Goal: Transaction & Acquisition: Subscribe to service/newsletter

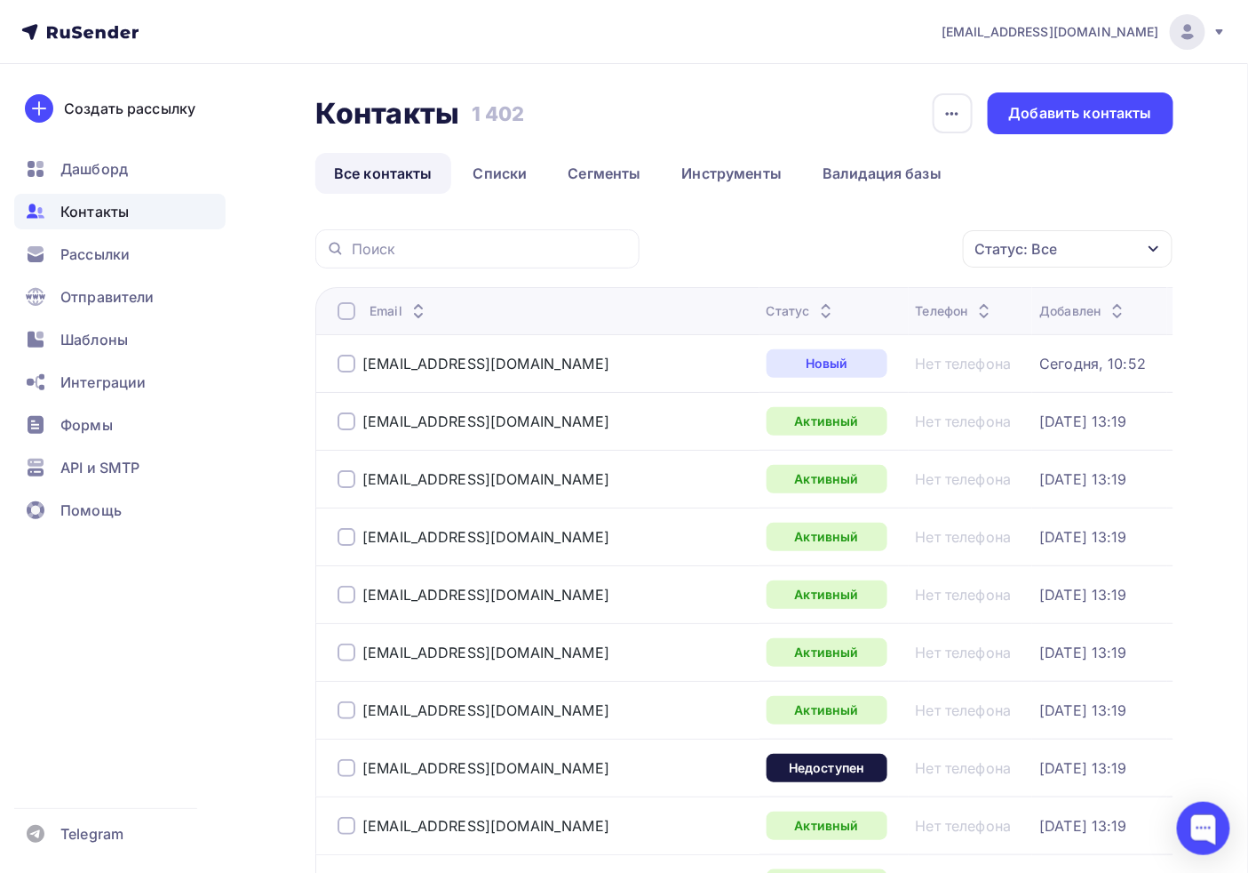
click at [1224, 33] on icon at bounding box center [1220, 32] width 14 height 14
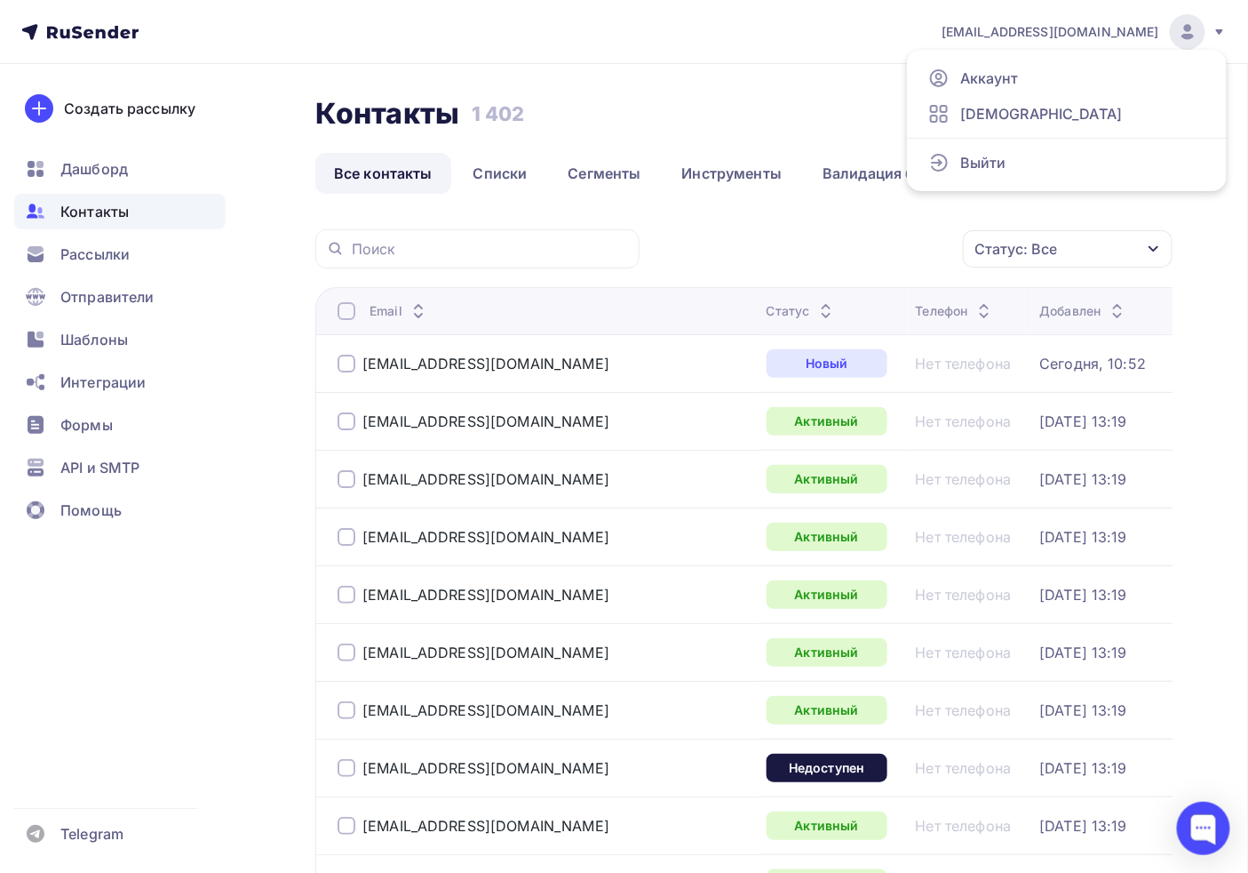
click at [1224, 33] on icon at bounding box center [1220, 32] width 14 height 14
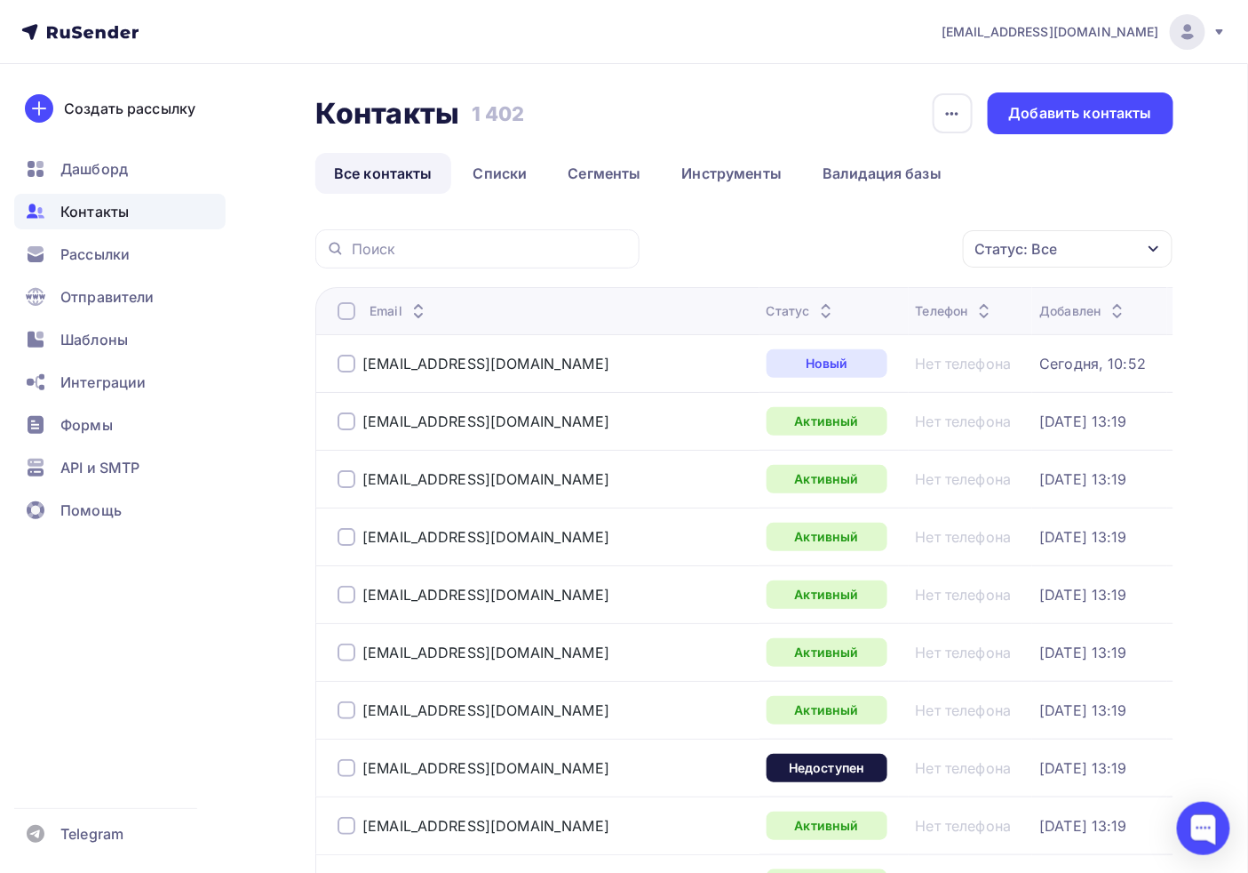
click at [1214, 30] on icon at bounding box center [1220, 32] width 14 height 14
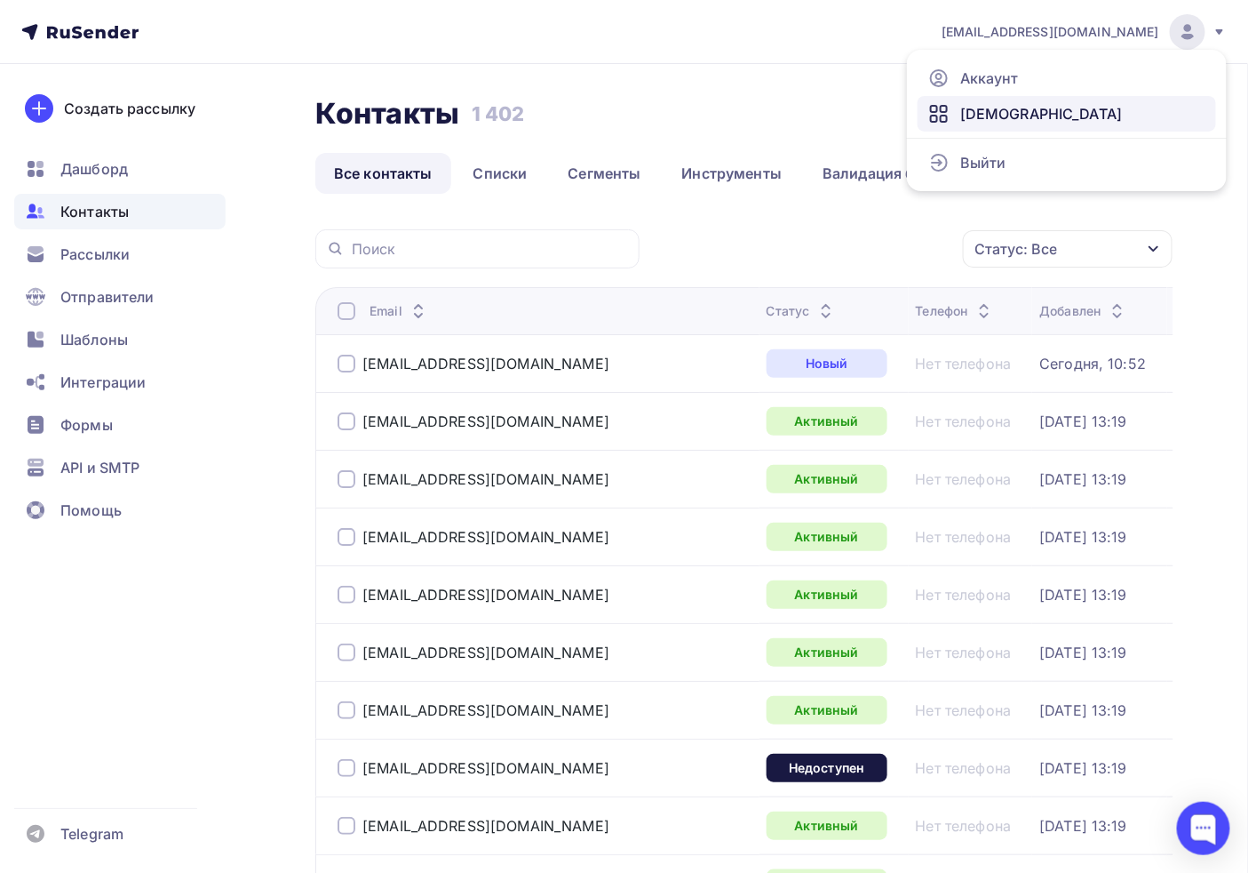
click at [992, 108] on span "[DEMOGRAPHIC_DATA]" at bounding box center [1042, 113] width 163 height 21
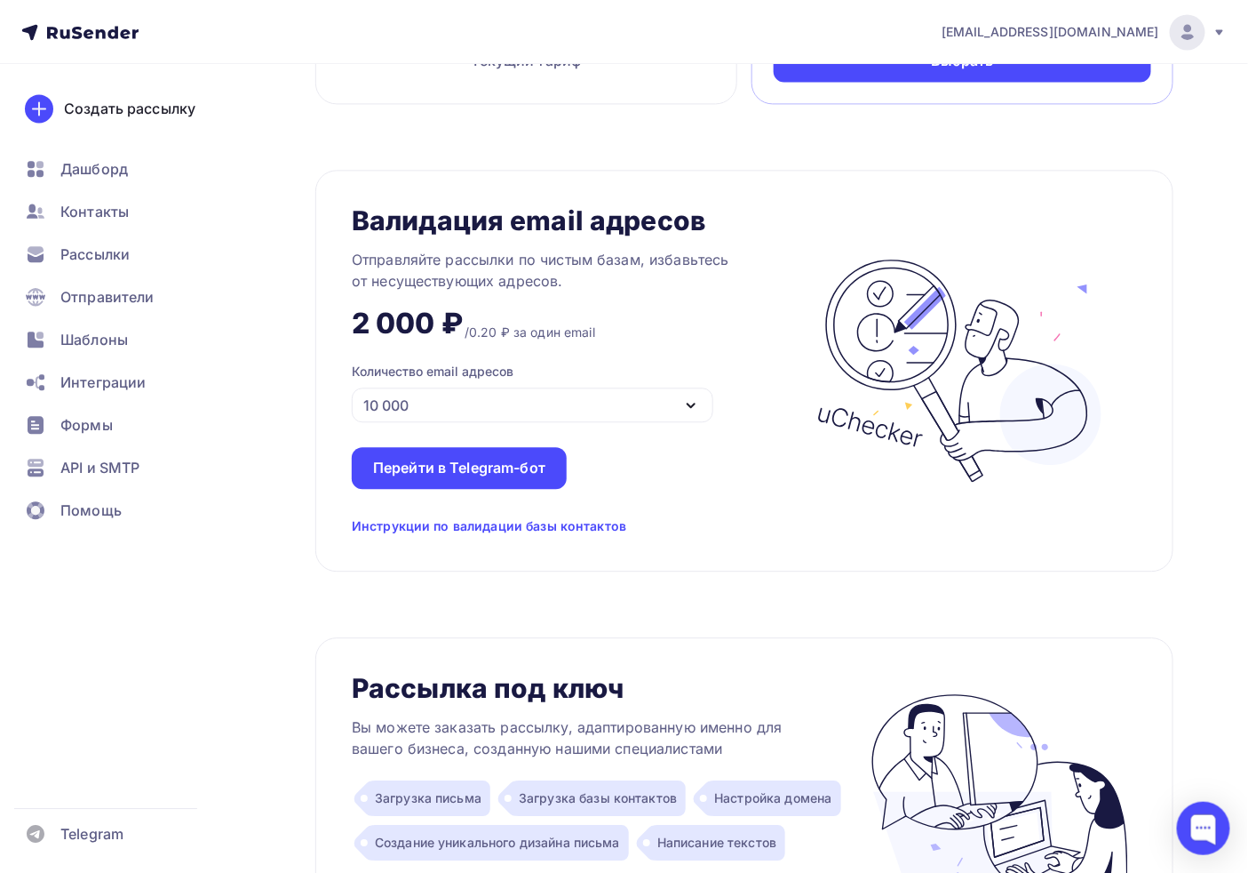
scroll to position [1086, 0]
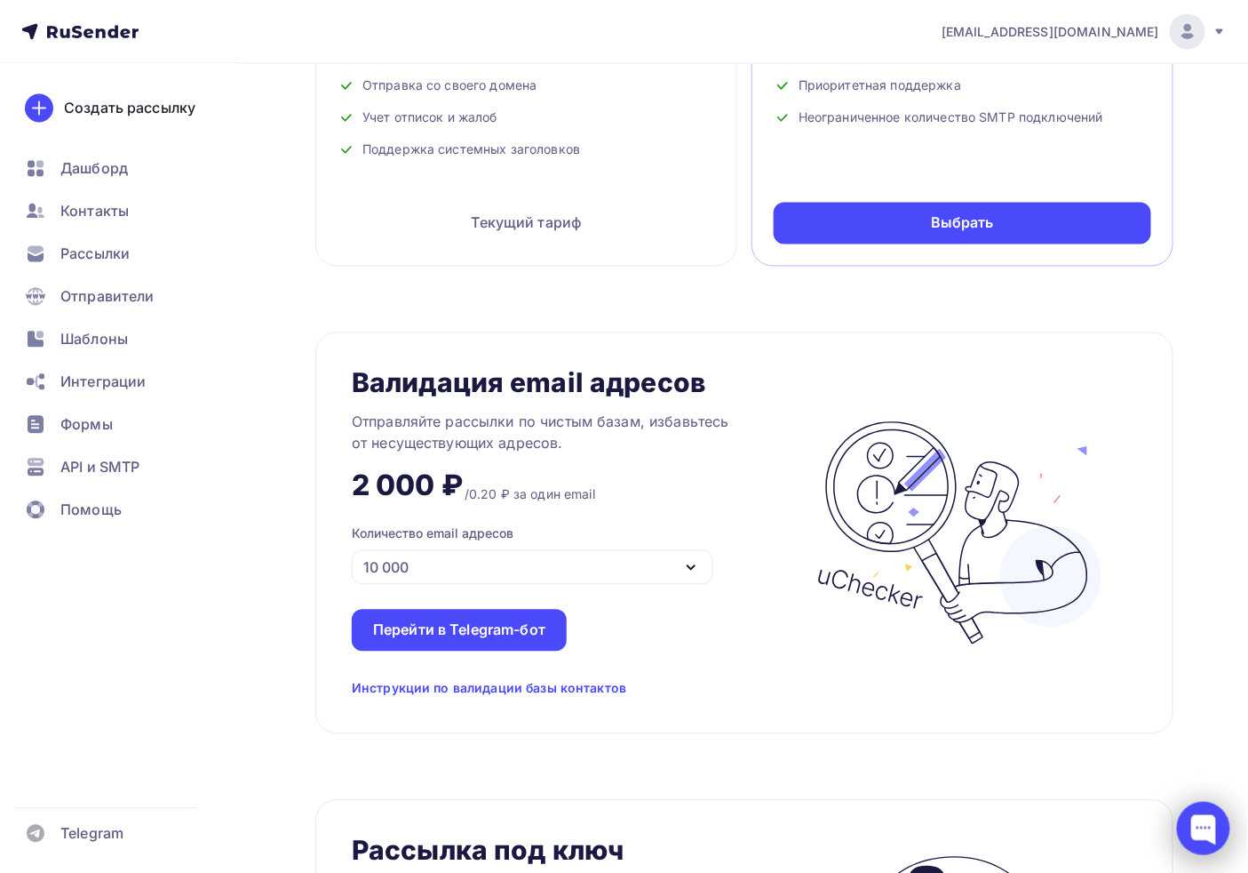
click at [1196, 821] on div at bounding box center [1203, 827] width 53 height 53
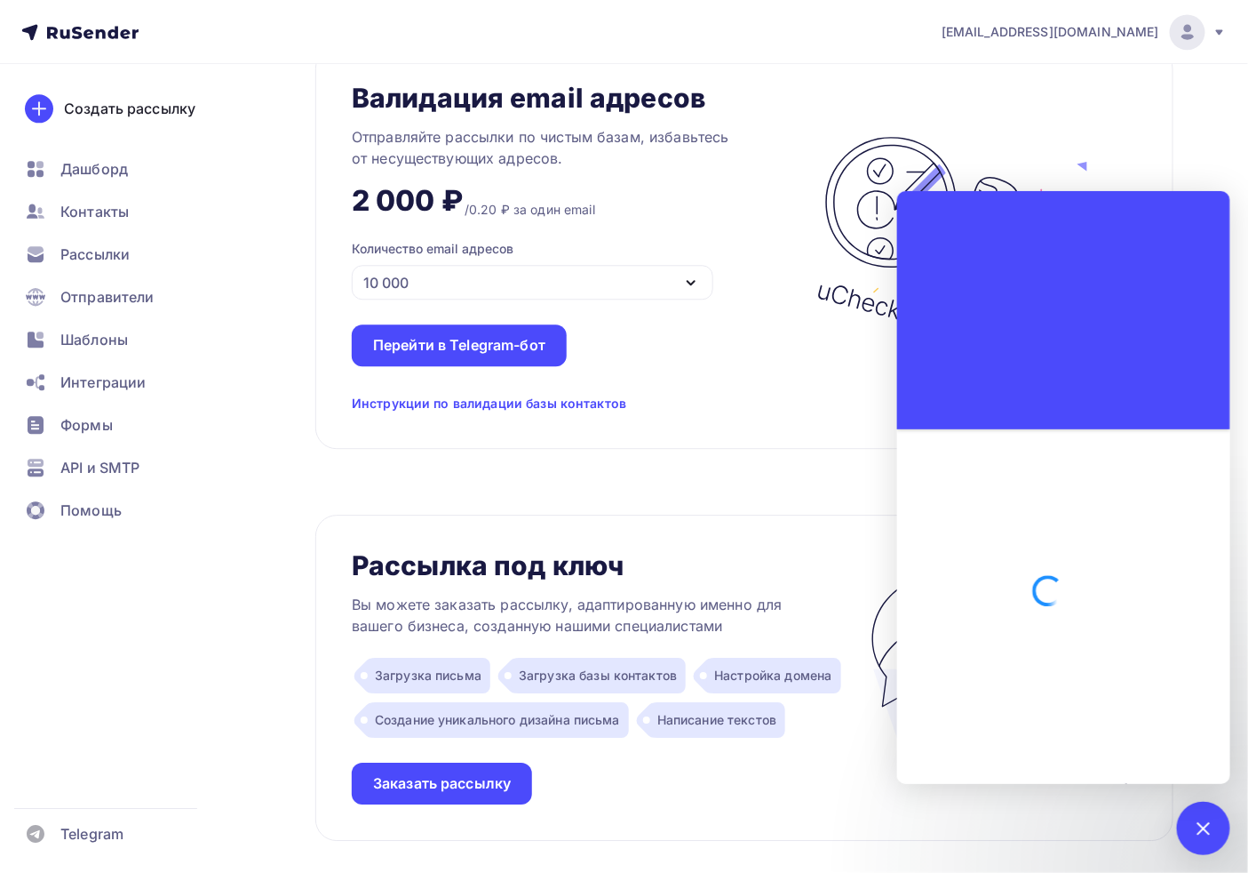
scroll to position [1382, 0]
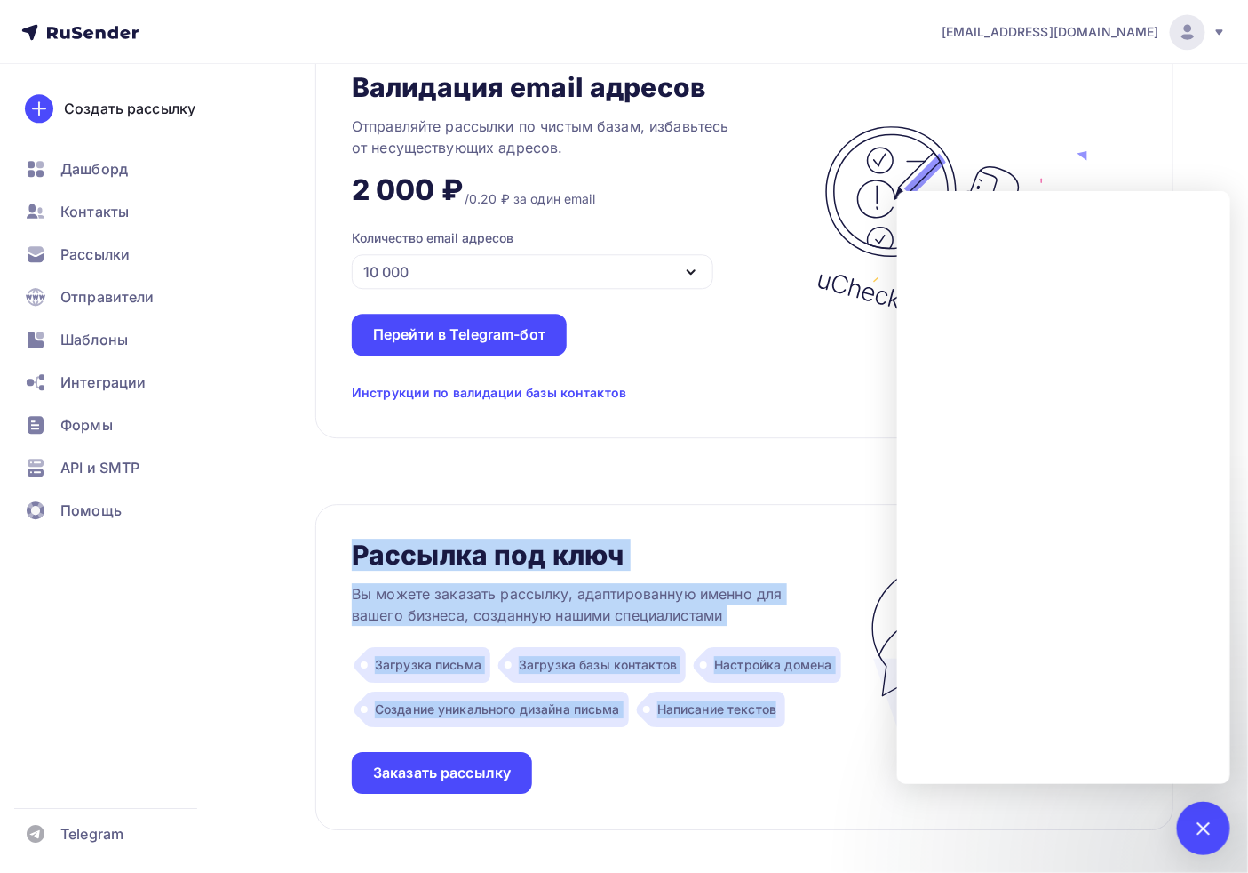
drag, startPoint x: 348, startPoint y: 566, endPoint x: 795, endPoint y: 711, distance: 469.8
click at [795, 711] on div "Рассылка под ключ Вы можете заказать рассылку, адаптированную именно для вашего…" at bounding box center [744, 667] width 858 height 326
copy div "Рассылка под ключ Вы можете заказать рассылку, адаптированную именно для вашего…"
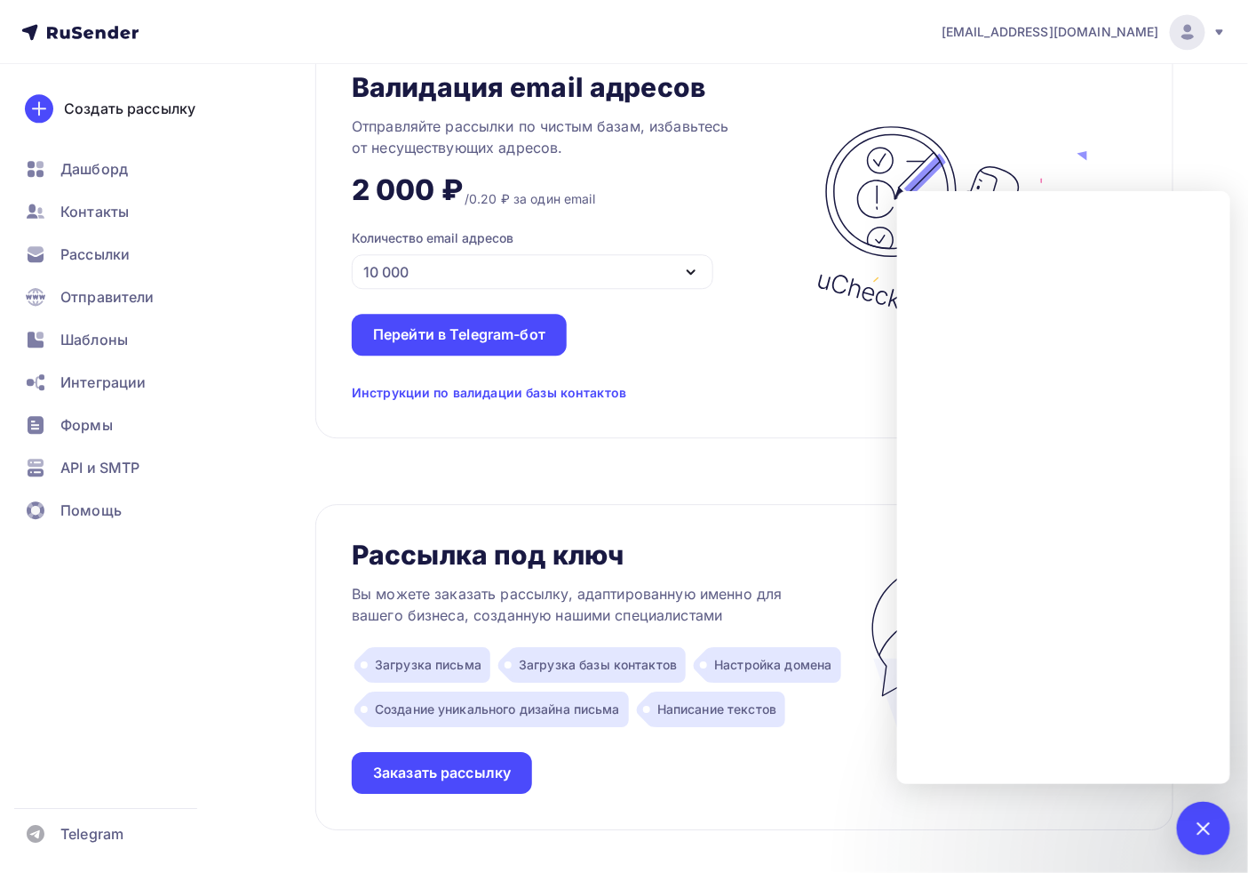
click at [1207, 857] on div "Тарифы Тарифы Месяц Год -20% Free Хороший вариант, чтобы ознакомиться с RuSende…" at bounding box center [624, 46] width 1248 height 2728
click at [1202, 829] on div at bounding box center [1204, 828] width 24 height 24
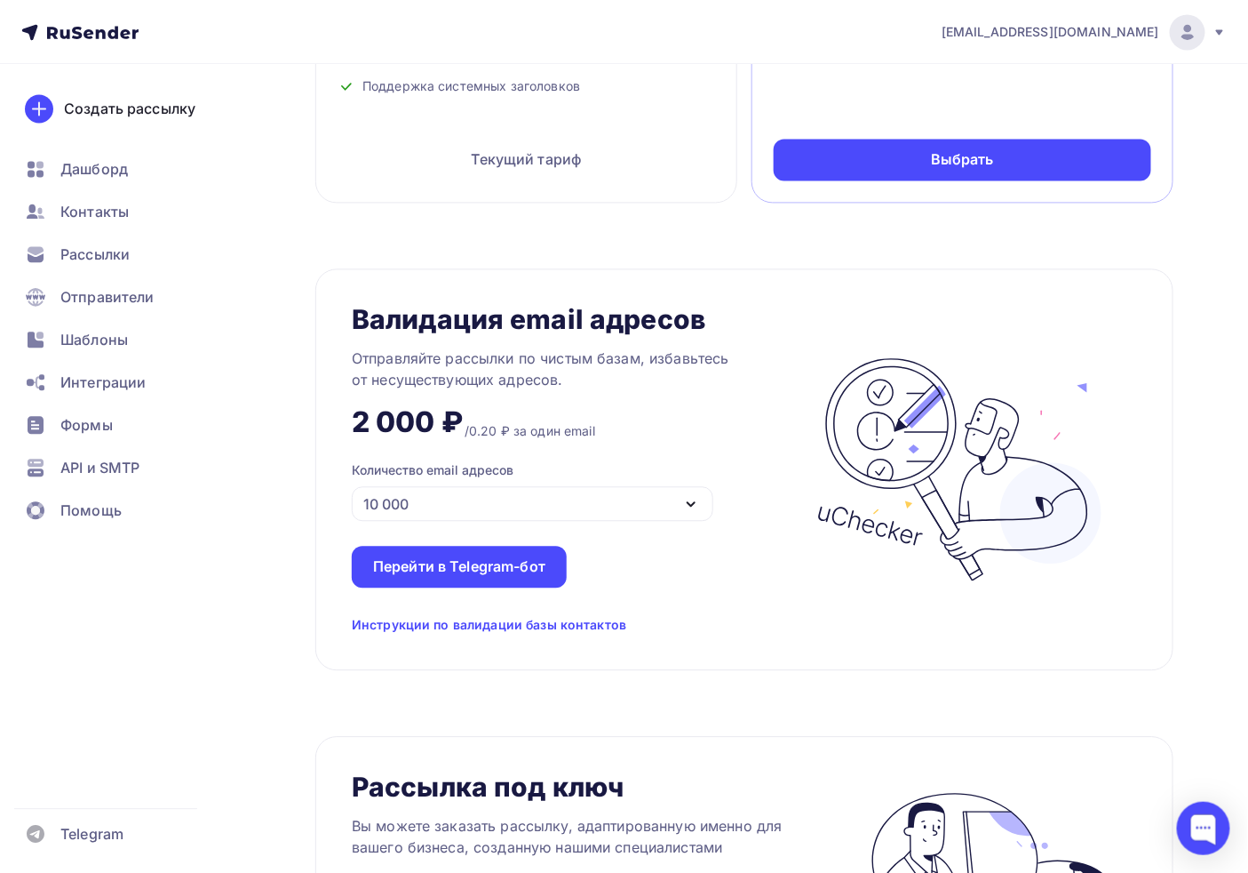
scroll to position [1086, 0]
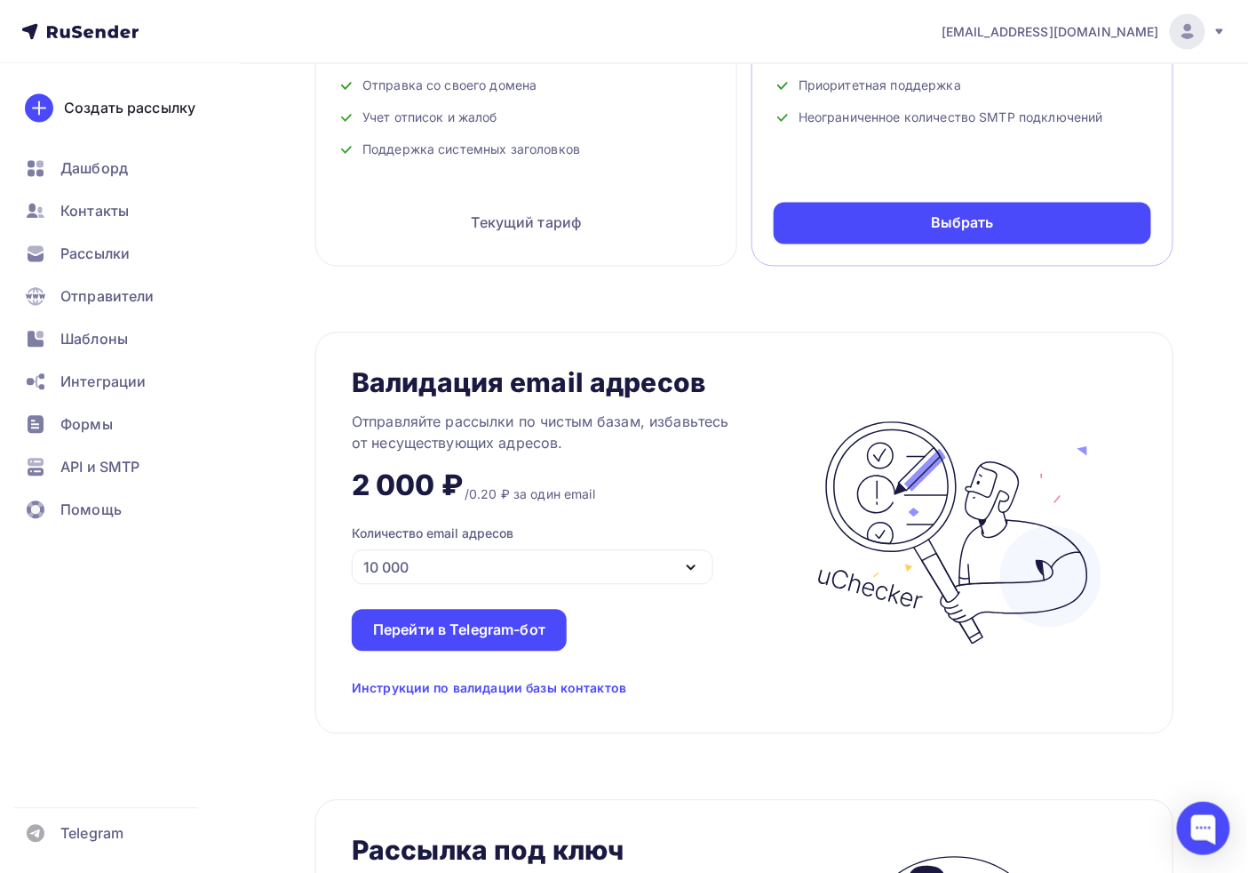
click at [1203, 32] on div at bounding box center [1188, 32] width 36 height 36
click at [983, 84] on span "Аккаунт" at bounding box center [990, 78] width 59 height 21
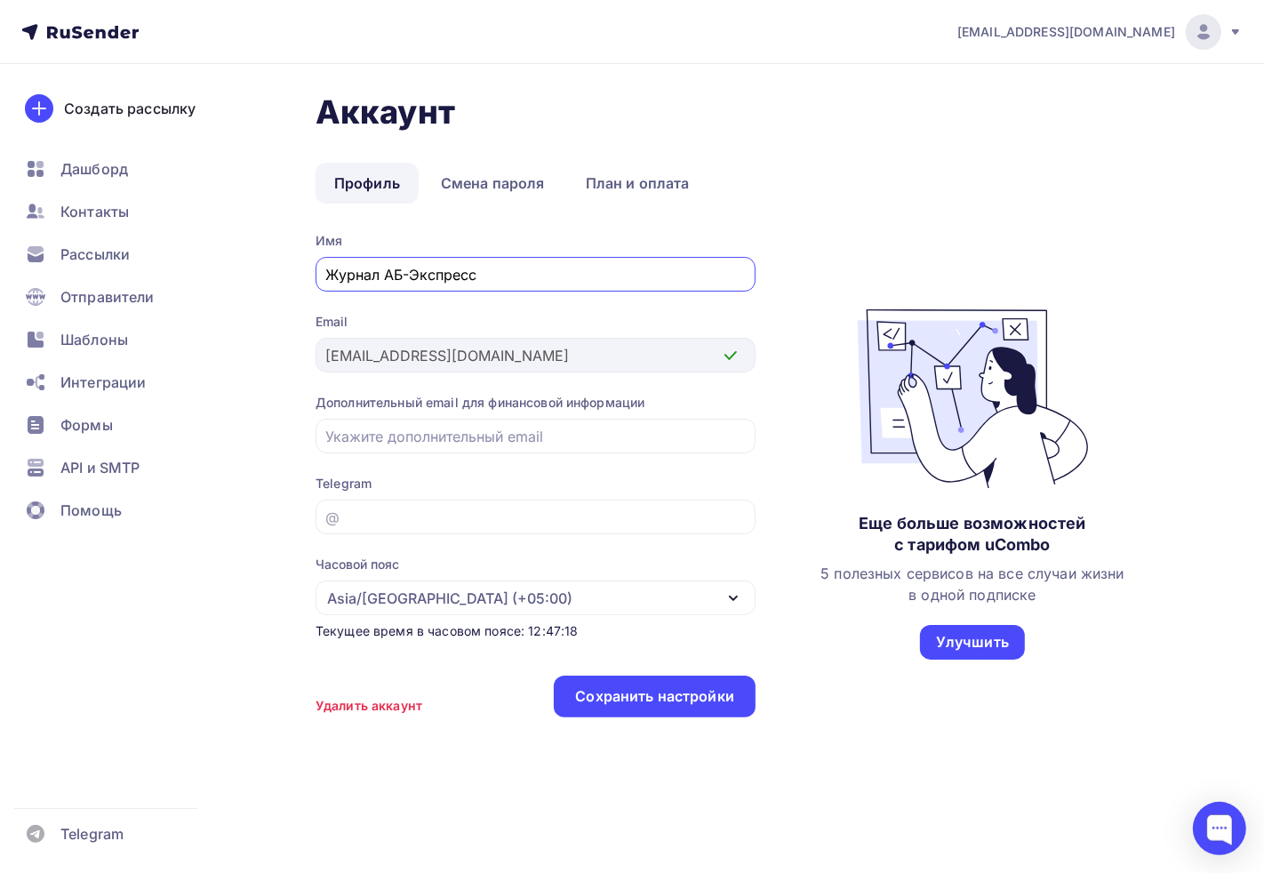
click at [608, 211] on div "Аккаунт Профиль Смена пароля План и оплата Профиль Смена пароля План и оплата И…" at bounding box center [751, 413] width 873 height 643
click at [653, 192] on link "План и оплата" at bounding box center [637, 183] width 141 height 41
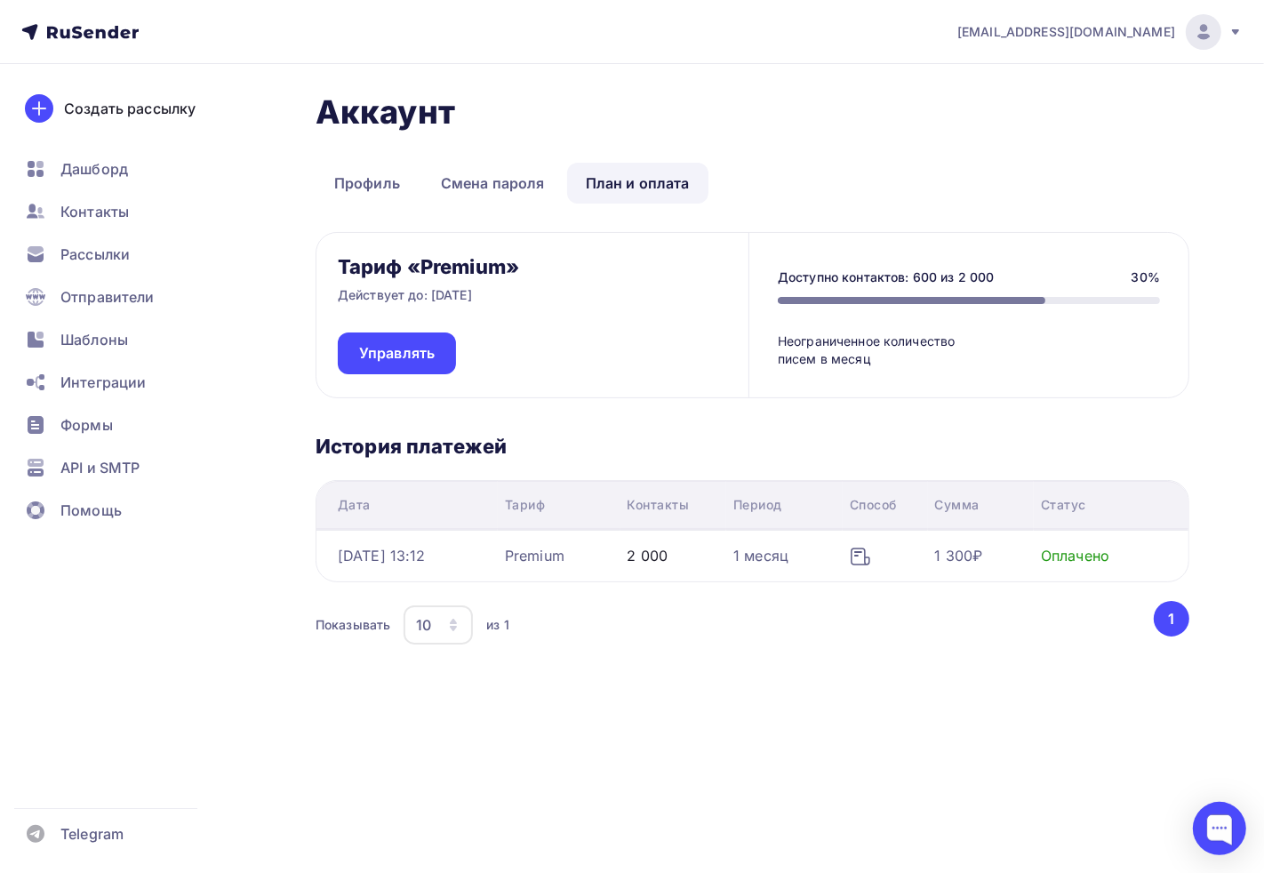
click at [957, 553] on div "1 300₽" at bounding box center [959, 555] width 48 height 21
click at [904, 665] on div "Аккаунт Профиль Смена пароля План и оплата Профиль Смена пароля План и оплата Т…" at bounding box center [751, 401] width 873 height 618
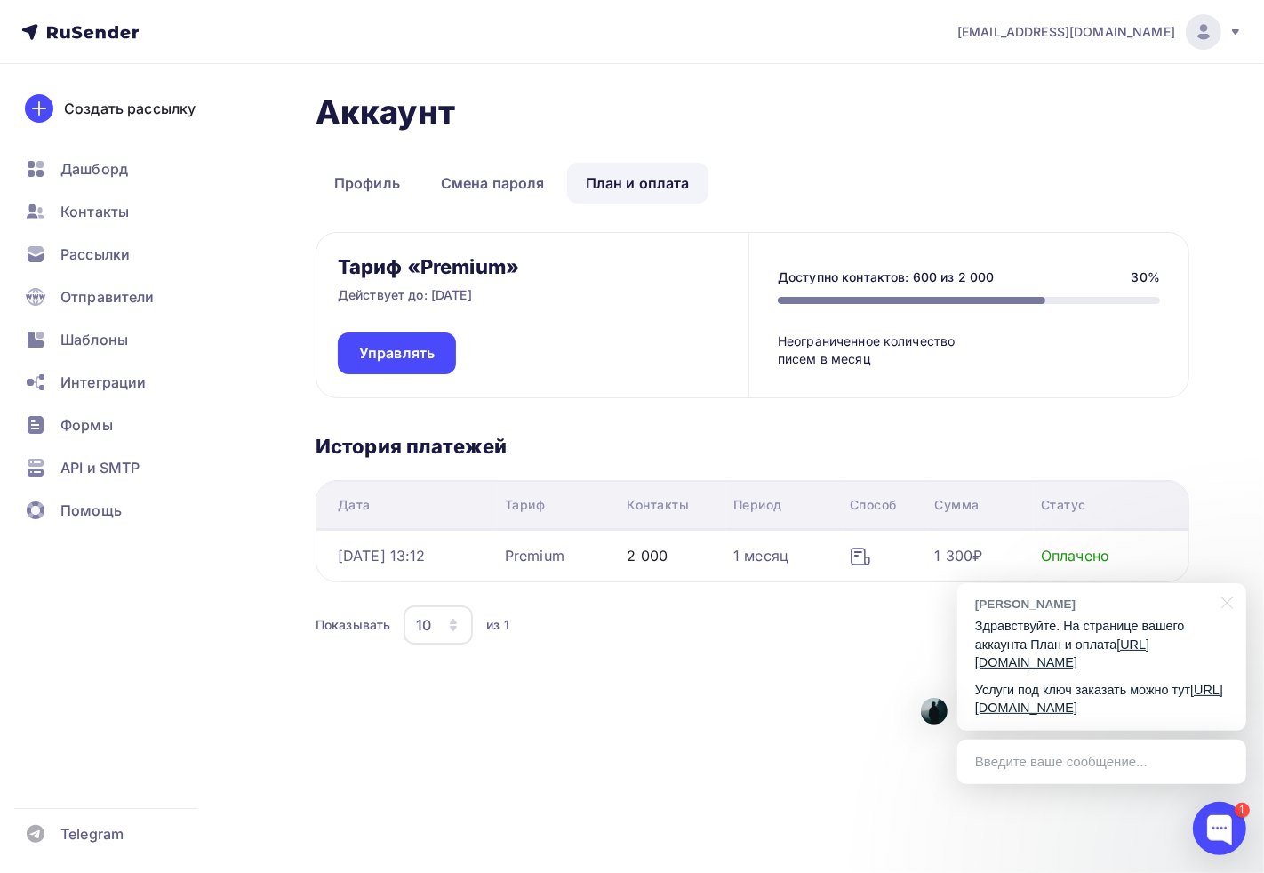
click at [1045, 703] on link "https://mail.divly.ru" at bounding box center [1099, 698] width 248 height 33
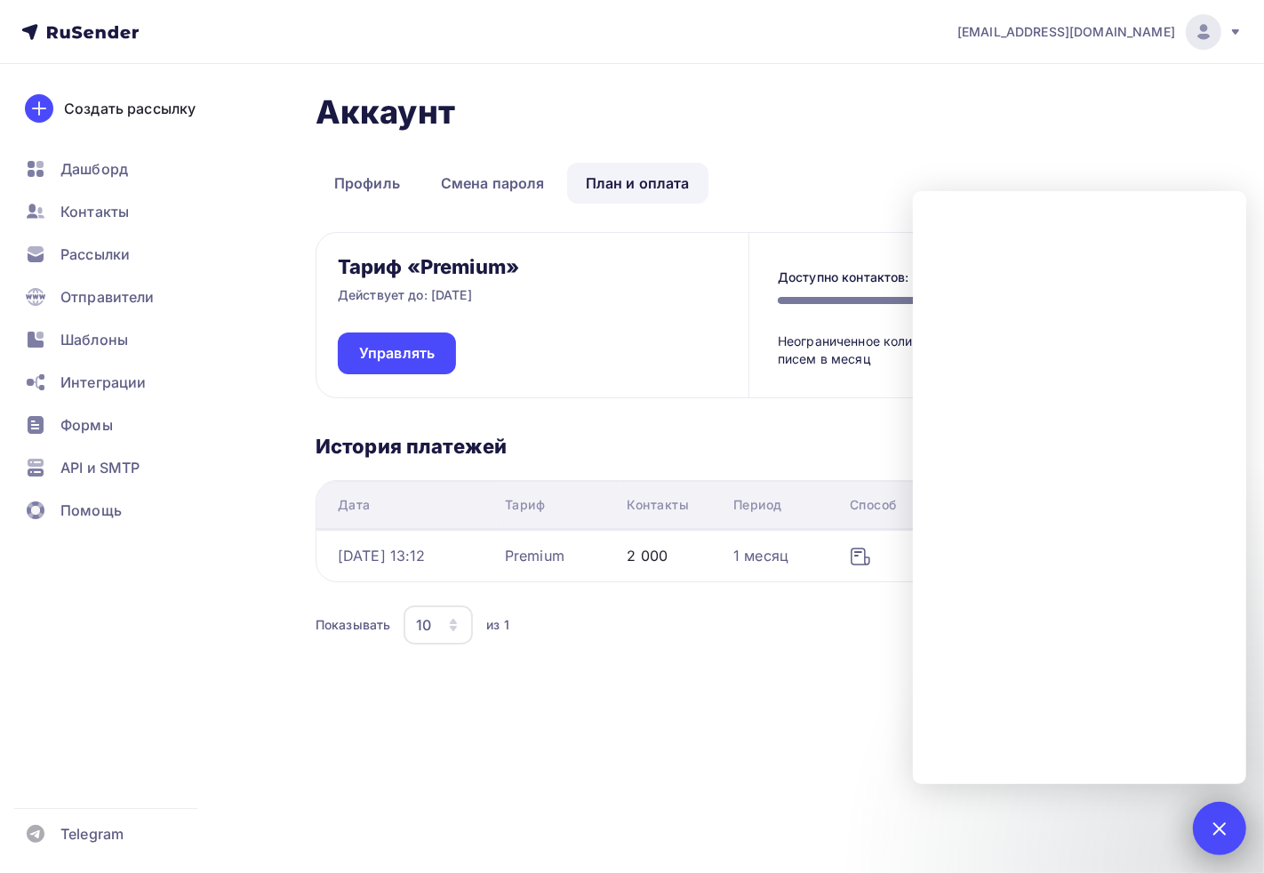
click at [1213, 809] on div "1" at bounding box center [1218, 827] width 53 height 53
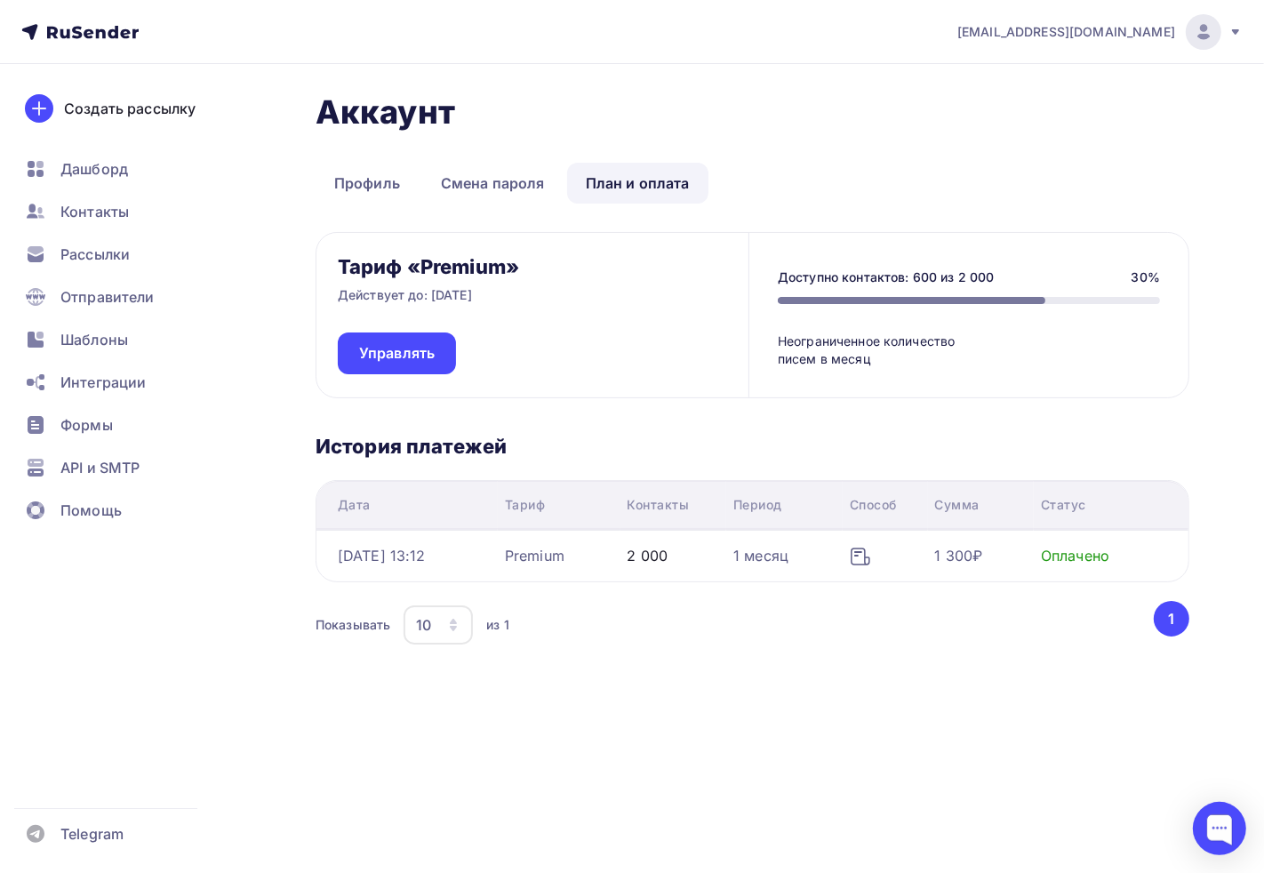
drag, startPoint x: 465, startPoint y: 812, endPoint x: 448, endPoint y: 812, distance: 16.9
click at [458, 812] on div "adm@ab-express.ru Аккаунт Тарифы Выйти Создать рассылку Дашборд Контакты Рассыл…" at bounding box center [632, 436] width 1264 height 873
click at [1229, 832] on div at bounding box center [1218, 827] width 53 height 53
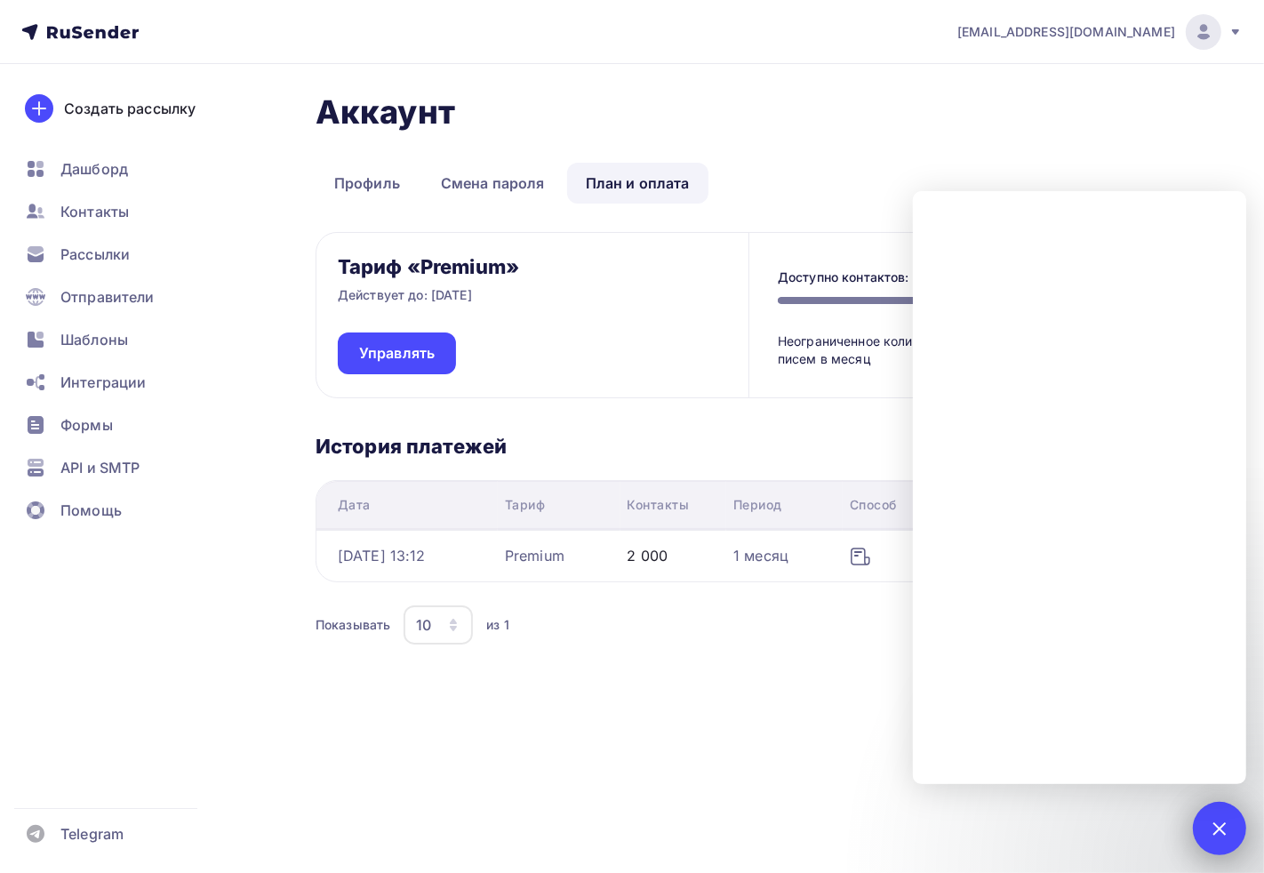
click at [1203, 812] on div "1" at bounding box center [1218, 827] width 53 height 53
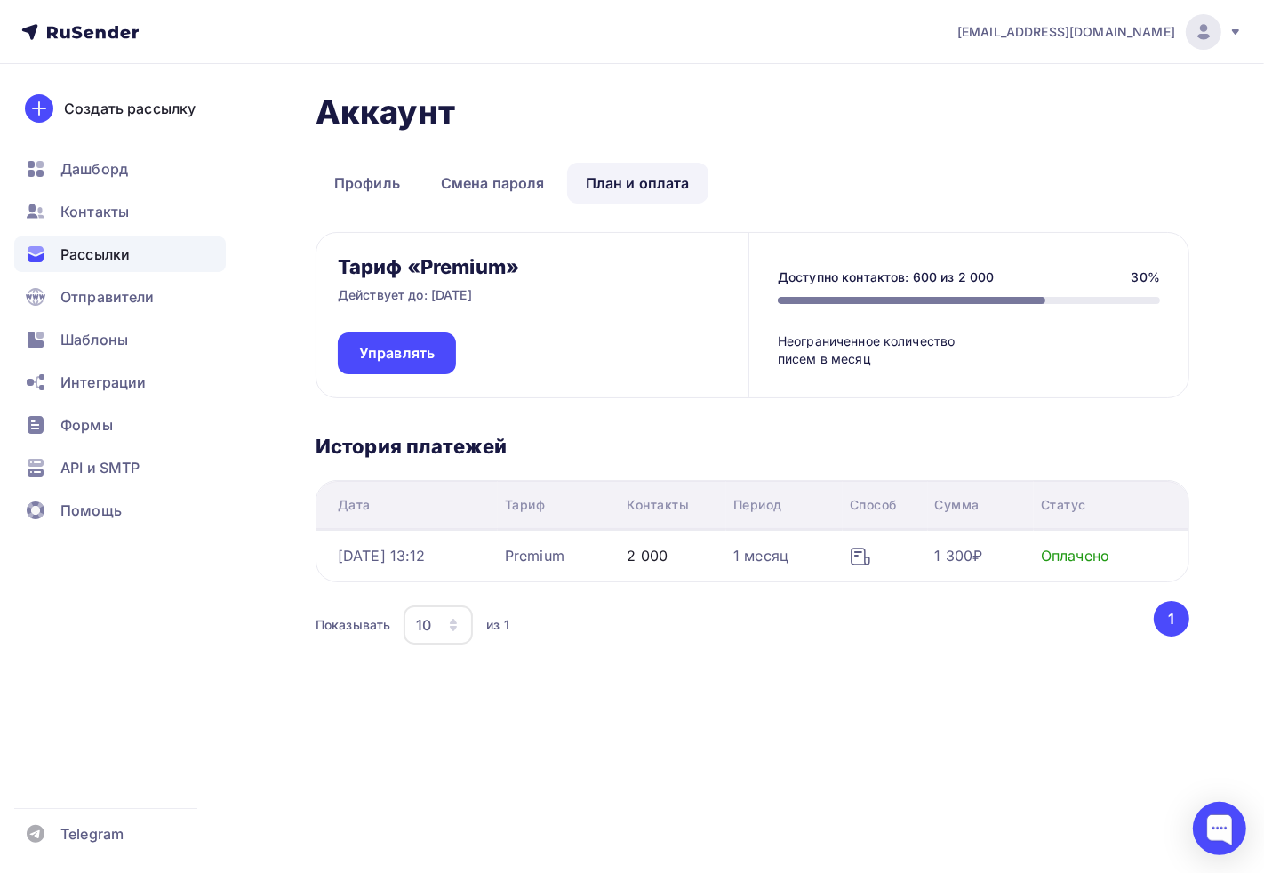
click at [104, 251] on span "Рассылки" at bounding box center [94, 253] width 69 height 21
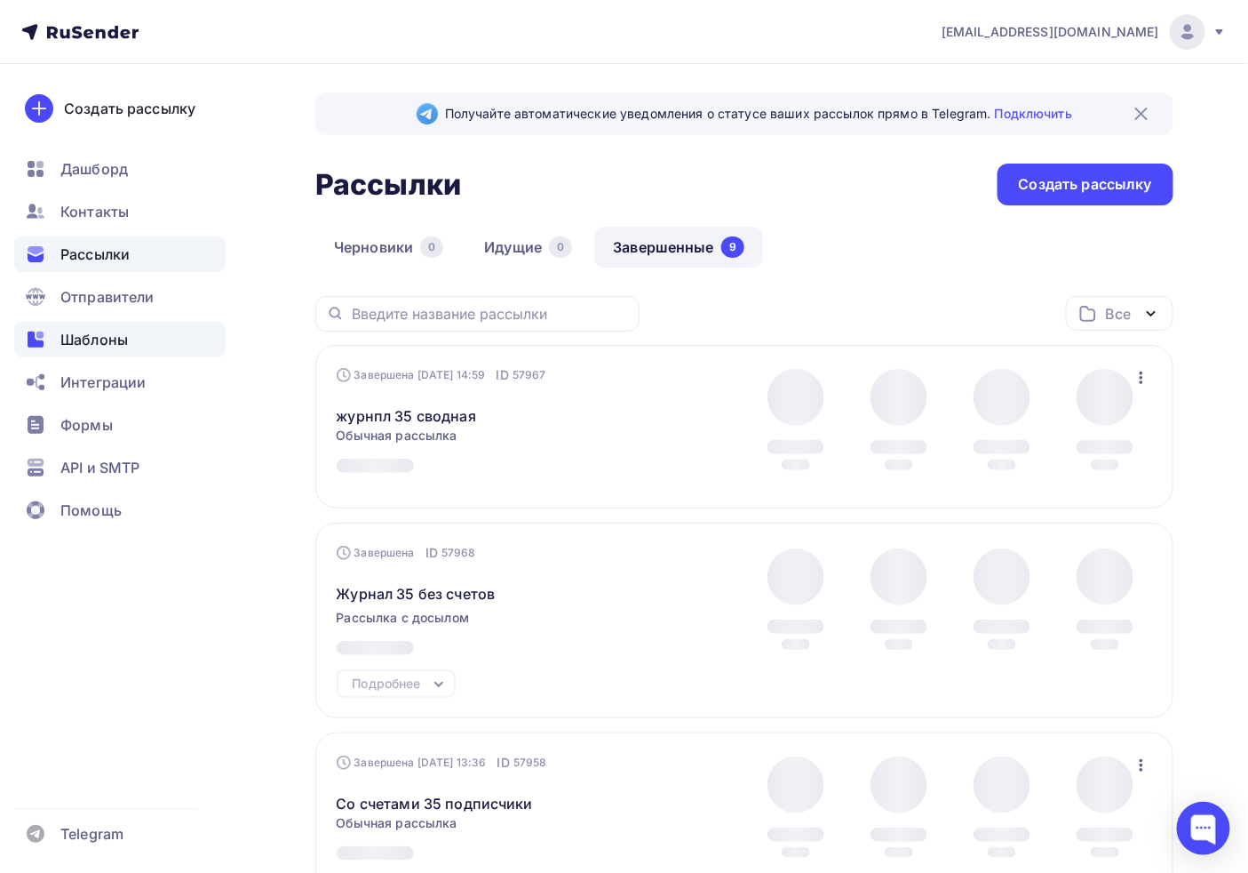
click at [118, 336] on span "Шаблоны" at bounding box center [94, 339] width 68 height 21
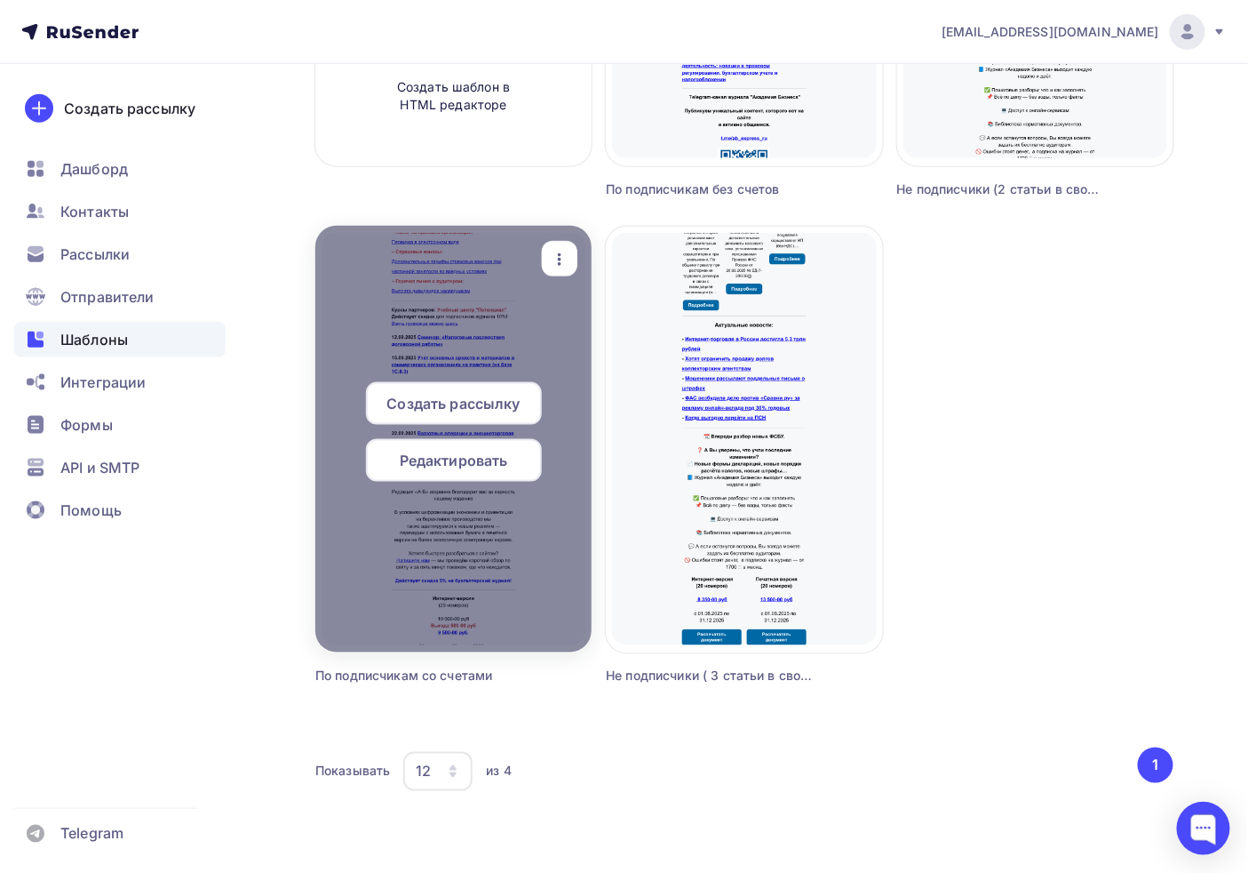
scroll to position [498, 0]
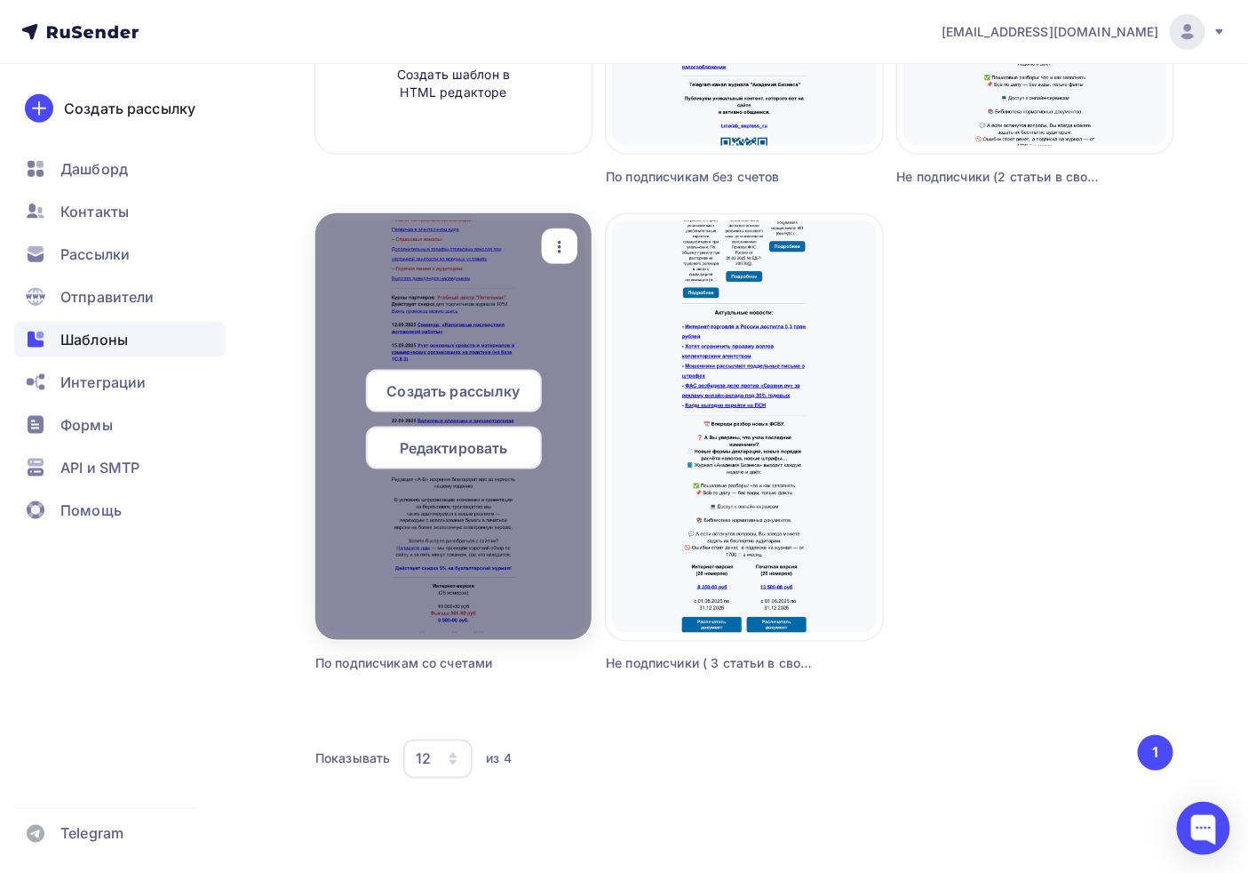
click at [457, 451] on span "Редактировать" at bounding box center [454, 447] width 108 height 21
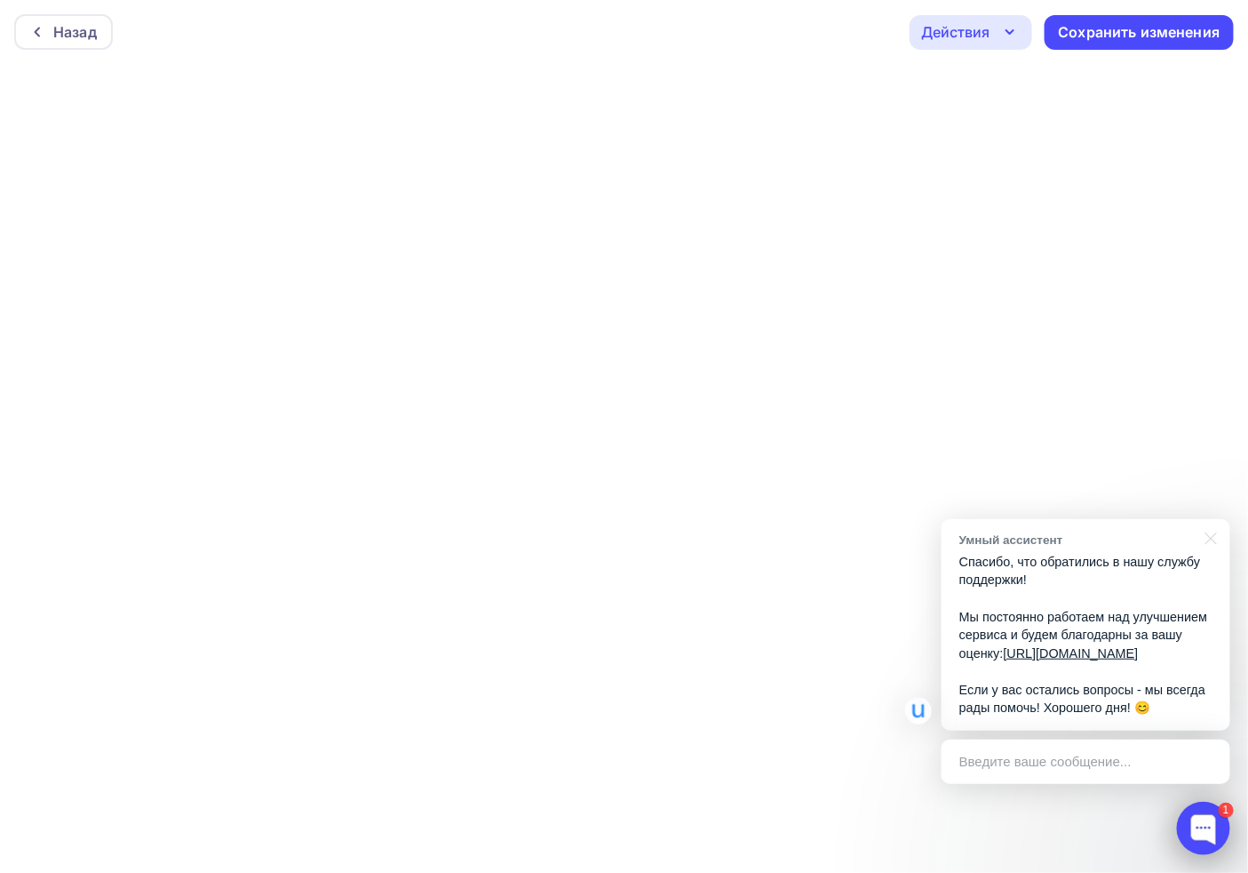
click at [1204, 835] on div at bounding box center [1203, 827] width 53 height 53
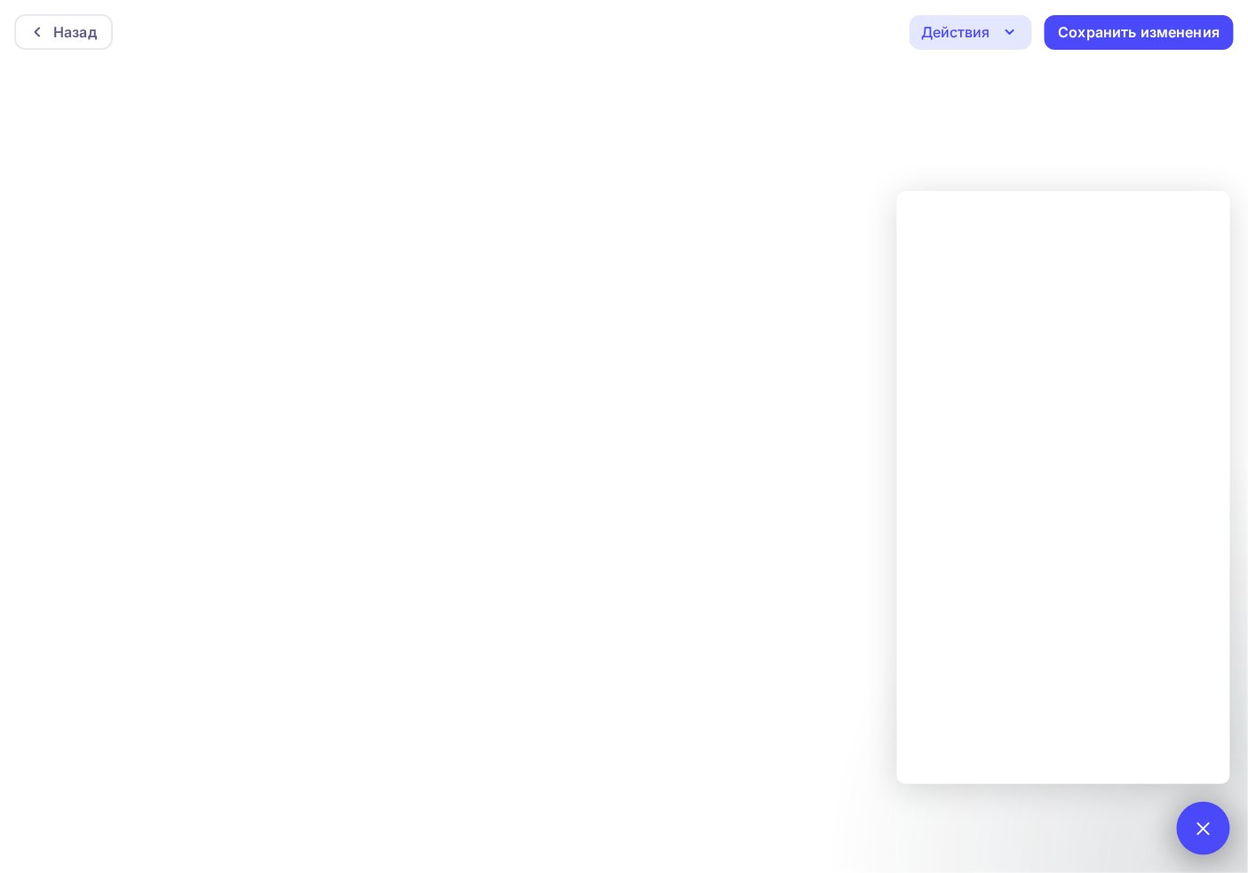
click at [1205, 840] on div "1" at bounding box center [1203, 827] width 53 height 53
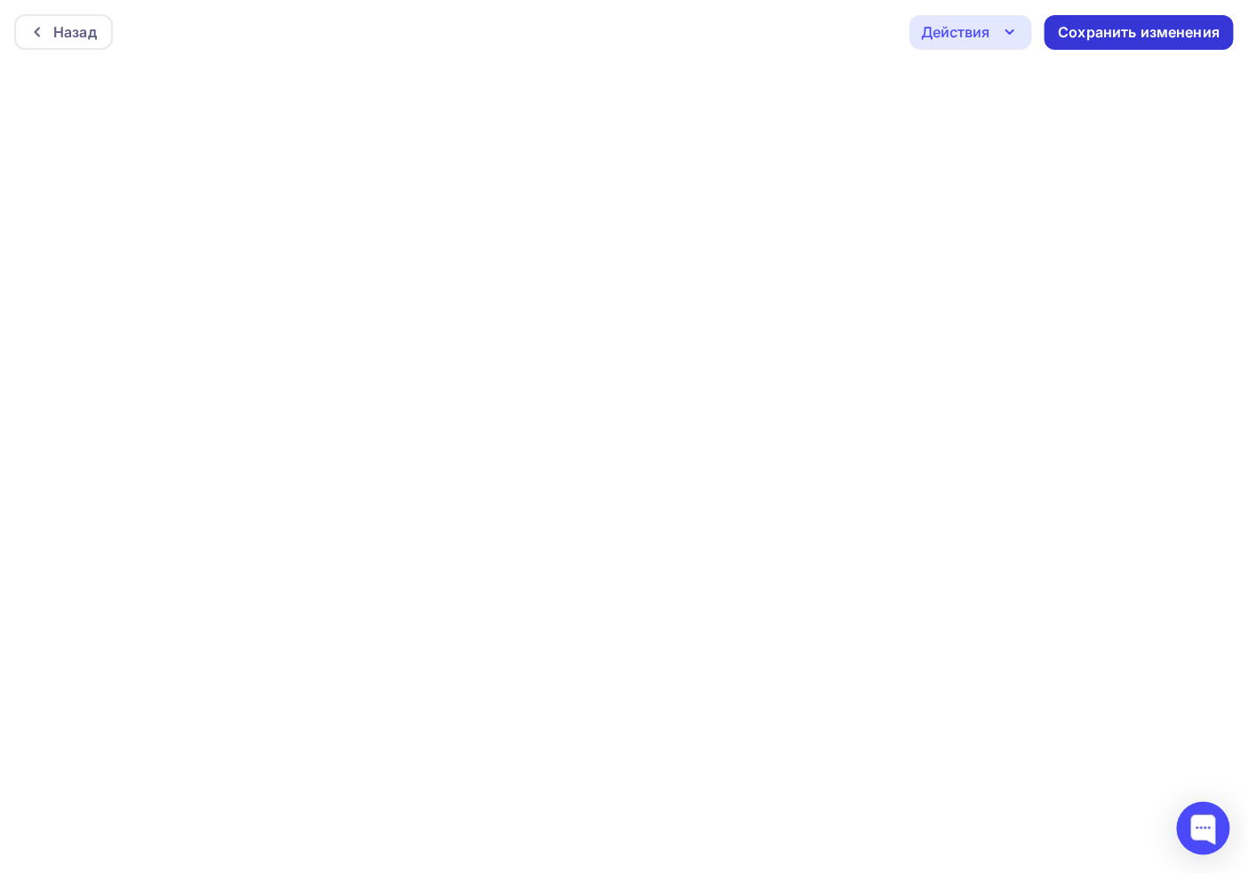
click at [1203, 29] on div "Сохранить изменения" at bounding box center [1140, 32] width 162 height 20
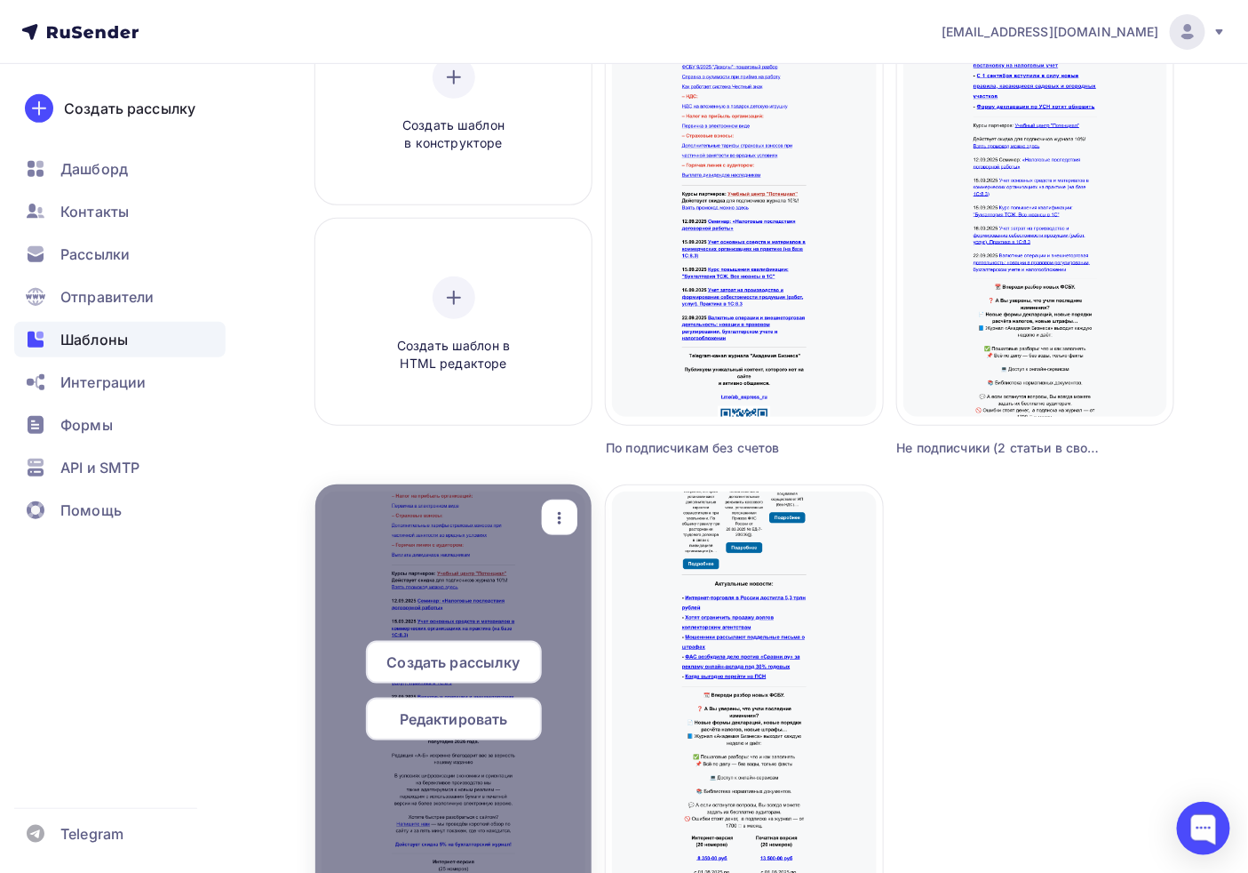
scroll to position [498, 0]
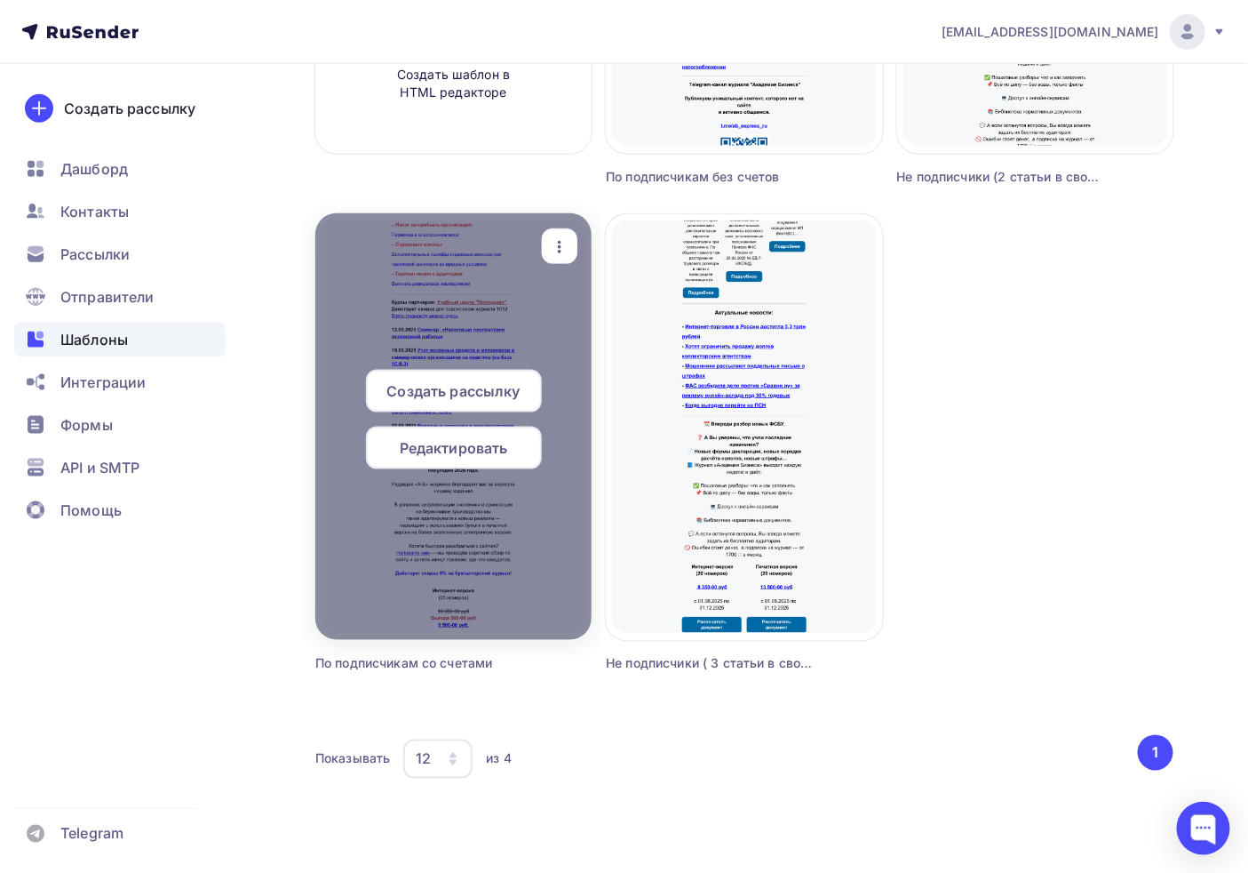
click at [451, 459] on div "Редактировать" at bounding box center [454, 448] width 176 height 43
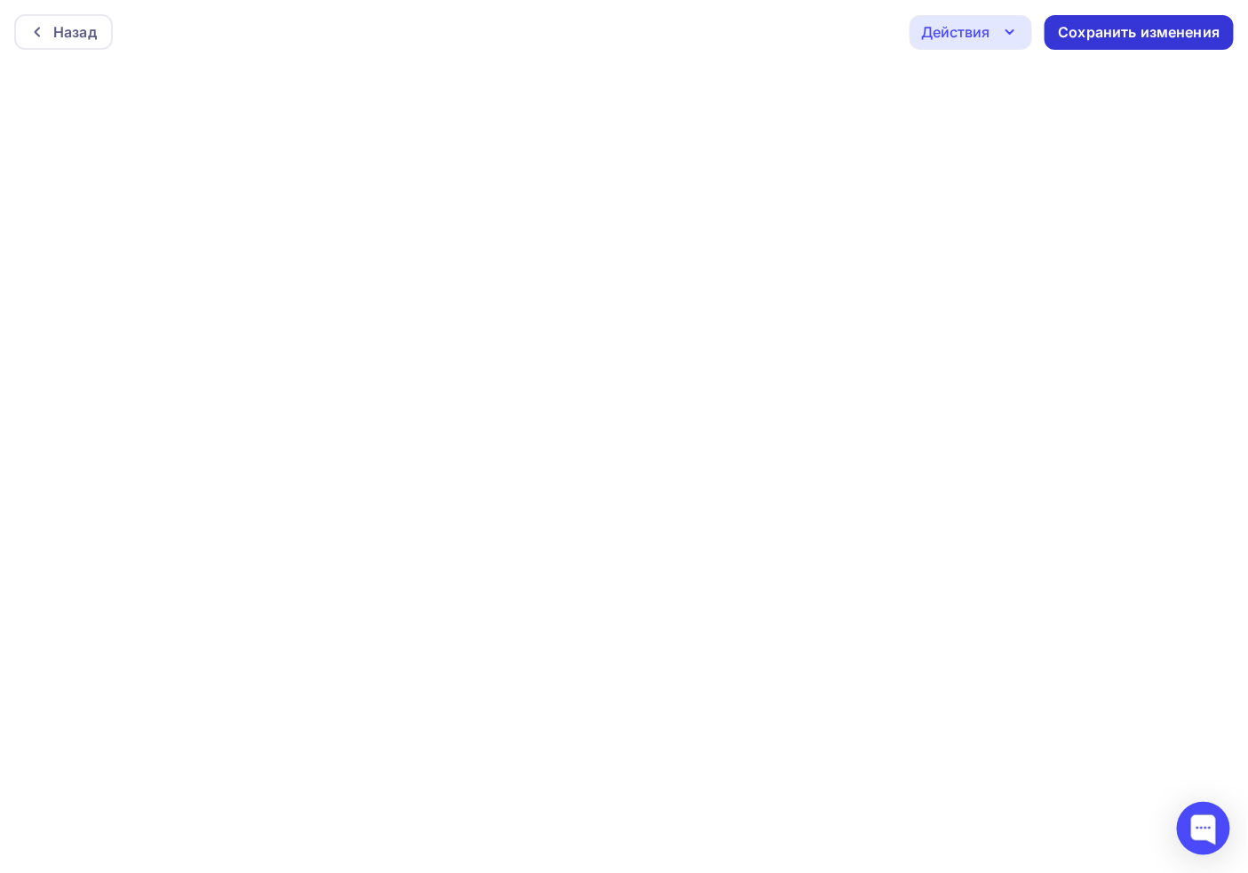
click at [1179, 32] on div "Сохранить изменения" at bounding box center [1140, 32] width 162 height 20
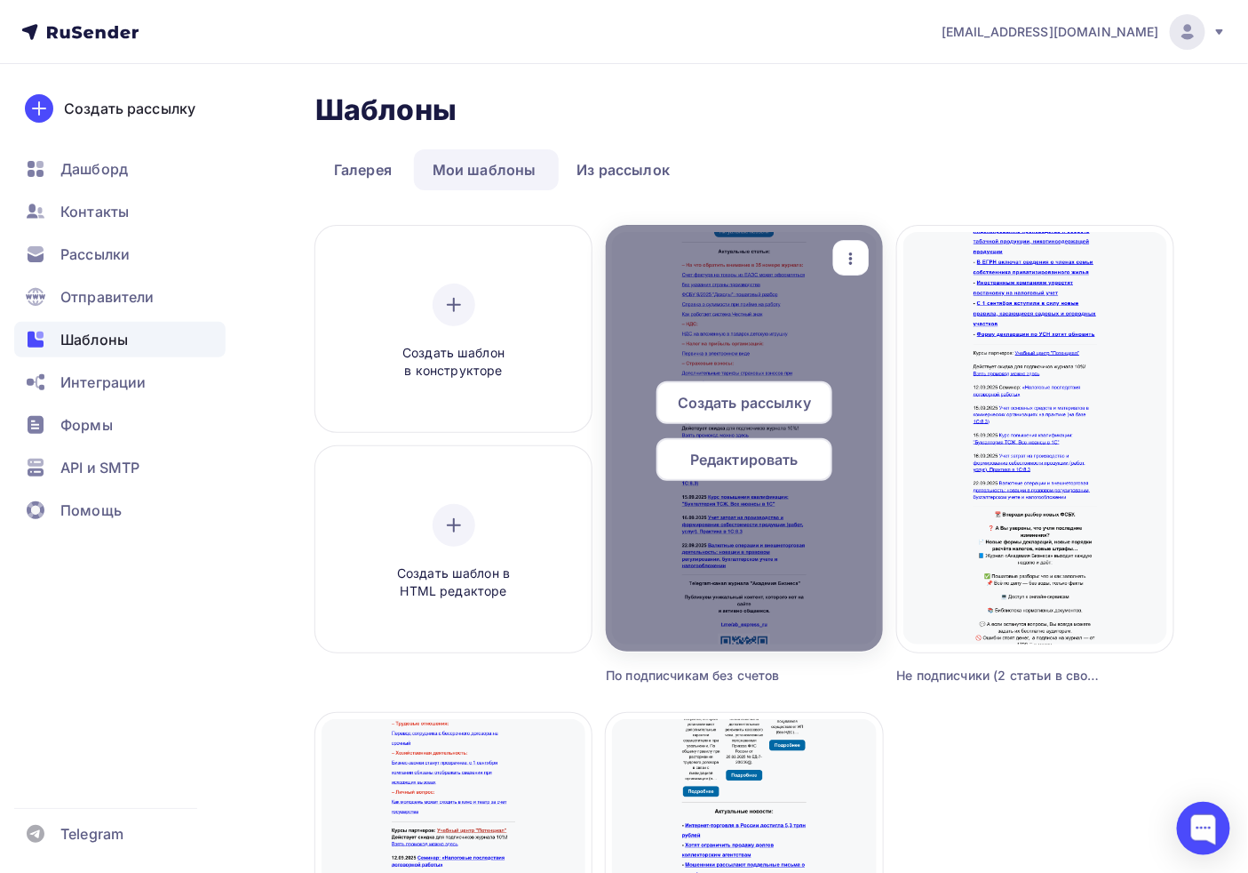
click at [848, 251] on icon "button" at bounding box center [851, 258] width 21 height 21
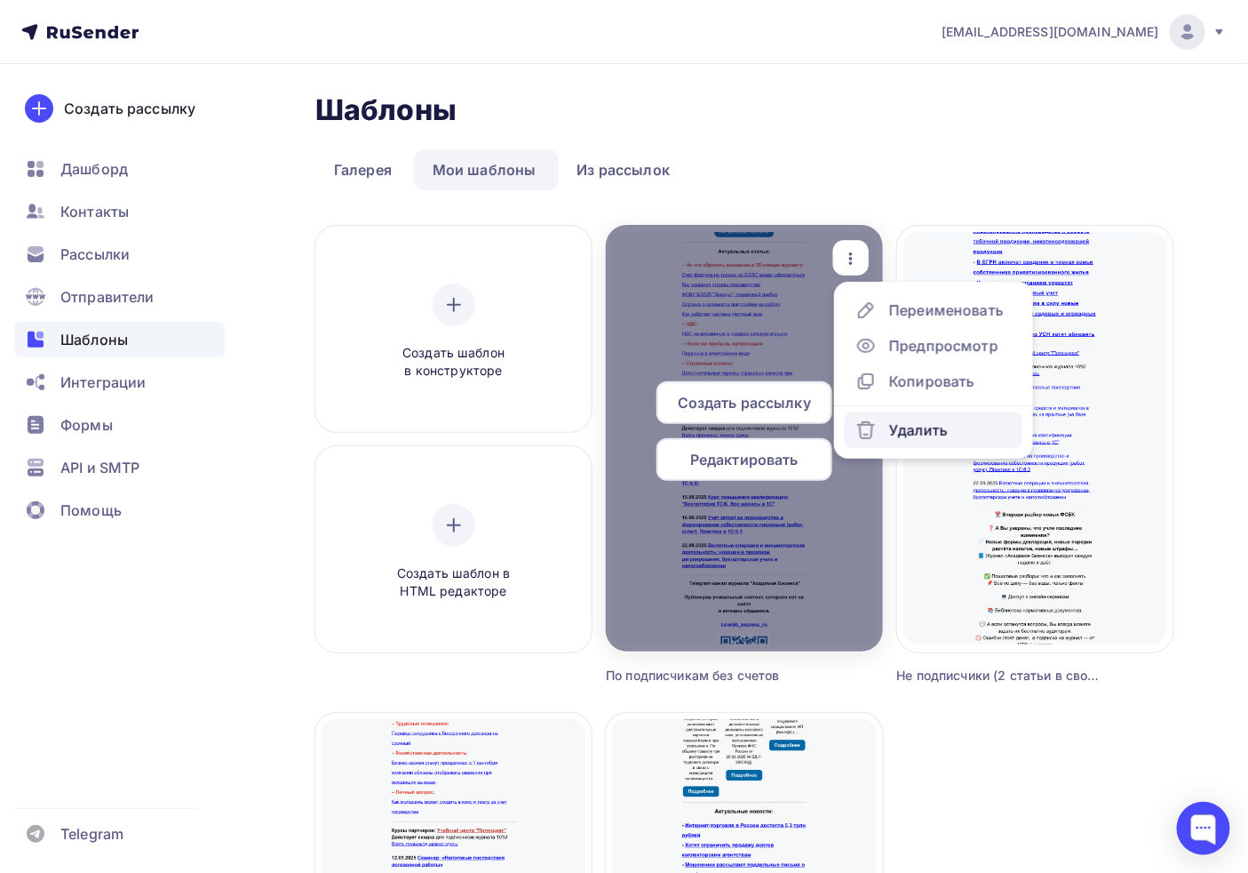
click at [900, 435] on div "Удалить" at bounding box center [918, 429] width 59 height 21
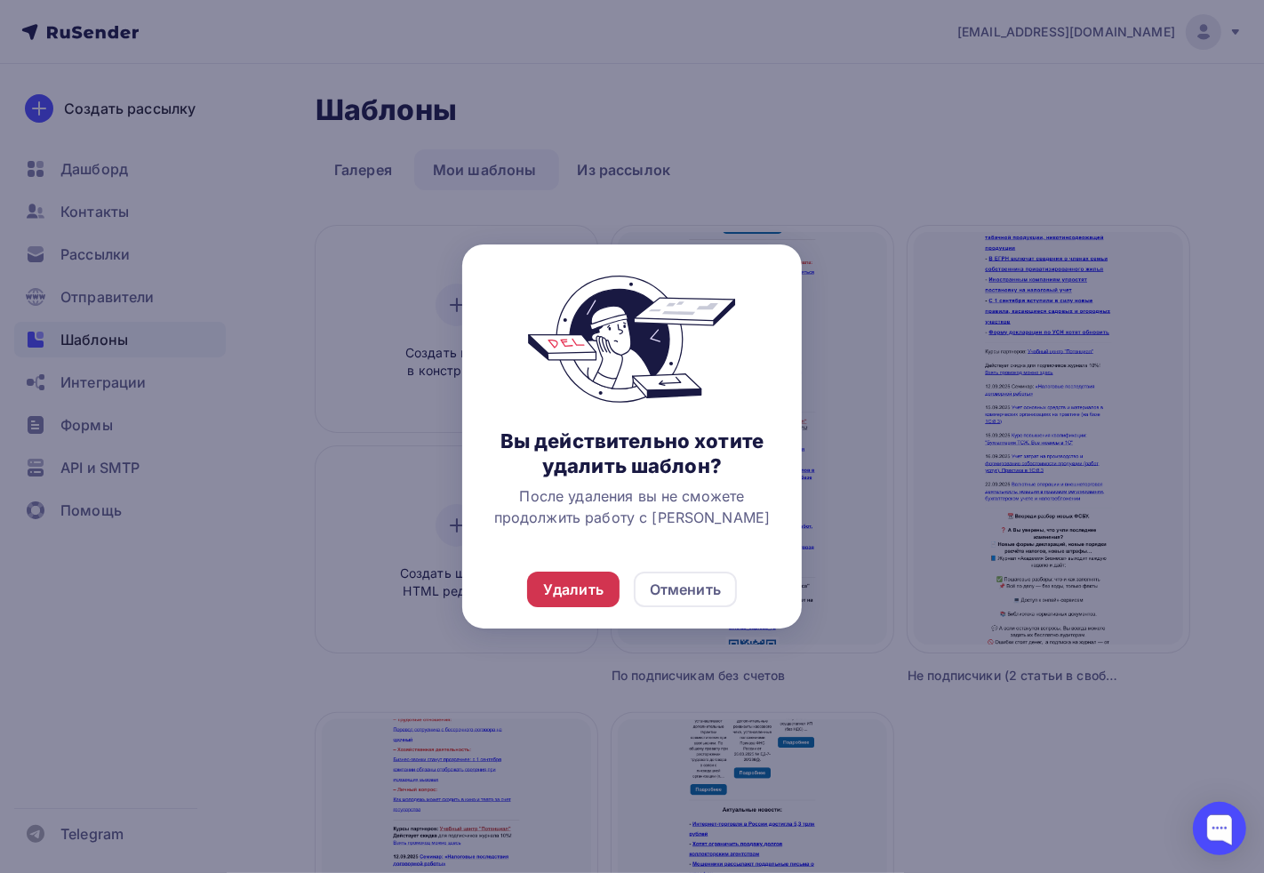
click at [576, 588] on div "Удалить" at bounding box center [573, 588] width 60 height 21
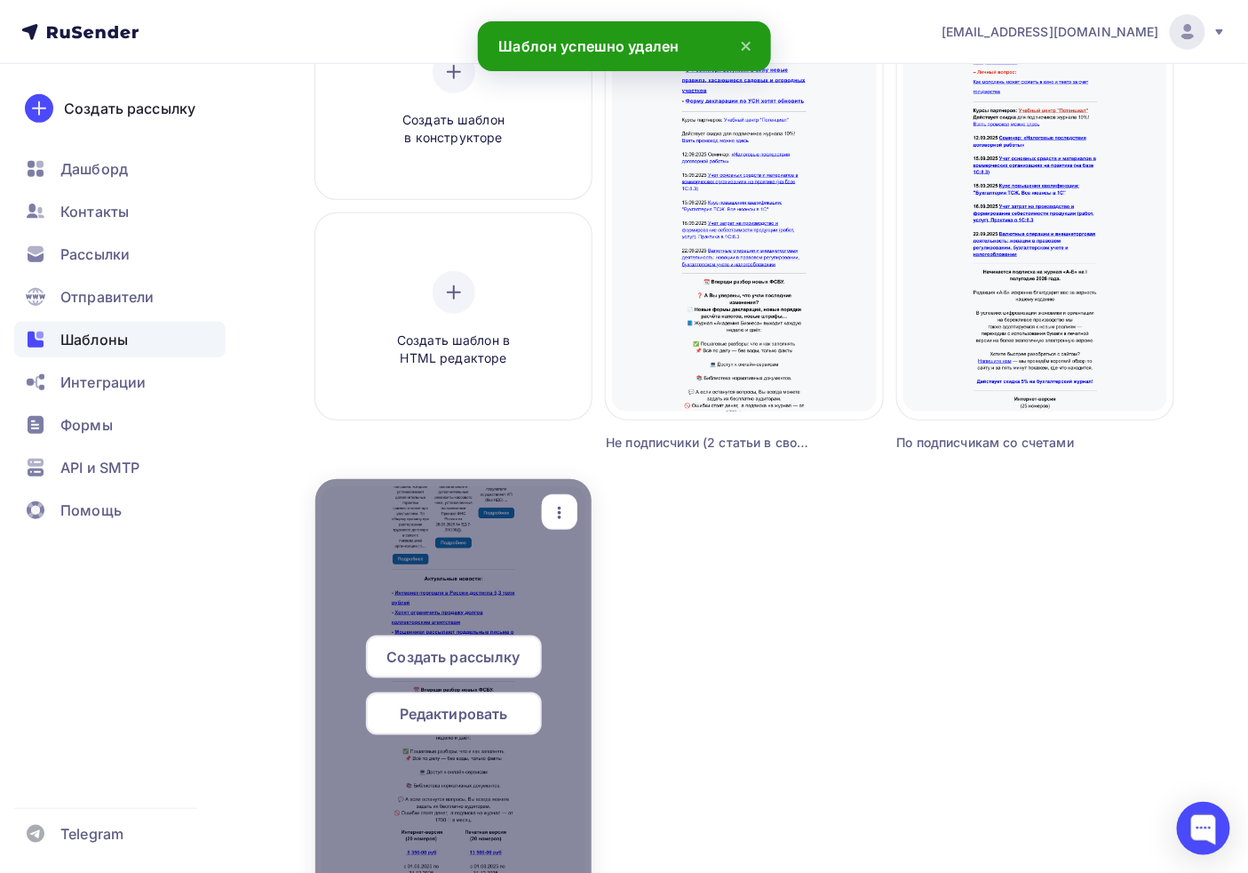
scroll to position [296, 0]
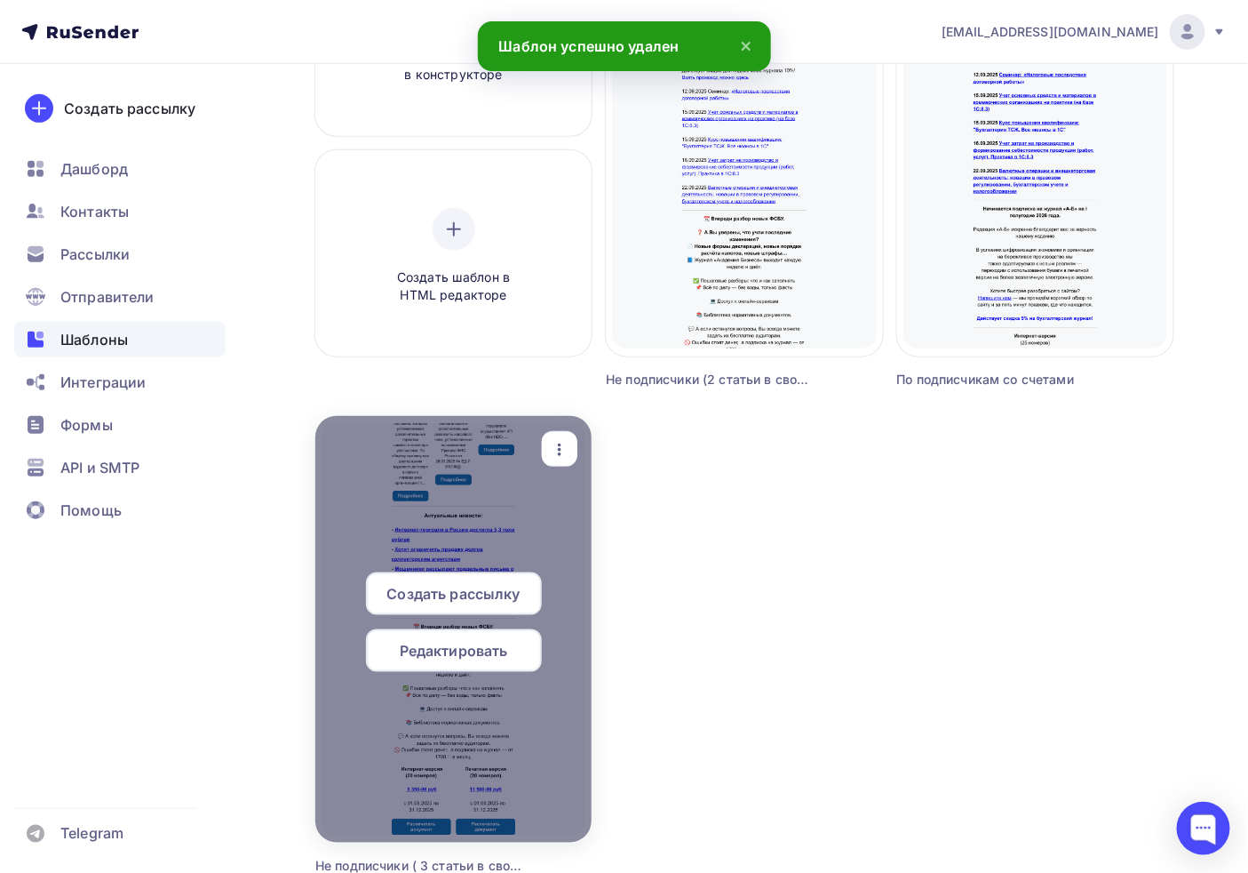
click at [545, 444] on div "button" at bounding box center [560, 449] width 36 height 35
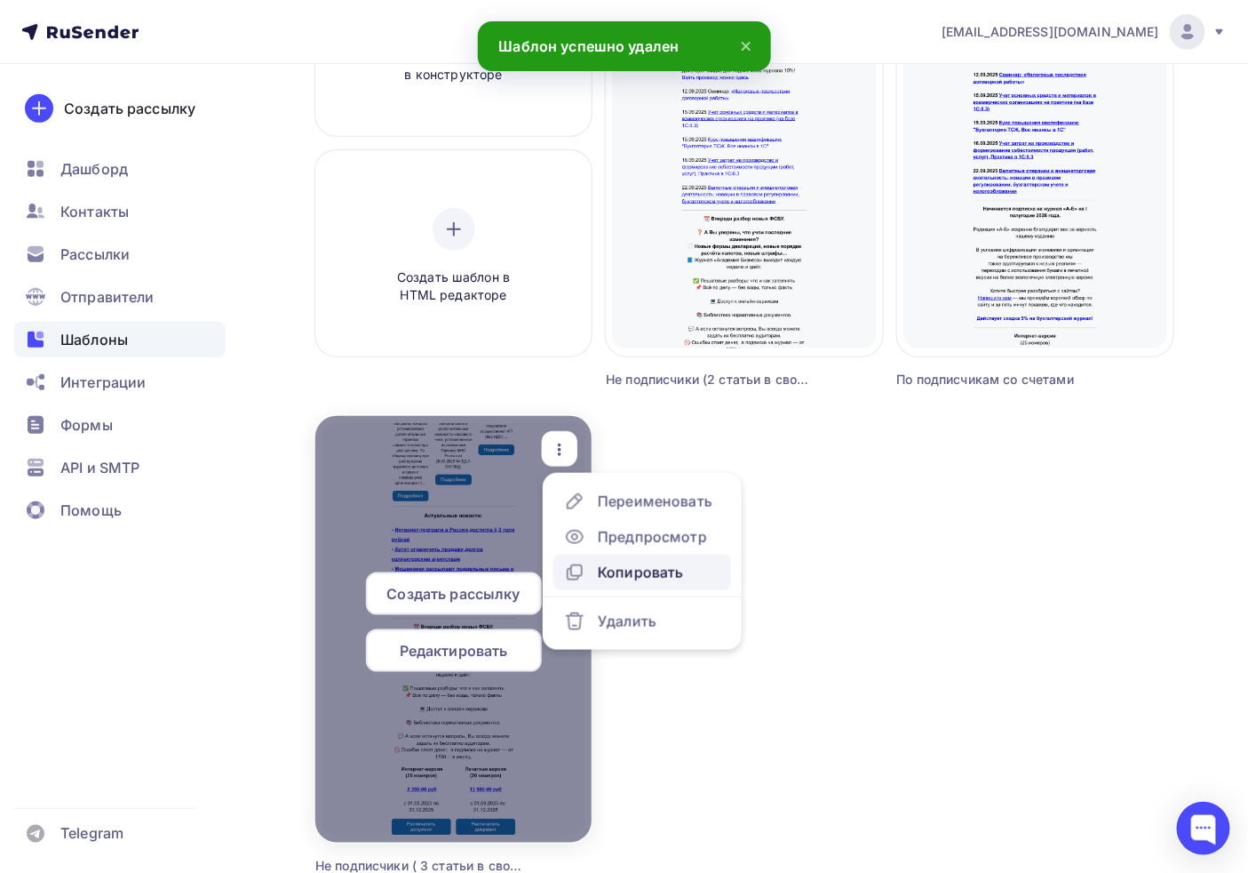
click at [645, 580] on div "Копировать" at bounding box center [640, 572] width 85 height 21
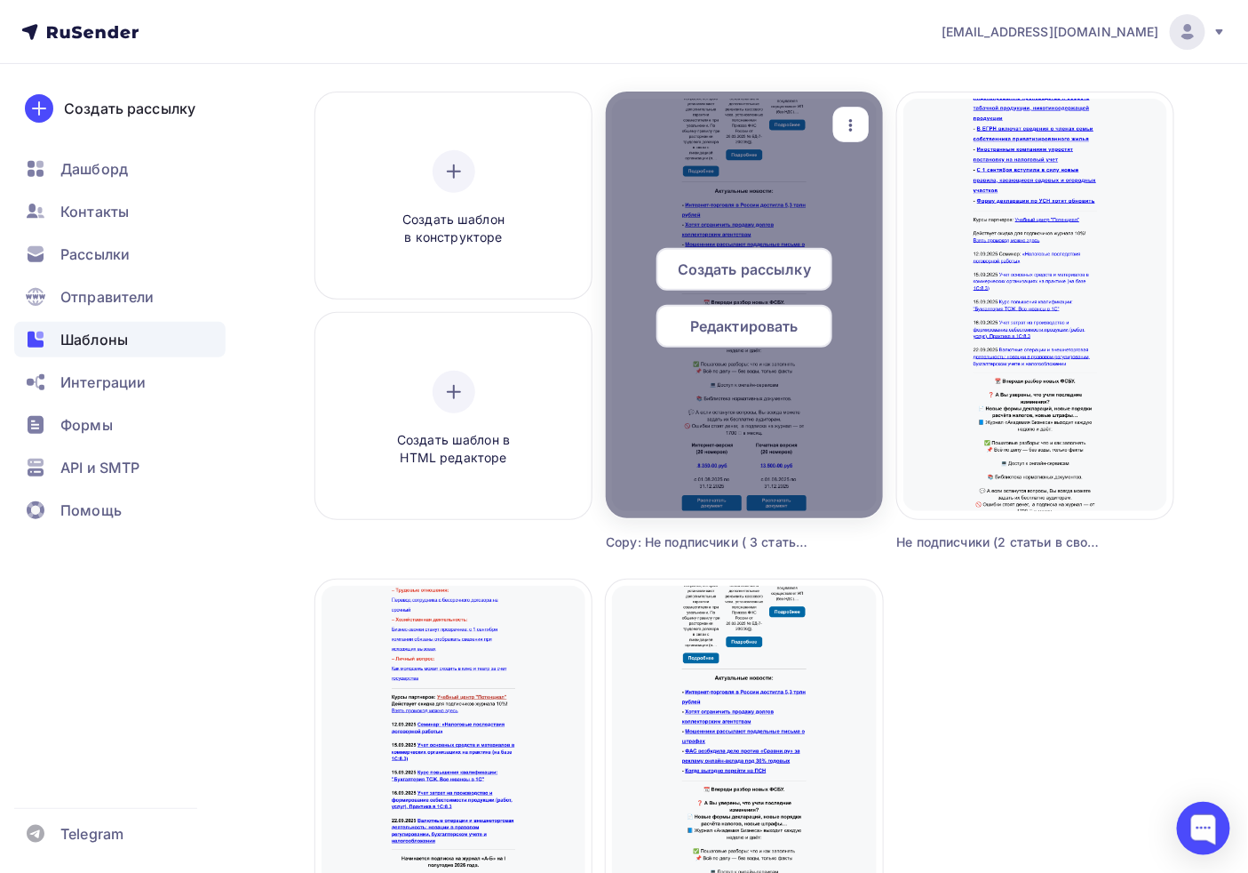
scroll to position [99, 0]
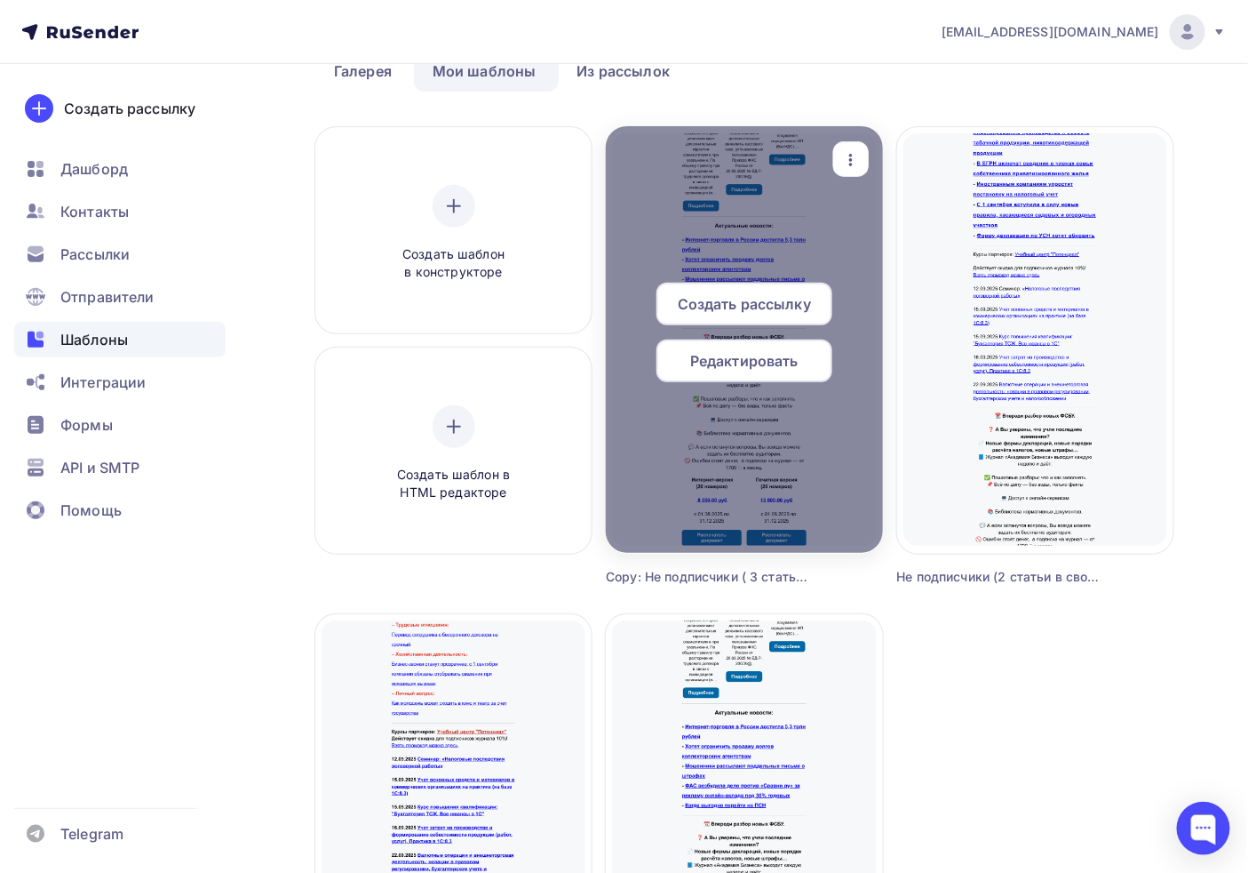
click at [846, 160] on icon "button" at bounding box center [851, 159] width 21 height 21
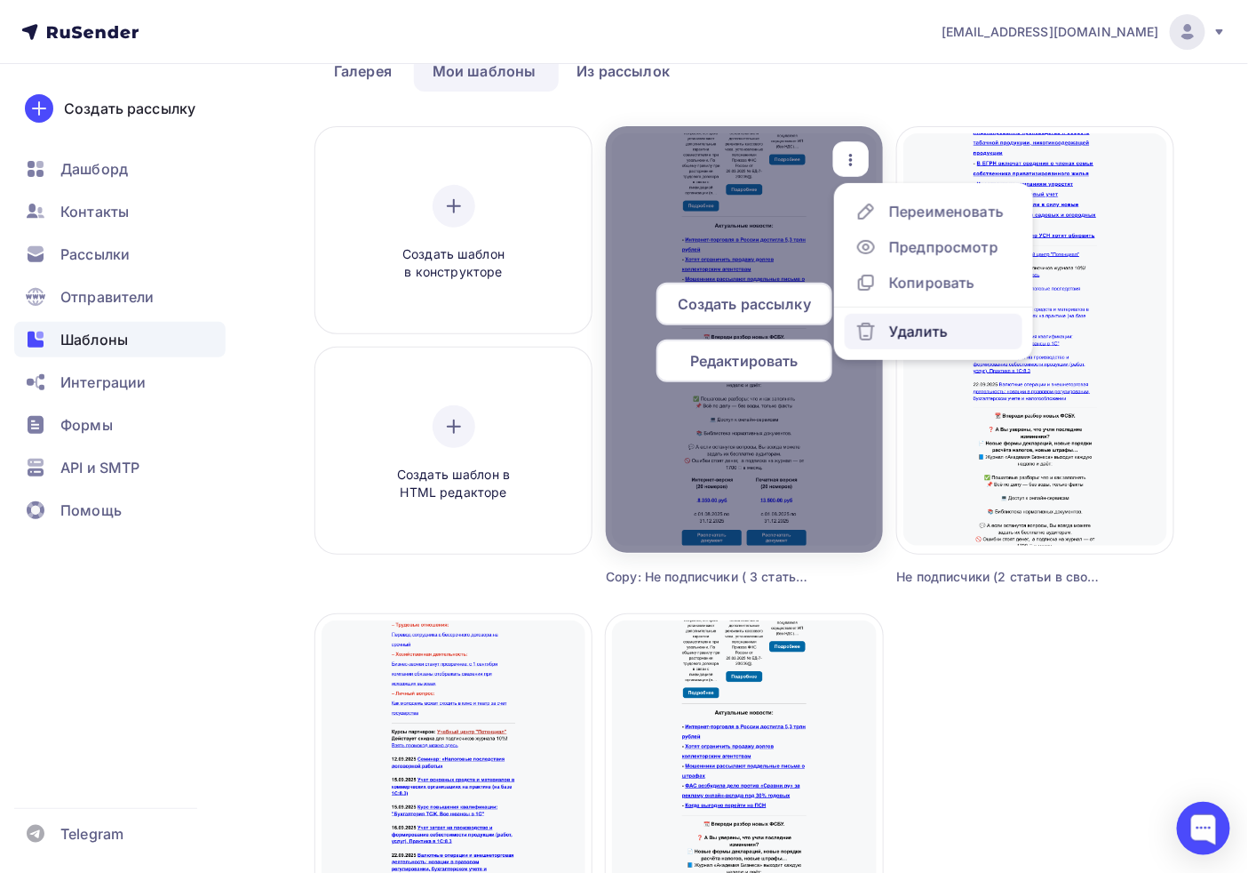
click at [891, 316] on link "Удалить" at bounding box center [934, 332] width 178 height 36
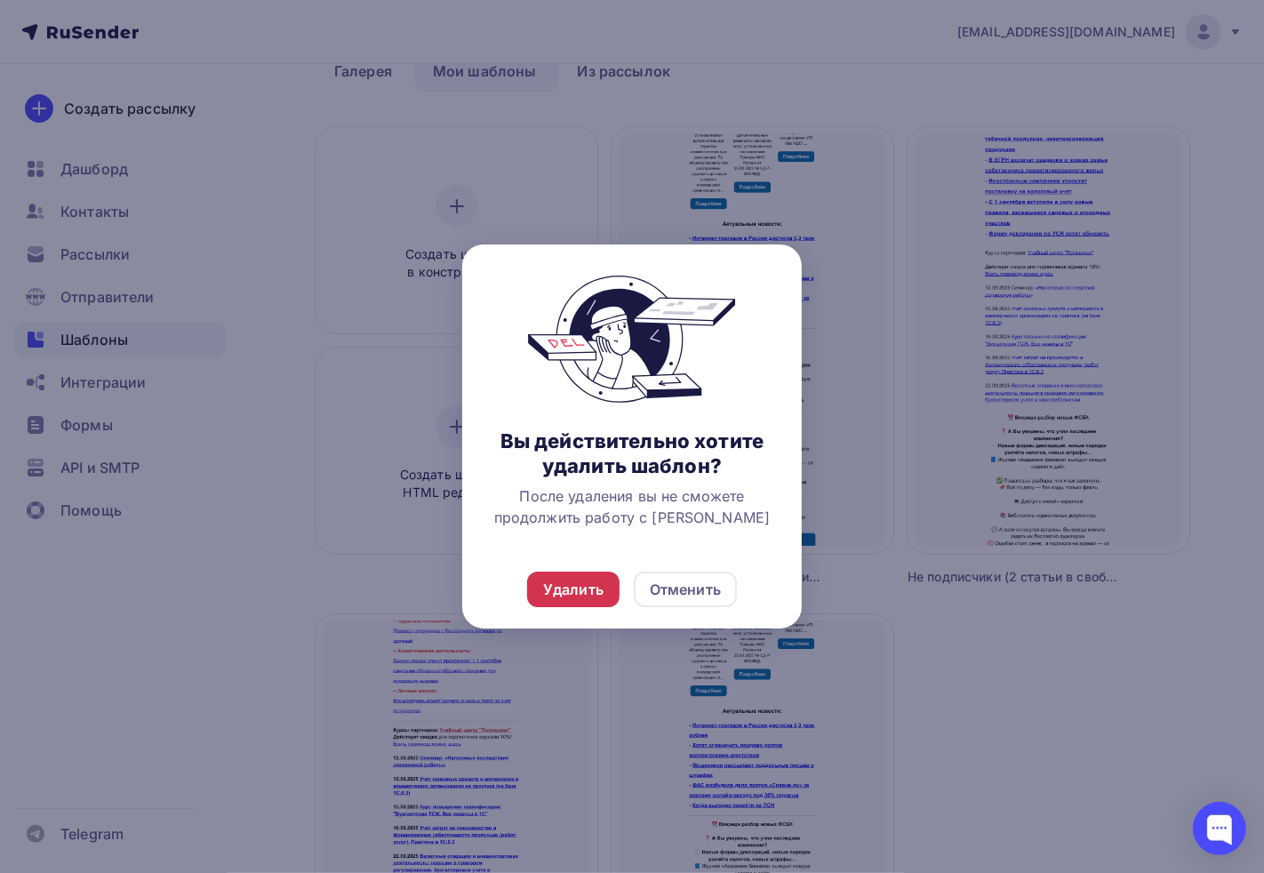
click at [594, 573] on div "Удалить" at bounding box center [573, 589] width 92 height 36
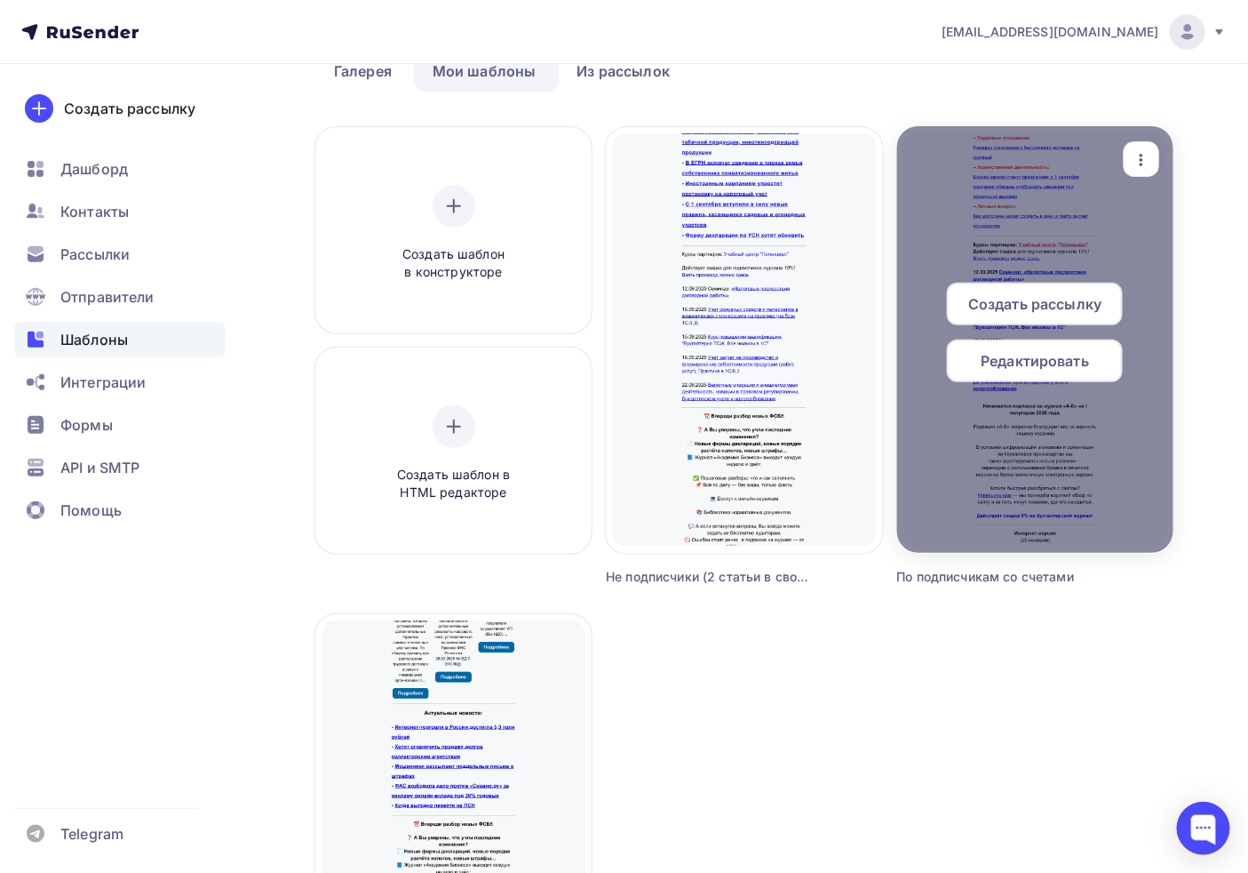
click at [1143, 163] on icon "button" at bounding box center [1142, 160] width 4 height 12
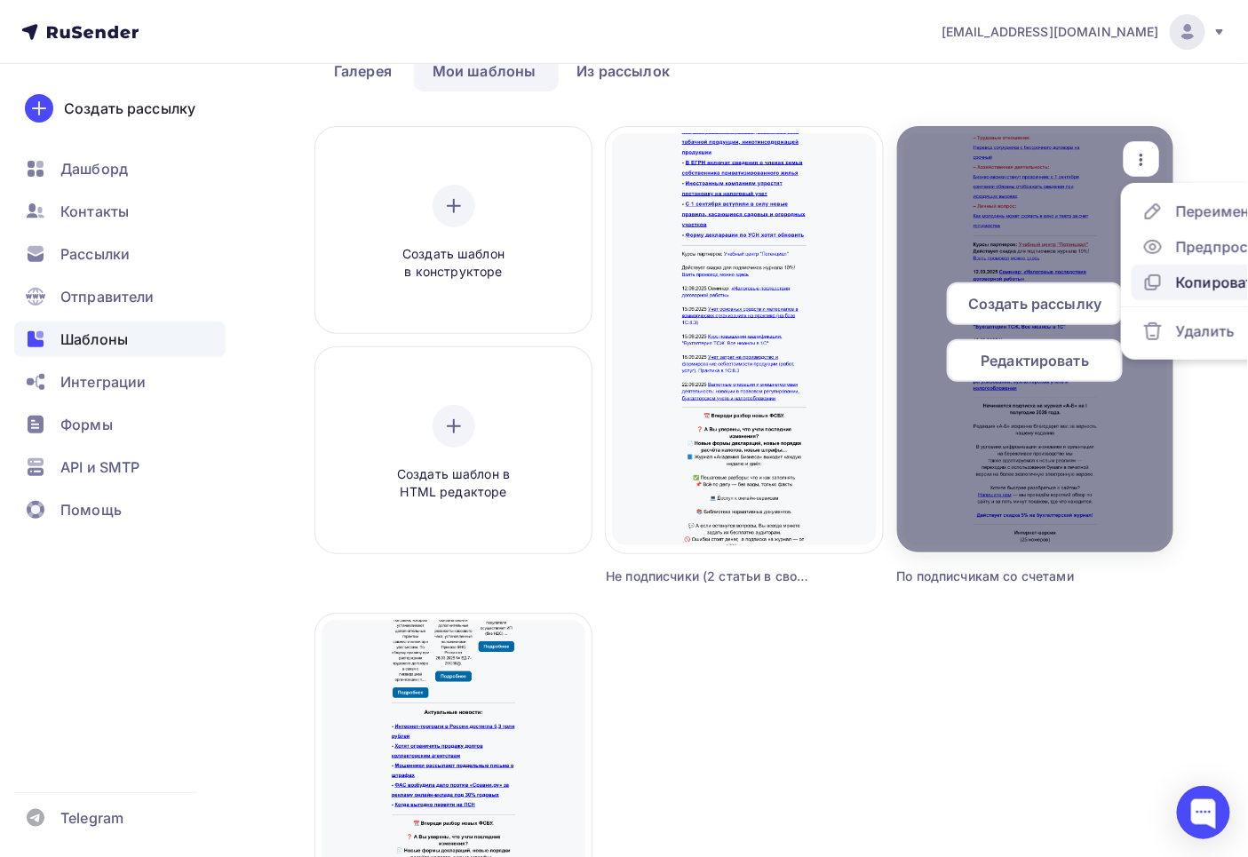
click at [1177, 274] on div "Копировать" at bounding box center [1218, 282] width 85 height 21
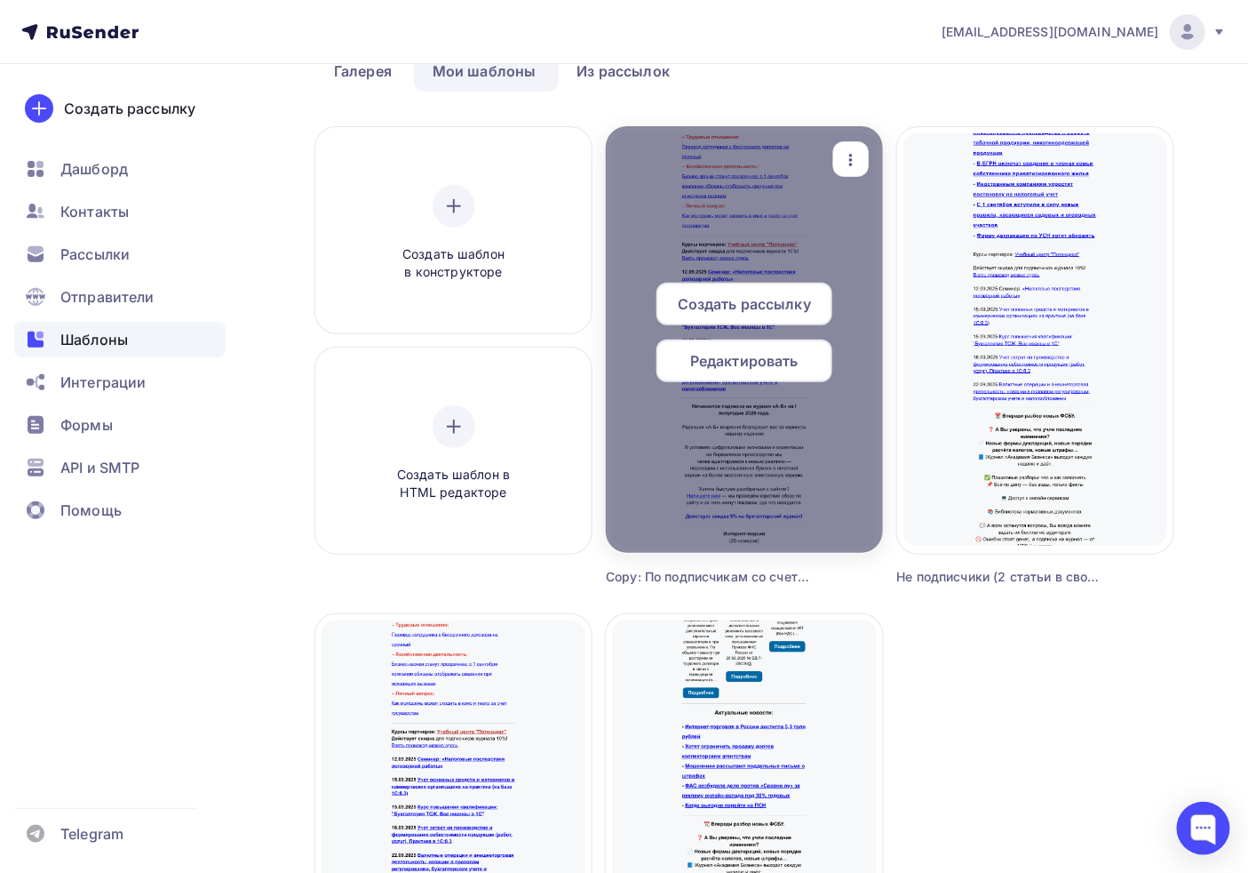
click at [857, 161] on icon "button" at bounding box center [851, 159] width 21 height 21
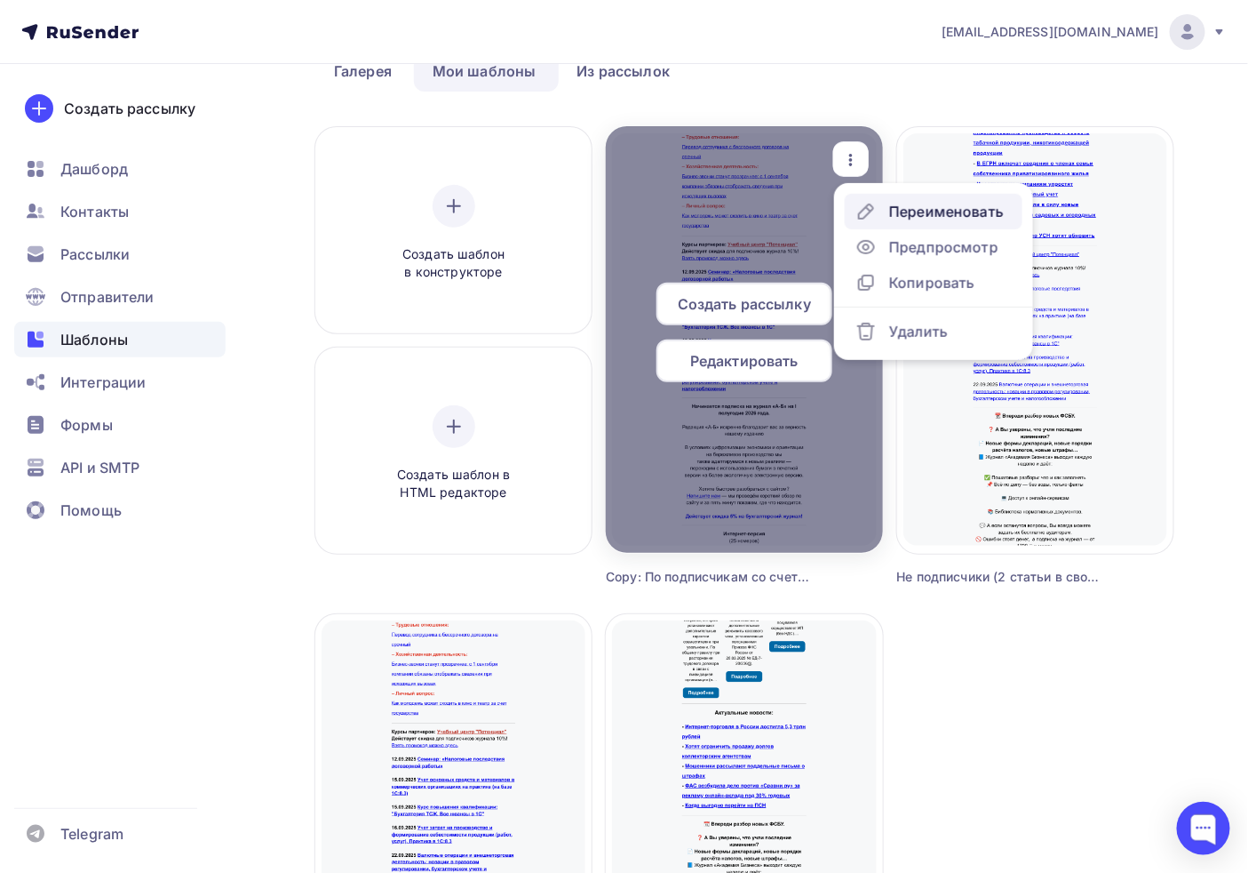
click at [922, 203] on div "Переименовать" at bounding box center [946, 211] width 115 height 21
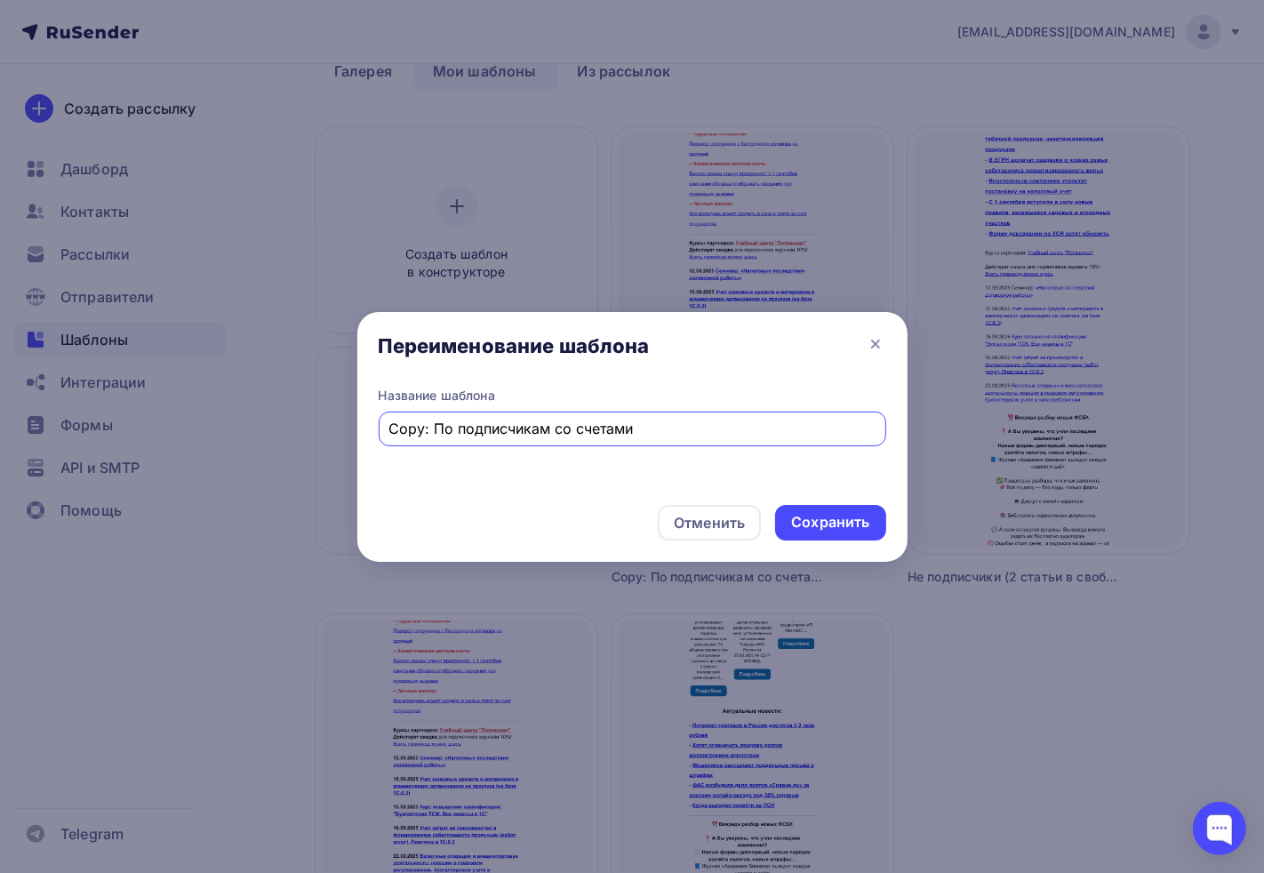
drag, startPoint x: 429, startPoint y: 431, endPoint x: 322, endPoint y: 421, distance: 108.0
click at [322, 421] on div "Переименование шаблона Название шаблона Copy: По подписчикам со счетами Отменит…" at bounding box center [632, 436] width 1264 height 873
click at [625, 433] on input "По подписчикам со счетами" at bounding box center [631, 428] width 487 height 21
drag, startPoint x: 625, startPoint y: 433, endPoint x: 511, endPoint y: 432, distance: 113.7
click at [511, 432] on input "По подписчикам со счетами" at bounding box center [631, 428] width 487 height 21
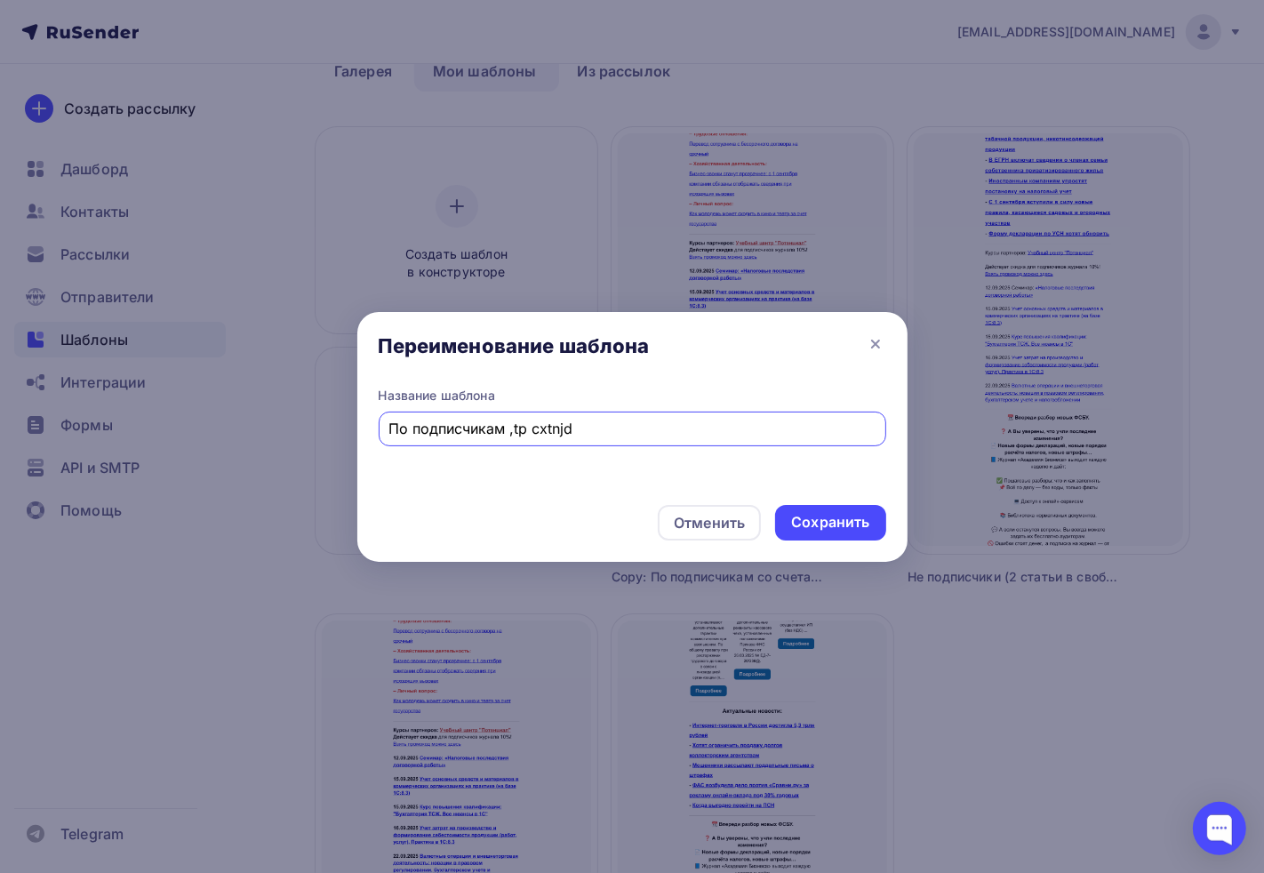
drag, startPoint x: 554, startPoint y: 435, endPoint x: 502, endPoint y: 433, distance: 51.6
click at [502, 433] on input "По подписчикам ,tp cxtnjd" at bounding box center [631, 428] width 487 height 21
type input "По подписчикам без счетов"
click at [801, 512] on div "Сохранить" at bounding box center [830, 522] width 78 height 20
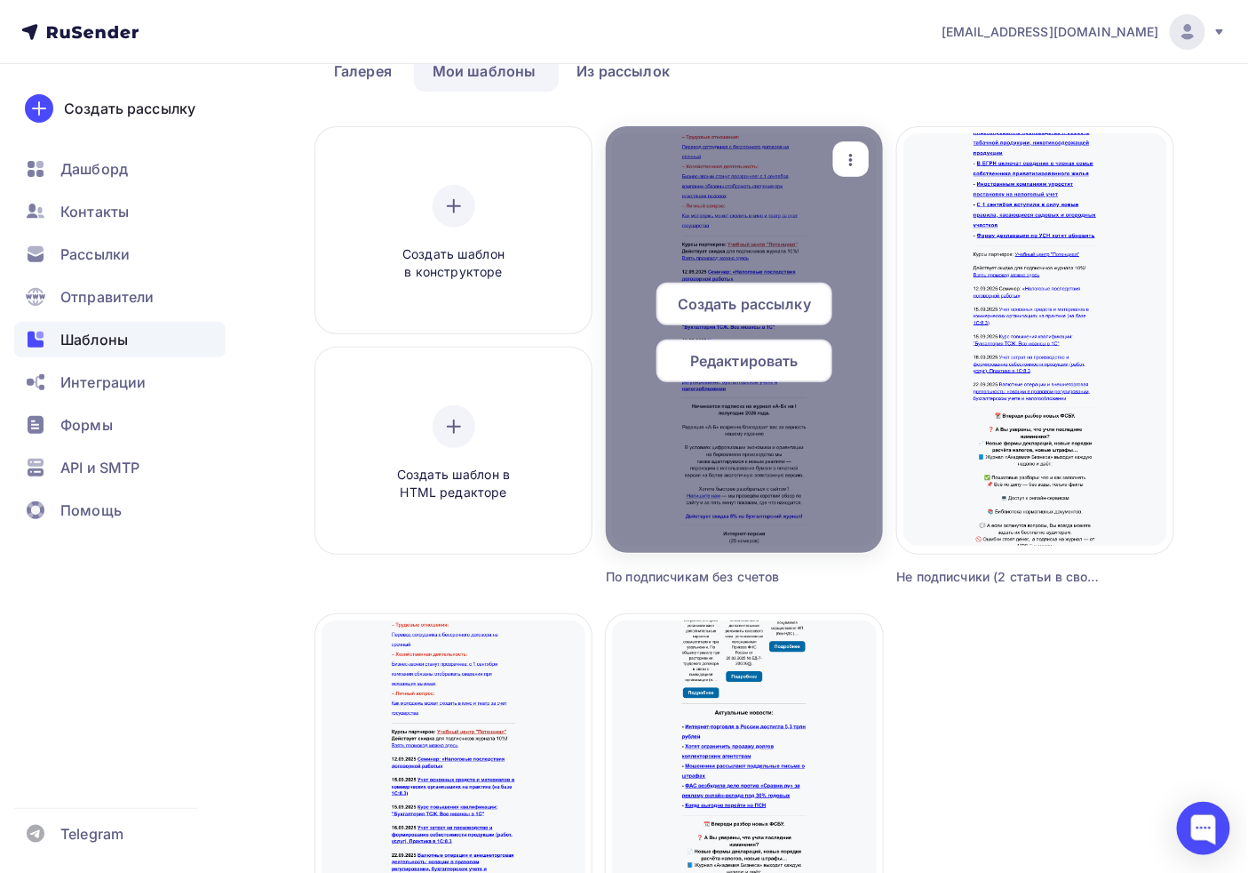
click at [778, 357] on span "Редактировать" at bounding box center [744, 360] width 108 height 21
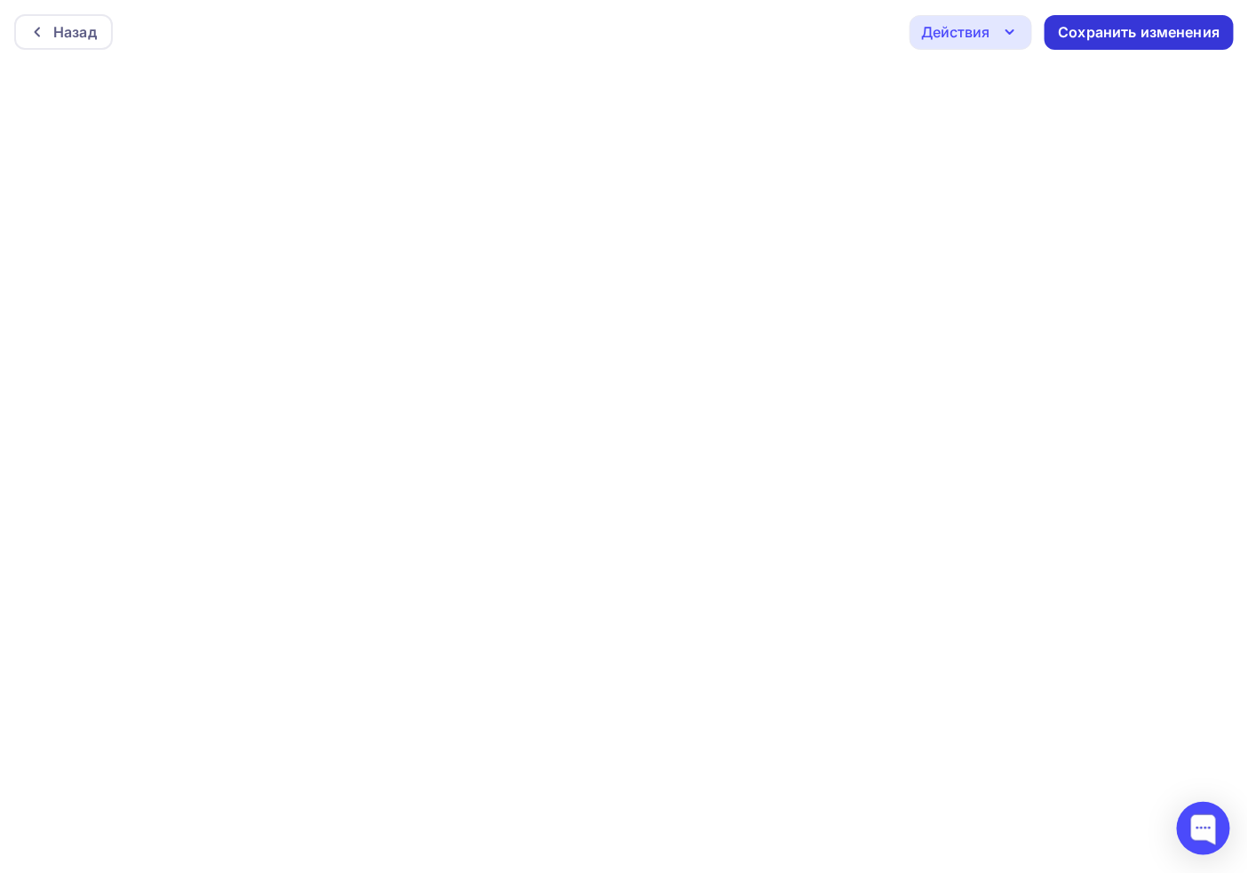
click at [1103, 45] on div "Сохранить изменения" at bounding box center [1139, 32] width 189 height 35
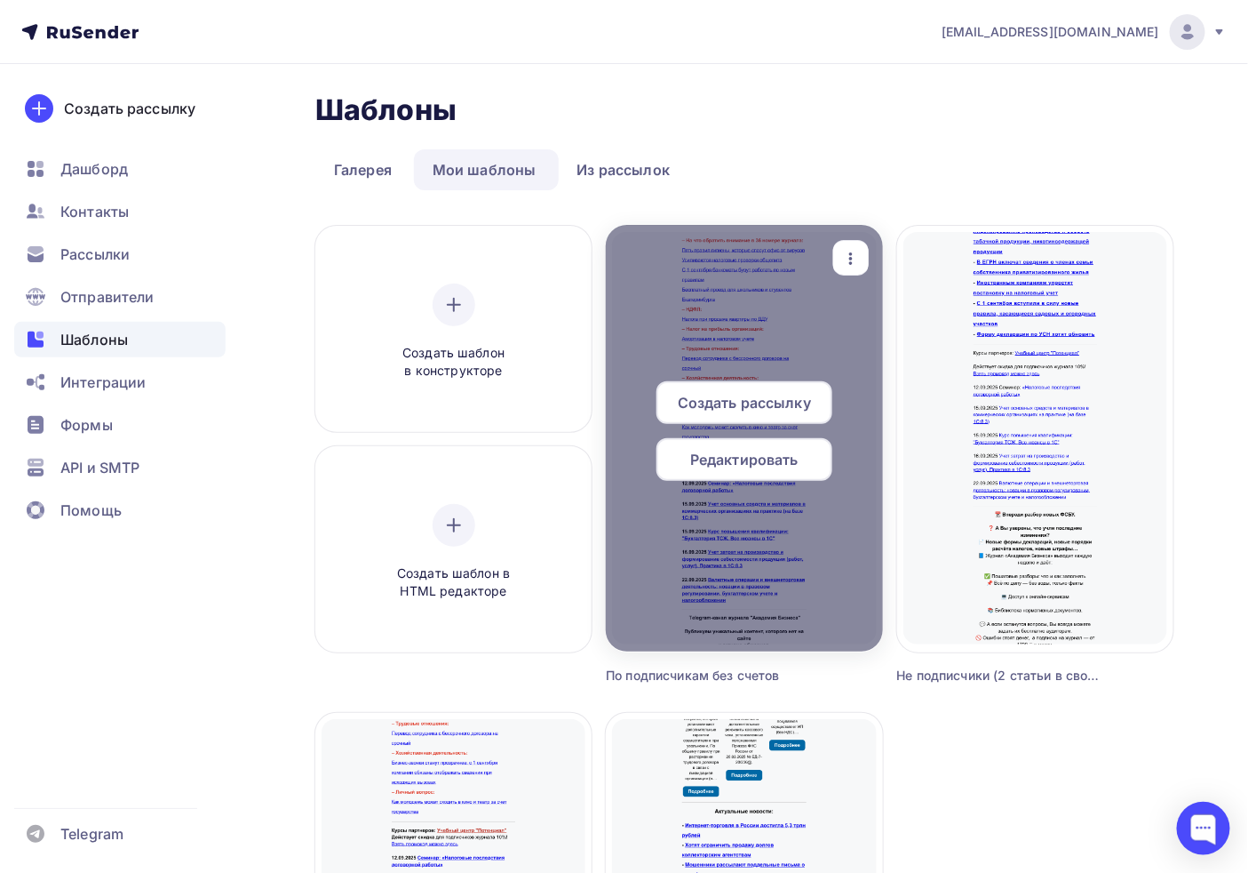
click at [846, 258] on icon "button" at bounding box center [851, 258] width 21 height 21
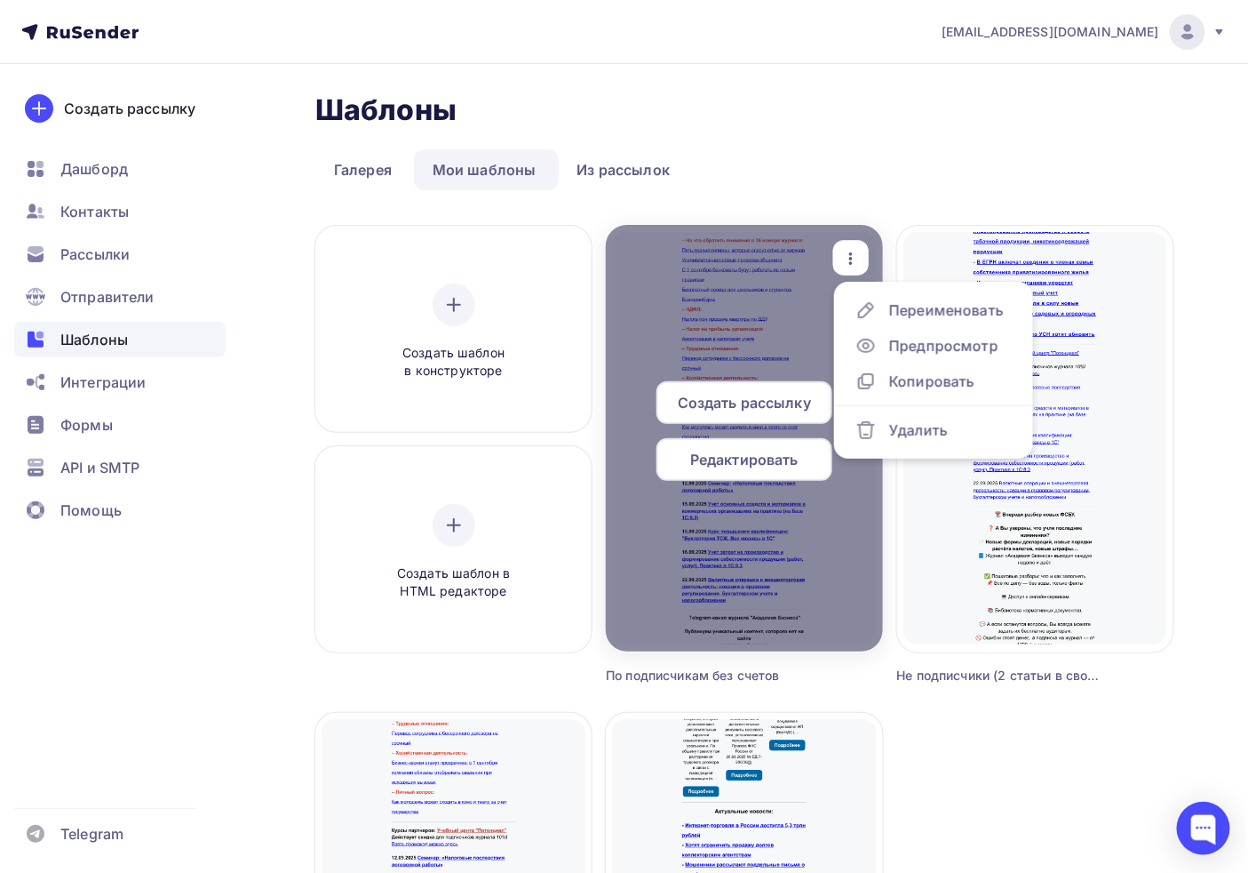
click at [847, 258] on icon "button" at bounding box center [851, 258] width 21 height 21
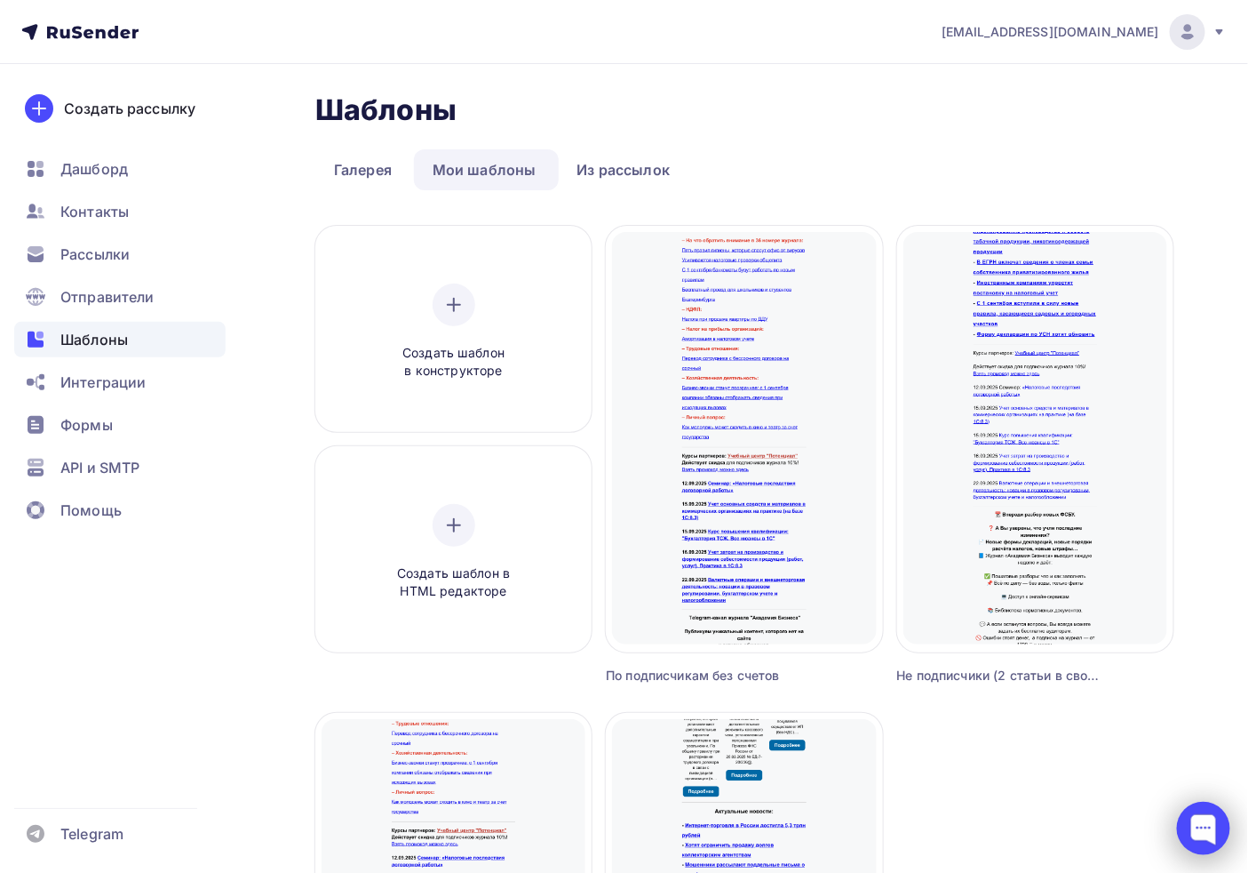
click at [1215, 819] on div at bounding box center [1203, 827] width 53 height 53
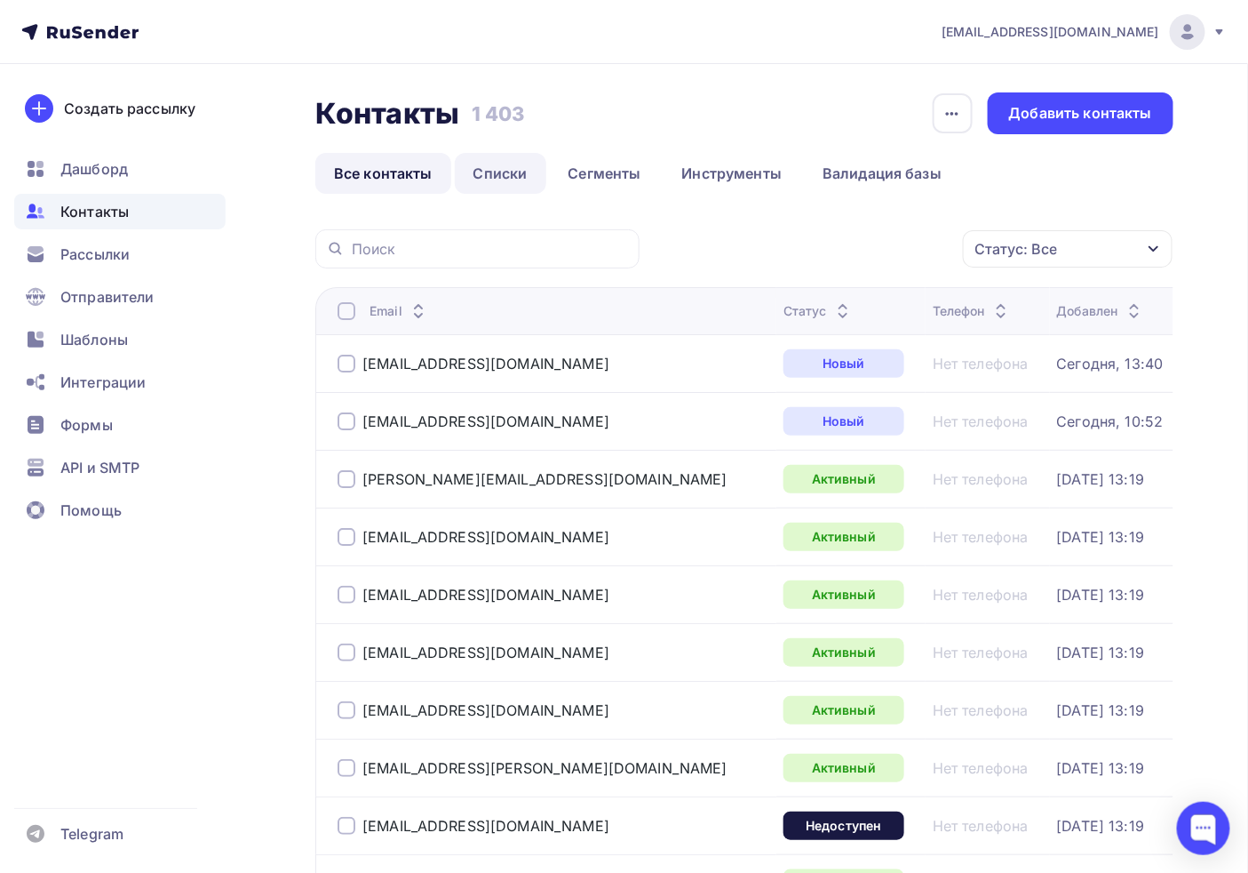
click at [515, 188] on link "Списки" at bounding box center [501, 173] width 92 height 41
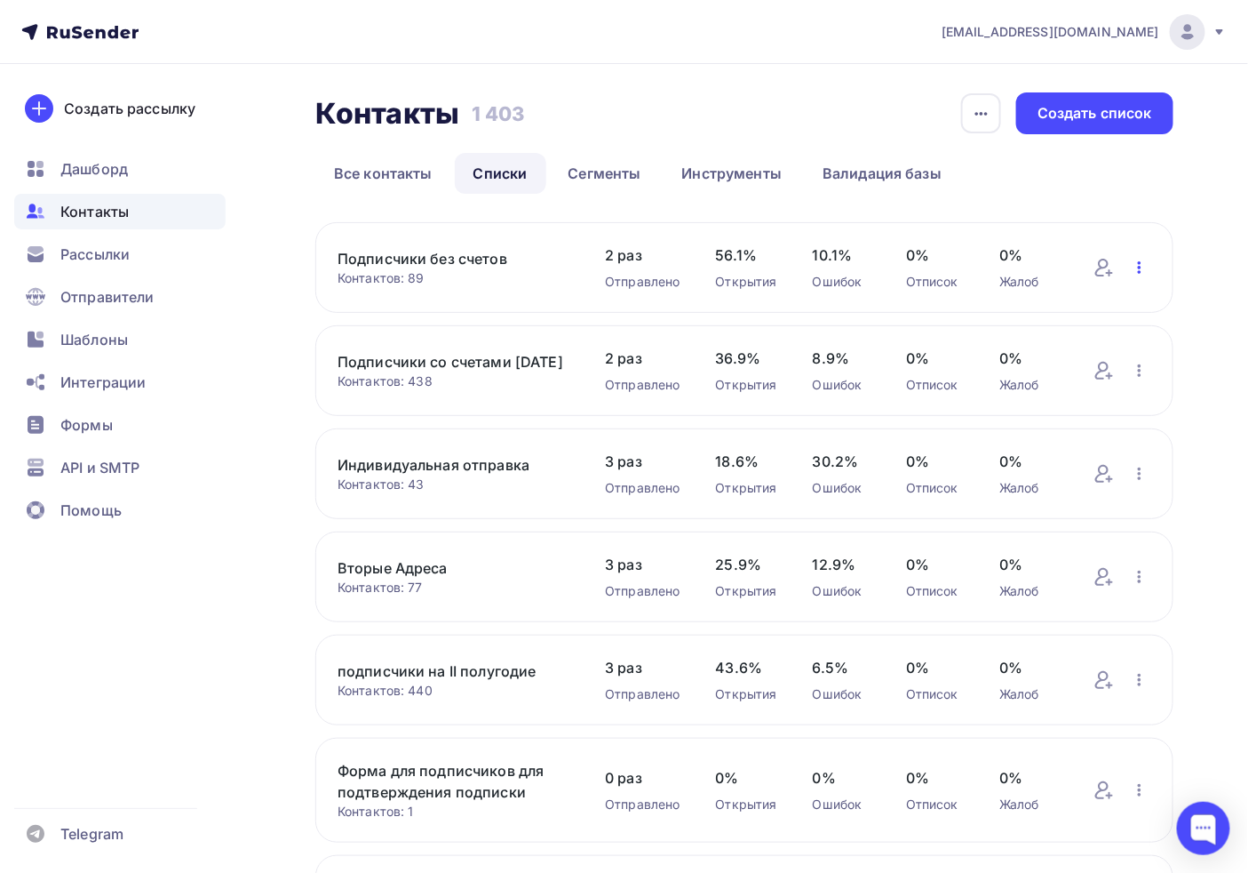
click at [1148, 269] on icon "button" at bounding box center [1139, 267] width 21 height 21
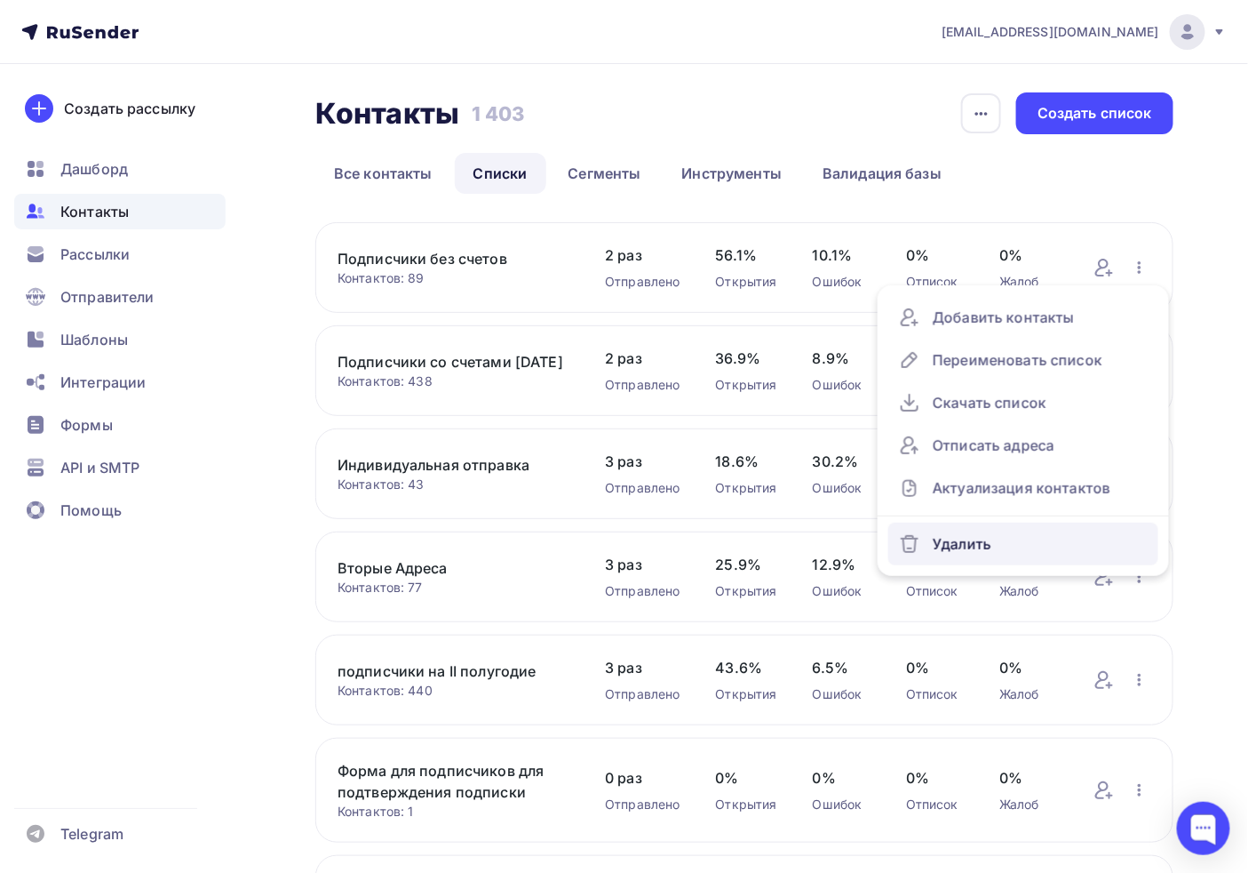
click at [987, 527] on link "Удалить" at bounding box center [1024, 543] width 270 height 43
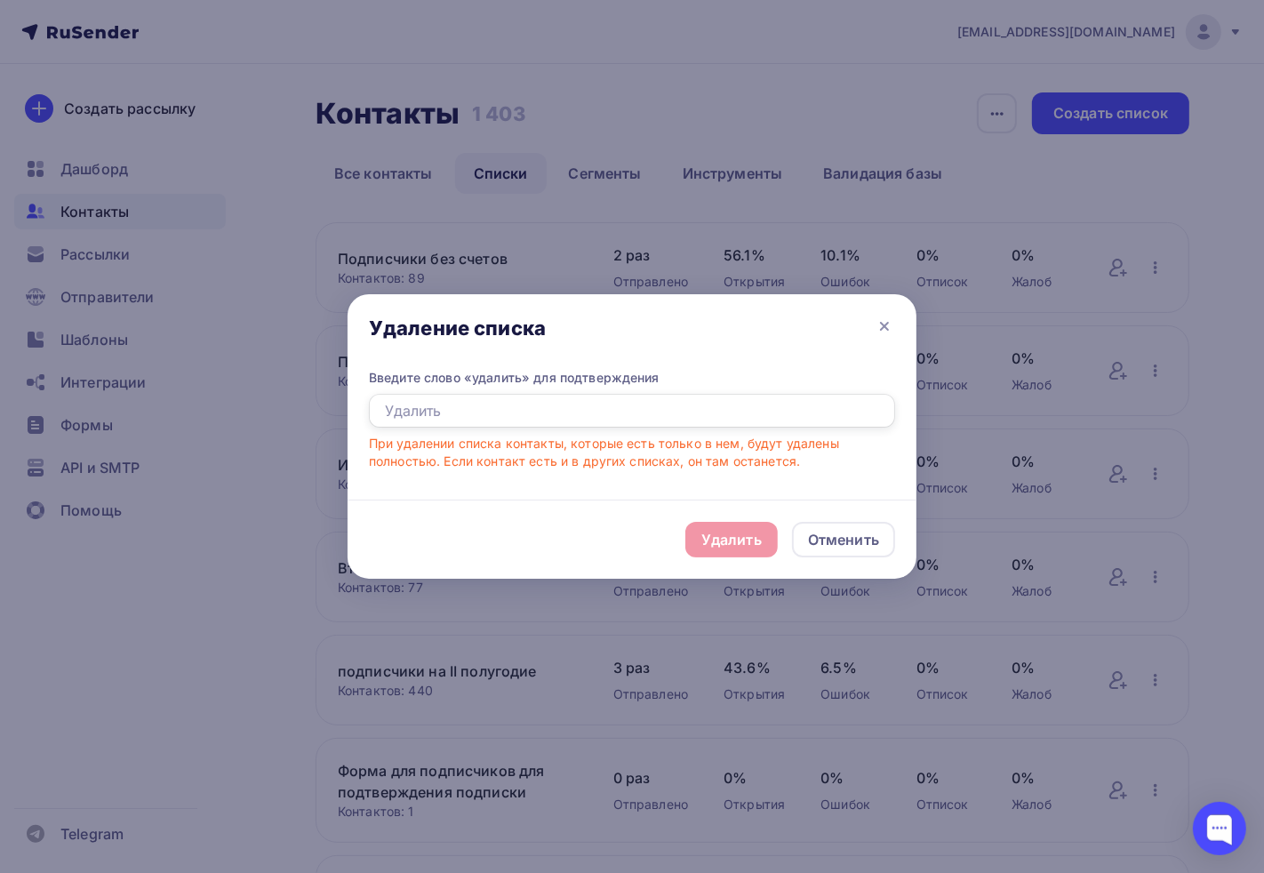
click at [589, 424] on input "text" at bounding box center [632, 411] width 526 height 34
click at [588, 413] on input "text" at bounding box center [632, 411] width 526 height 34
click at [629, 385] on div "Введите слово «удалить» для подтверждения" at bounding box center [632, 378] width 526 height 18
click at [422, 404] on input "text" at bounding box center [632, 411] width 526 height 34
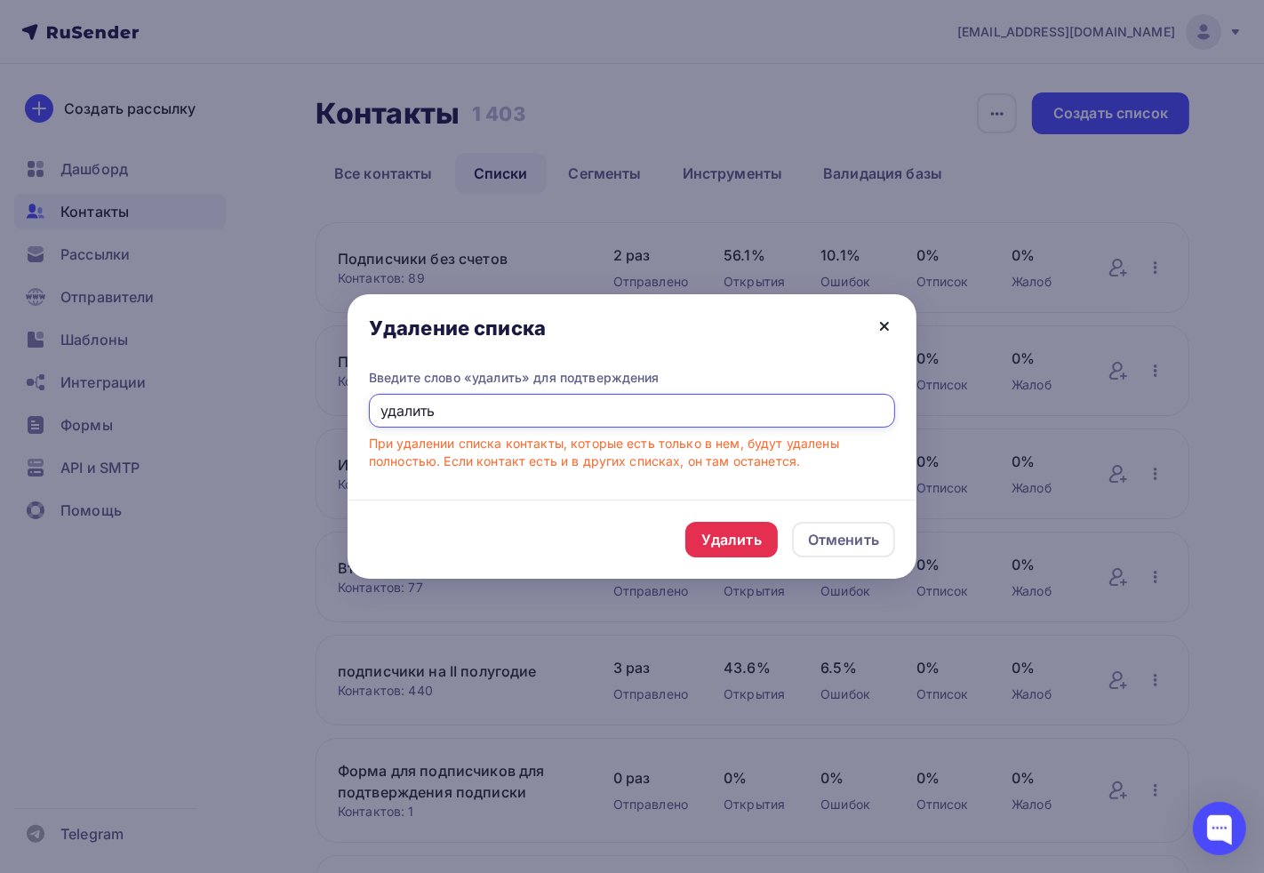
type input "удалить"
click at [886, 324] on icon at bounding box center [884, 326] width 7 height 7
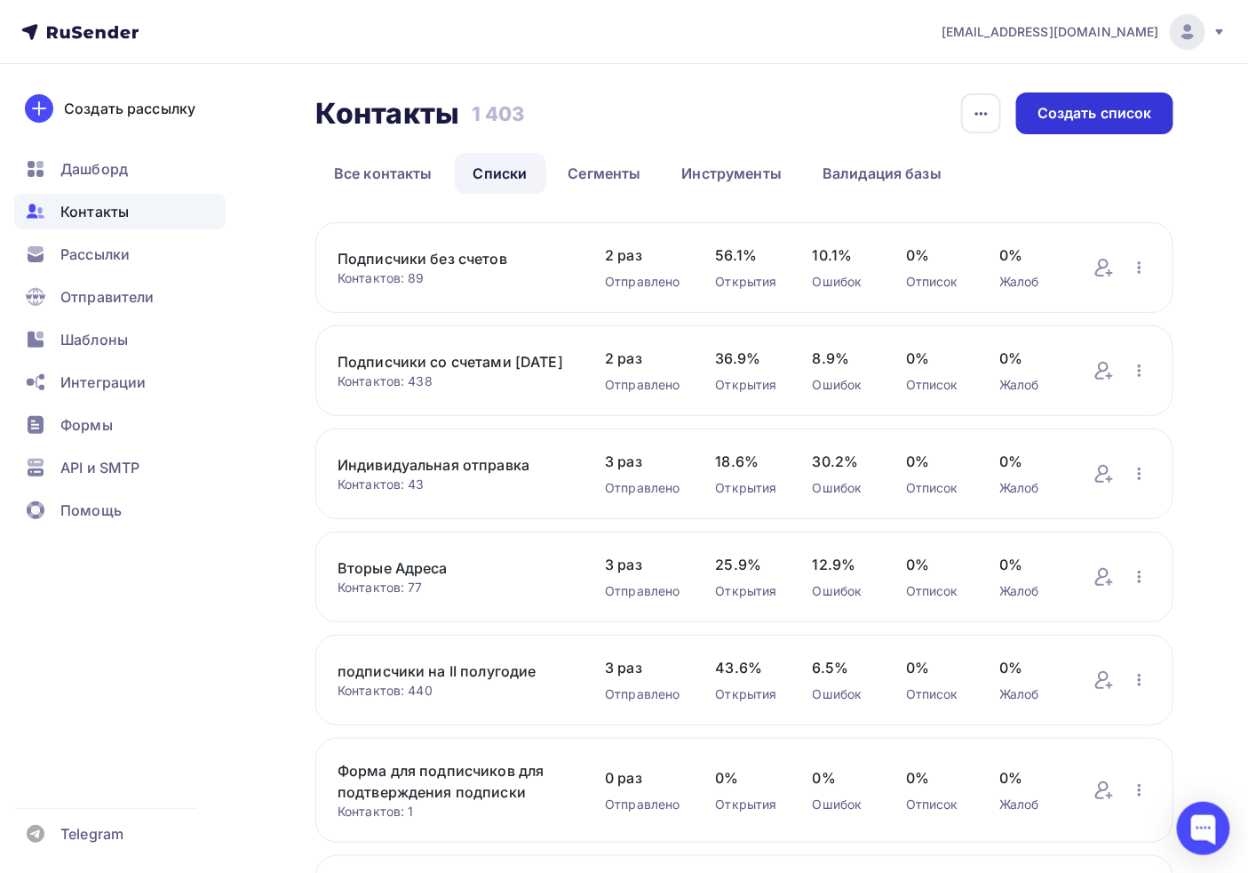
click at [1087, 111] on div "Создать список" at bounding box center [1095, 113] width 115 height 20
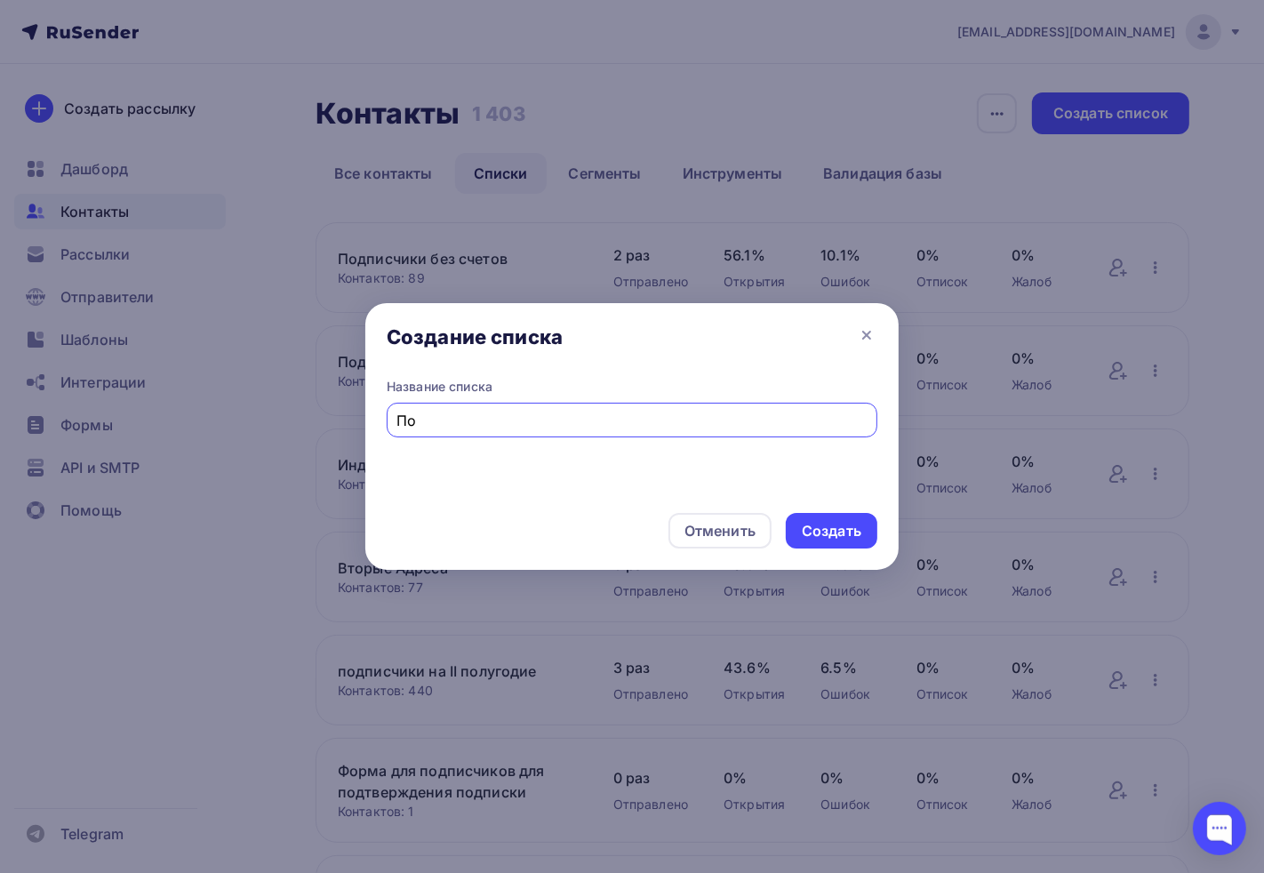
type input "П"
type input "Подпсчики со счетами"
click at [854, 539] on div "Создать" at bounding box center [831, 531] width 60 height 20
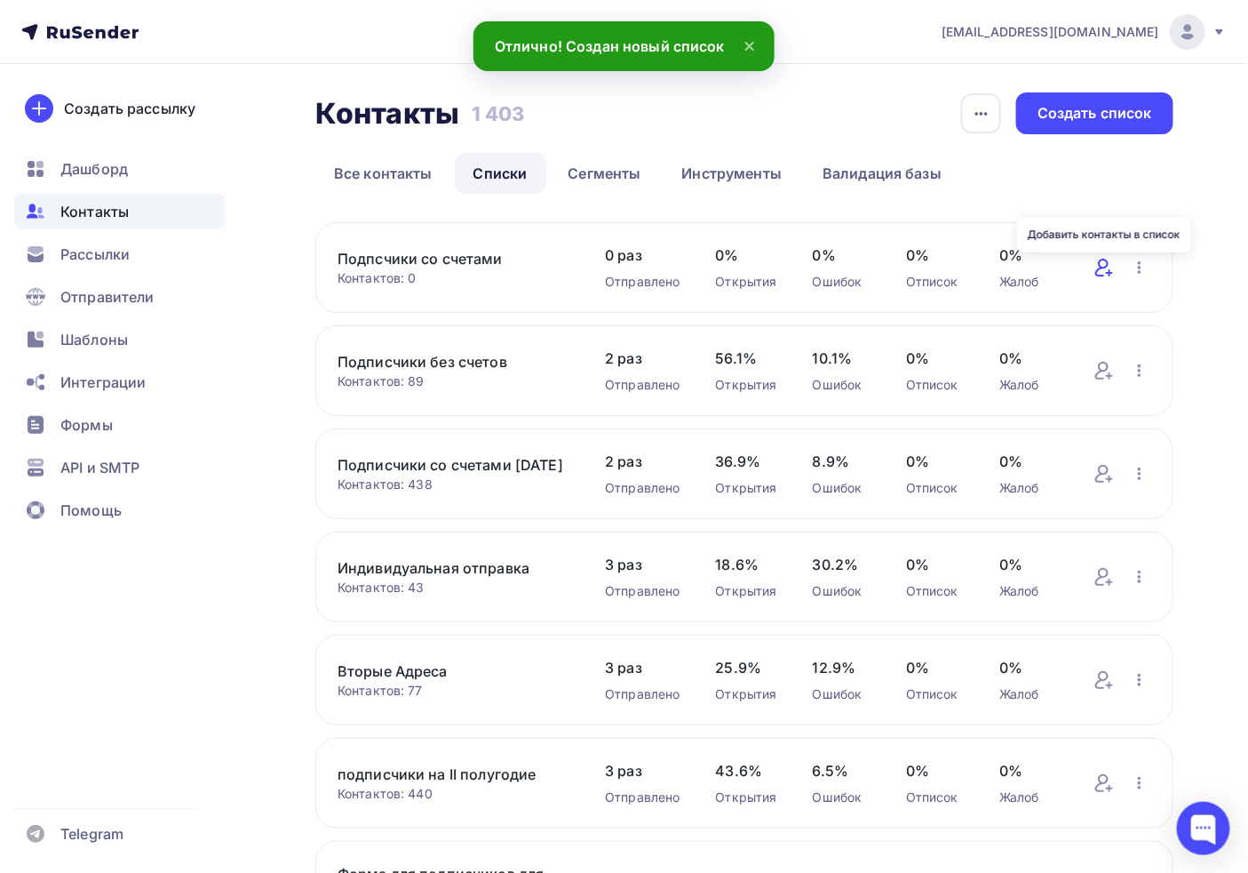
click at [1099, 269] on icon at bounding box center [1102, 268] width 13 height 18
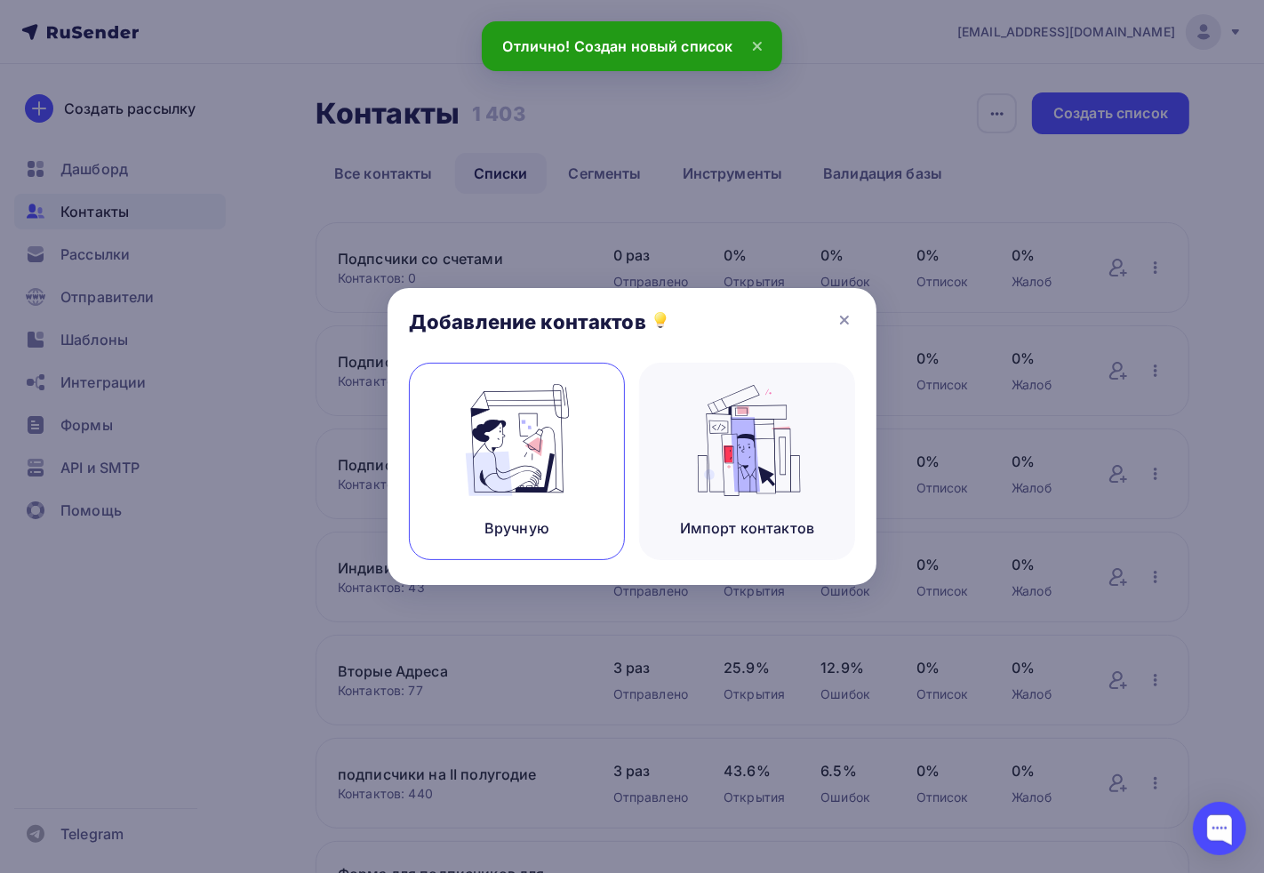
click at [471, 482] on img at bounding box center [517, 440] width 119 height 112
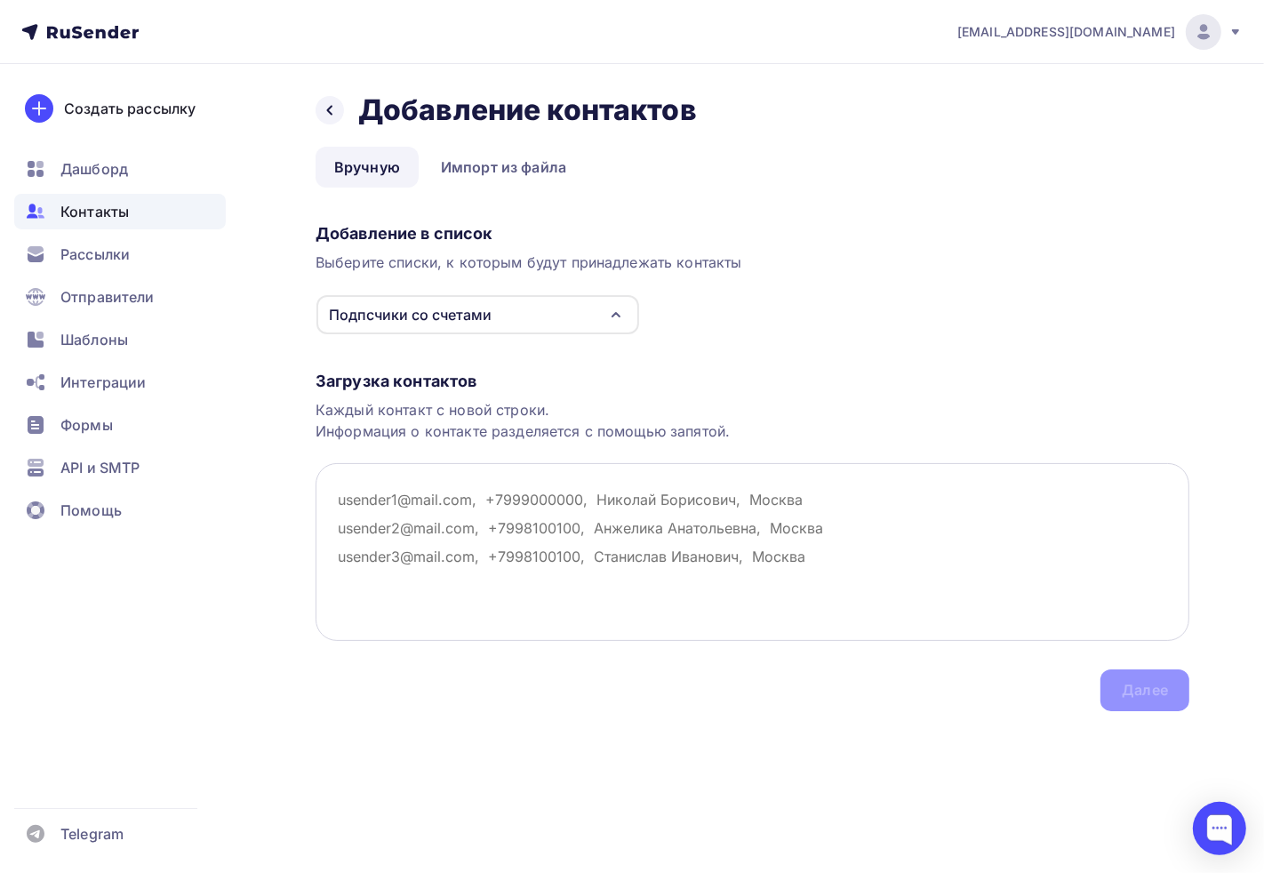
click at [403, 504] on textarea at bounding box center [751, 552] width 873 height 178
click at [401, 539] on textarea at bounding box center [751, 552] width 873 height 178
click at [400, 502] on textarea at bounding box center [751, 552] width 873 height 178
click at [535, 468] on textarea at bounding box center [751, 552] width 873 height 178
drag, startPoint x: 512, startPoint y: 442, endPoint x: 467, endPoint y: 411, distance: 53.7
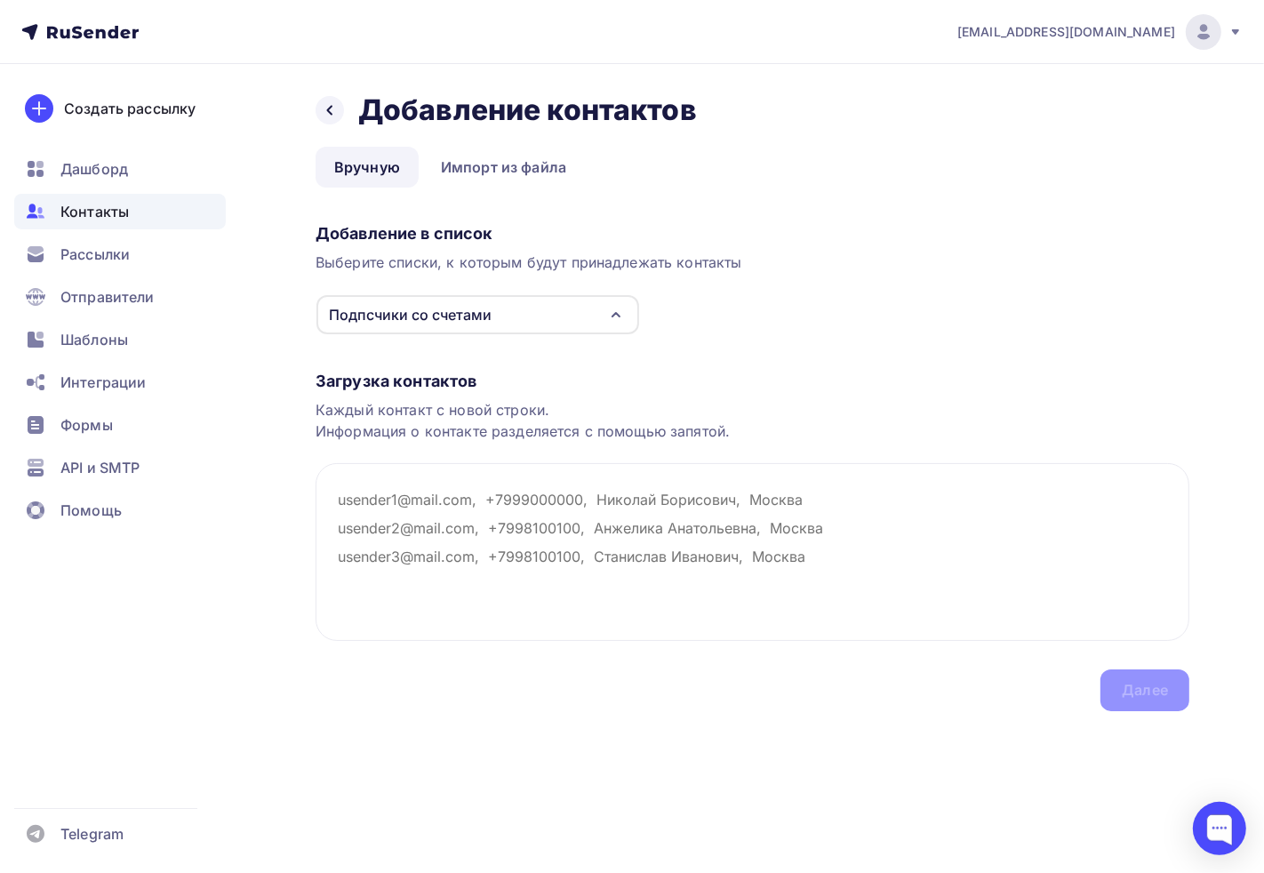
click at [511, 441] on div "Загрузка контактов Каждый контакт с новой строки. Информация о контакте разделя…" at bounding box center [751, 523] width 873 height 376
click at [463, 411] on div "Каждый контакт с новой строки. Информация о контакте разделяется с помощью запя…" at bounding box center [751, 420] width 873 height 43
click at [438, 519] on textarea at bounding box center [751, 552] width 873 height 178
paste textarea "Хорошо 👍 Я перепишу весь список так, чтобы каждый e-mail был в отдельной строке…"
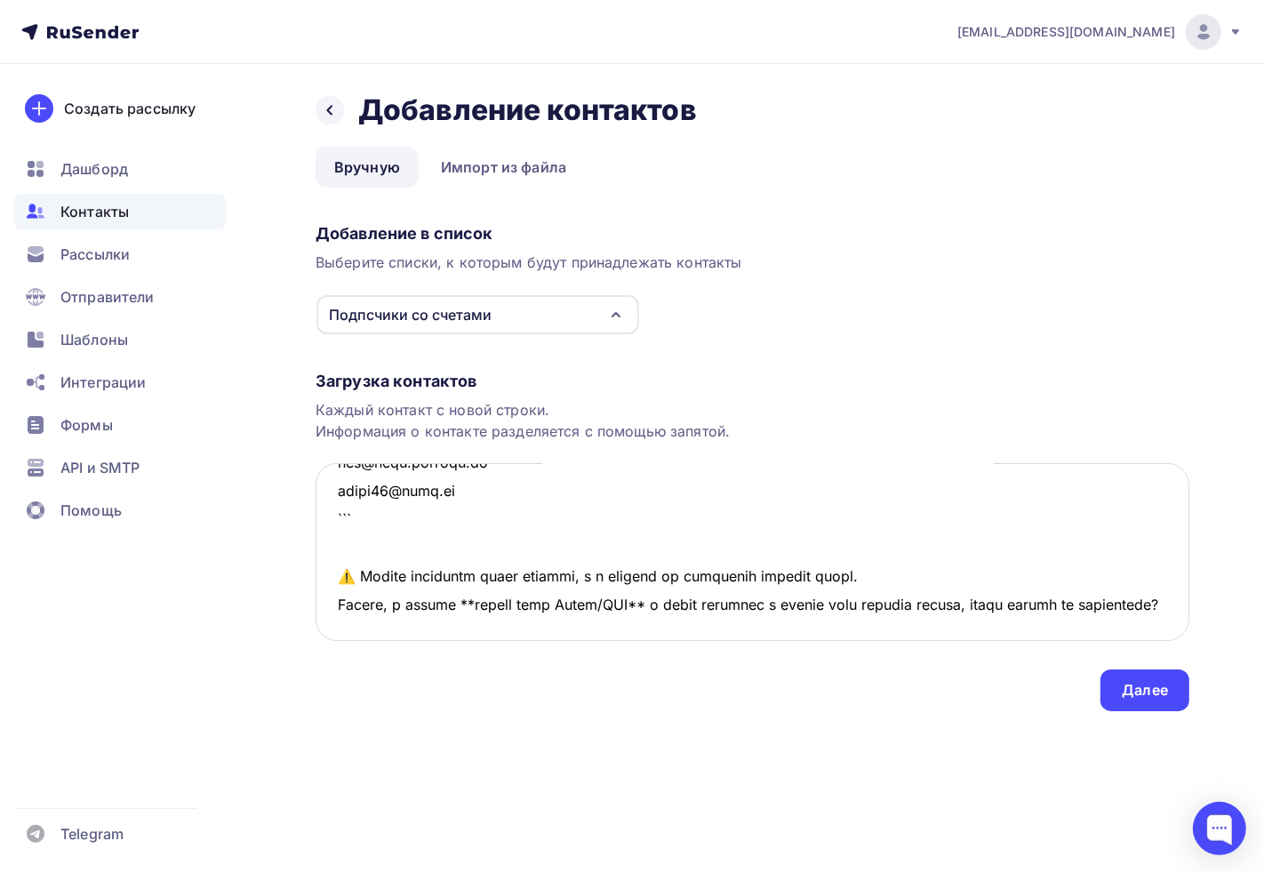
scroll to position [12668, 0]
drag, startPoint x: 335, startPoint y: 525, endPoint x: 611, endPoint y: 623, distance: 293.1
click at [611, 623] on textarea at bounding box center [751, 552] width 873 height 178
click at [537, 578] on textarea at bounding box center [751, 552] width 873 height 178
click at [508, 517] on textarea at bounding box center [751, 552] width 873 height 178
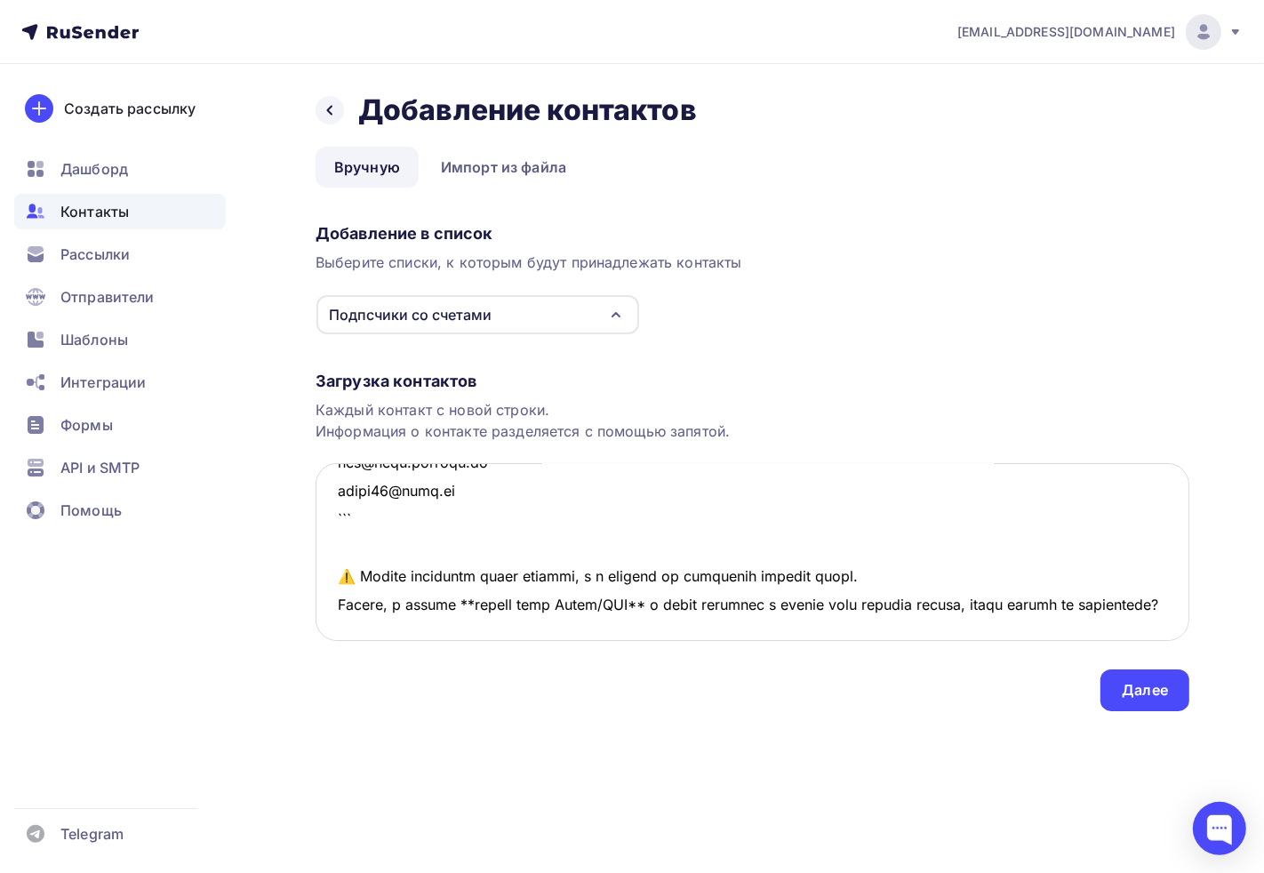
paste textarea "s.bushkova@vngsk.ru n_pivovarova@inbox.ru senuokova@mail.ru kochneva_katerina82…"
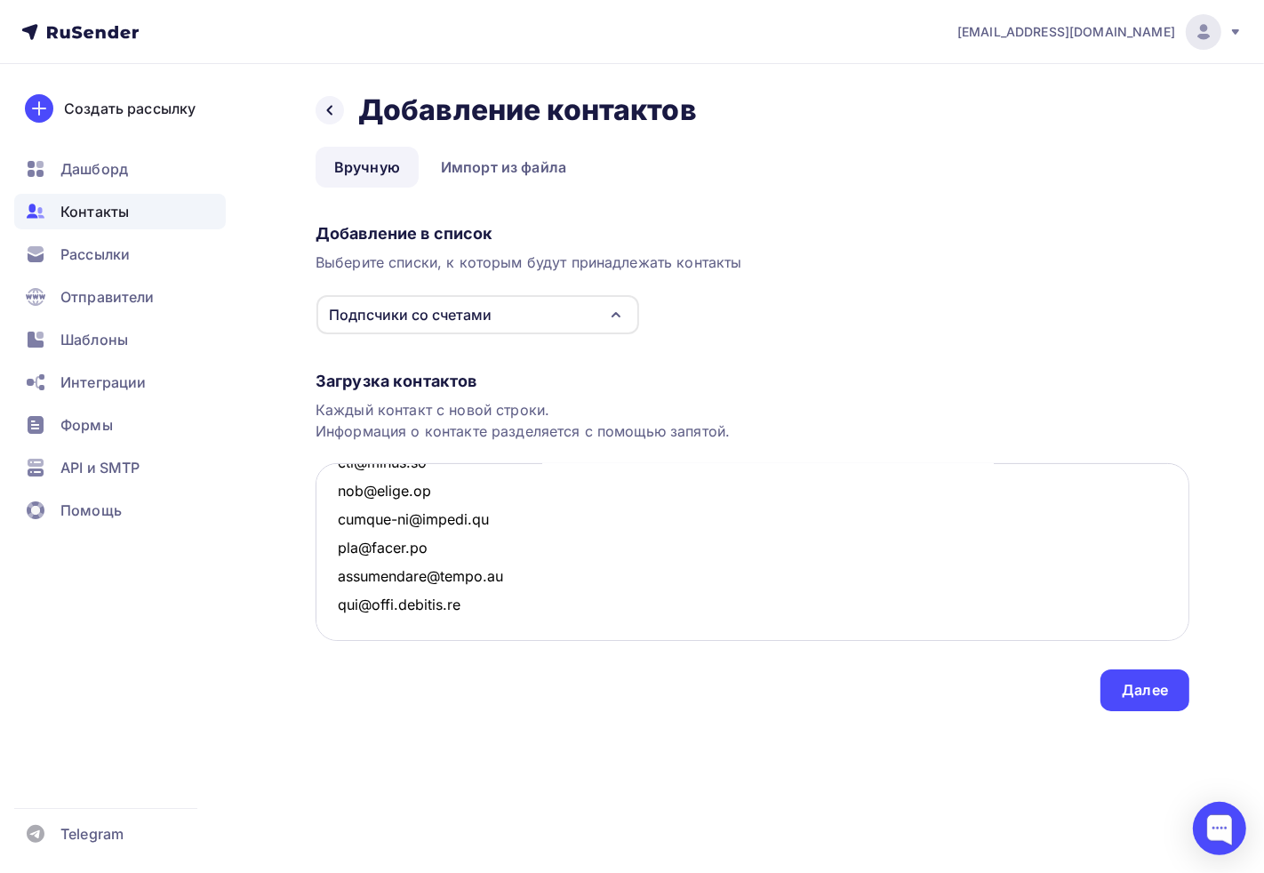
scroll to position [0, 0]
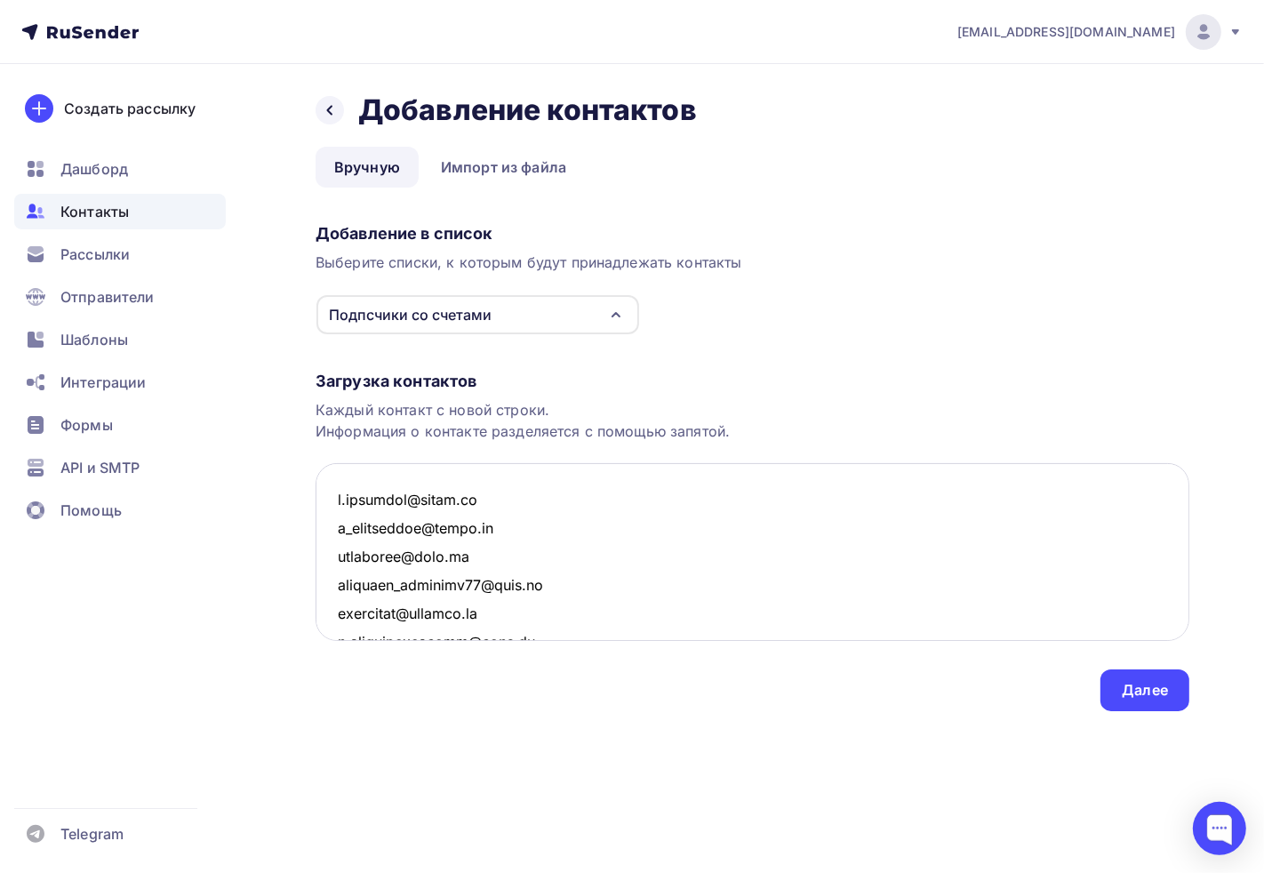
click at [540, 594] on textarea at bounding box center [751, 552] width 873 height 178
click at [776, 593] on textarea at bounding box center [751, 552] width 873 height 178
type textarea "s.bushkova@vngsk.ru n_pivovarova@inbox.ru senuokova@mail.ru kochneva_katerina82…"
click at [1151, 696] on div "Далее" at bounding box center [1144, 690] width 46 height 20
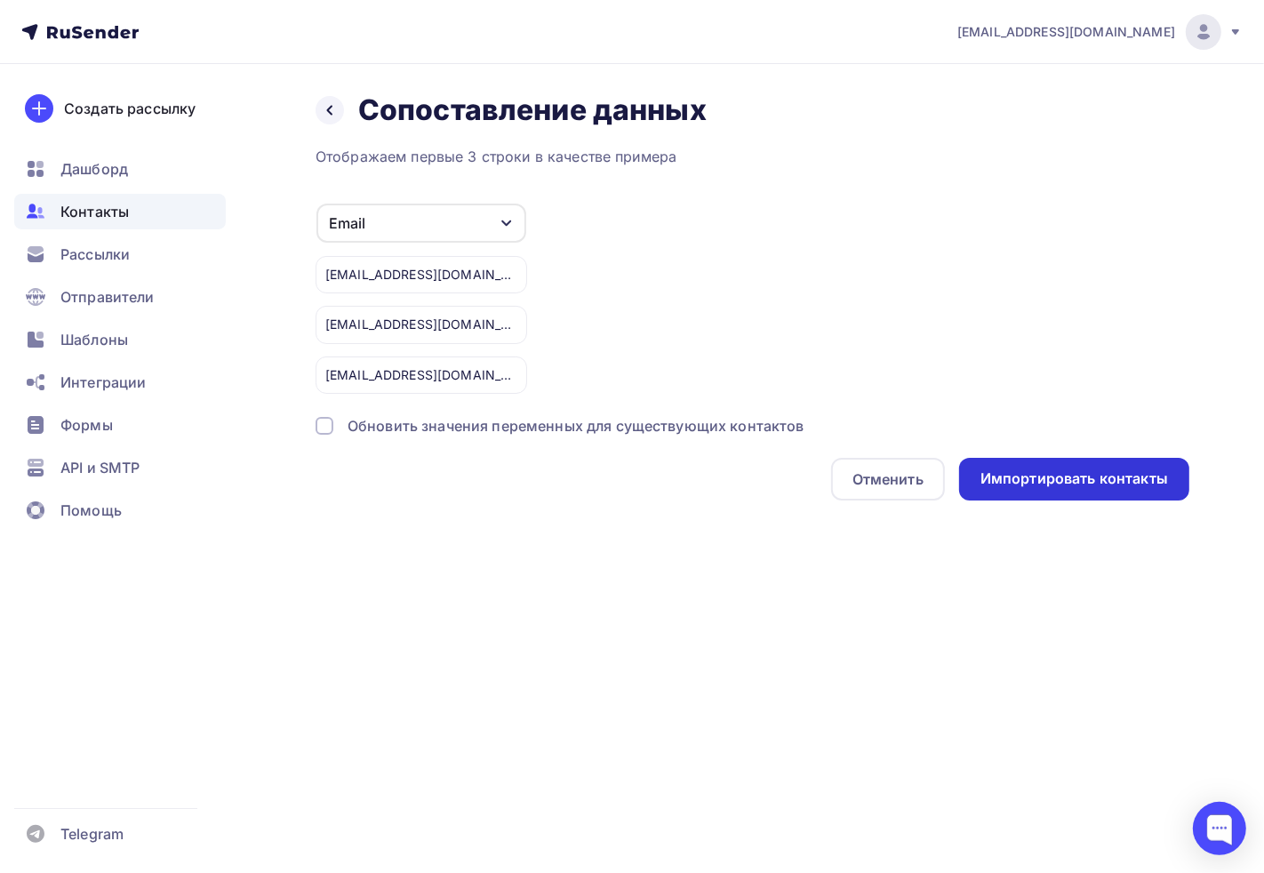
click at [1033, 475] on div "Импортировать контакты" at bounding box center [1073, 478] width 187 height 20
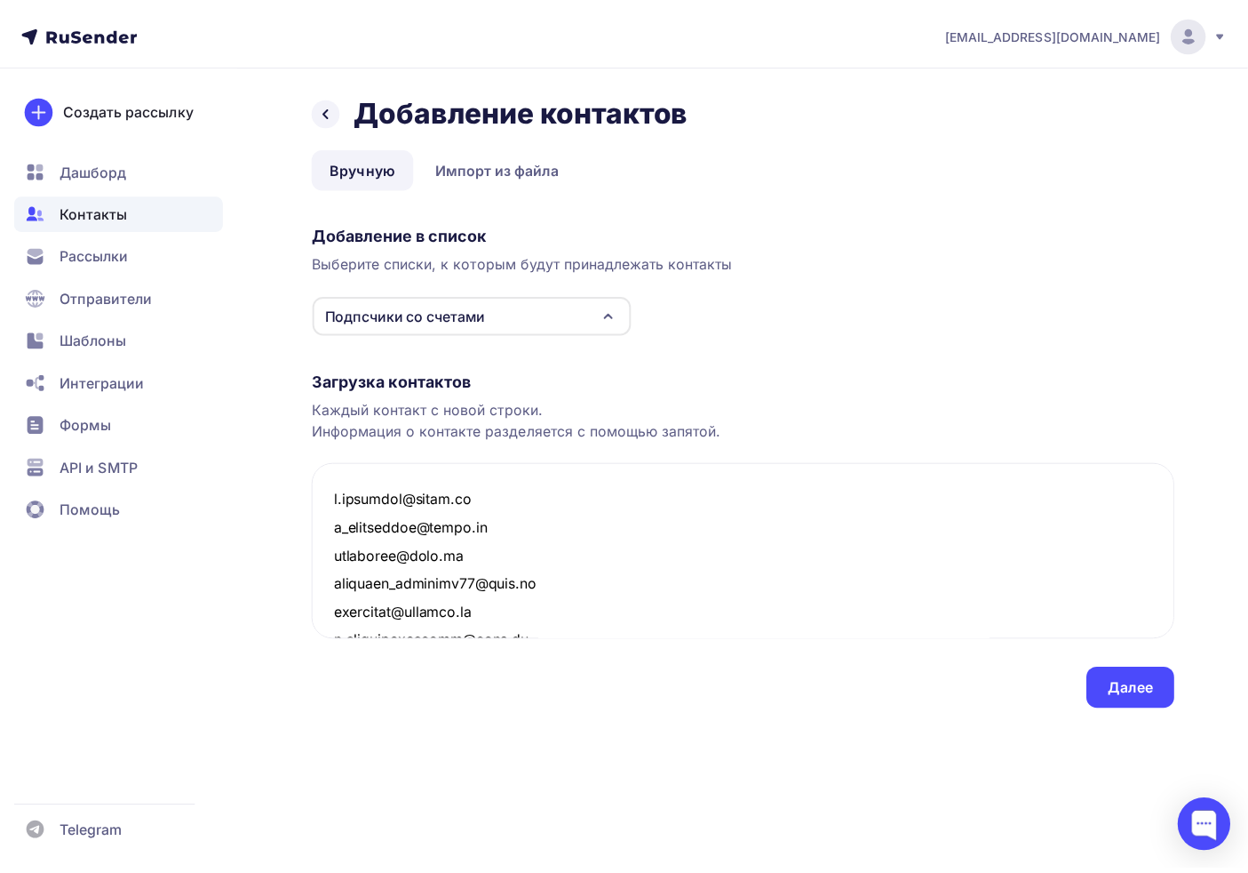
scroll to position [11502, 0]
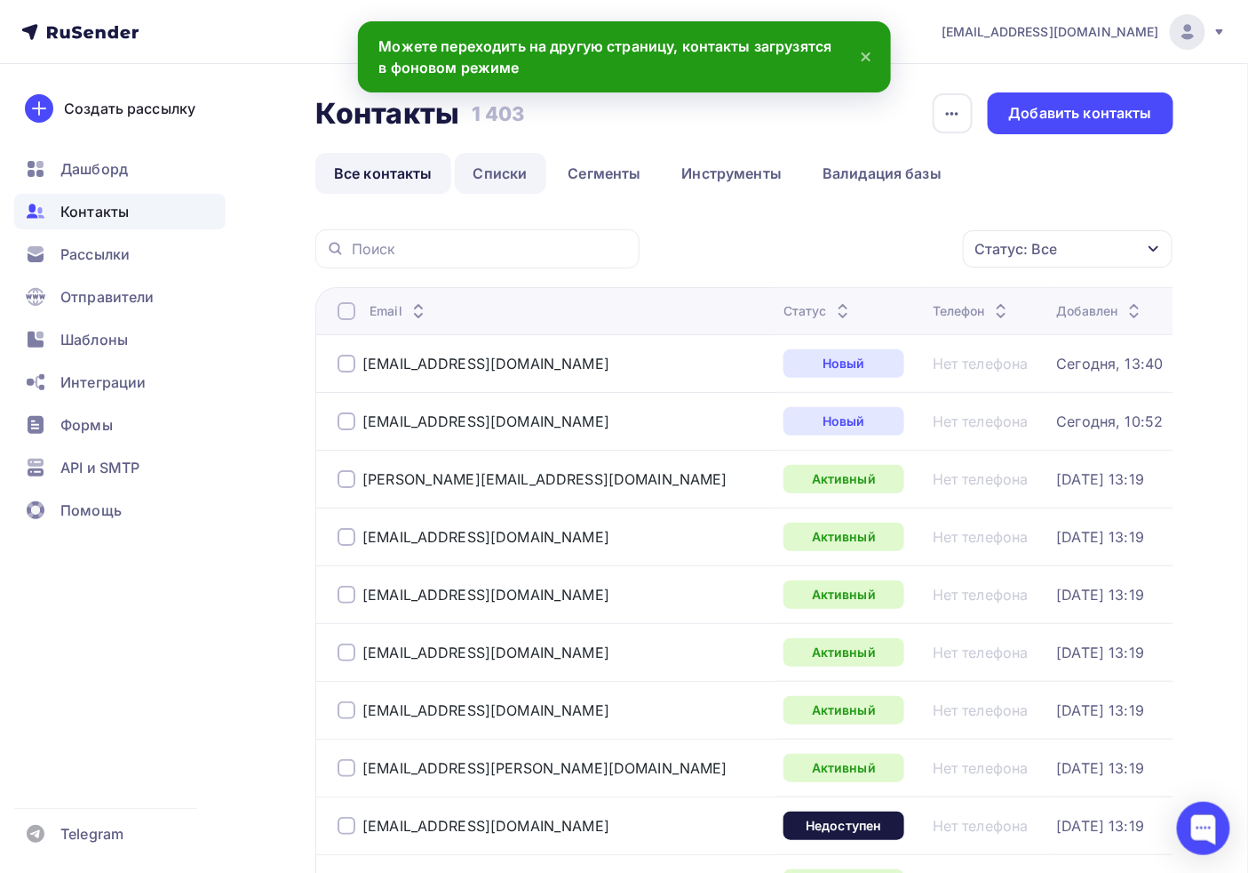
click at [478, 182] on link "Списки" at bounding box center [501, 173] width 92 height 41
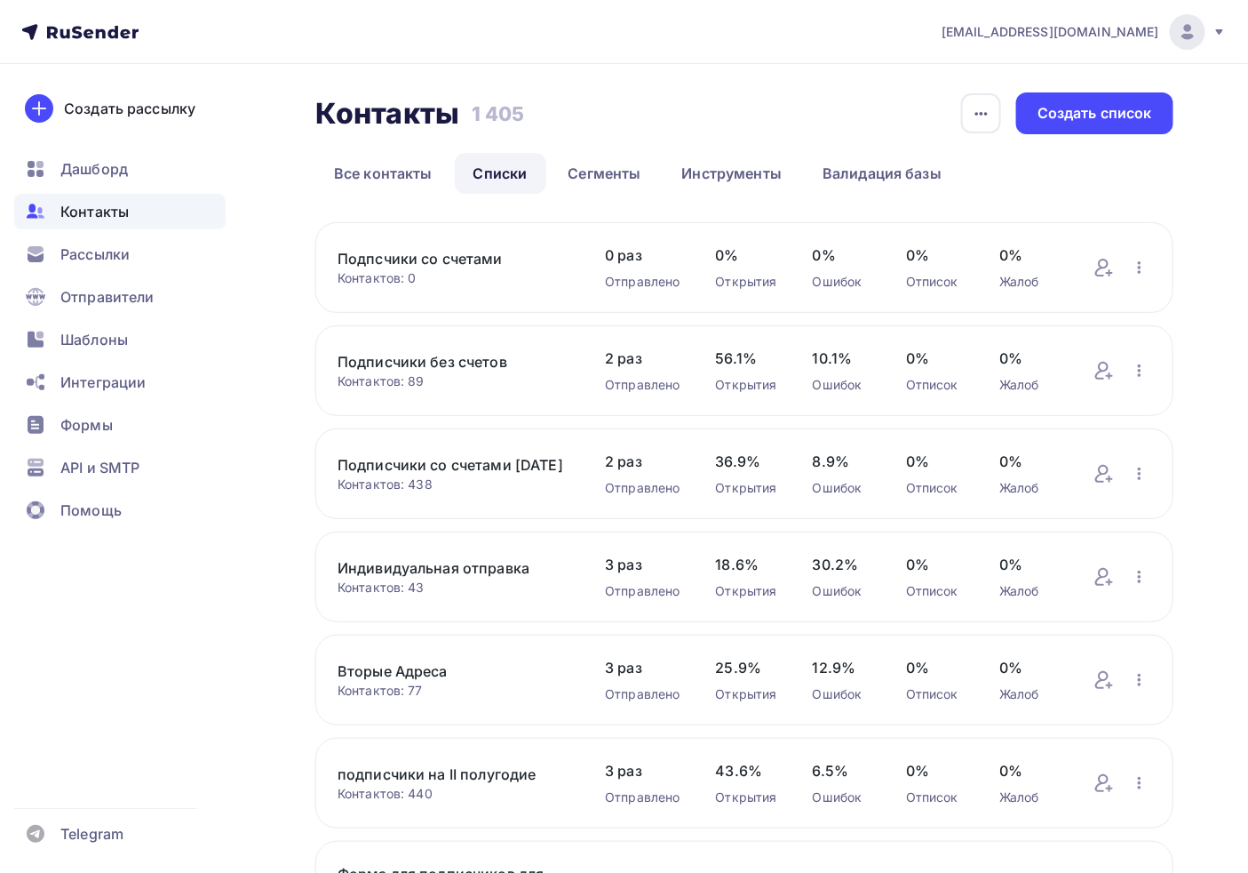
click at [419, 267] on link "Подпсчики со счетами" at bounding box center [454, 258] width 232 height 21
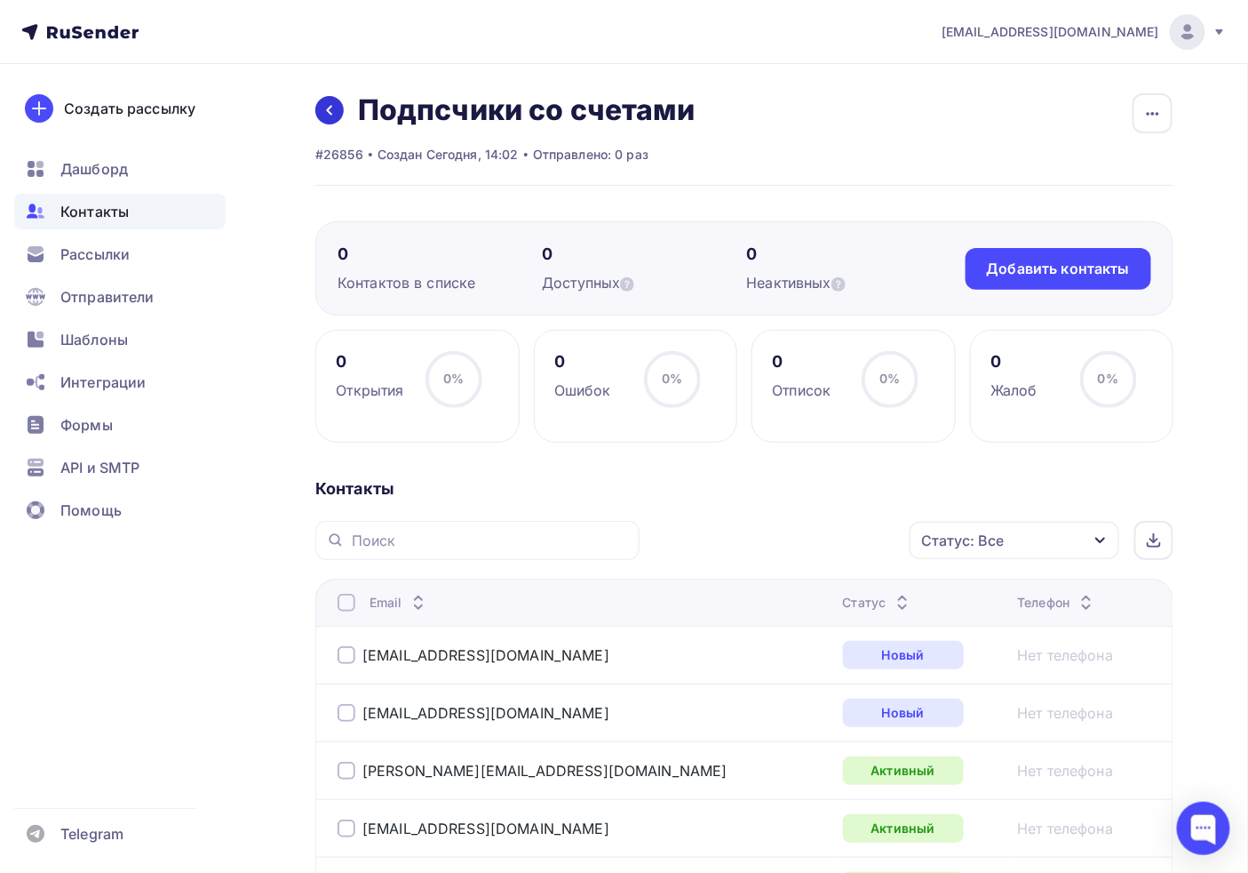
click at [324, 108] on icon at bounding box center [330, 110] width 14 height 14
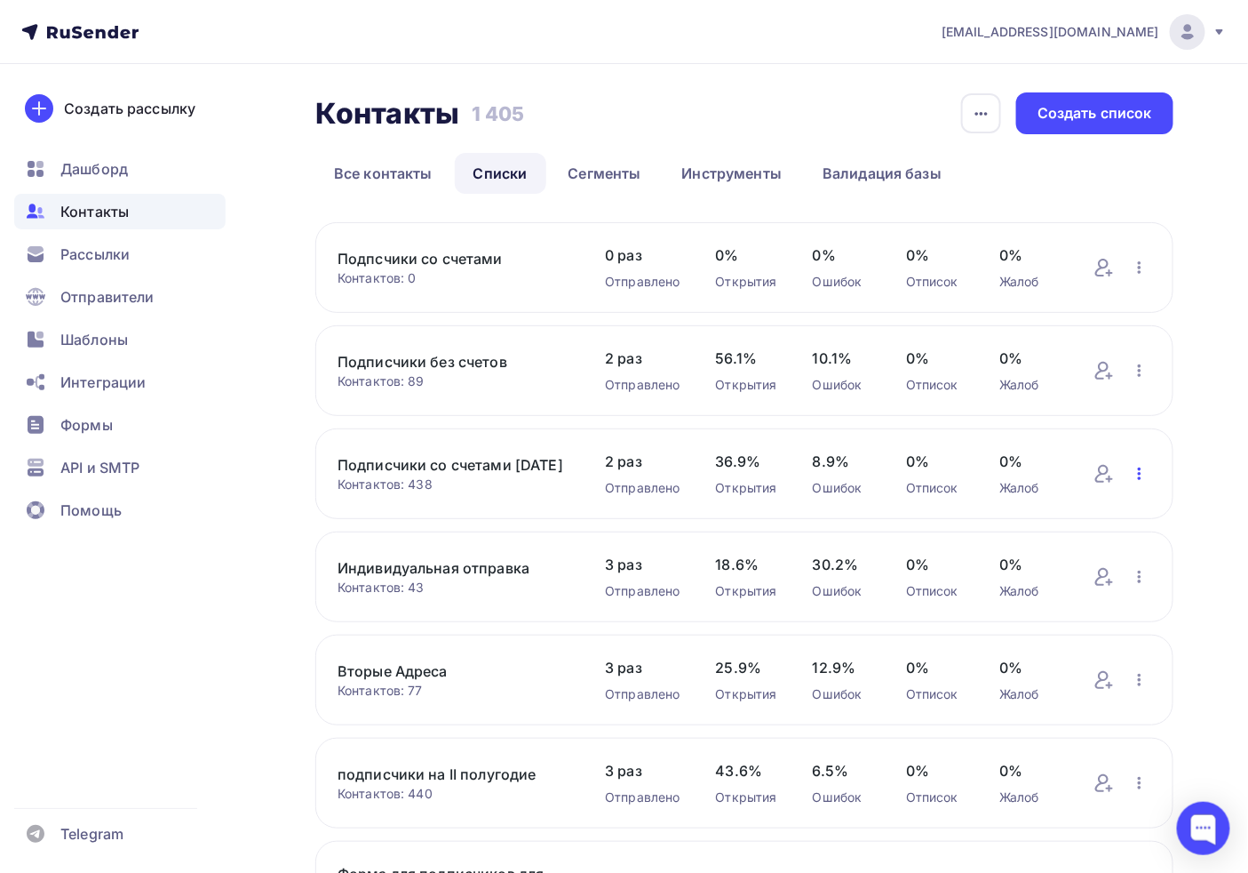
click at [1144, 482] on icon "button" at bounding box center [1139, 473] width 21 height 21
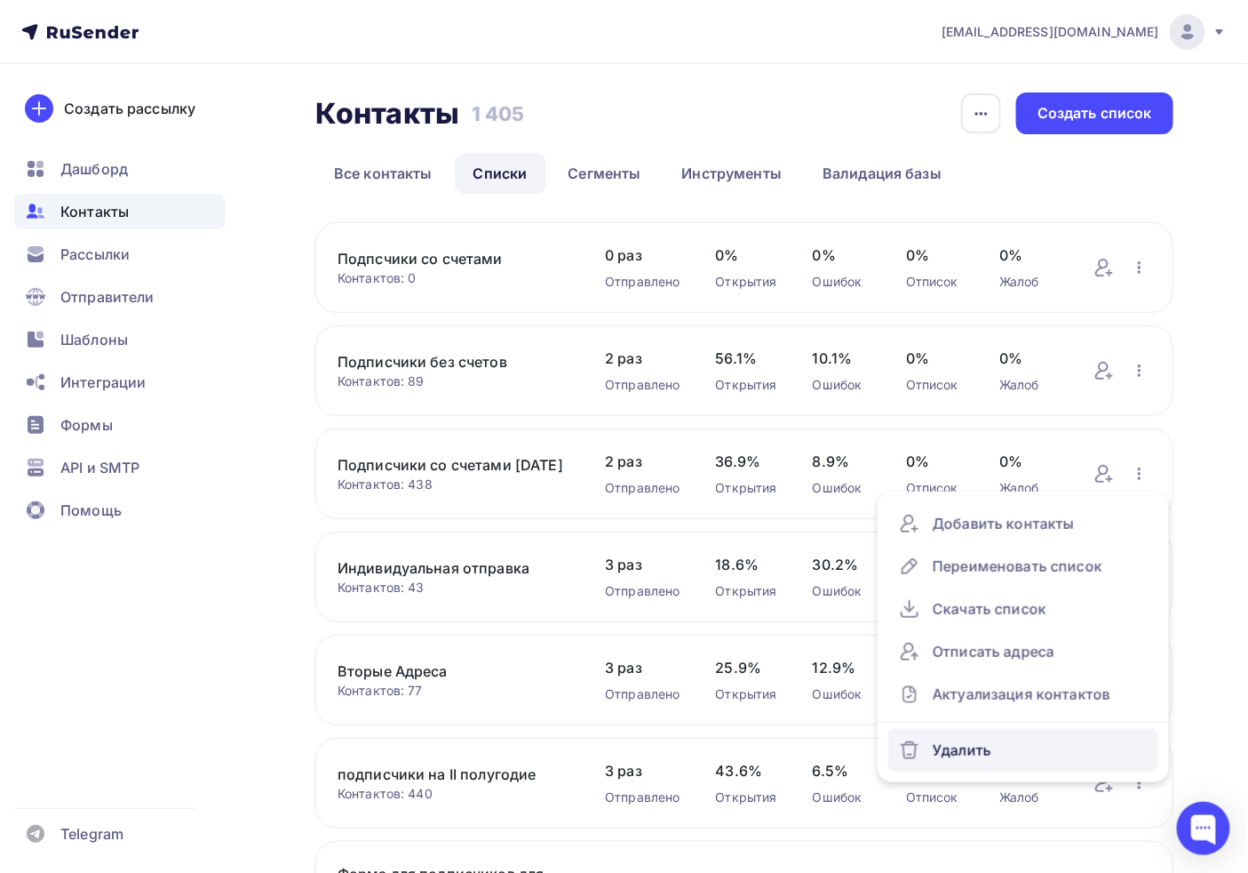
click at [957, 760] on div "Удалить" at bounding box center [1023, 750] width 249 height 28
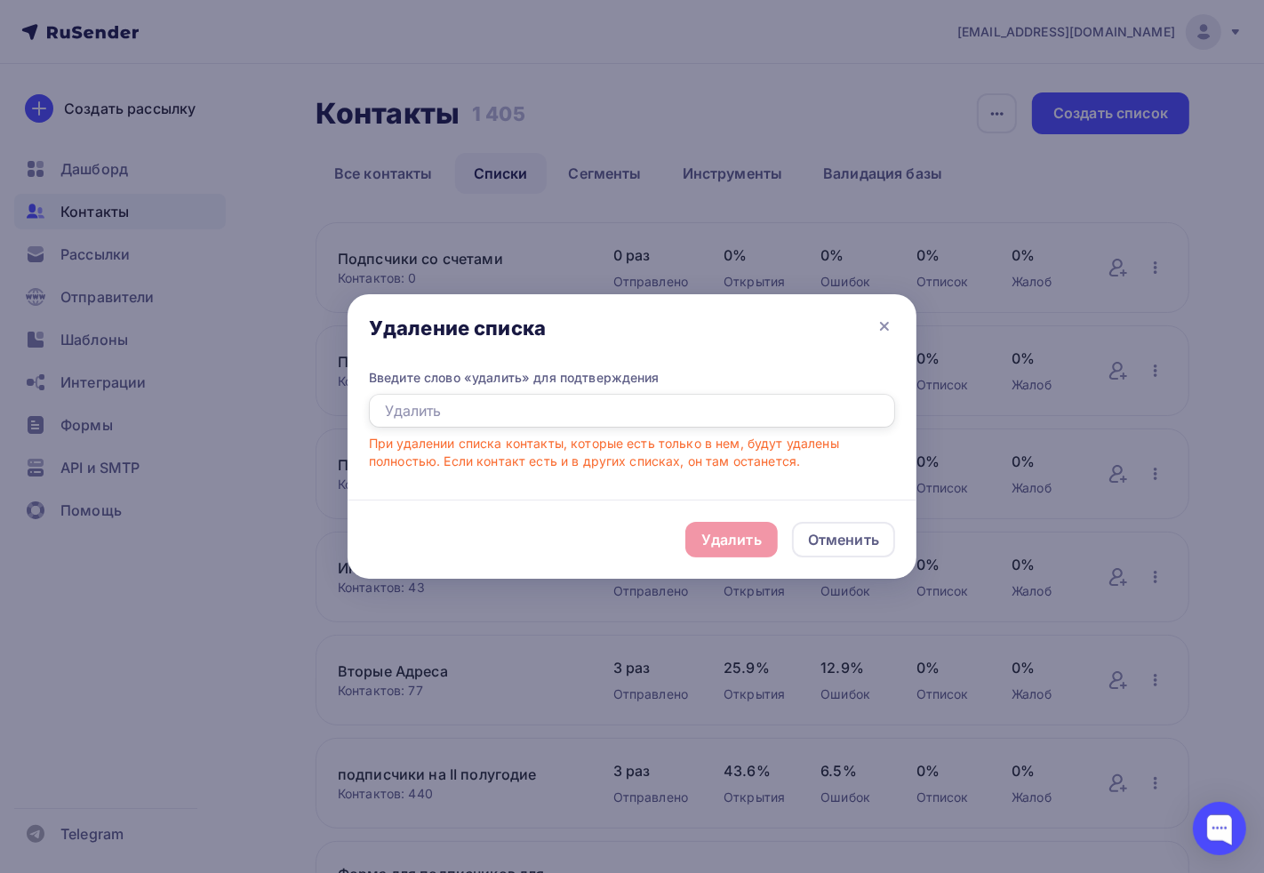
click at [502, 422] on input "text" at bounding box center [632, 411] width 526 height 34
type input "д"
type input "удалить"
click at [714, 524] on div "Удалить" at bounding box center [731, 540] width 92 height 36
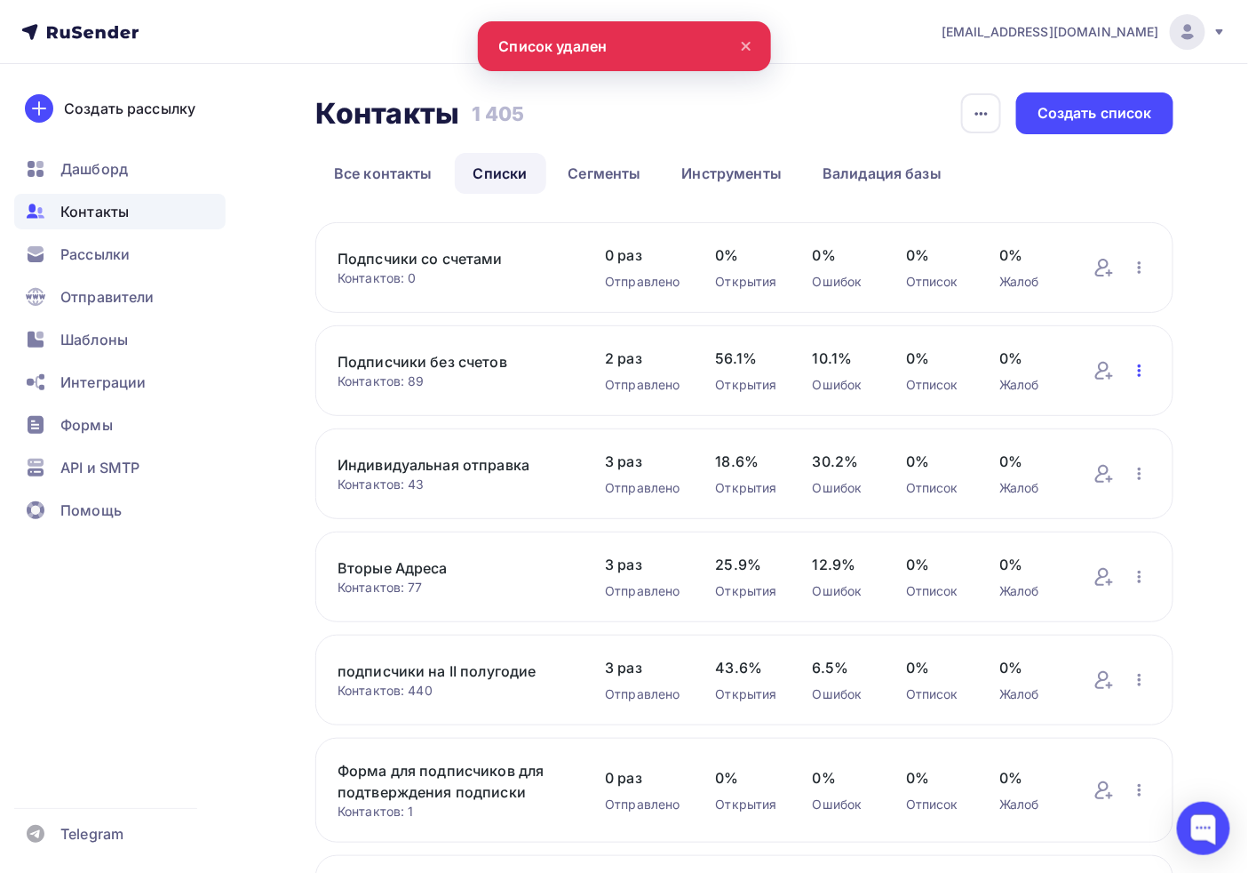
click at [1137, 369] on icon "button" at bounding box center [1139, 370] width 21 height 21
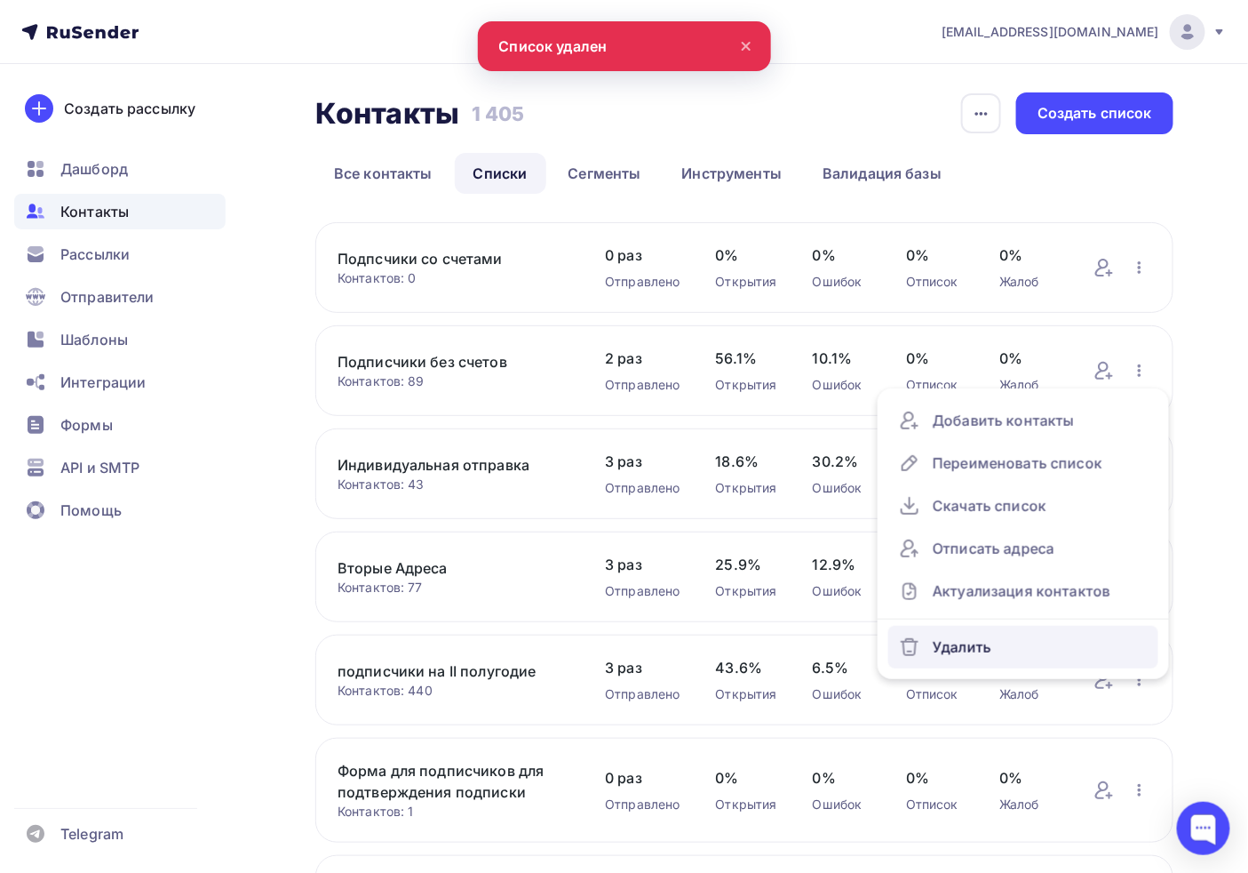
click at [991, 650] on div "Удалить" at bounding box center [1023, 647] width 249 height 28
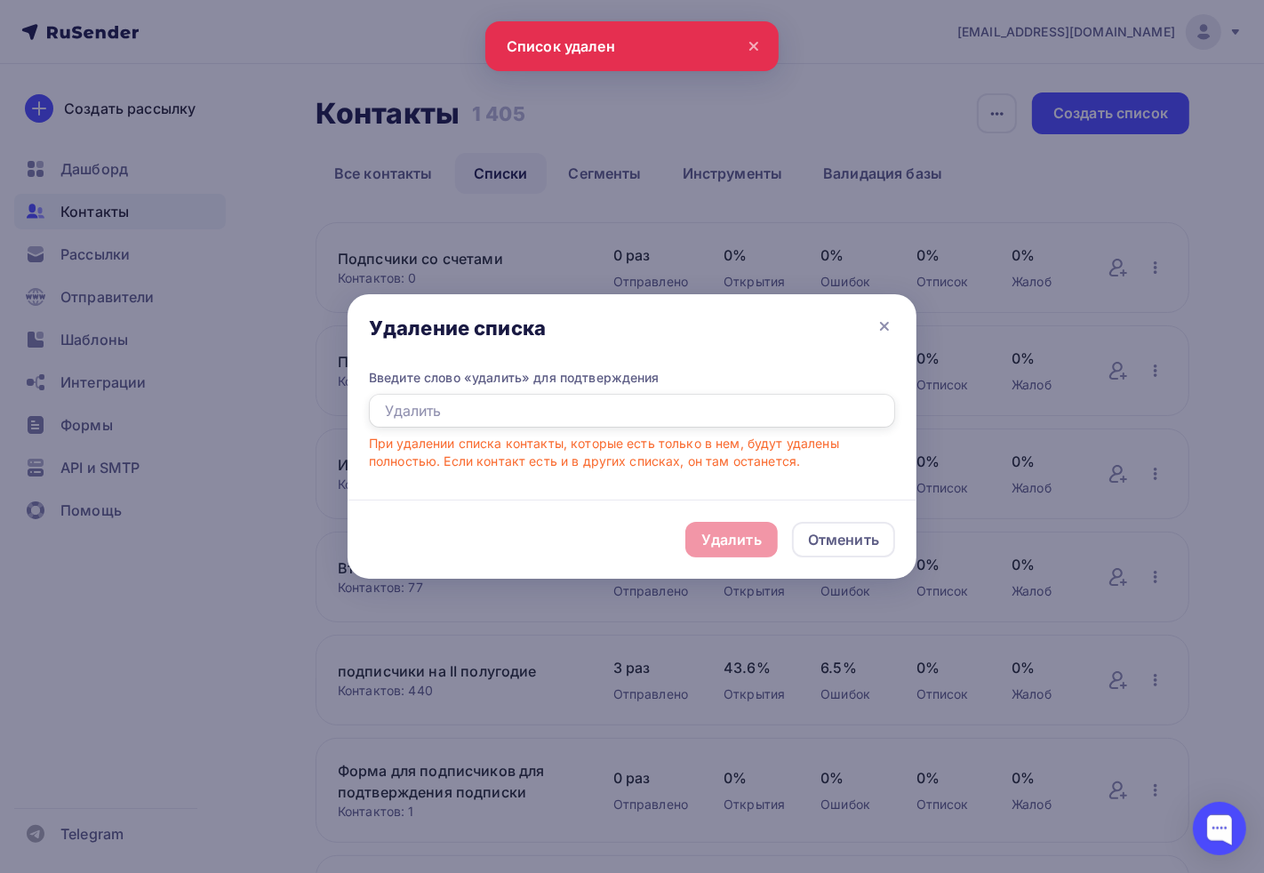
click at [569, 410] on input "text" at bounding box center [632, 411] width 526 height 34
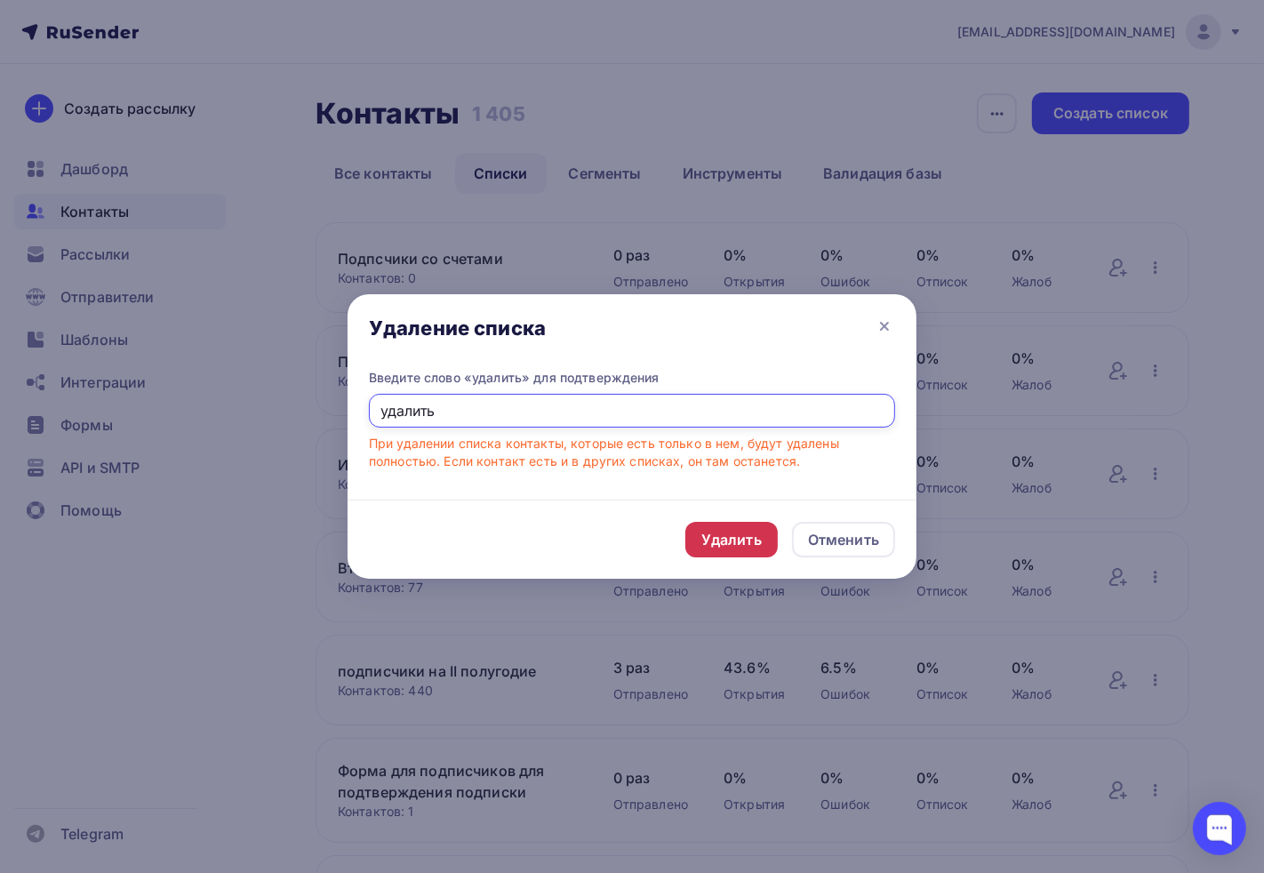
type input "удалить"
click at [717, 530] on div "Удалить" at bounding box center [731, 539] width 60 height 21
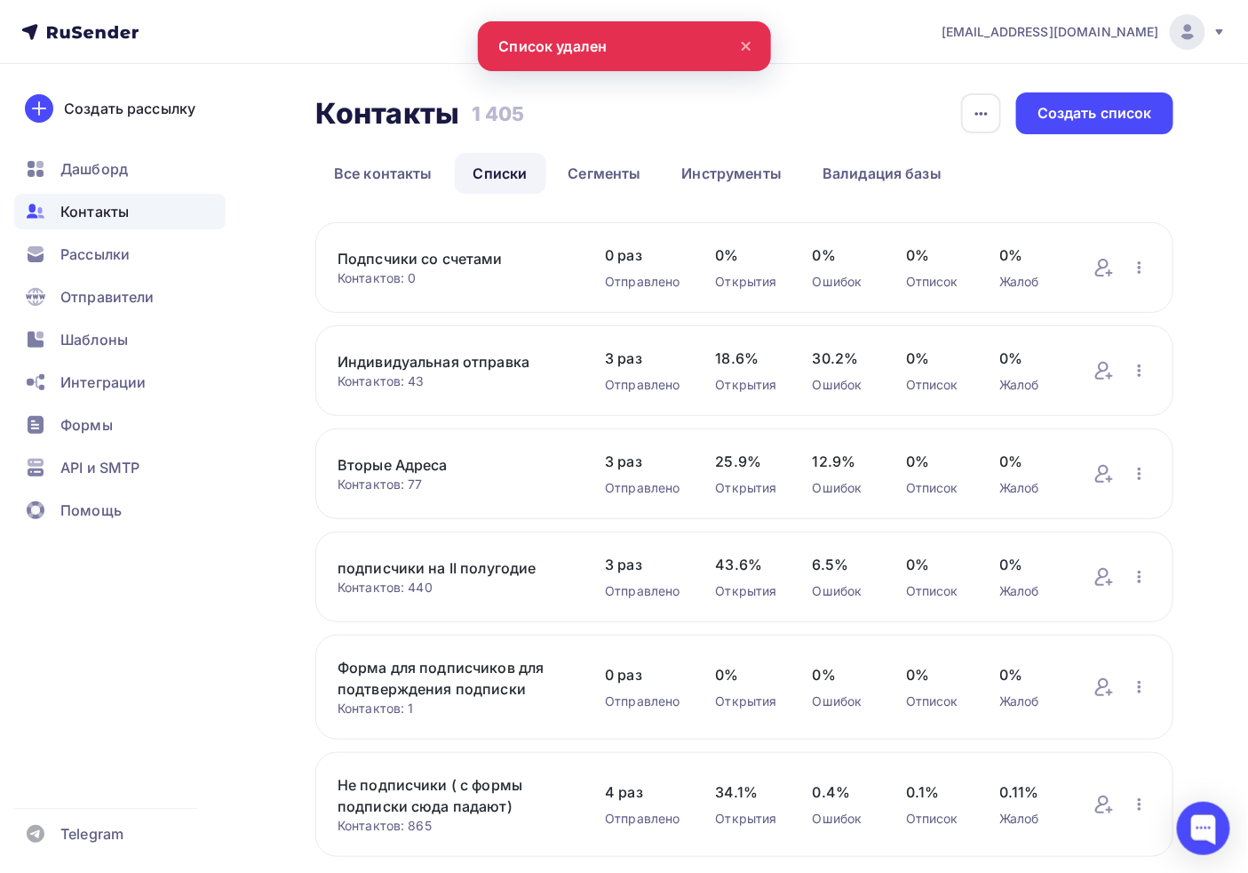
click at [471, 259] on link "Подпсчики со счетами" at bounding box center [454, 258] width 232 height 21
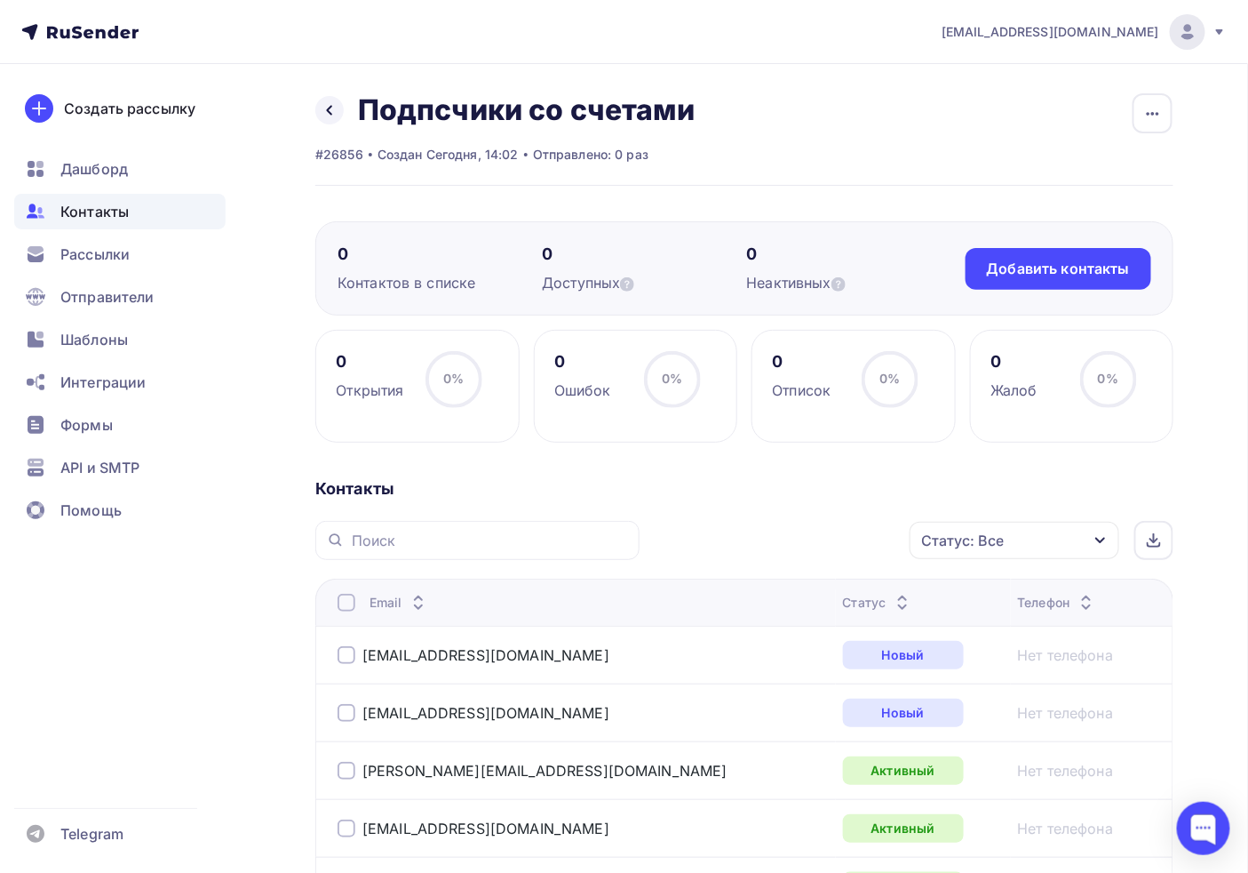
click at [491, 272] on div "Контактов в списке" at bounding box center [440, 282] width 204 height 21
click at [93, 208] on span "Контакты" at bounding box center [94, 211] width 68 height 21
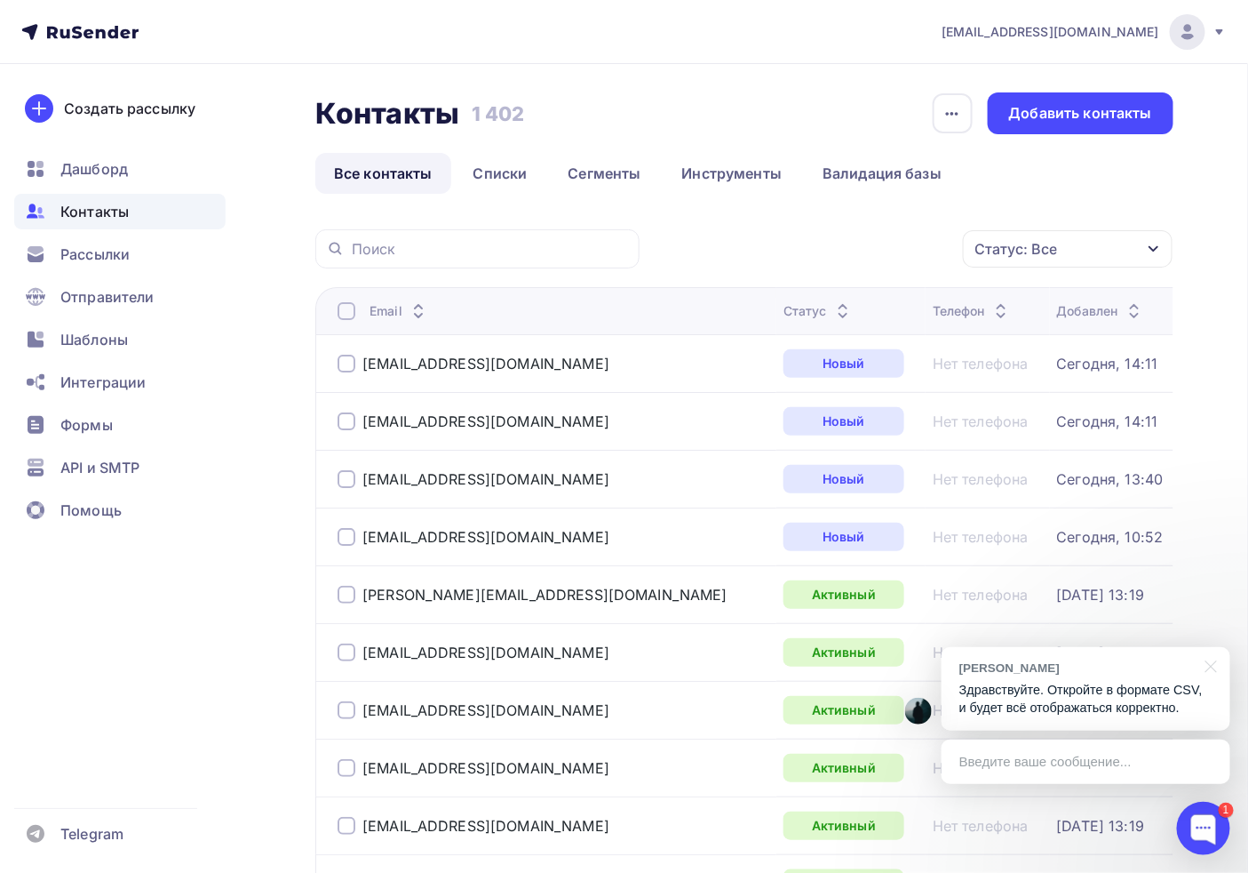
click at [1096, 696] on p "Здравствуйте. Откройте в формате CSV, и будет всё отображаться корректно." at bounding box center [1086, 699] width 253 height 36
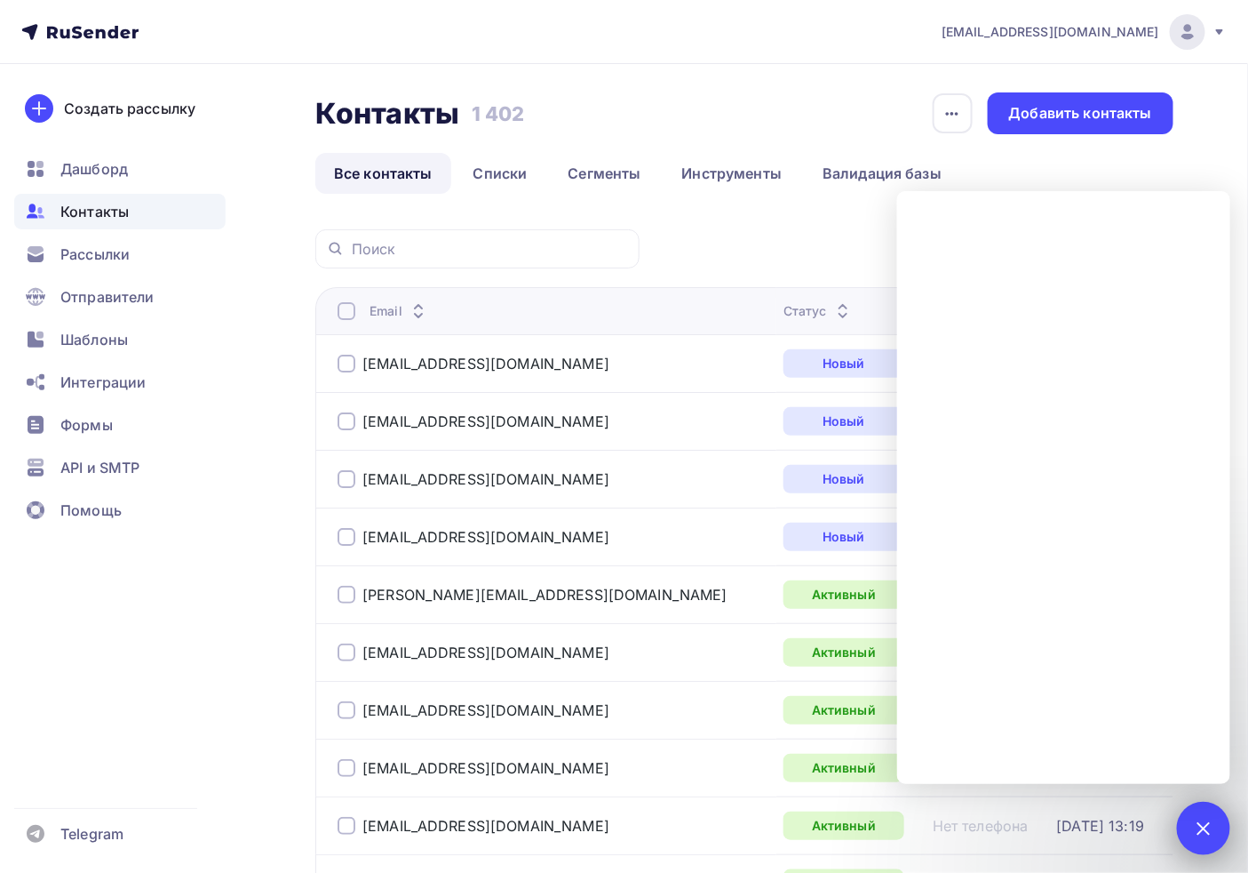
click at [1192, 837] on div "1" at bounding box center [1203, 827] width 53 height 53
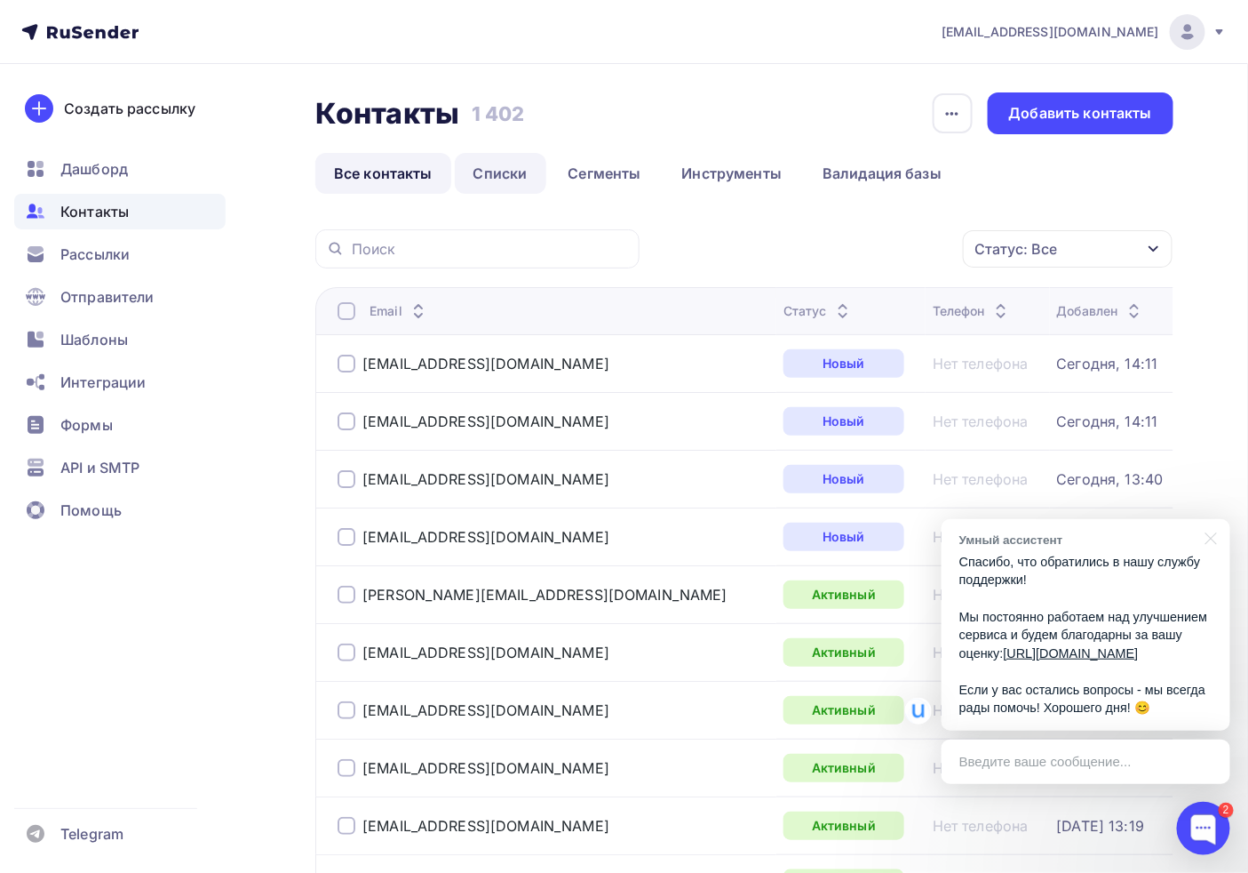
click at [494, 183] on link "Списки" at bounding box center [501, 173] width 92 height 41
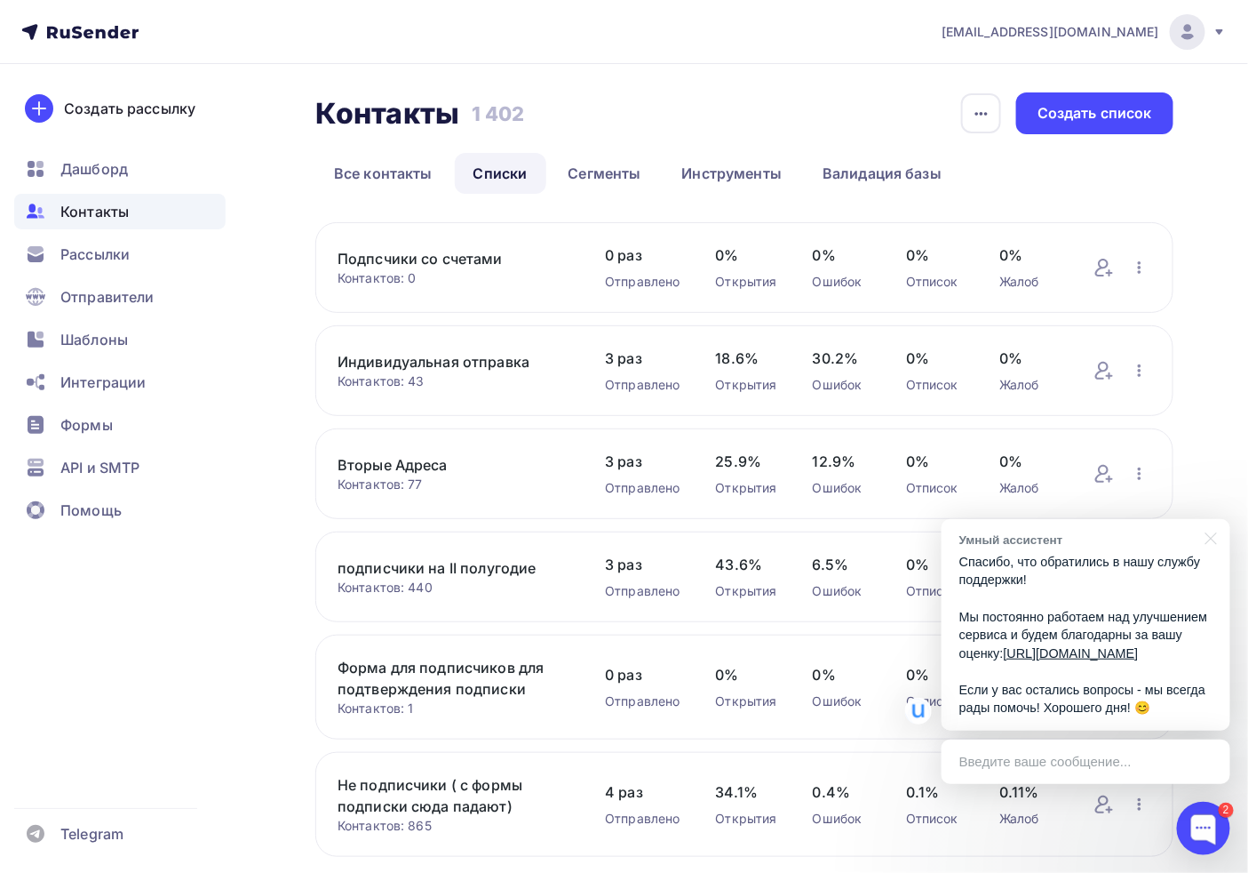
click at [421, 250] on link "Подпсчики со счетами" at bounding box center [454, 258] width 232 height 21
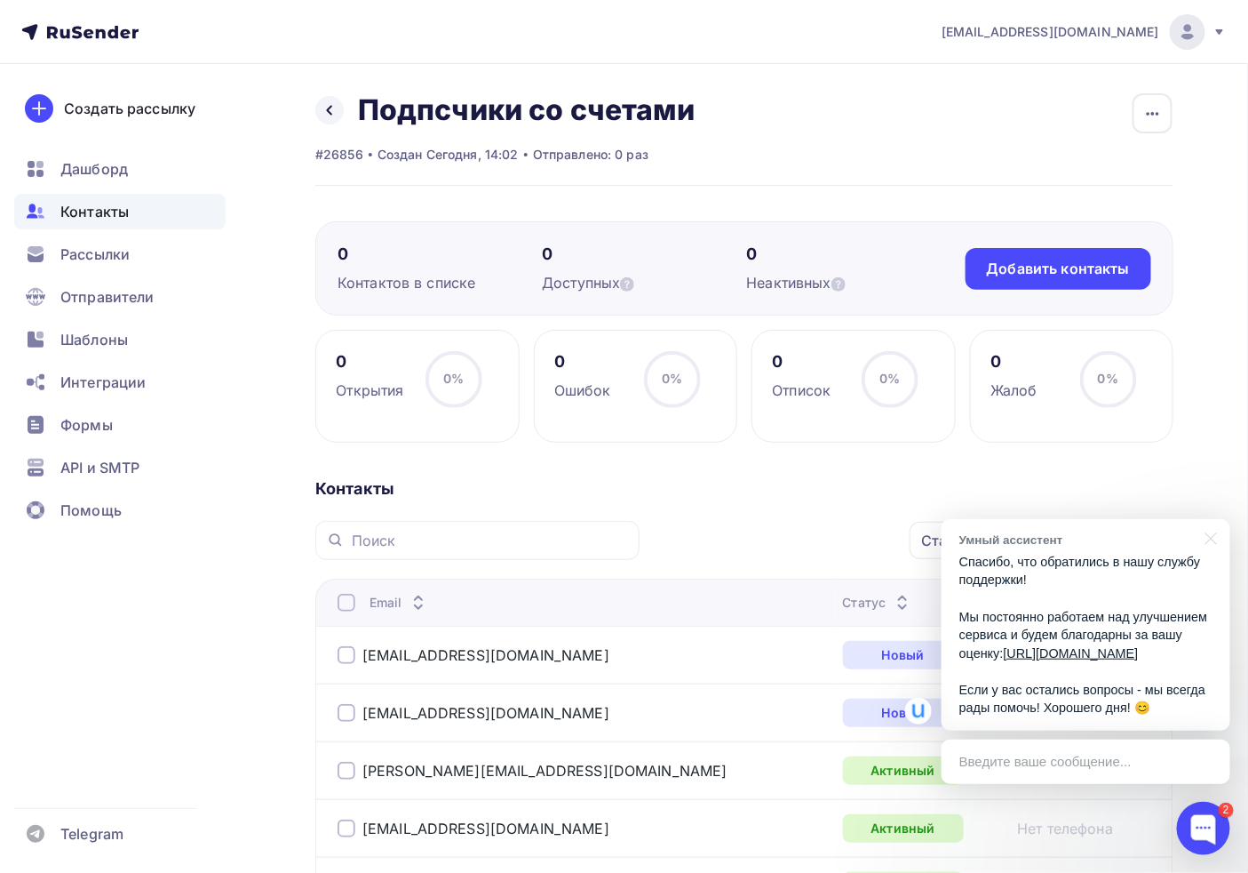
click at [340, 123] on div "Назад Подпсчики со счетами Переименовать список Скачать список Отписать адреса …" at bounding box center [505, 110] width 380 height 36
click at [338, 111] on link at bounding box center [329, 110] width 28 height 28
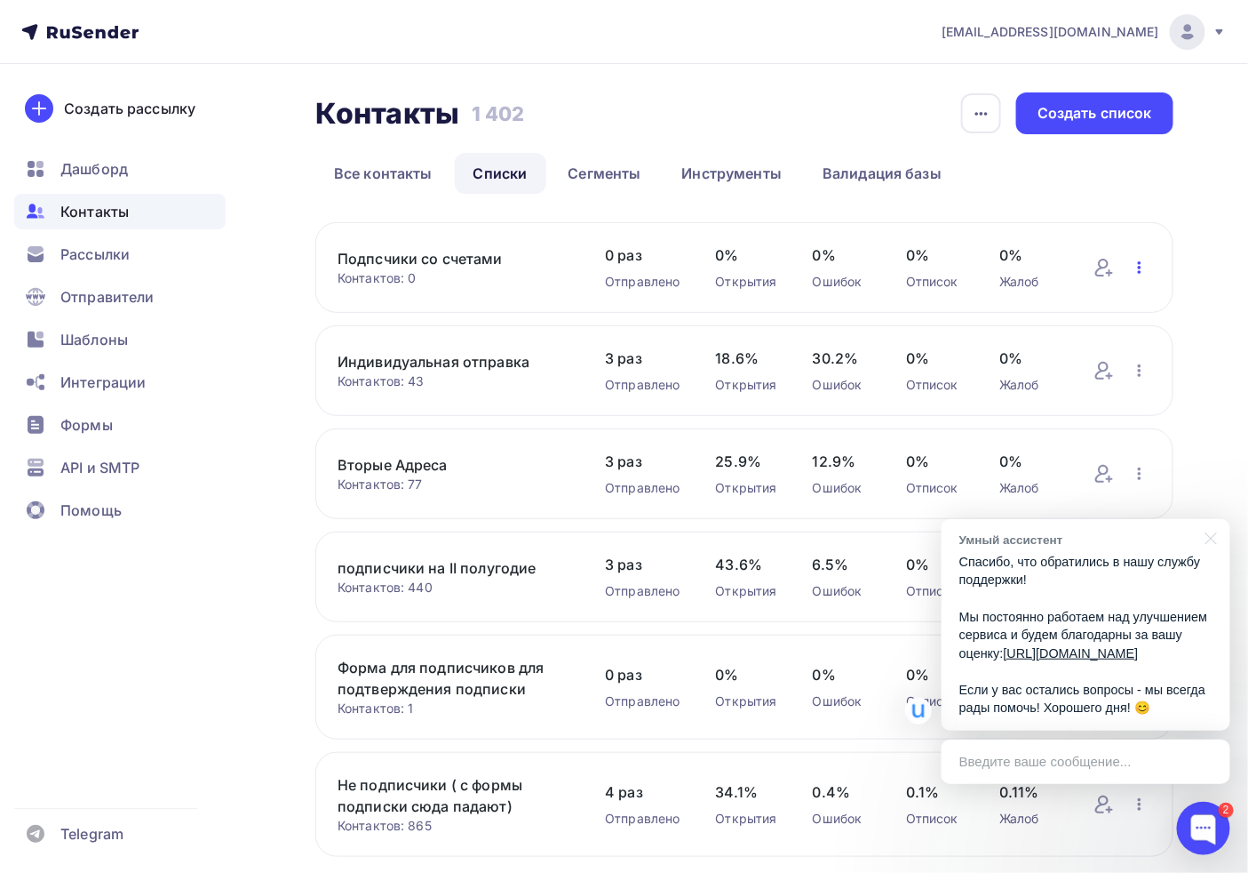
click at [1135, 259] on icon "button" at bounding box center [1139, 267] width 21 height 21
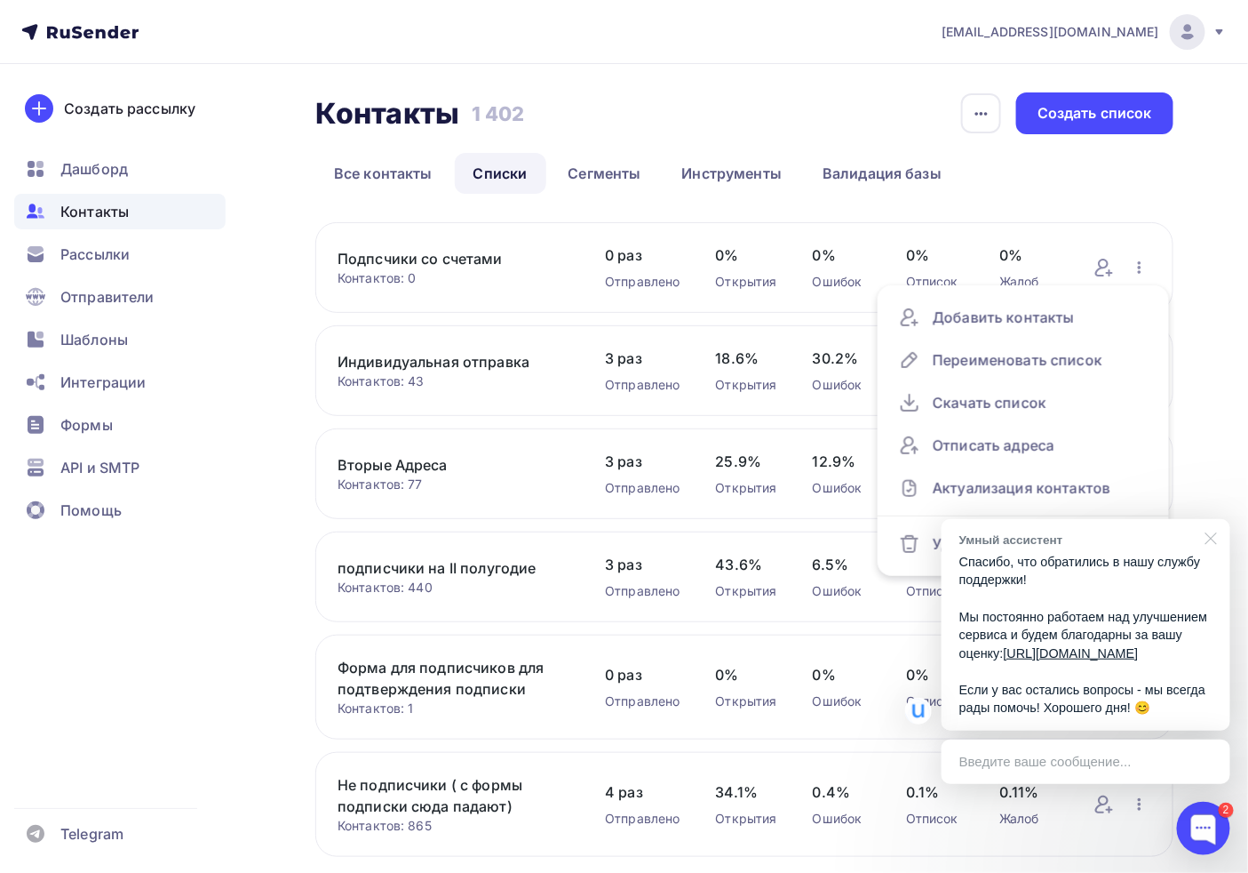
click at [1213, 519] on div at bounding box center [1208, 537] width 44 height 36
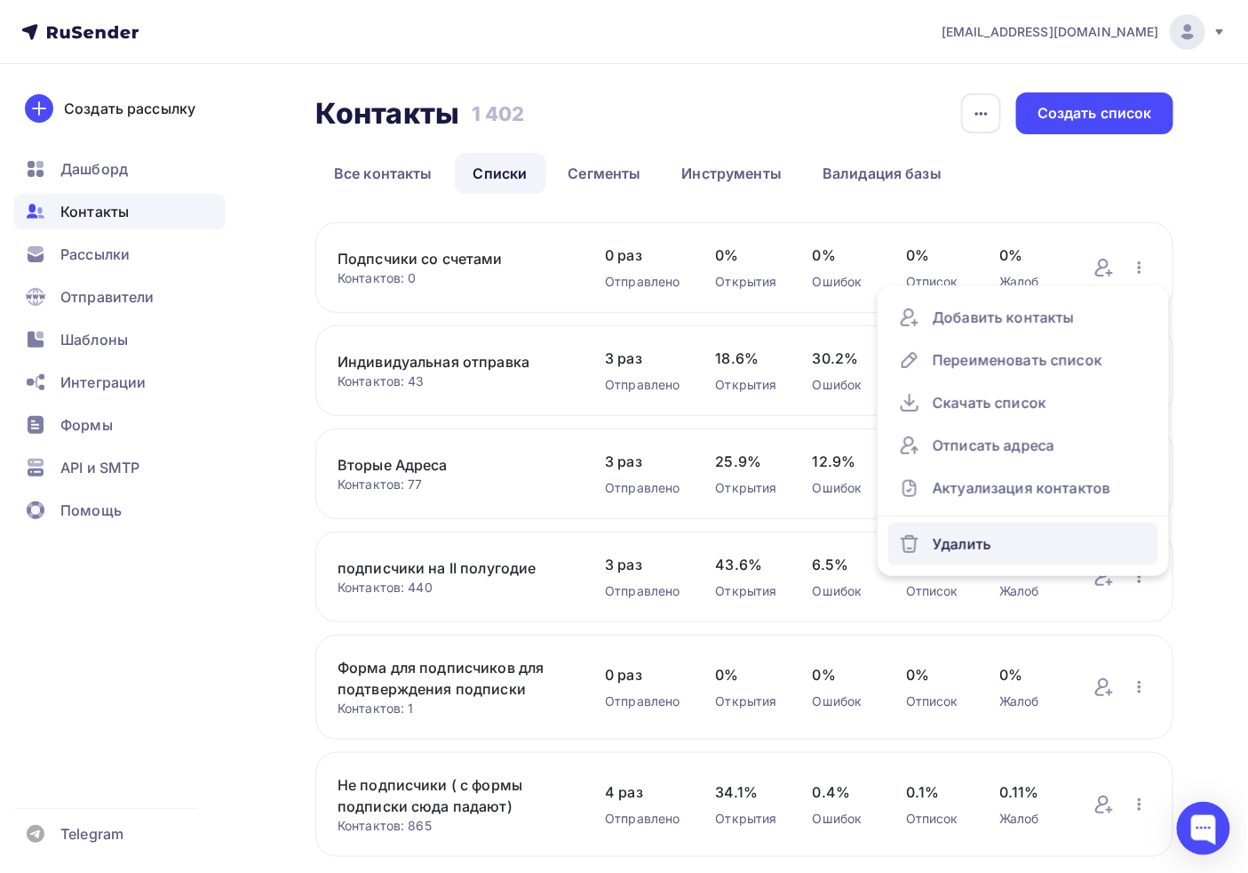
click at [960, 553] on div "Удалить" at bounding box center [1023, 544] width 249 height 28
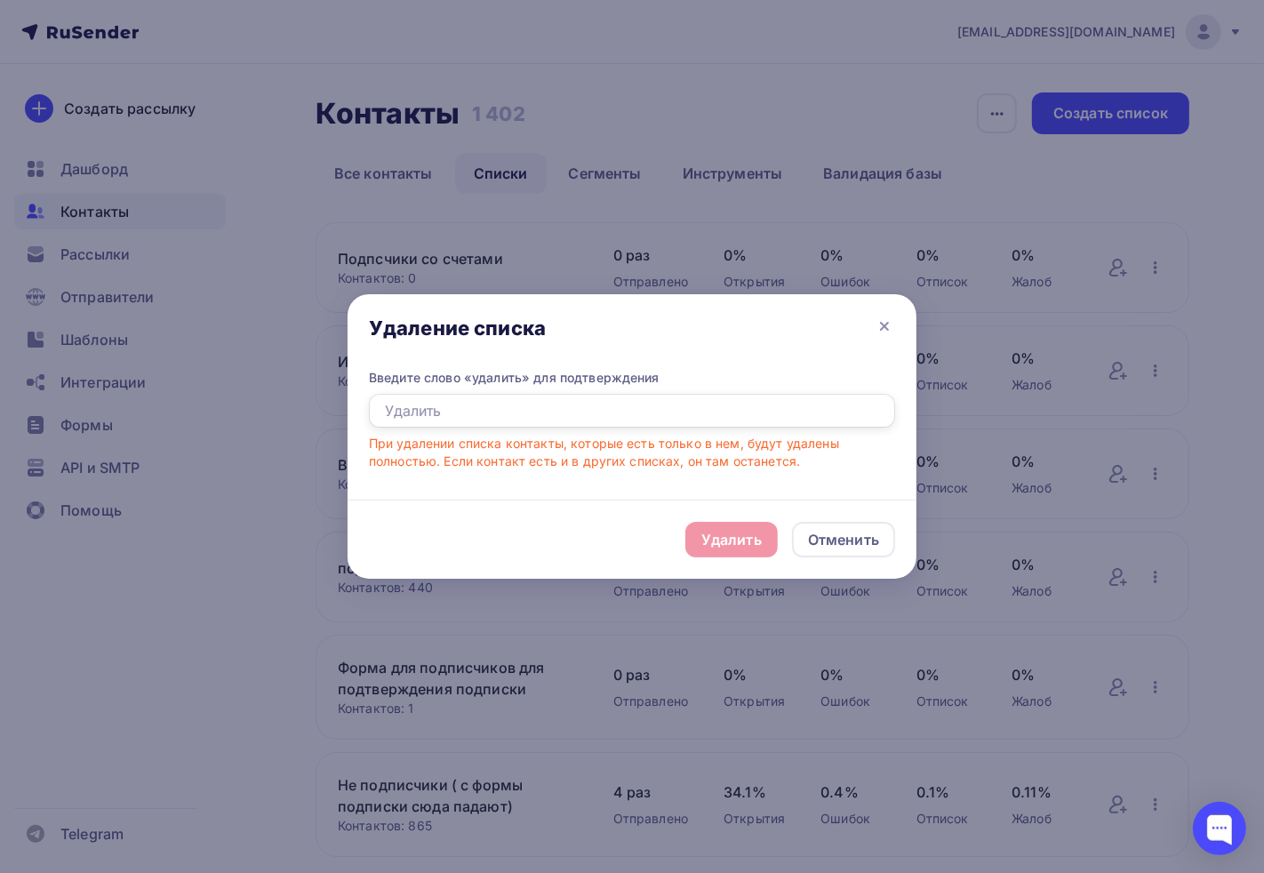
click at [467, 414] on input "text" at bounding box center [632, 411] width 526 height 34
drag, startPoint x: 490, startPoint y: 414, endPoint x: 51, endPoint y: 405, distance: 439.9
click at [54, 407] on div "Удаление списка Введите слово «удалить» для подтверждения elfkbnm При удалении …" at bounding box center [632, 436] width 1264 height 873
type input "Удалить"
click at [717, 529] on div "Удалить" at bounding box center [731, 539] width 60 height 21
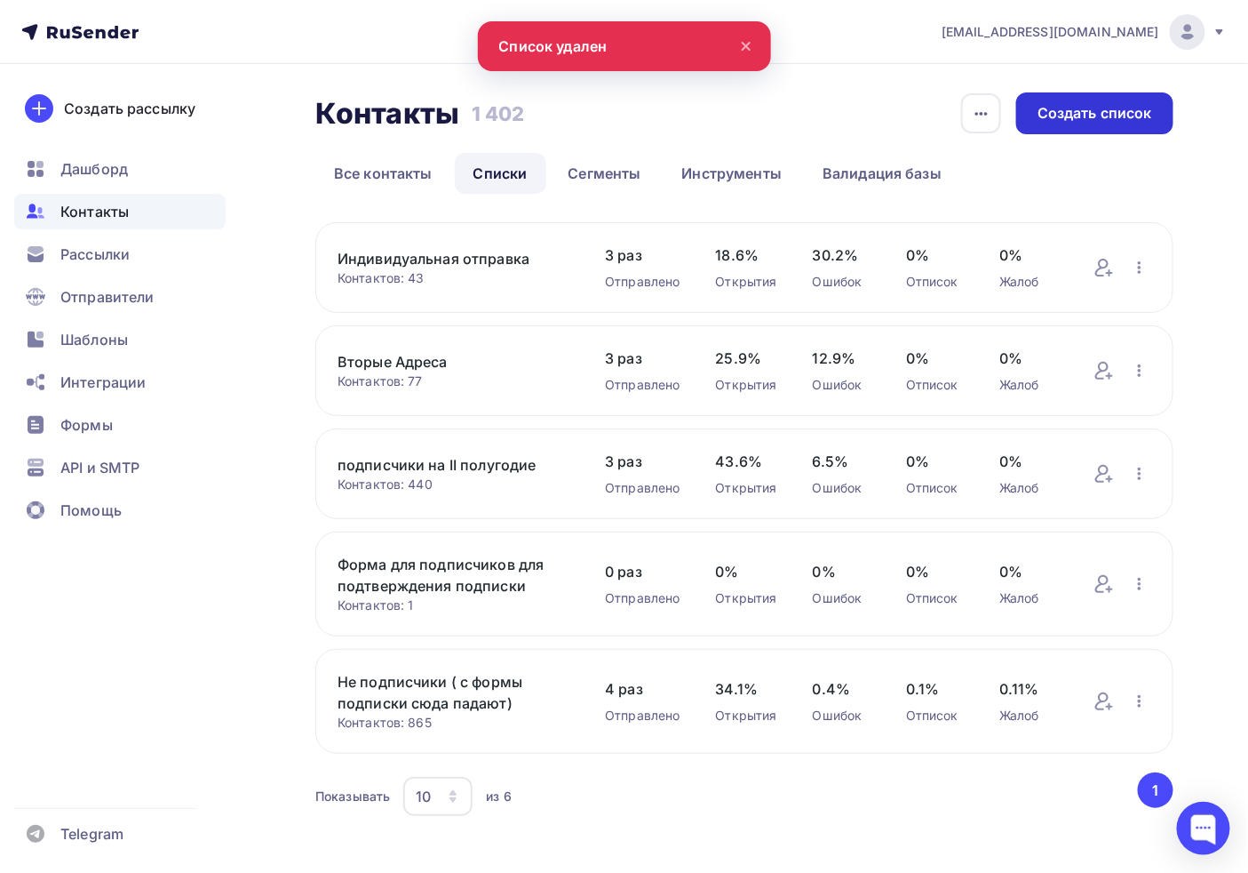
click at [1095, 113] on div "Создать список" at bounding box center [1095, 113] width 115 height 20
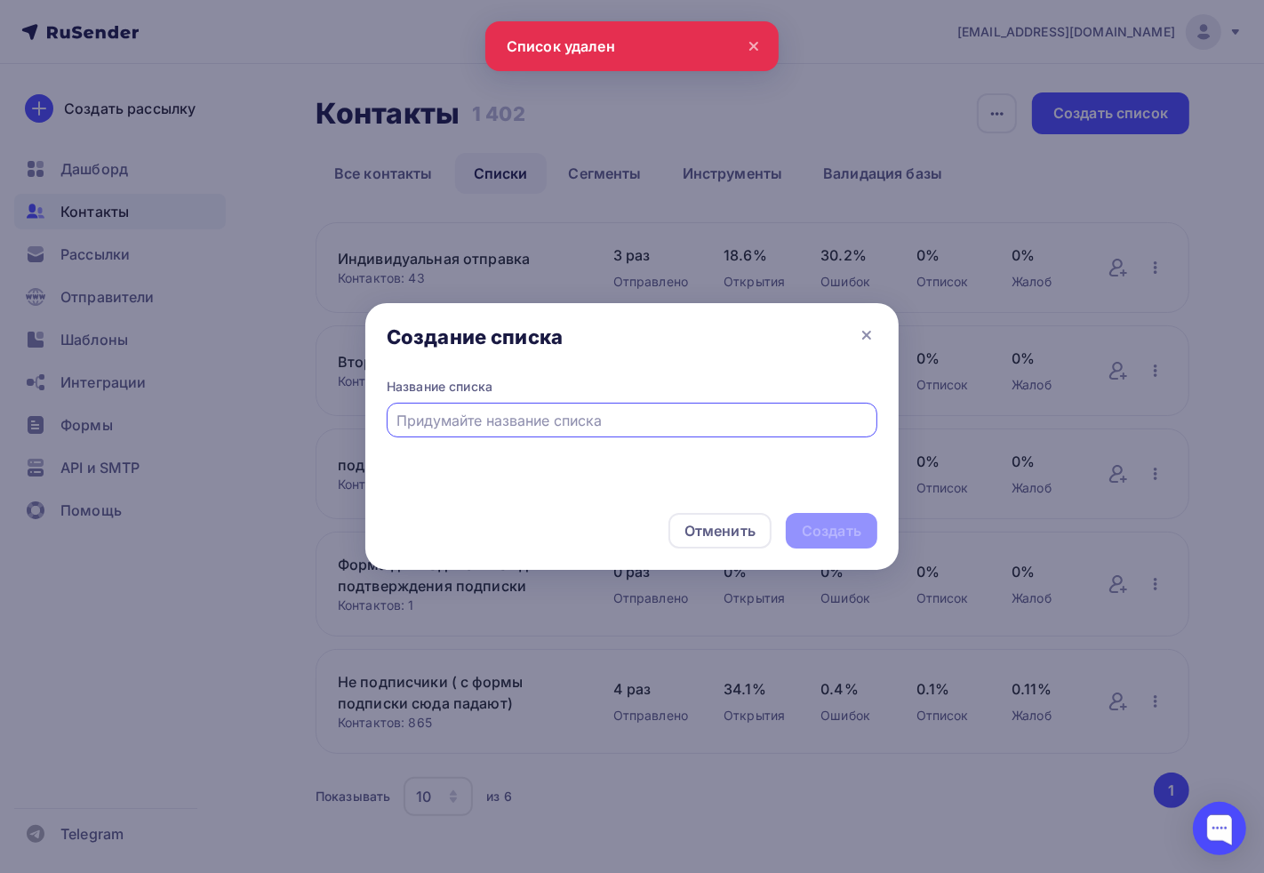
click at [482, 435] on div at bounding box center [632, 420] width 490 height 35
click at [557, 423] on input "text" at bounding box center [632, 420] width 470 height 21
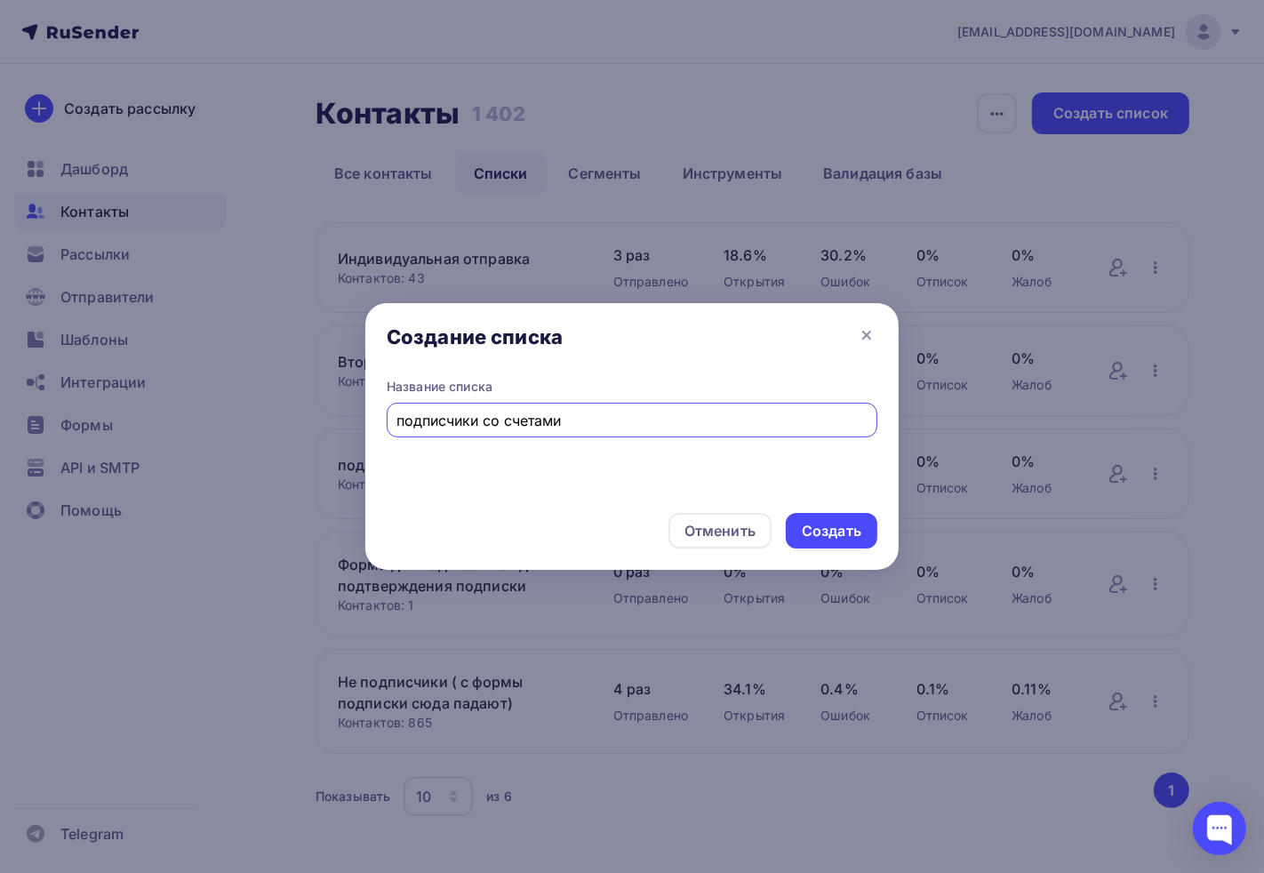
type input "подписчики со счетами"
click at [846, 531] on div "Создать" at bounding box center [831, 531] width 60 height 20
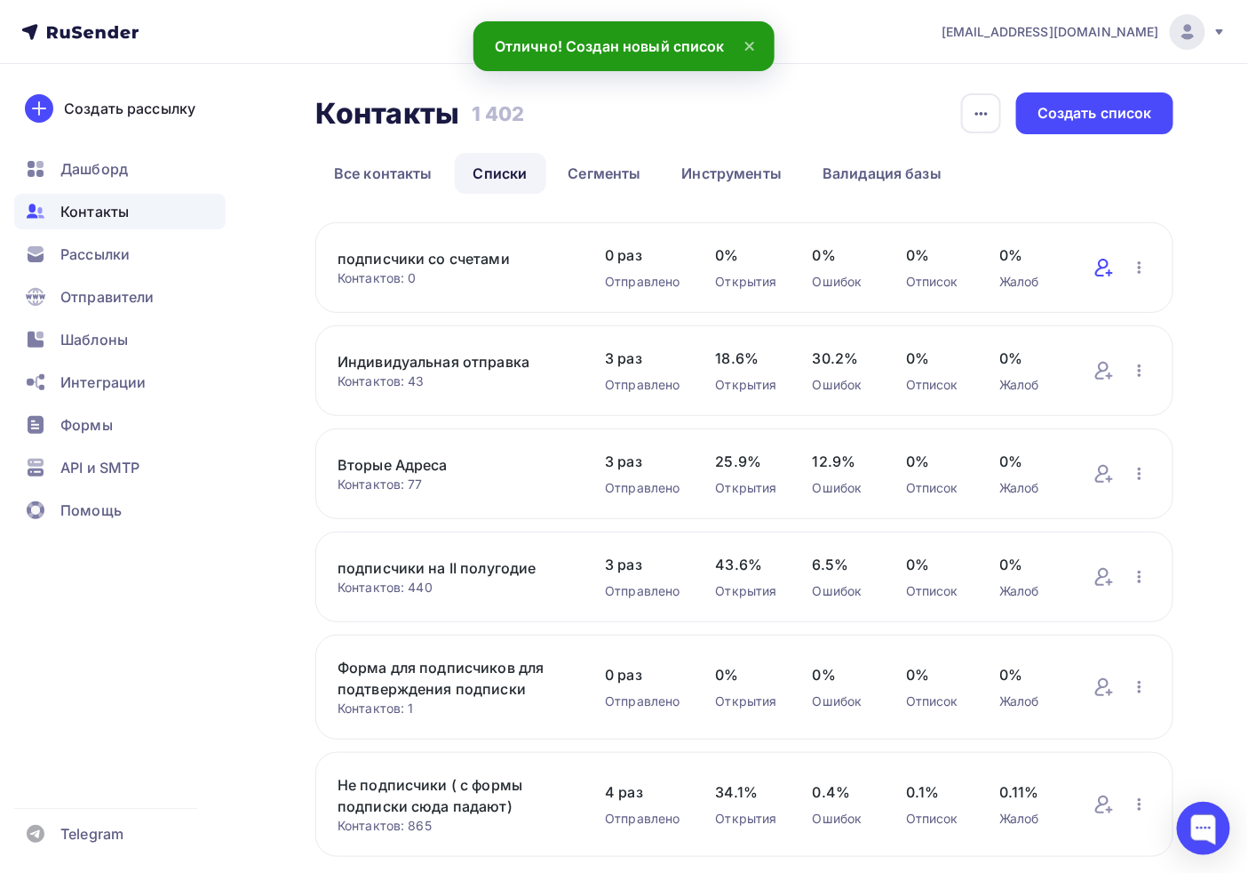
click at [1106, 267] on icon at bounding box center [1102, 268] width 13 height 18
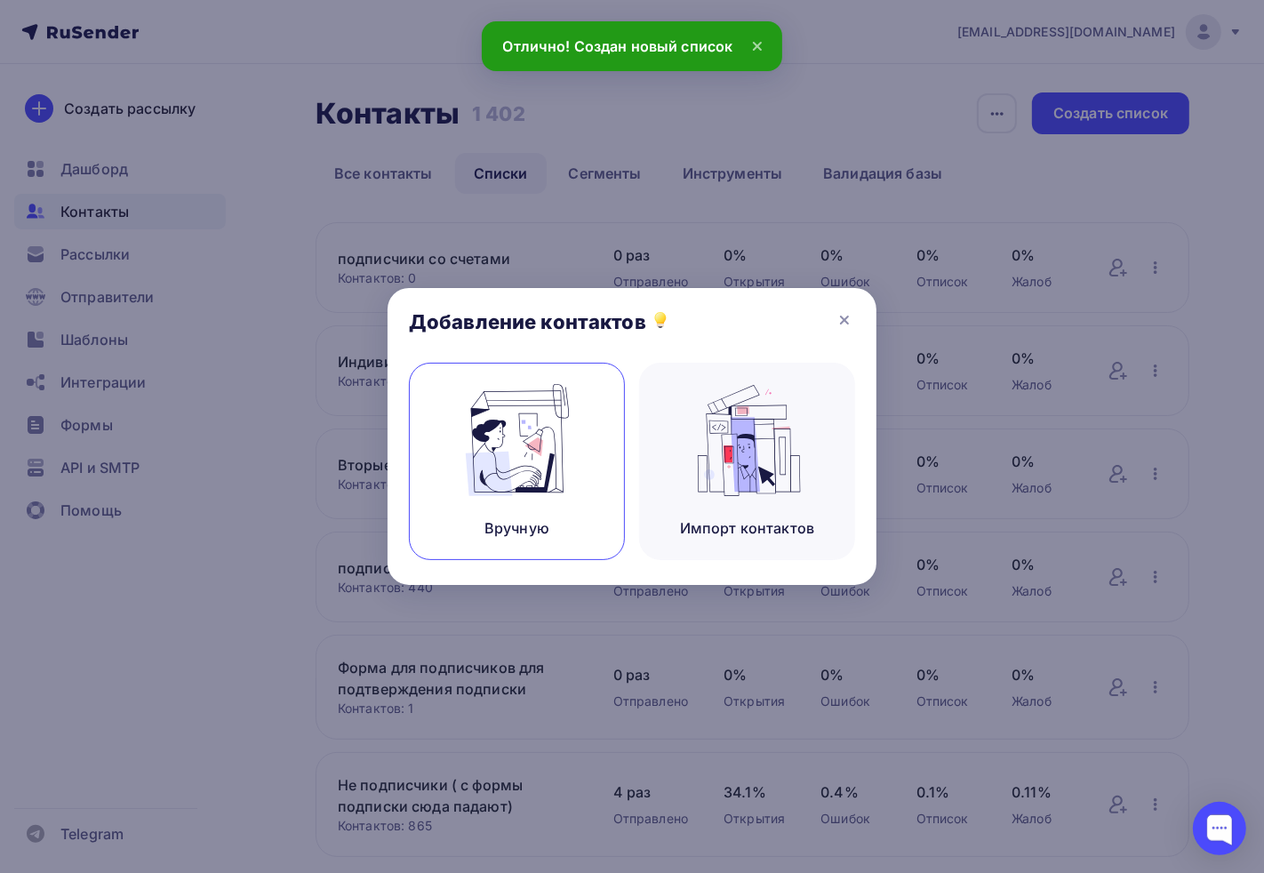
click at [587, 432] on div "Вручную" at bounding box center [517, 461] width 216 height 197
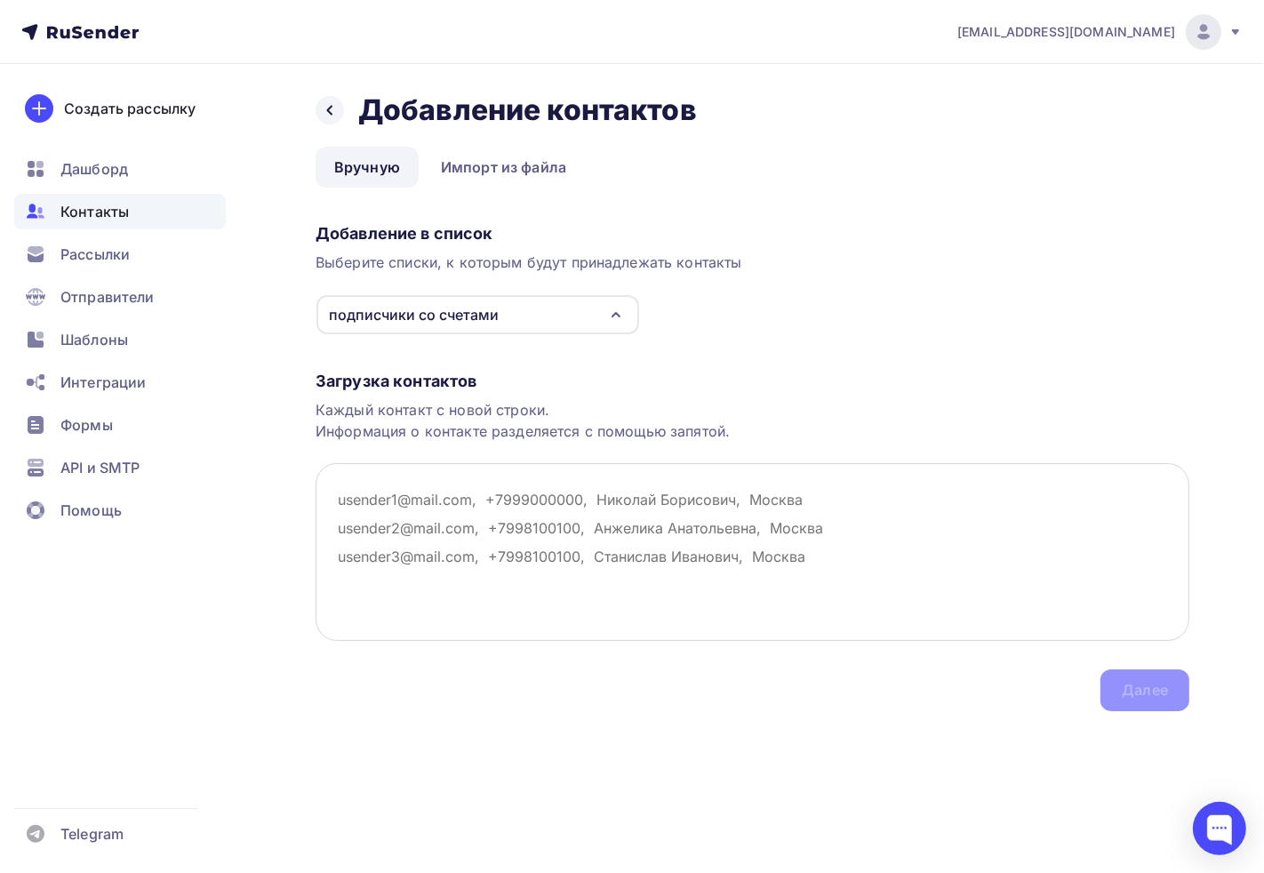
drag, startPoint x: 482, startPoint y: 585, endPoint x: 478, endPoint y: 561, distance: 24.4
click at [482, 581] on textarea at bounding box center [751, 552] width 873 height 178
click at [478, 558] on textarea at bounding box center [751, 552] width 873 height 178
paste textarea "email fot@fotek.ru pp-66@list.ru govorgl@fotek.ru senator-es@asfinans.ru novbuh…"
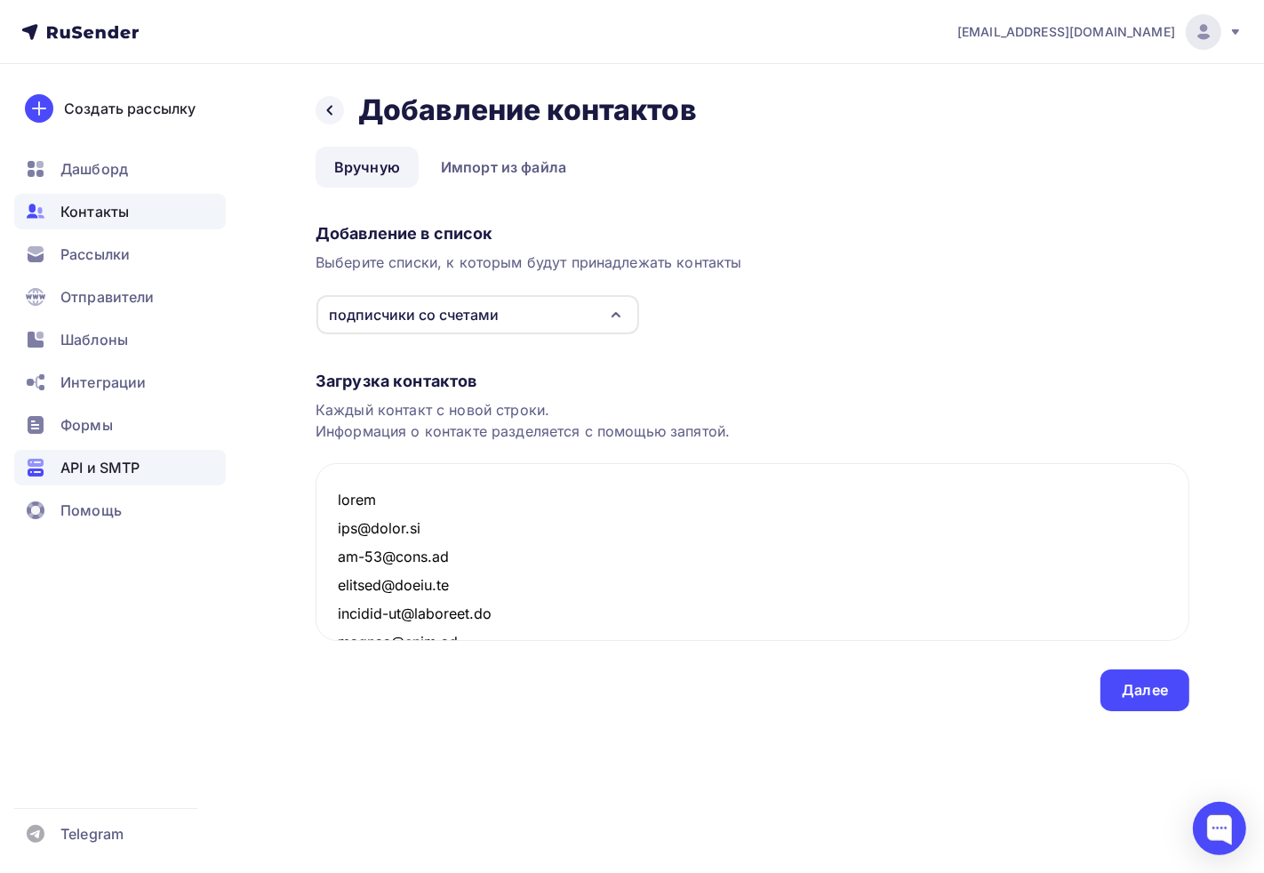
drag, startPoint x: 386, startPoint y: 500, endPoint x: 145, endPoint y: 462, distance: 243.8
click at [148, 469] on div "adm@ab-express.ru Аккаунт Тарифы Выйти Создать рассылку Дашборд Контакты Рассыл…" at bounding box center [632, 391] width 1264 height 782
click at [327, 517] on textarea at bounding box center [751, 552] width 873 height 178
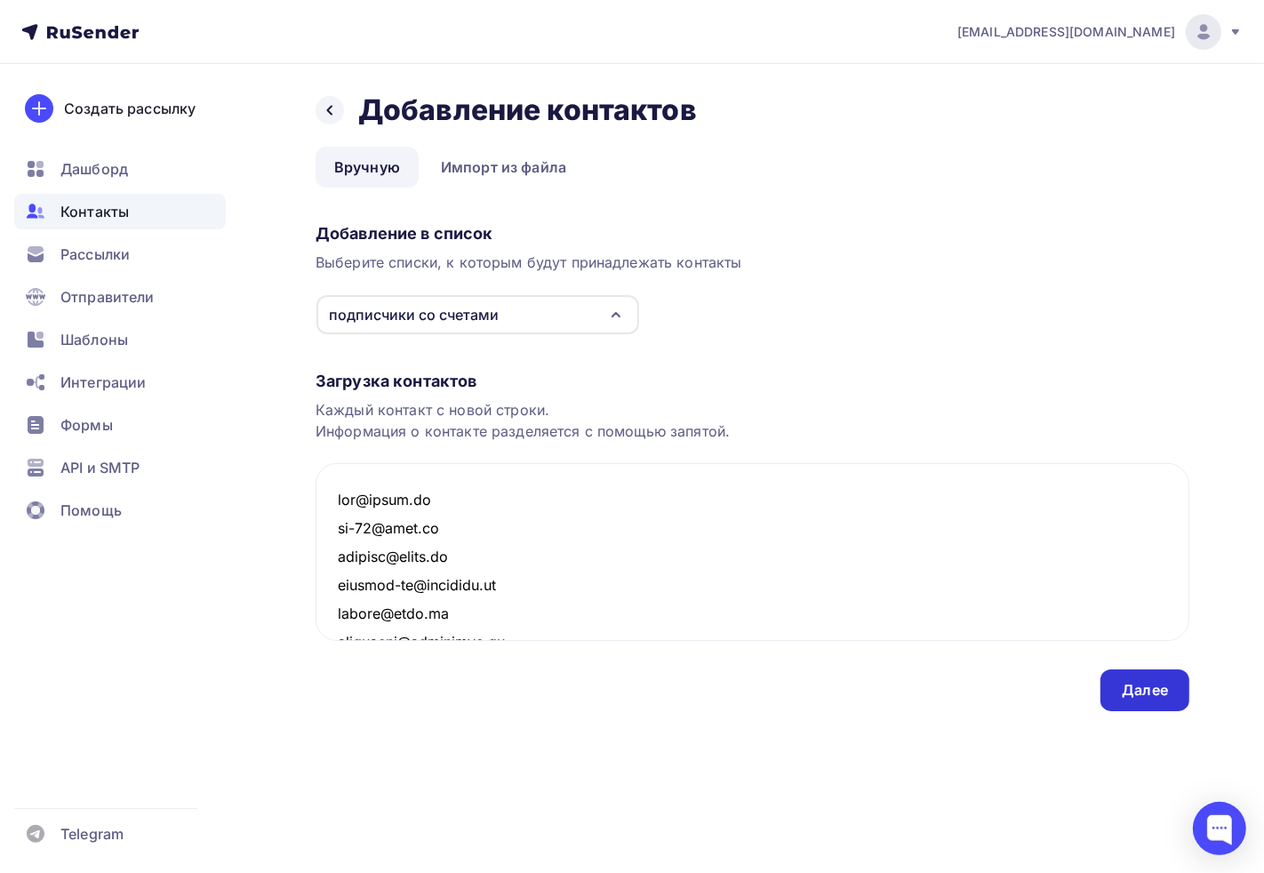
type textarea "fot@fotek.ru pp-66@list.ru govorgl@fotek.ru senator-es@asfinans.ru novbuh@cztt.…"
click at [1128, 684] on div "Далее" at bounding box center [1144, 690] width 46 height 20
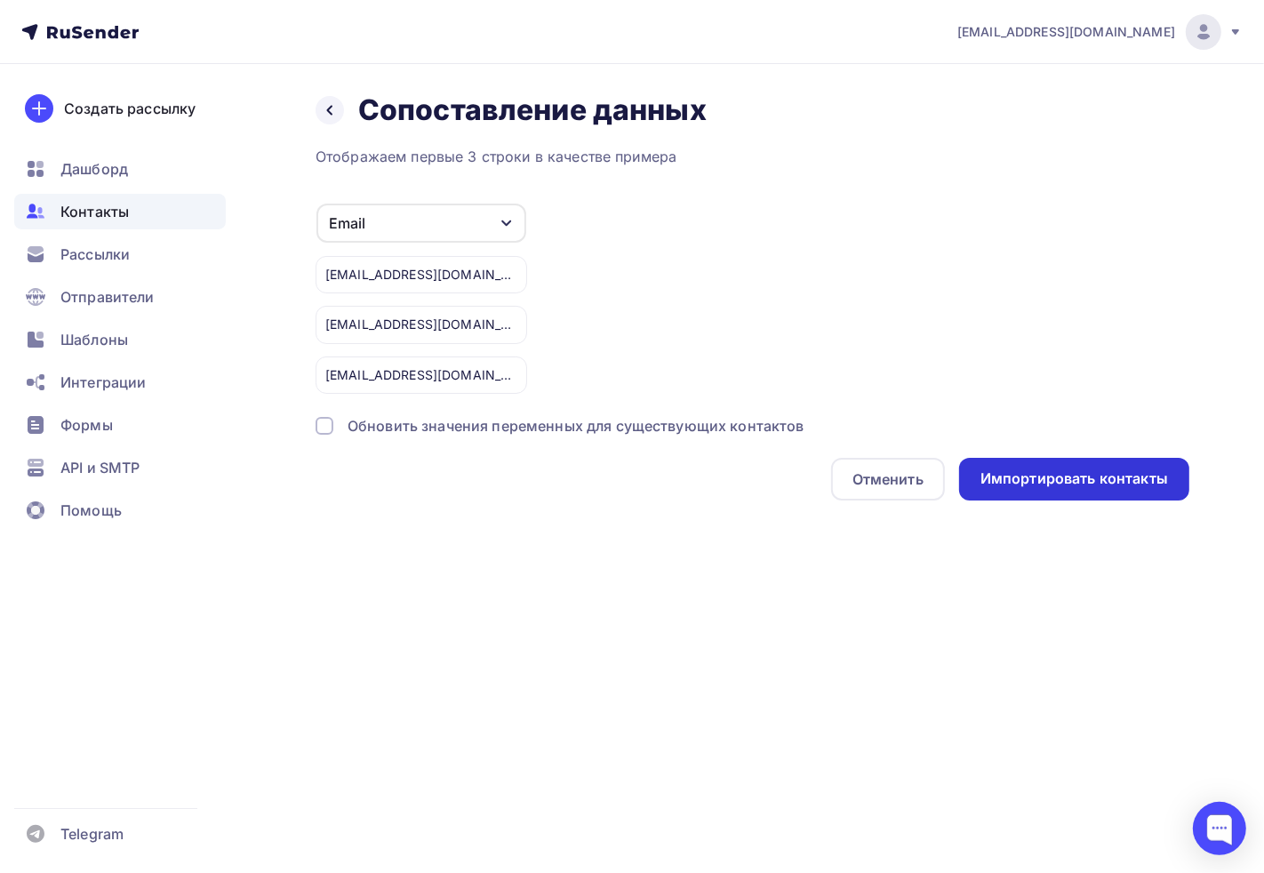
click at [1018, 478] on div "Импортировать контакты" at bounding box center [1073, 478] width 187 height 20
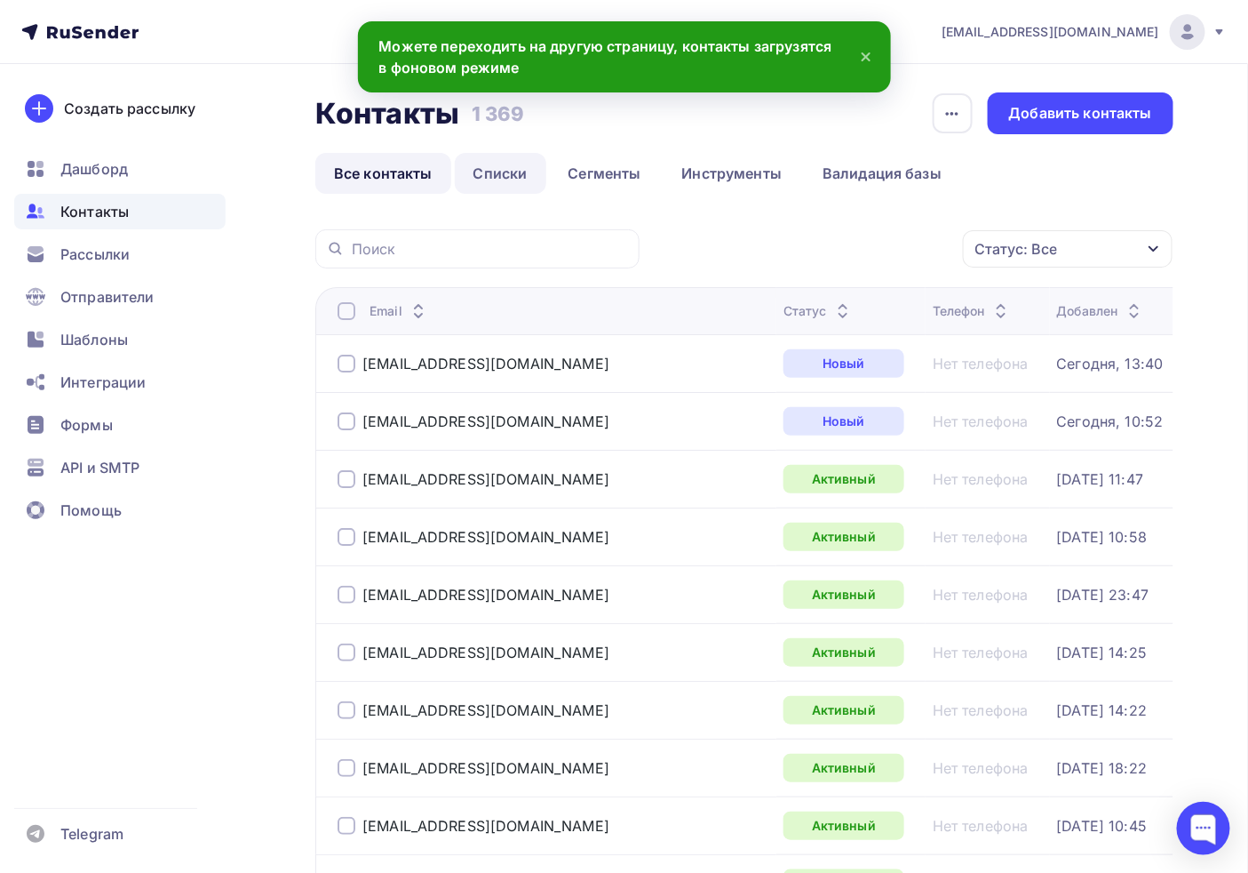
click at [503, 173] on link "Списки" at bounding box center [501, 173] width 92 height 41
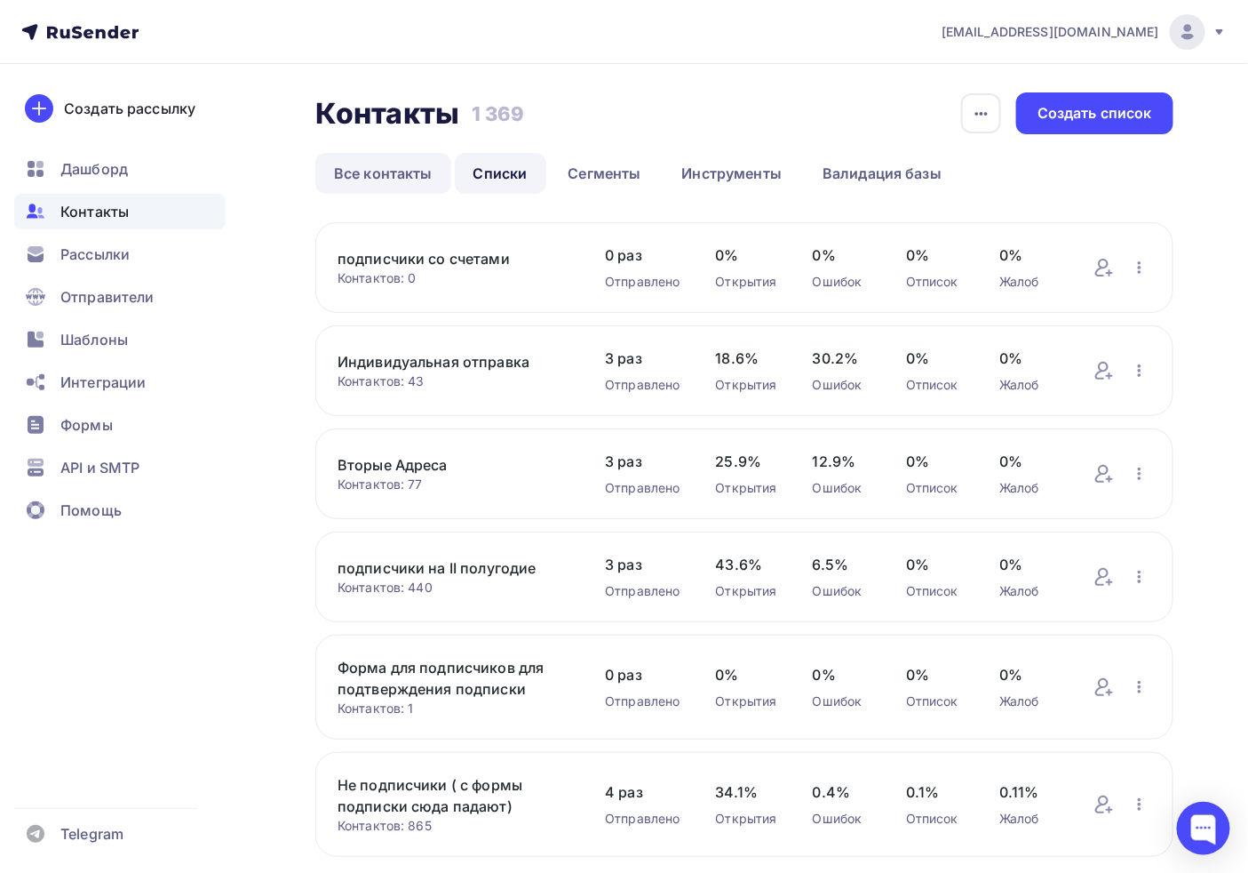
click at [418, 171] on link "Все контакты" at bounding box center [383, 173] width 136 height 41
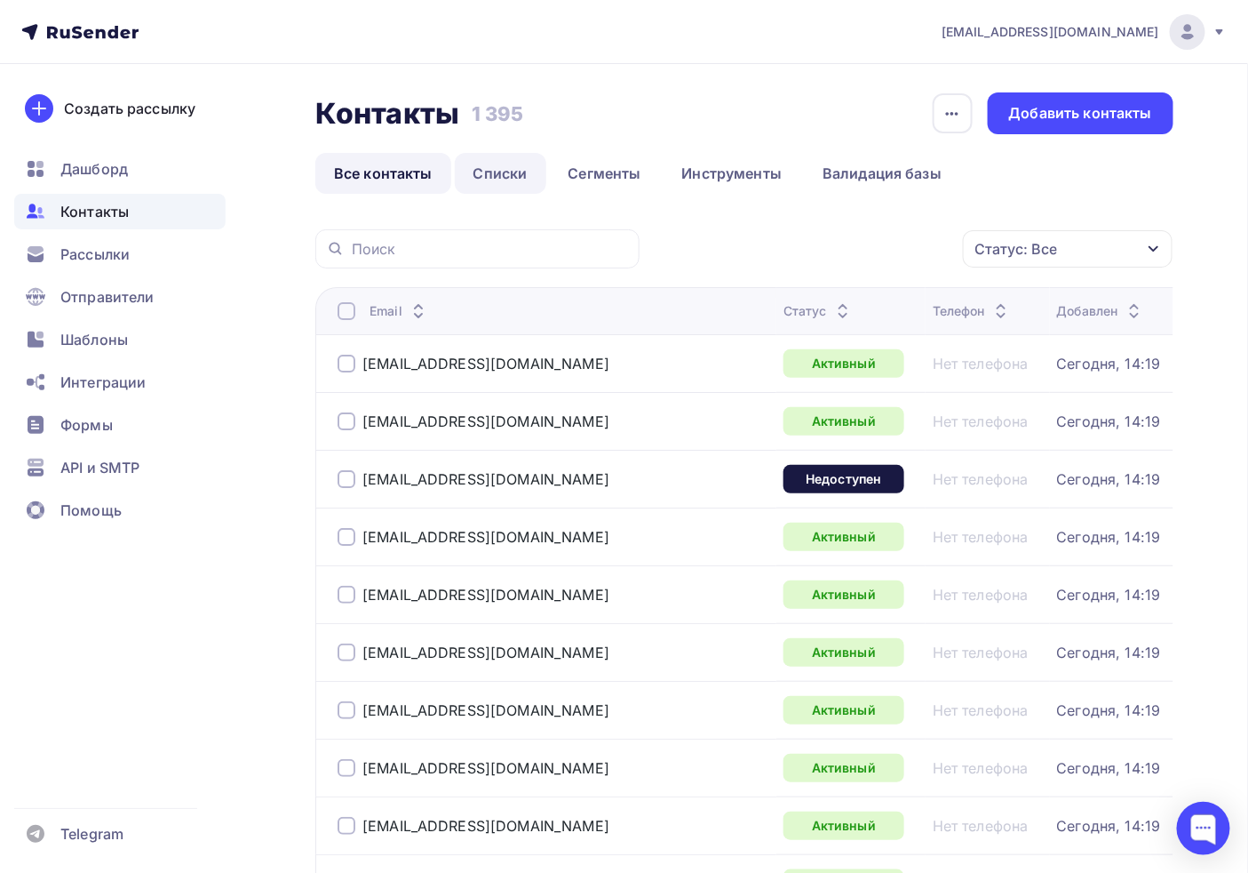
click at [502, 188] on link "Списки" at bounding box center [501, 173] width 92 height 41
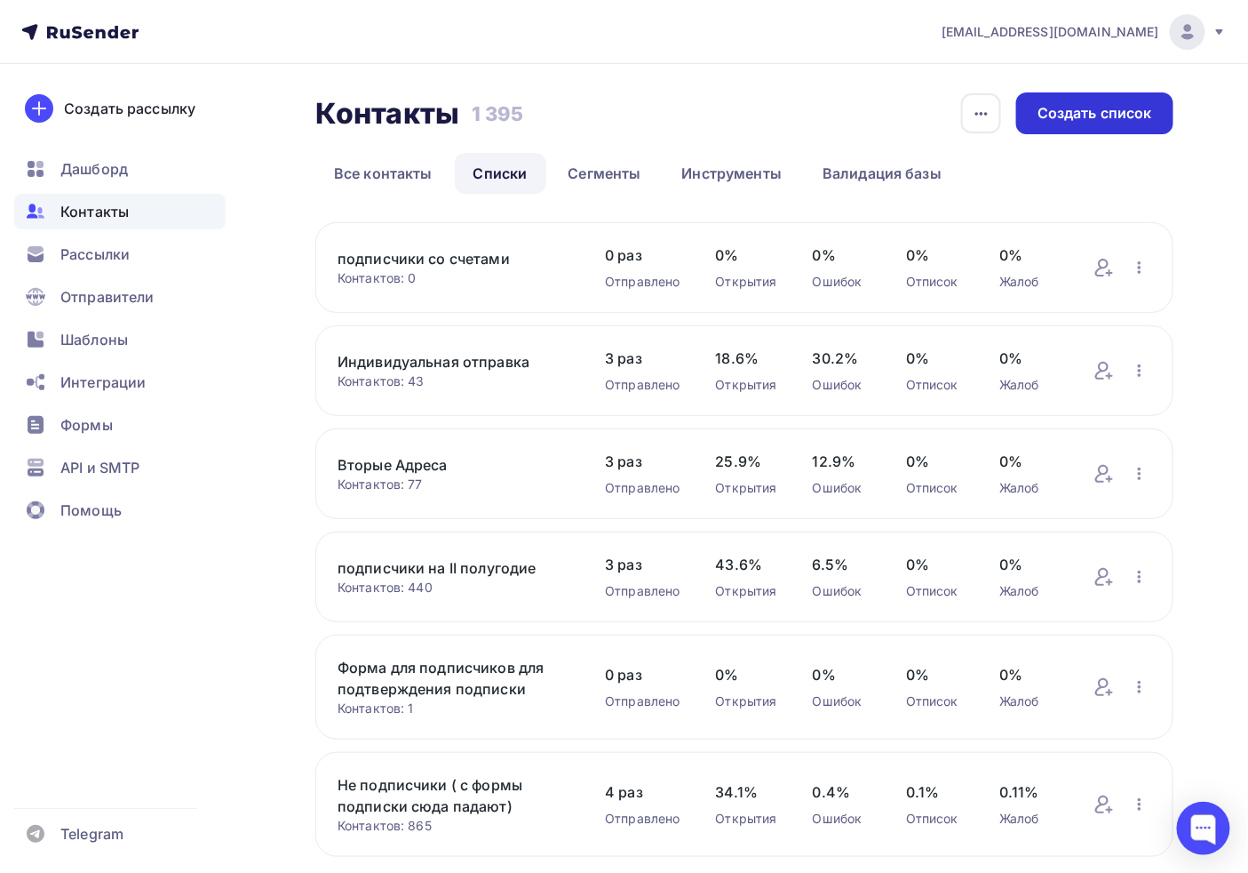
click at [1118, 116] on div "Создать список" at bounding box center [1095, 113] width 115 height 20
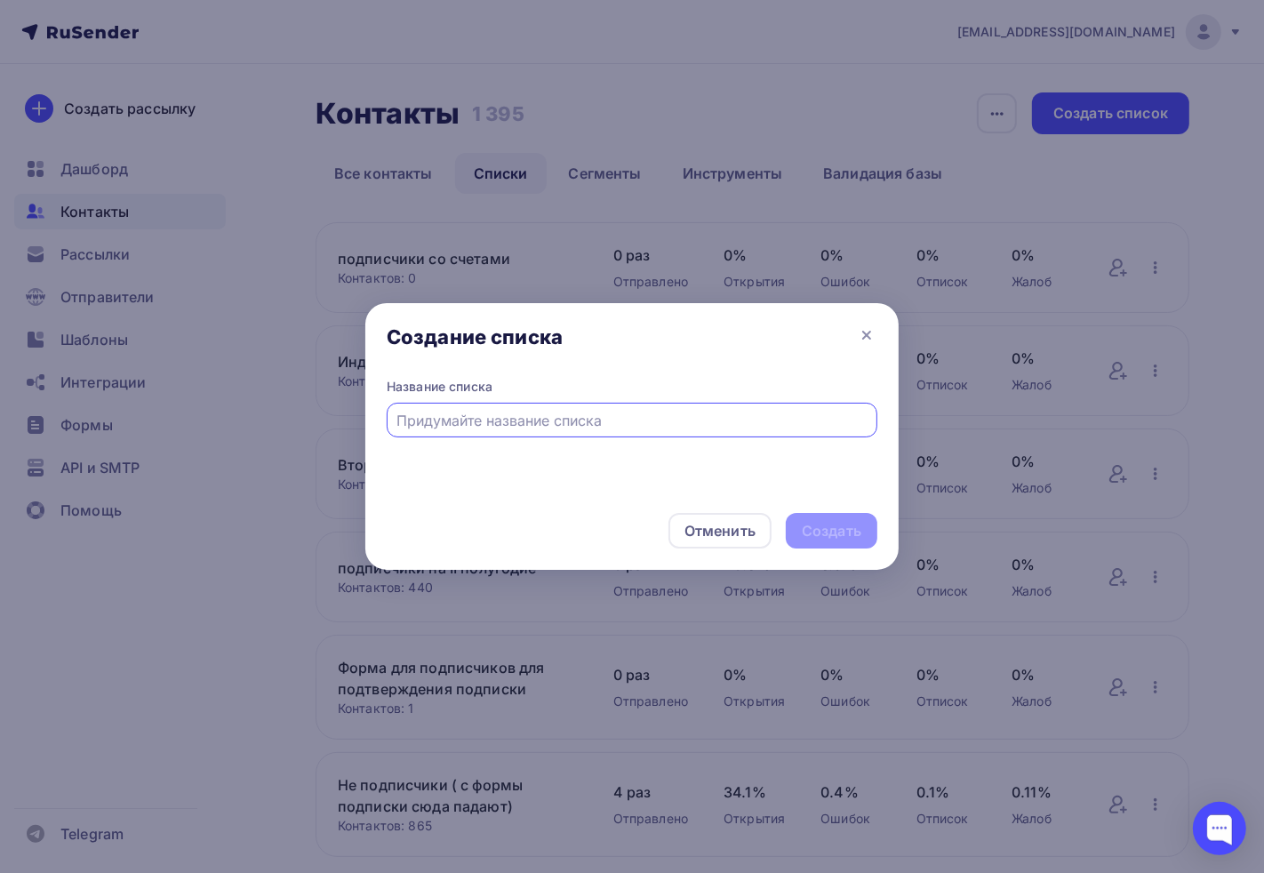
click at [551, 419] on input "text" at bounding box center [632, 420] width 470 height 21
type input "ПОдписчики без счетов"
click at [824, 521] on div "Создать" at bounding box center [831, 531] width 60 height 20
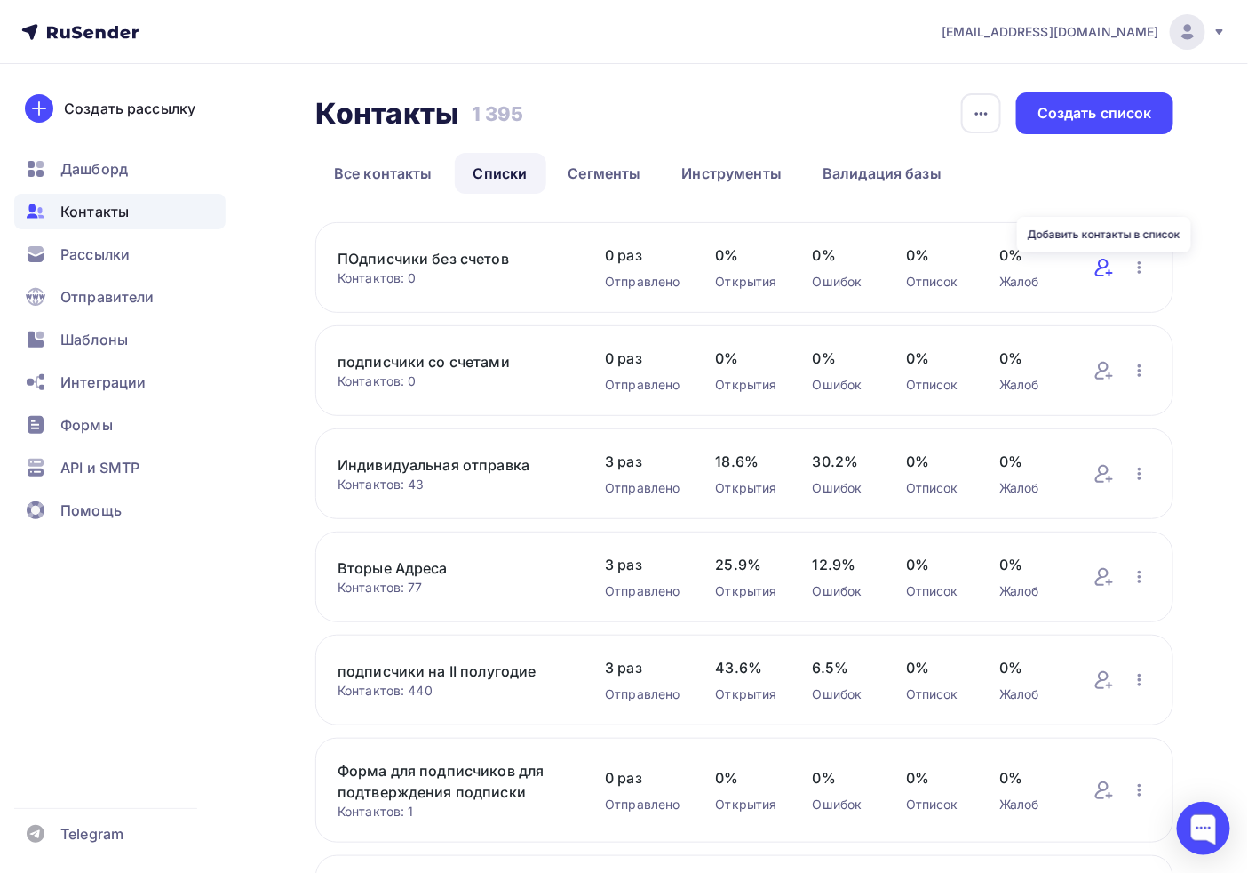
click at [1096, 277] on icon at bounding box center [1104, 267] width 21 height 21
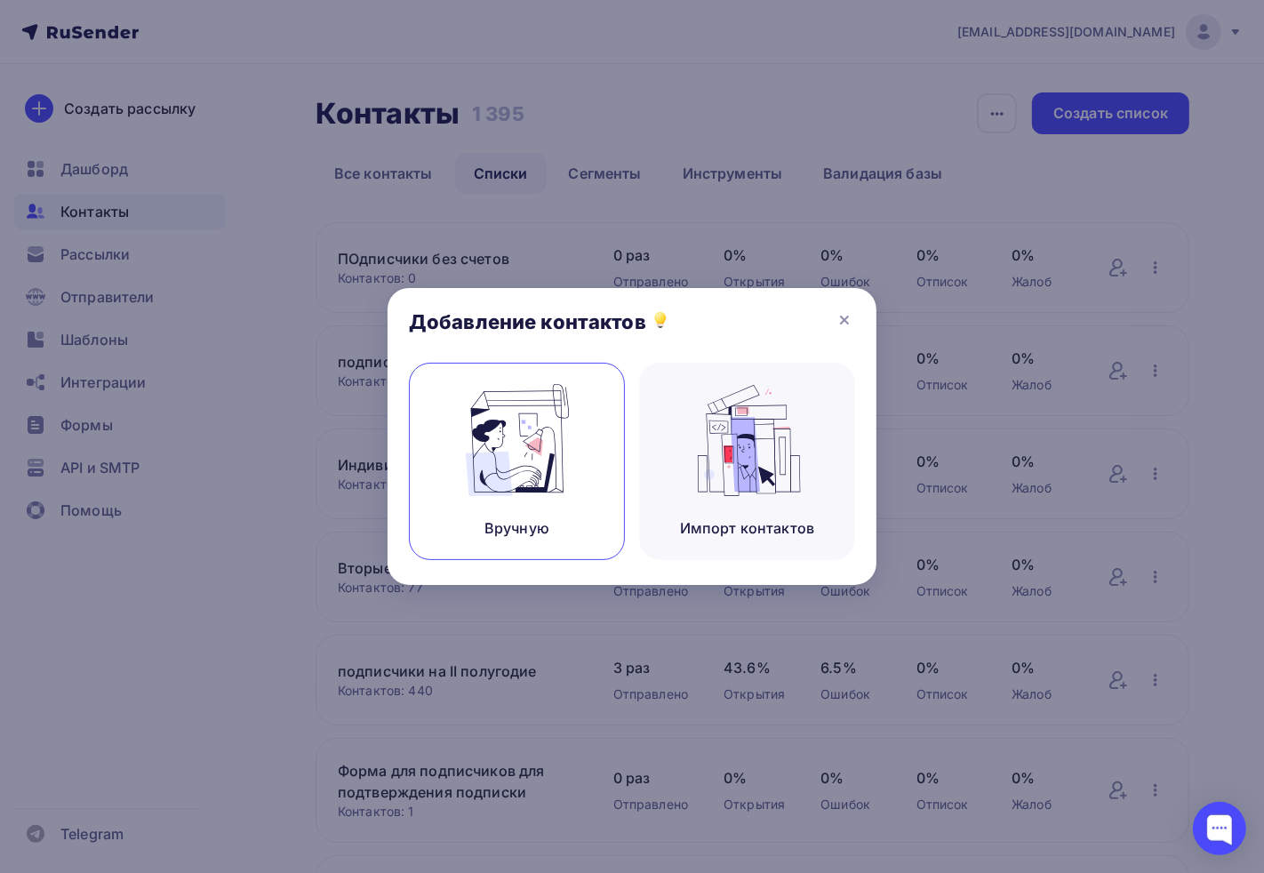
click at [494, 455] on img at bounding box center [517, 440] width 119 height 112
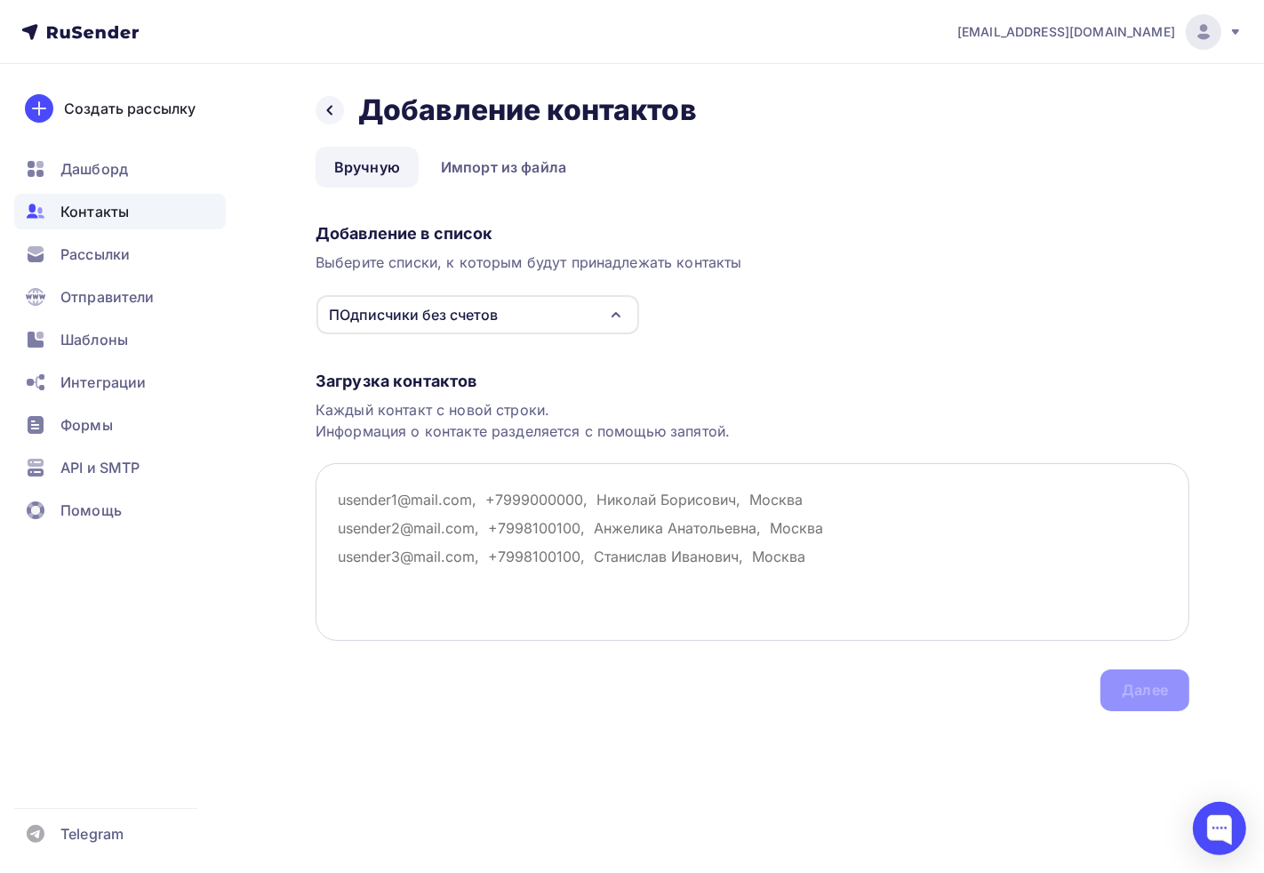
click at [520, 502] on textarea at bounding box center [751, 552] width 873 height 178
paste textarea "klenmag@k66.ru fot@fotek.ru, pp-66@list.ru, govorgl@fotek.ru senator-es@asfinan…"
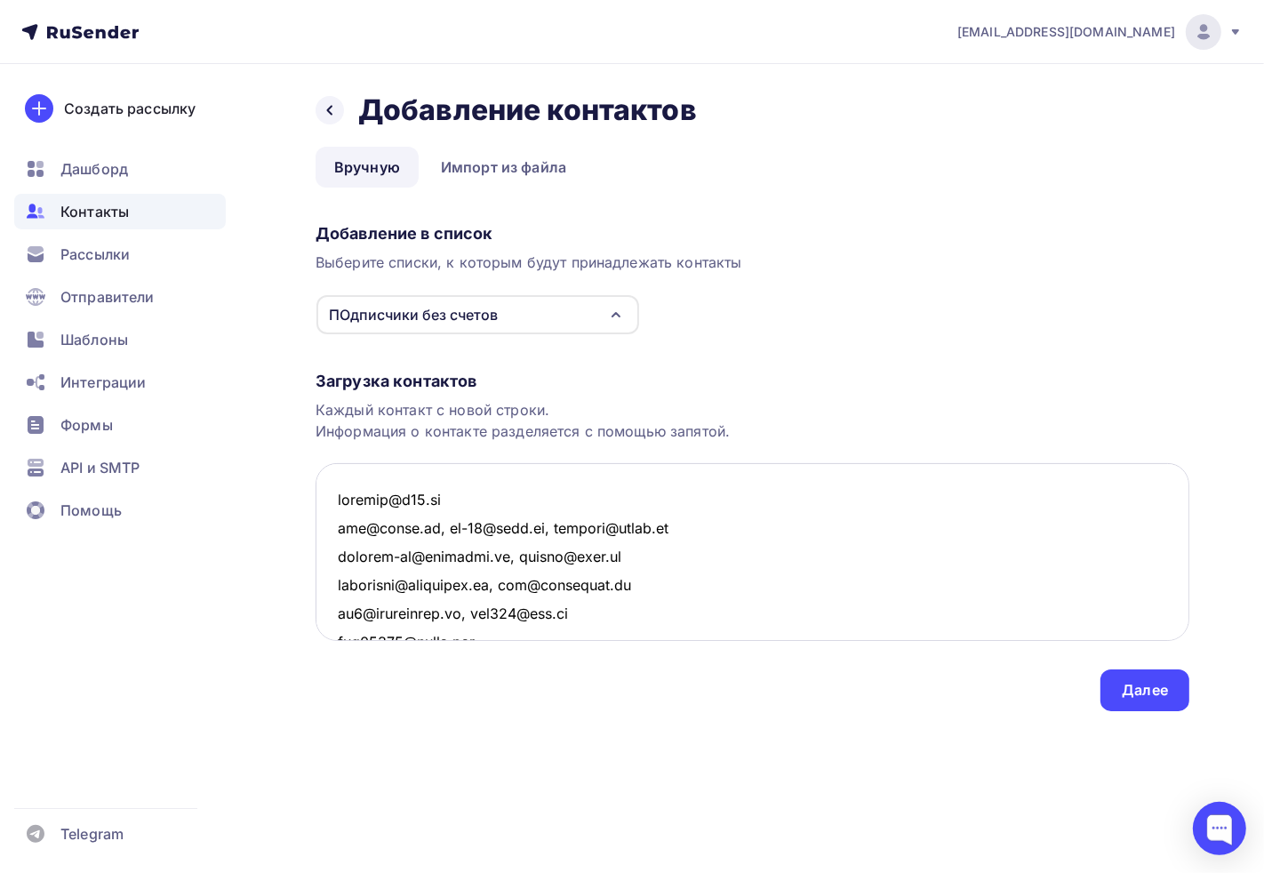
click at [350, 473] on textarea at bounding box center [751, 552] width 873 height 178
click at [345, 498] on textarea at bounding box center [751, 552] width 873 height 178
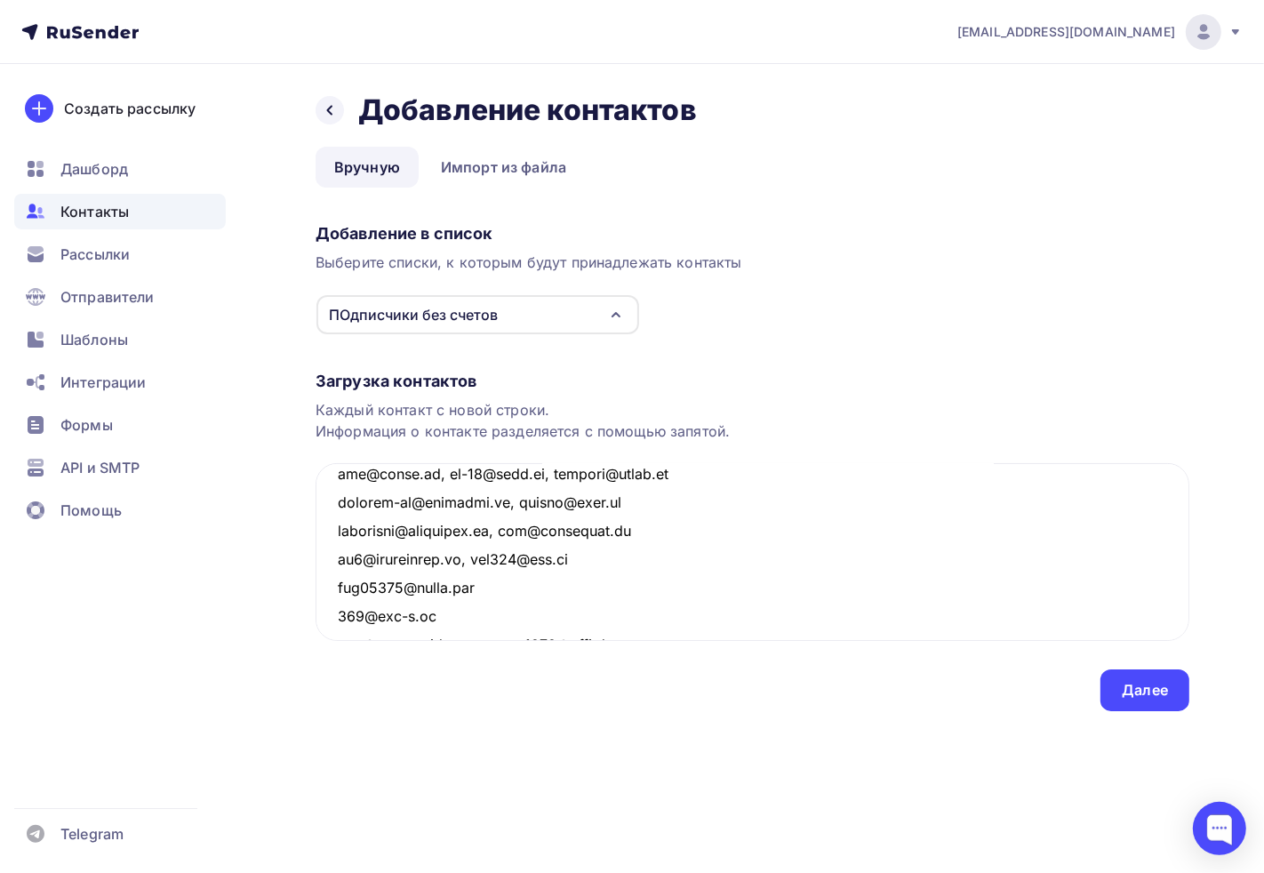
scroll to position [99, 0]
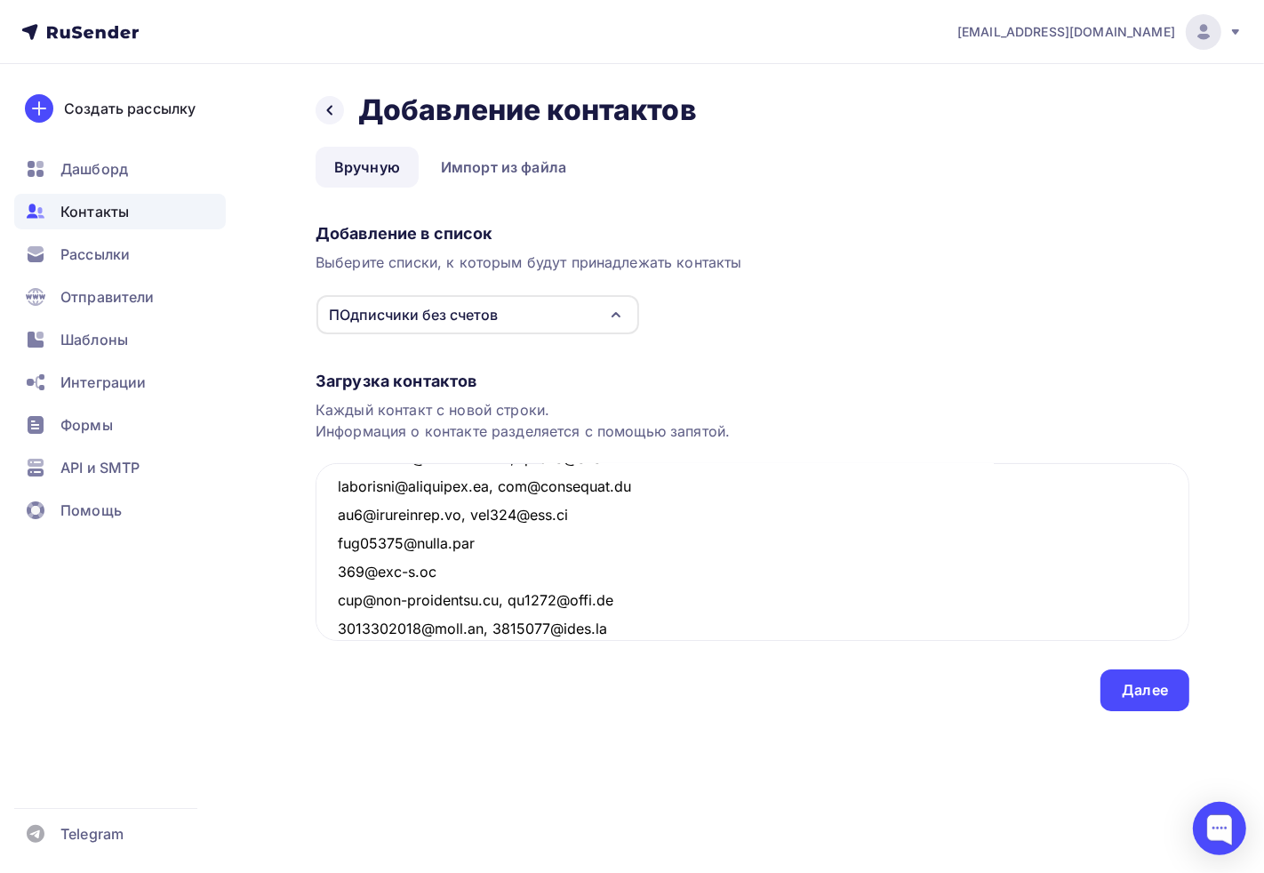
type textarea "klenmag@k66.ru fot@fotek.ru, pp-66@list.ru, govorgl@fotek.ru senator-es@asfinan…"
click at [855, 518] on textarea at bounding box center [751, 552] width 873 height 178
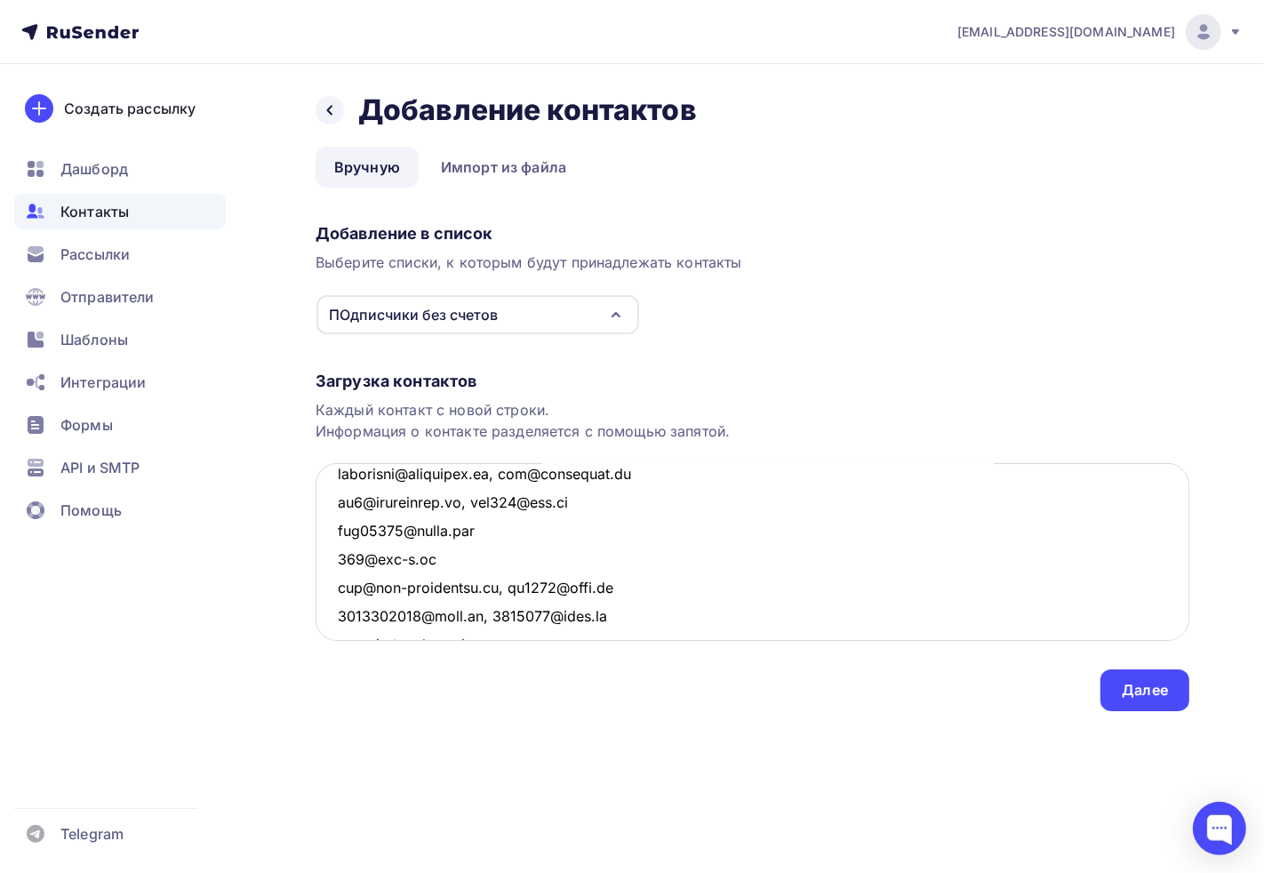
scroll to position [0, 0]
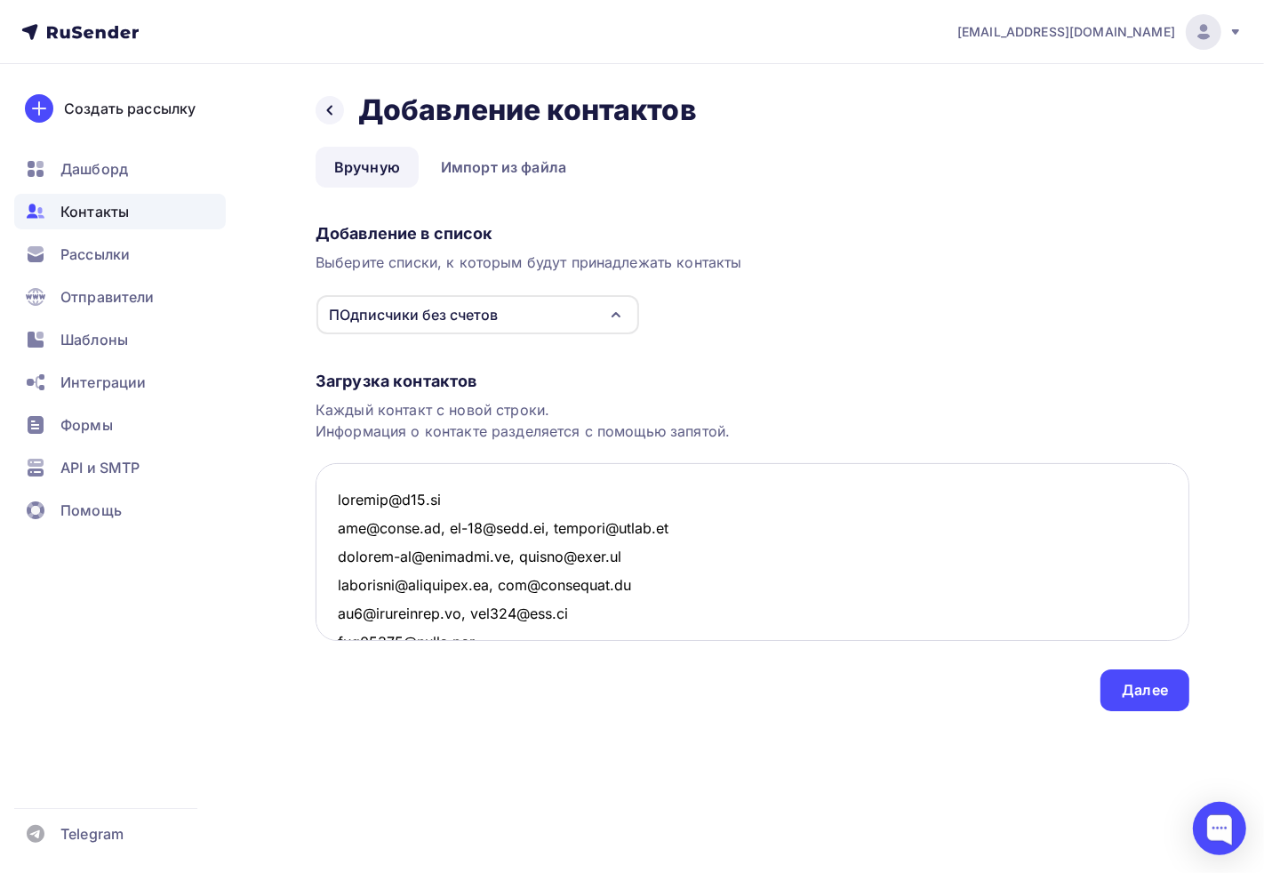
click at [385, 467] on textarea at bounding box center [751, 552] width 873 height 178
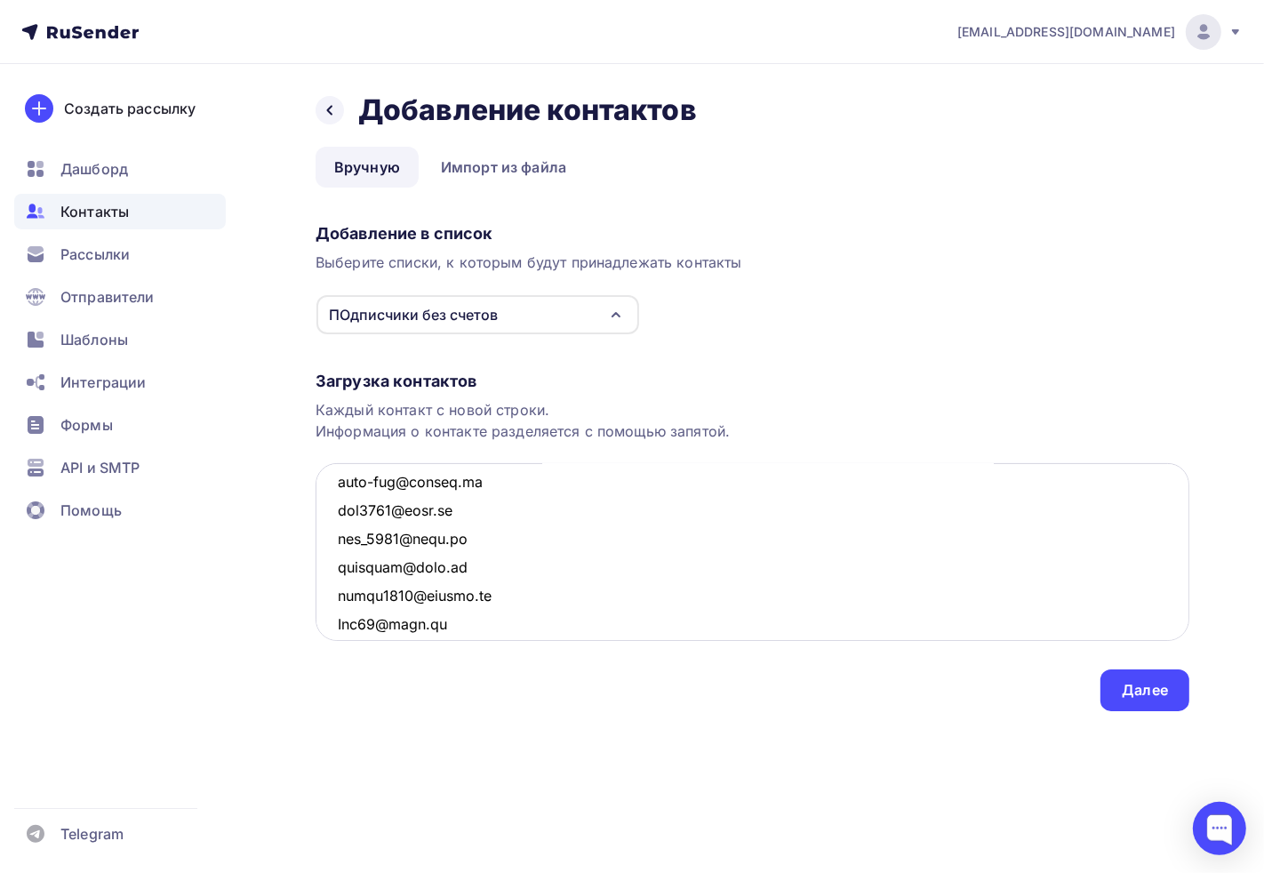
scroll to position [1480, 0]
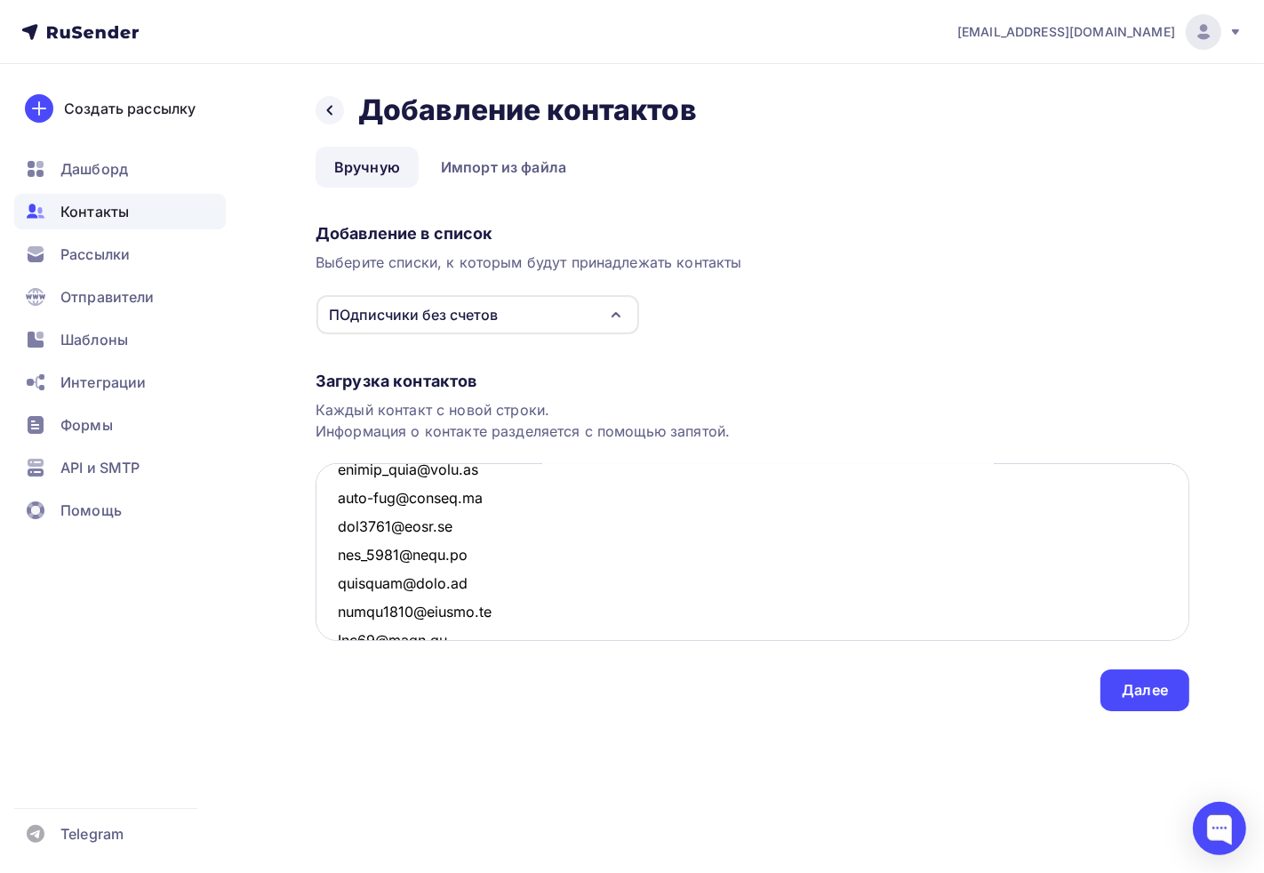
click at [434, 570] on textarea at bounding box center [751, 552] width 873 height 178
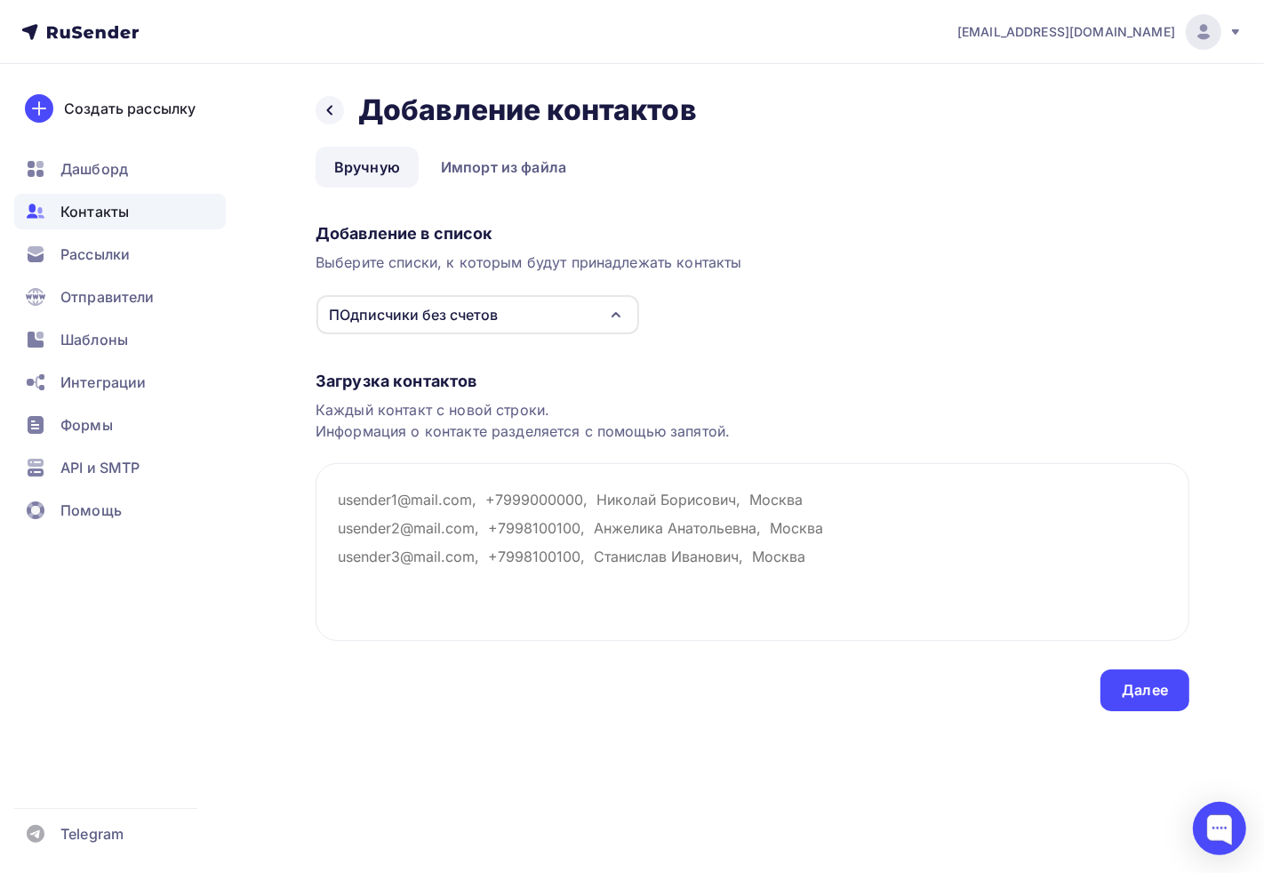
scroll to position [0, 0]
paste textarea "1232909@mail.ru"
type textarea "1232909@mail.ru"
click at [587, 860] on div "adm@ab-express.ru Аккаунт Тарифы Выйти Создать рассылку Дашборд Контакты Рассыл…" at bounding box center [632, 436] width 1264 height 873
click at [483, 508] on textarea at bounding box center [751, 552] width 873 height 178
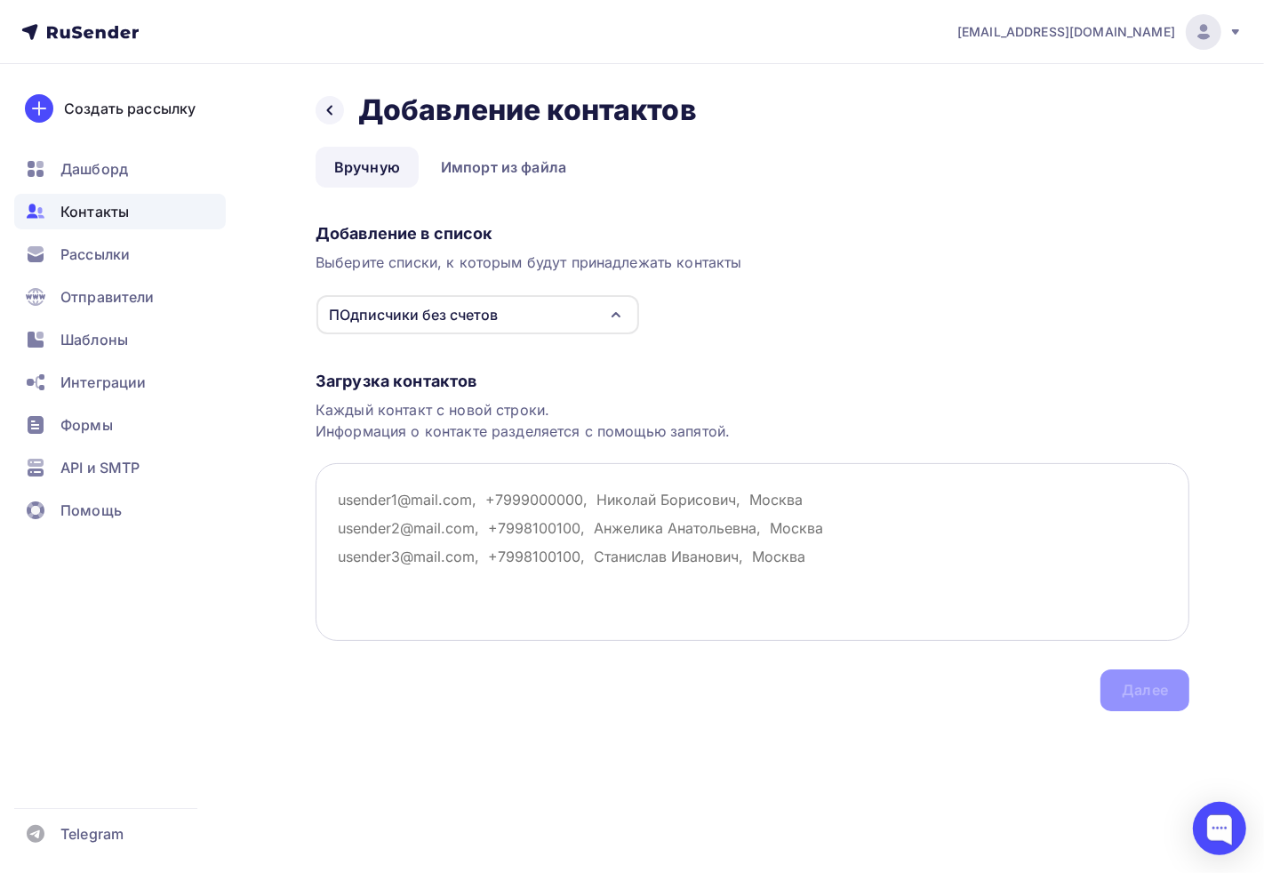
paste textarea "email fot@fotek.ru pp-66@list.ru govorgl@fotek.ru senator-es@asfinans.ru novbuh…"
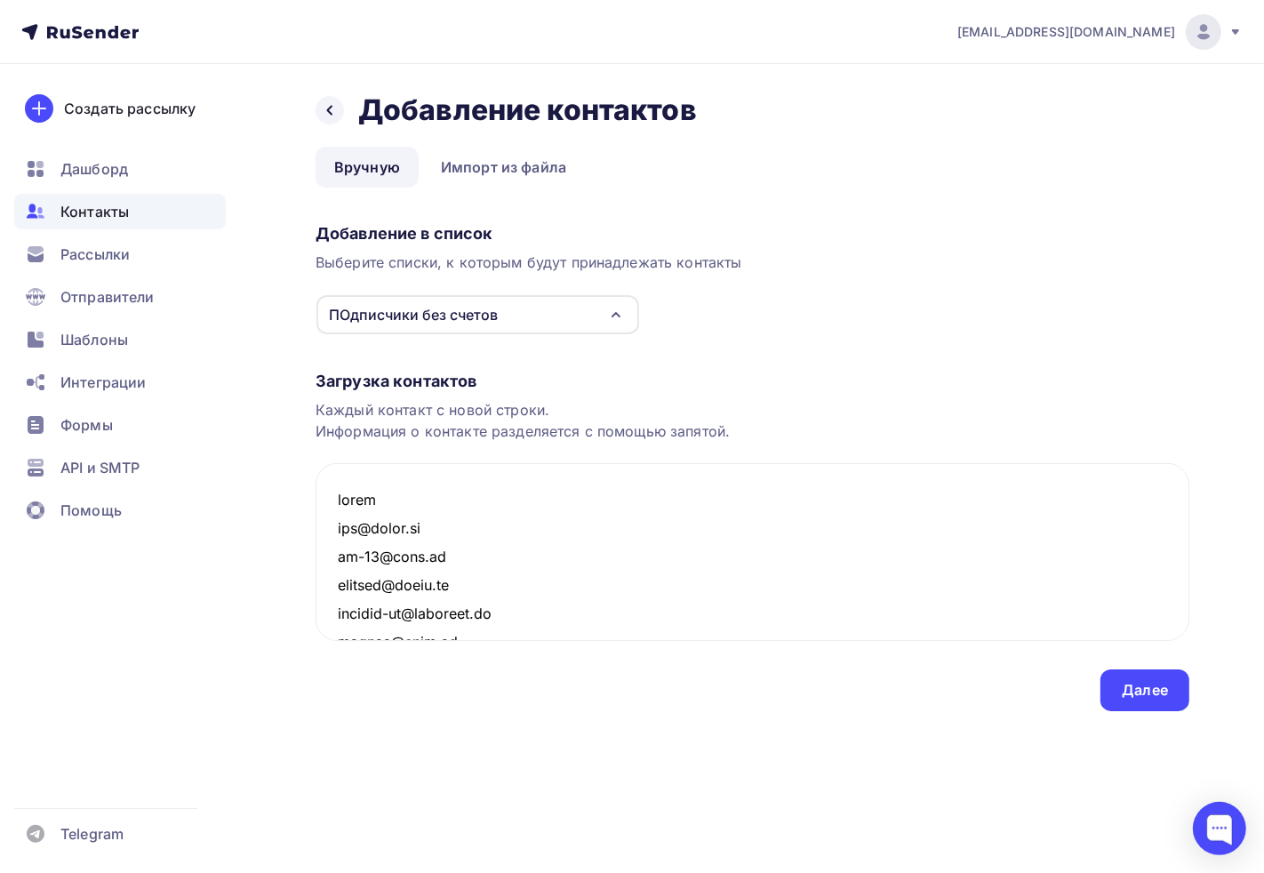
drag, startPoint x: 387, startPoint y: 499, endPoint x: 280, endPoint y: 499, distance: 106.6
click at [263, 500] on div "Назад Добавление контактов Добавление контактов Вручную Импорт из файла Вручную…" at bounding box center [632, 423] width 1264 height 718
click at [332, 520] on textarea at bounding box center [751, 552] width 873 height 178
type textarea "fot@fotek.ru pp-66@list.ru govorgl@fotek.ru senator-es@asfinans.ru novbuh@cztt.…"
click at [1148, 688] on div "Далее" at bounding box center [1144, 690] width 46 height 20
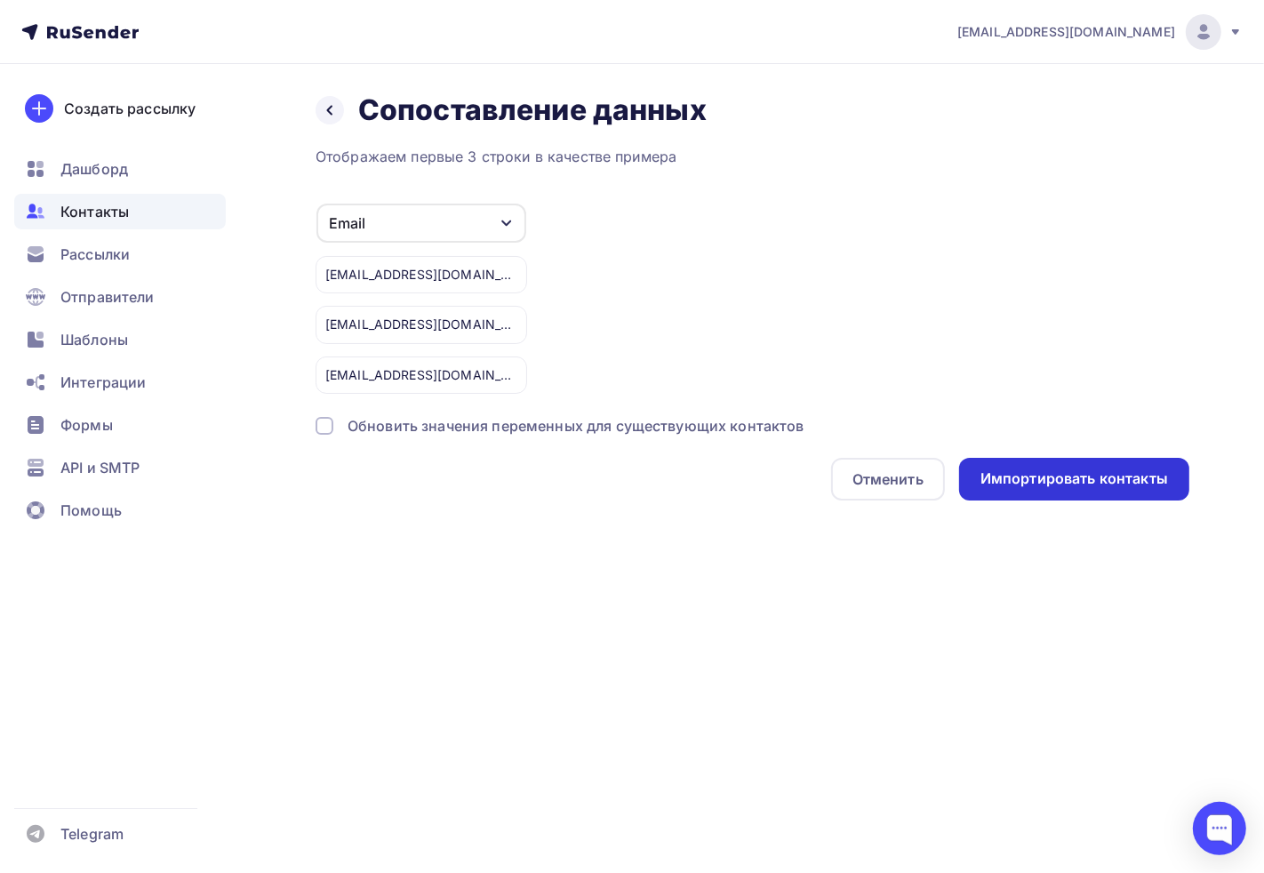
click at [1090, 474] on div "Импортировать контакты" at bounding box center [1073, 478] width 187 height 20
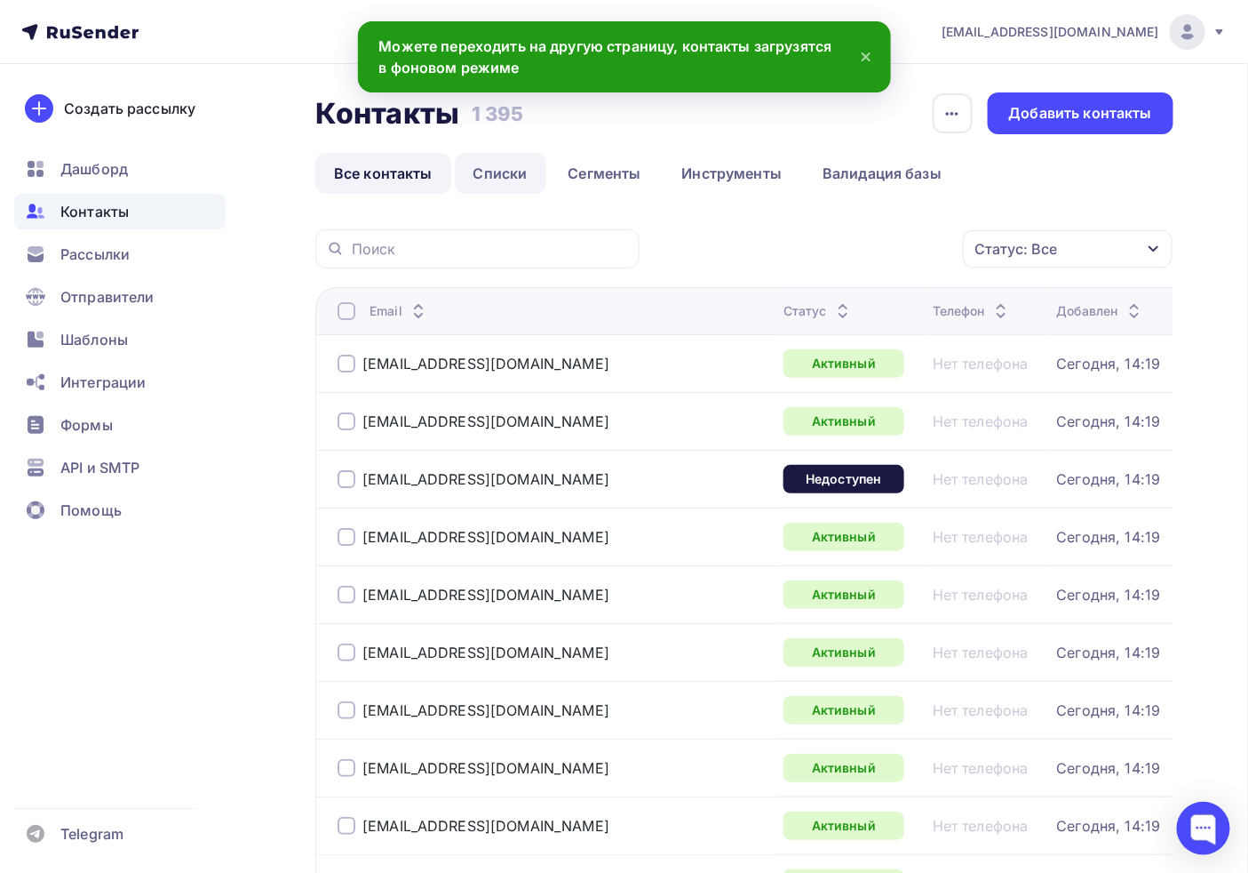
click at [524, 187] on link "Списки" at bounding box center [501, 173] width 92 height 41
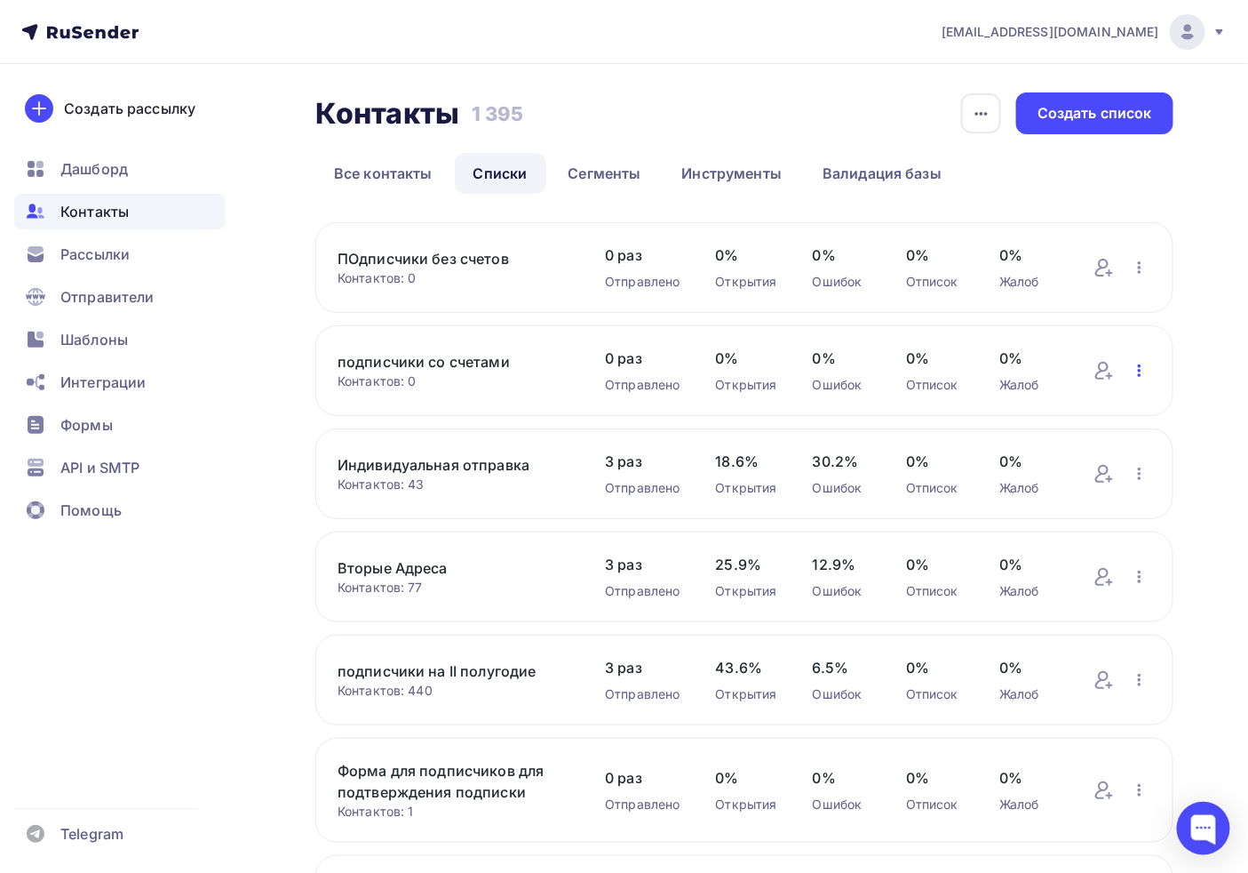
click at [1136, 370] on icon "button" at bounding box center [1139, 370] width 21 height 21
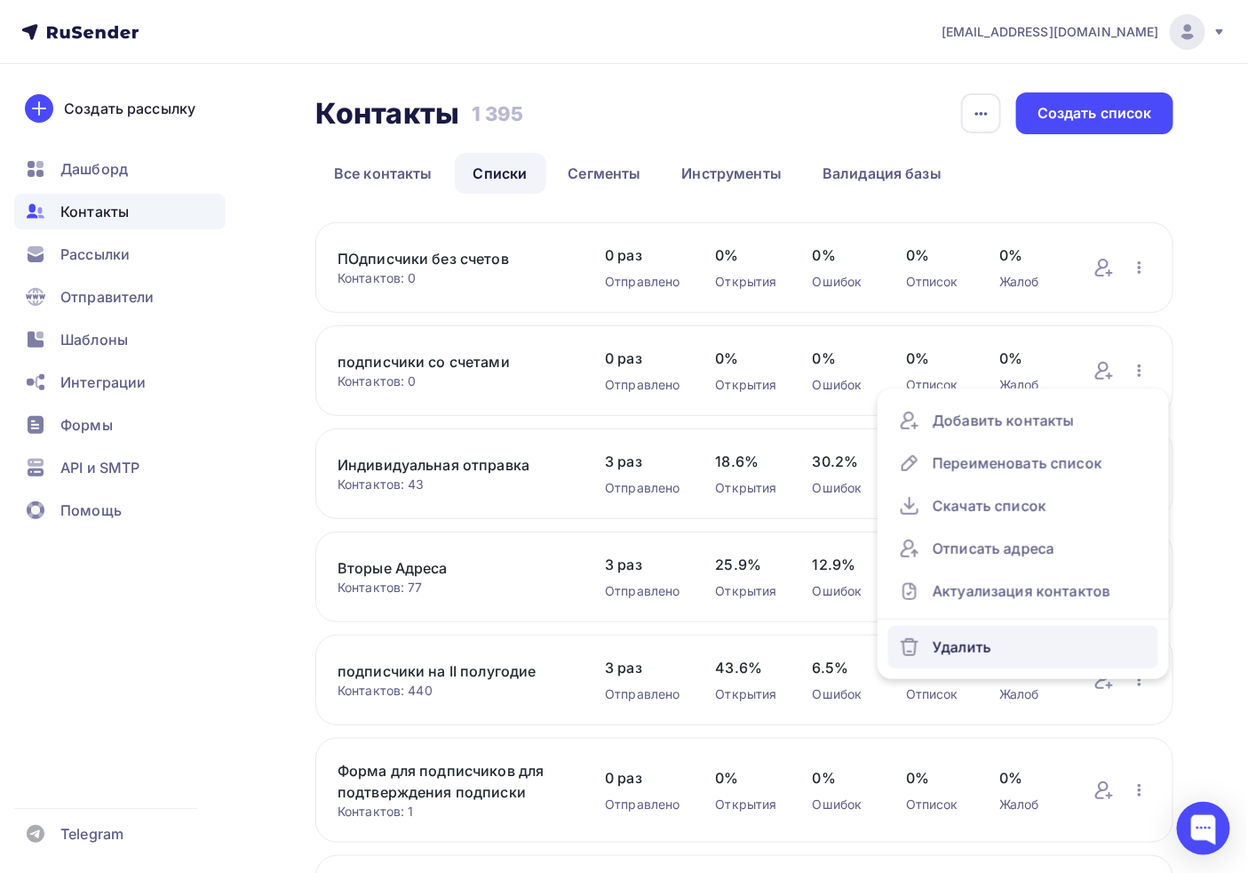
click at [974, 650] on div "Удалить" at bounding box center [1023, 647] width 249 height 28
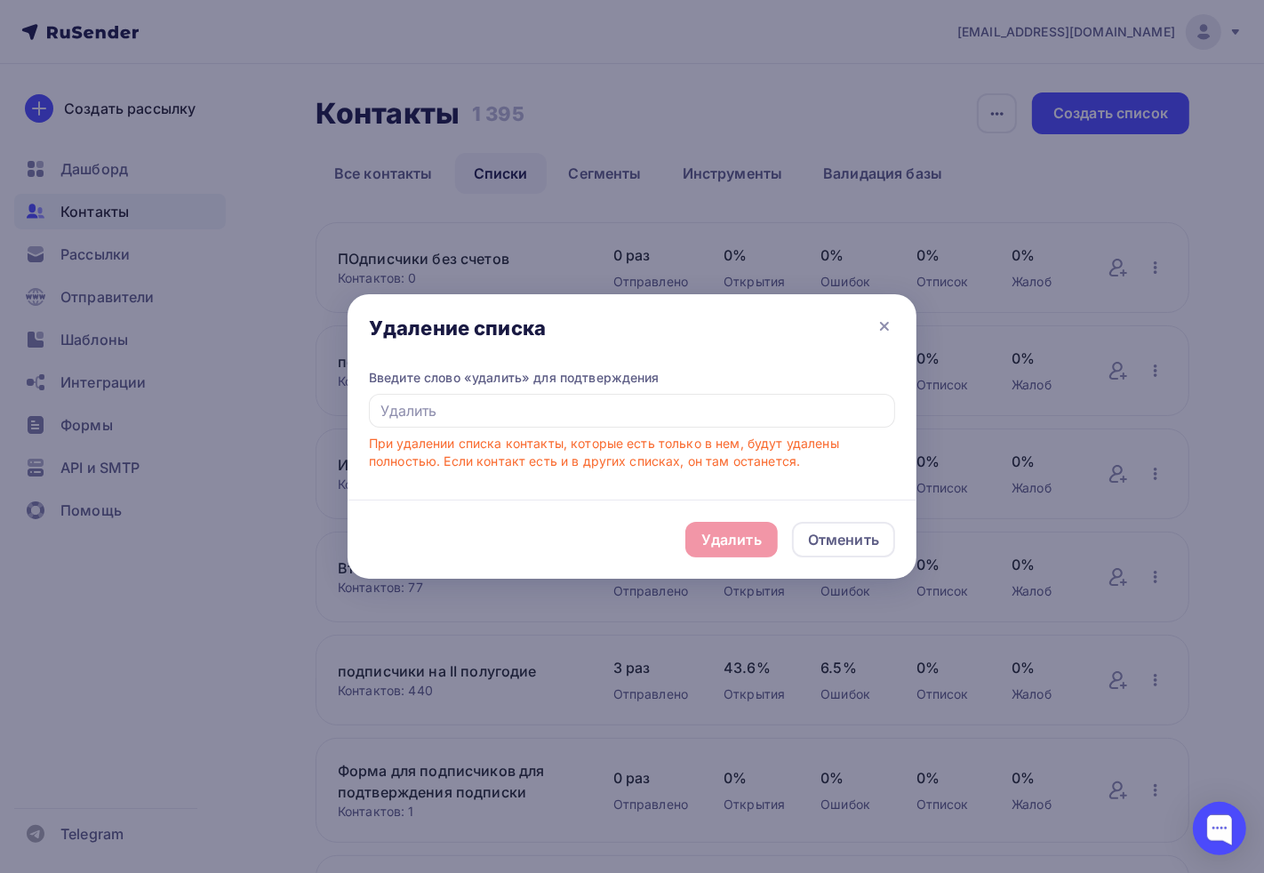
click at [453, 384] on div "Введите слово «удалить» для подтверждения" at bounding box center [632, 378] width 526 height 18
click at [459, 404] on input "text" at bounding box center [632, 411] width 526 height 34
type input "e"
drag, startPoint x: 482, startPoint y: 405, endPoint x: 0, endPoint y: 315, distance: 490.1
click at [0, 316] on div "Удаление списка Введите слово «удалить» для подтверждения Удаллить При удалении…" at bounding box center [632, 436] width 1264 height 873
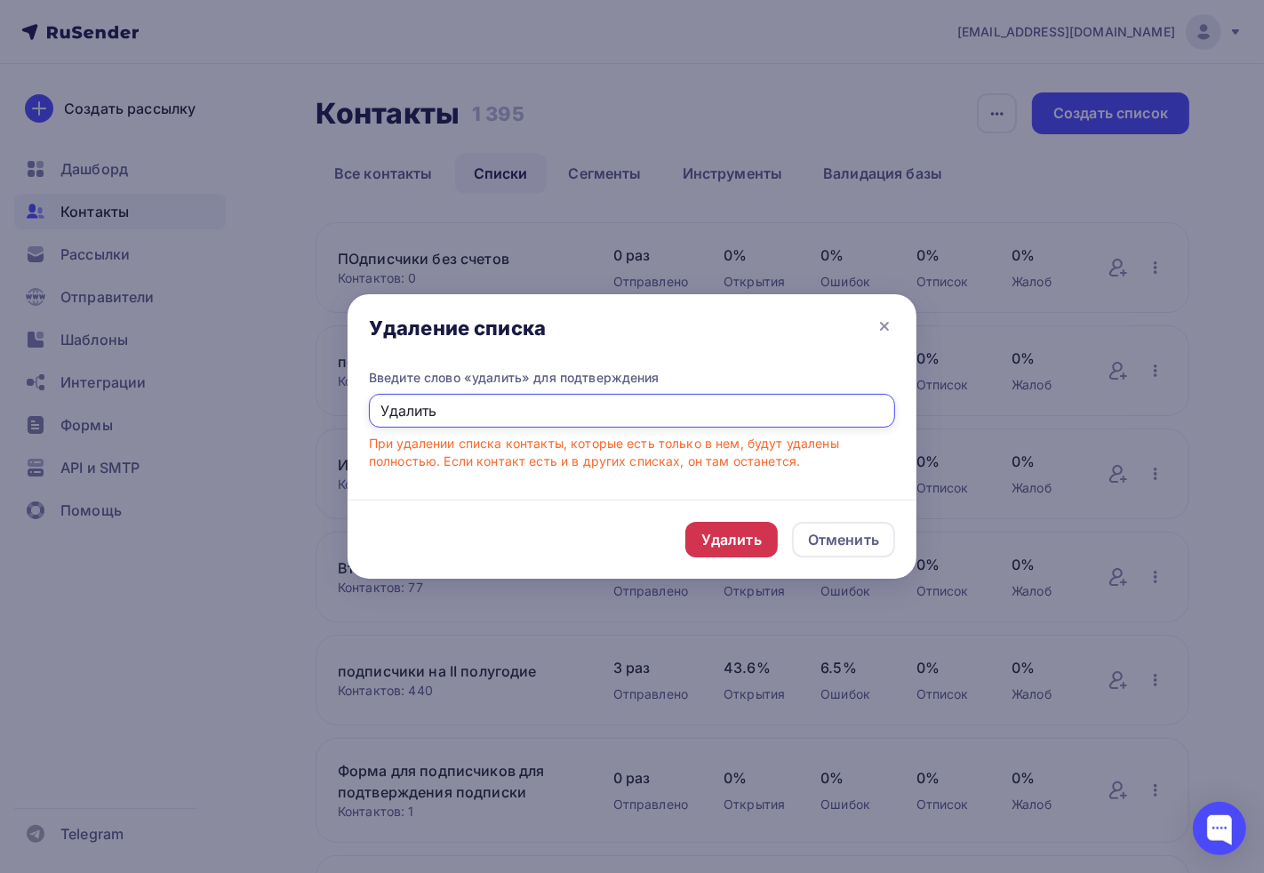
type input "Удалить"
click at [738, 549] on div "Удалить" at bounding box center [731, 540] width 92 height 36
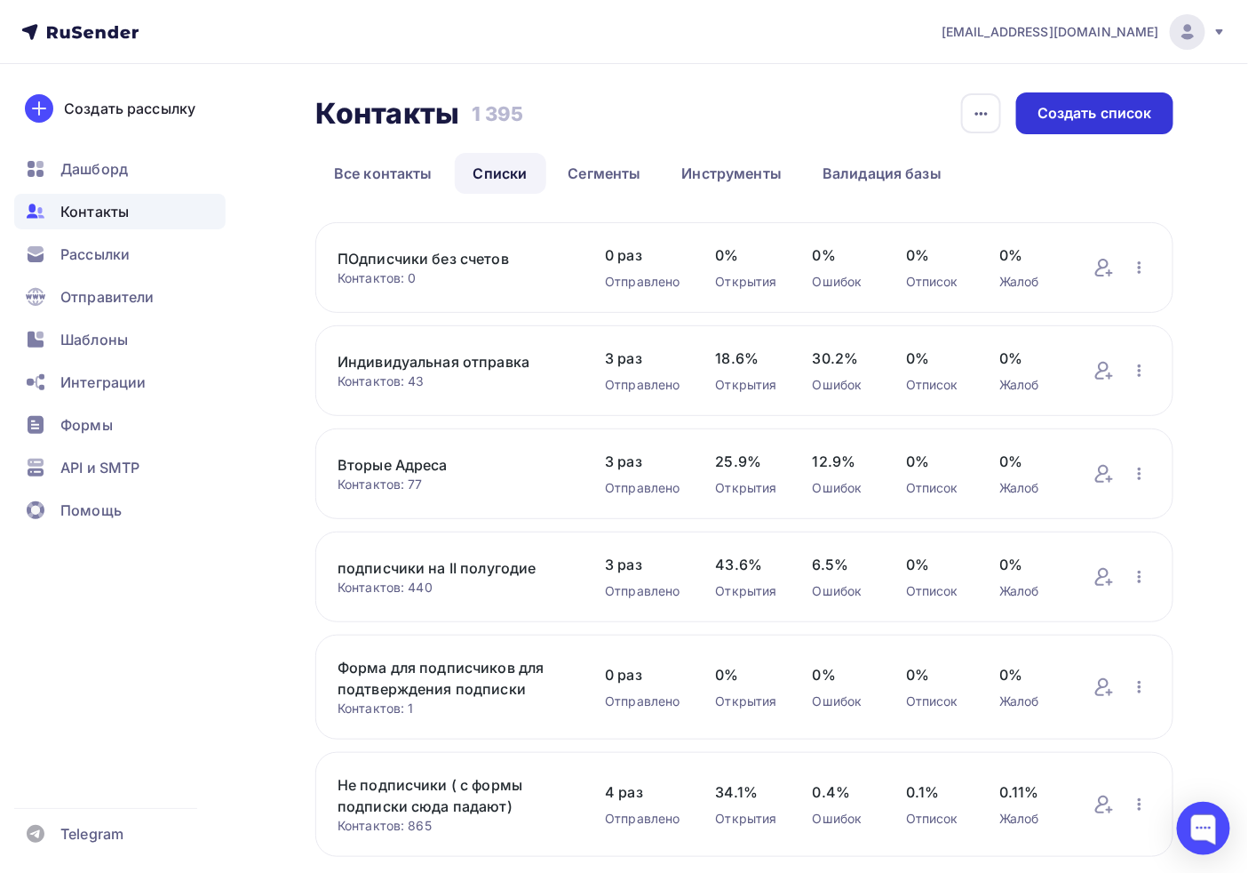
click at [1128, 119] on div "Создать список" at bounding box center [1095, 113] width 115 height 20
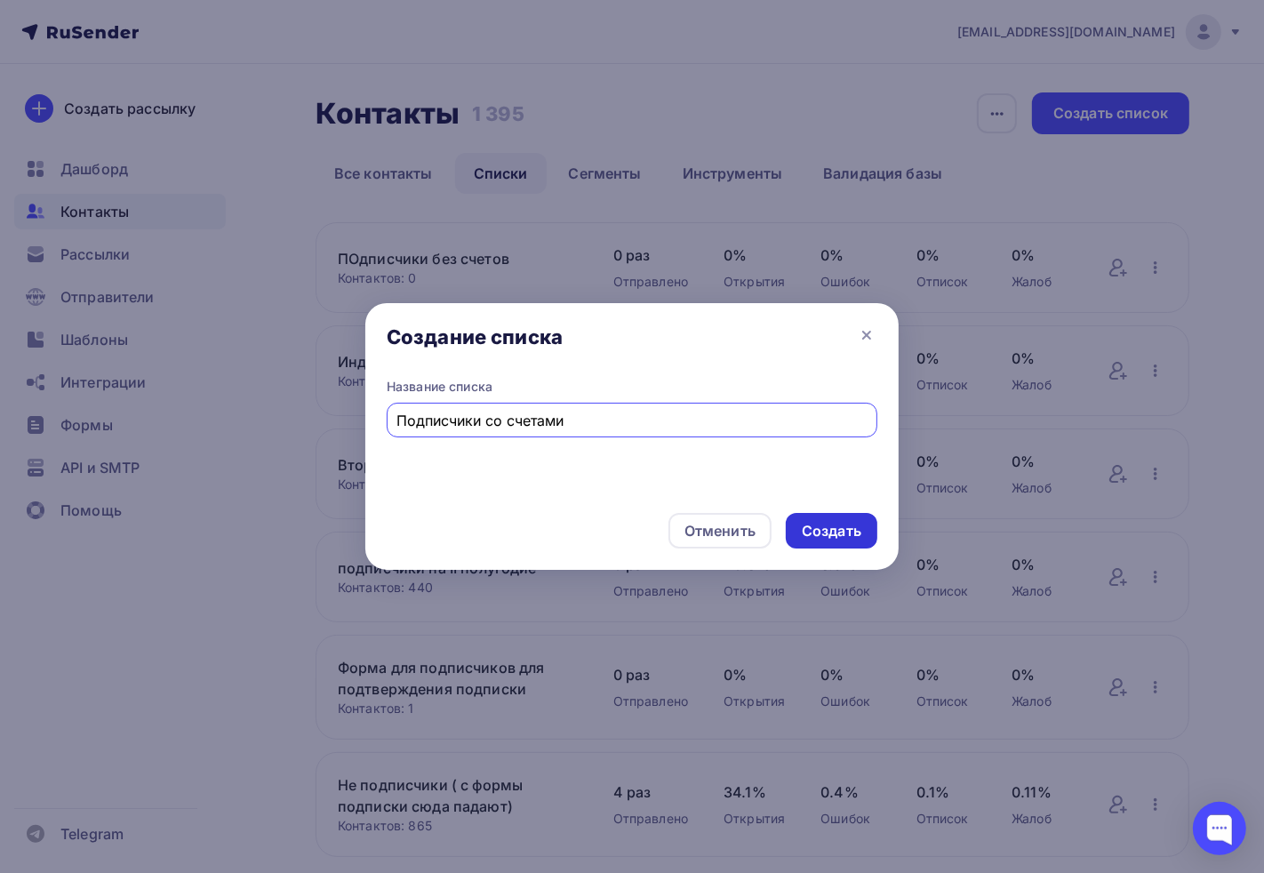
type input "Подписчики со счетами"
click at [816, 522] on div "Создать" at bounding box center [831, 531] width 60 height 20
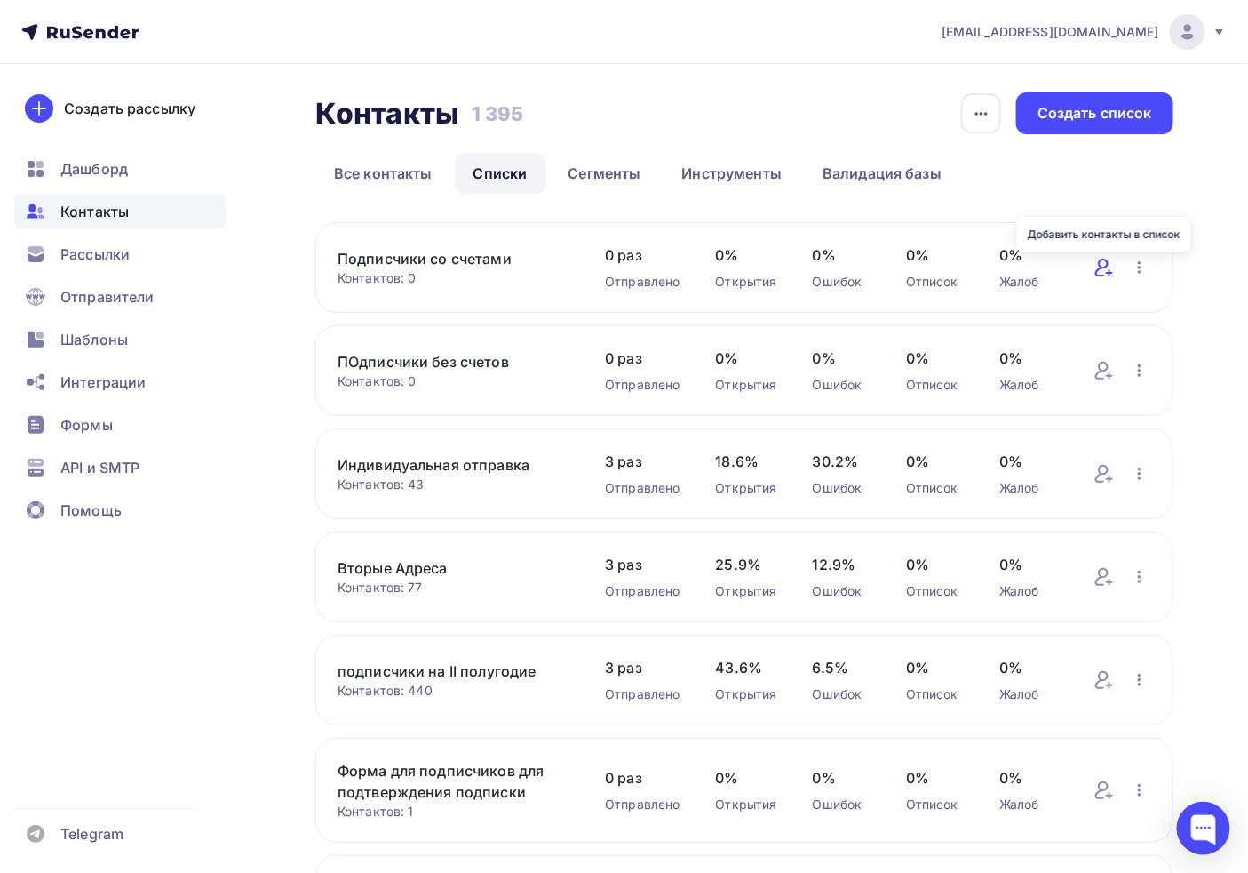
click at [1111, 263] on icon at bounding box center [1104, 267] width 21 height 21
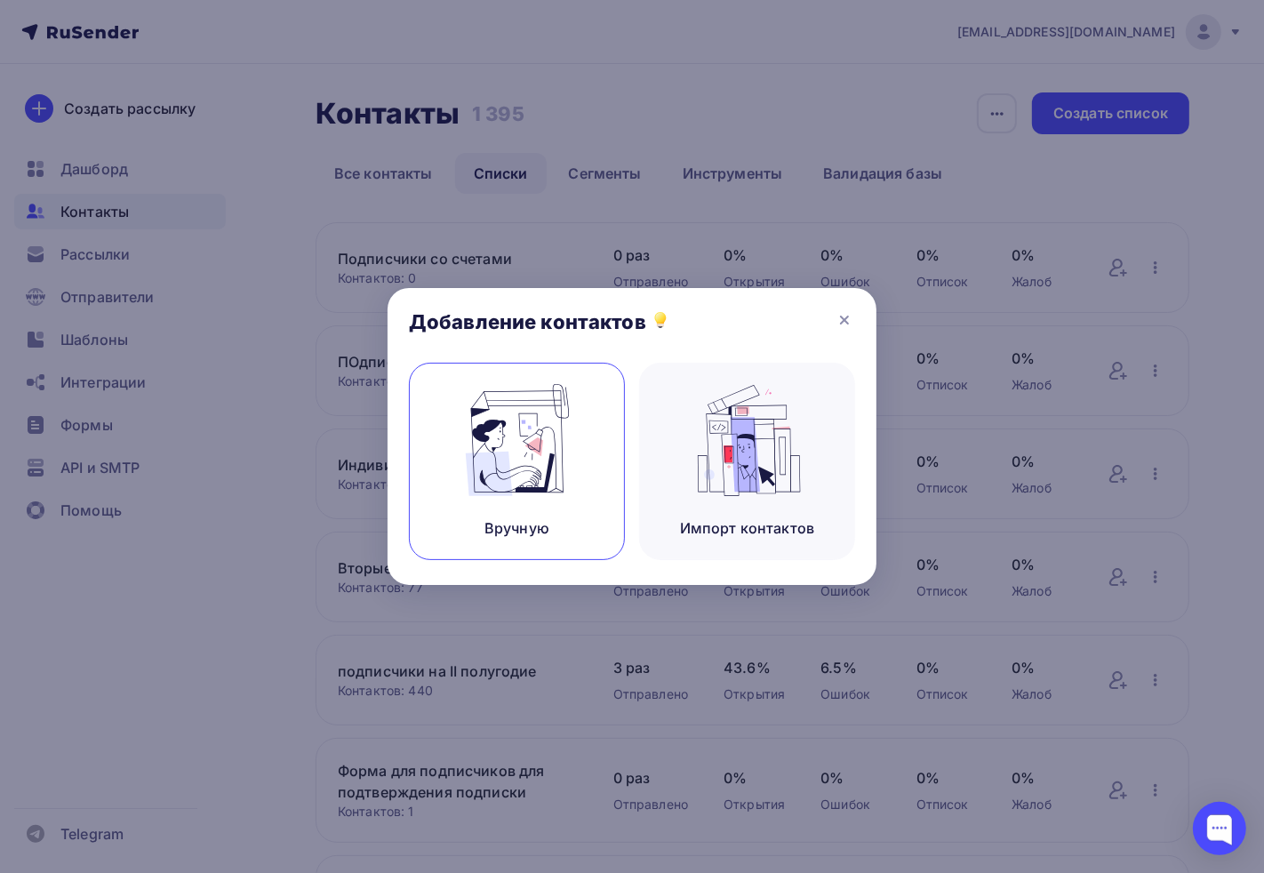
click at [580, 423] on div "Вручную" at bounding box center [517, 461] width 216 height 197
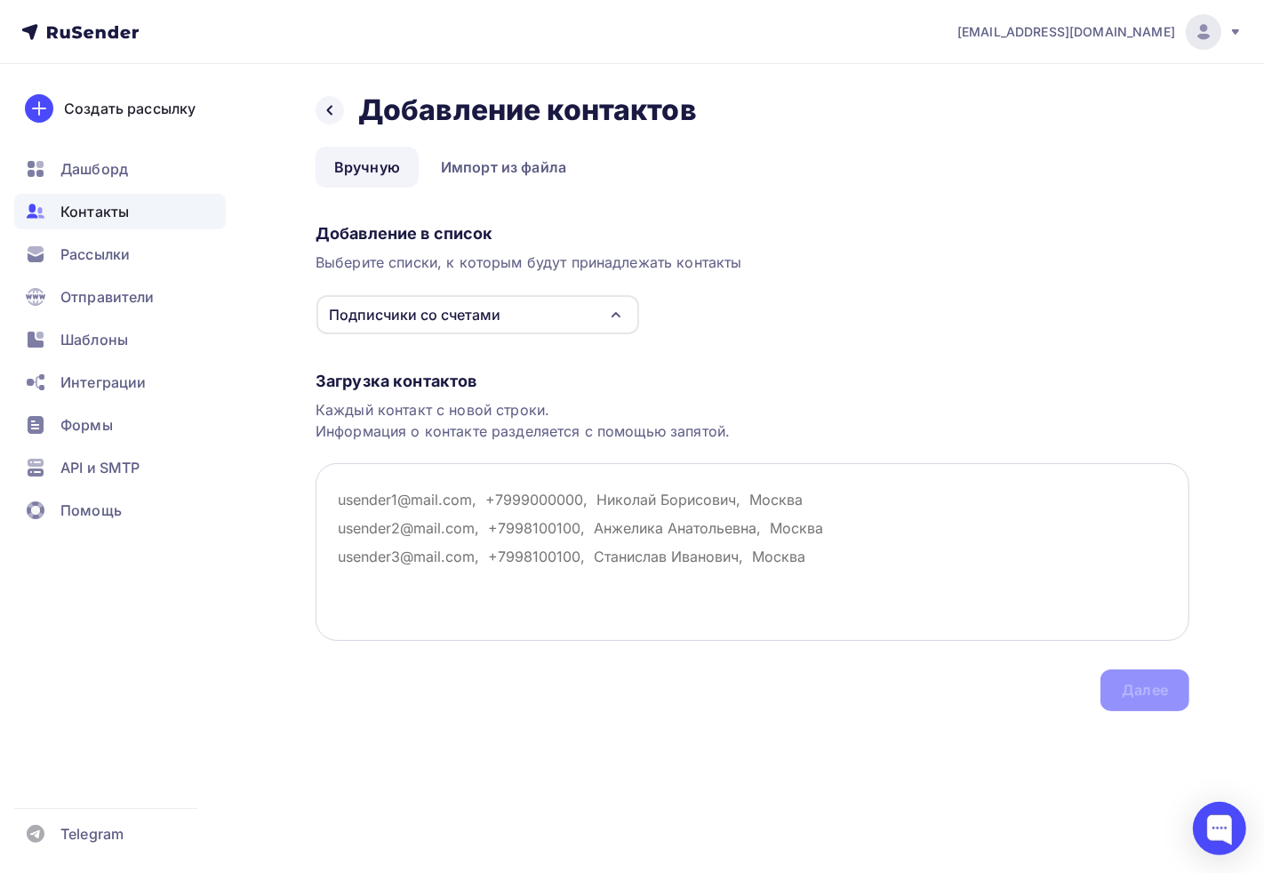
click at [490, 501] on textarea at bounding box center [751, 552] width 873 height 178
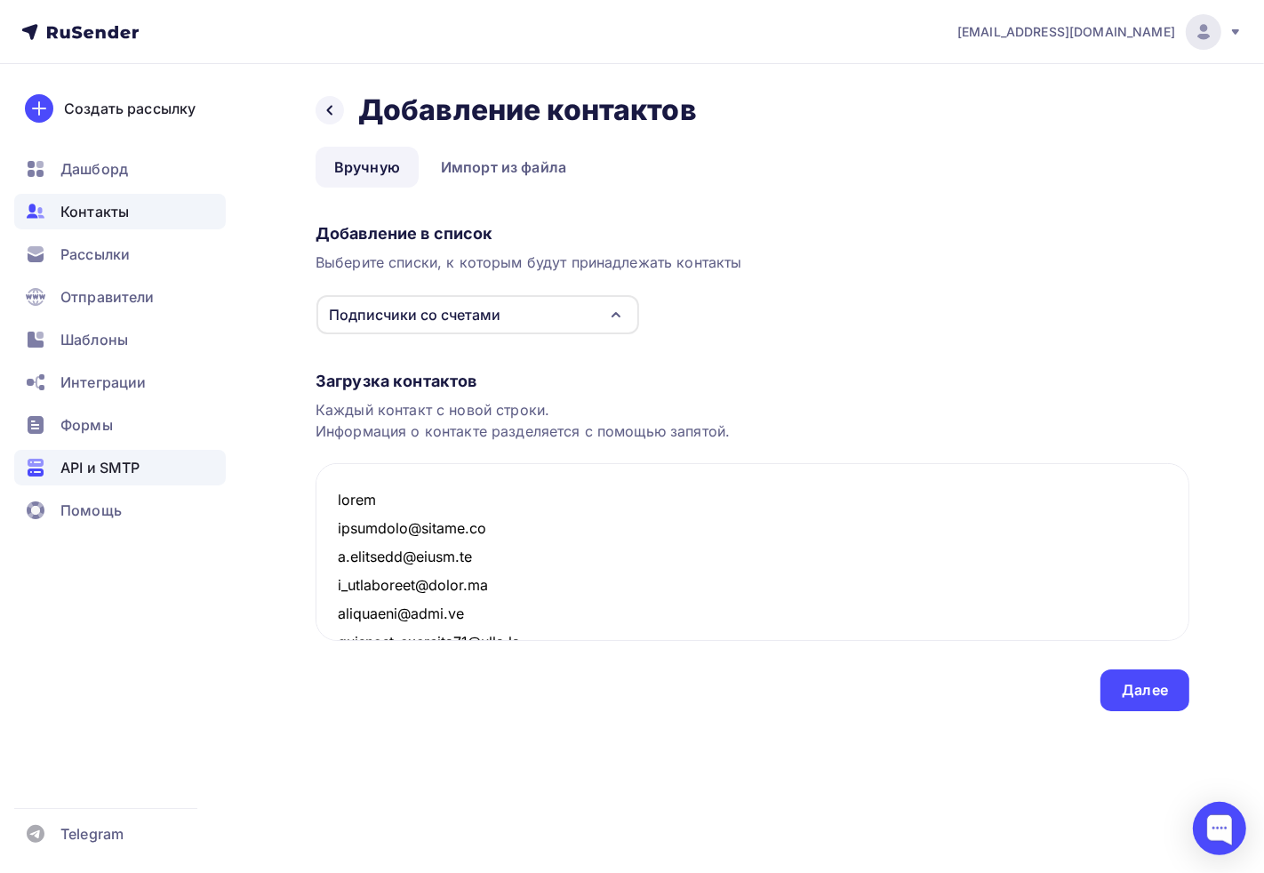
drag, startPoint x: 404, startPoint y: 496, endPoint x: 214, endPoint y: 463, distance: 193.0
click at [214, 463] on div "adm@ab-express.ru Аккаунт Тарифы Выйти Создать рассылку Дашборд Контакты Рассыл…" at bounding box center [632, 391] width 1264 height 782
click at [339, 517] on textarea at bounding box center [751, 552] width 873 height 178
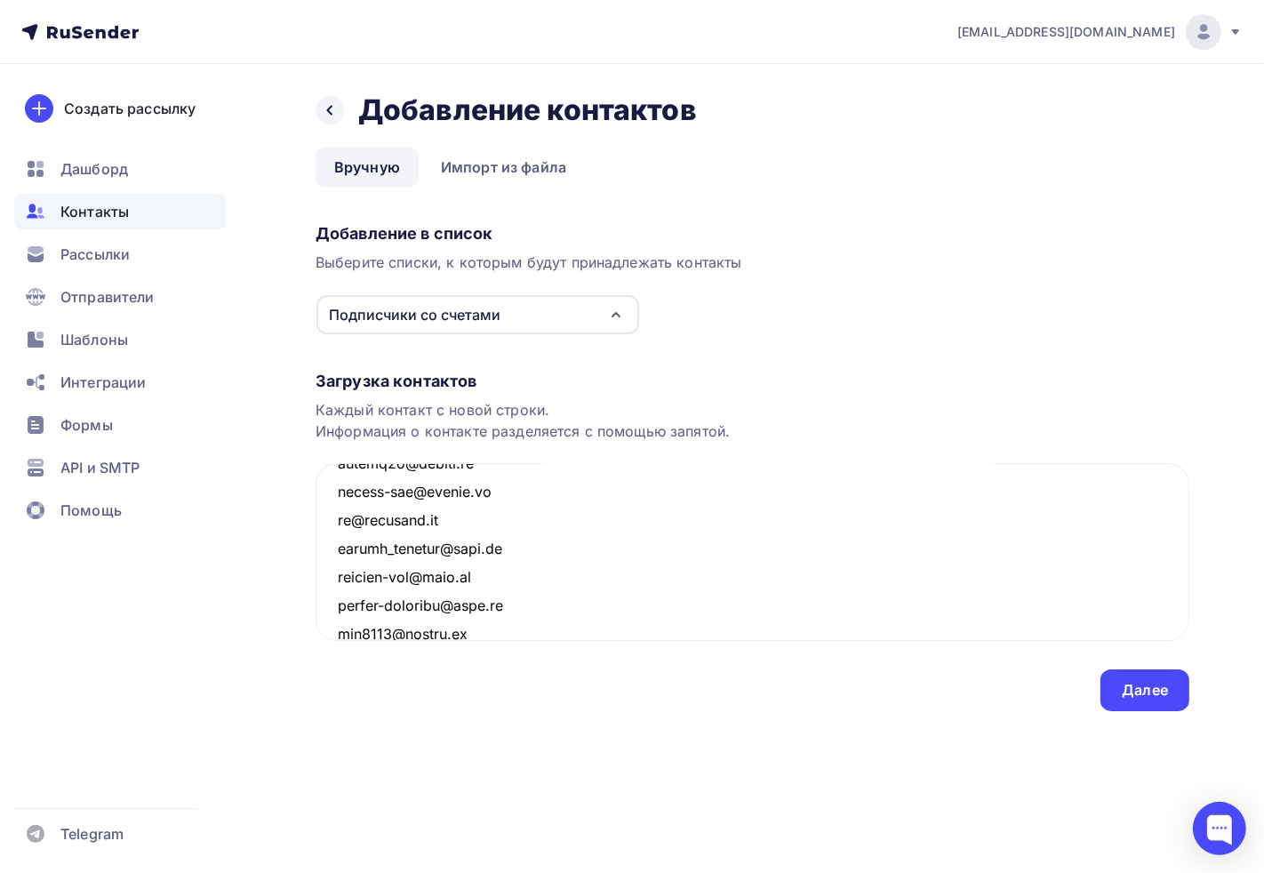
scroll to position [2566, 0]
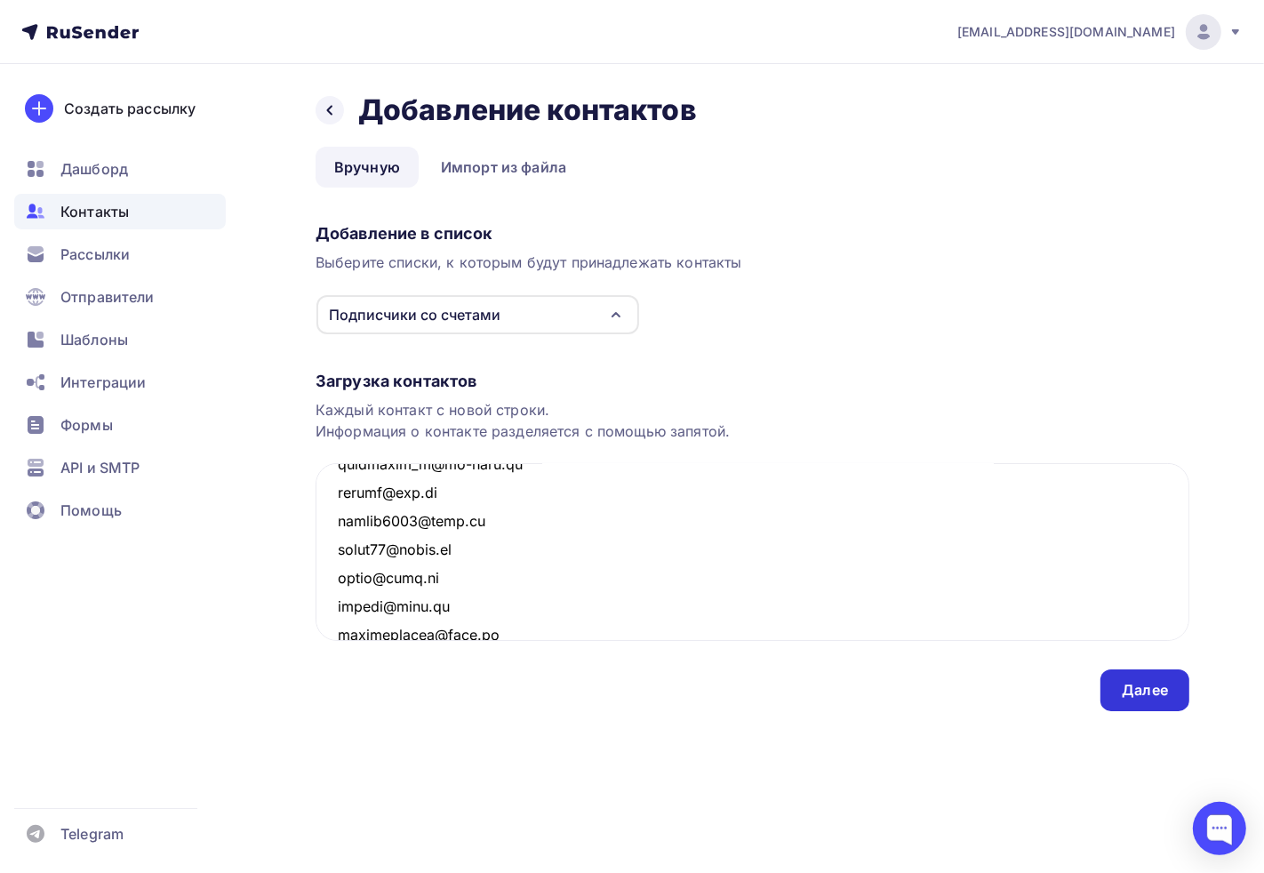
type textarea "armadaoct@yandex.ru s.bushkova@vngsk.ru n_pivovarova@inbox.ru senuokova@mail.ru…"
click at [1105, 699] on div "Далее" at bounding box center [1144, 690] width 89 height 42
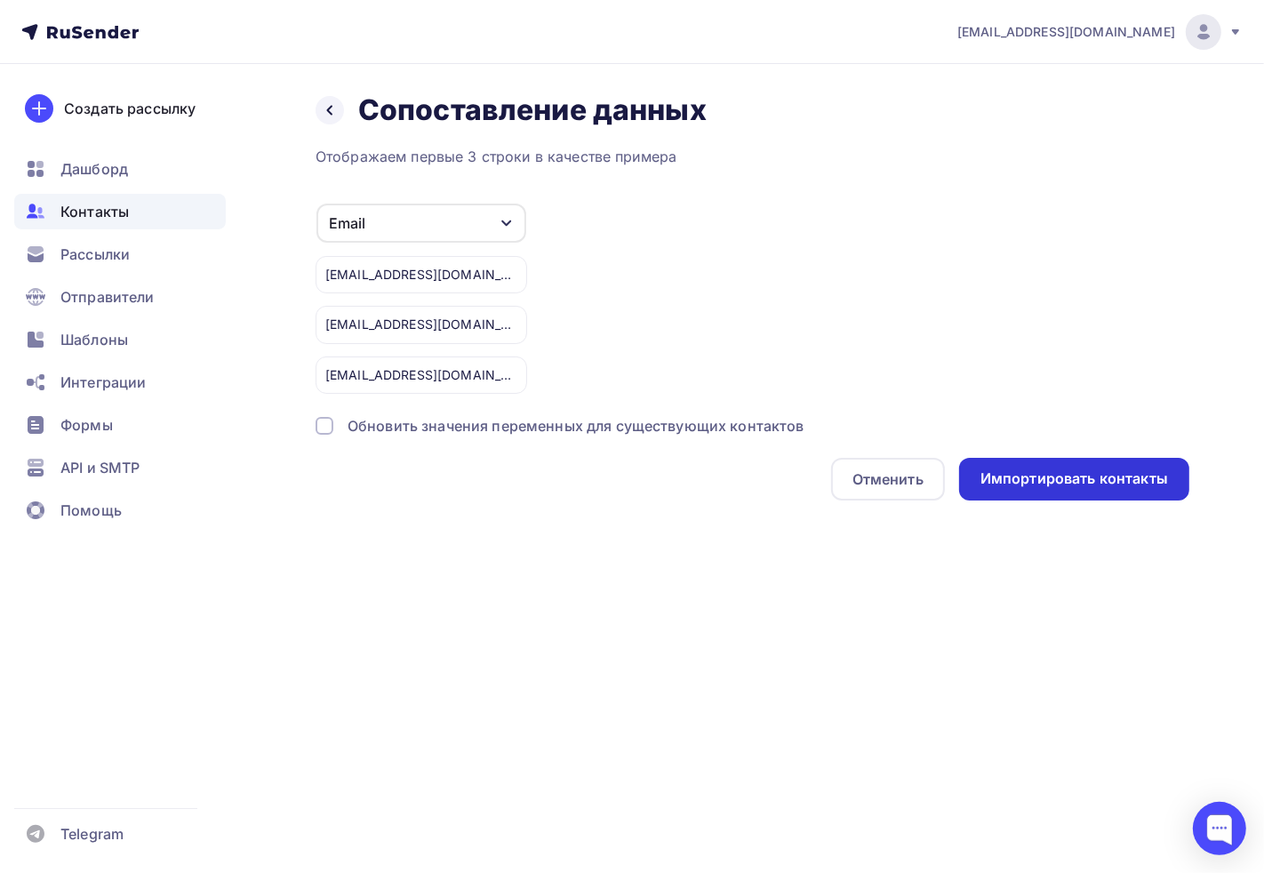
click at [1076, 465] on div "Импортировать контакты" at bounding box center [1074, 479] width 230 height 43
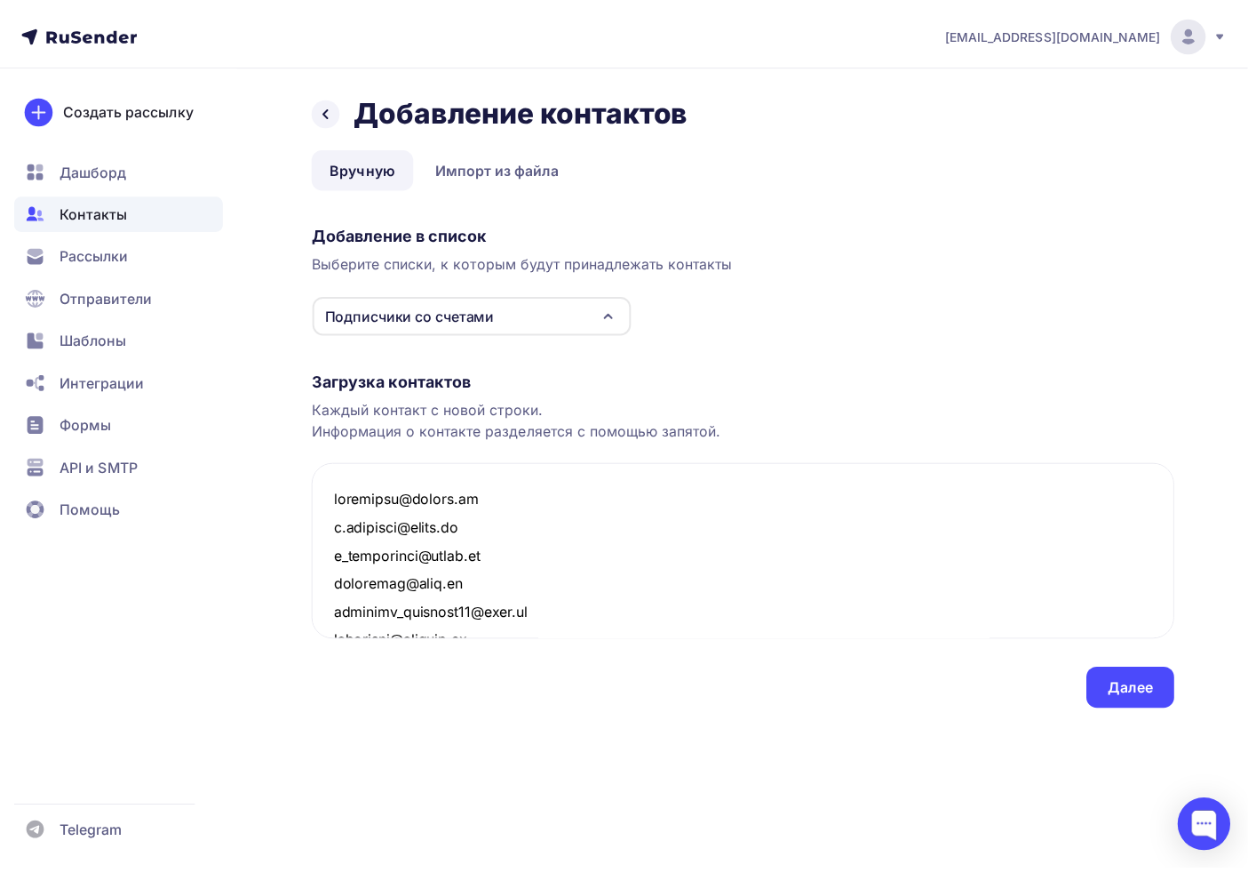
scroll to position [11529, 0]
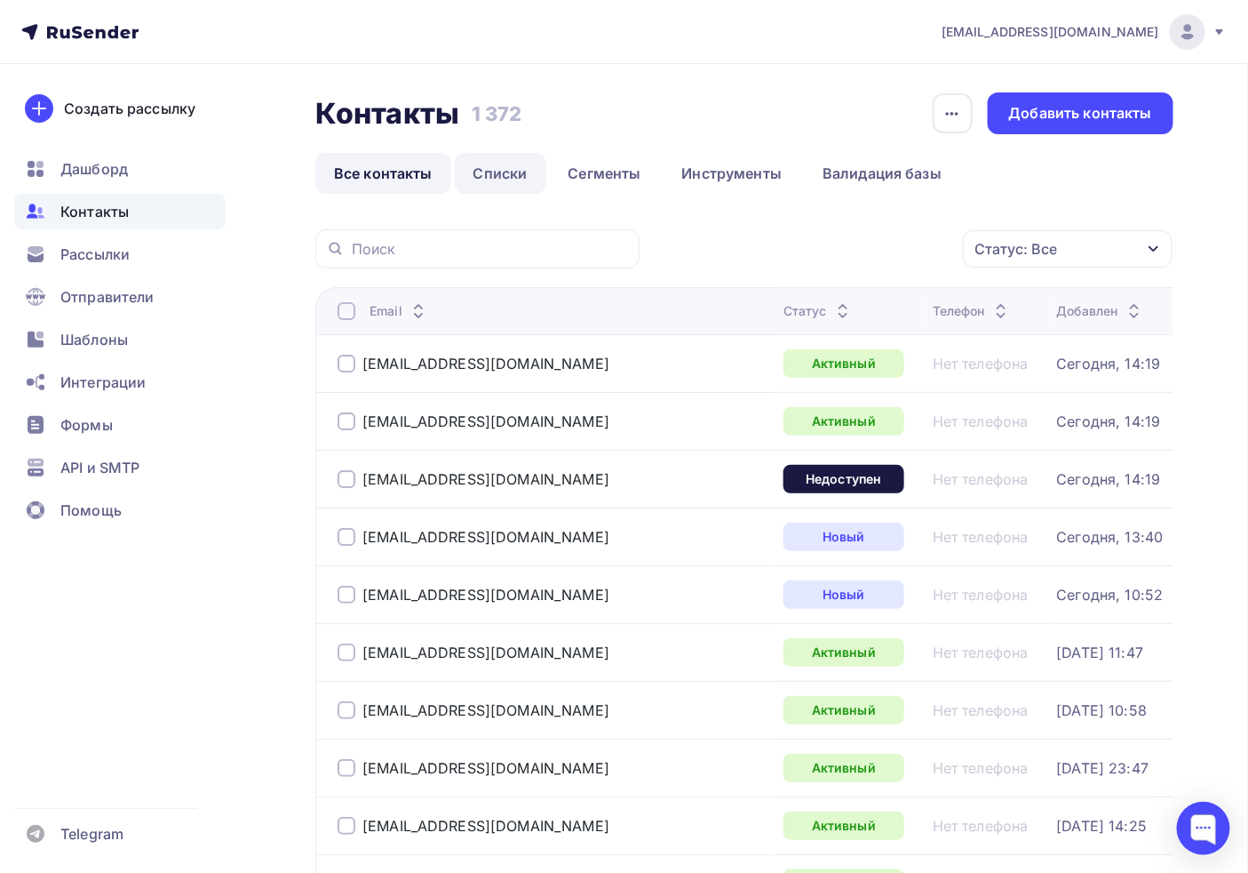
click at [499, 170] on link "Списки" at bounding box center [501, 173] width 92 height 41
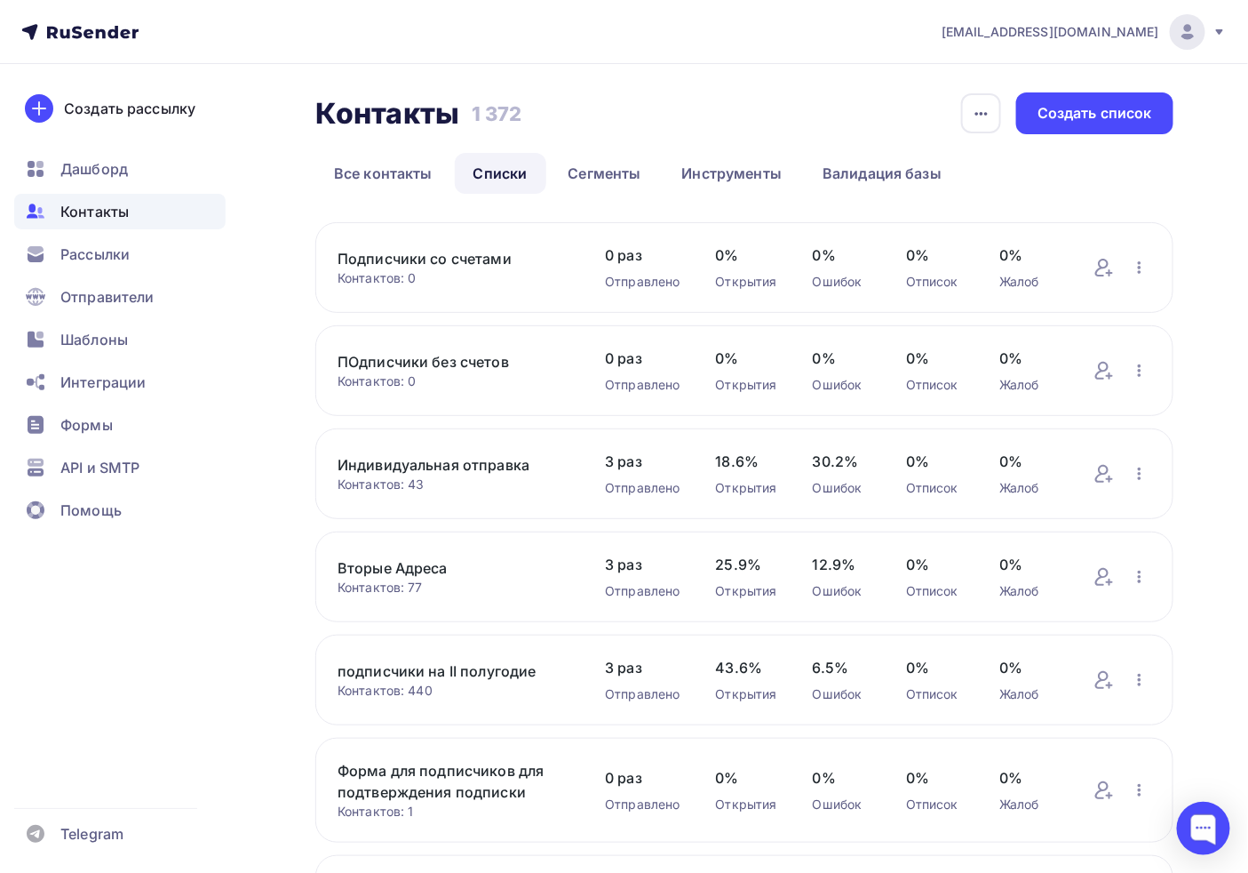
click at [391, 256] on link "Подписчики со счетами" at bounding box center [454, 258] width 232 height 21
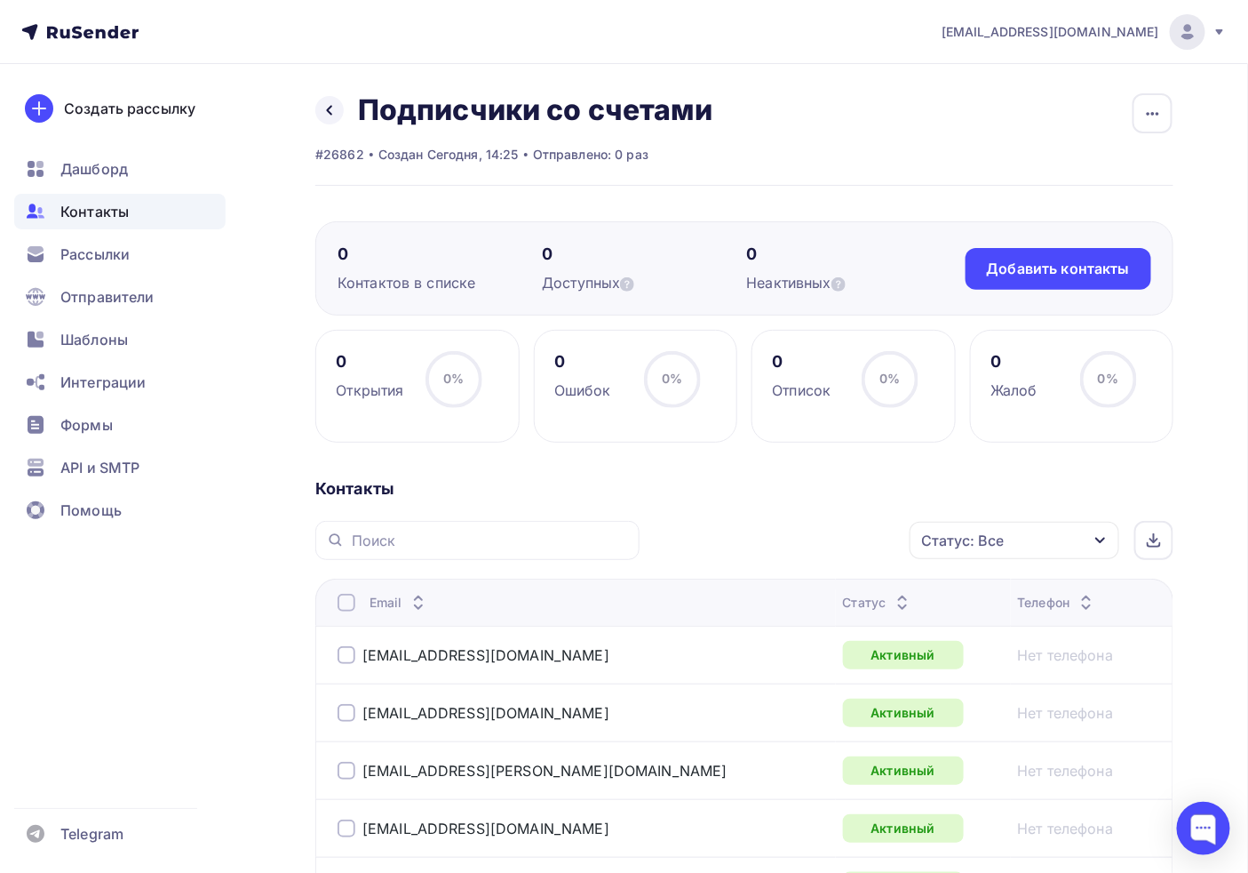
click at [82, 215] on span "Контакты" at bounding box center [94, 211] width 68 height 21
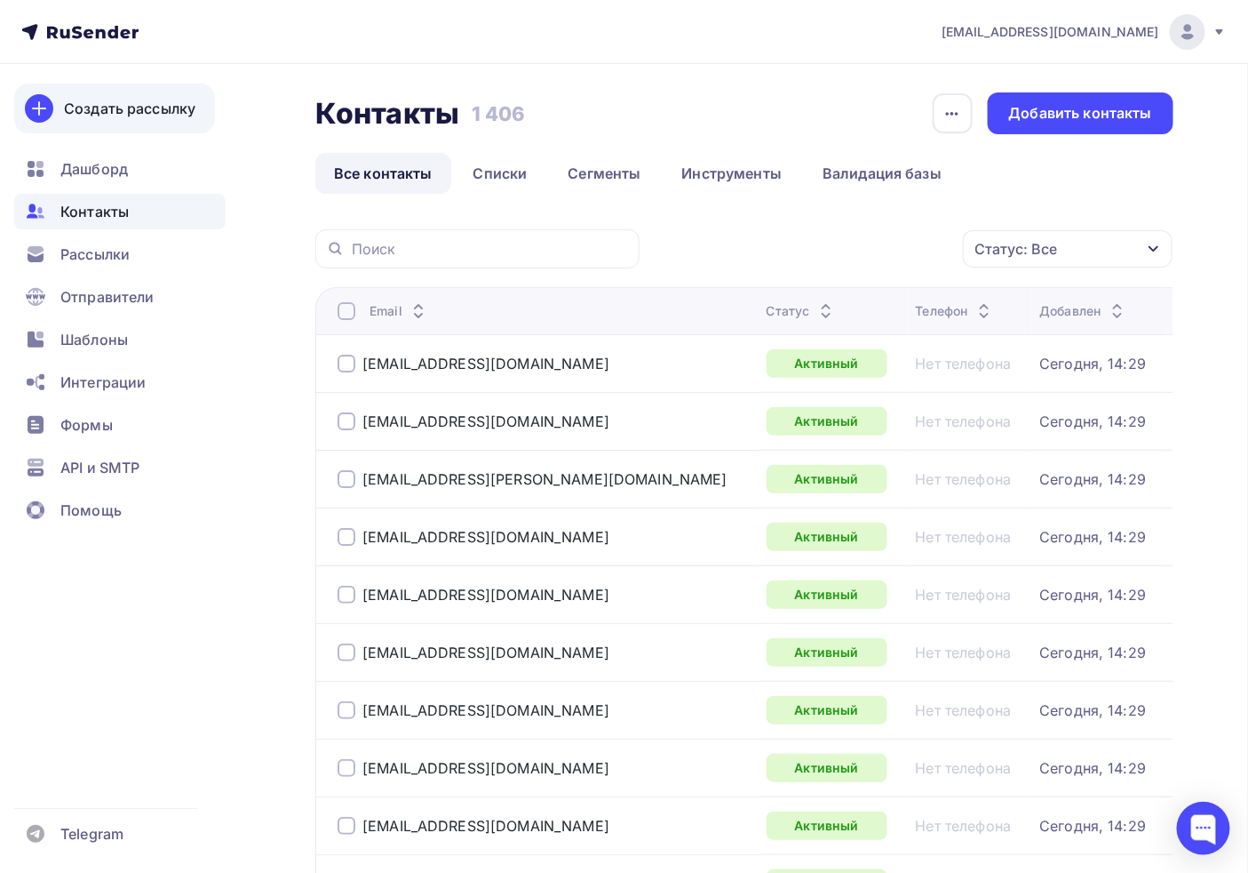
click at [144, 113] on div "Создать рассылку" at bounding box center [130, 108] width 132 height 21
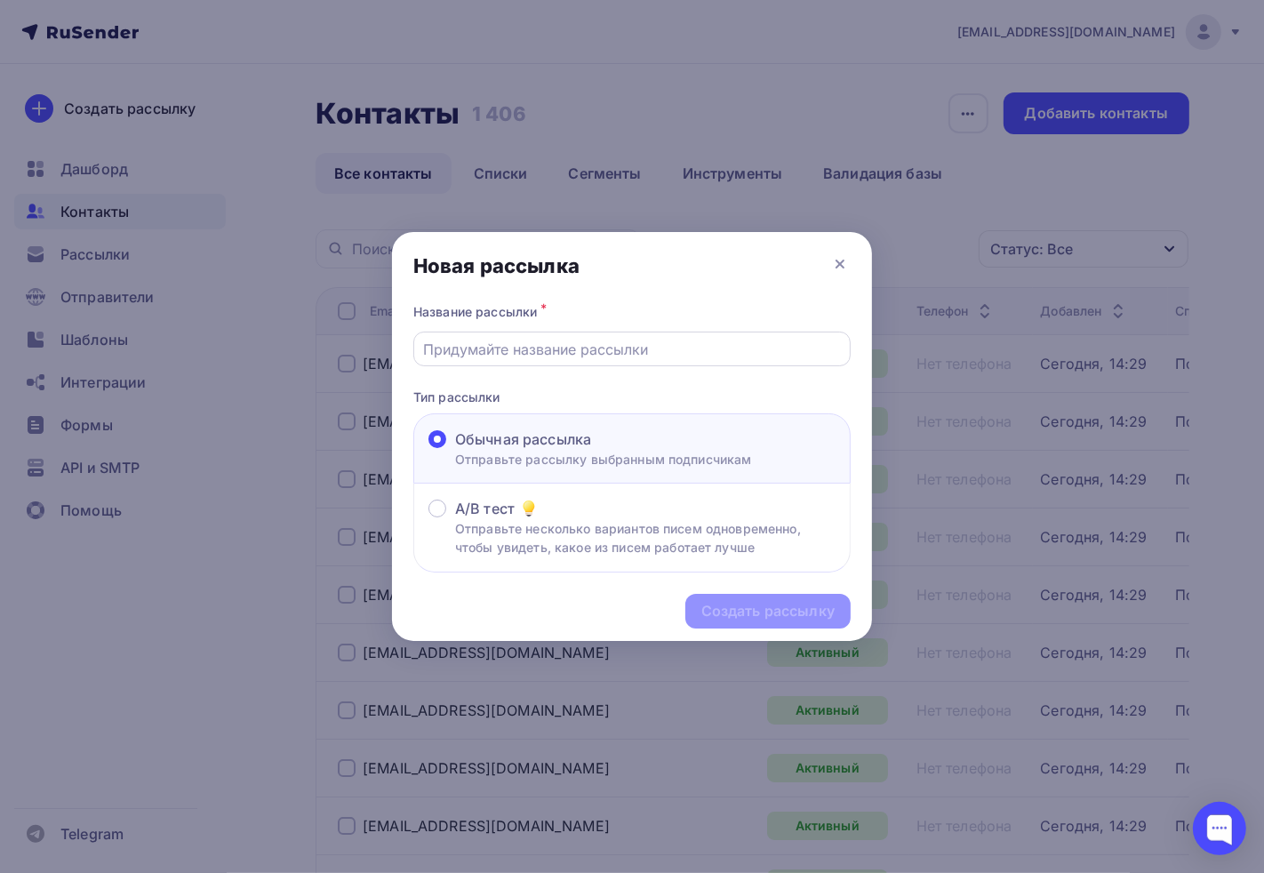
click at [510, 358] on input "text" at bounding box center [632, 349] width 417 height 21
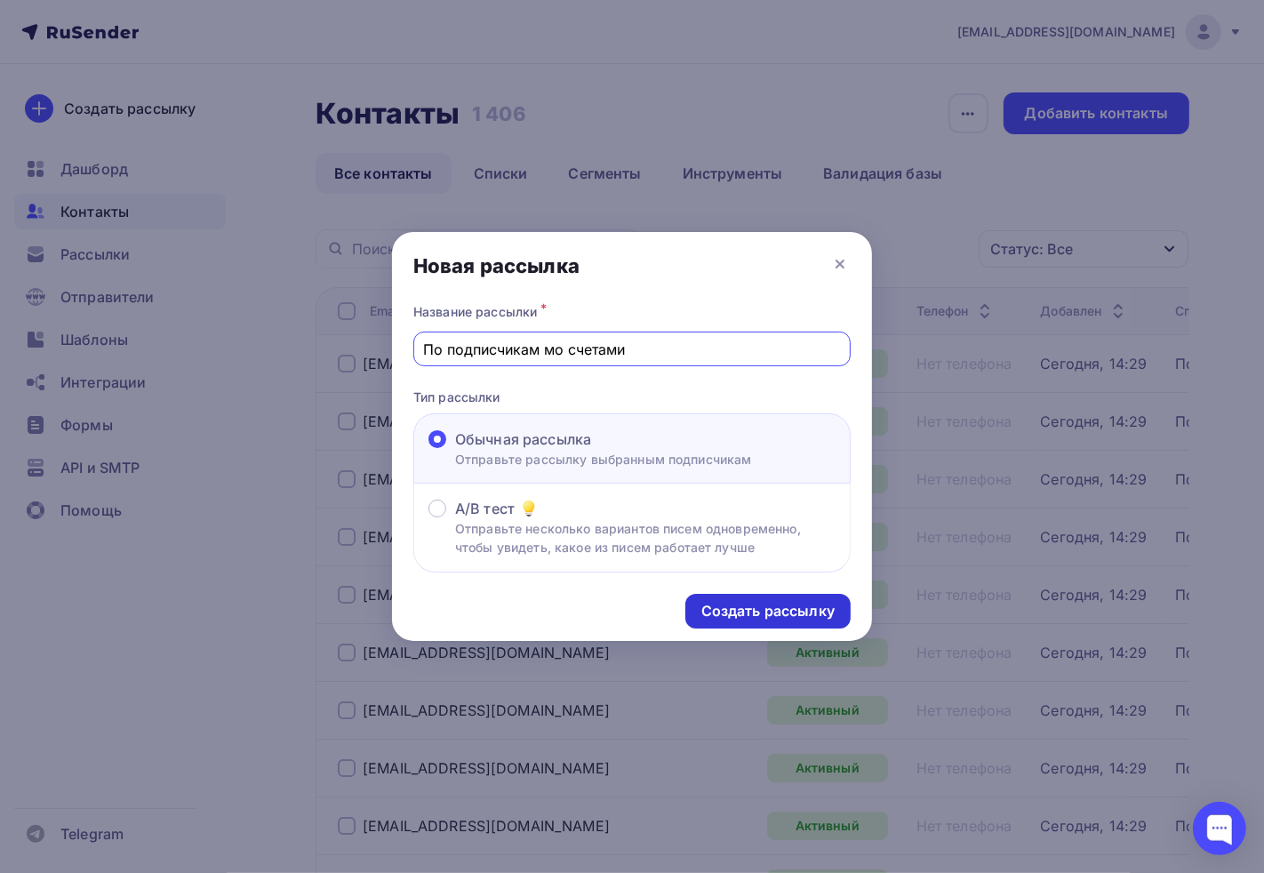
type input "По подписчикам мо счетами"
click at [805, 616] on div "Создать рассылку" at bounding box center [767, 611] width 133 height 20
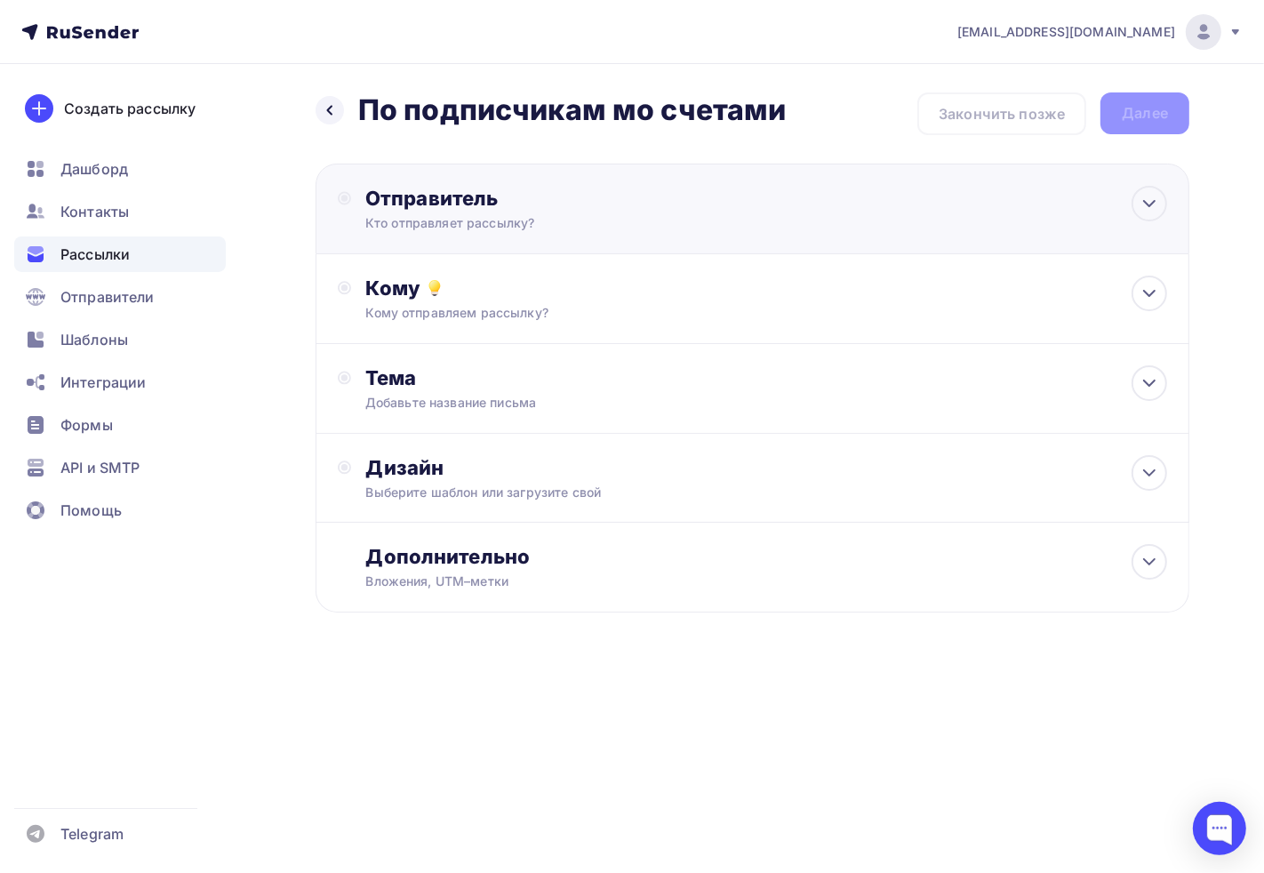
click at [558, 182] on div "Отправитель Кто отправляет рассылку? Email * Выберите отправителя info@ab-expre…" at bounding box center [751, 208] width 873 height 91
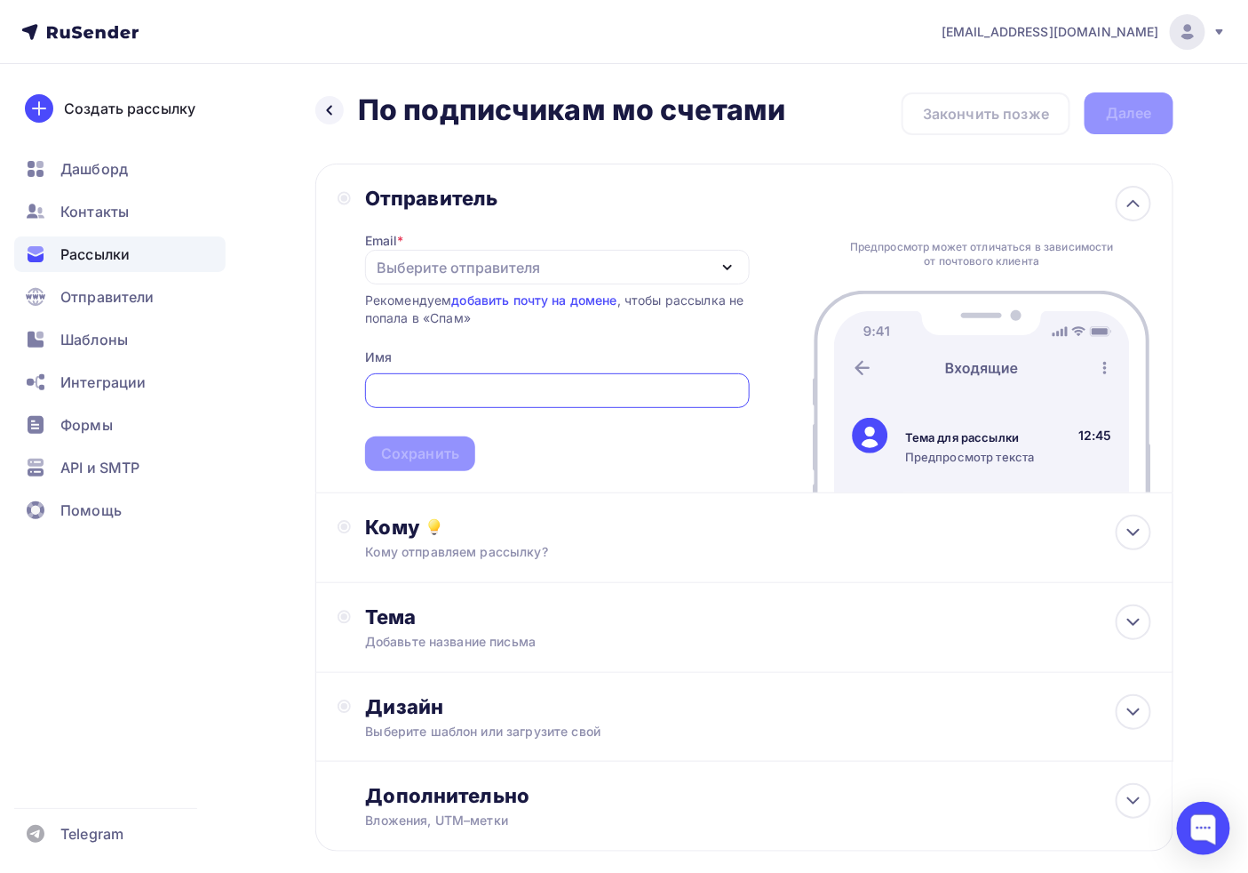
click at [407, 261] on div "Выберите отправителя" at bounding box center [458, 267] width 163 height 21
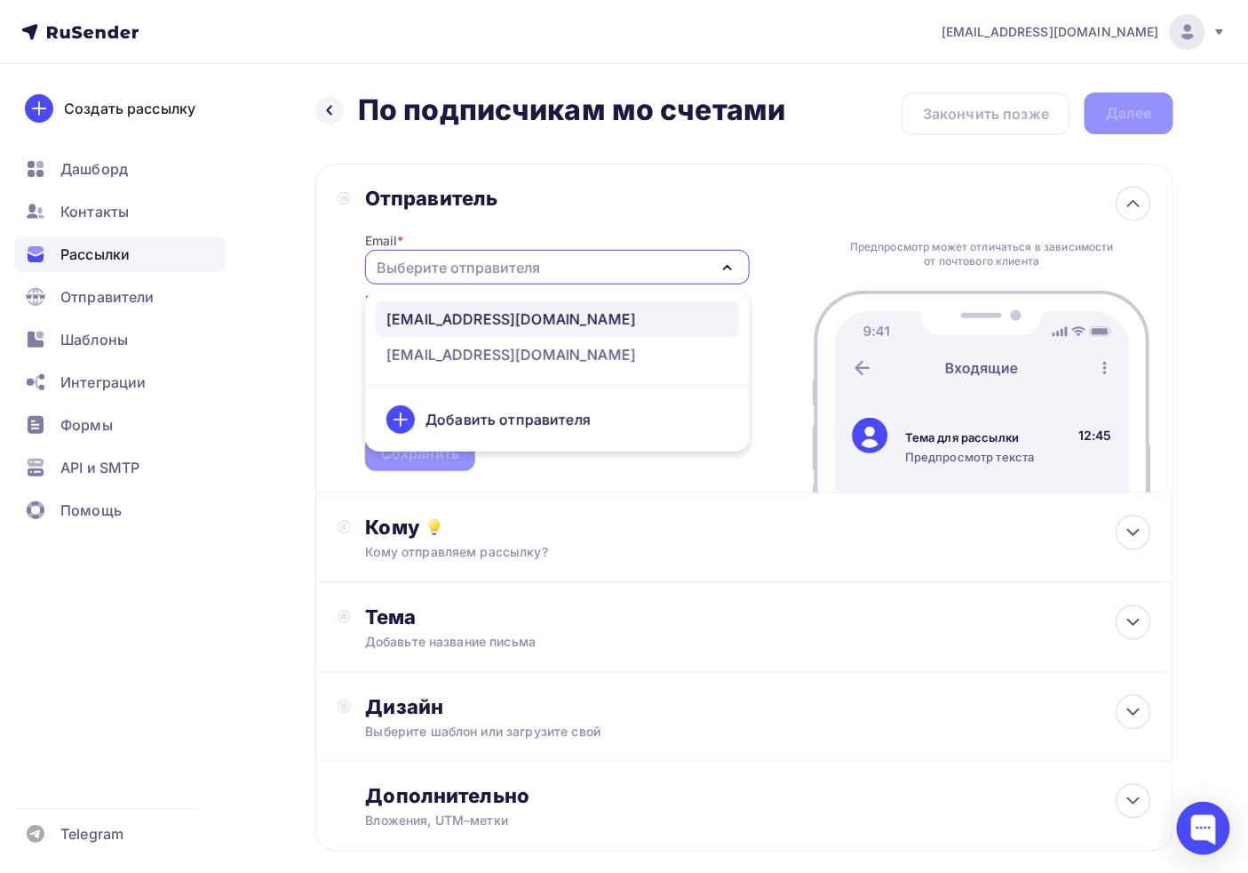
click at [487, 330] on link "[EMAIL_ADDRESS][DOMAIN_NAME]" at bounding box center [557, 319] width 363 height 36
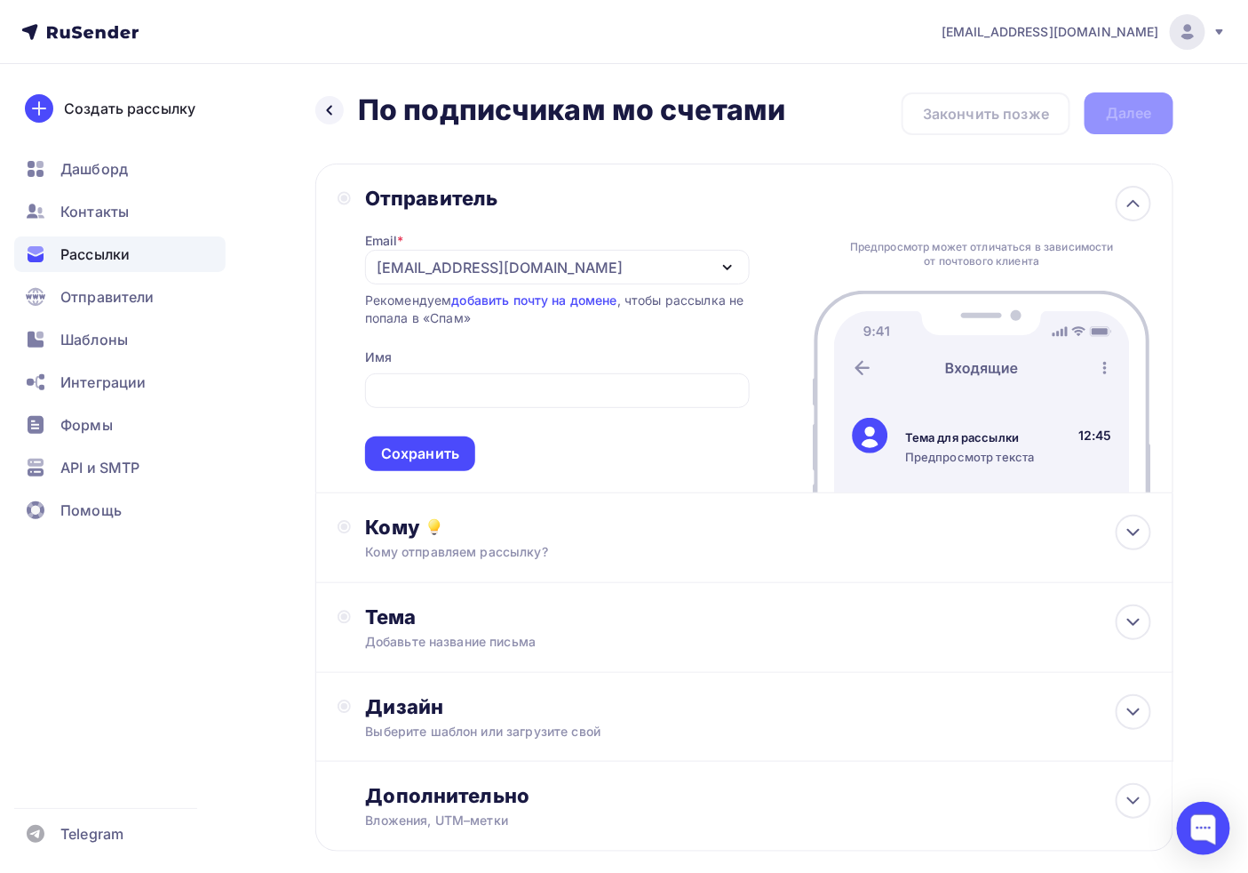
click at [487, 252] on div "[EMAIL_ADDRESS][DOMAIN_NAME]" at bounding box center [557, 267] width 385 height 35
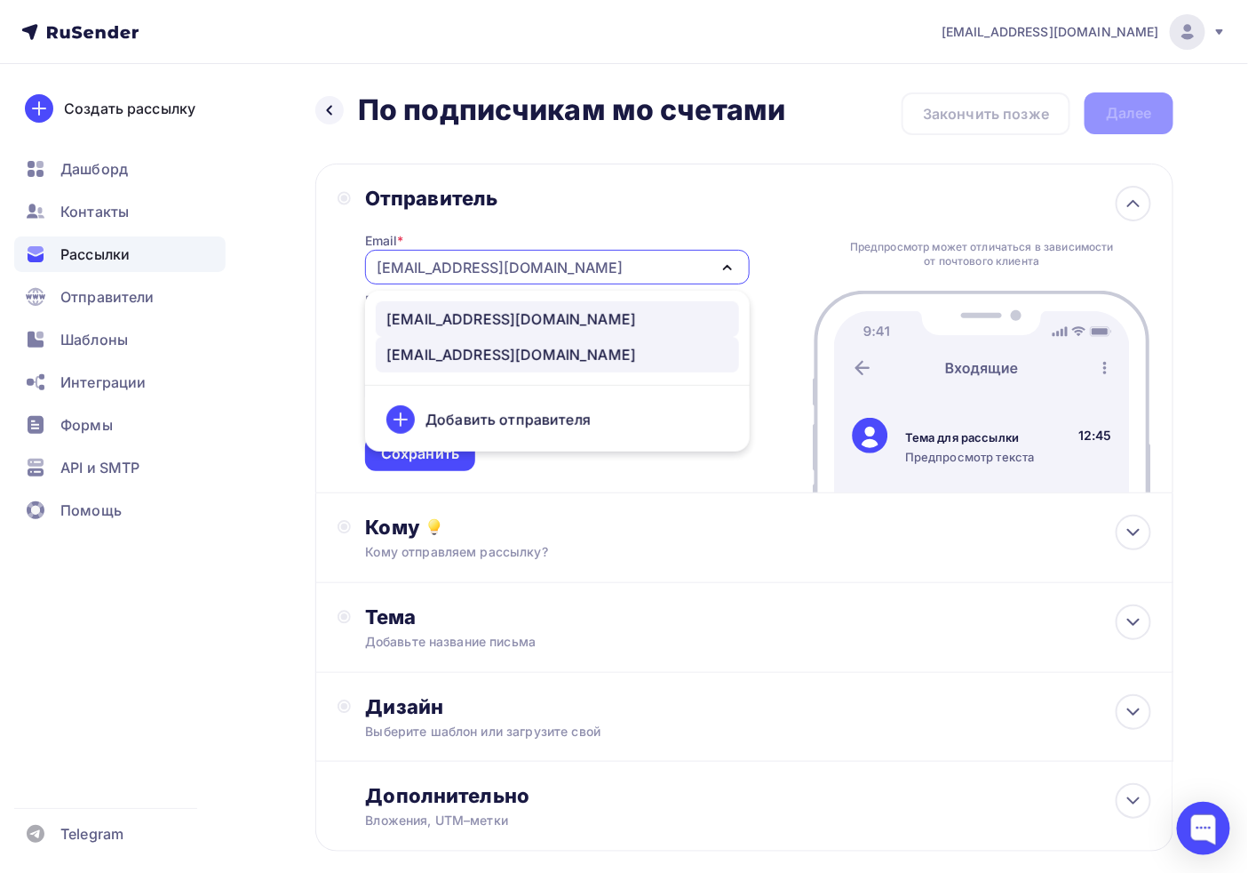
click at [445, 351] on div "[EMAIL_ADDRESS][DOMAIN_NAME]" at bounding box center [512, 354] width 250 height 21
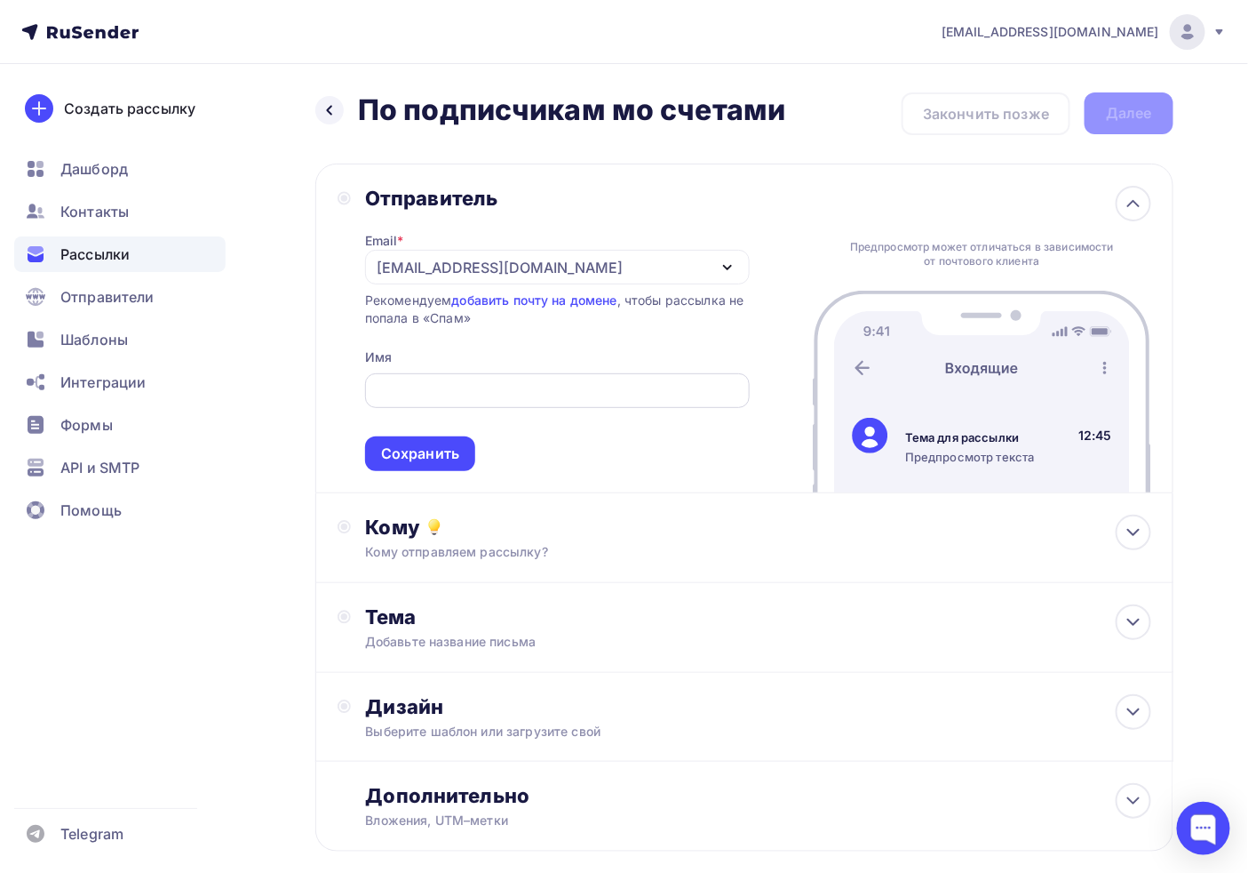
click at [451, 374] on div at bounding box center [557, 390] width 385 height 35
click at [454, 387] on input "text" at bounding box center [557, 390] width 364 height 21
type input "Уральский журнал для бухгалтера"
click at [507, 535] on div "Кому" at bounding box center [758, 526] width 786 height 25
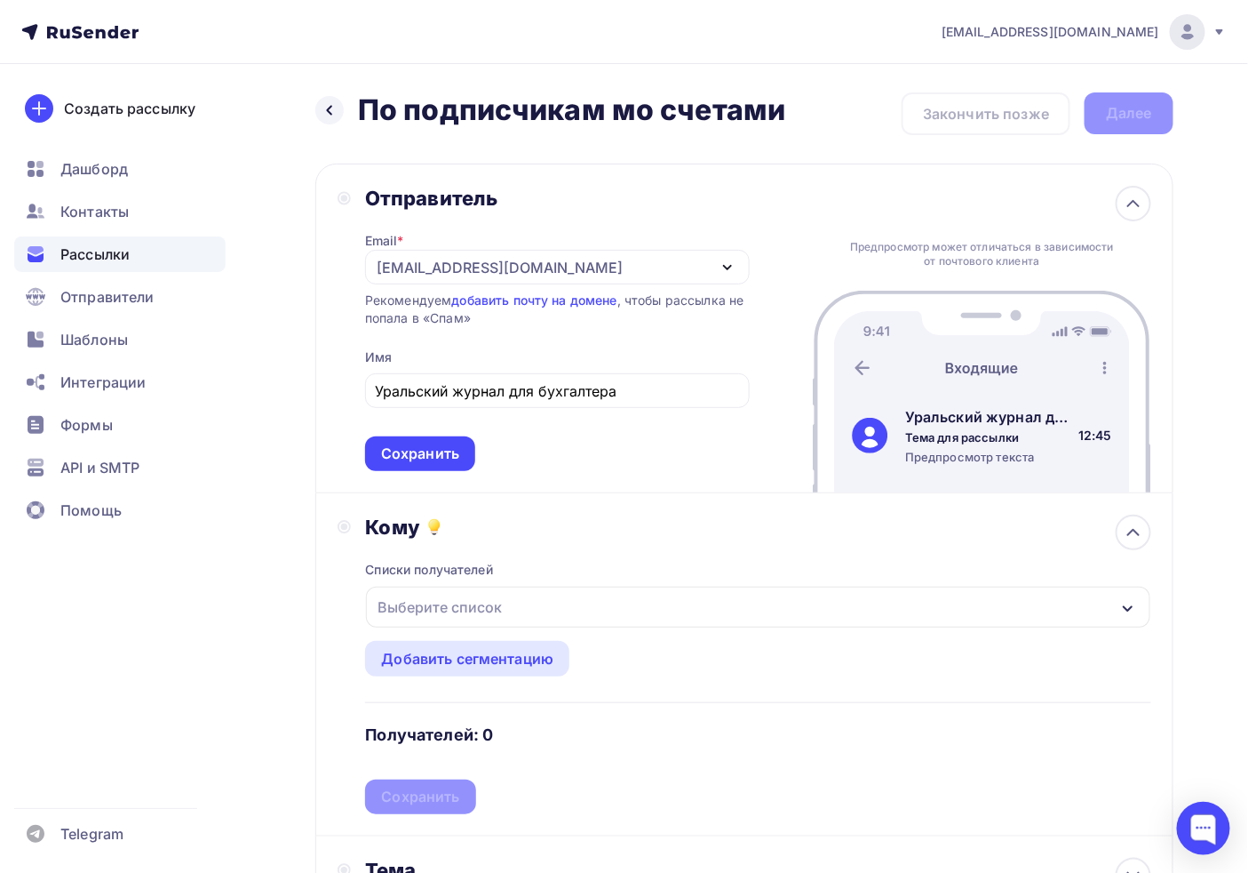
click at [565, 617] on div "Выберите список" at bounding box center [758, 606] width 785 height 41
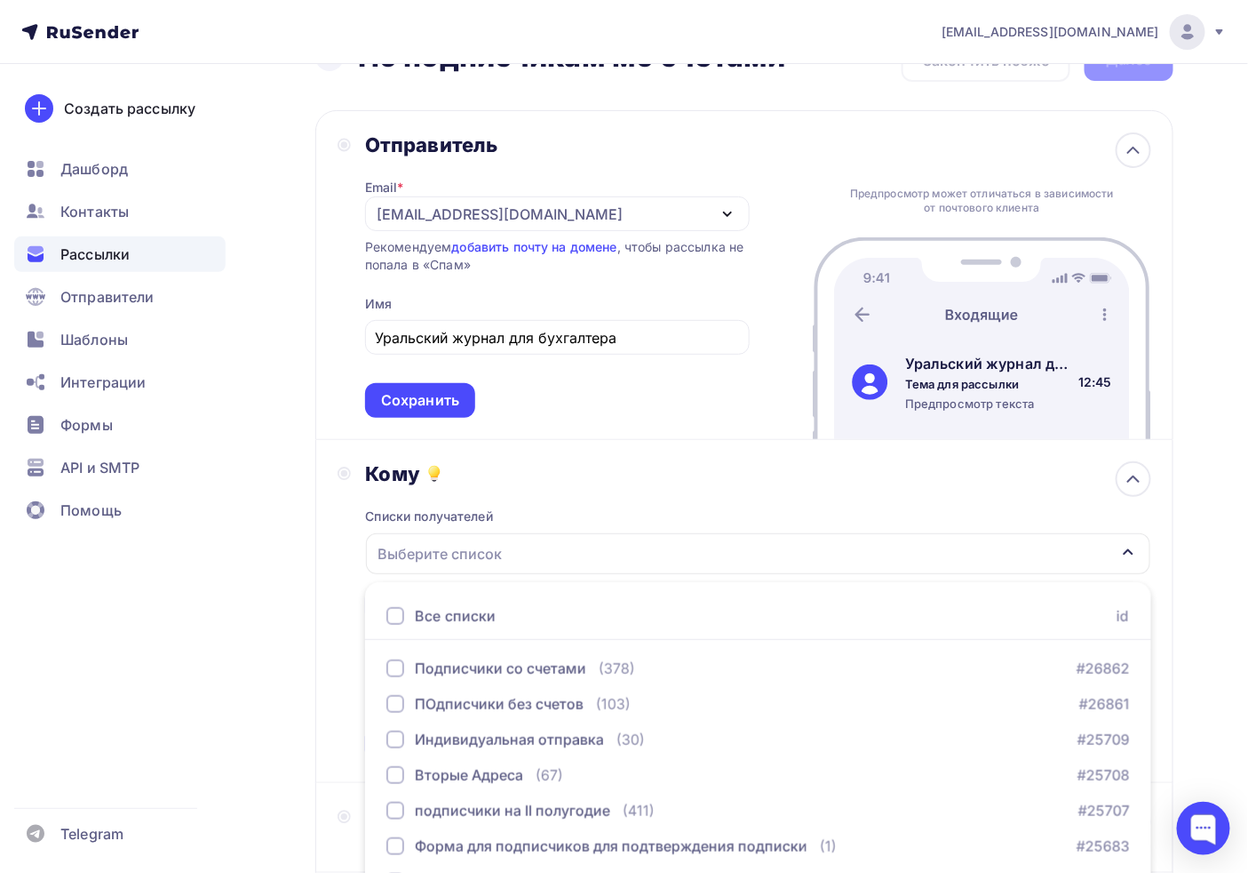
scroll to position [99, 0]
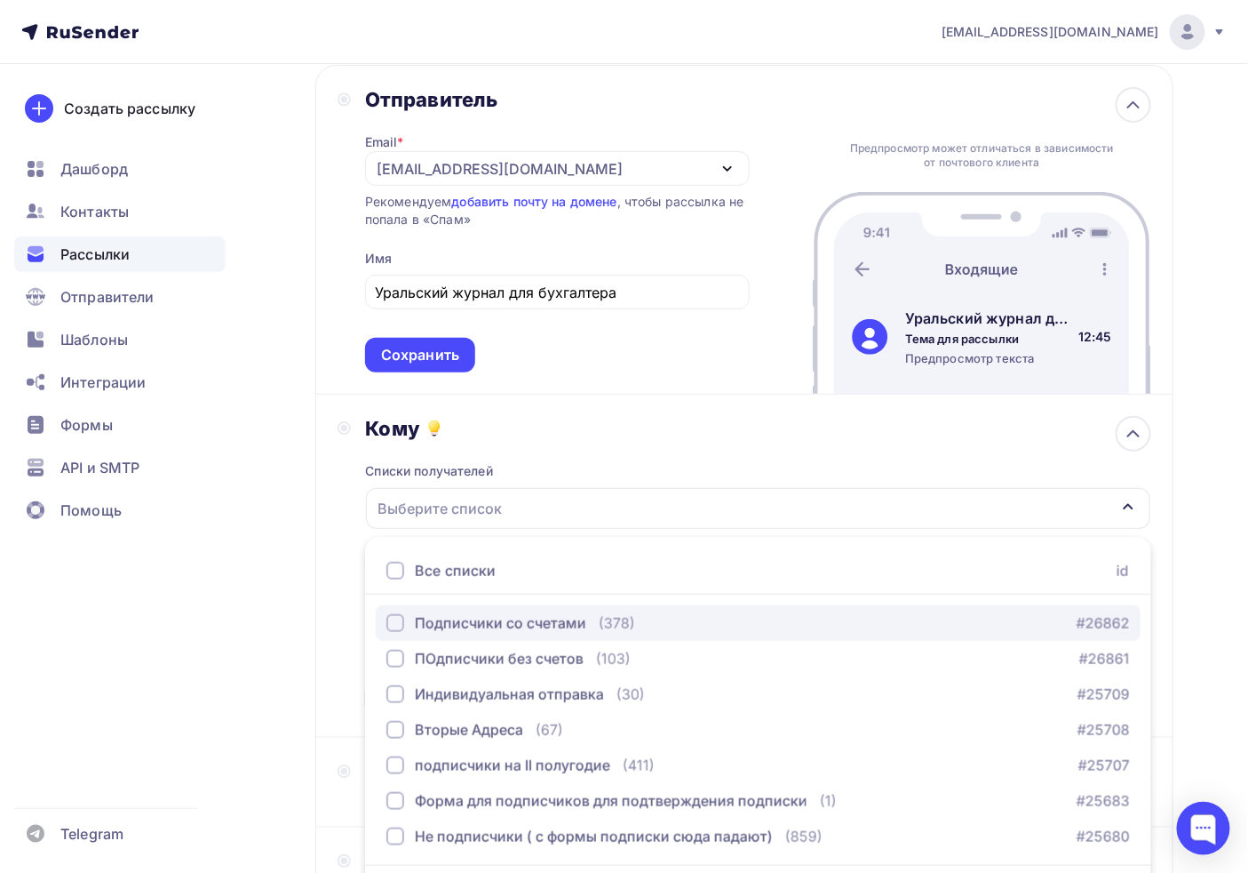
click at [515, 619] on div "Подписчики со счетами" at bounding box center [500, 622] width 171 height 21
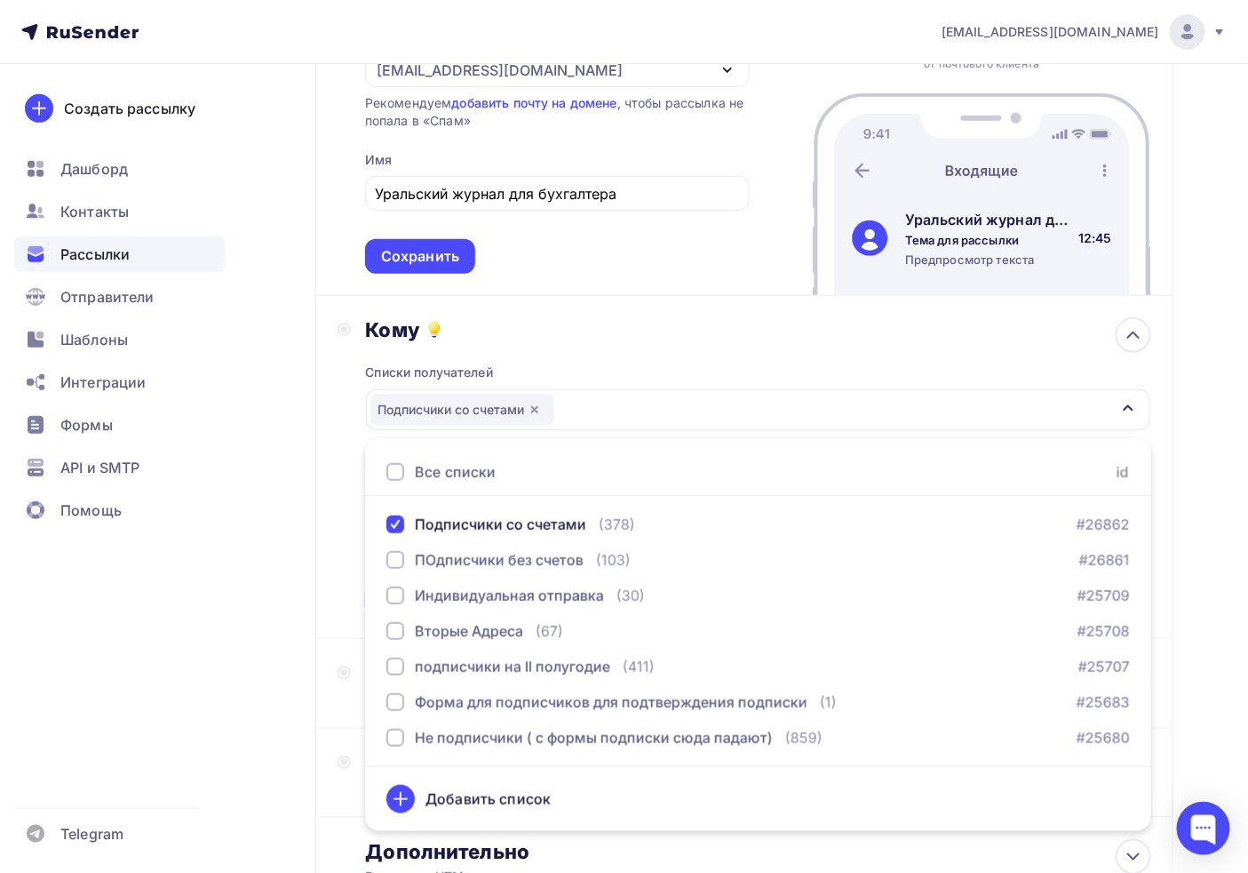
click at [1212, 571] on div "Назад По подписчикам мо счетами По подписчикам мо счетами Закончить позже Далее…" at bounding box center [624, 444] width 1248 height 1155
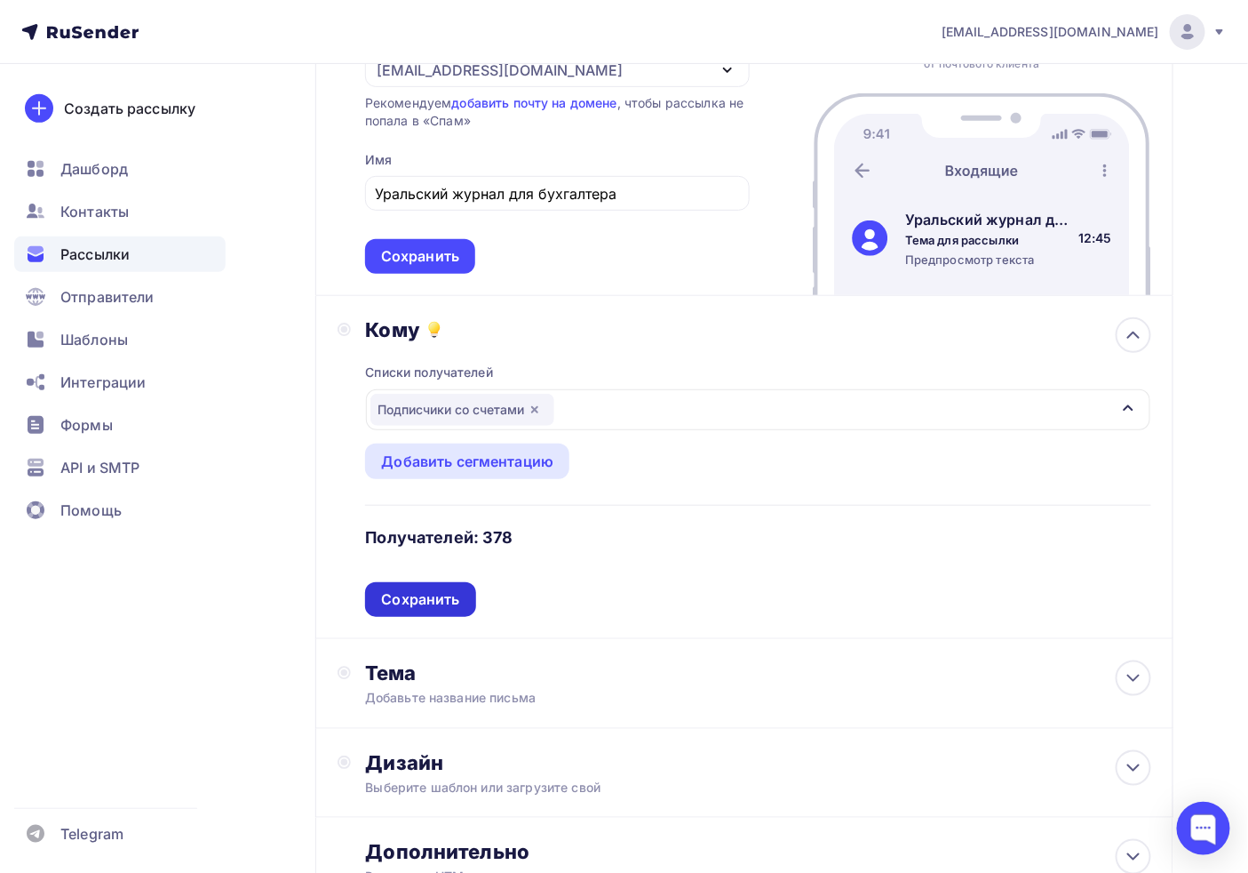
click at [429, 593] on div "Сохранить" at bounding box center [420, 599] width 78 height 20
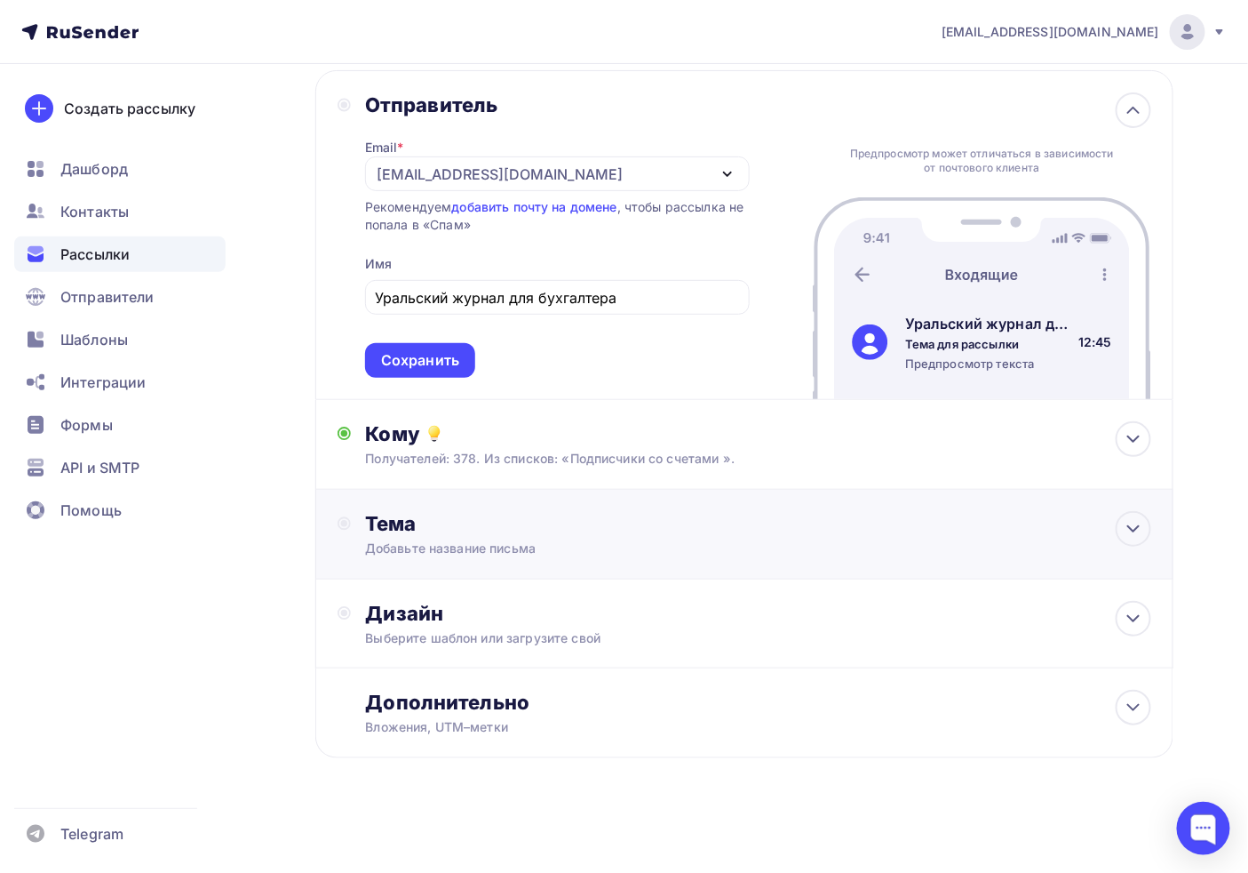
scroll to position [92, 0]
click at [468, 543] on div "Добавьте название письма" at bounding box center [523, 549] width 316 height 18
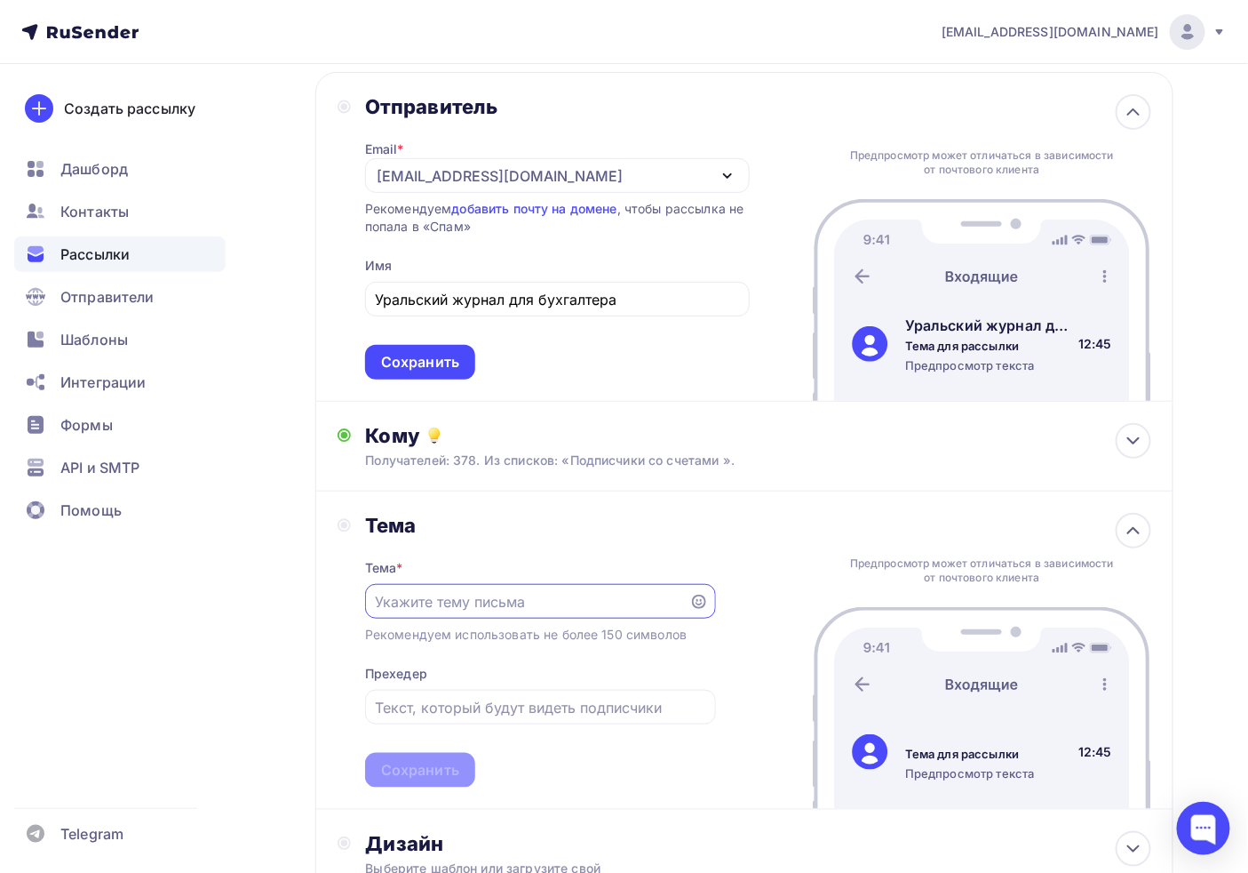
scroll to position [0, 0]
click at [476, 606] on input "text" at bounding box center [527, 601] width 304 height 21
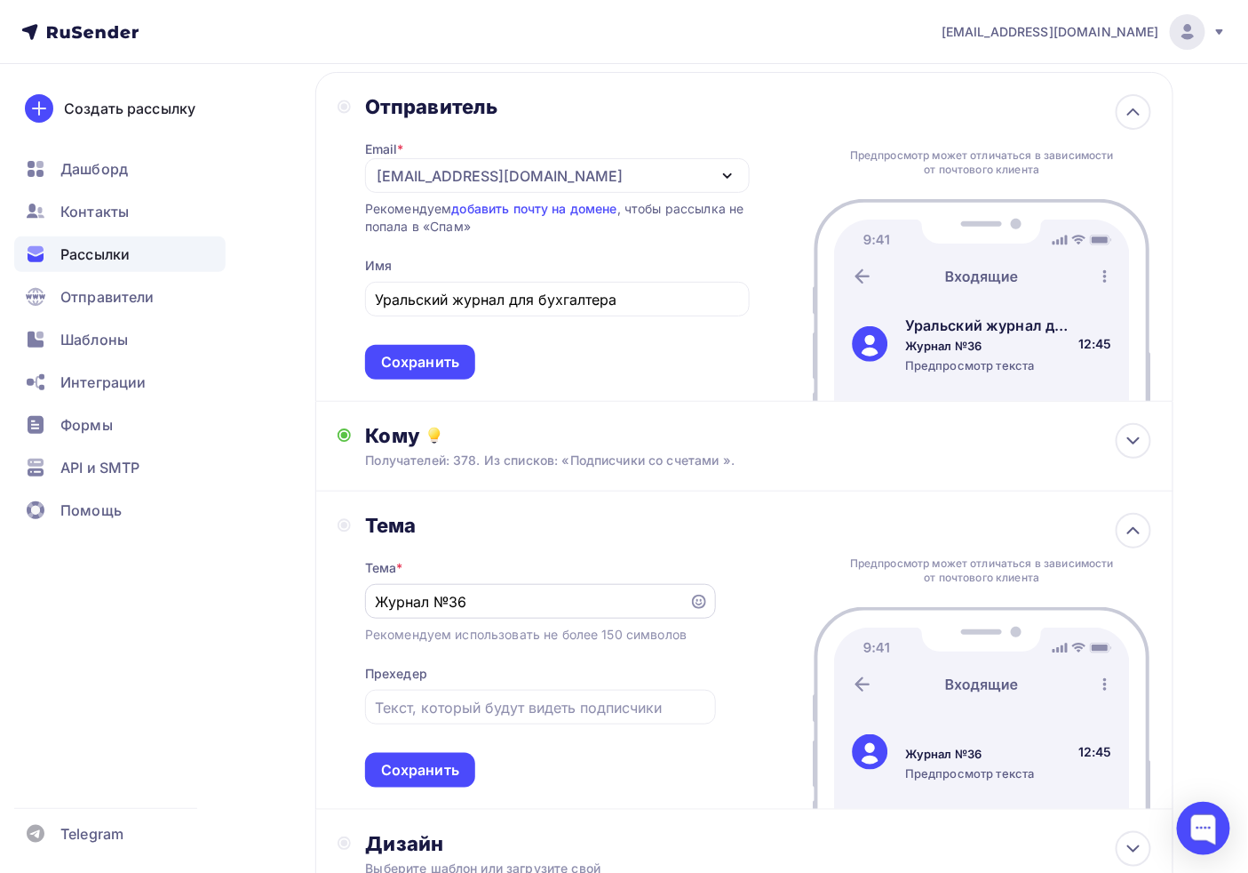
click at [373, 602] on div "Журнал №36" at bounding box center [540, 601] width 351 height 35
click at [380, 604] on input "Журнал №36" at bounding box center [527, 601] width 304 height 21
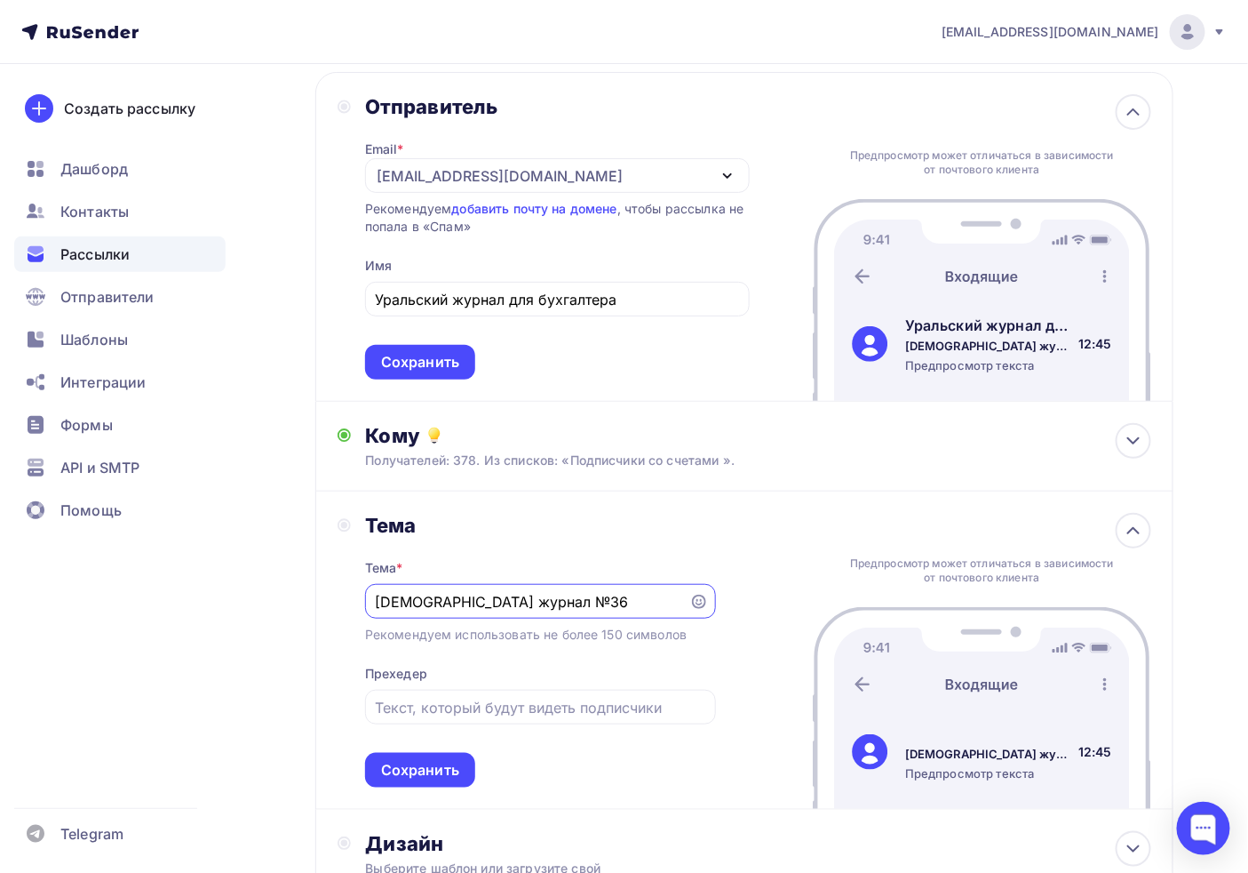
click at [411, 602] on input "Сведий журнал №36" at bounding box center [527, 601] width 304 height 21
click at [571, 616] on div "Свежий журнал №36" at bounding box center [540, 601] width 351 height 35
click at [567, 591] on input "Свежий журнал №36" at bounding box center [527, 601] width 304 height 21
paste input "Усиливаются налоговые проверки общепита"
drag, startPoint x: 631, startPoint y: 605, endPoint x: 75, endPoint y: 627, distance: 556.7
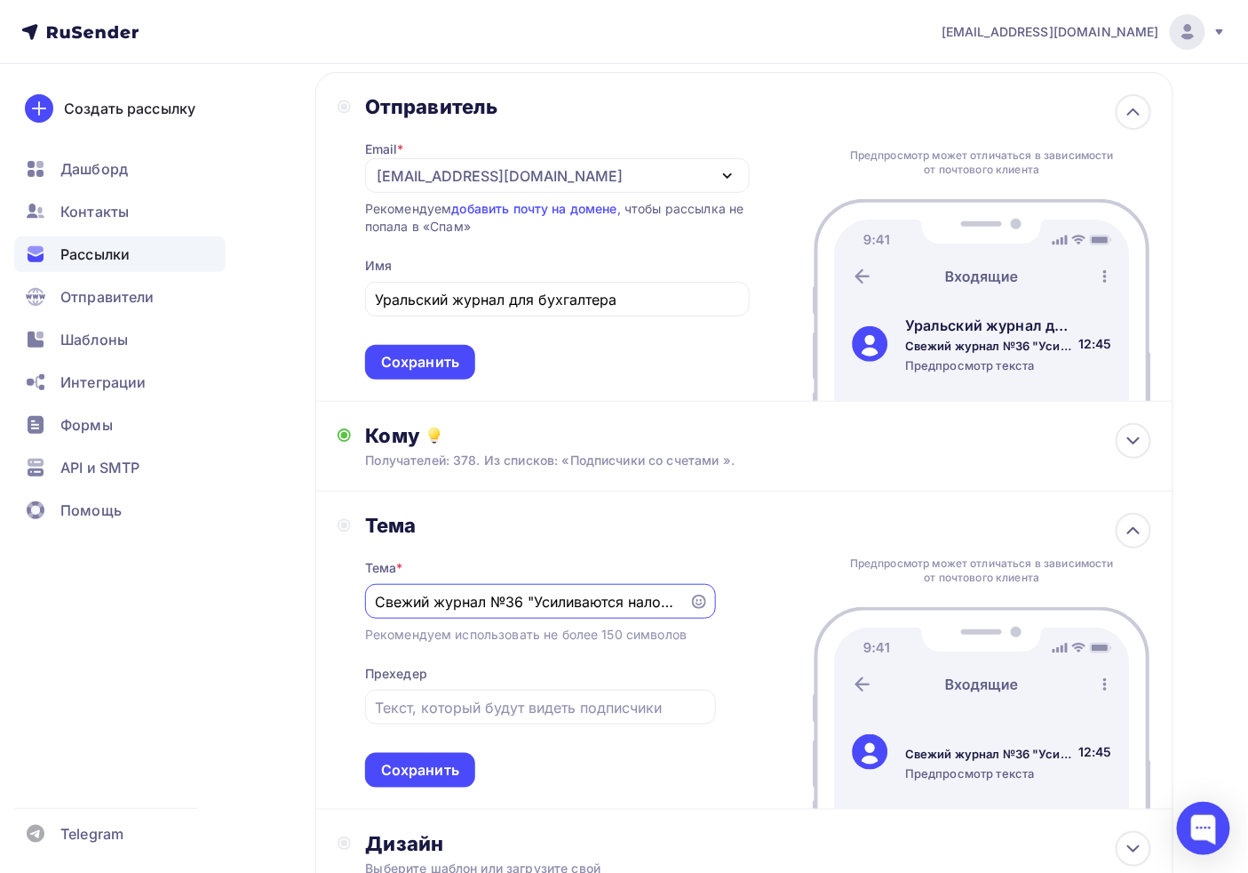
click at [75, 627] on div "adm@ab-express.ru Аккаунт Тарифы Выйти Создать рассылку Дашборд Контакты Рассыл…" at bounding box center [624, 505] width 1248 height 1194
click at [573, 602] on input "Свежий журнал №36 "Усиливаются налоговые проверки общепита"" at bounding box center [527, 601] width 304 height 21
type input "Свежий журнал №36 "Усиливаются налоговые проверки общепита""
click at [517, 714] on input "text" at bounding box center [540, 707] width 331 height 21
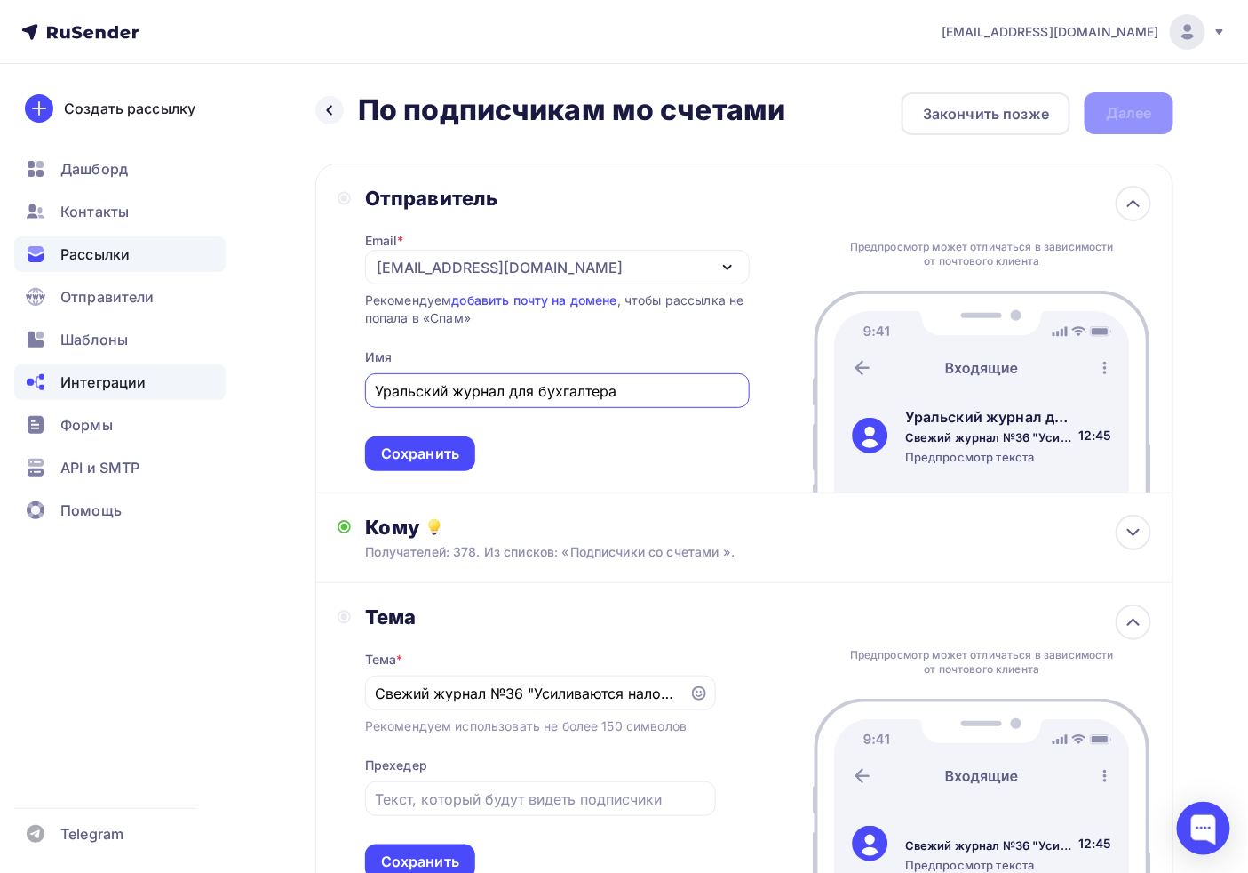
drag, startPoint x: 626, startPoint y: 394, endPoint x: 47, endPoint y: 388, distance: 578.5
click at [47, 388] on div "adm@ab-express.ru Аккаунт Тарифы Выйти Создать рассылку Дашборд Контакты Рассыл…" at bounding box center [624, 597] width 1248 height 1194
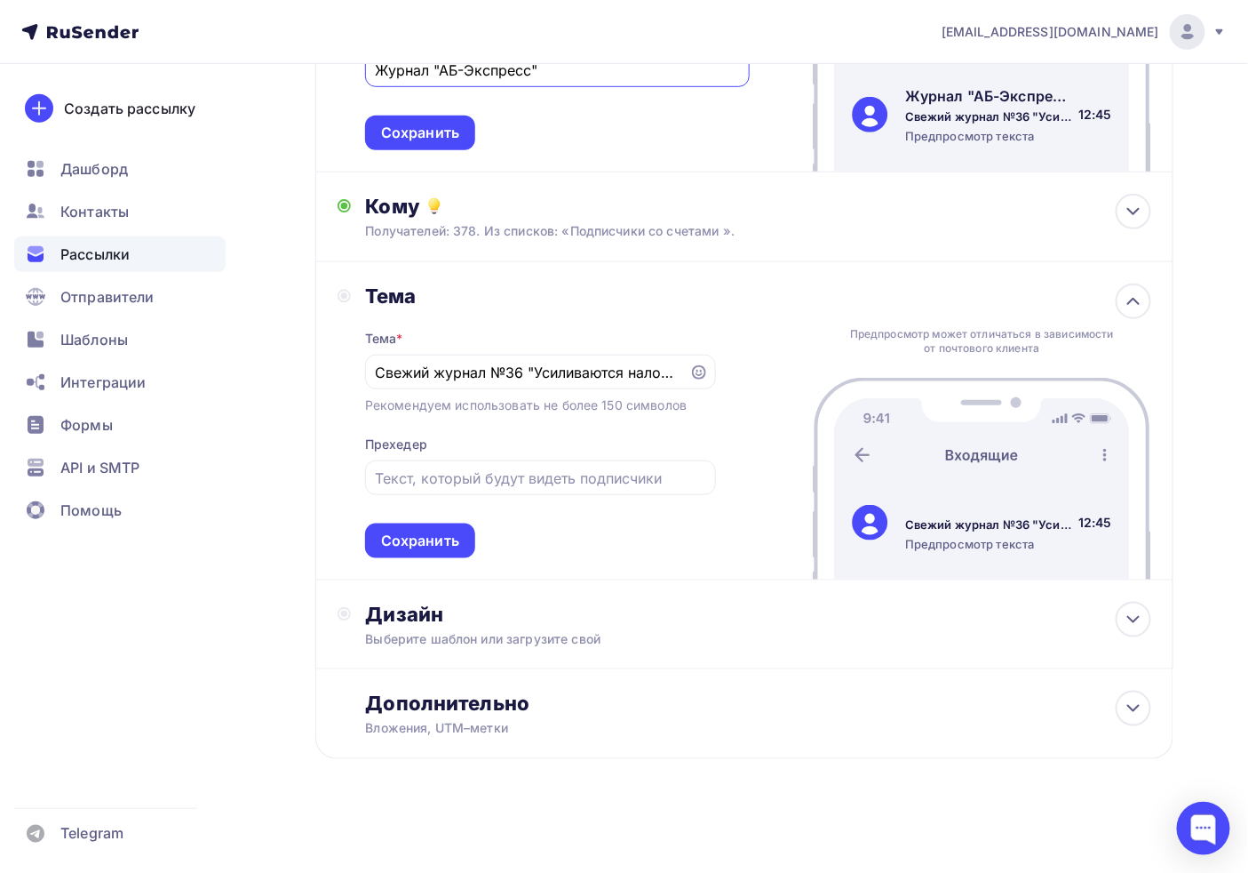
scroll to position [322, 0]
type input "Журнал "АБ-Экспресс""
click at [451, 476] on input "text" at bounding box center [540, 477] width 331 height 21
click at [379, 468] on input "Уральский журнал для бухгалтера" at bounding box center [540, 477] width 331 height 21
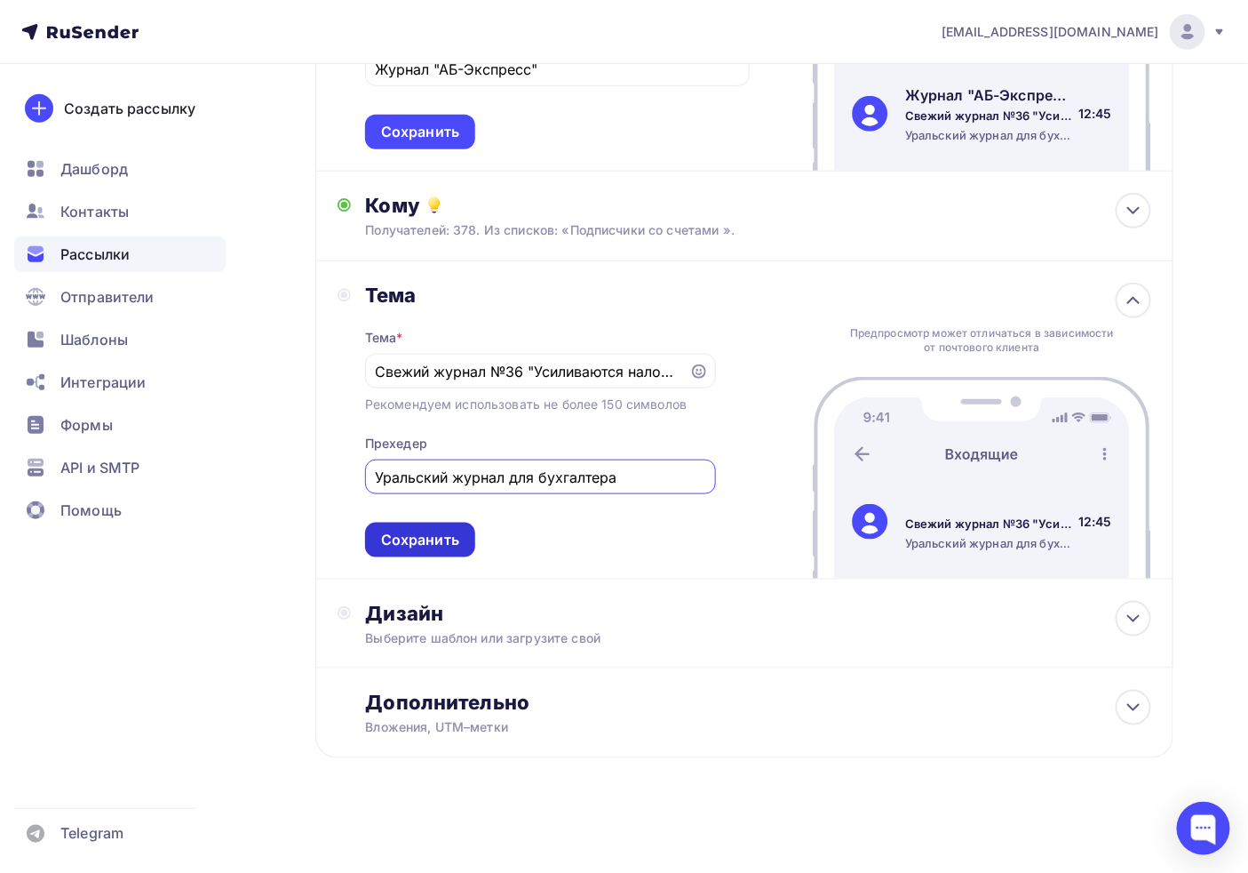
type input "Уральский журнал для бухгалтера"
click at [395, 538] on div "Сохранить" at bounding box center [420, 540] width 78 height 20
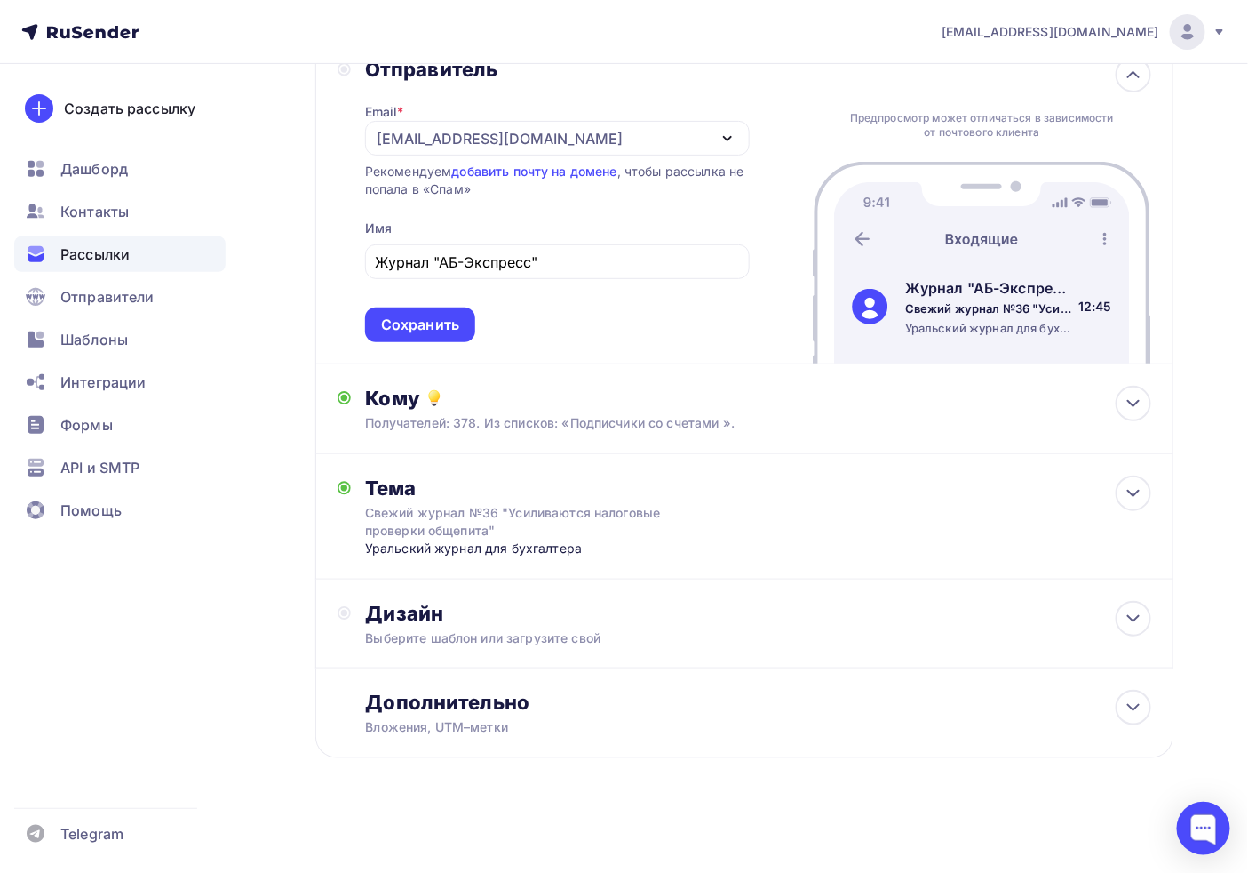
scroll to position [128, 0]
click at [502, 584] on div "Дизайн Выберите шаблон или загрузите свой" at bounding box center [744, 624] width 858 height 89
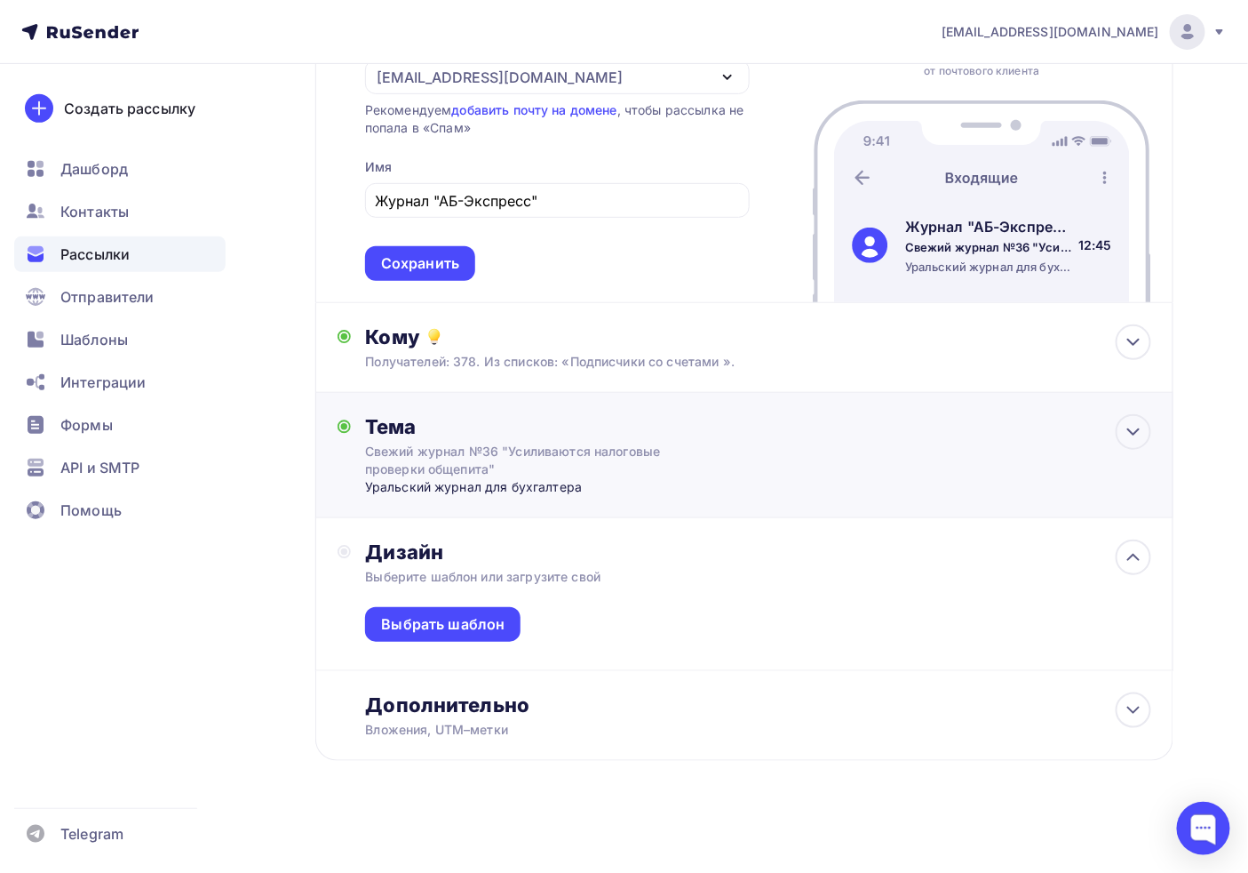
scroll to position [192, 0]
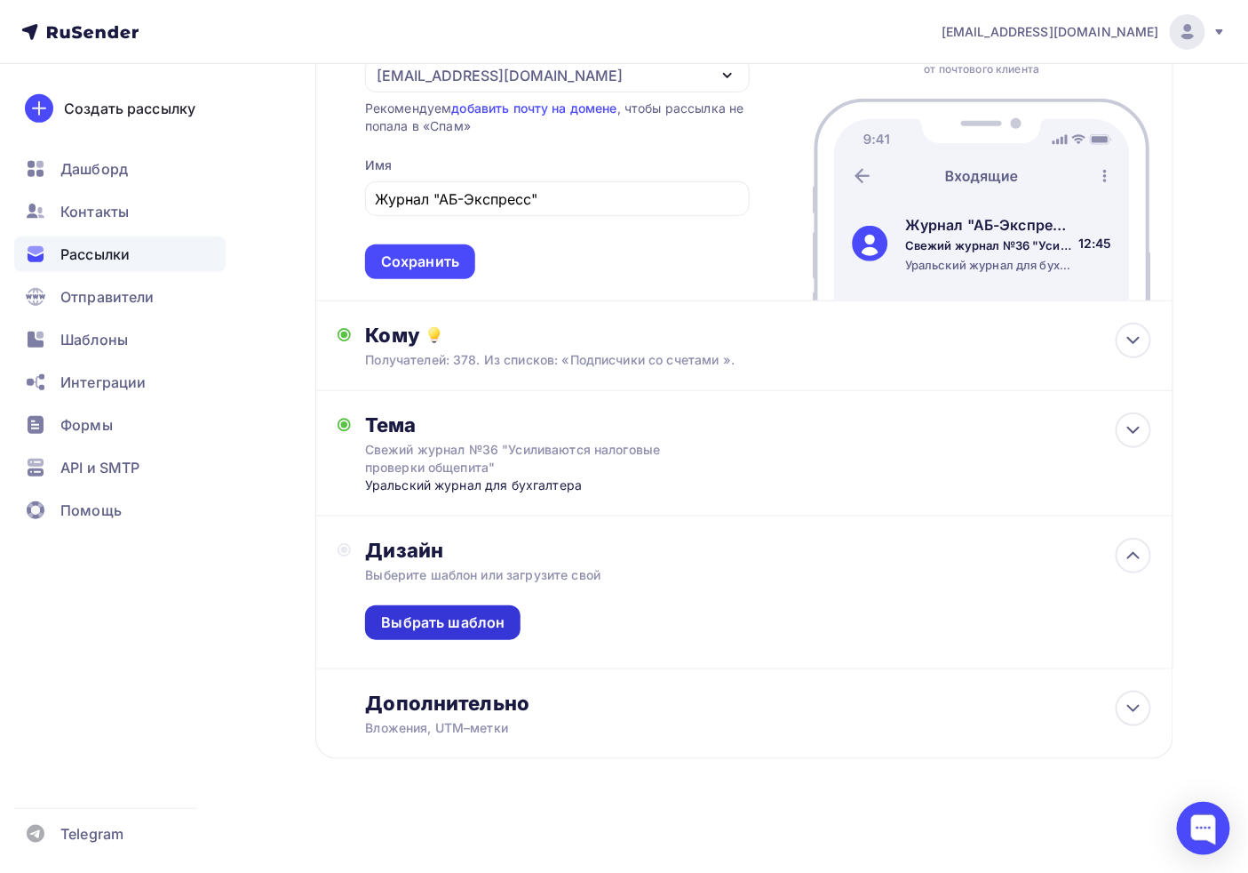
click at [437, 632] on div "Выбрать шаблон" at bounding box center [443, 622] width 156 height 35
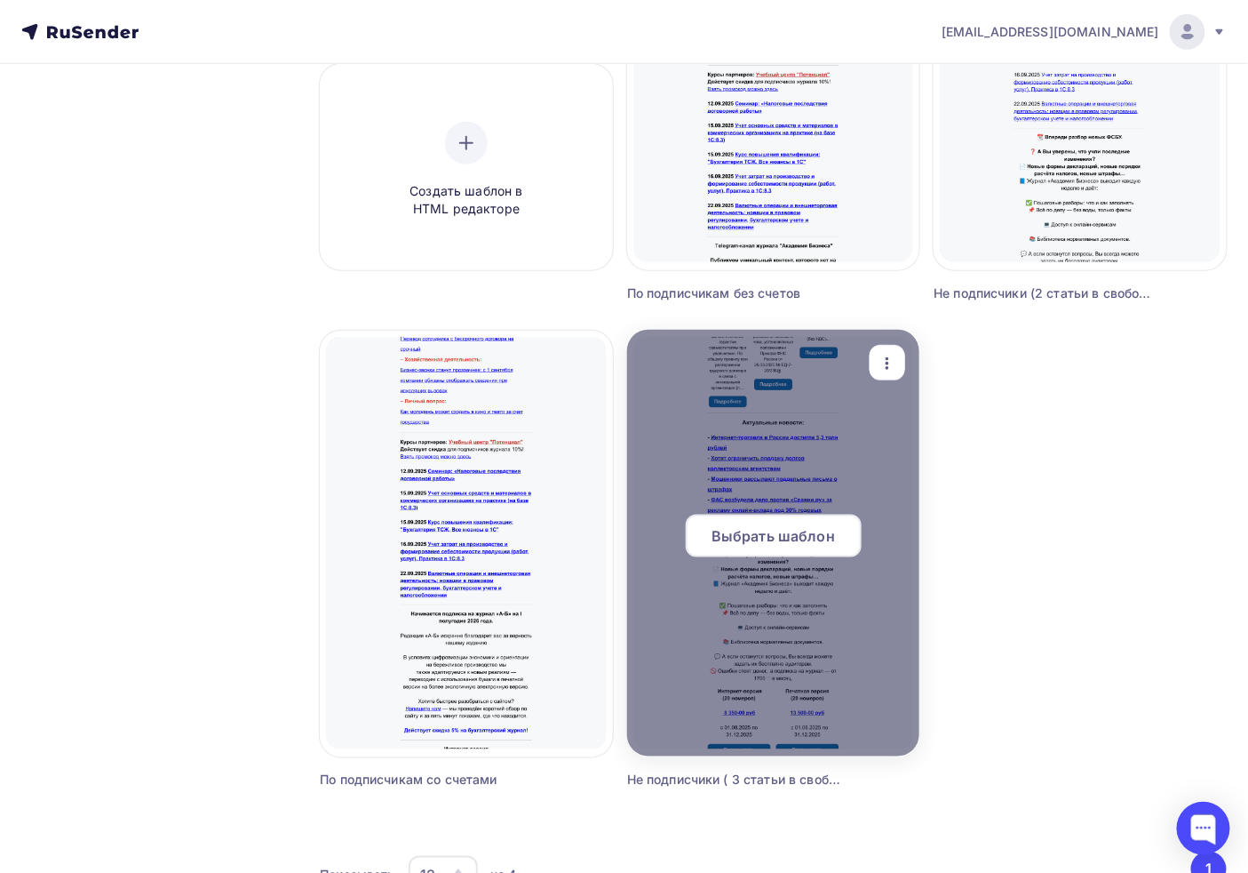
scroll to position [395, 0]
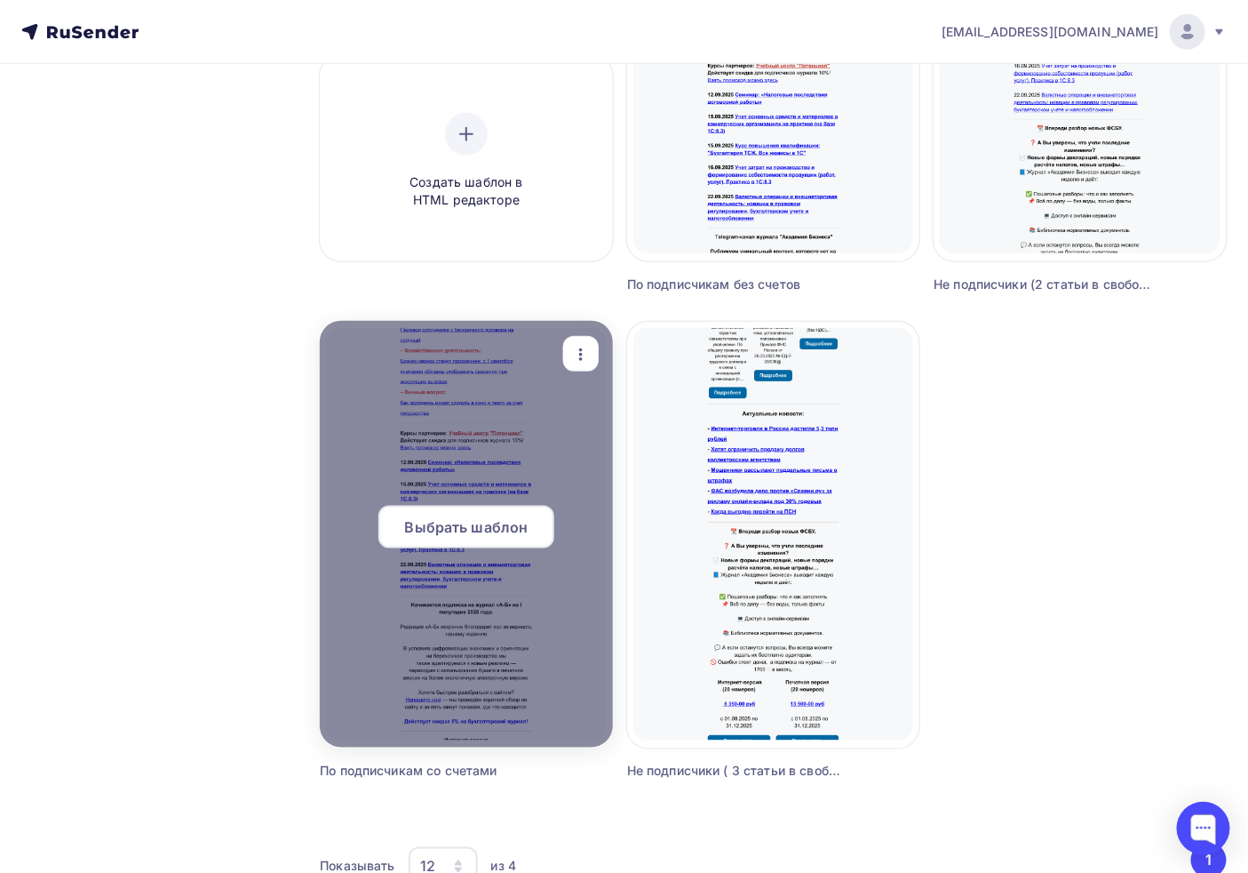
click at [491, 535] on span "Выбрать шаблон" at bounding box center [467, 526] width 124 height 21
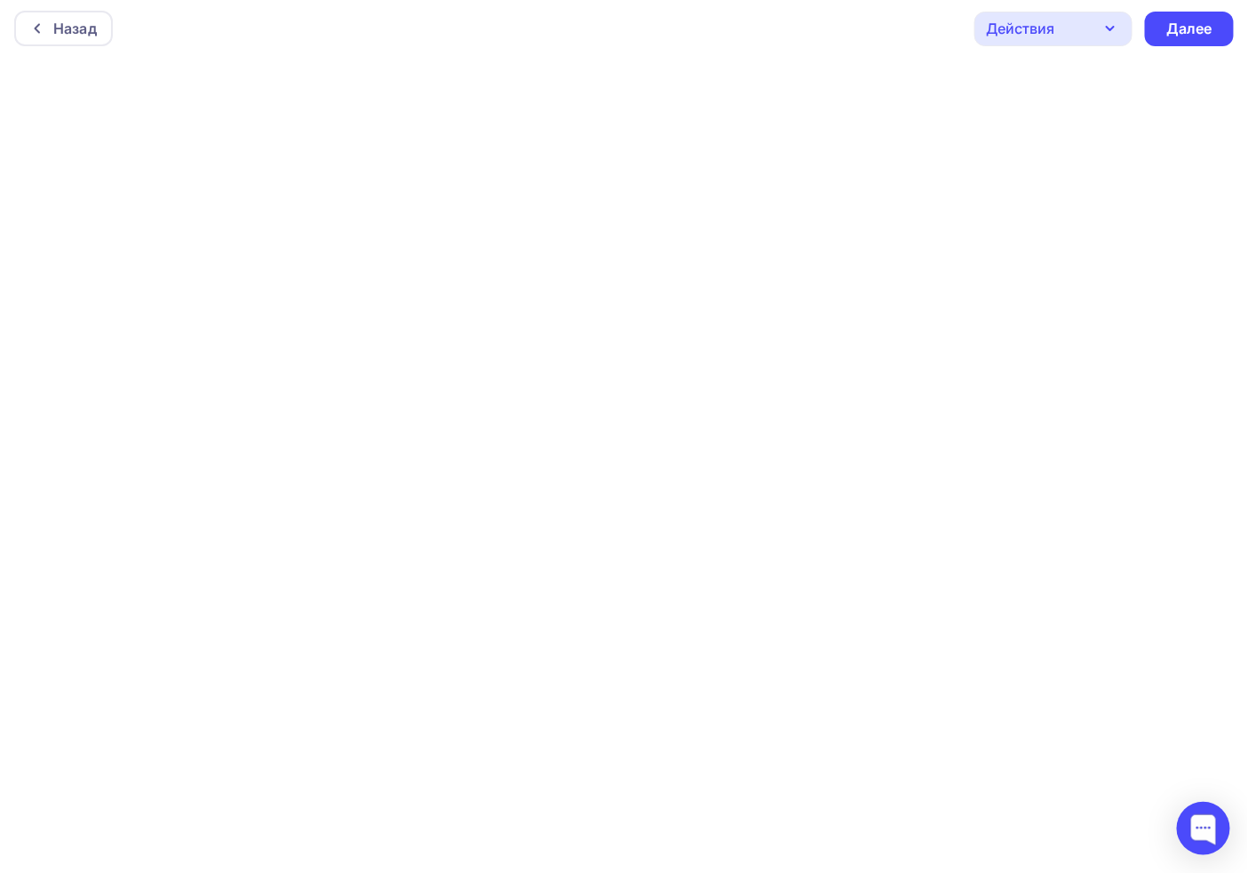
scroll to position [4, 0]
click at [1184, 28] on div "Далее" at bounding box center [1190, 28] width 46 height 20
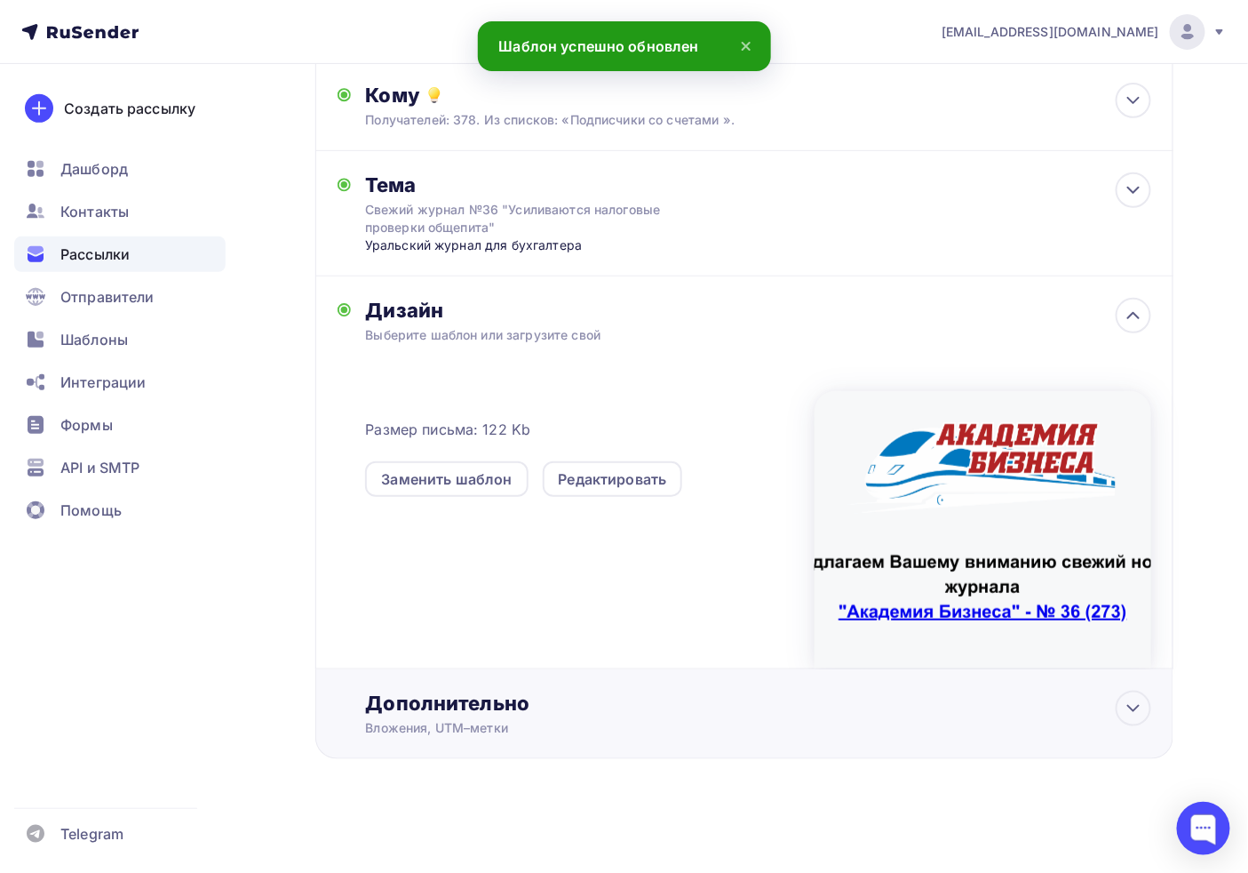
click at [490, 714] on div "Дополнительно Вложения, UTM–метки Вложения Добавить файл Максимальный суммарный…" at bounding box center [758, 713] width 786 height 46
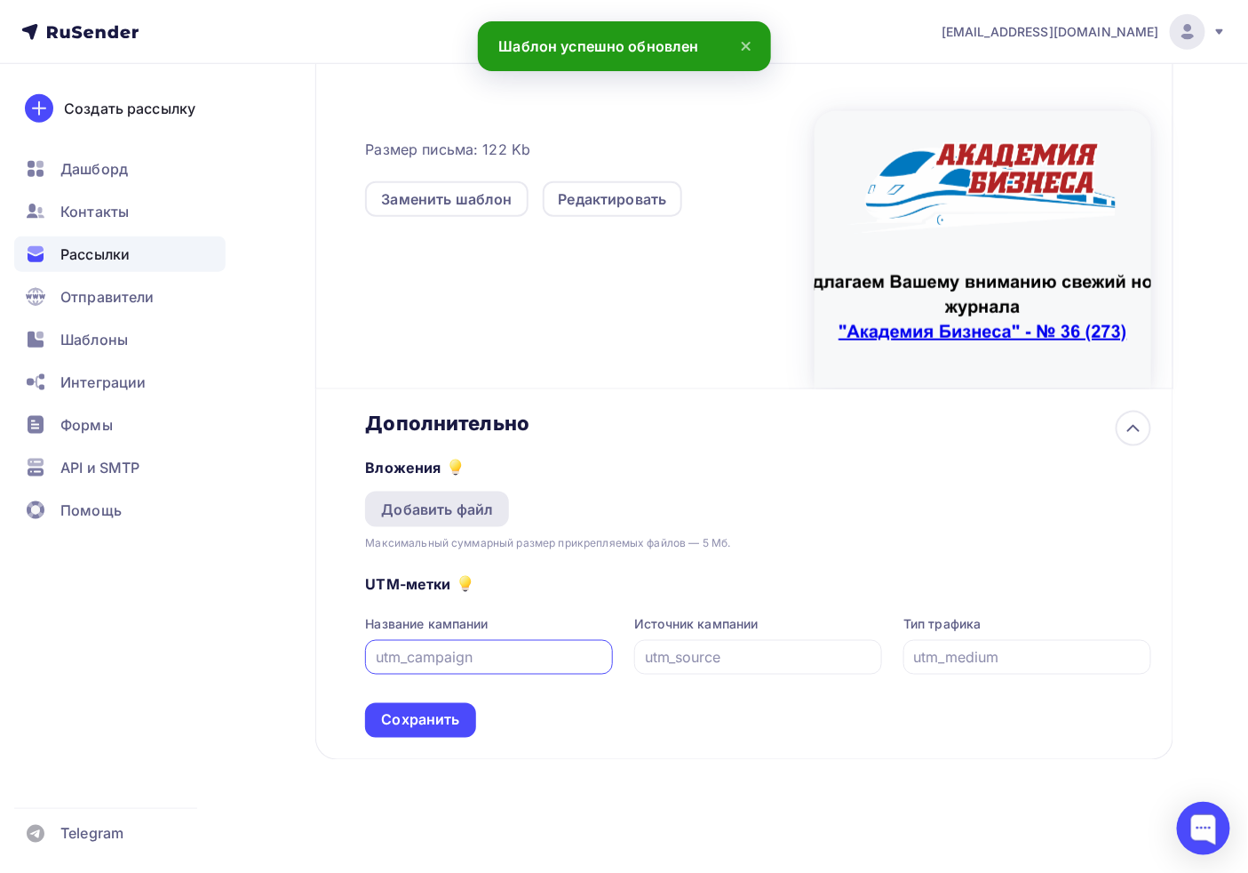
click at [444, 515] on div "Добавить файл" at bounding box center [437, 508] width 112 height 21
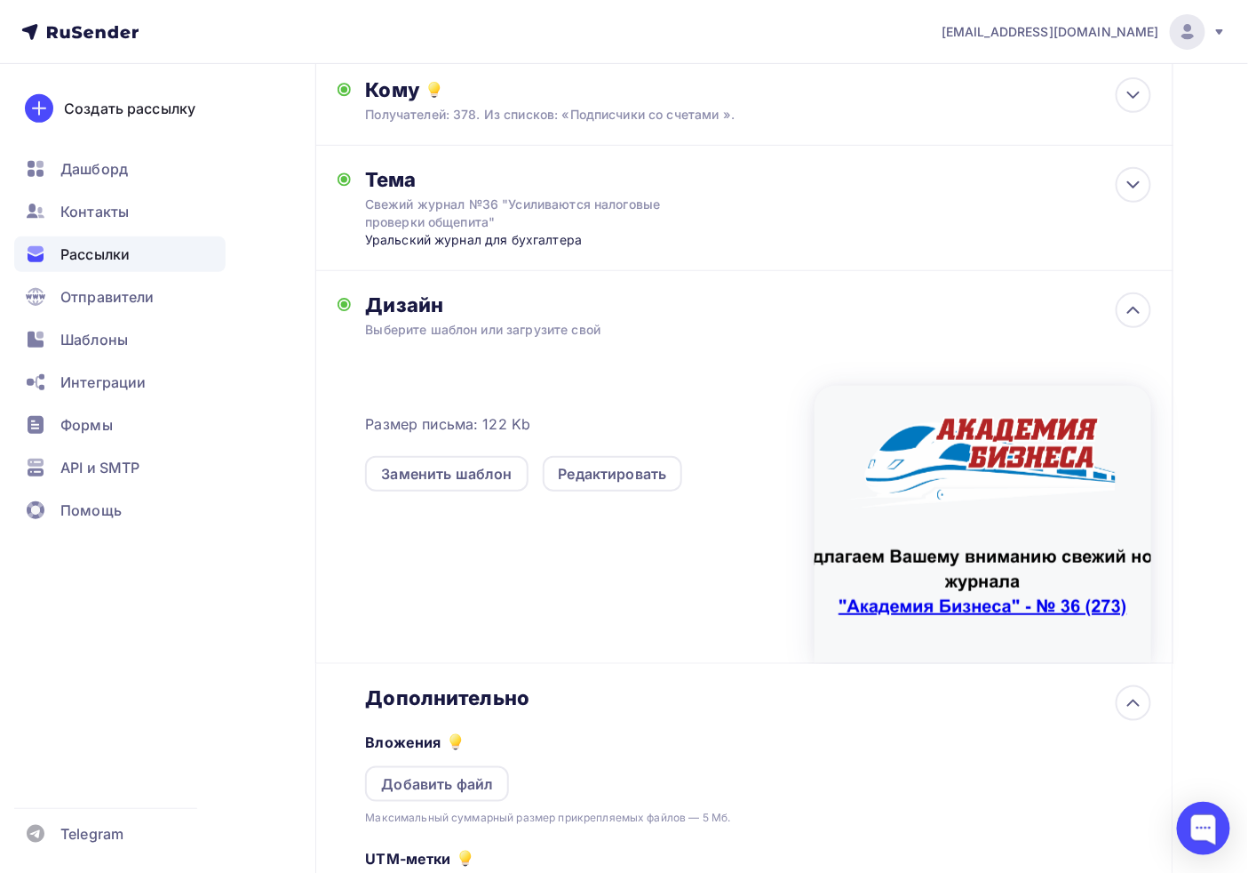
scroll to position [473, 0]
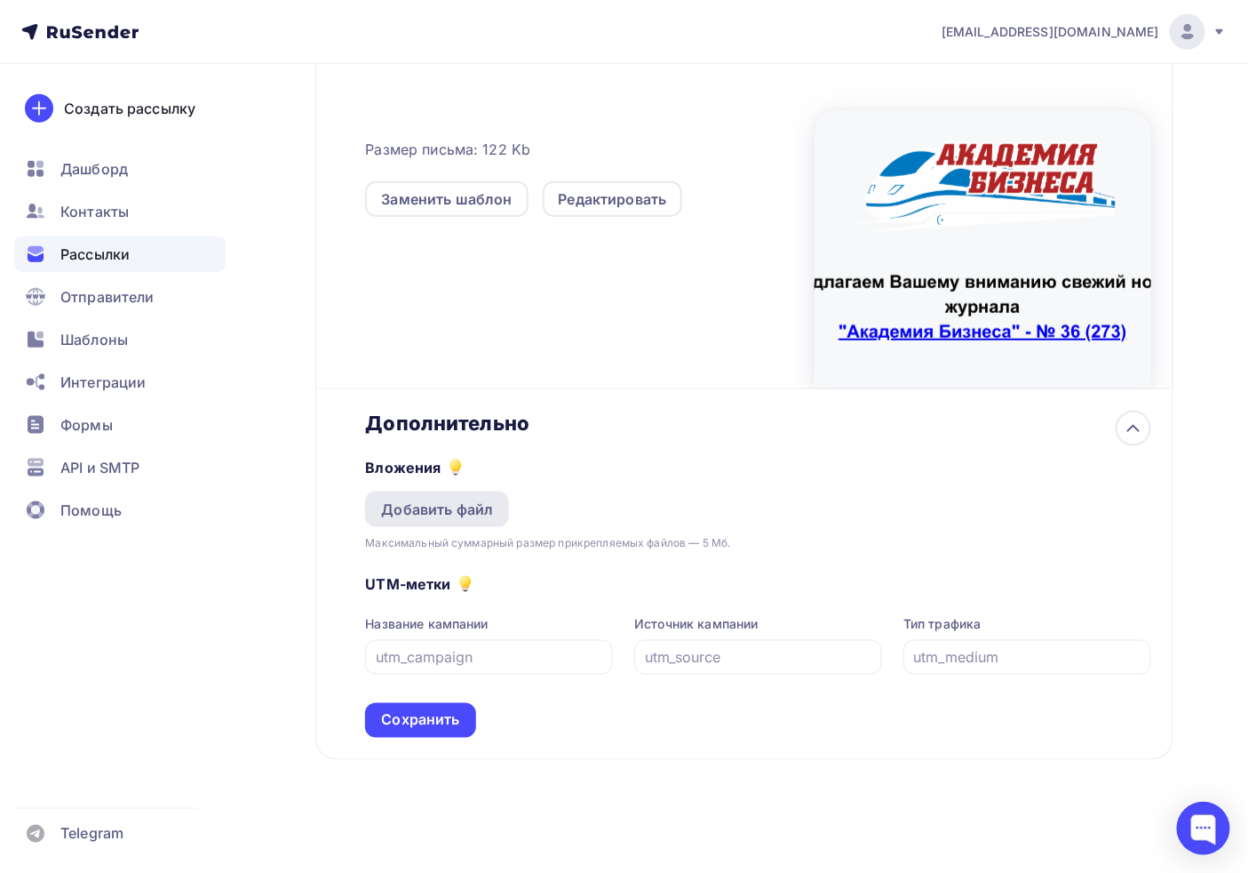
click at [419, 503] on div "Добавить файл" at bounding box center [437, 508] width 112 height 21
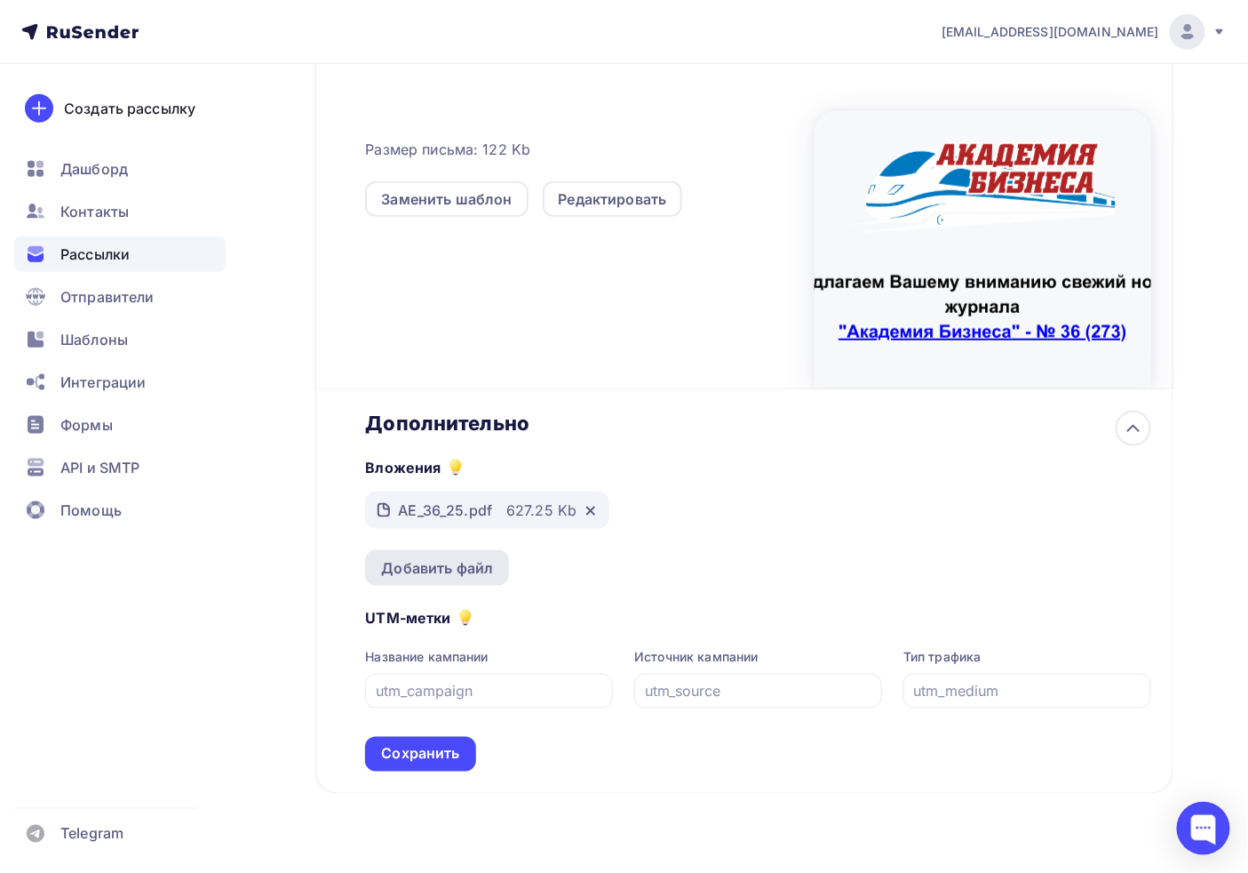
click at [441, 558] on div "Добавить файл" at bounding box center [437, 567] width 112 height 21
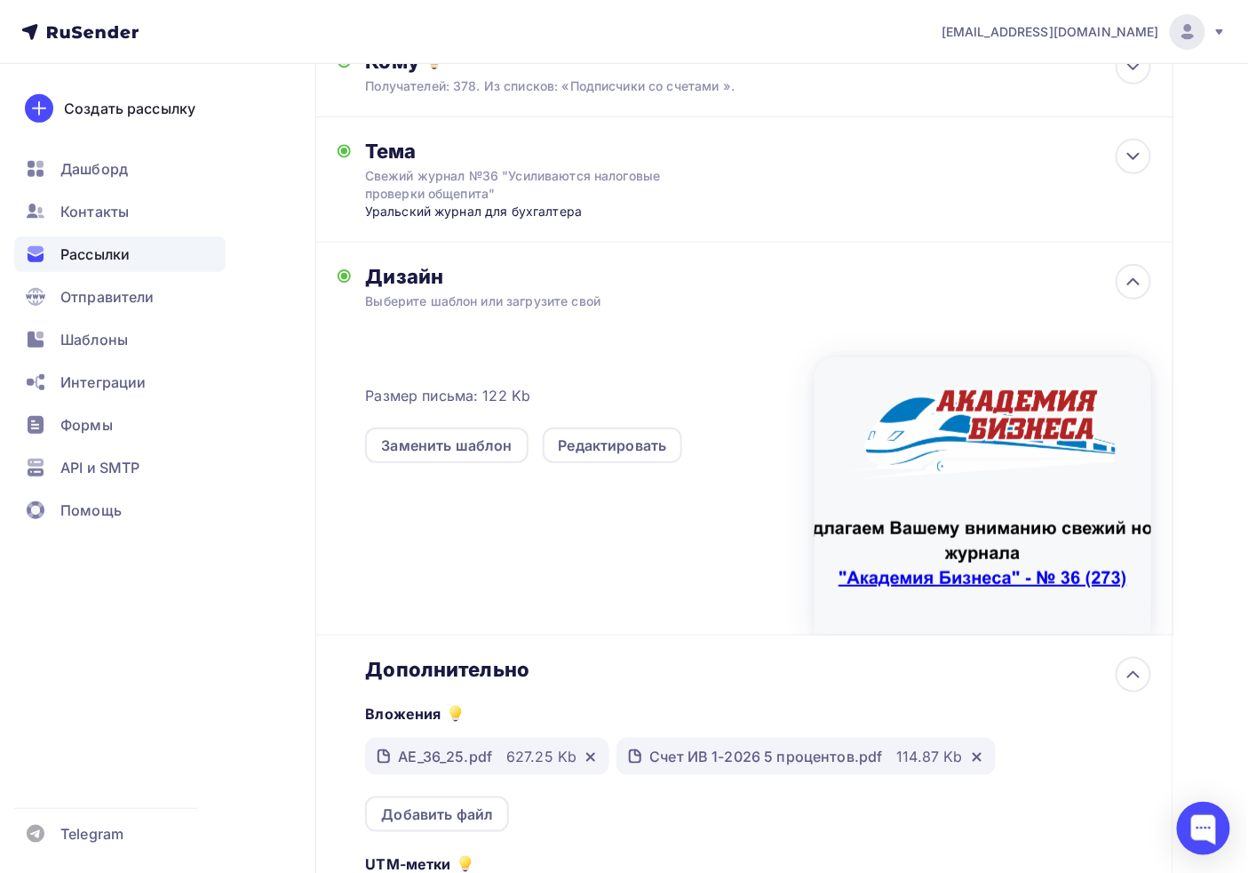
scroll to position [395, 0]
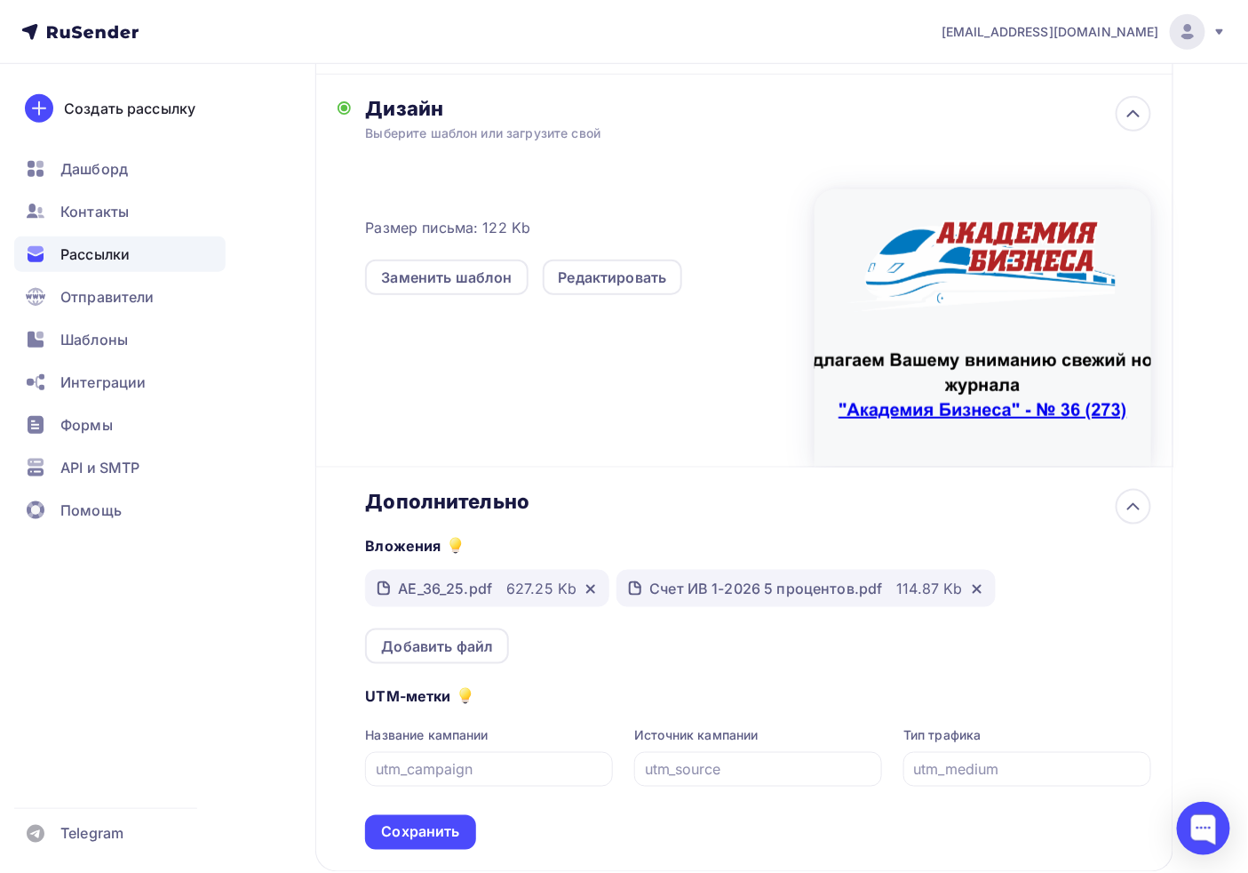
click at [1061, 290] on div at bounding box center [983, 327] width 337 height 277
click at [1135, 110] on icon at bounding box center [1133, 113] width 21 height 21
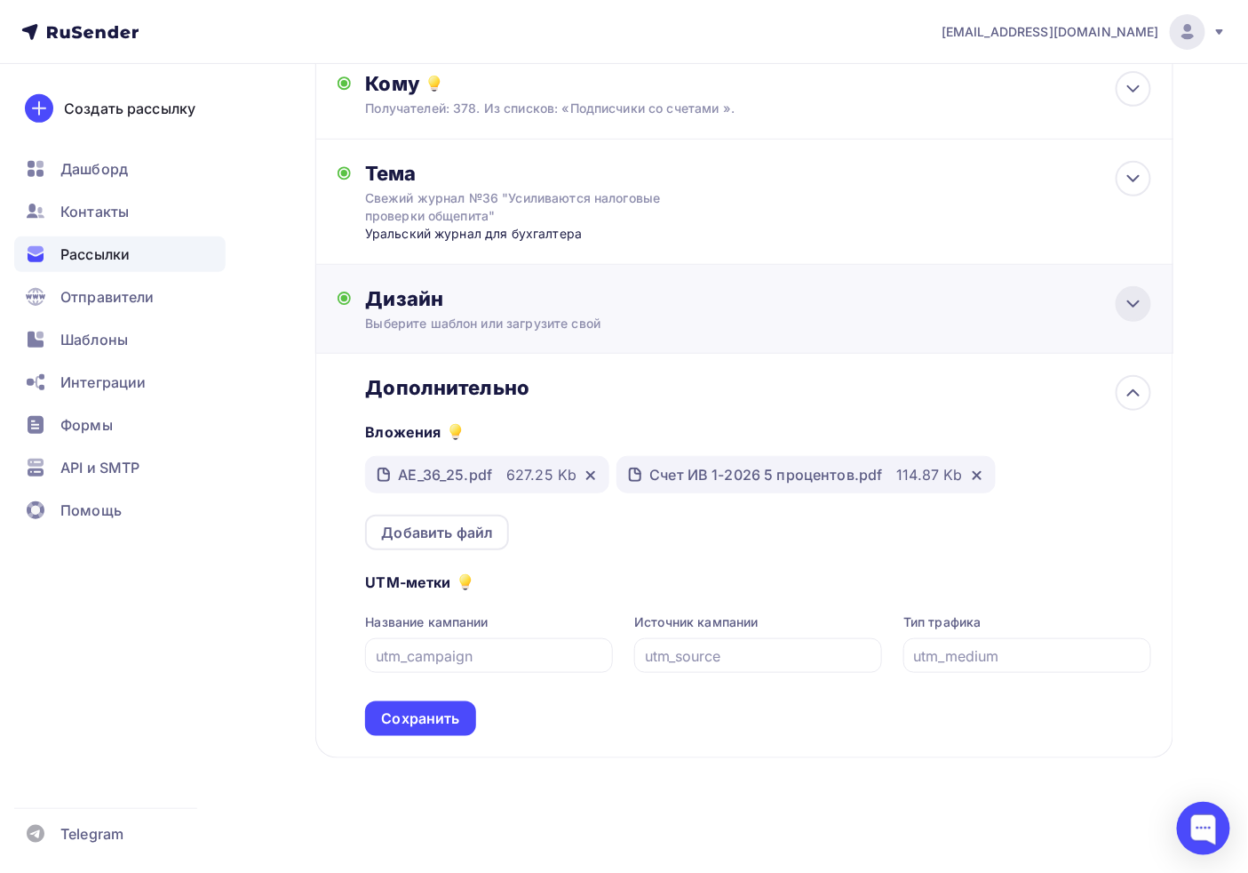
scroll to position [202, 0]
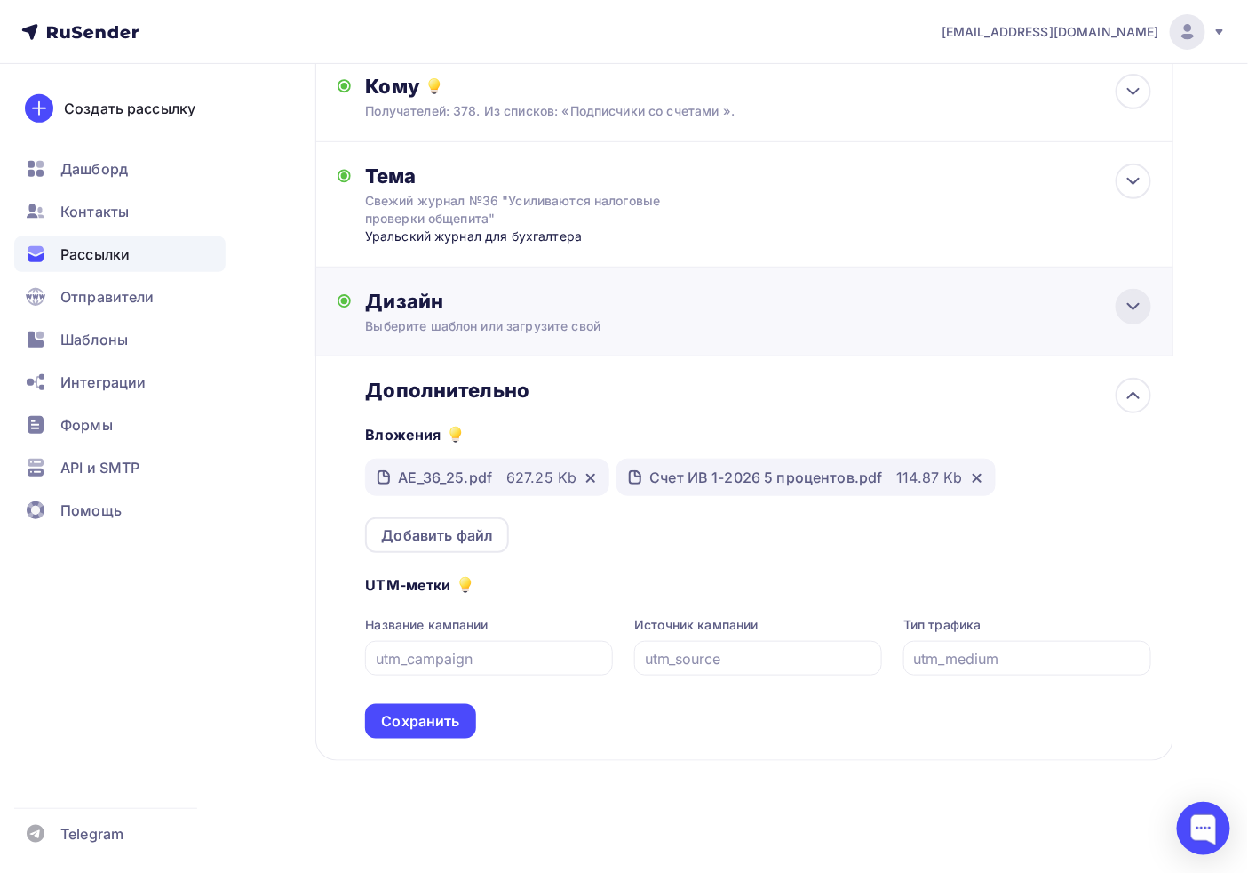
click at [1123, 312] on icon at bounding box center [1133, 306] width 21 height 21
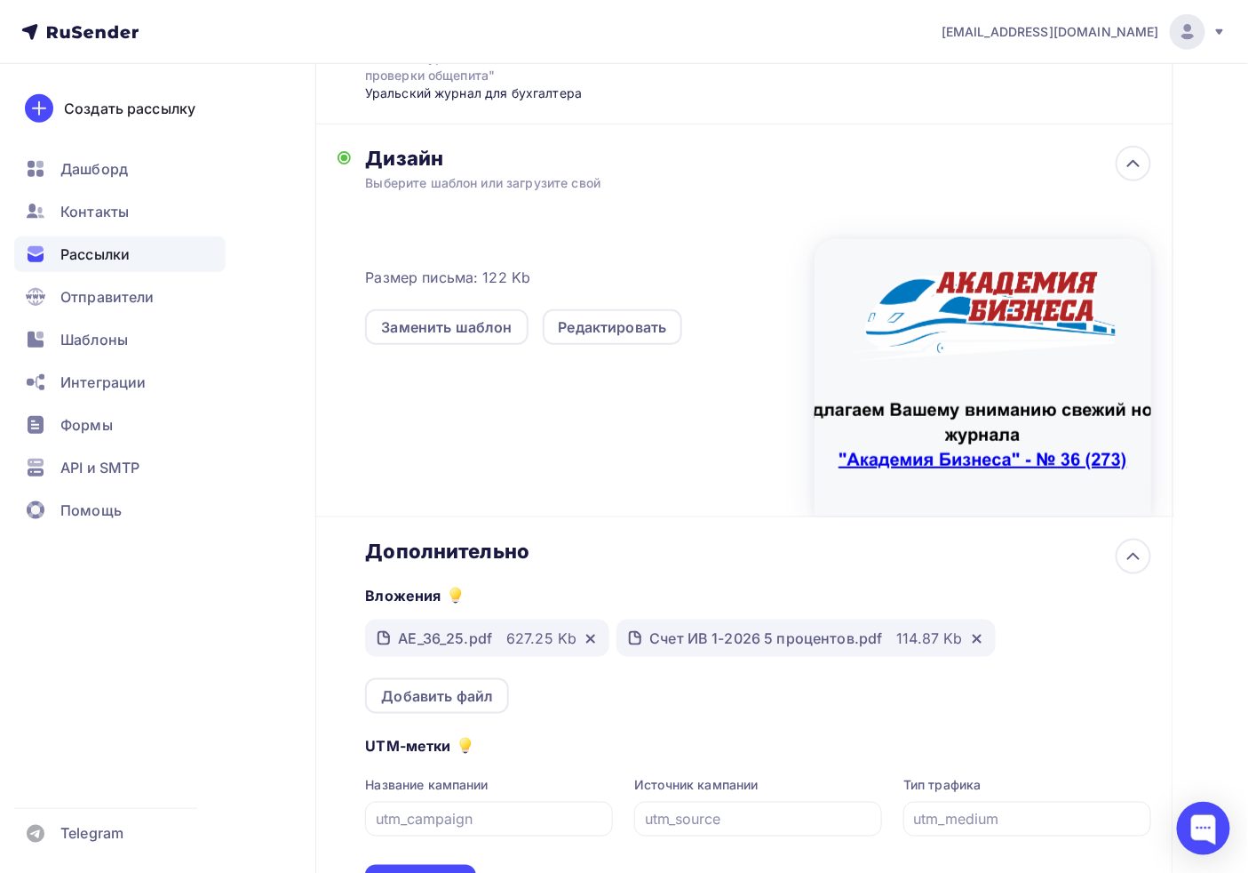
scroll to position [493, 0]
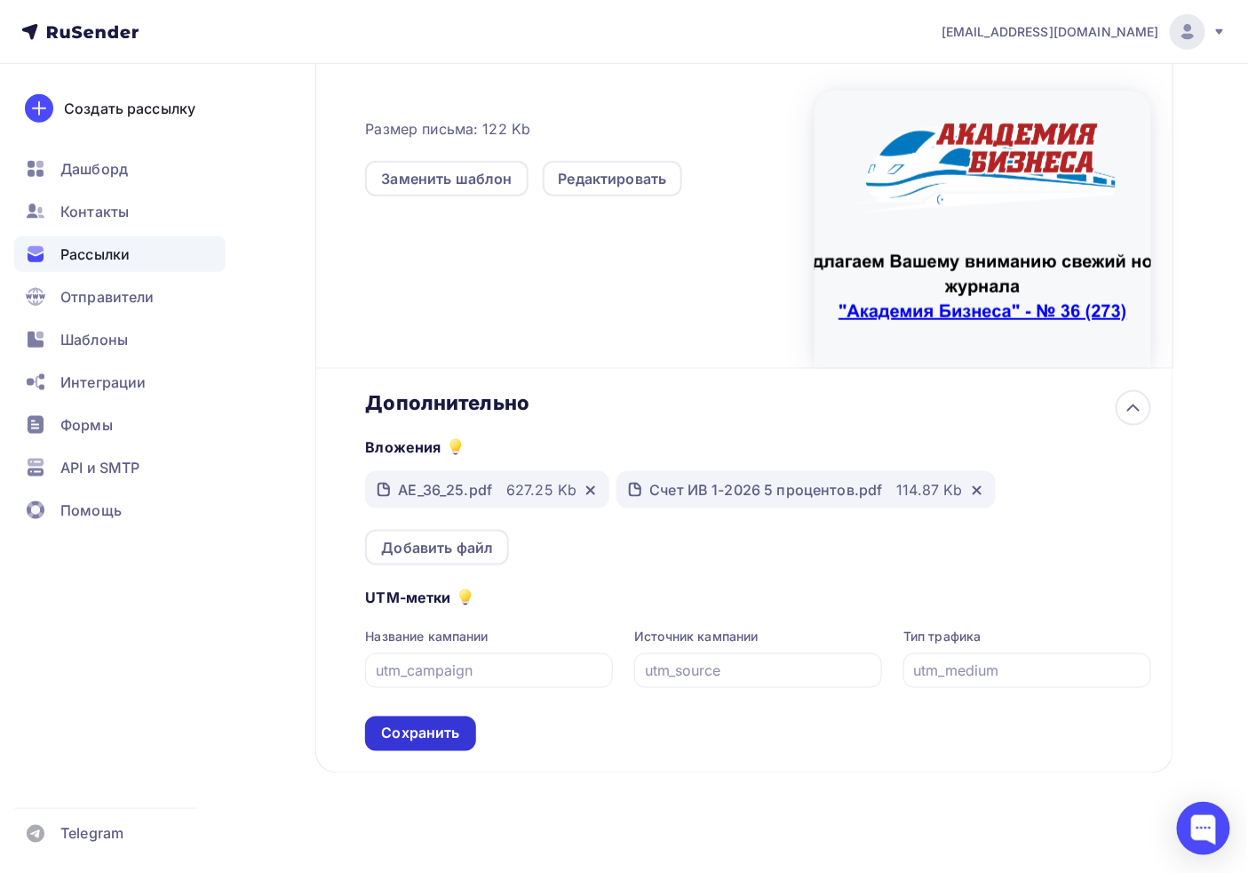
click at [423, 733] on div "Сохранить" at bounding box center [420, 733] width 78 height 20
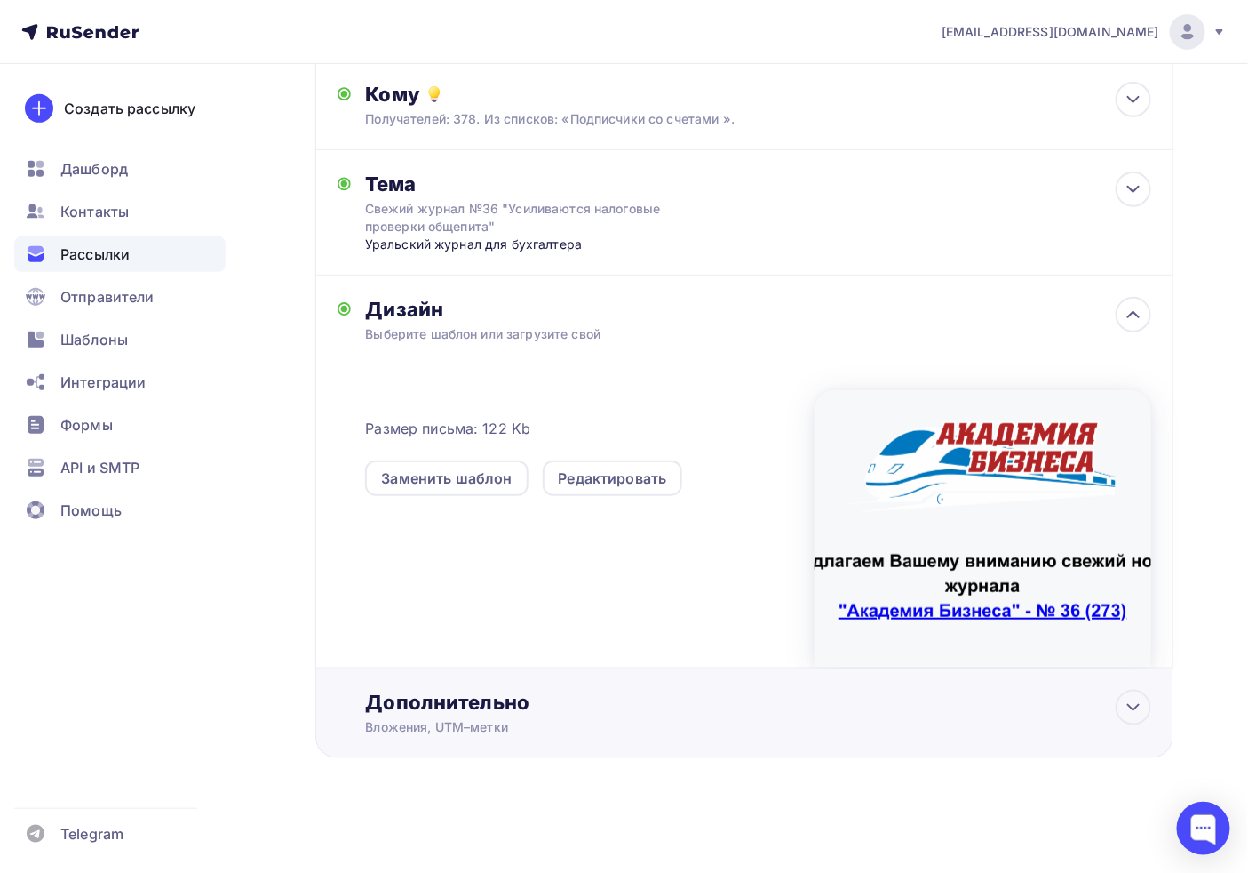
scroll to position [193, 0]
click at [595, 474] on div "Редактировать" at bounding box center [613, 478] width 108 height 21
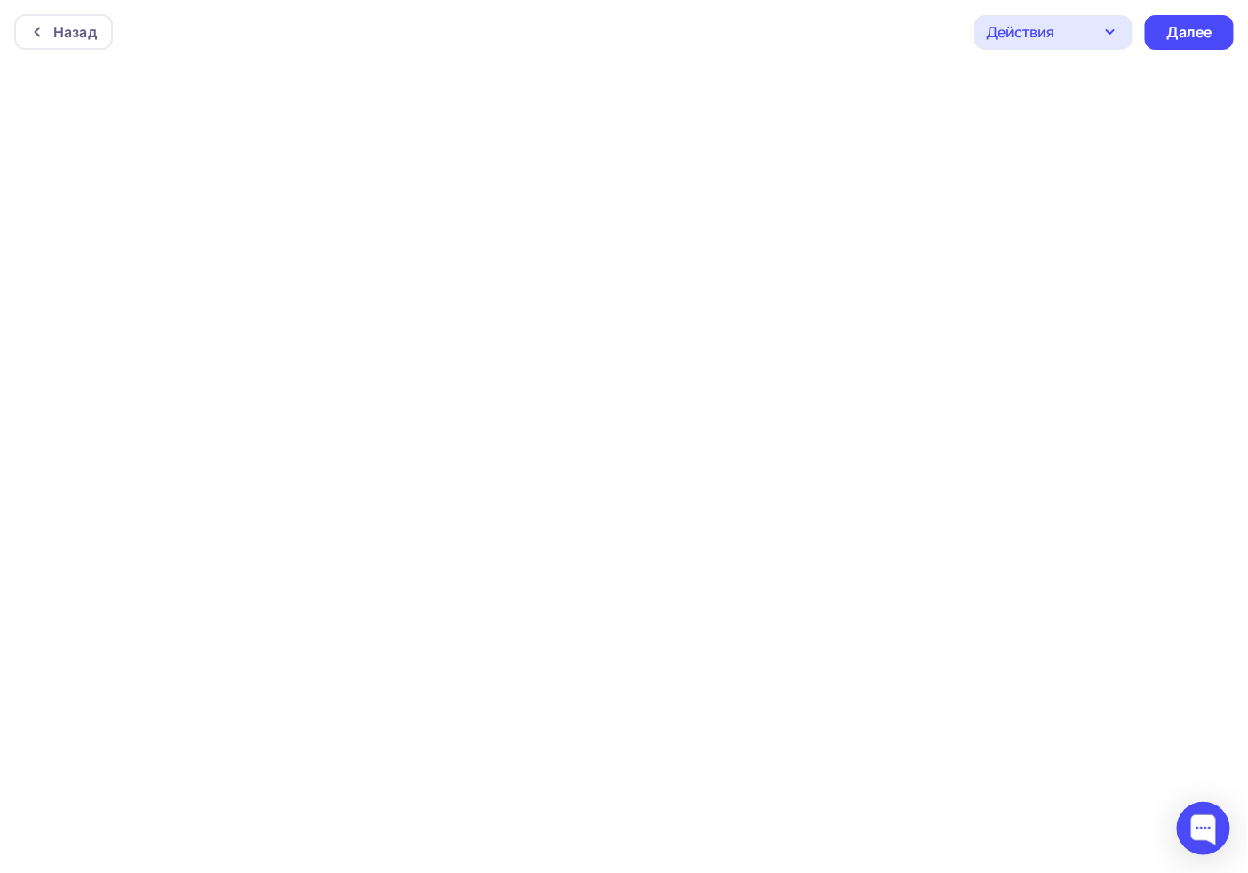
click at [1064, 42] on div "Действия" at bounding box center [1054, 32] width 158 height 35
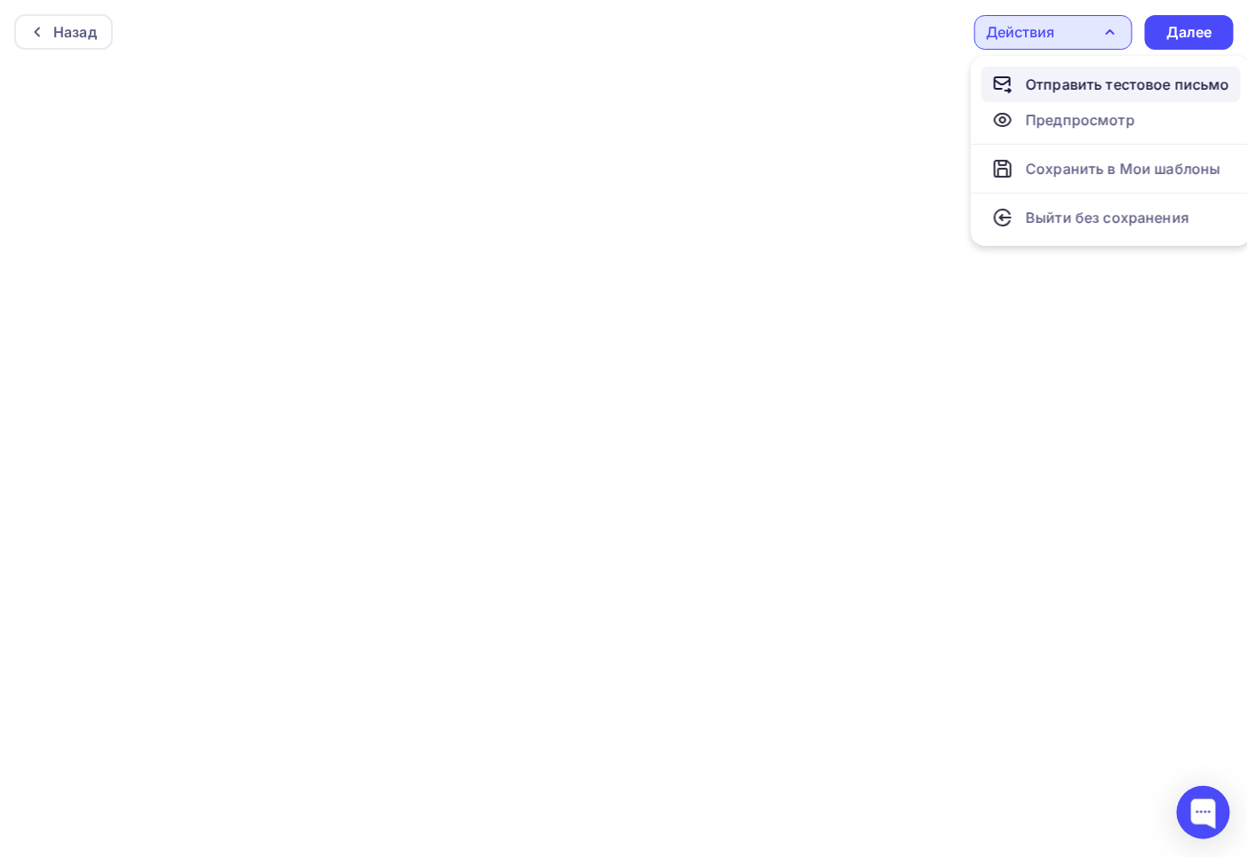
click at [1081, 81] on div "Отправить тестовое письмо" at bounding box center [1128, 84] width 204 height 21
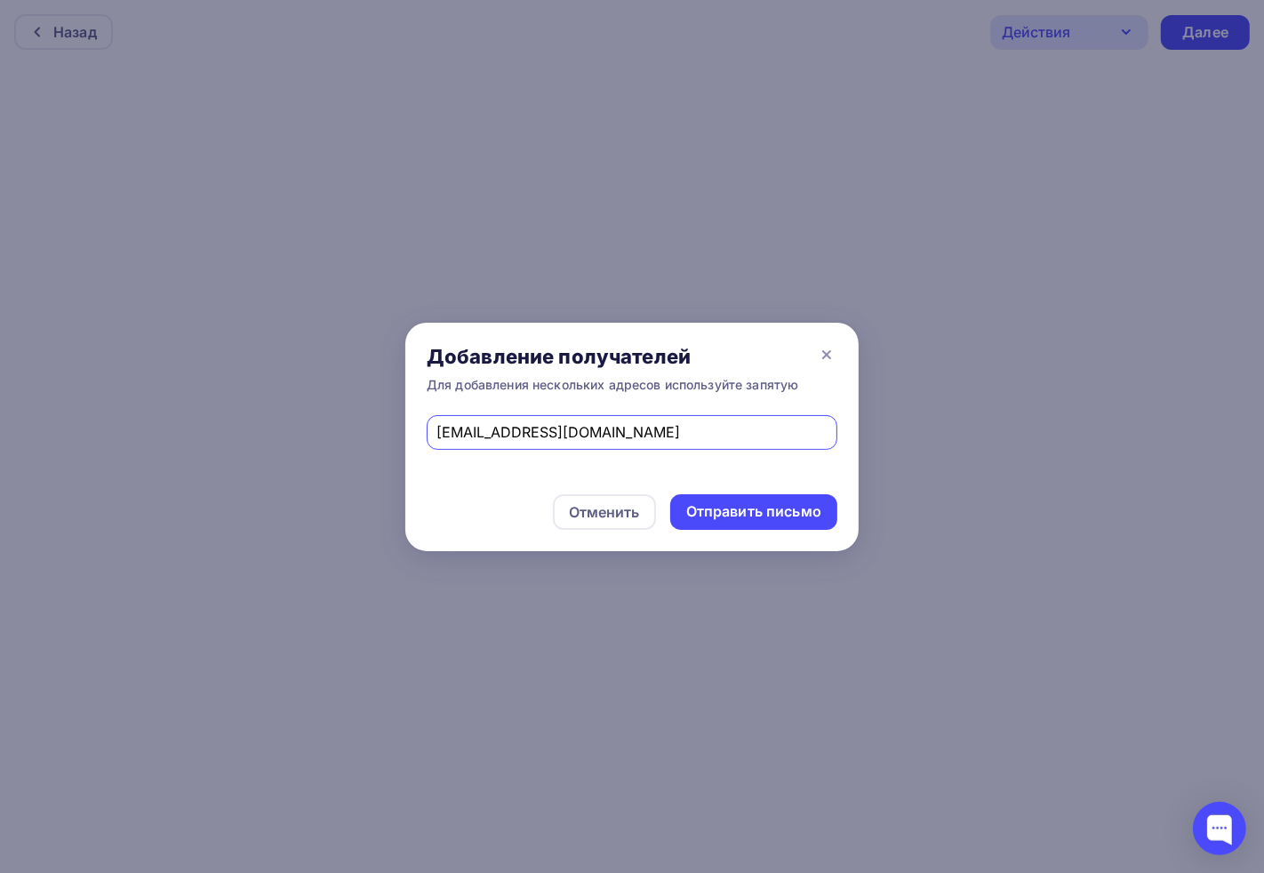
click at [531, 429] on input "[EMAIL_ADDRESS][DOMAIN_NAME]" at bounding box center [632, 431] width 390 height 21
click at [511, 431] on input "[EMAIL_ADDRESS][DOMAIN_NAME]" at bounding box center [632, 431] width 390 height 21
type input "[EMAIL_ADDRESS][DOMAIN_NAME]"
click at [661, 376] on div "Для добавления нескольких адресов используйте запятую" at bounding box center [612, 385] width 371 height 18
click at [751, 518] on div "Отправить письмо" at bounding box center [753, 511] width 135 height 20
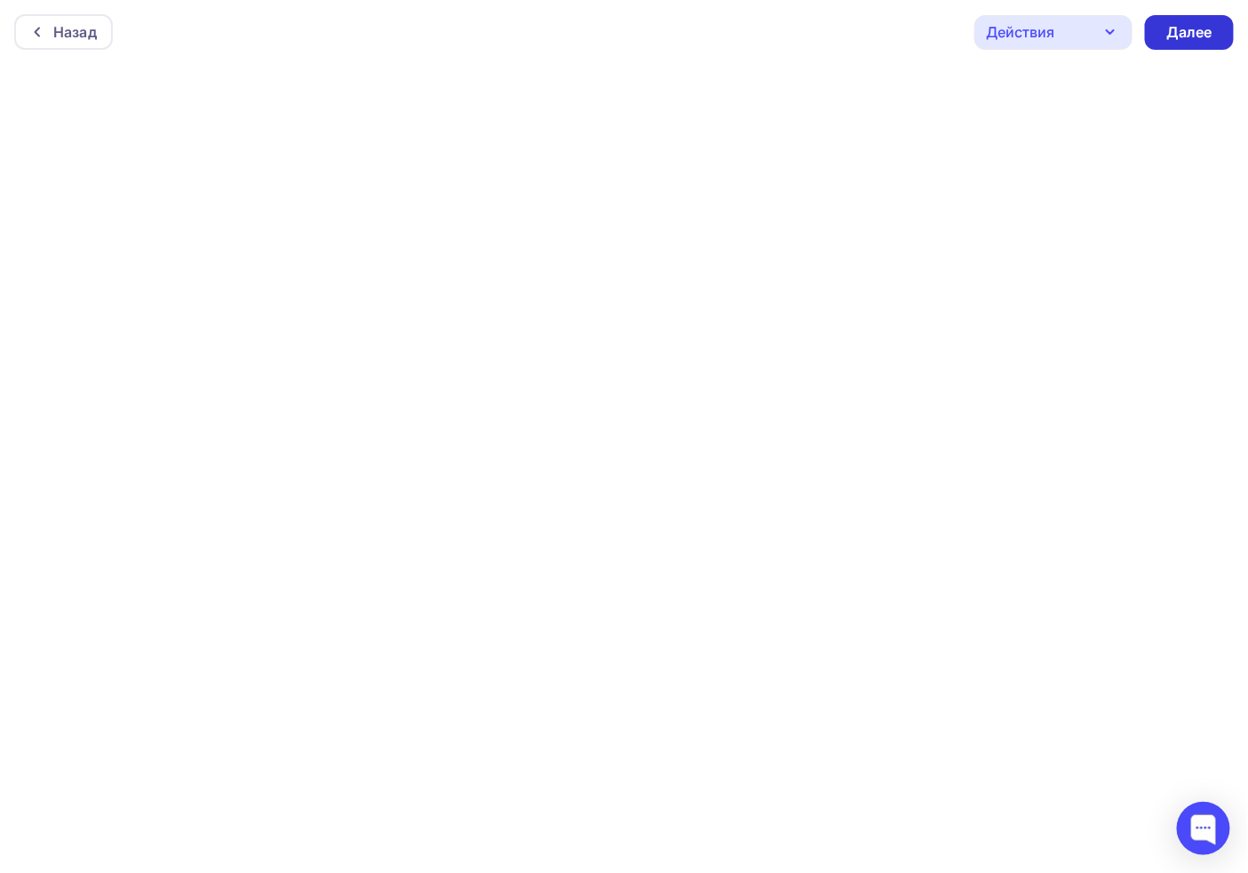
click at [1217, 27] on div "Далее" at bounding box center [1189, 32] width 89 height 35
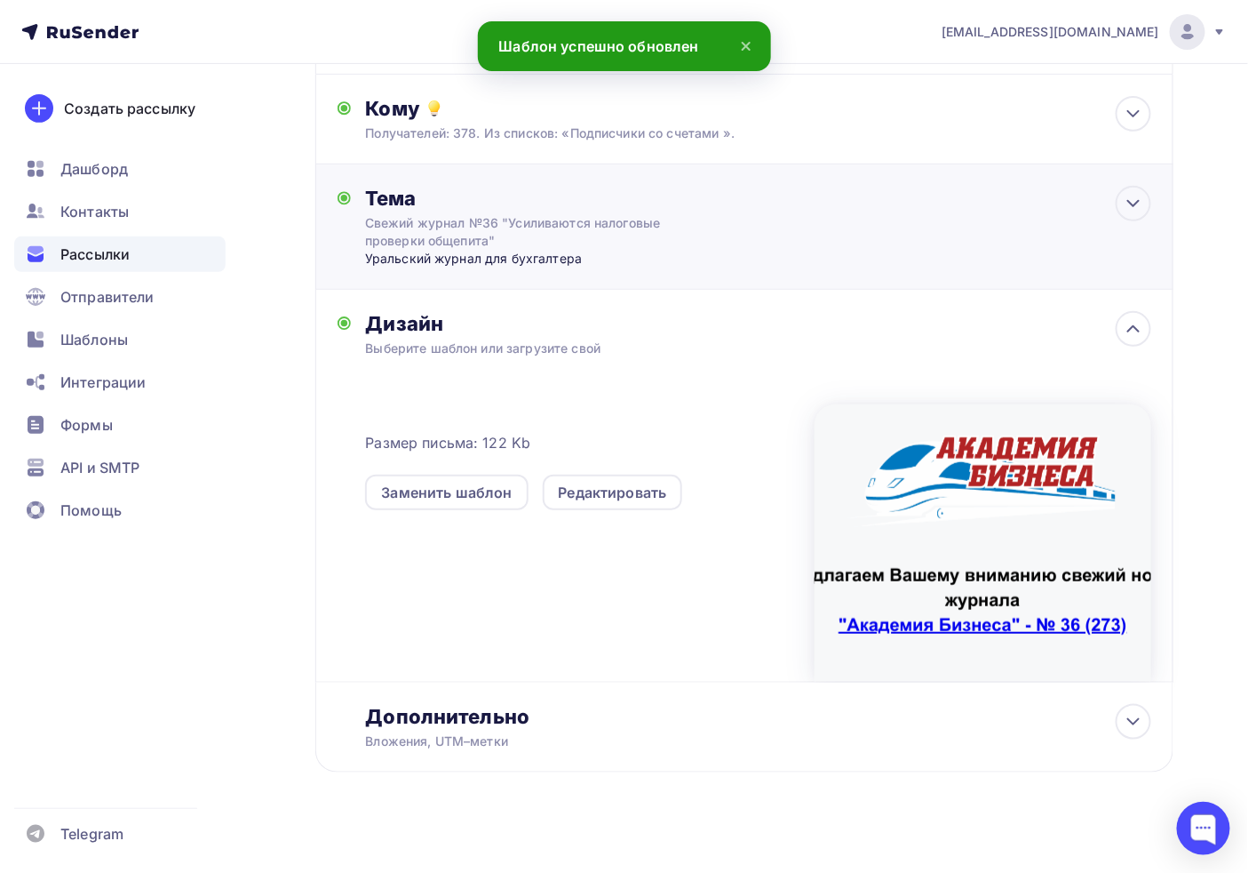
scroll to position [193, 0]
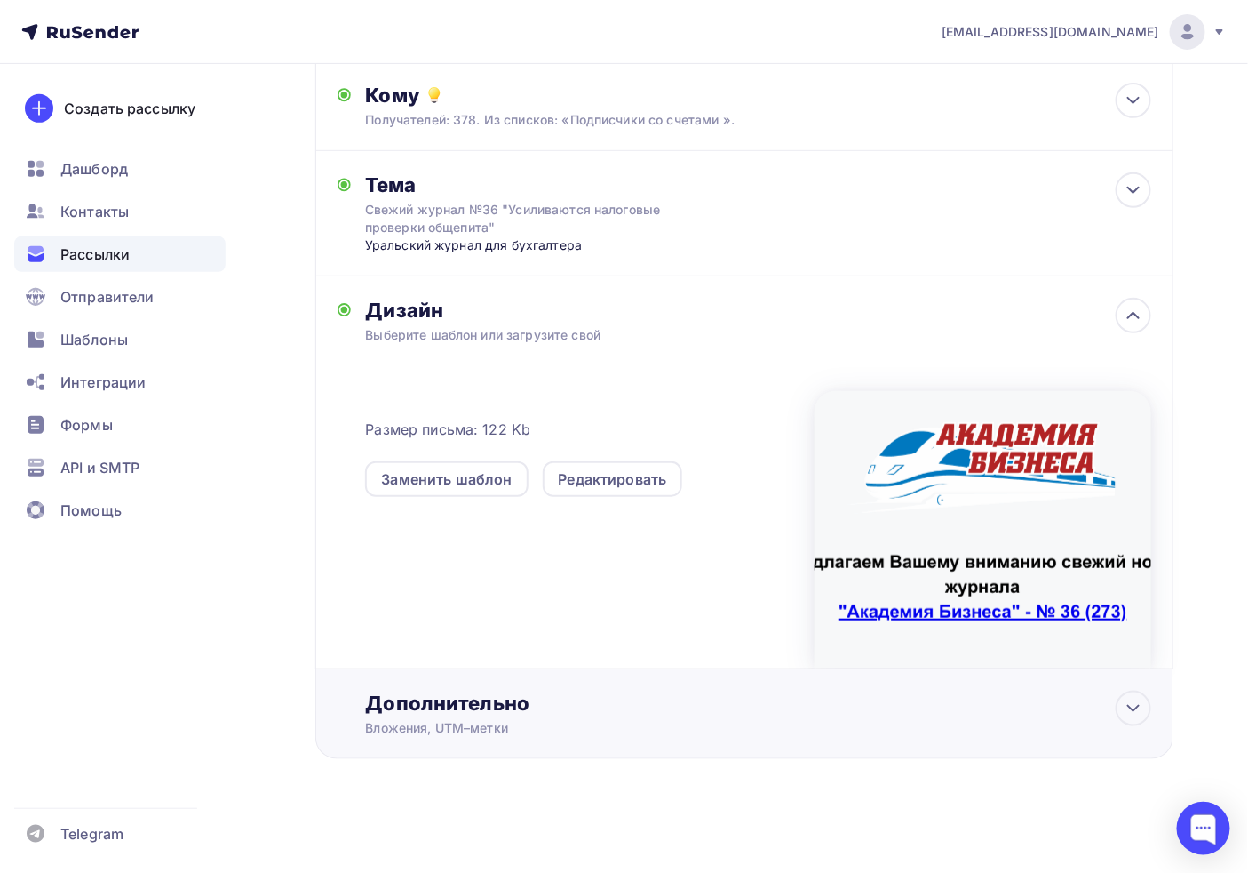
click at [535, 690] on div "Дополнительно" at bounding box center [758, 702] width 786 height 25
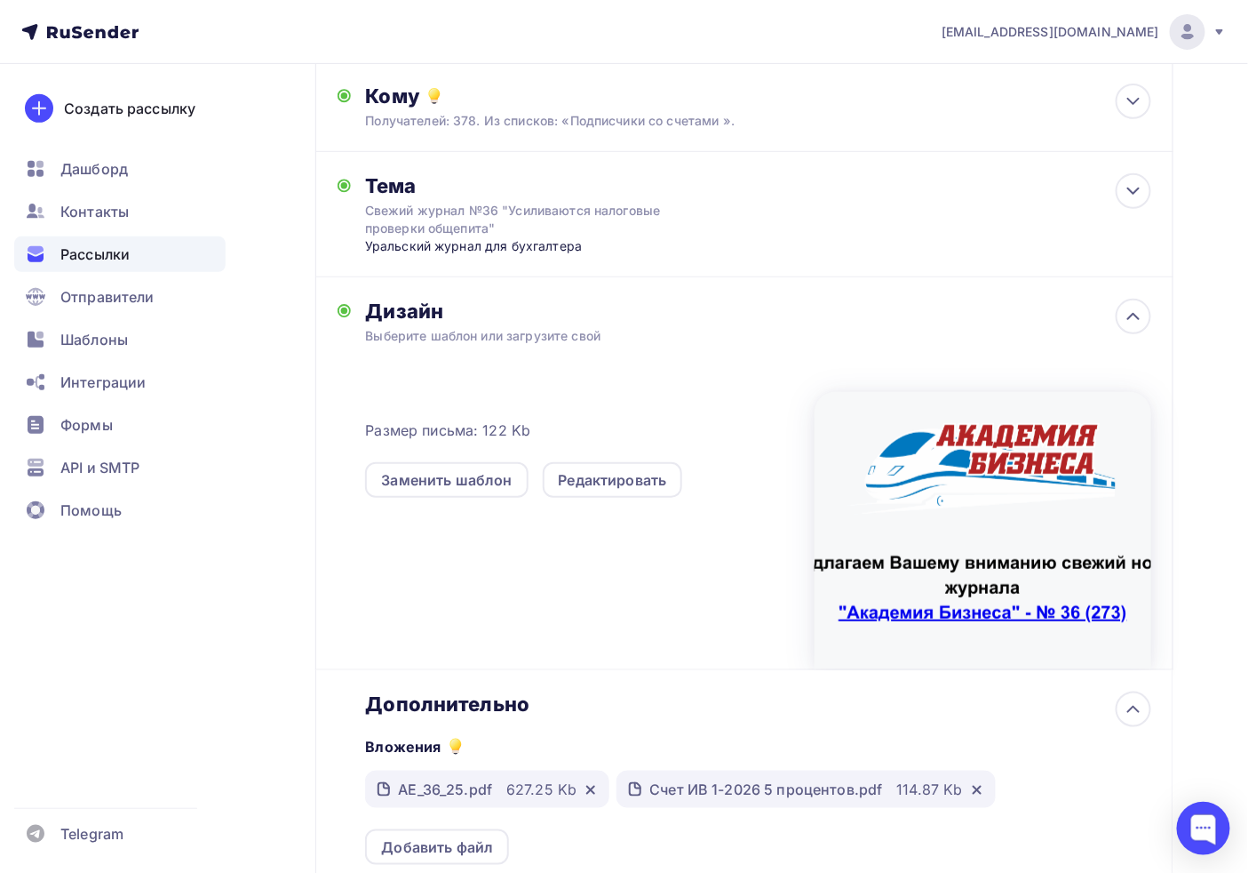
scroll to position [1, 0]
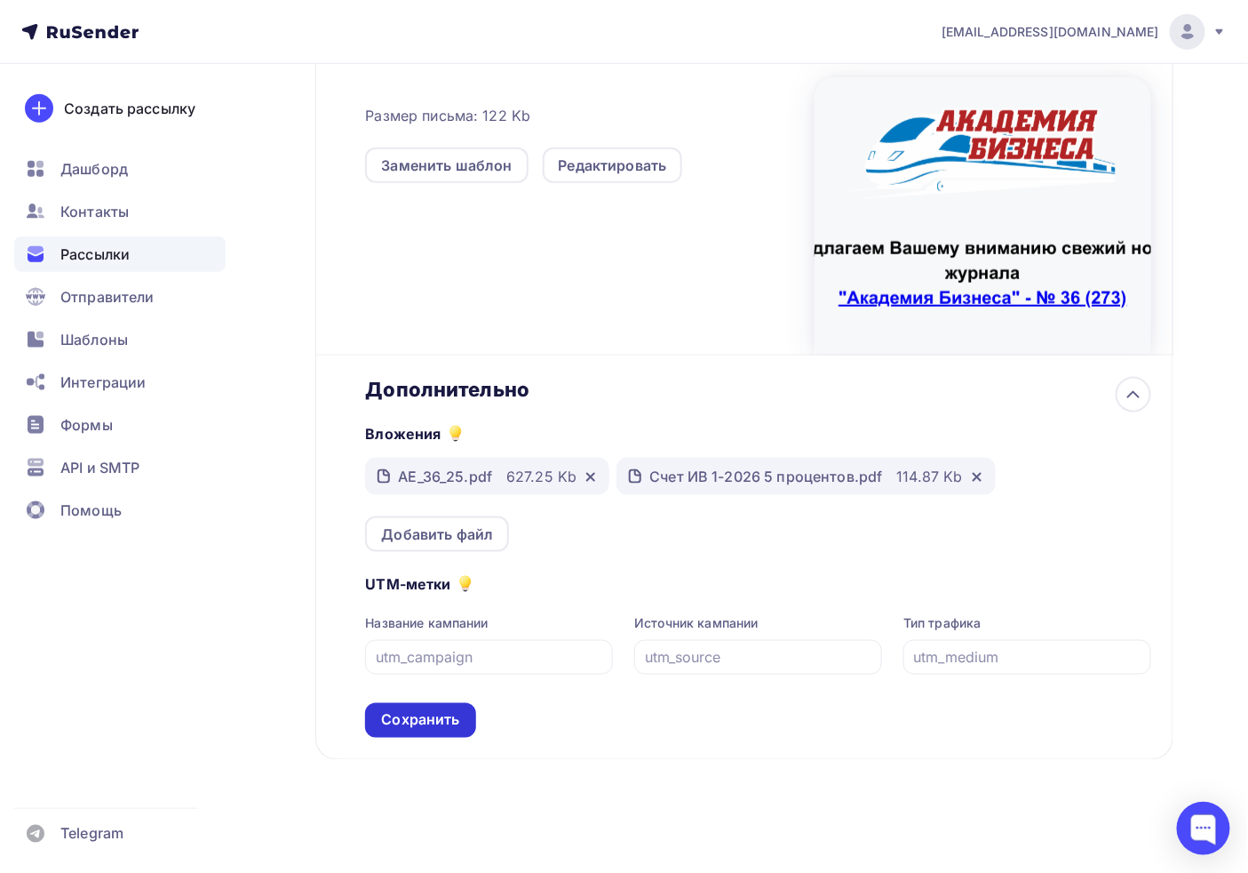
drag, startPoint x: 433, startPoint y: 716, endPoint x: 462, endPoint y: 723, distance: 30.2
click at [432, 715] on div "Сохранить" at bounding box center [420, 720] width 78 height 20
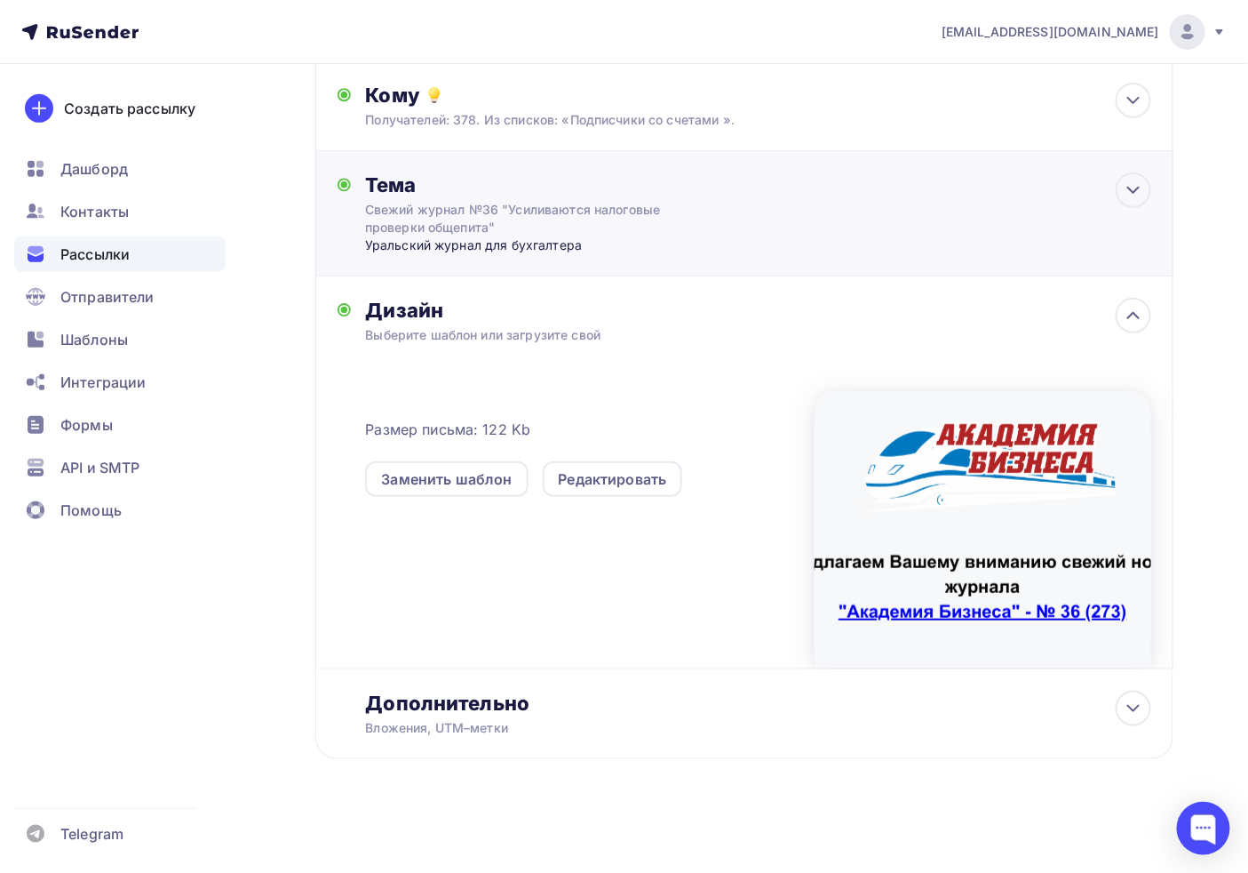
scroll to position [0, 0]
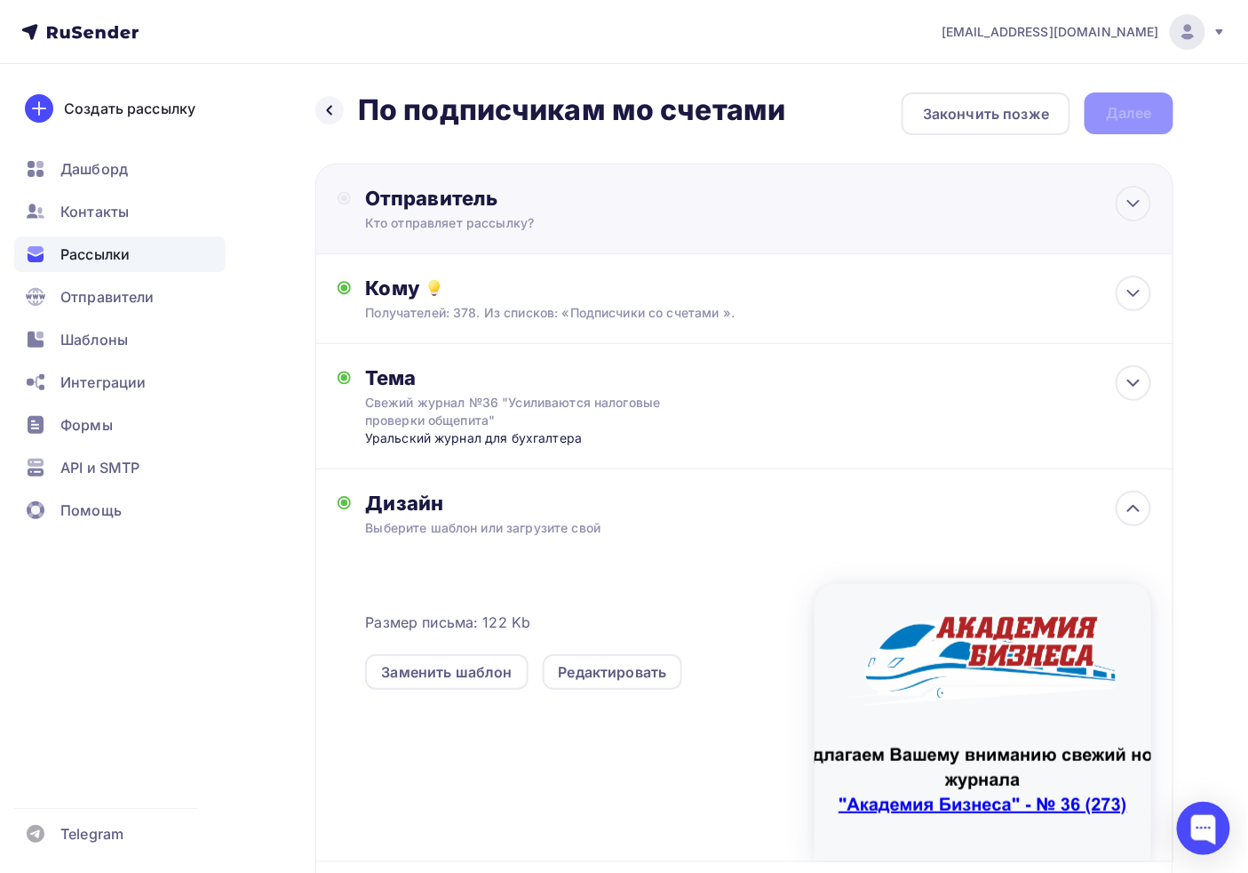
click at [482, 228] on div "Кто отправляет рассылку?" at bounding box center [538, 223] width 347 height 18
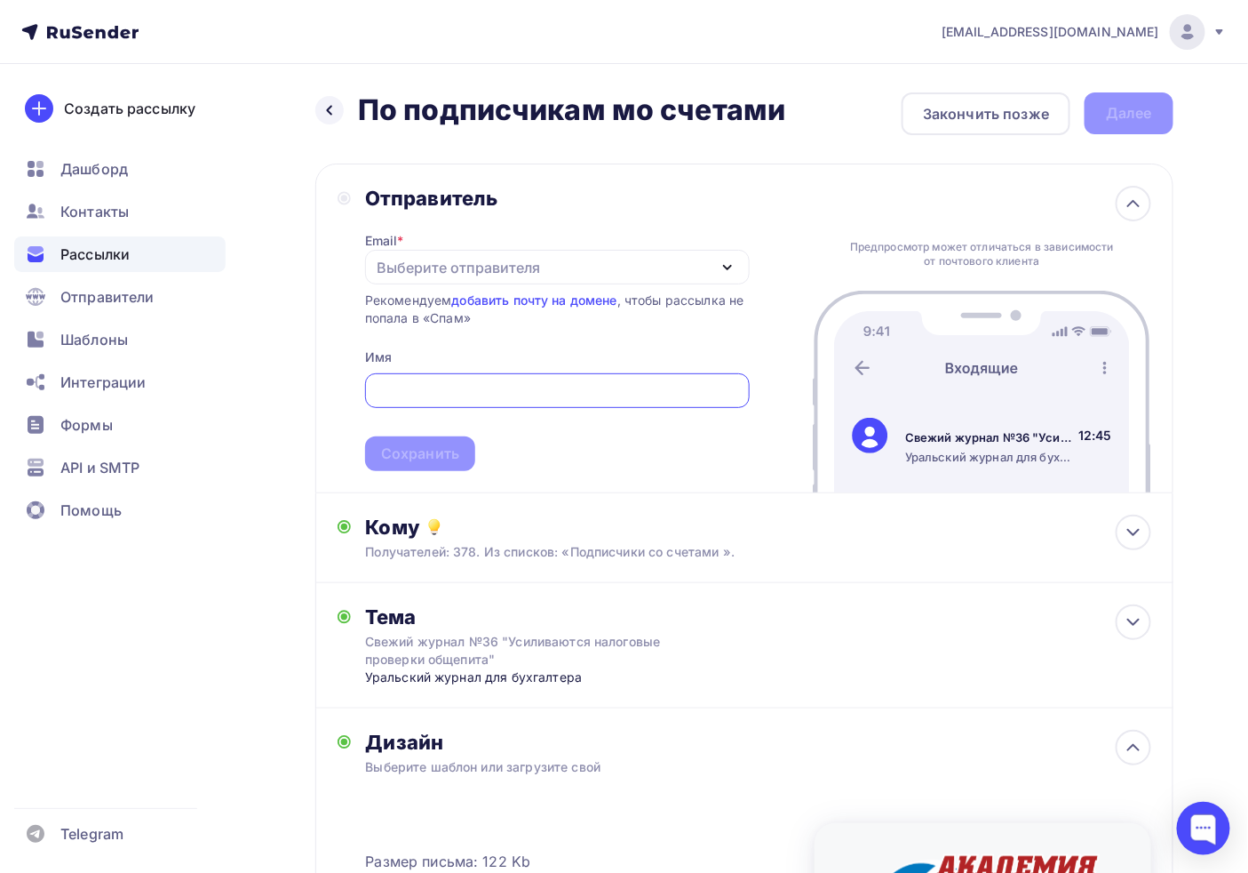
click at [443, 385] on input "text" at bounding box center [557, 390] width 364 height 21
click at [441, 385] on input "text" at bounding box center [557, 390] width 364 height 21
click at [456, 264] on div "Выберите отправителя" at bounding box center [458, 267] width 163 height 21
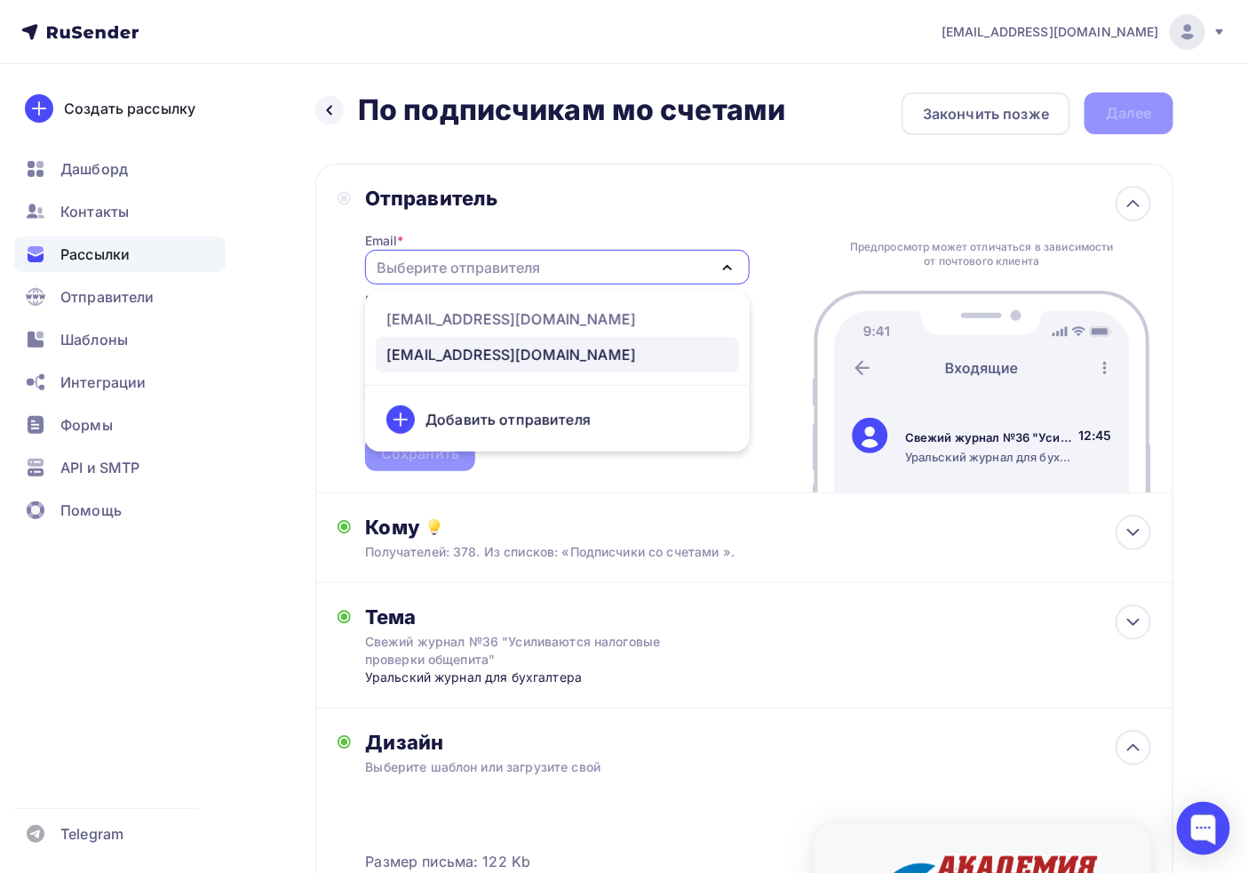
click at [484, 362] on div "[EMAIL_ADDRESS][DOMAIN_NAME]" at bounding box center [512, 354] width 250 height 21
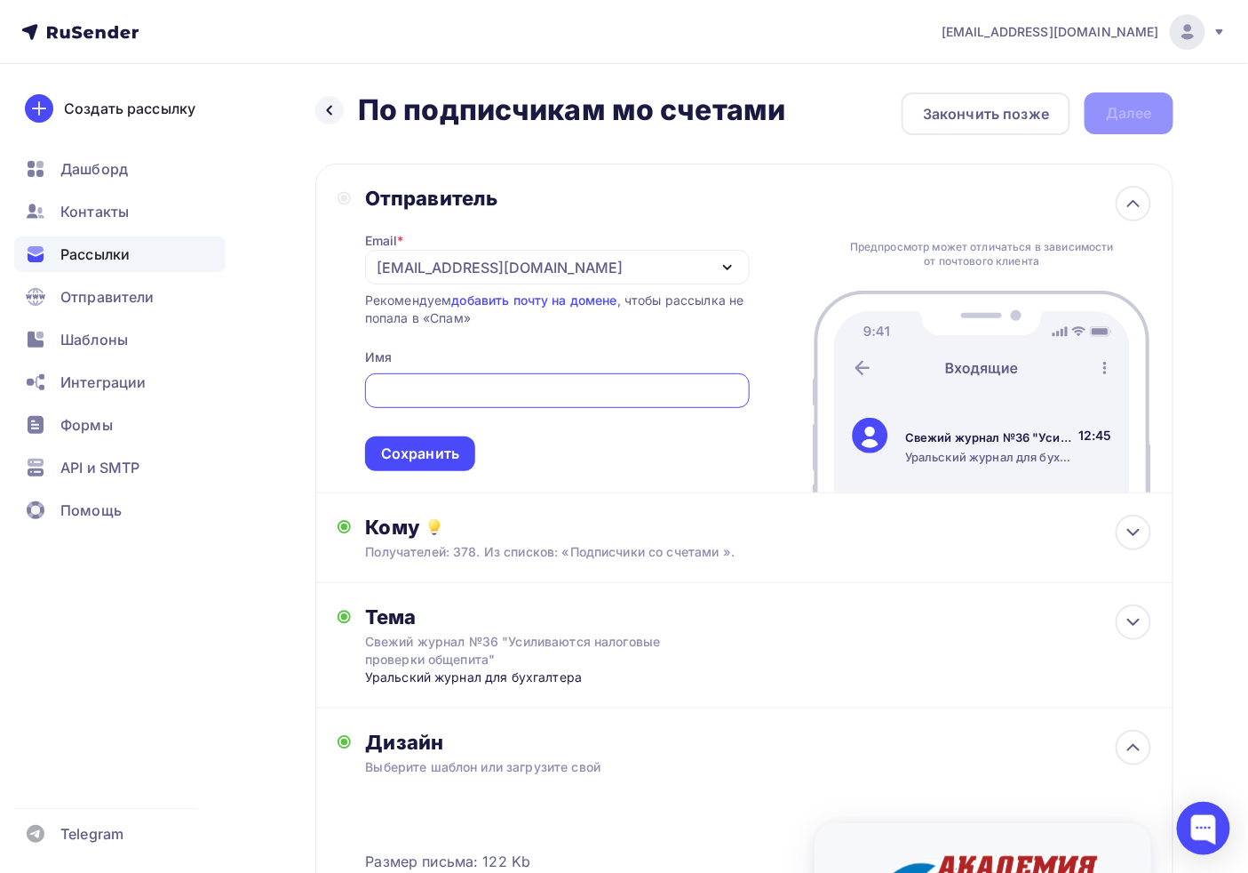
click at [442, 391] on input "text" at bounding box center [557, 390] width 364 height 21
type input "Журнал "АБ-Экспресс""
drag, startPoint x: 451, startPoint y: 442, endPoint x: 473, endPoint y: 449, distance: 23.3
click at [450, 443] on div "Сохранить" at bounding box center [420, 453] width 78 height 20
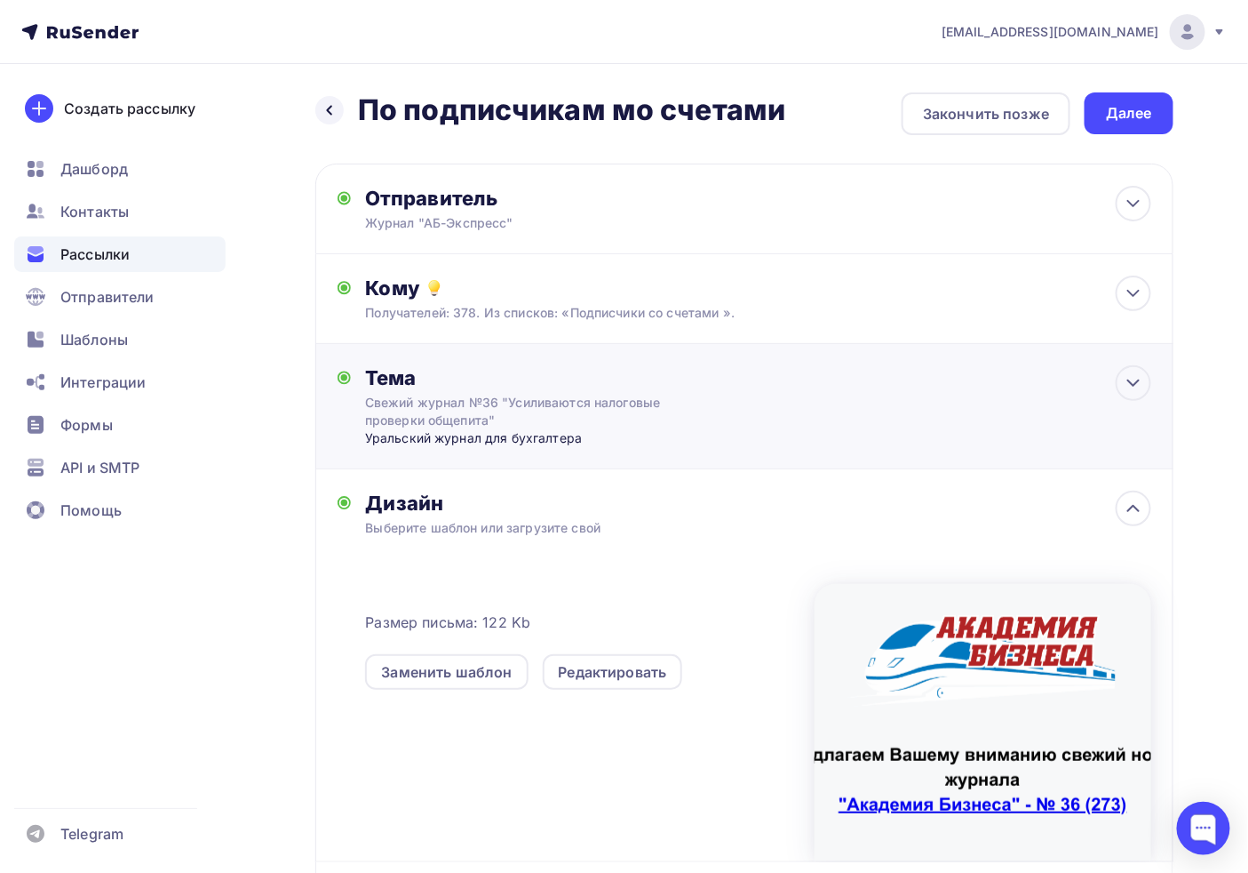
click at [565, 361] on div "Тема Свежий журнал №36 "Усиливаются налоговые проверки общепита" Уральский журн…" at bounding box center [744, 406] width 858 height 125
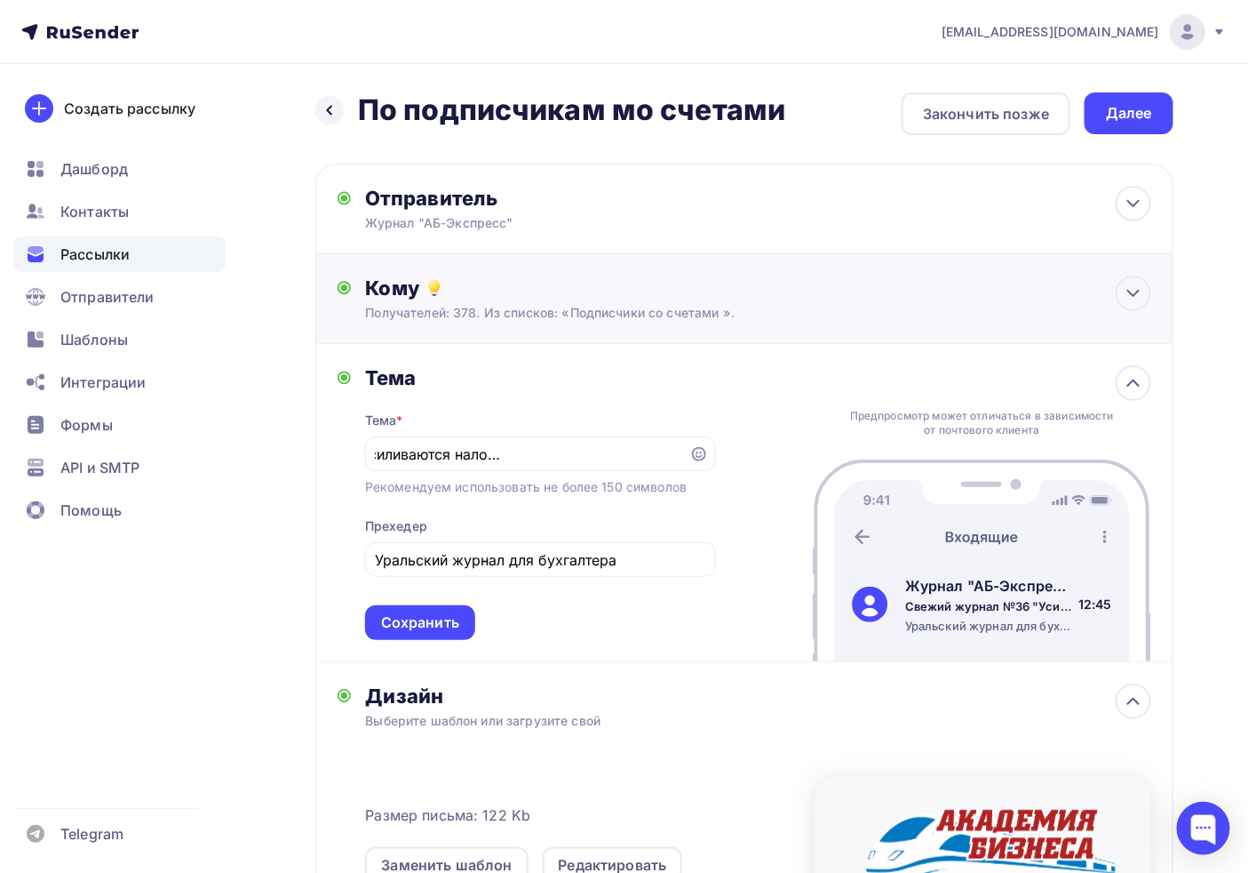
click at [507, 299] on div "Кому" at bounding box center [758, 287] width 786 height 25
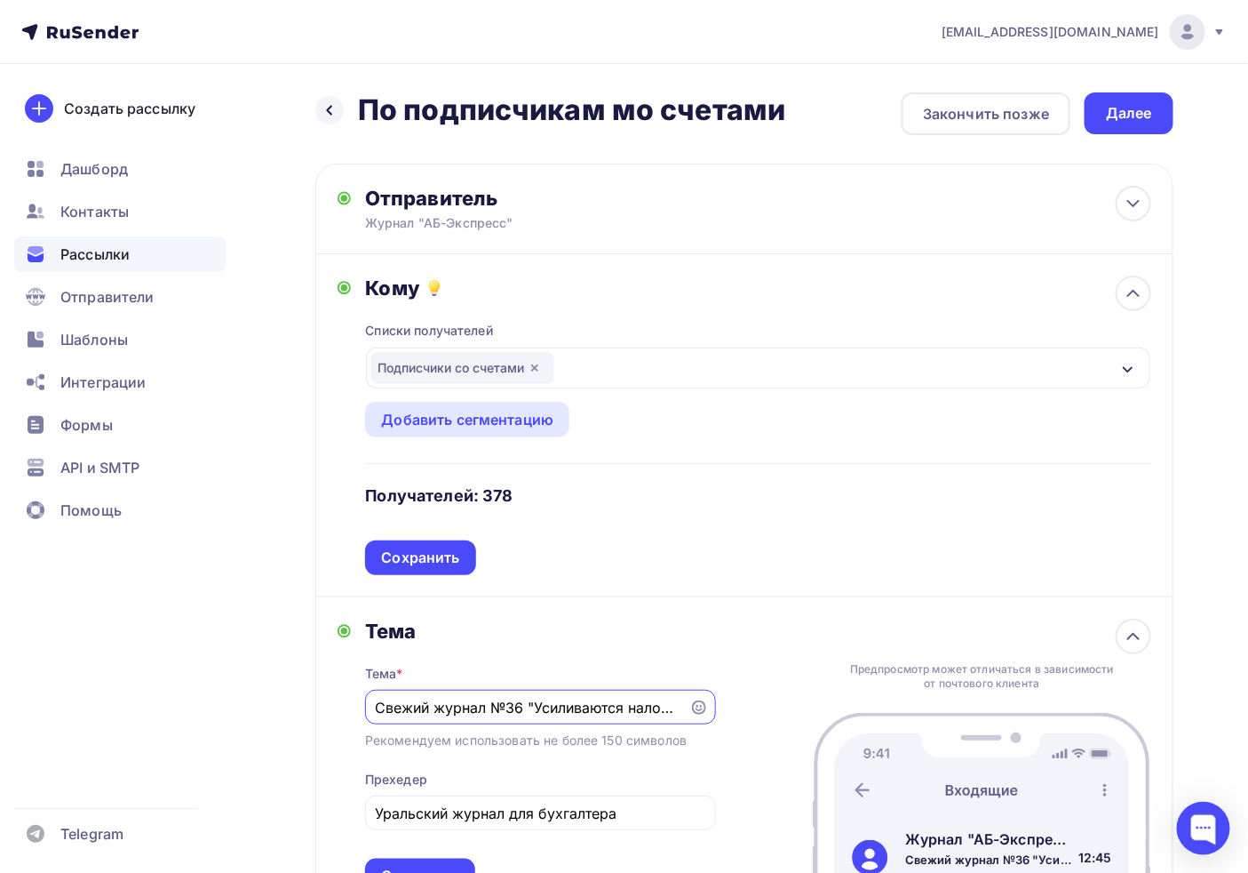
scroll to position [0, 174]
drag, startPoint x: 570, startPoint y: 714, endPoint x: 699, endPoint y: 664, distance: 138.1
click at [725, 668] on div "Тема Тема * Свежий журнал №36 "Усиливаются налоговые проверки общепита" Рекомен…" at bounding box center [744, 756] width 858 height 318
click at [595, 712] on input "Свежий журнал №36 "Усиливаются налоговые проверки общепита"" at bounding box center [527, 707] width 304 height 21
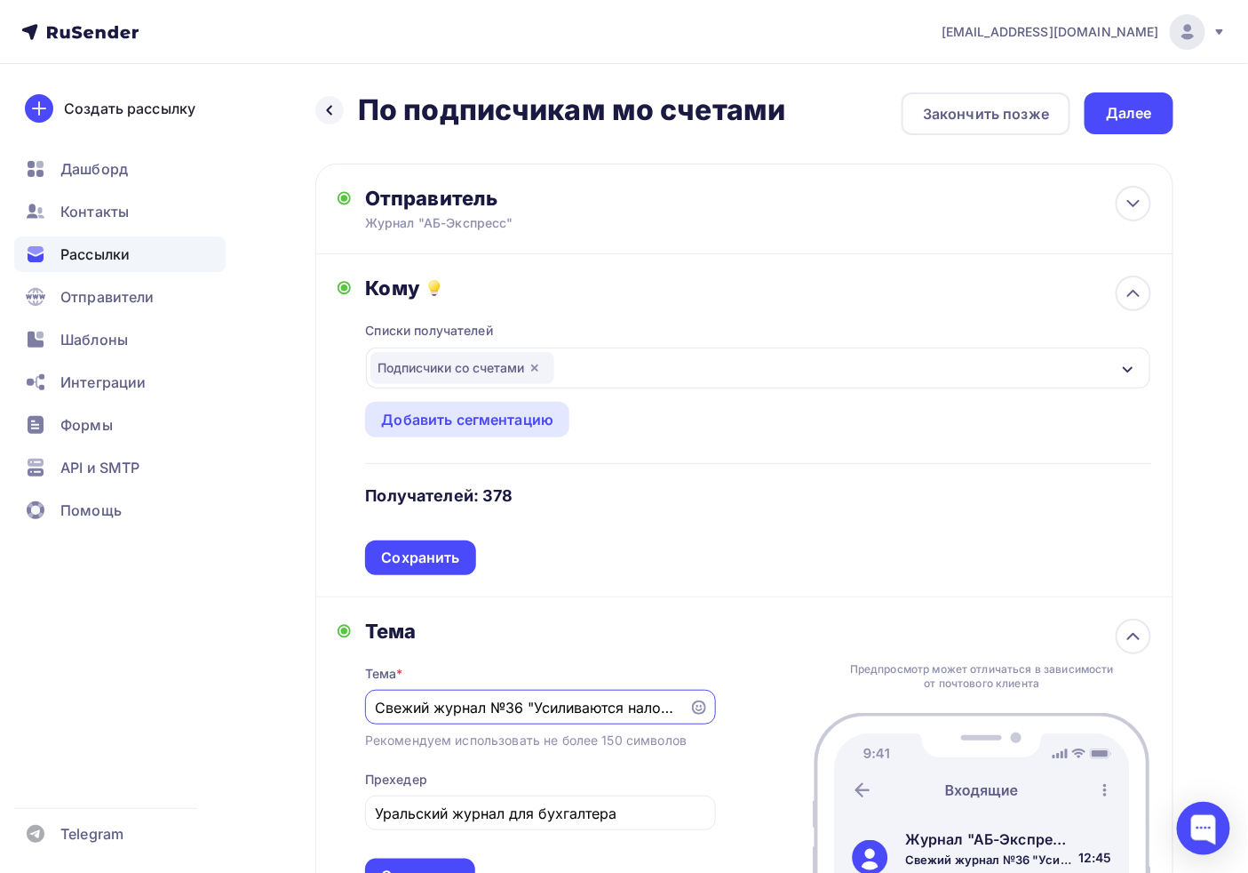
drag, startPoint x: 458, startPoint y: 706, endPoint x: 179, endPoint y: 684, distance: 278.9
click at [0, 706] on div "adm@ab-express.ru Аккаунт Тарифы Выйти Создать рассылку Дашборд Контакты Рассыл…" at bounding box center [624, 756] width 1248 height 1512
click at [545, 704] on input "Свежий журнал №36 "Усиливаются налоговые проверки общепита"" at bounding box center [527, 707] width 304 height 21
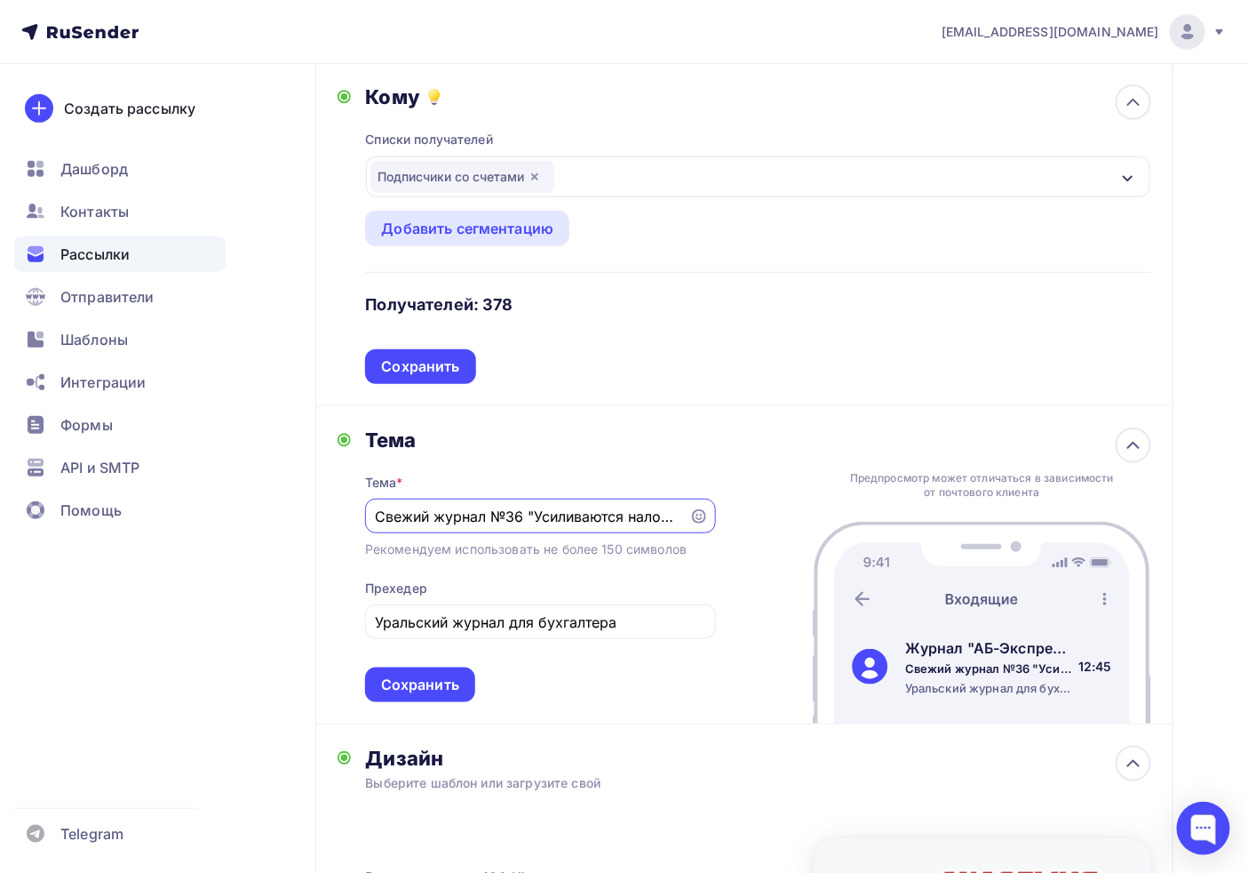
scroll to position [197, 0]
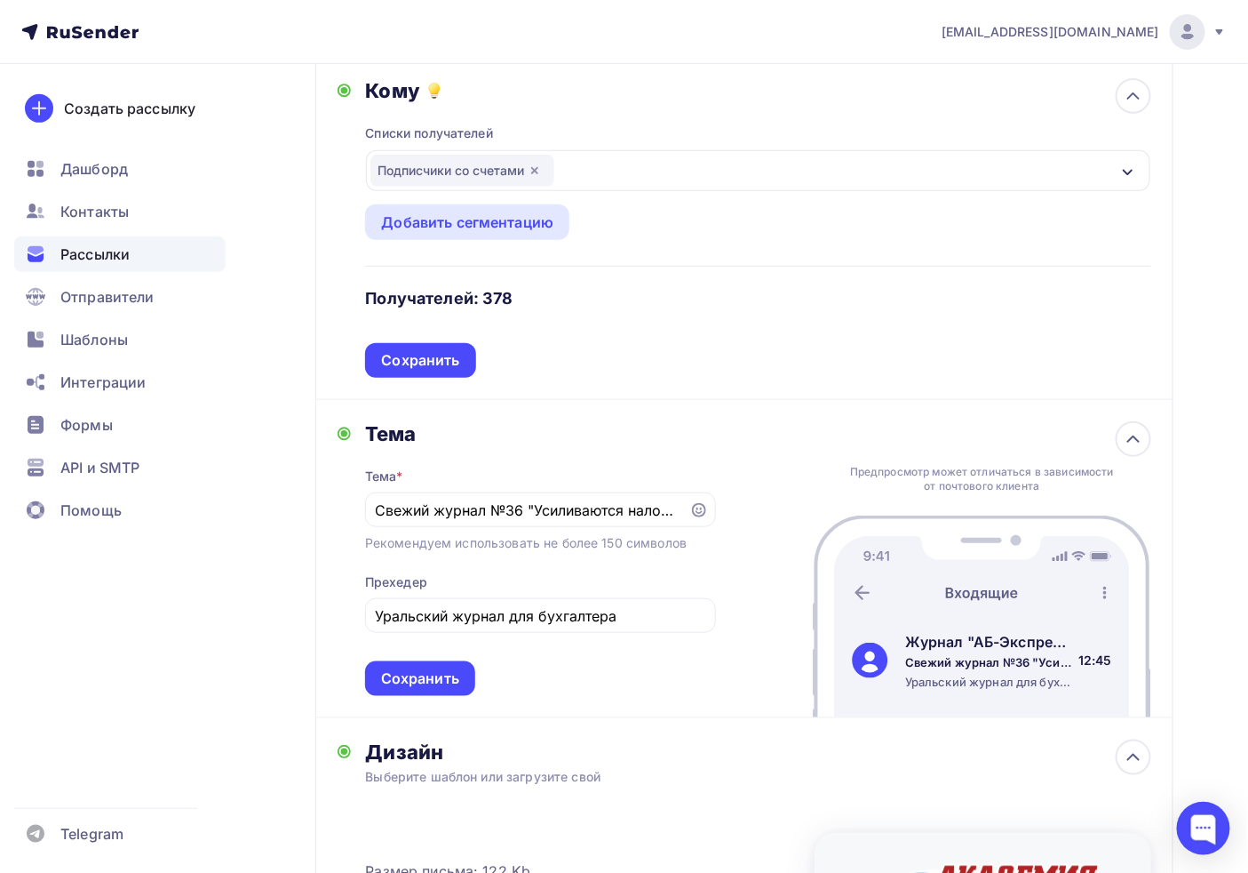
click at [428, 697] on div "Тема Тема * Свежий журнал №36 "Усиливаются налоговые проверки общепита" Рекомен…" at bounding box center [744, 559] width 858 height 318
click at [424, 685] on div "Сохранить" at bounding box center [420, 678] width 78 height 20
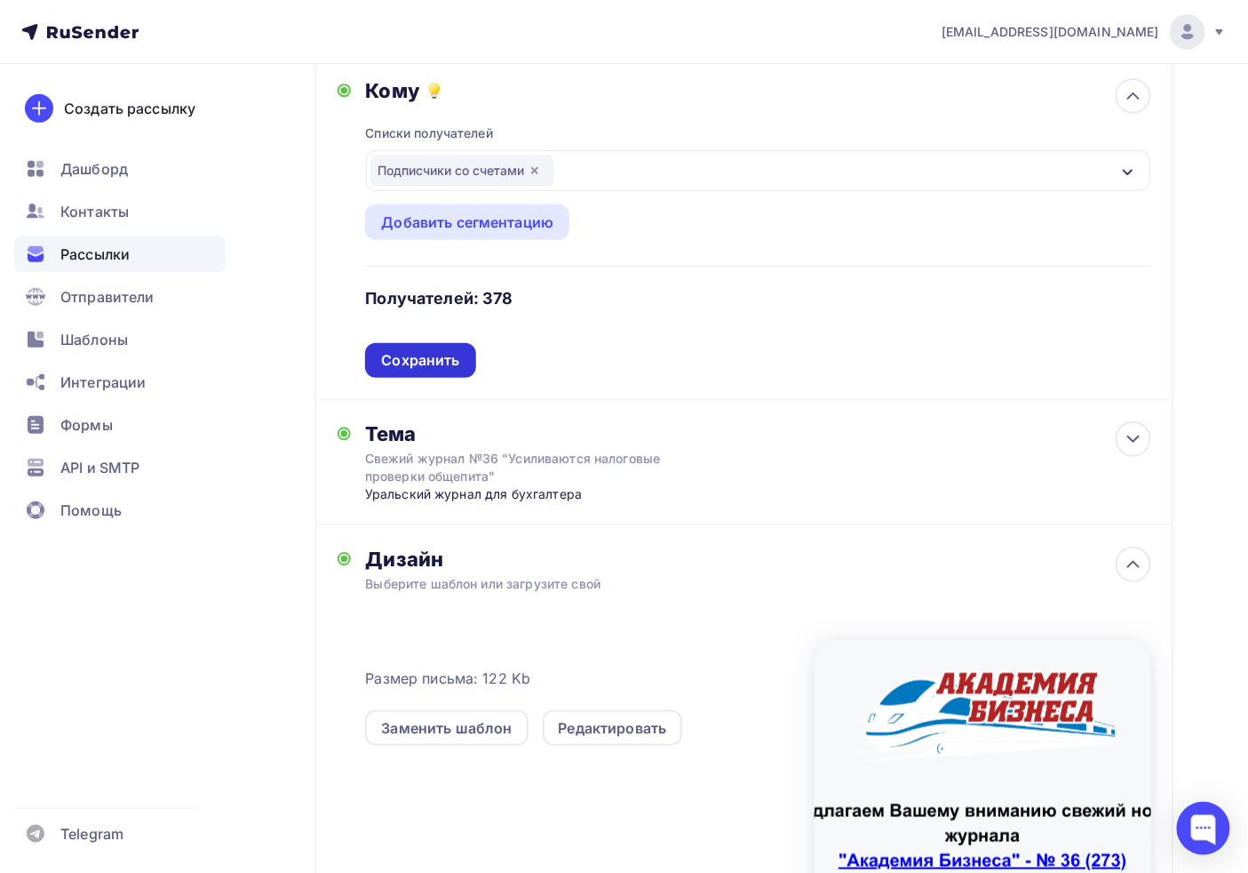
click at [413, 354] on div "Сохранить" at bounding box center [420, 360] width 78 height 20
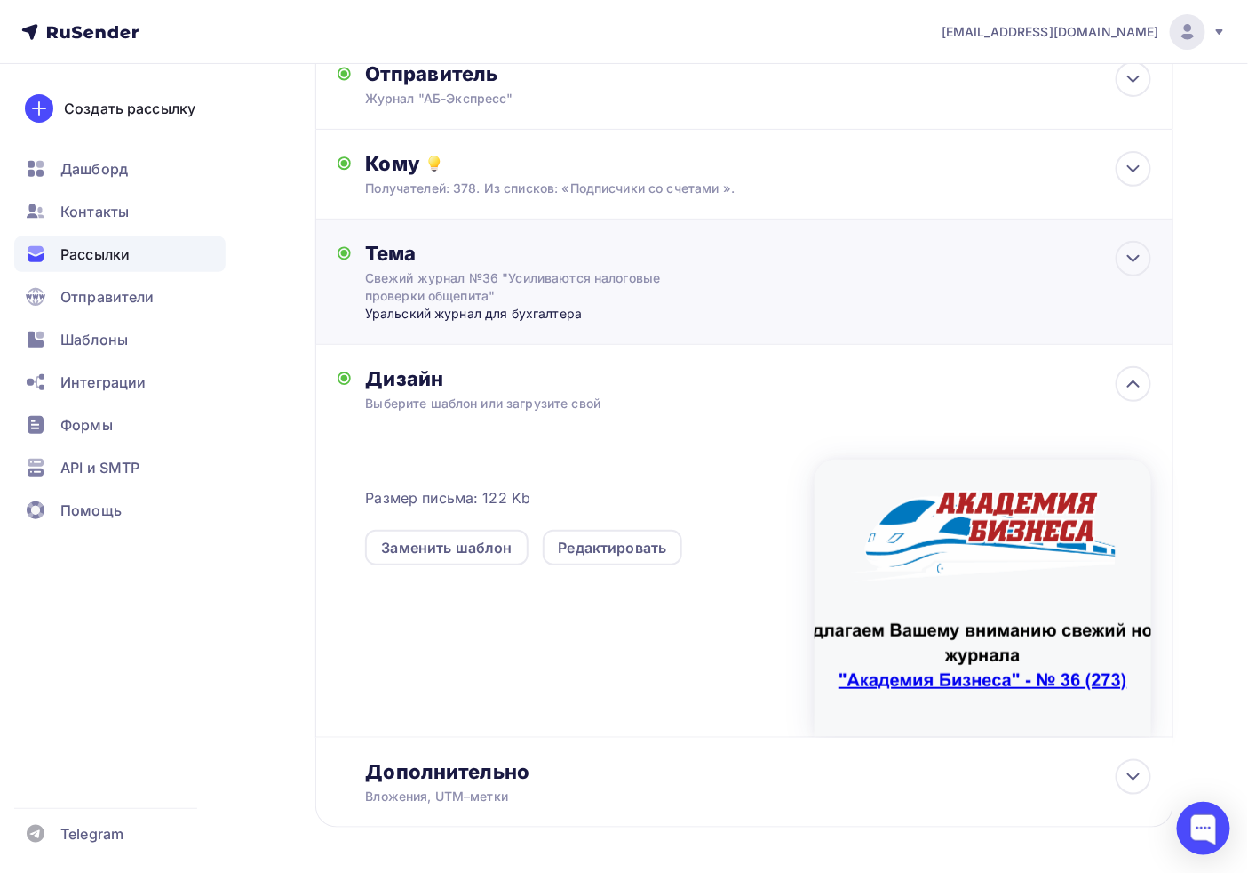
scroll to position [0, 0]
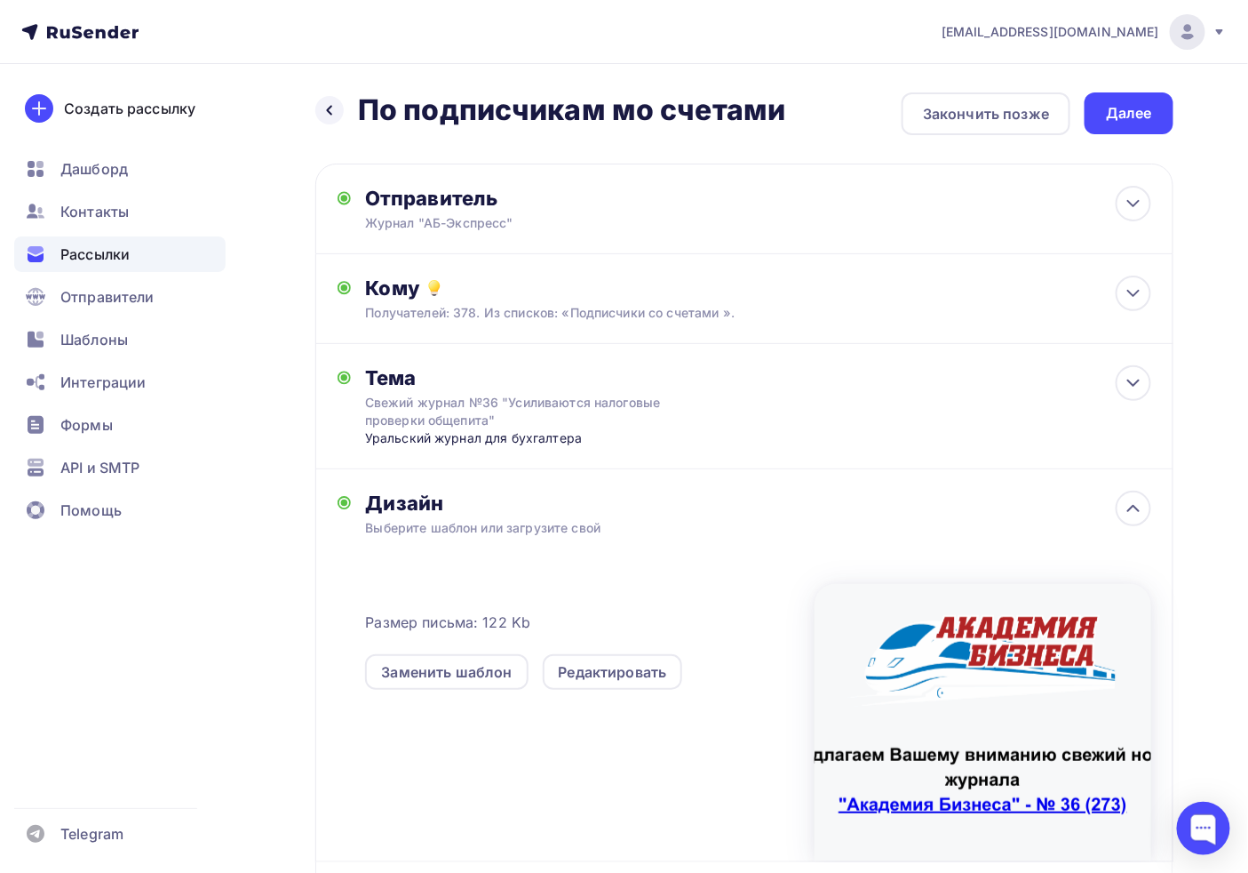
click at [1113, 99] on div "Далее" at bounding box center [1129, 113] width 89 height 42
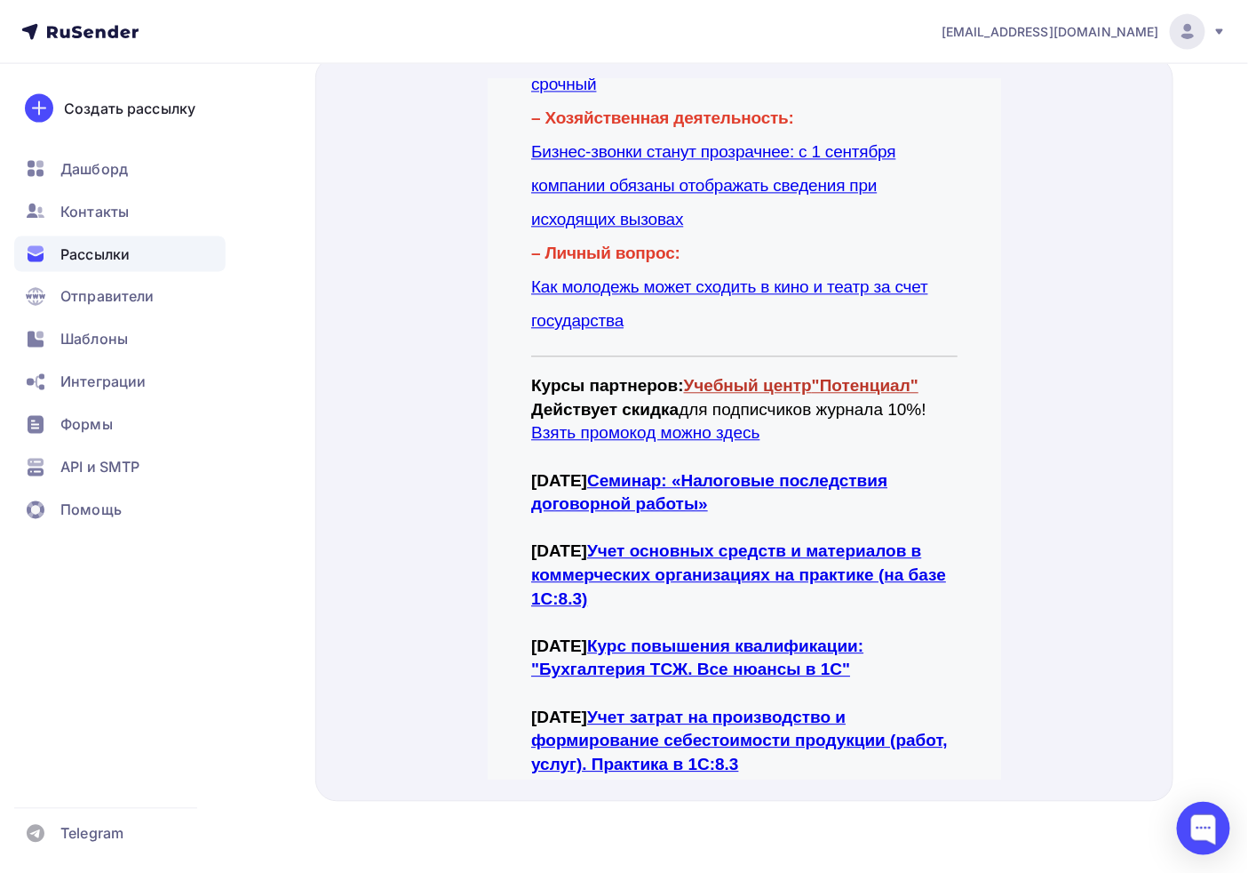
scroll to position [1184, 0]
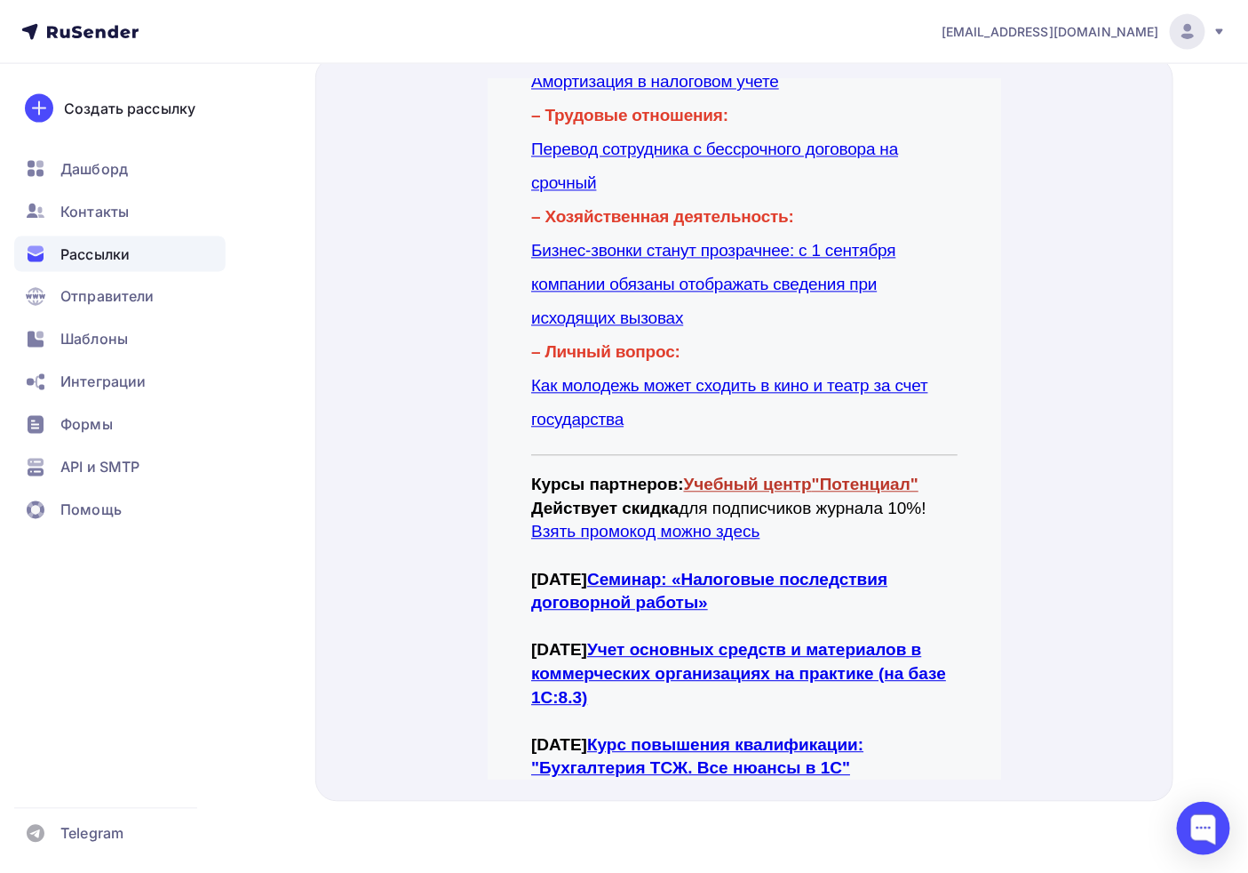
drag, startPoint x: 1242, startPoint y: 527, endPoint x: 1254, endPoint y: 528, distance: 11.6
click at [1244, 527] on div "Назад Обзор рассылки Обзор рассылки Закончить позже Отправить рассылку Отправка…" at bounding box center [624, 44] width 1248 height 1655
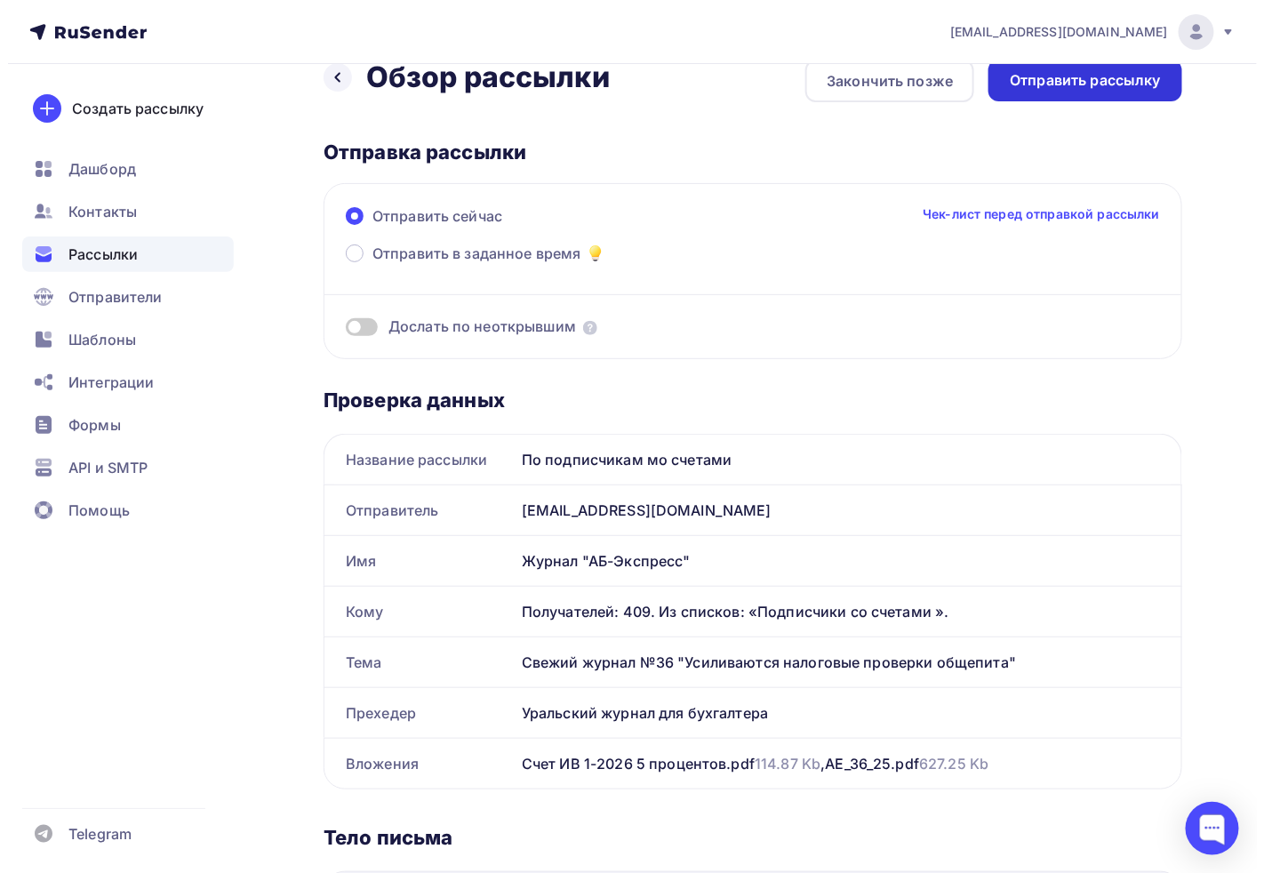
scroll to position [0, 0]
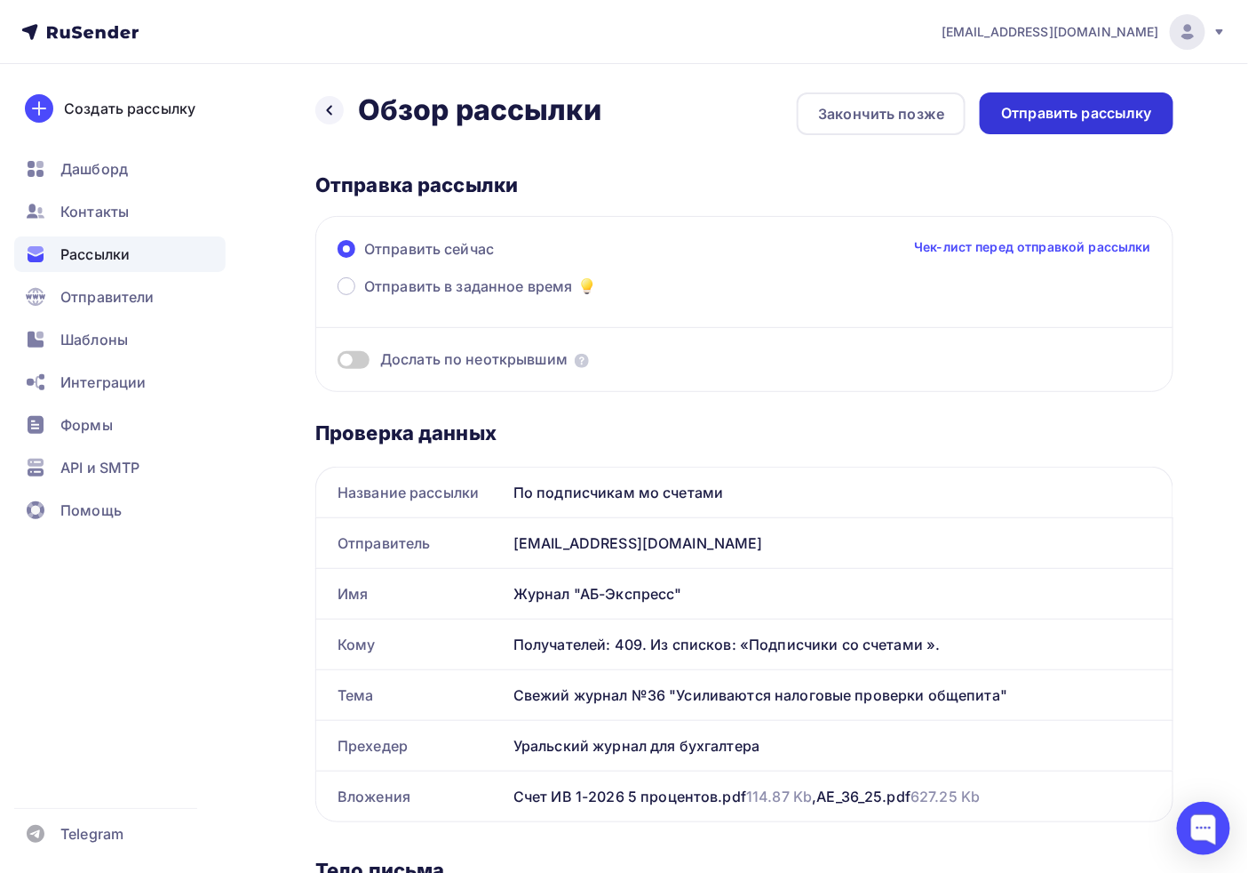
click at [1108, 114] on div "Отправить рассылку" at bounding box center [1076, 113] width 151 height 20
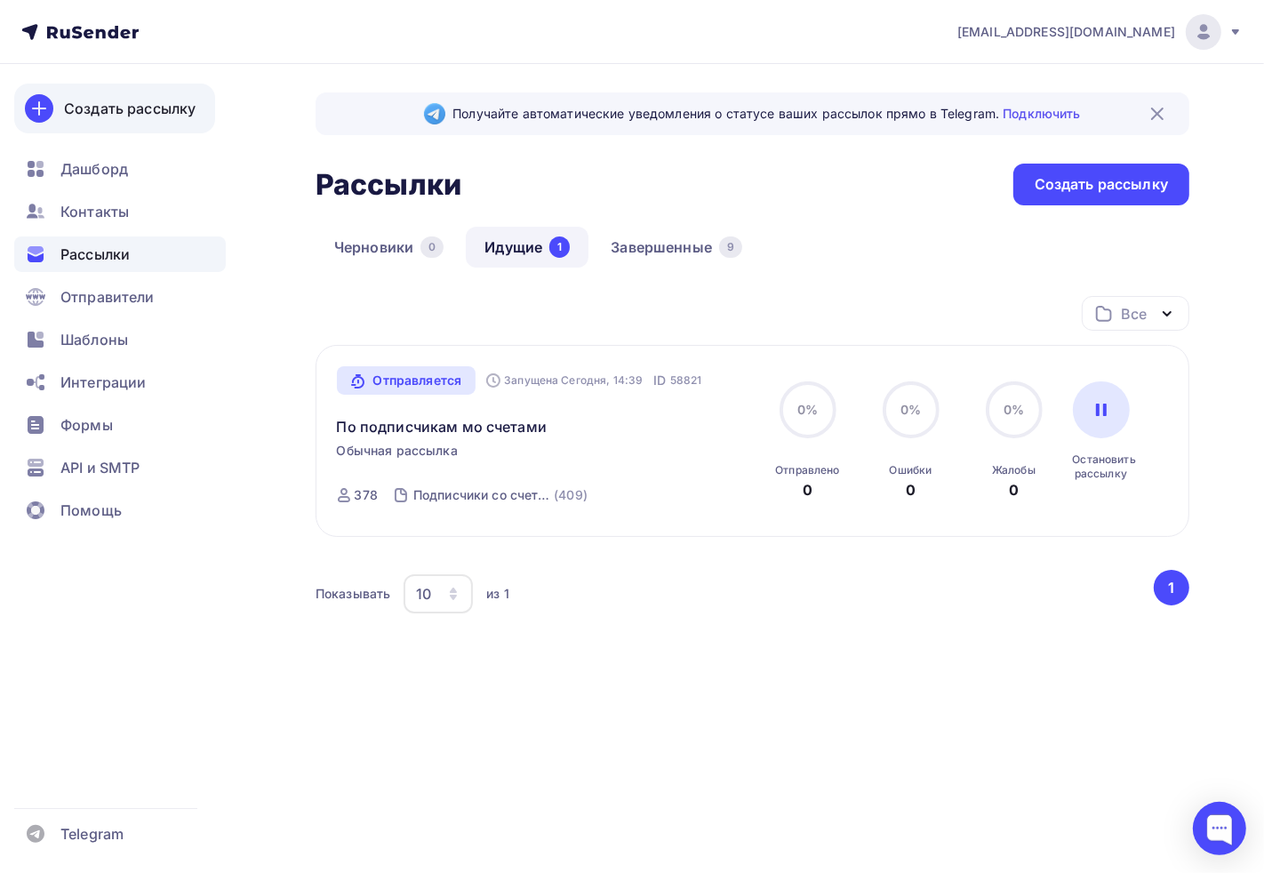
click at [140, 94] on link "Создать рассылку" at bounding box center [114, 109] width 201 height 50
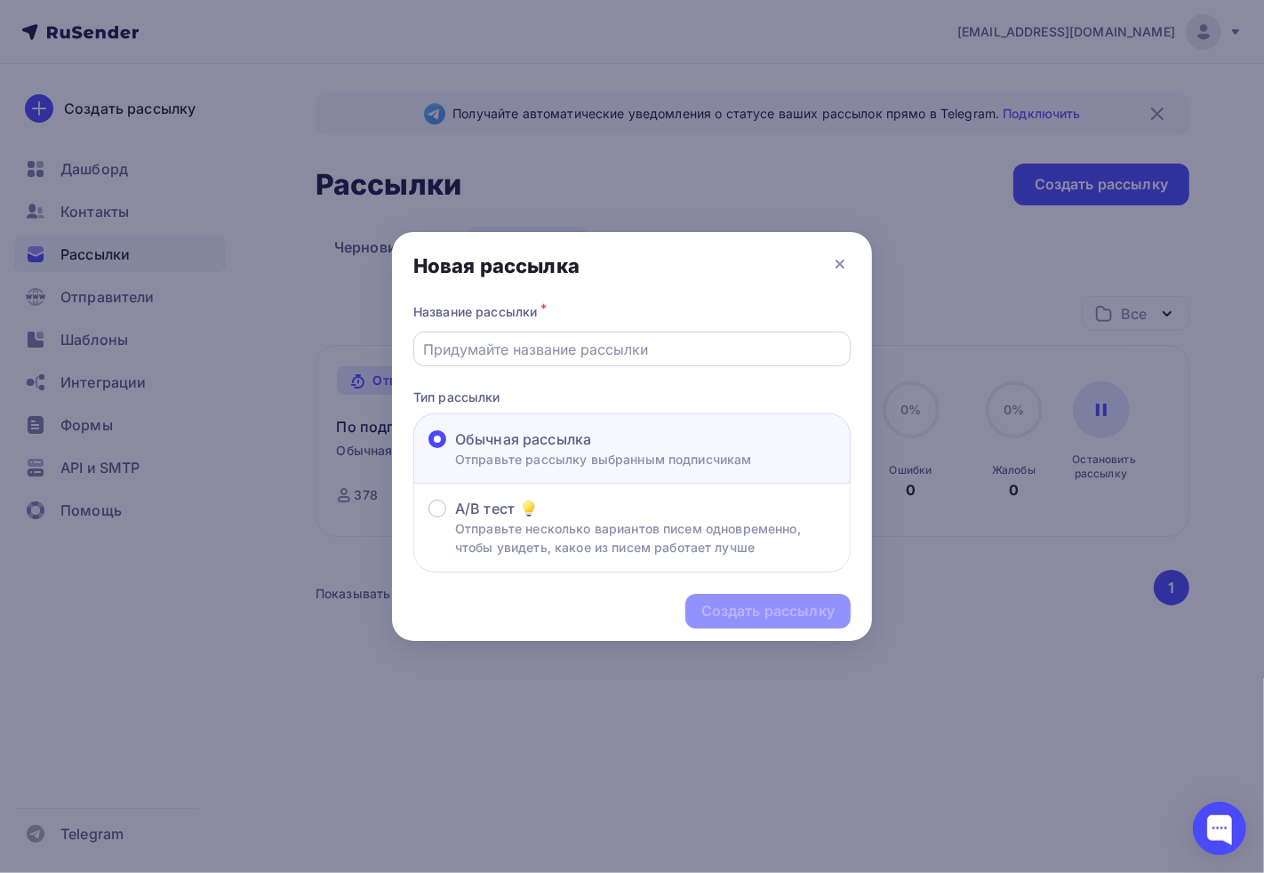
click at [546, 331] on div at bounding box center [631, 348] width 437 height 35
click at [548, 353] on input "text" at bounding box center [632, 349] width 417 height 21
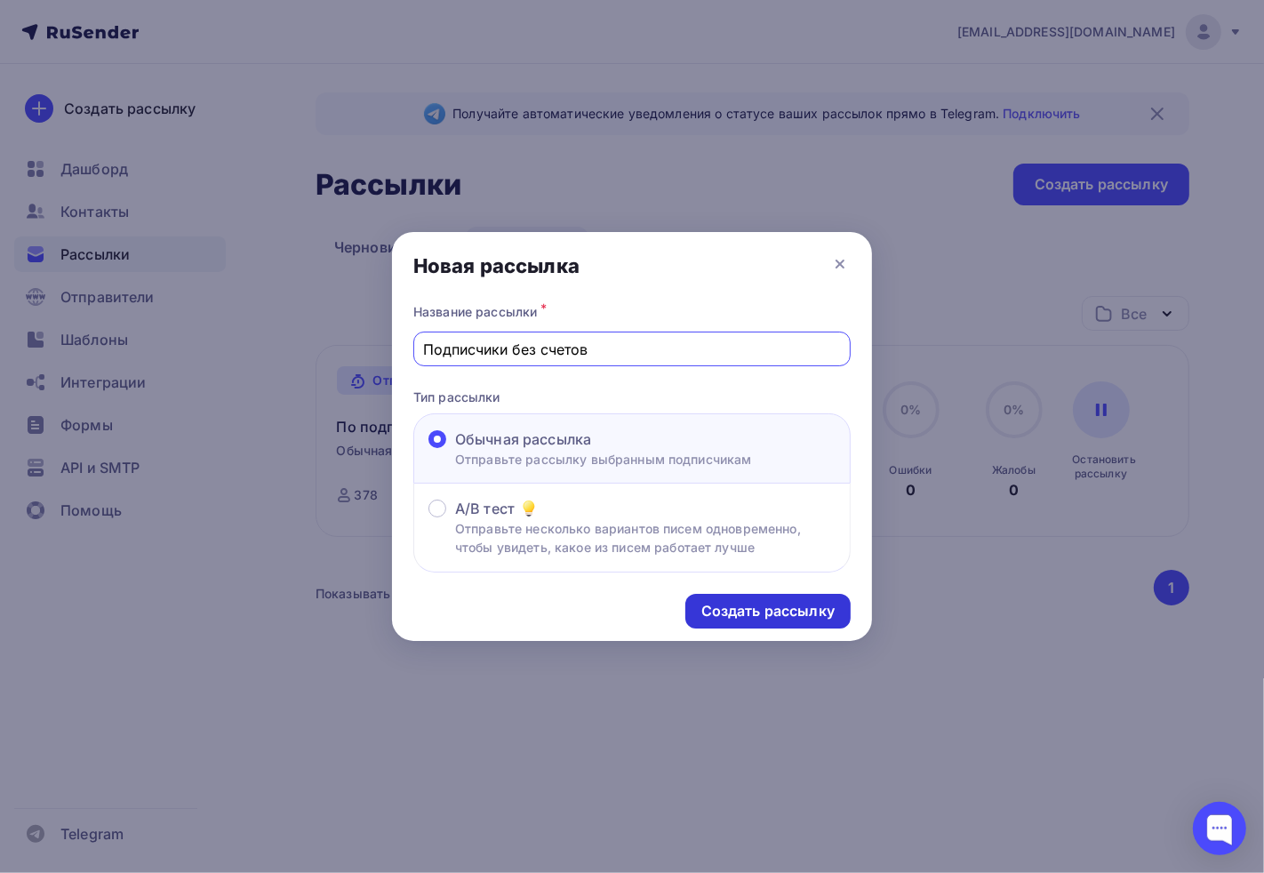
type input "Подписчики без счетов"
click at [726, 605] on div "Создать рассылку" at bounding box center [767, 611] width 133 height 20
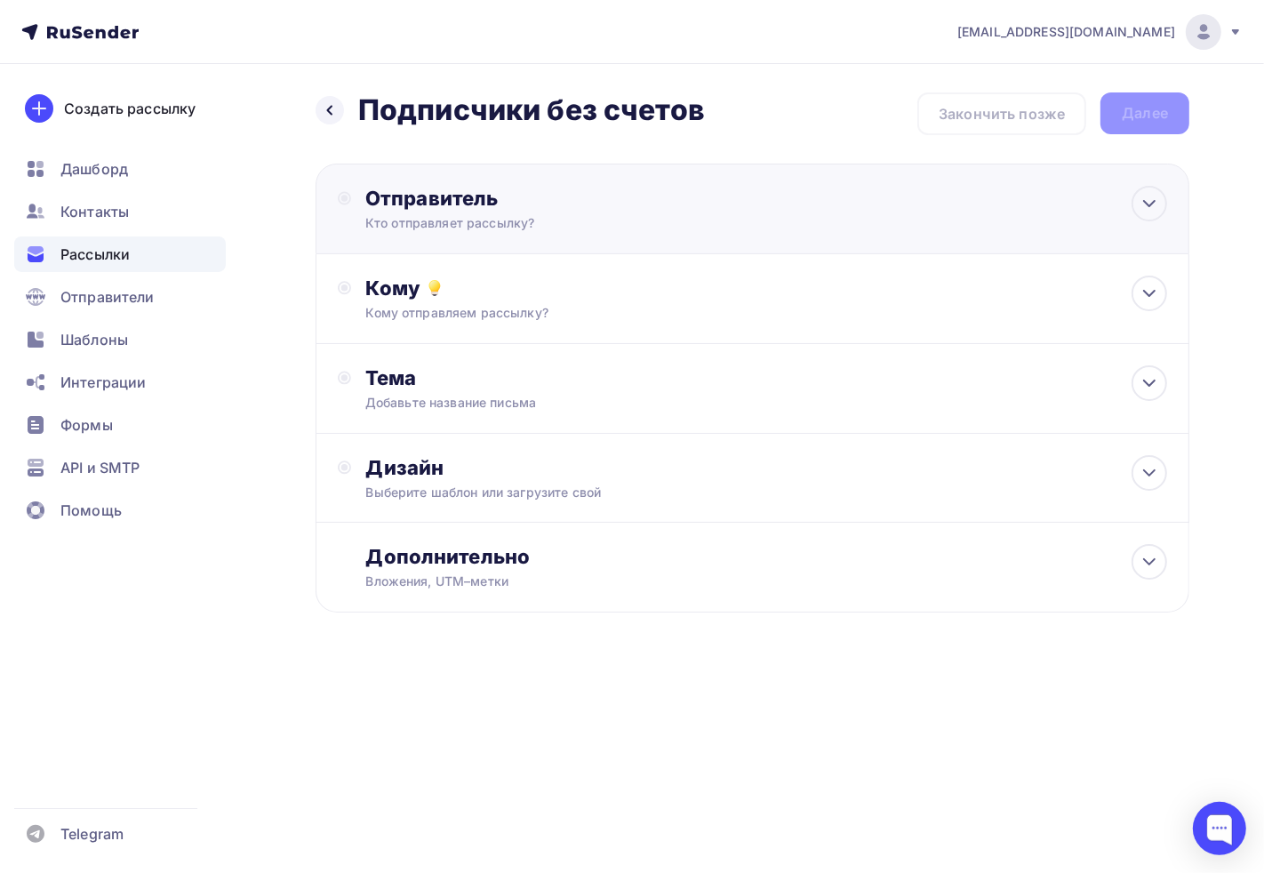
click at [539, 214] on div "Кто отправляет рассылку?" at bounding box center [538, 223] width 347 height 18
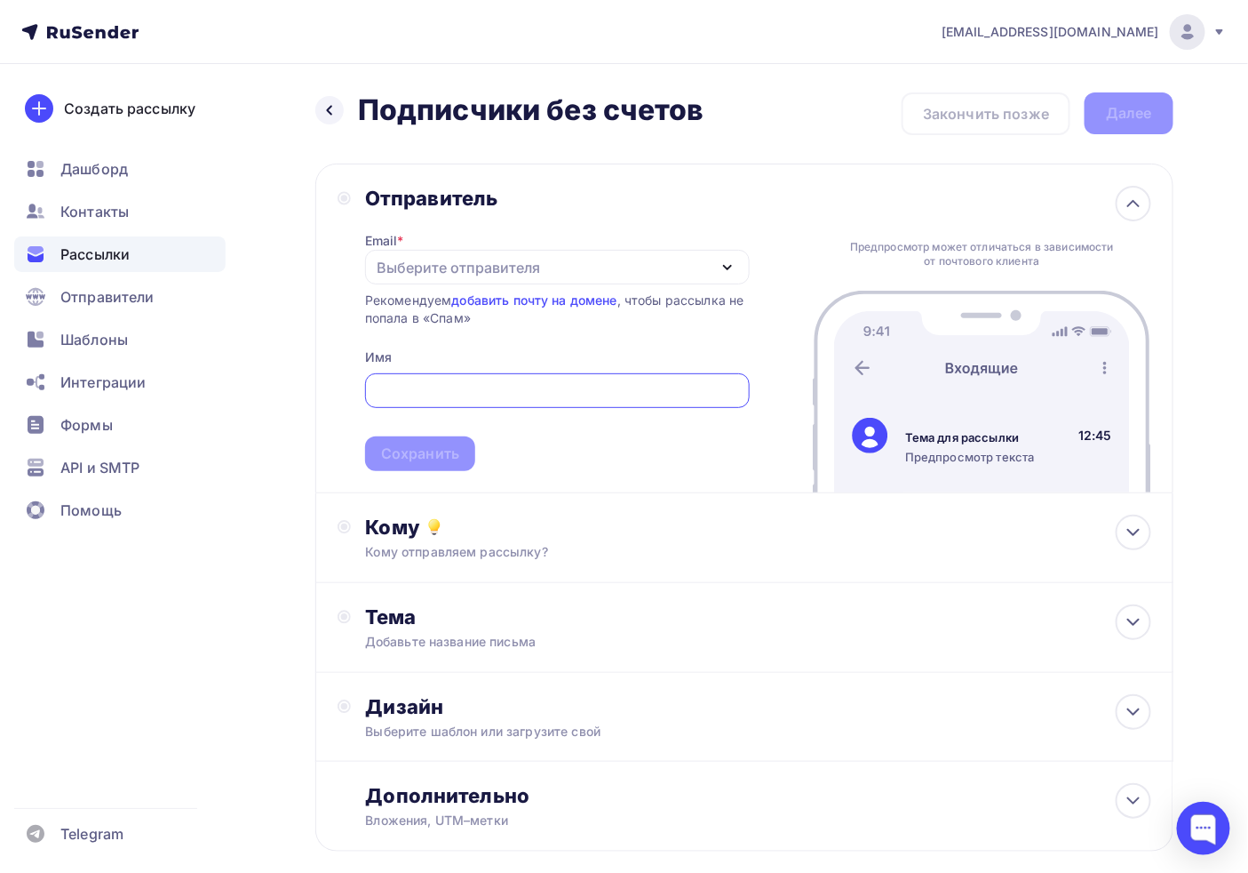
click at [411, 260] on div "Выберите отправителя" at bounding box center [458, 267] width 163 height 21
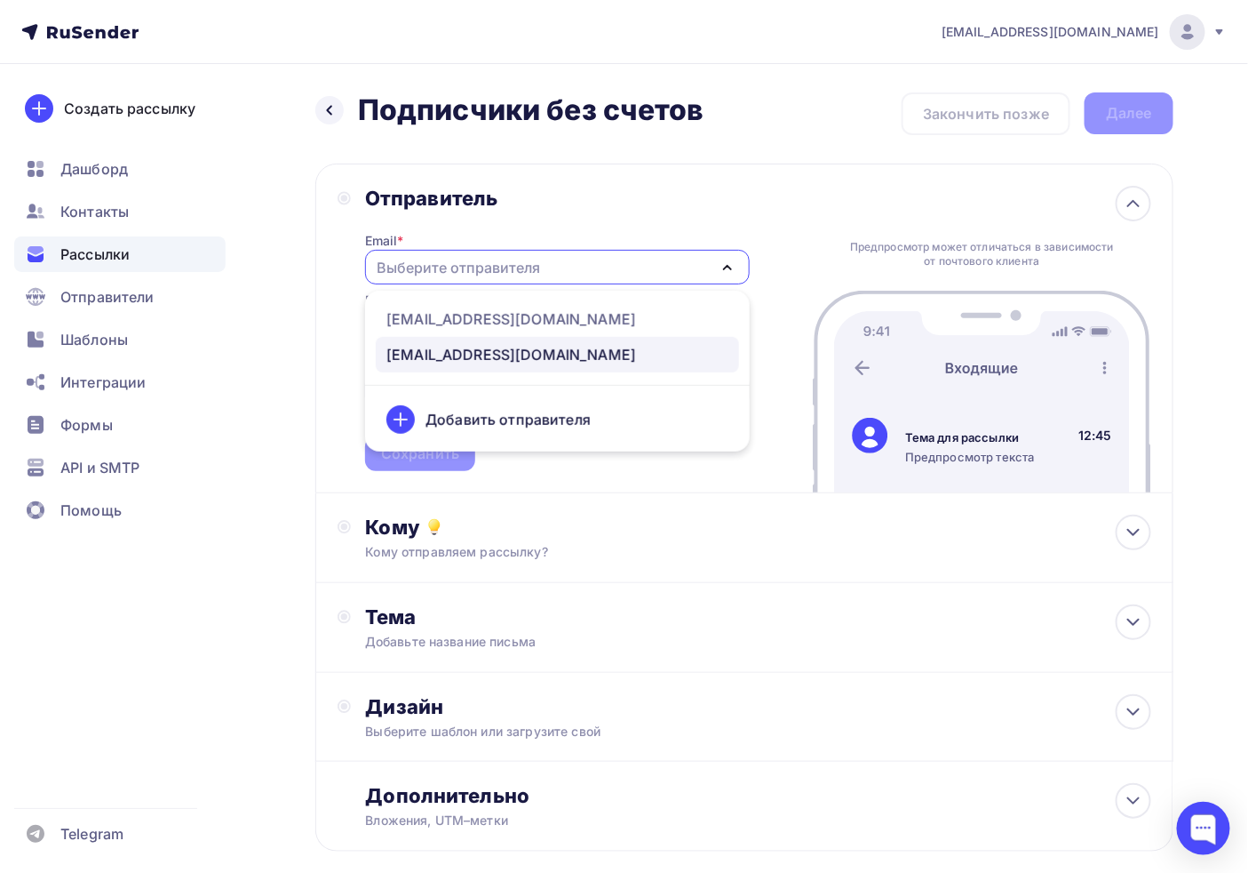
click at [472, 351] on div "[EMAIL_ADDRESS][DOMAIN_NAME]" at bounding box center [512, 354] width 250 height 21
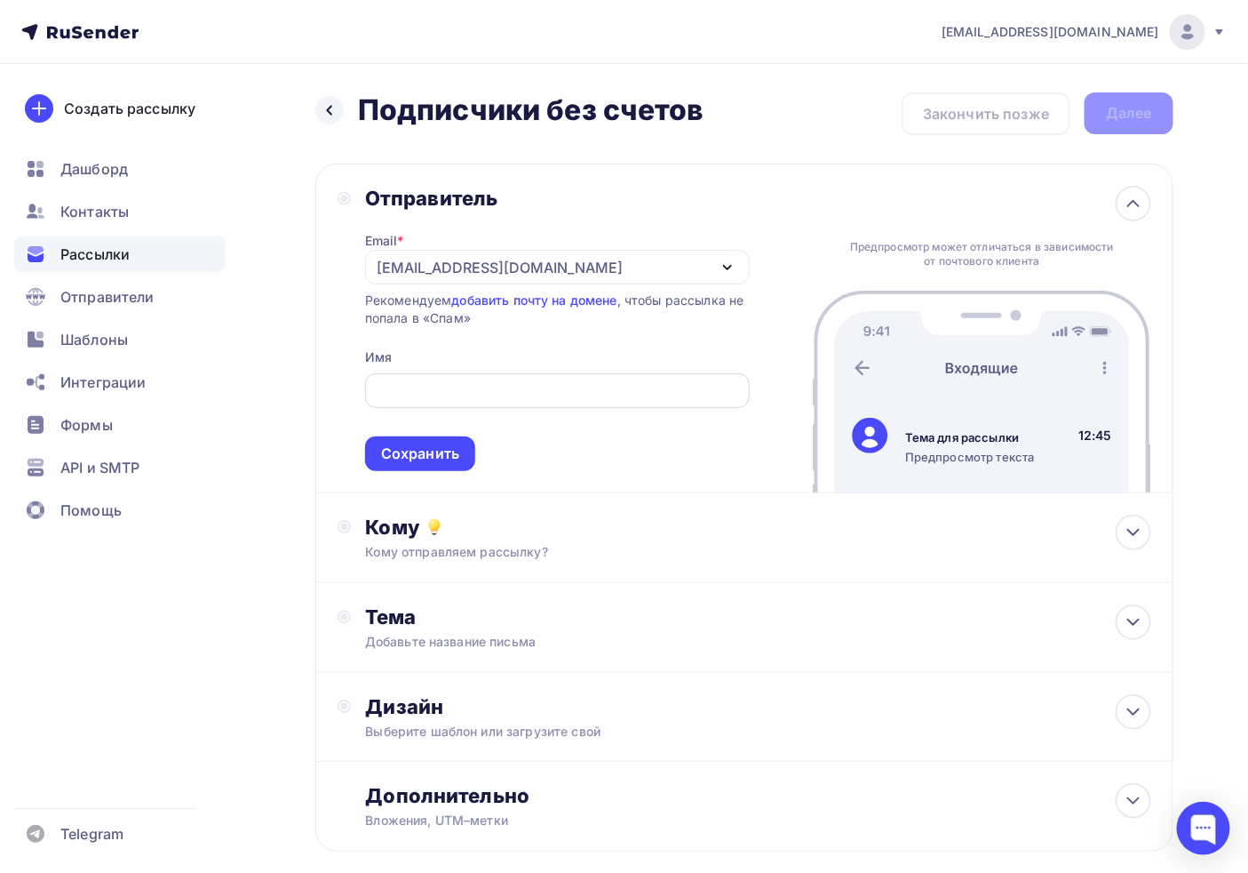
click at [458, 398] on input "text" at bounding box center [557, 390] width 364 height 21
type input "Журнал "АБ-Экспресс""
click at [402, 468] on div "Сохранить" at bounding box center [420, 453] width 110 height 35
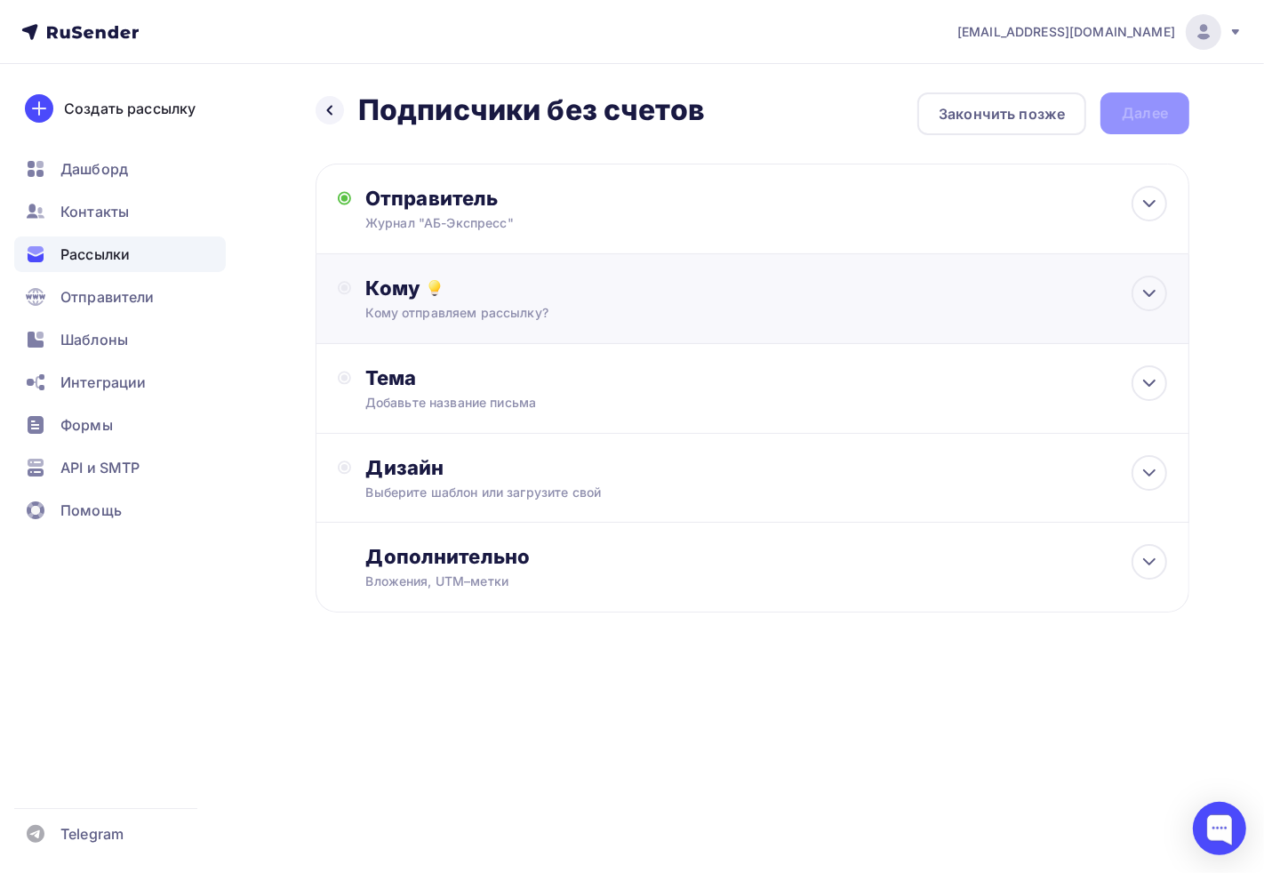
click at [537, 306] on div "Кому отправляем рассылку?" at bounding box center [725, 313] width 721 height 18
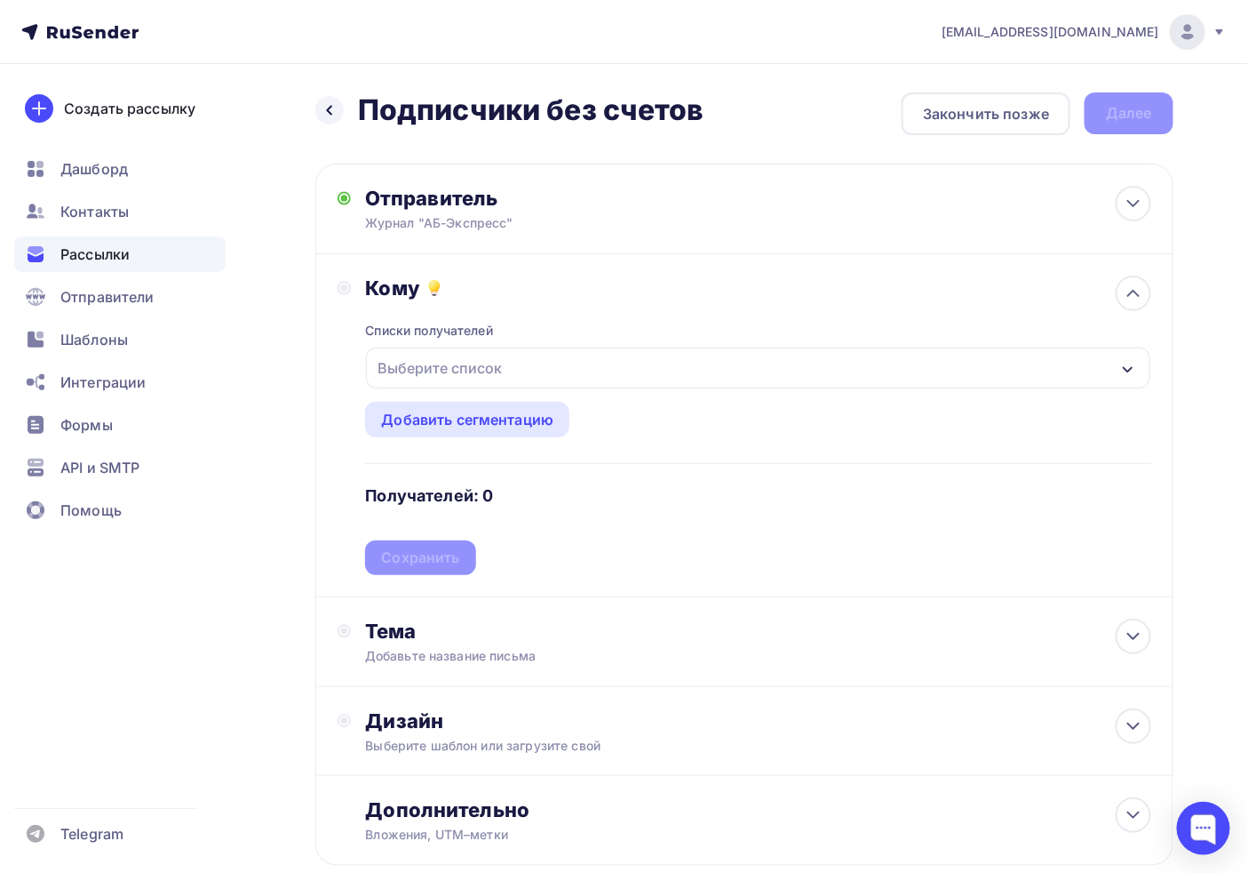
click at [446, 360] on div "Выберите список" at bounding box center [440, 368] width 139 height 32
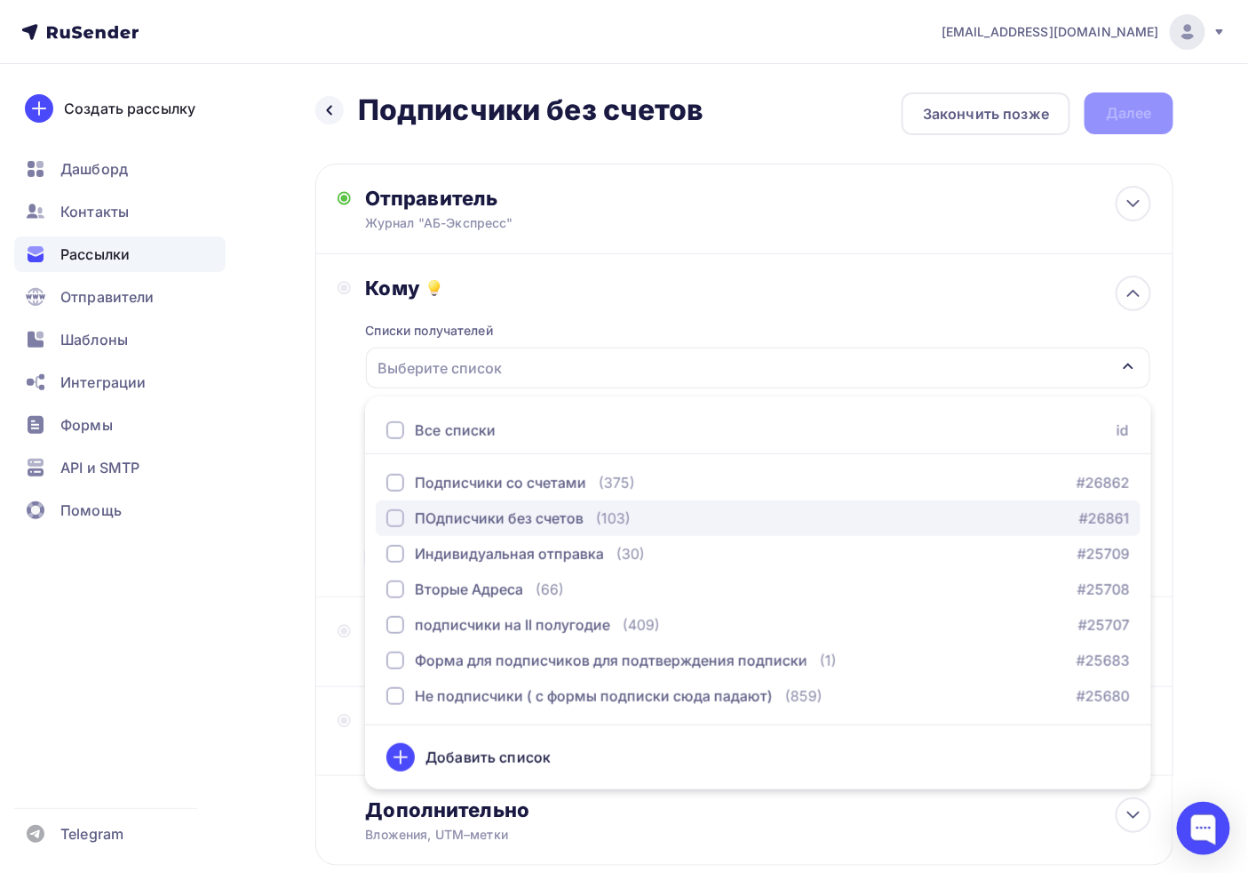
click at [524, 511] on div "ПОдписчики без счетов" at bounding box center [499, 517] width 169 height 21
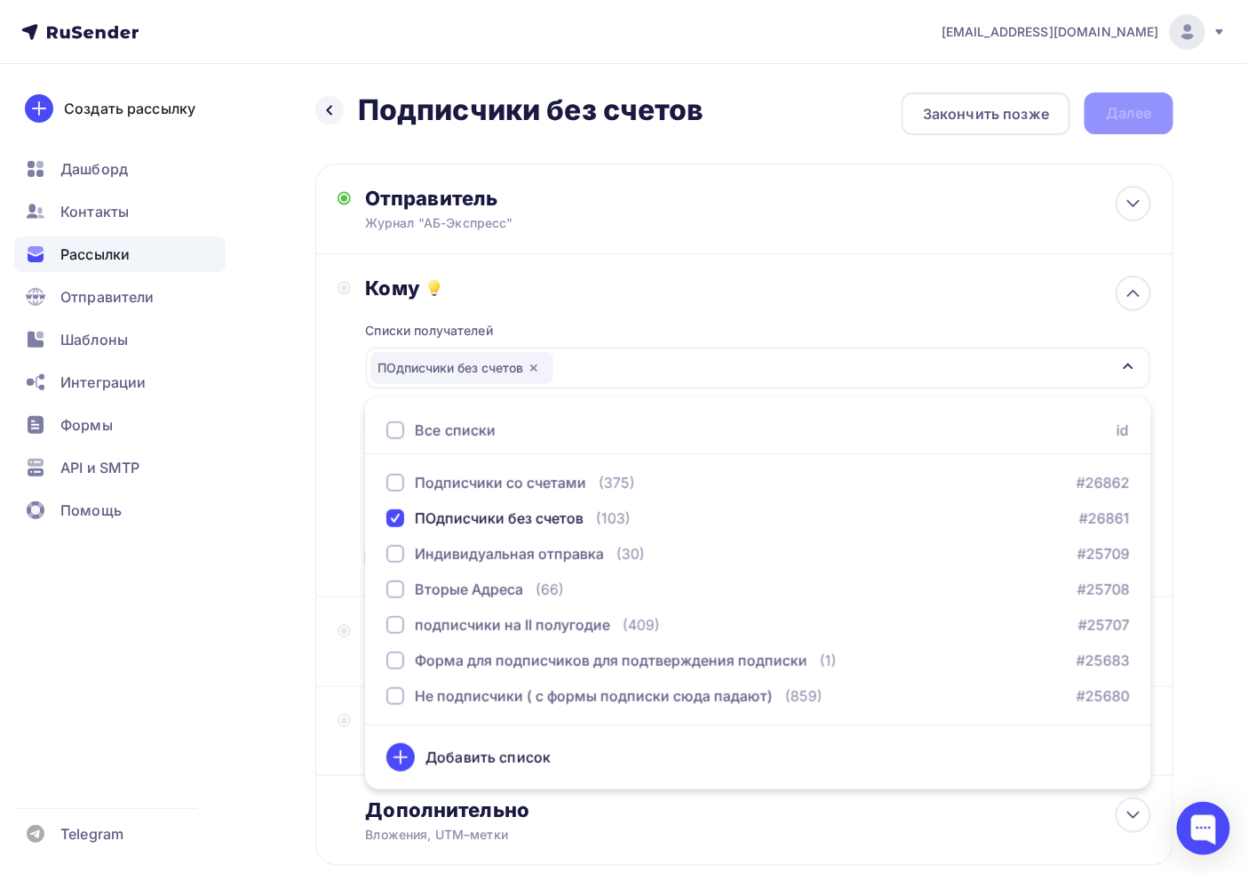
click at [684, 313] on div "Списки получателей ПОдписчики без счетов Все списки id Подписчики со счетами (3…" at bounding box center [758, 437] width 786 height 275
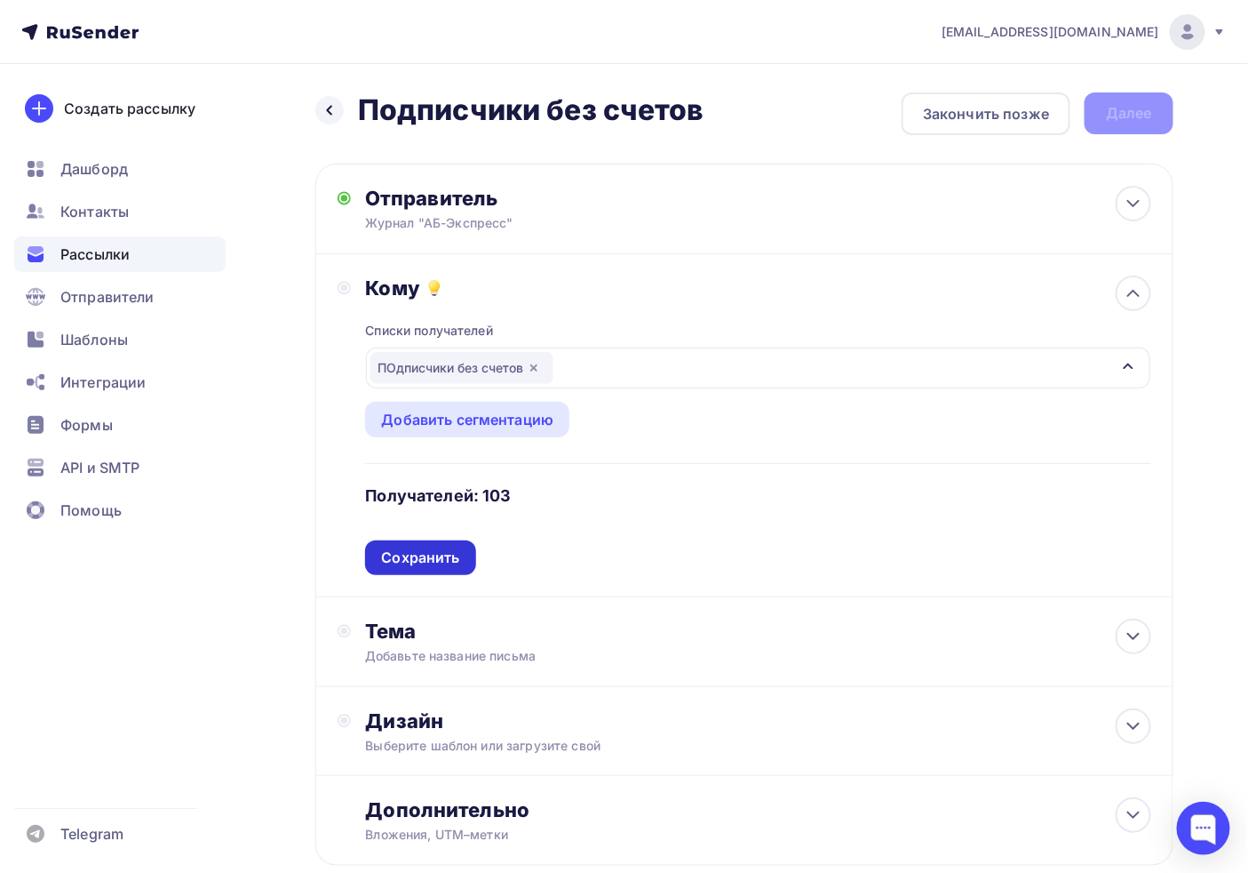
click at [429, 563] on div "Сохранить" at bounding box center [420, 557] width 78 height 20
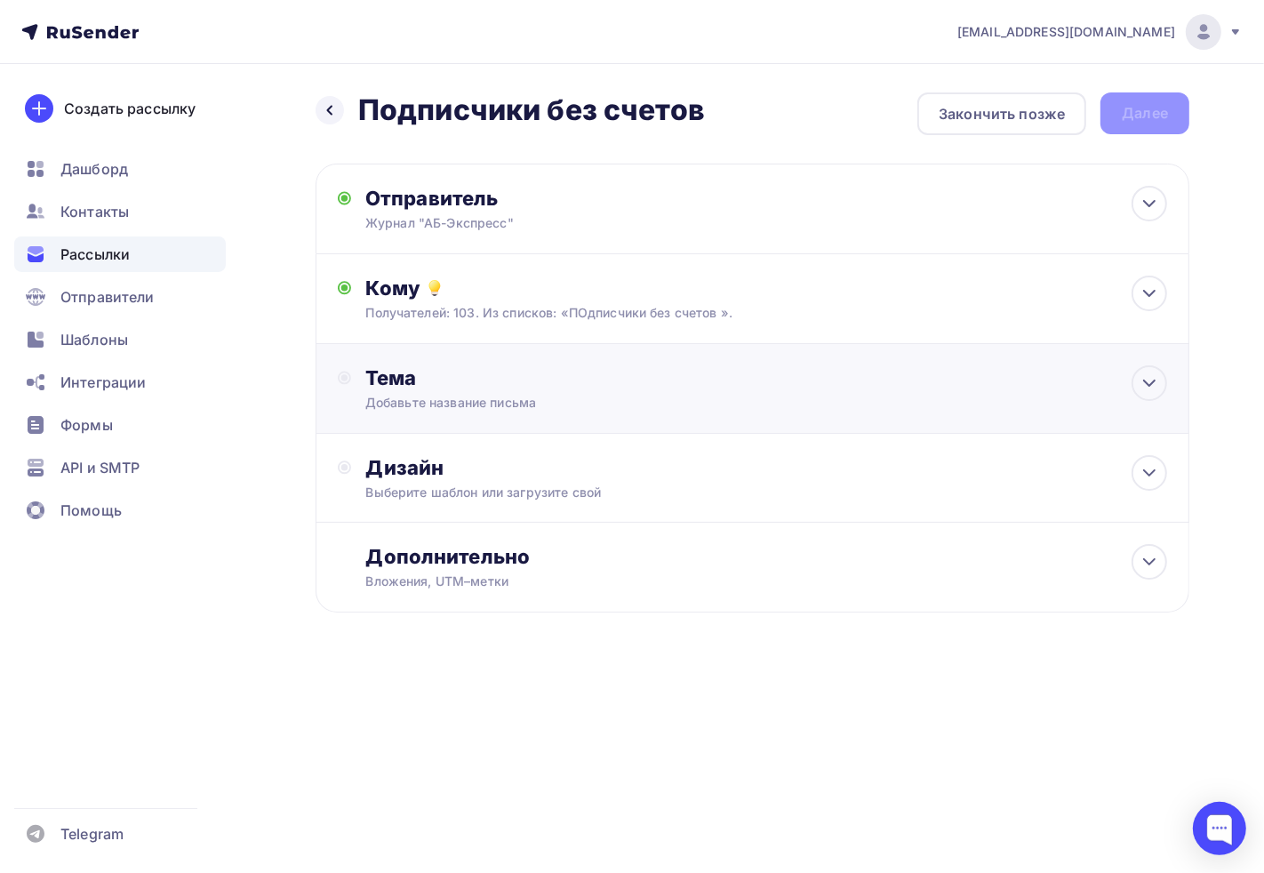
click at [424, 403] on div "Добавьте название письма" at bounding box center [523, 403] width 316 height 18
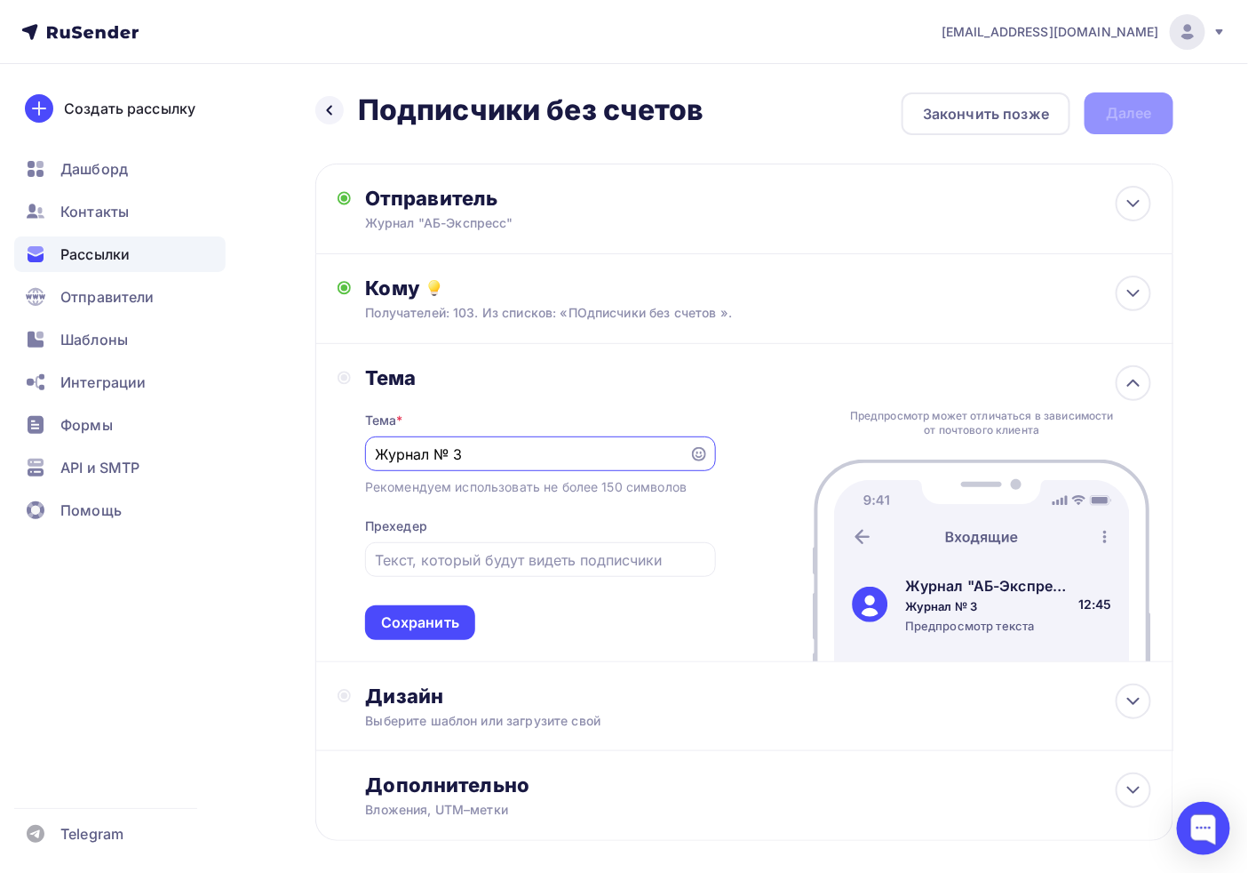
drag, startPoint x: 483, startPoint y: 460, endPoint x: 332, endPoint y: 441, distance: 152.3
click at [336, 441] on div "Тема Тема * Журнал № 3 Рекомендуем использовать не более 150 символов Прехедер …" at bounding box center [744, 503] width 858 height 318
paste input "вежий номер: № 36 (273) – Сентябрь 2025"
drag, startPoint x: 604, startPoint y: 448, endPoint x: 345, endPoint y: 447, distance: 259.5
click at [156, 447] on div "adm@ab-express.ru Аккаунт Тарифы Выйти Создать рассылку Дашборд Контакты Рассыл…" at bounding box center [624, 477] width 1248 height 955
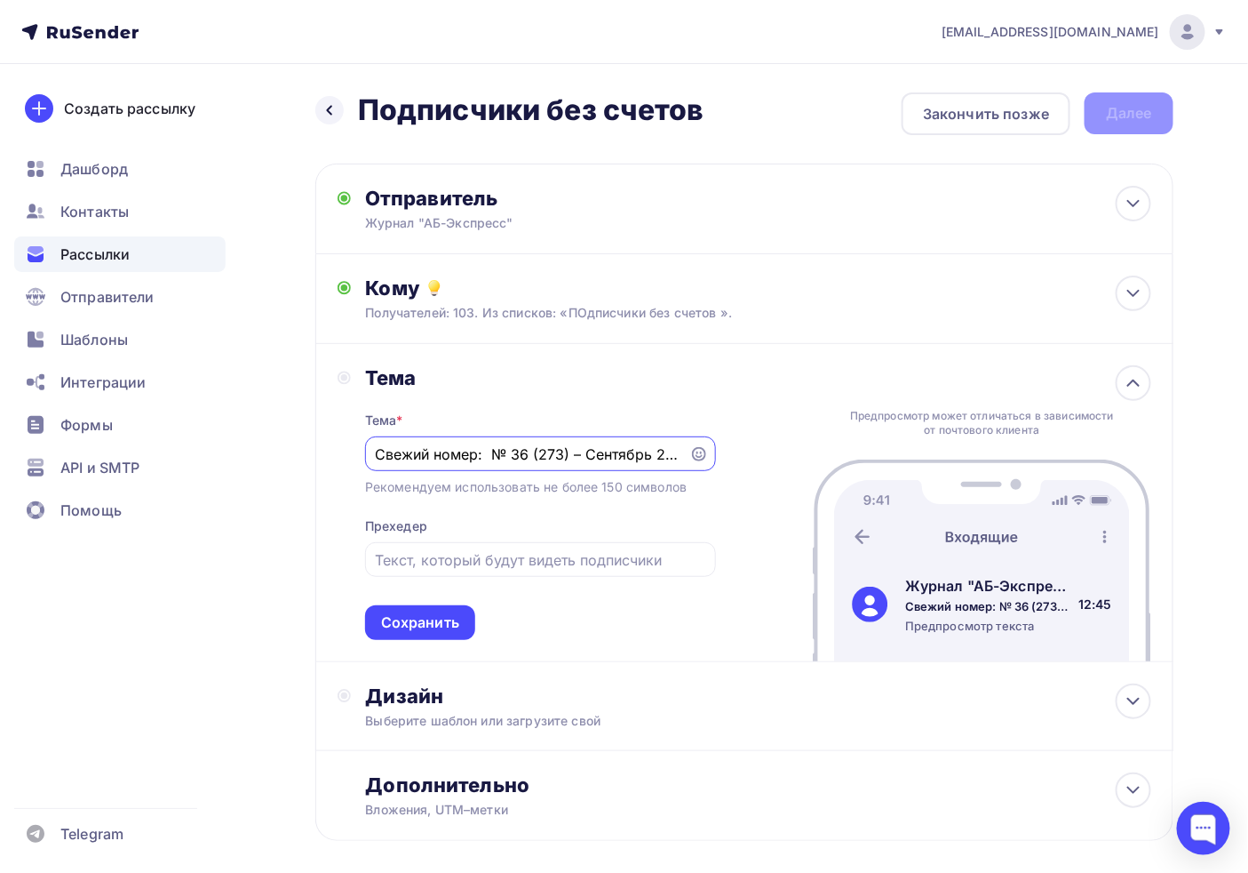
click at [483, 451] on input "Свежий номер: № 36 (273) – Сентябрь 2025" at bounding box center [527, 453] width 304 height 21
drag, startPoint x: 561, startPoint y: 451, endPoint x: 853, endPoint y: 451, distance: 292.3
click at [853, 451] on div "Тема Тема * Свежий номер: № 36 (273) – Сентябрь 2025 Рекомендуем использовать н…" at bounding box center [744, 503] width 858 height 318
click at [571, 460] on input "Свежий номер: № 36 (273) – Сентябрь 2025" at bounding box center [527, 453] width 304 height 21
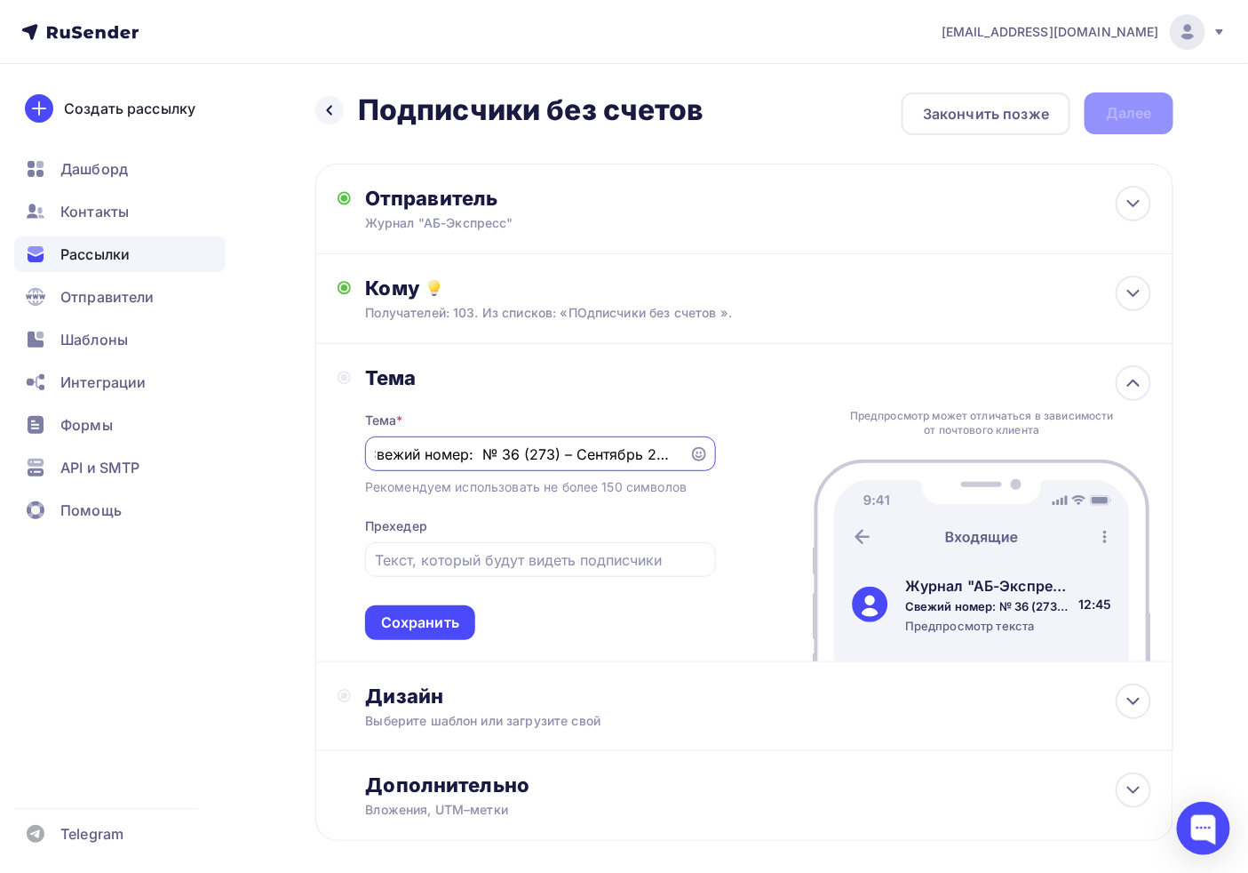
click at [680, 451] on div "Свежий номер: № 36 (273) – Сентябрь 2025" at bounding box center [540, 453] width 351 height 35
drag, startPoint x: 634, startPoint y: 453, endPoint x: 873, endPoint y: 453, distance: 239.9
click at [873, 453] on div "Тема Тема * Свежий номер: № 36 (273) – Сентябрь 2025 Рекомендуем использовать н…" at bounding box center [744, 503] width 858 height 318
click at [625, 448] on input "Свежий номер: № 36 (273) – Сентябрь 2025" at bounding box center [527, 453] width 304 height 21
click at [644, 451] on input "Свежий номер: № 36 (273) – Сентябрь 2025" at bounding box center [527, 453] width 304 height 21
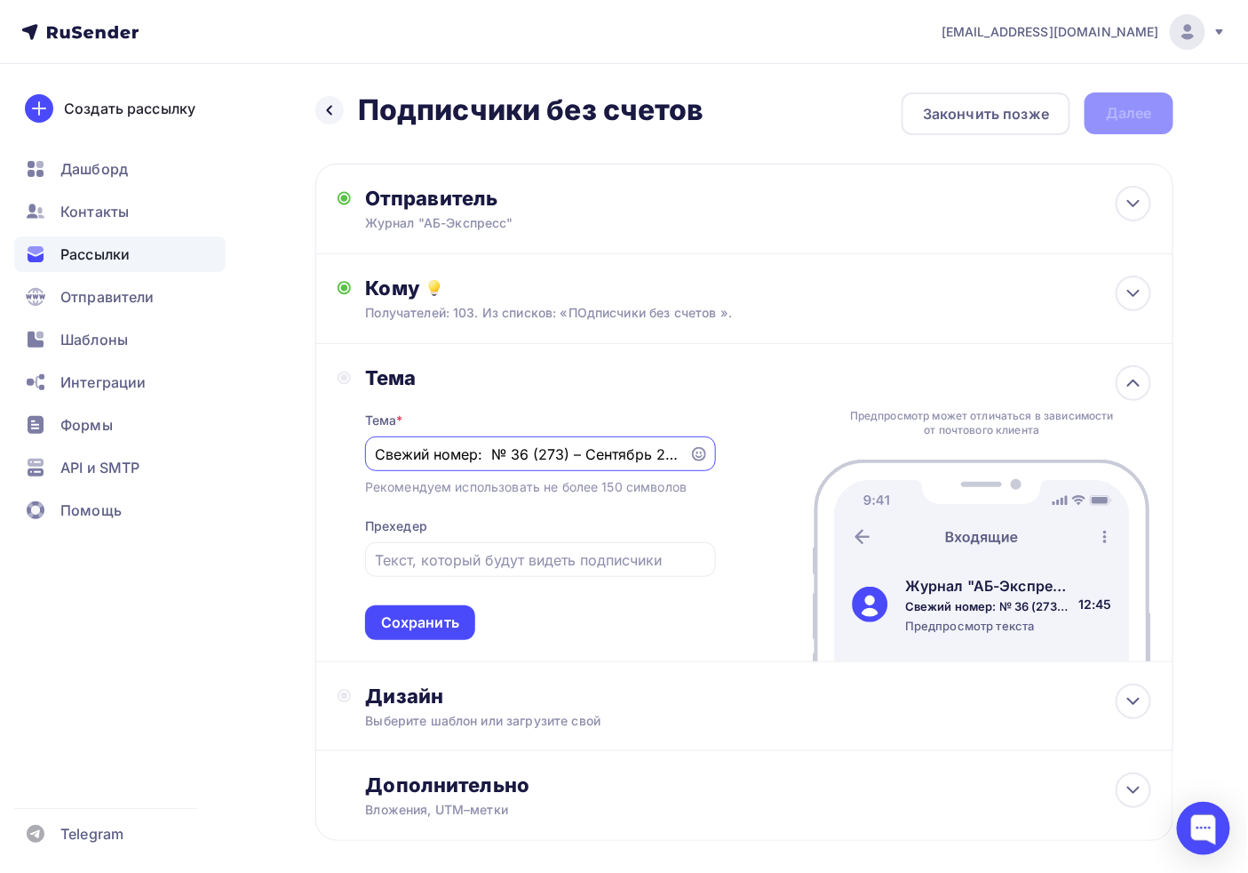
scroll to position [0, 22]
drag, startPoint x: 635, startPoint y: 463, endPoint x: 1182, endPoint y: 459, distance: 546.5
click at [1182, 459] on div "Назад Подписчики без счетов Подписчики без счетов Закончить позже Далее Отправи…" at bounding box center [624, 509] width 1248 height 891
click at [662, 456] on input "Свежий номер: № 36 (273) – Сентябрь 2025. "" at bounding box center [527, 453] width 304 height 21
click at [649, 454] on input "Свежий номер: № 36 (273) – Сентябрь 2025. "" at bounding box center [527, 453] width 304 height 21
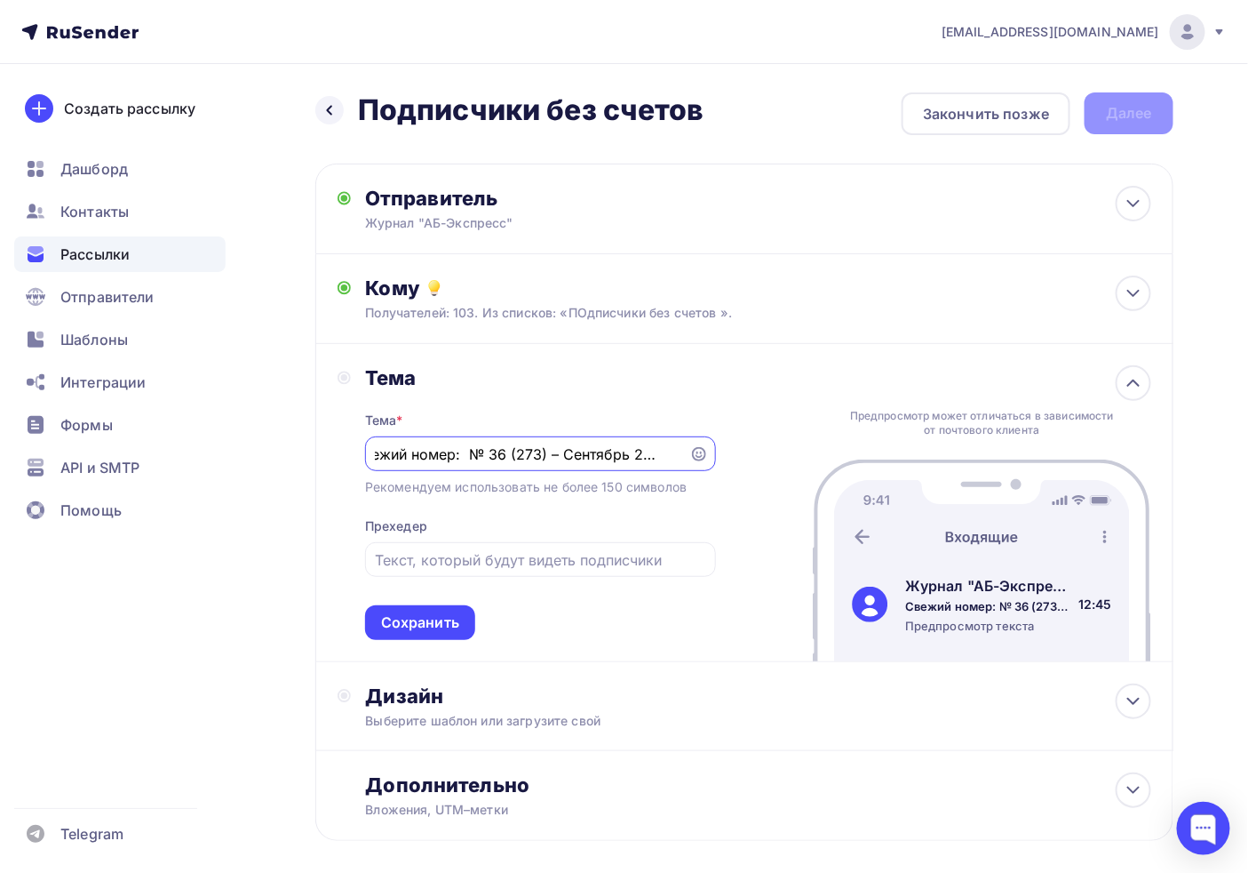
click at [646, 451] on input "Свежий номер: № 36 (273) – Сентябрь 2025. "" at bounding box center [527, 453] width 304 height 21
click at [605, 451] on input "Свежий номер: № 36 (273) – Сентябрь 2025. "" at bounding box center [527, 453] width 304 height 21
click at [609, 451] on input "Свежий номер: № 36 (273) – Сентябрь 2025. "" at bounding box center [527, 453] width 304 height 21
click at [618, 421] on div "Тема * Свежий номер: № 36 (273) – Сентябрь 2025. " Рекомендуем использовать не …" at bounding box center [540, 515] width 351 height 250
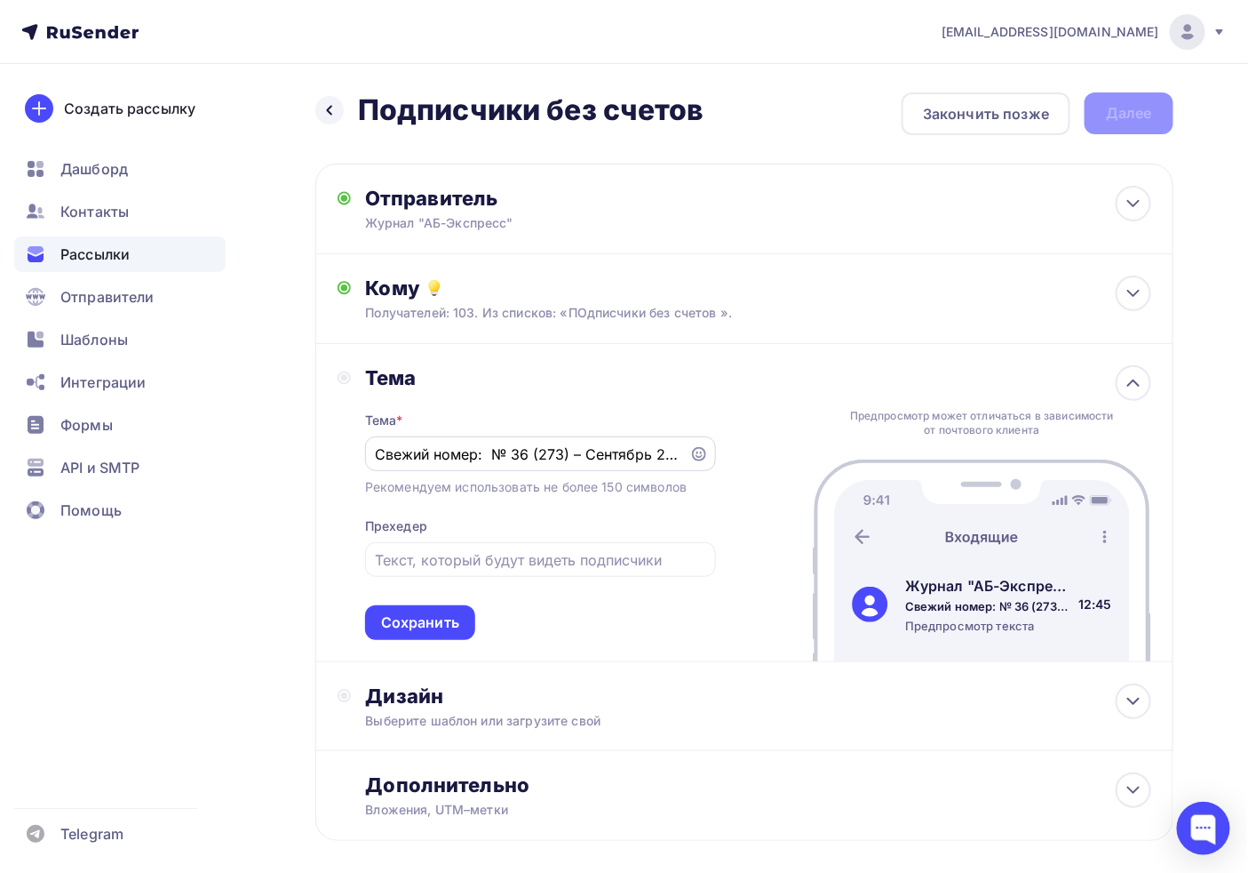
click at [643, 467] on div "Свежий номер: № 36 (273) – Сентябрь 2025. "" at bounding box center [540, 453] width 351 height 35
click at [626, 446] on input "Свежий номер: № 36 (273) – Сентябрь 2025. "" at bounding box center [527, 453] width 304 height 21
paste input "Усиливаются налоговые проверки общепита"
drag, startPoint x: 578, startPoint y: 454, endPoint x: 1259, endPoint y: 471, distance: 681.7
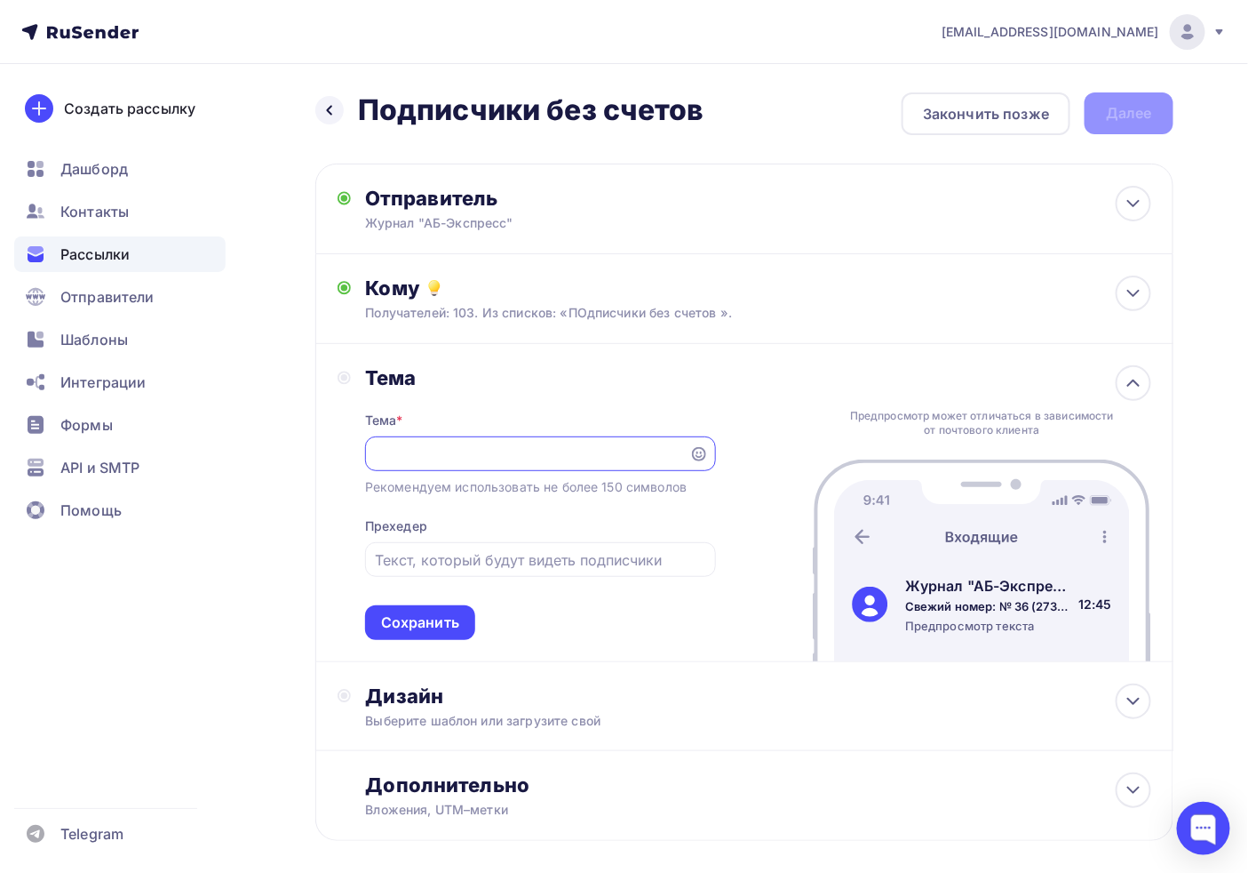
click at [1248, 471] on html "adm@ab-express.ru Аккаунт Тарифы Выйти Создать рассылку Дашборд Контакты Рассыл…" at bounding box center [624, 436] width 1248 height 873
click at [655, 450] on input "Свежий номер: № 36 (273) – Сентябрь 2025. "Усиливаются налоговые проверки общеп…" at bounding box center [527, 453] width 304 height 21
drag, startPoint x: 661, startPoint y: 454, endPoint x: 0, endPoint y: 453, distance: 661.1
click at [0, 453] on div "adm@ab-express.ru Аккаунт Тарифы Выйти Создать рассылку Дашборд Контакты Рассыл…" at bounding box center [624, 477] width 1248 height 955
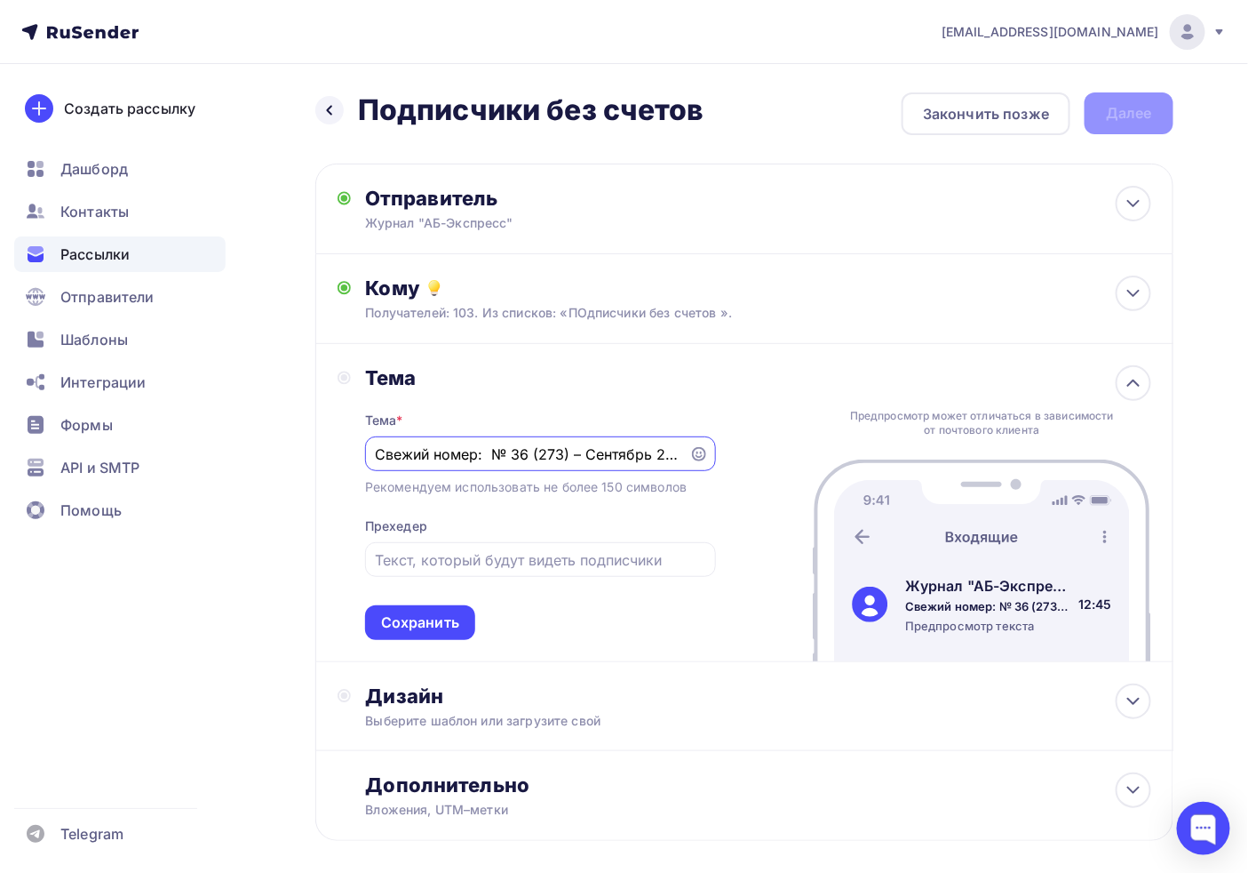
type input "Свежий номер: № 36 (273) – Сентябрь 2025. "Усиливаются налоговые проверки общеп…"
click at [750, 515] on div "Тема Тема * Свежий номер: № 36 (273) – Сентябрь 2025. "Усиливаются налоговые пр…" at bounding box center [744, 503] width 858 height 318
click at [433, 558] on input "text" at bounding box center [540, 559] width 331 height 21
type input "У"
type input "С"
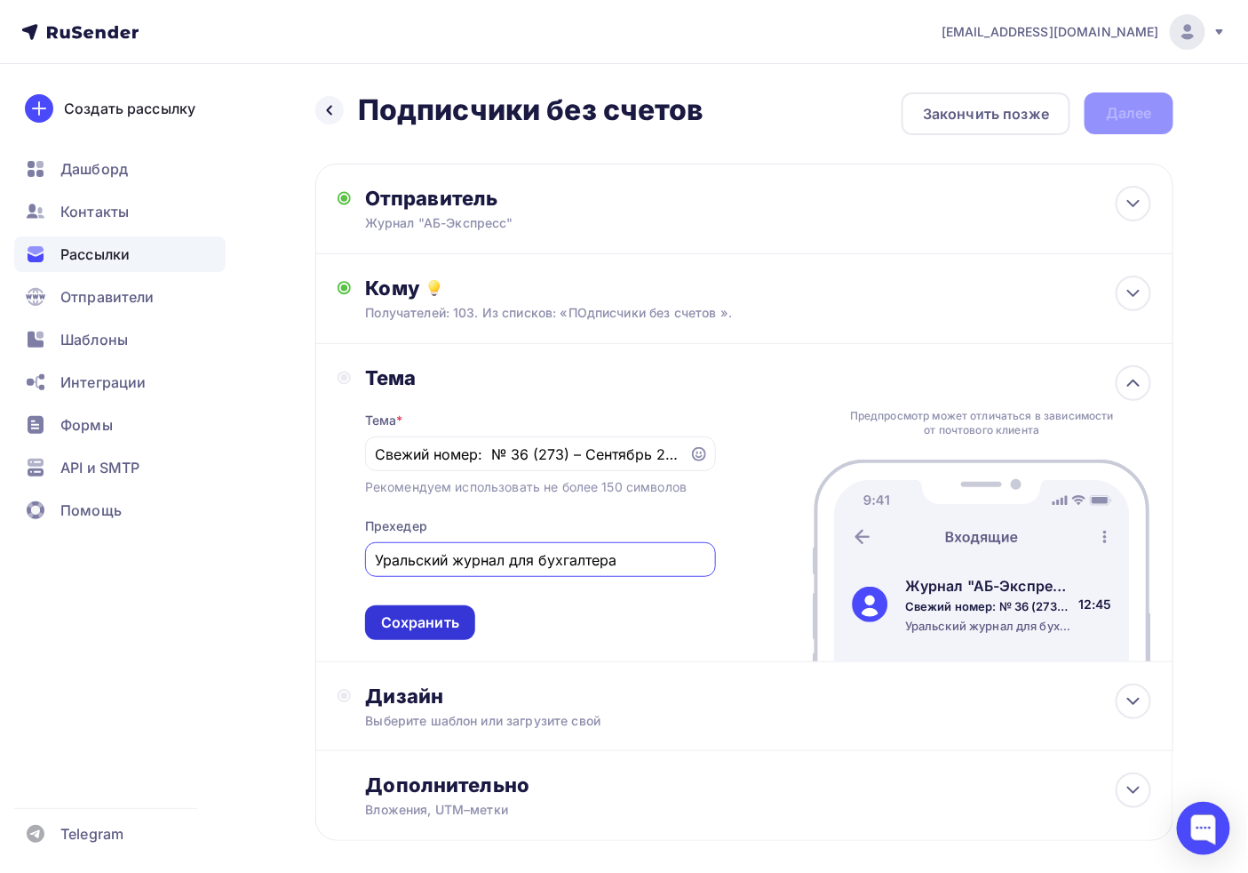
type input "Уральский журнал для бухгалтера"
click at [439, 613] on div "Сохранить" at bounding box center [420, 622] width 78 height 20
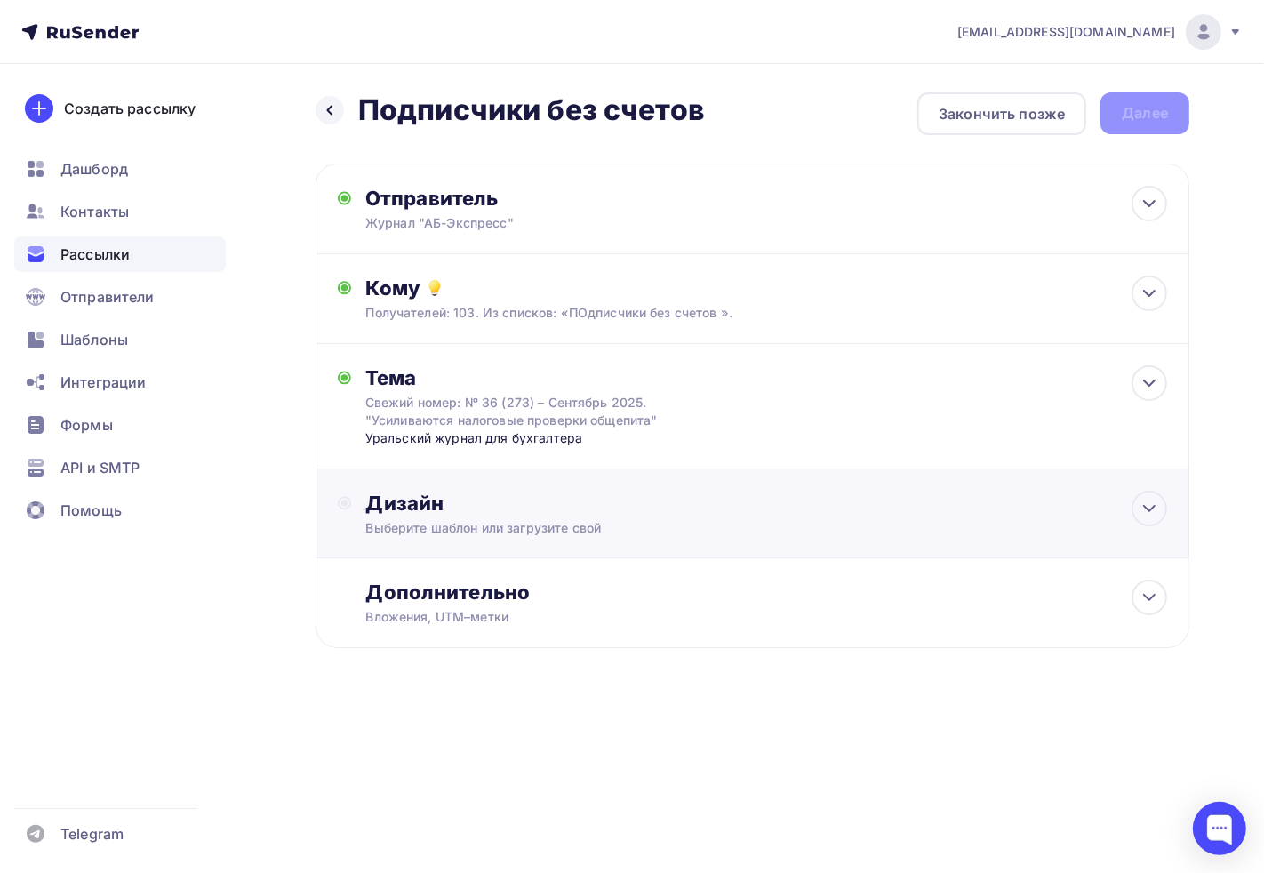
click at [478, 499] on div "Дизайн" at bounding box center [765, 502] width 801 height 25
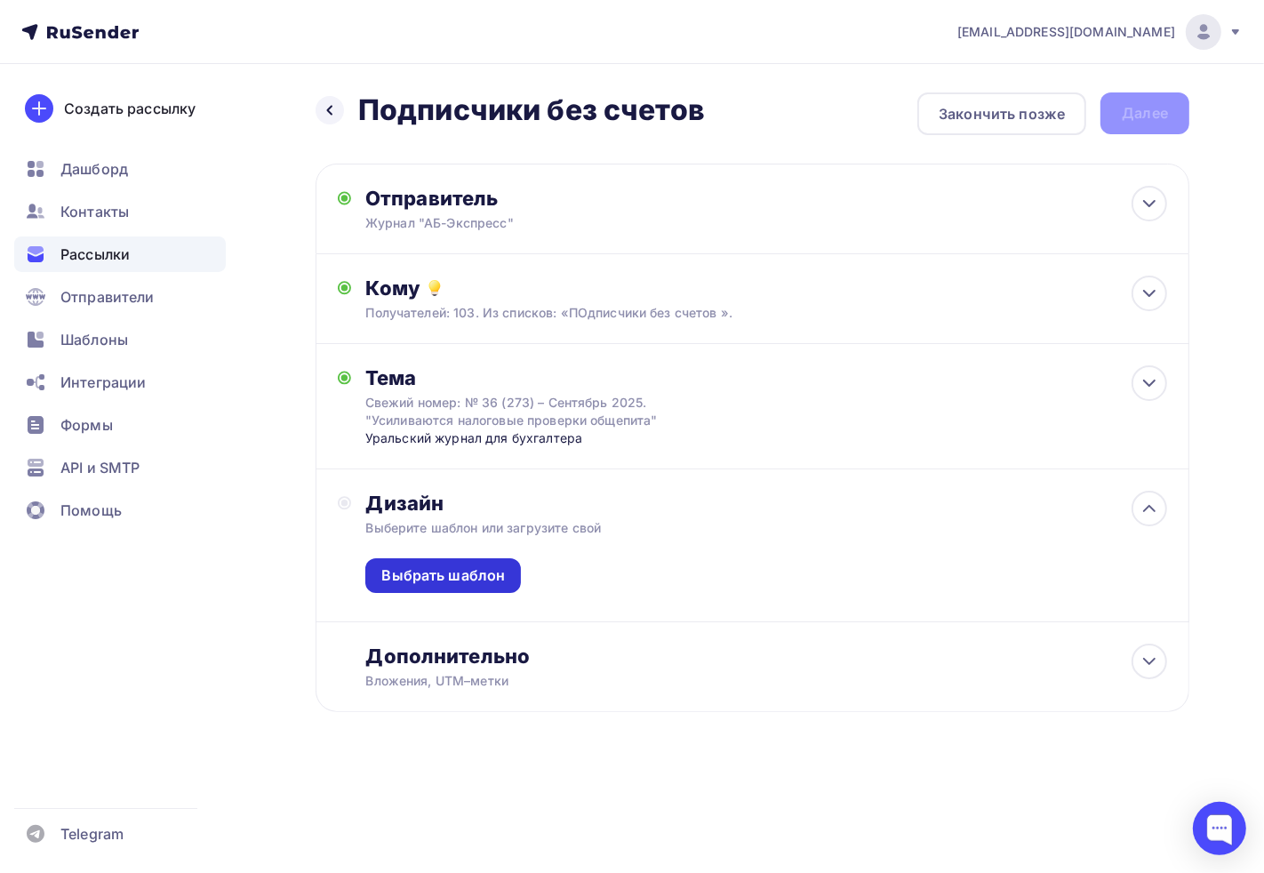
click at [462, 580] on div "Выбрать шаблон" at bounding box center [443, 575] width 124 height 20
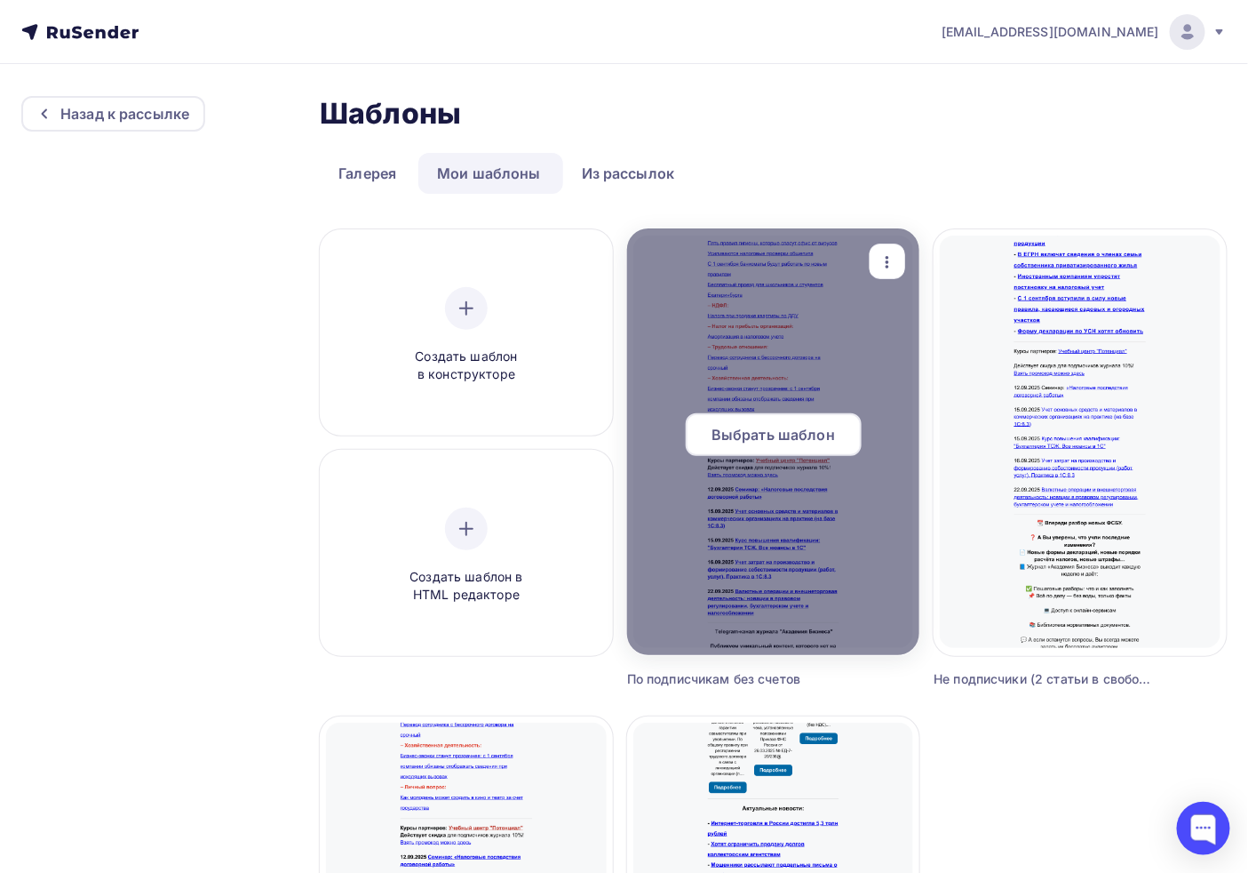
click at [762, 432] on span "Выбрать шаблон" at bounding box center [774, 434] width 124 height 21
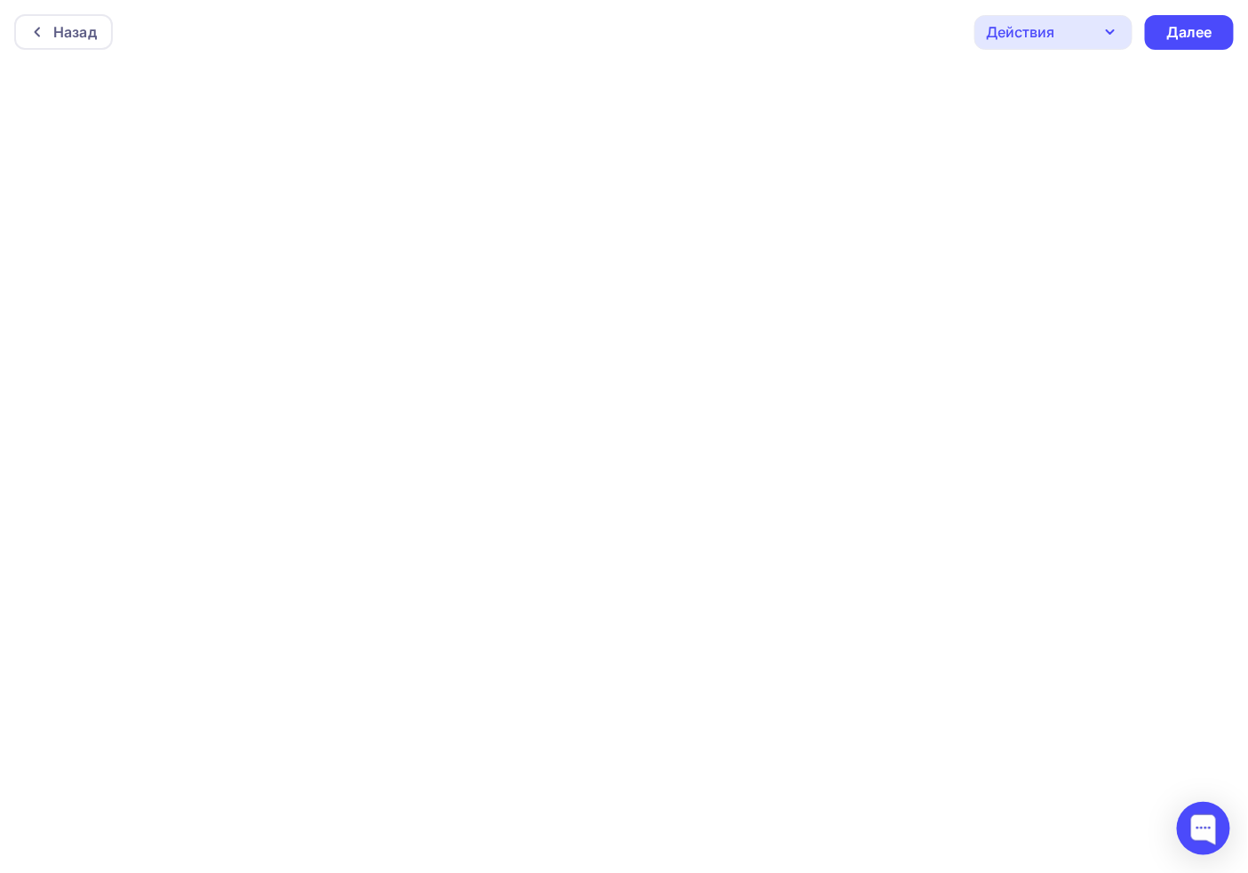
click at [1035, 43] on div "Действия" at bounding box center [1054, 32] width 158 height 35
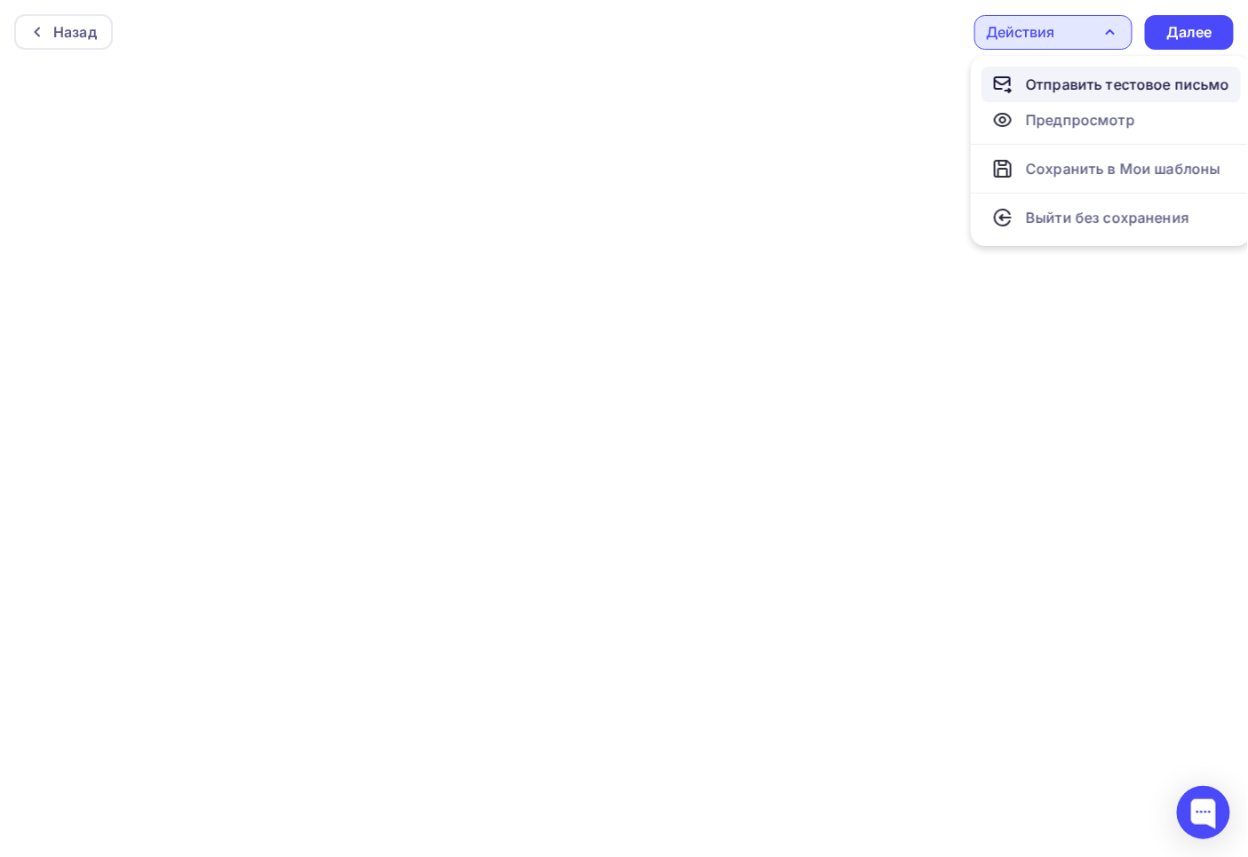
click at [1106, 84] on div "Отправить тестовое письмо" at bounding box center [1128, 84] width 204 height 21
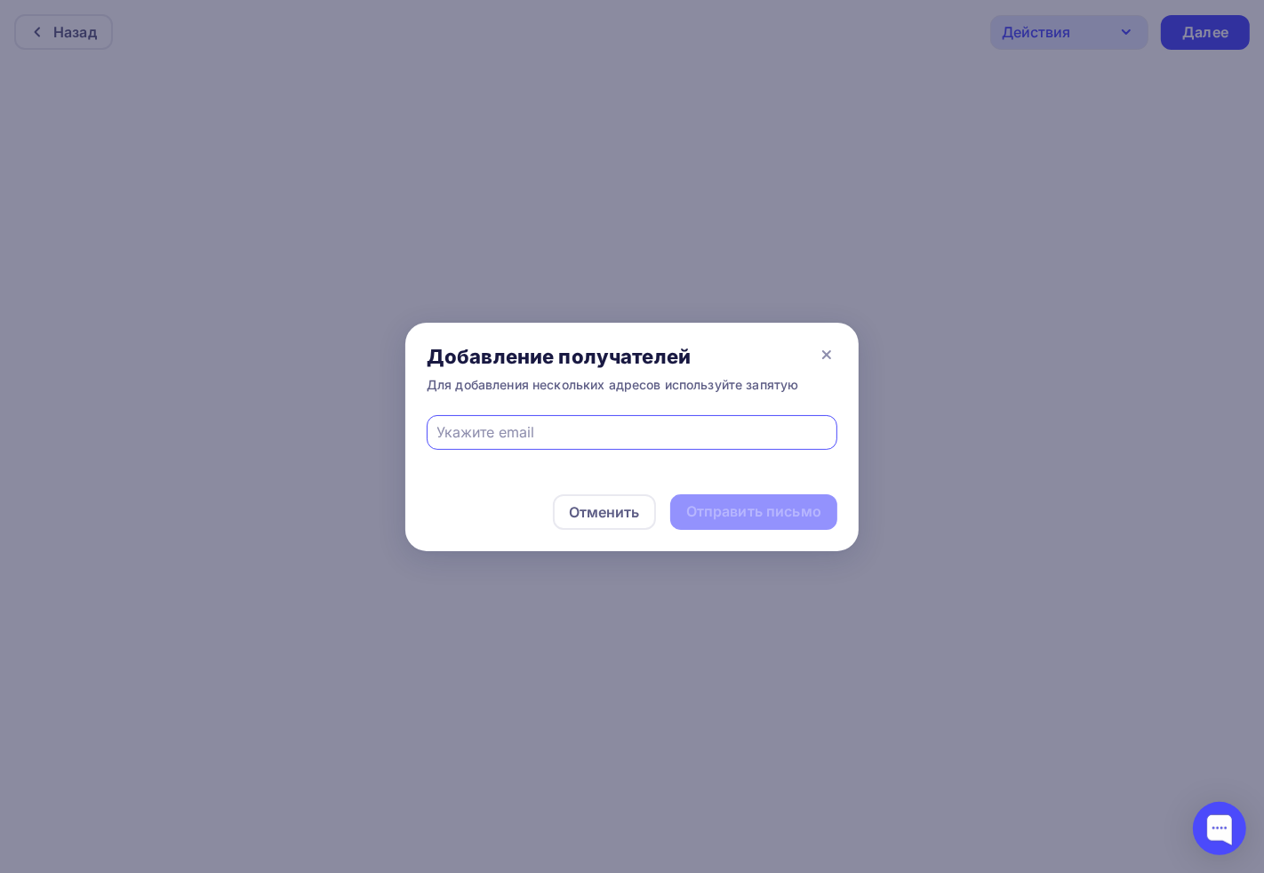
click at [531, 425] on input "text" at bounding box center [632, 431] width 390 height 21
drag, startPoint x: 508, startPoint y: 428, endPoint x: 552, endPoint y: 477, distance: 65.5
click at [509, 430] on input "[EMAIL_ADDRESS][DOMAIN_NAME]" at bounding box center [632, 431] width 390 height 21
type input "[EMAIL_ADDRESS][DOMAIN_NAME]"
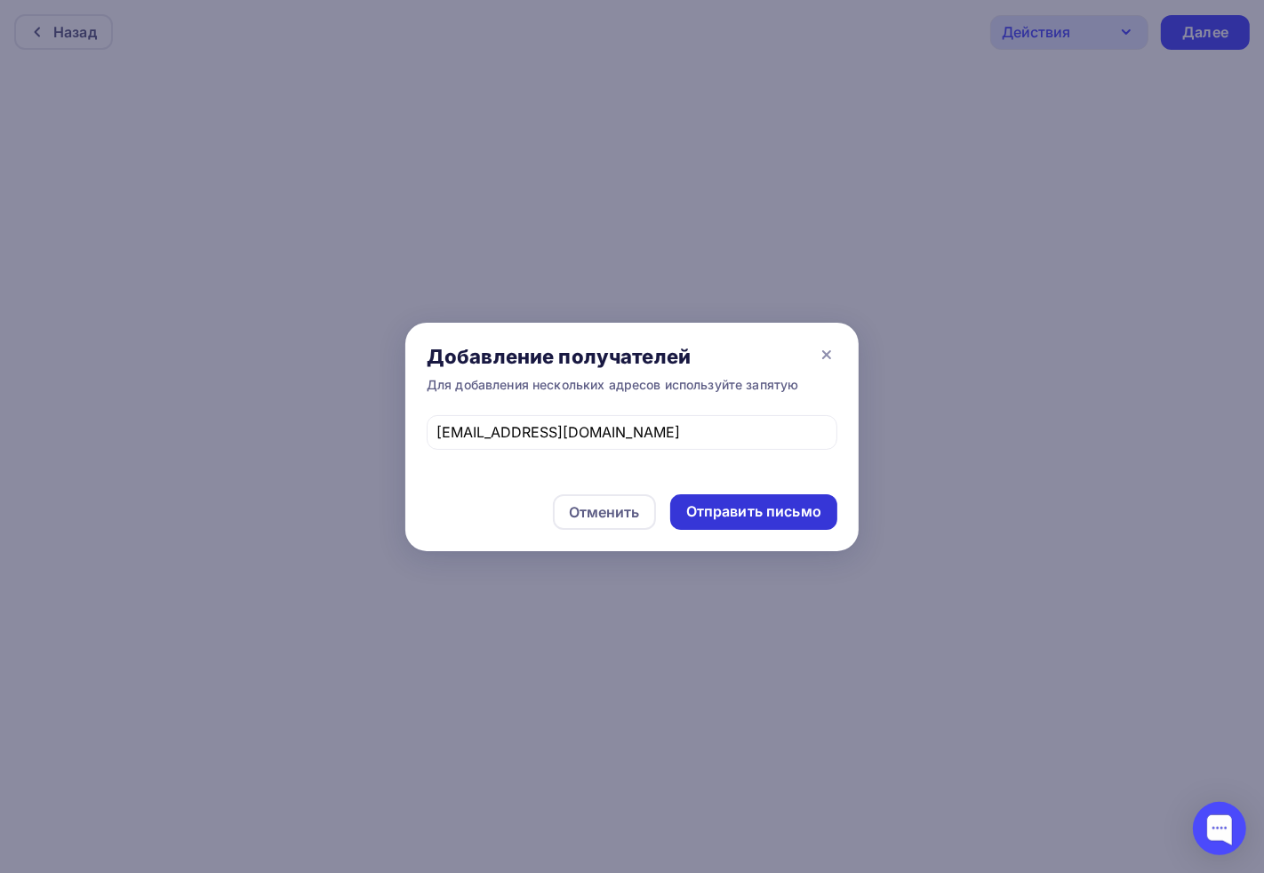
click at [742, 521] on div "Отправить письмо" at bounding box center [753, 511] width 135 height 20
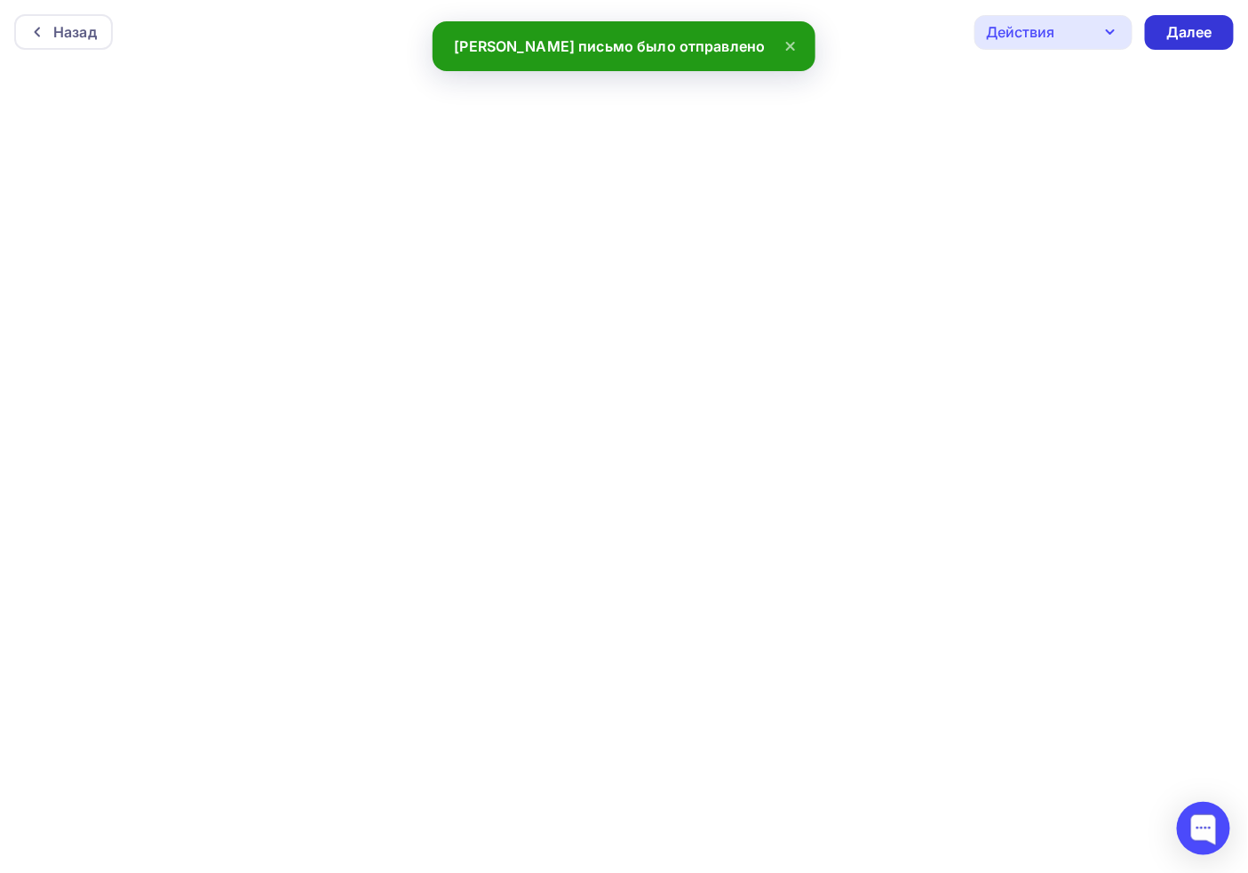
click at [1196, 27] on div "Далее" at bounding box center [1190, 32] width 46 height 20
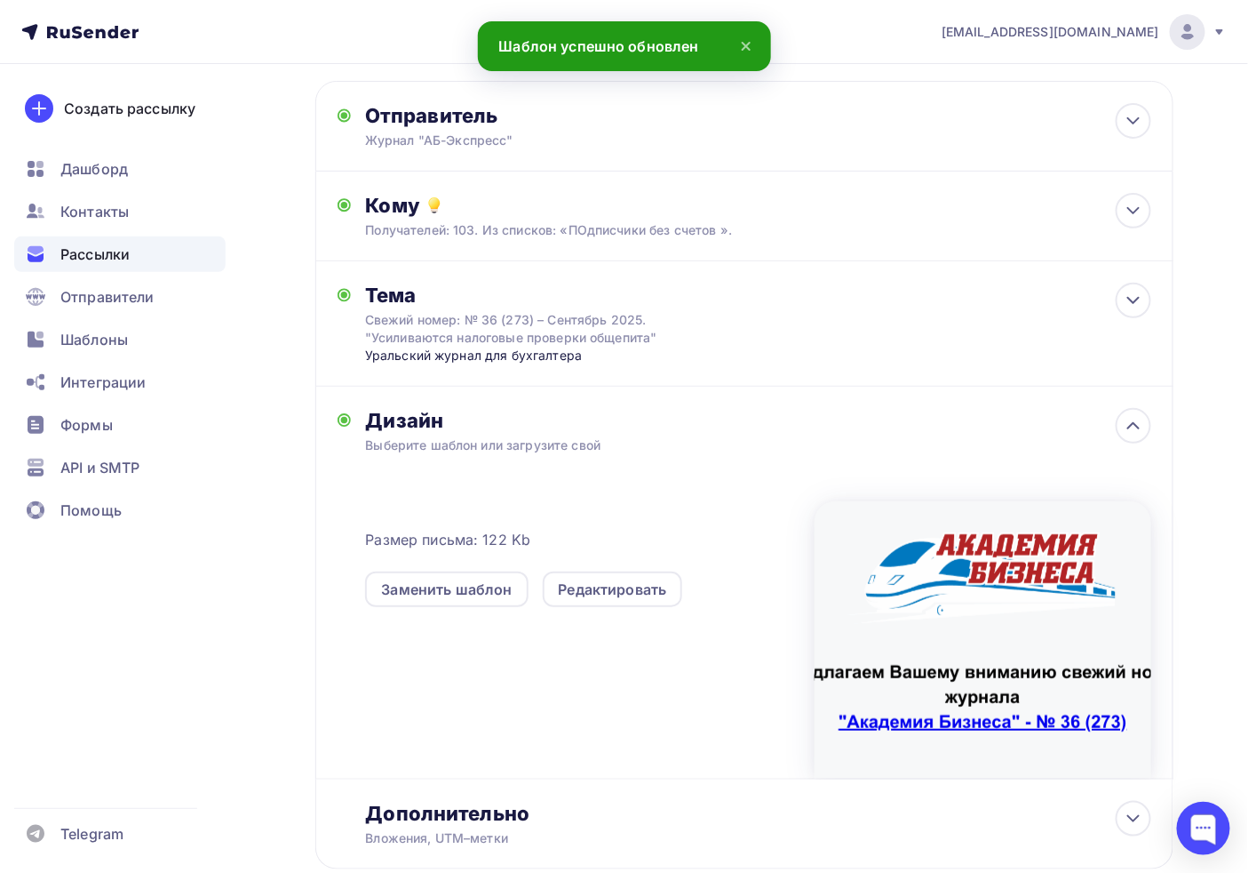
scroll to position [193, 0]
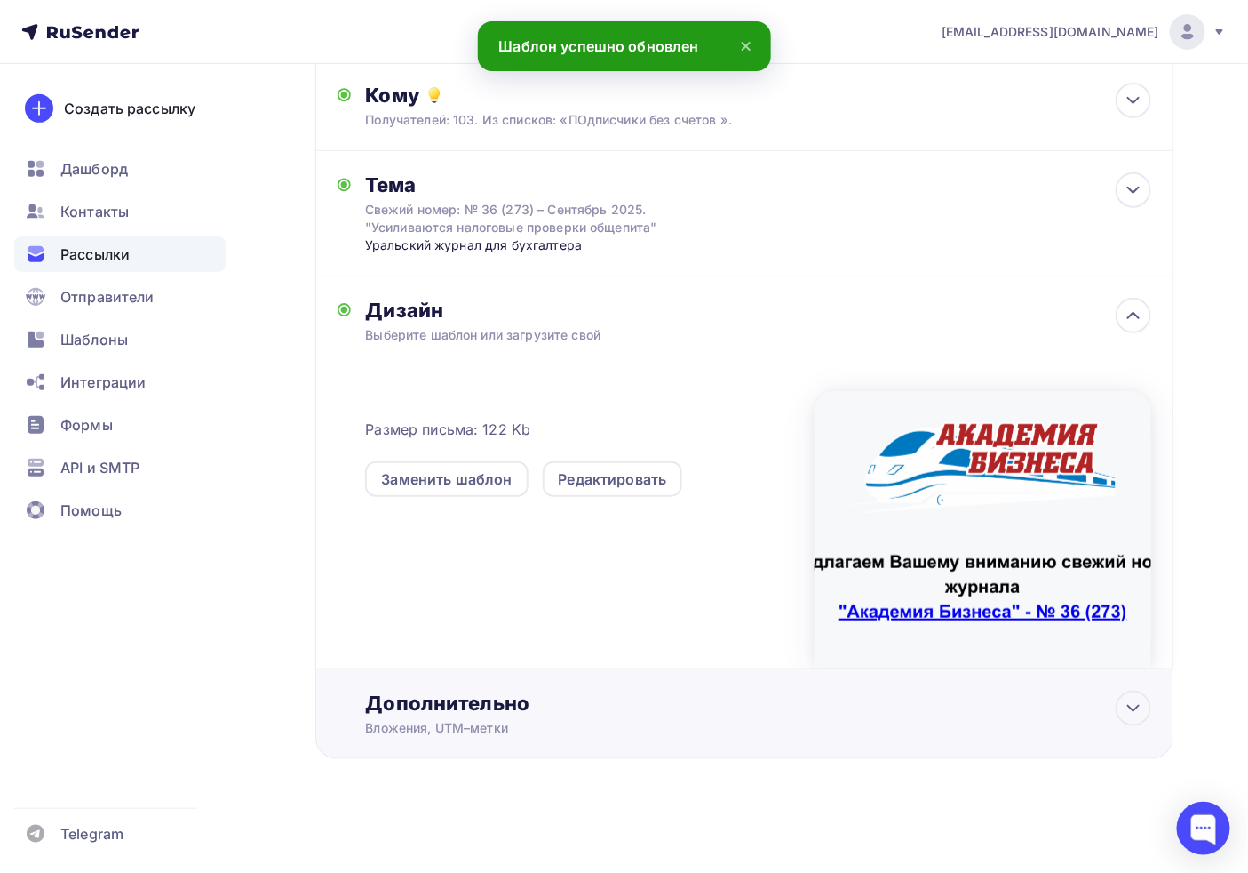
click at [575, 706] on div "Дополнительно" at bounding box center [758, 702] width 786 height 25
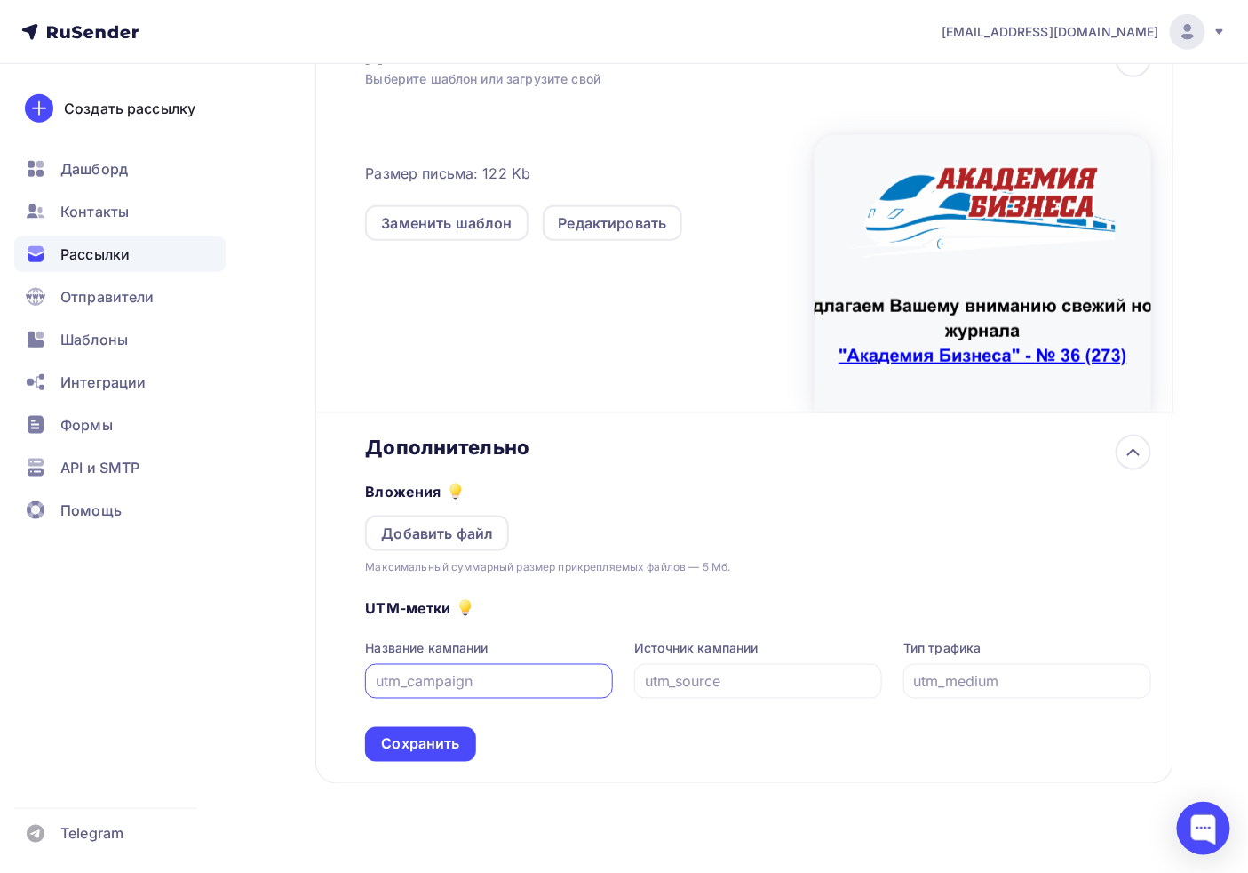
scroll to position [473, 0]
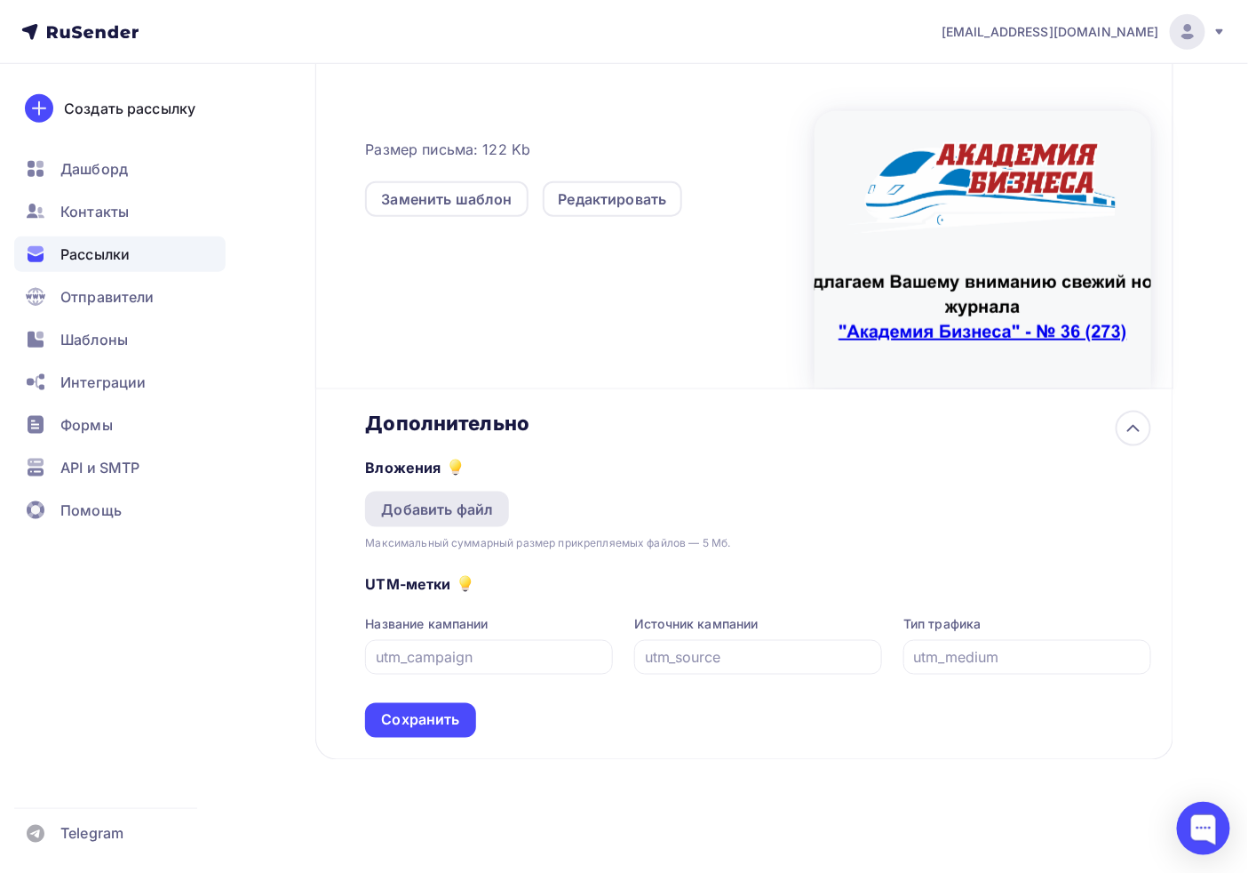
click at [463, 515] on div "Добавить файл" at bounding box center [437, 508] width 112 height 21
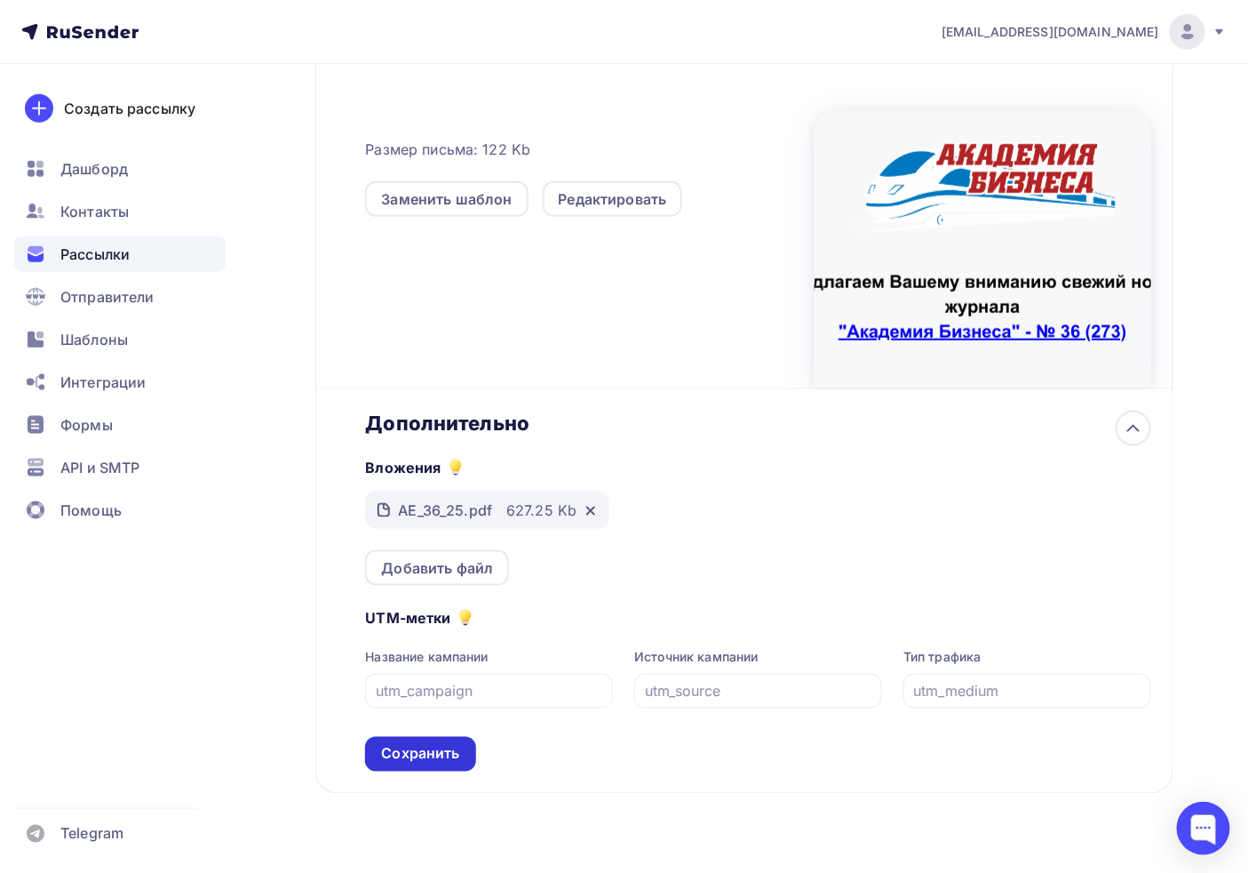
click at [433, 744] on div "Сохранить" at bounding box center [420, 754] width 78 height 20
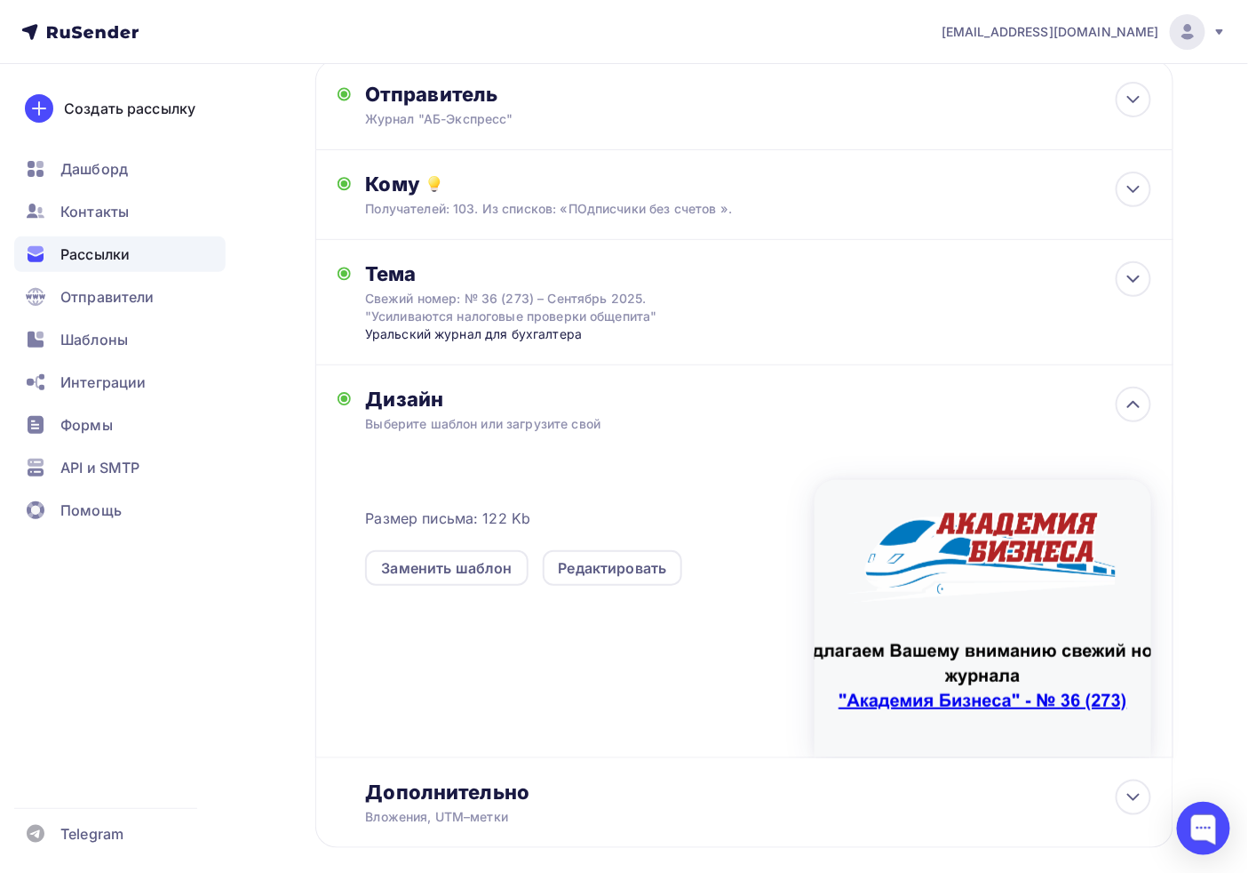
scroll to position [0, 0]
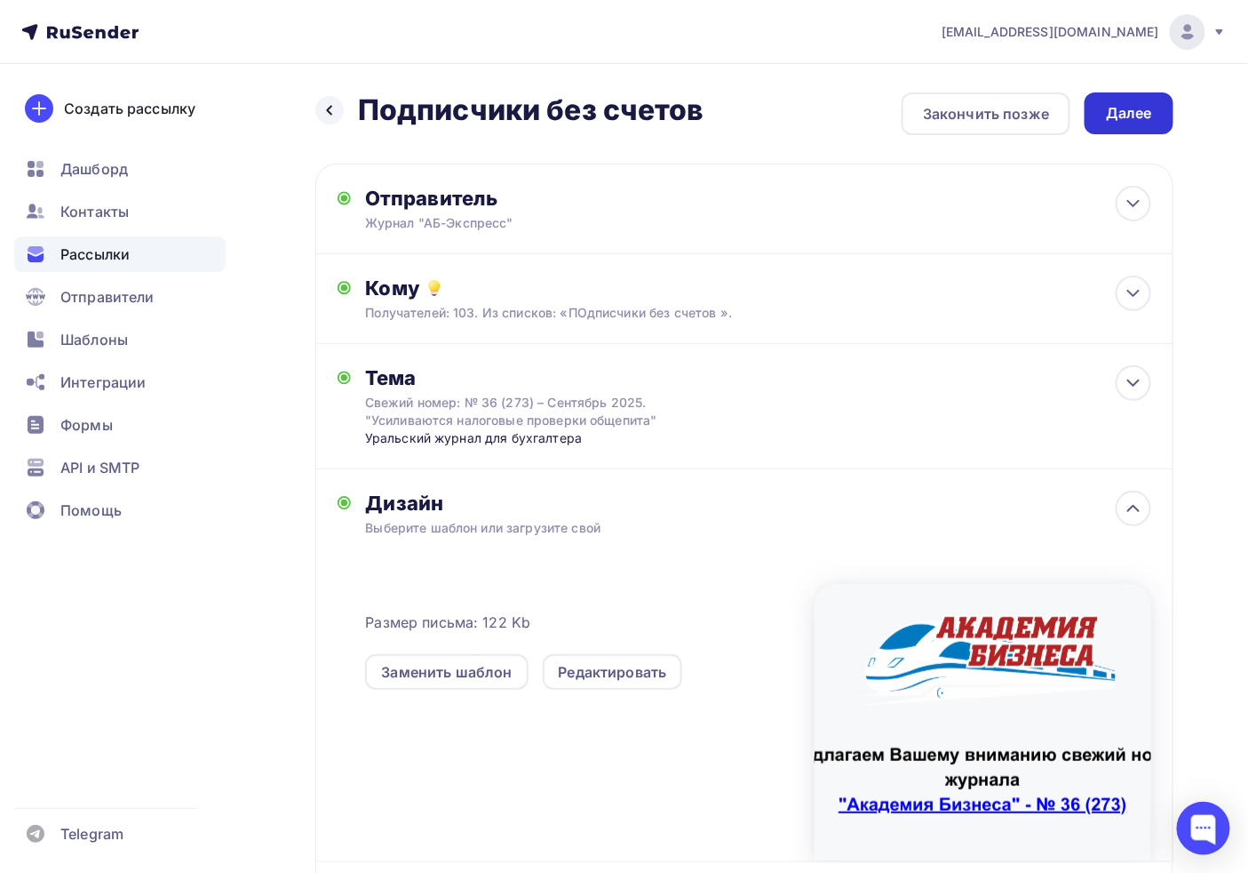
click at [1124, 116] on div "Далее" at bounding box center [1129, 113] width 46 height 20
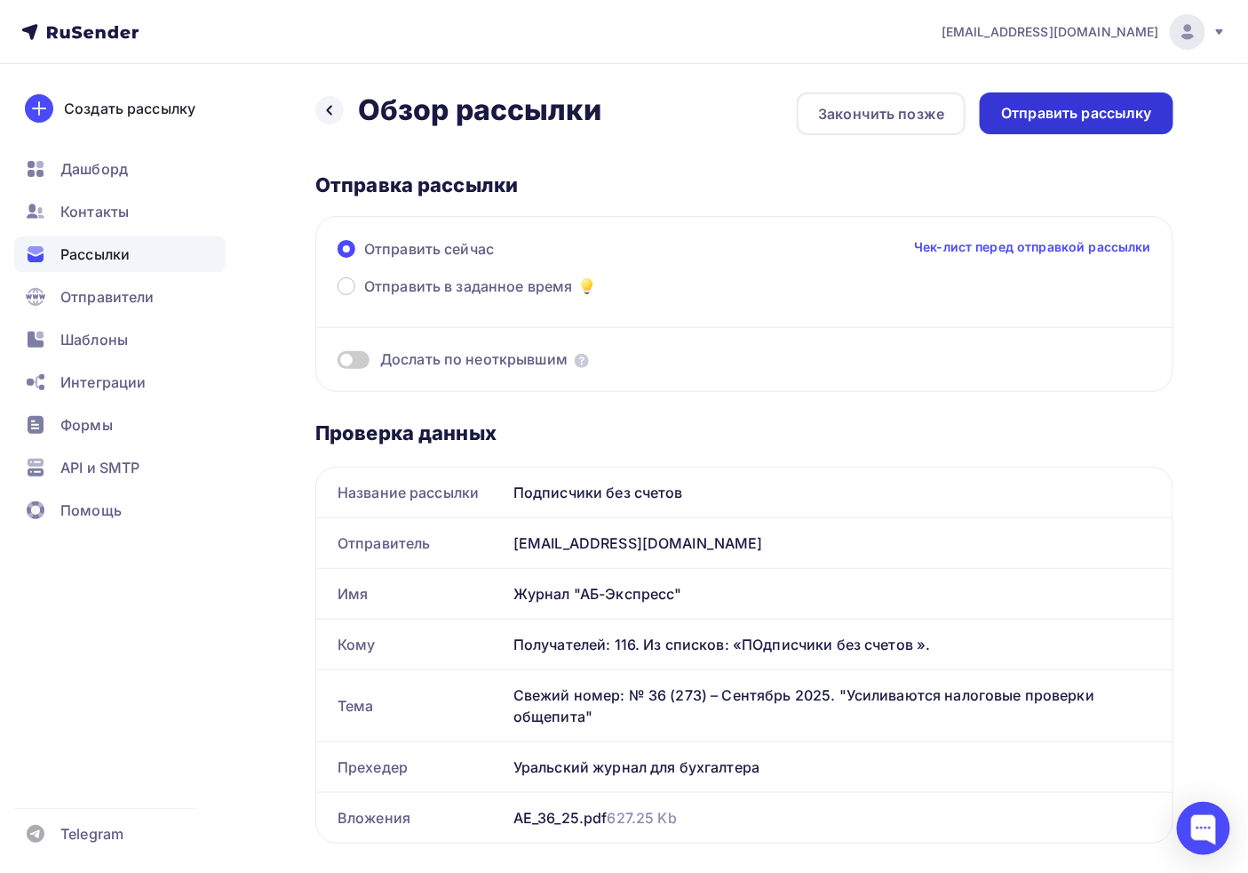
click at [1123, 112] on div "Отправить рассылку" at bounding box center [1076, 113] width 151 height 20
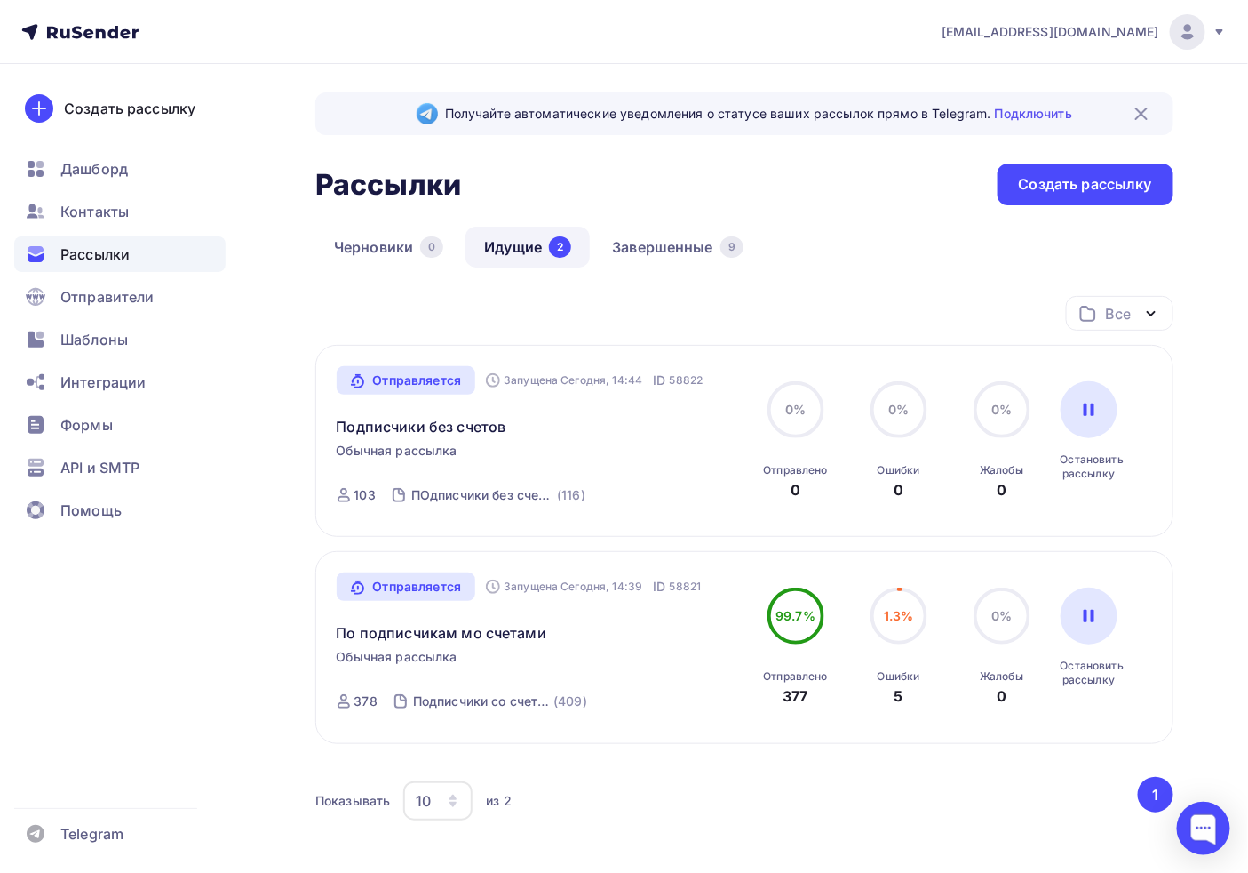
click at [915, 619] on circle at bounding box center [899, 615] width 53 height 53
click at [913, 619] on circle at bounding box center [899, 615] width 53 height 53
click at [620, 698] on div "Отправляется Запущена Сегодня, 14:39 ID 58821 По подписчикам мо счетами Обычная…" at bounding box center [539, 647] width 405 height 150
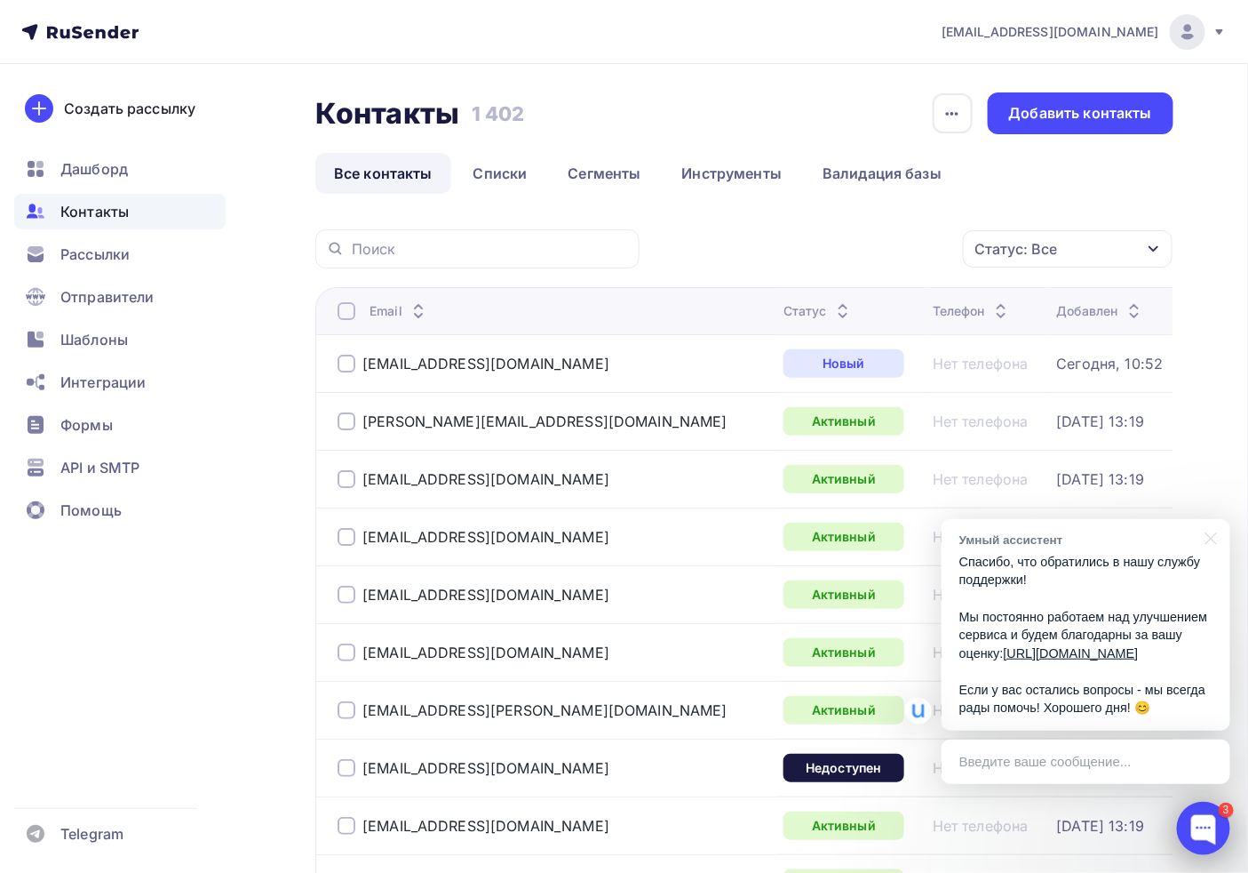
click at [1214, 814] on div at bounding box center [1203, 827] width 53 height 53
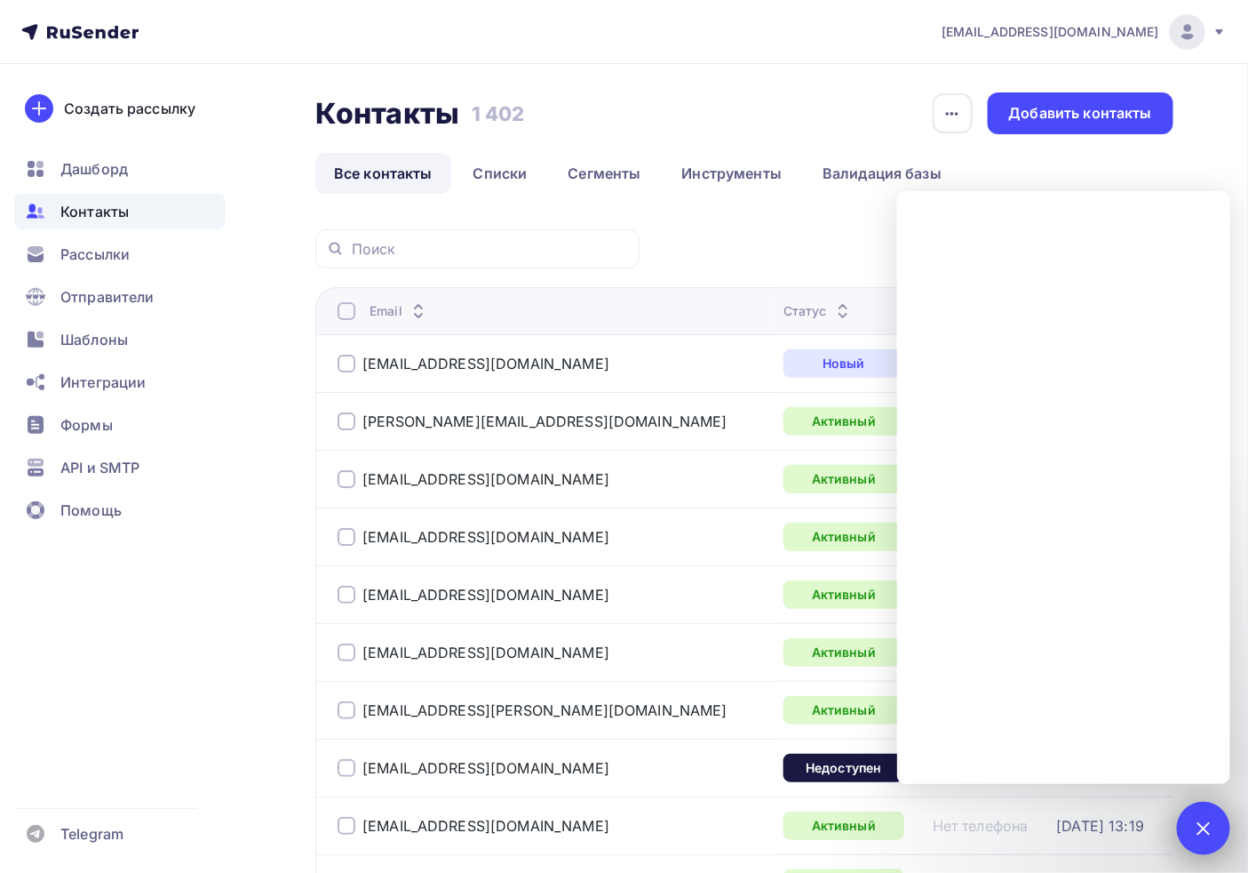
click at [1205, 828] on div at bounding box center [1204, 828] width 24 height 24
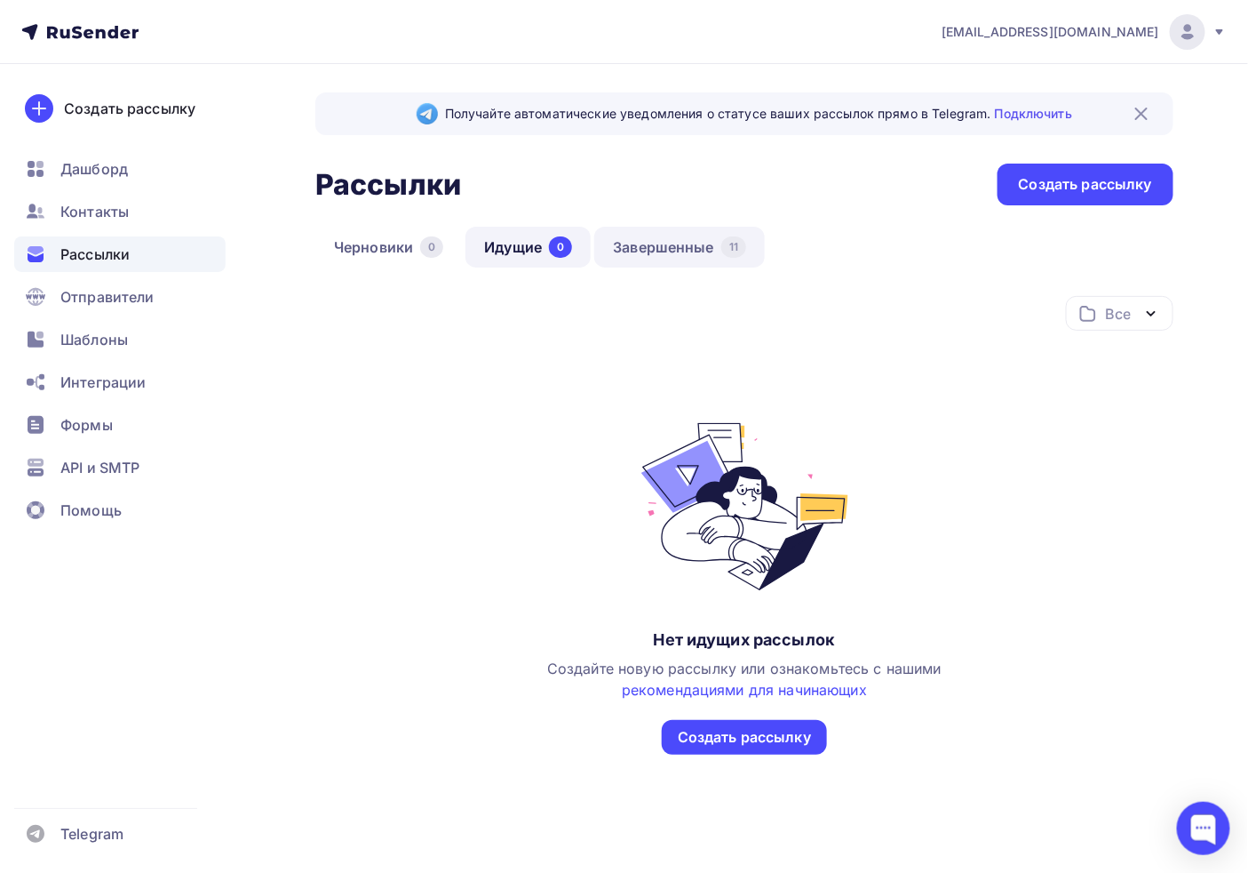
click at [655, 253] on link "Завершенные 11" at bounding box center [679, 247] width 171 height 41
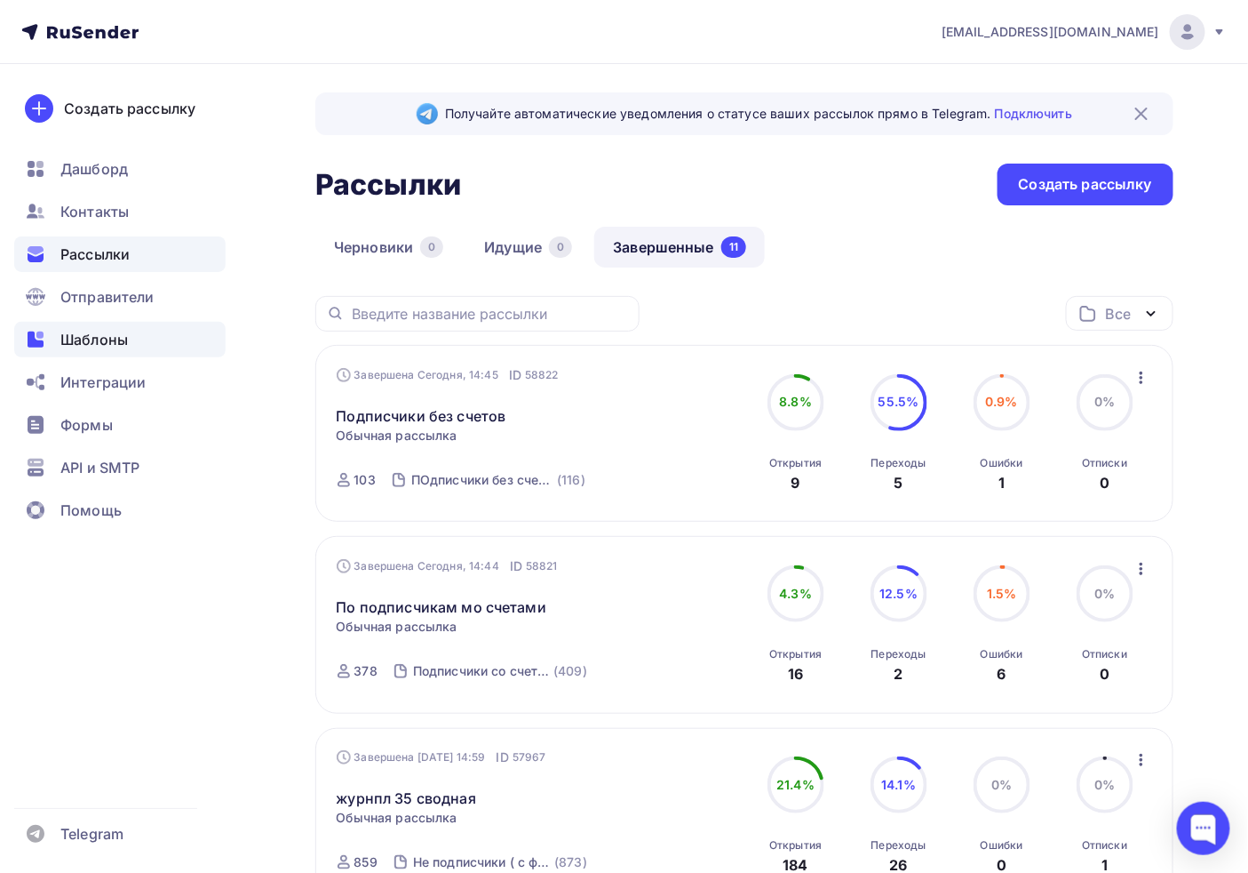
click at [94, 336] on span "Шаблоны" at bounding box center [94, 339] width 68 height 21
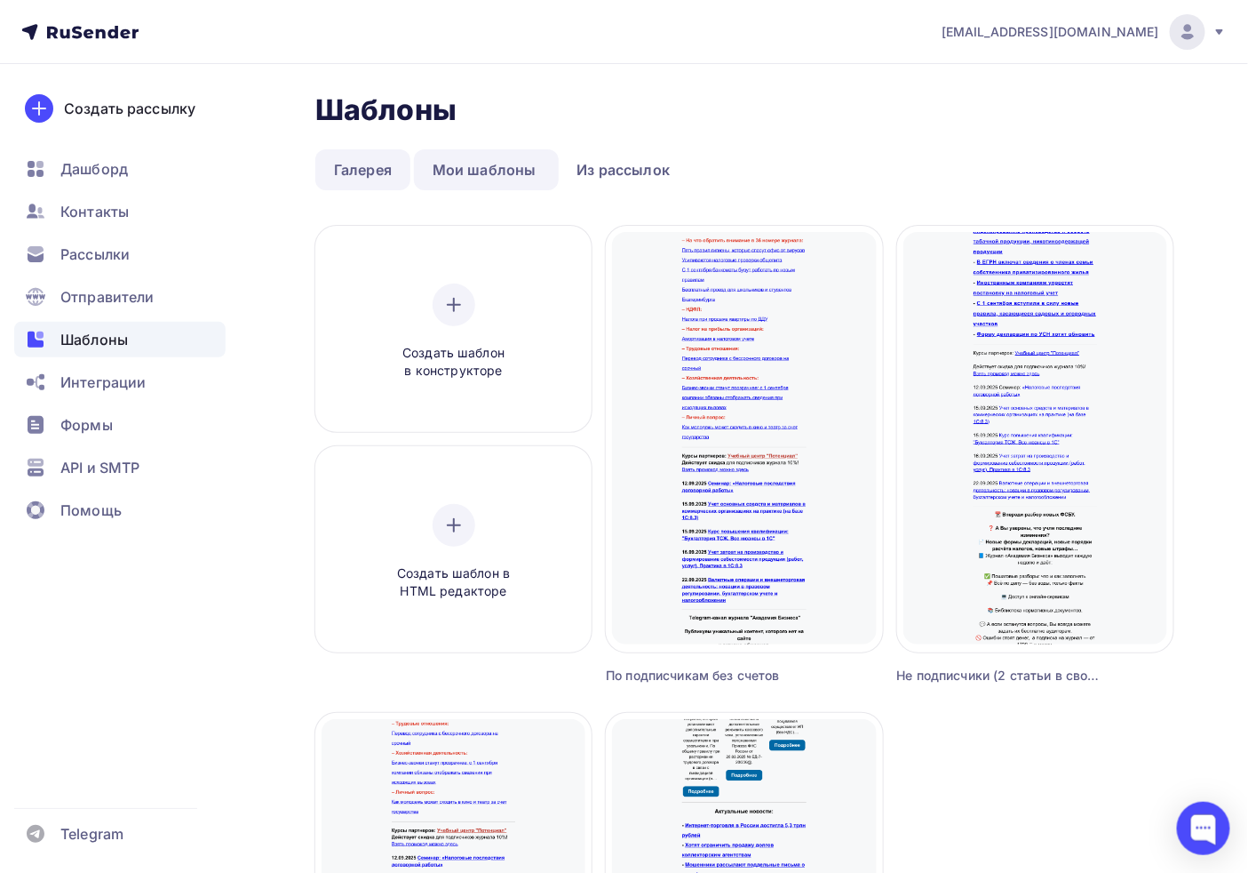
click at [362, 171] on link "Галерея" at bounding box center [362, 169] width 95 height 41
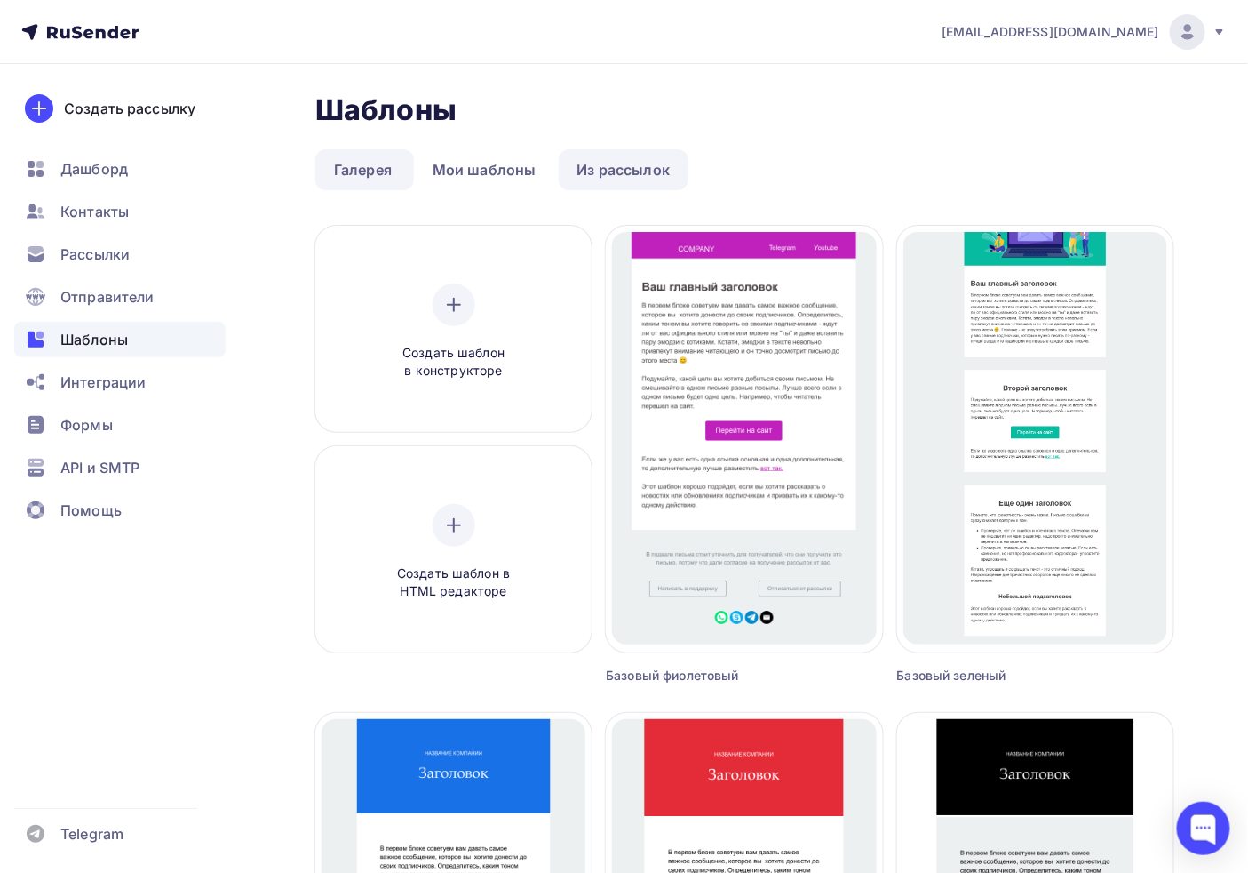
drag, startPoint x: 571, startPoint y: 180, endPoint x: 506, endPoint y: 187, distance: 65.2
click at [570, 180] on link "Из рассылок" at bounding box center [624, 169] width 131 height 41
click at [506, 187] on link "Мои шаблоны" at bounding box center [484, 169] width 141 height 41
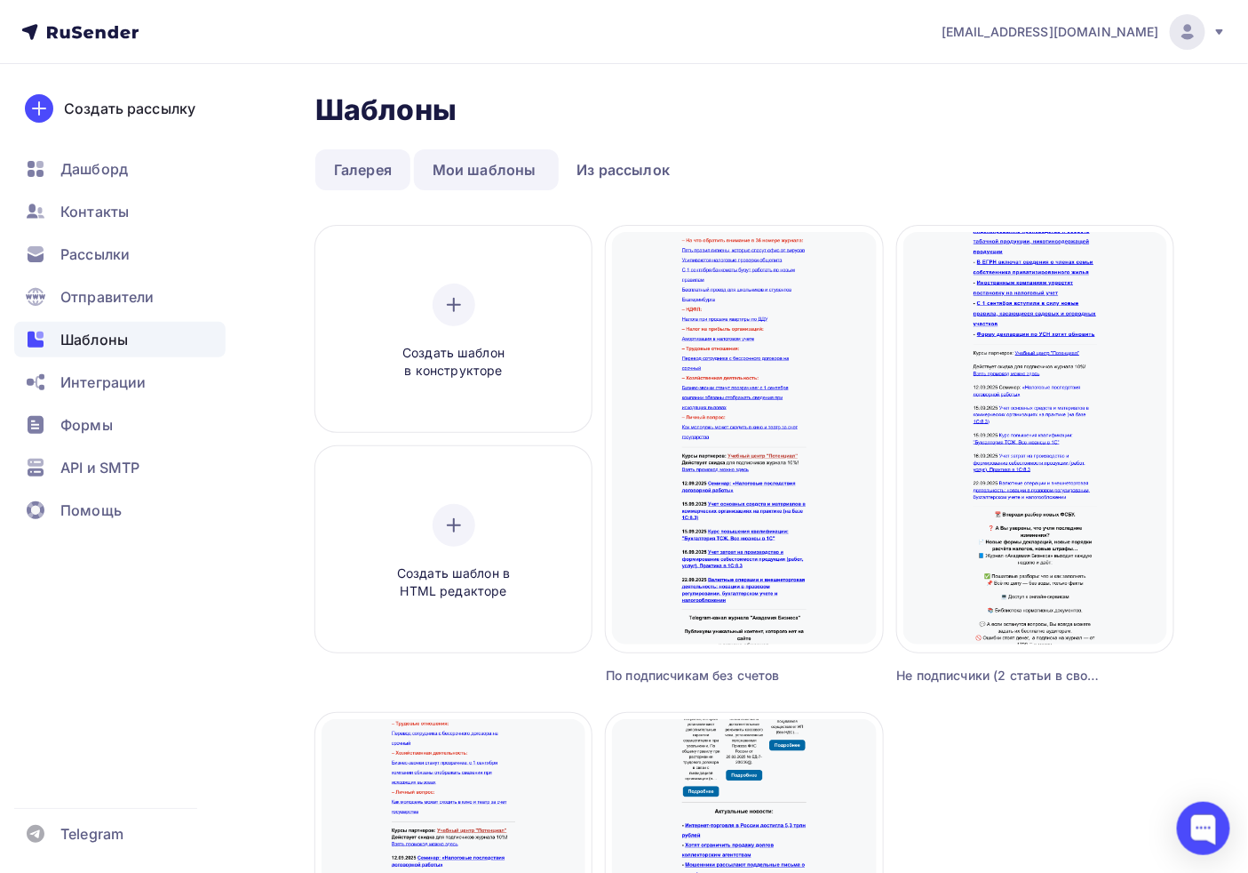
click at [396, 167] on link "Галерея" at bounding box center [362, 169] width 95 height 41
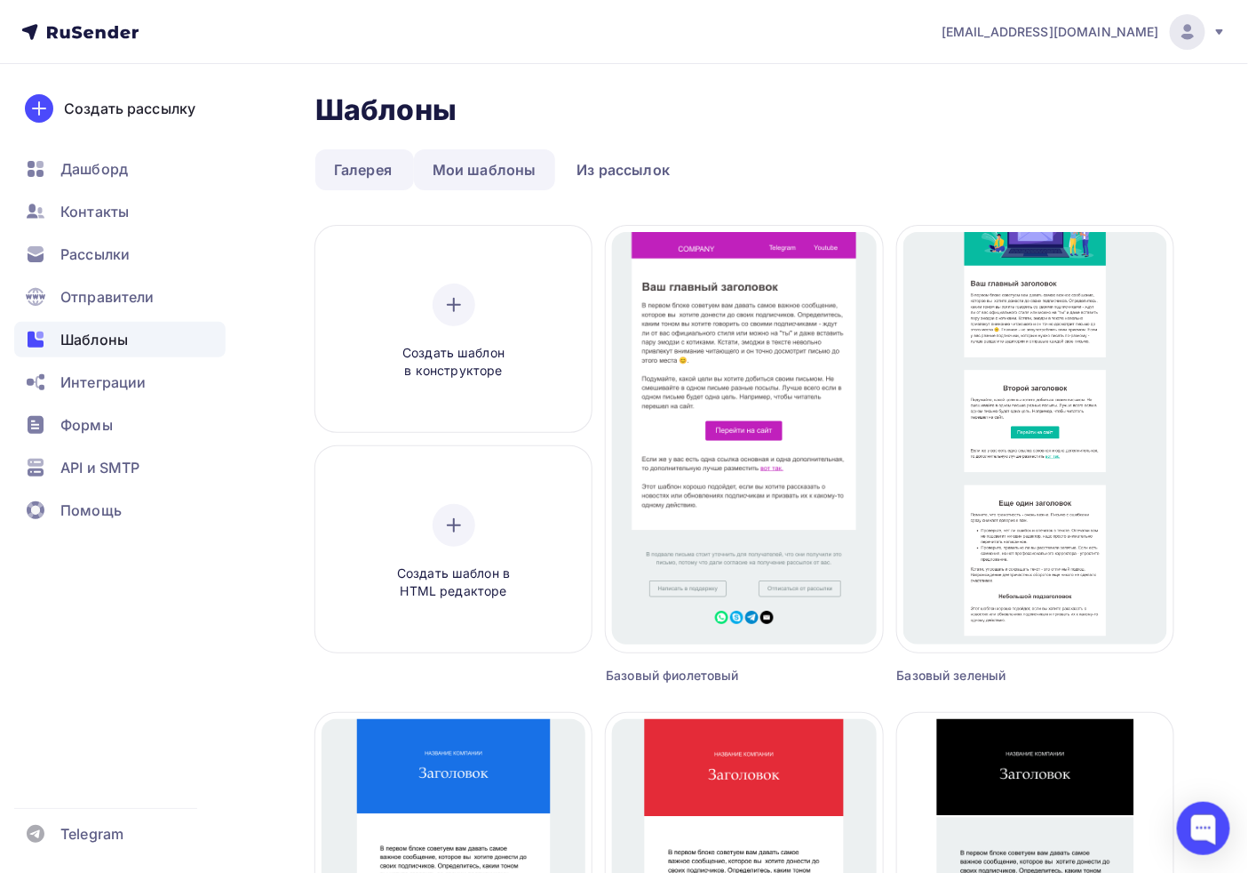
click at [487, 162] on link "Мои шаблоны" at bounding box center [484, 169] width 141 height 41
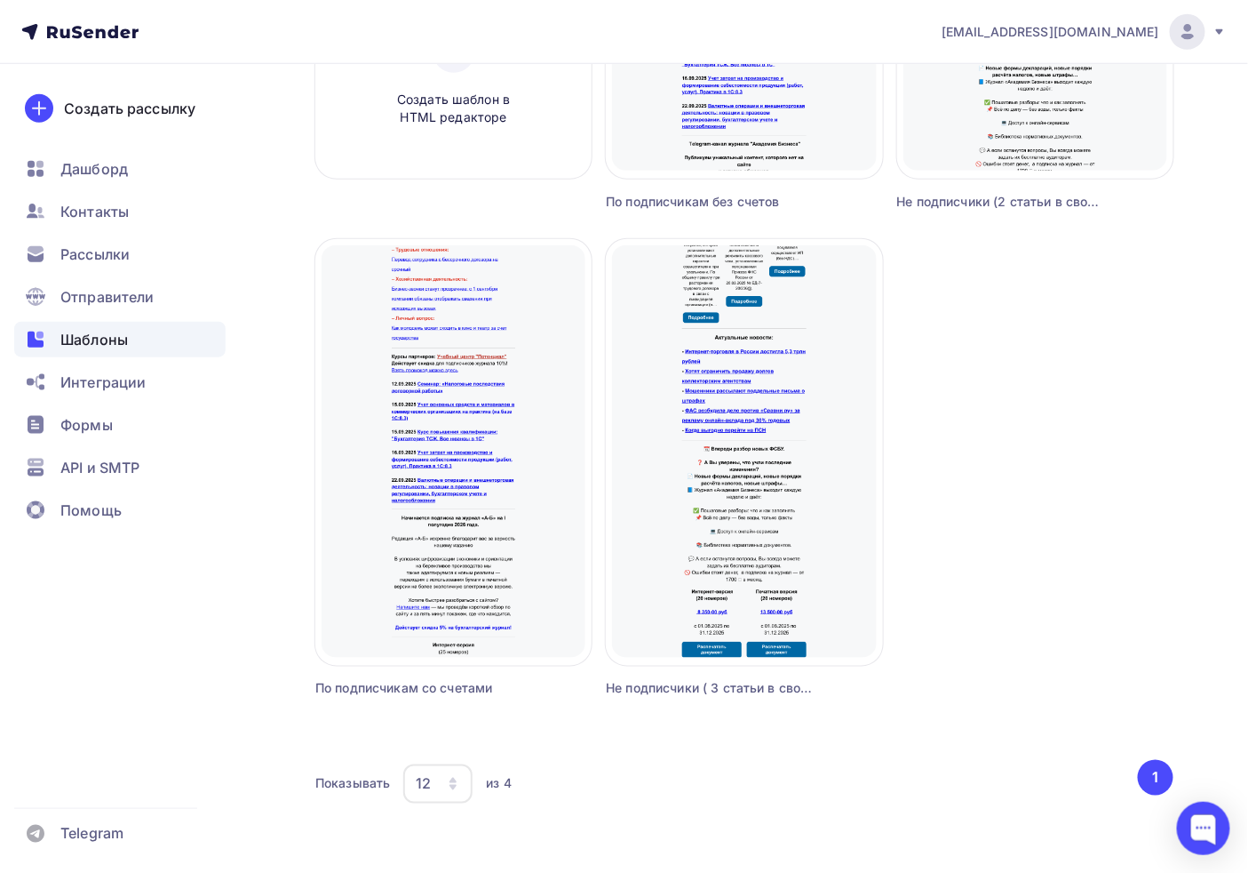
scroll to position [493, 0]
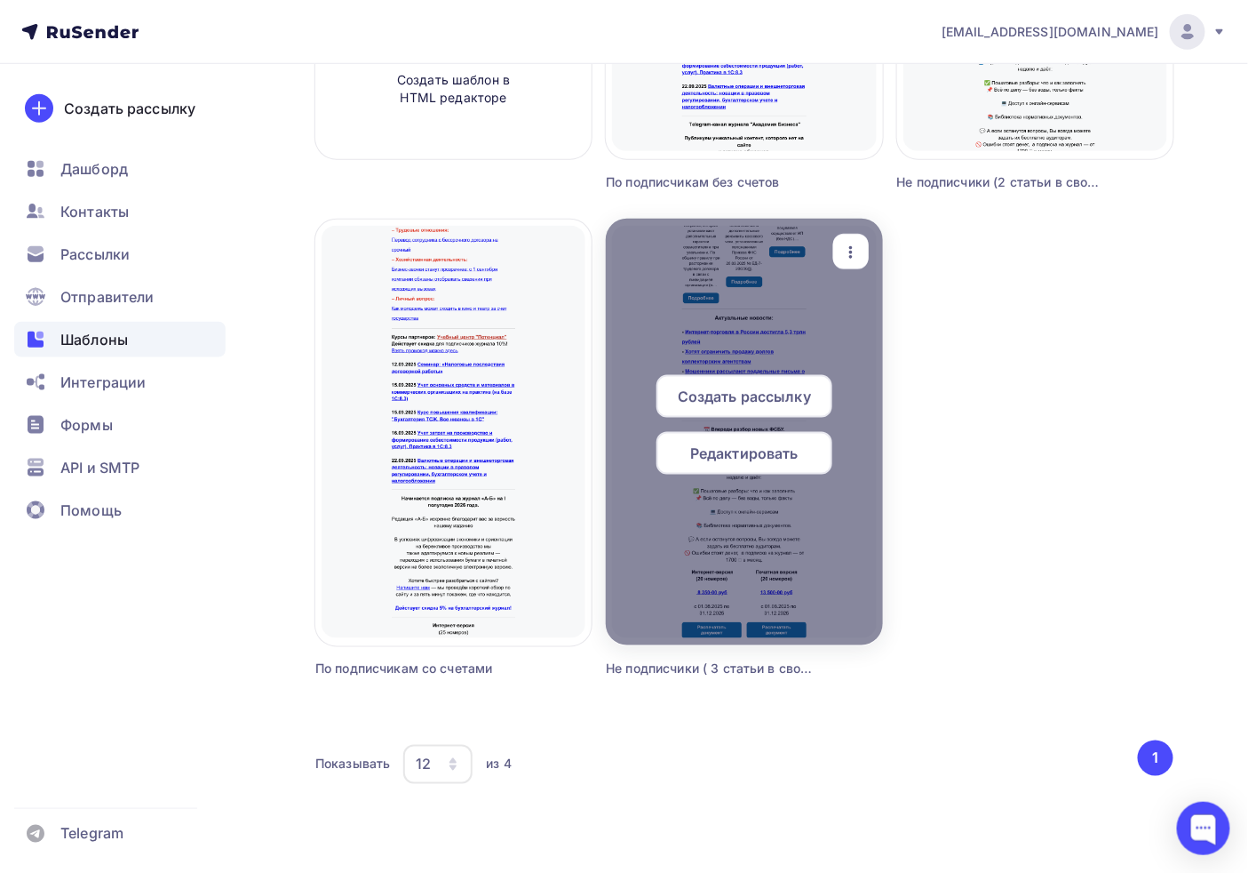
click at [738, 445] on span "Редактировать" at bounding box center [744, 453] width 108 height 21
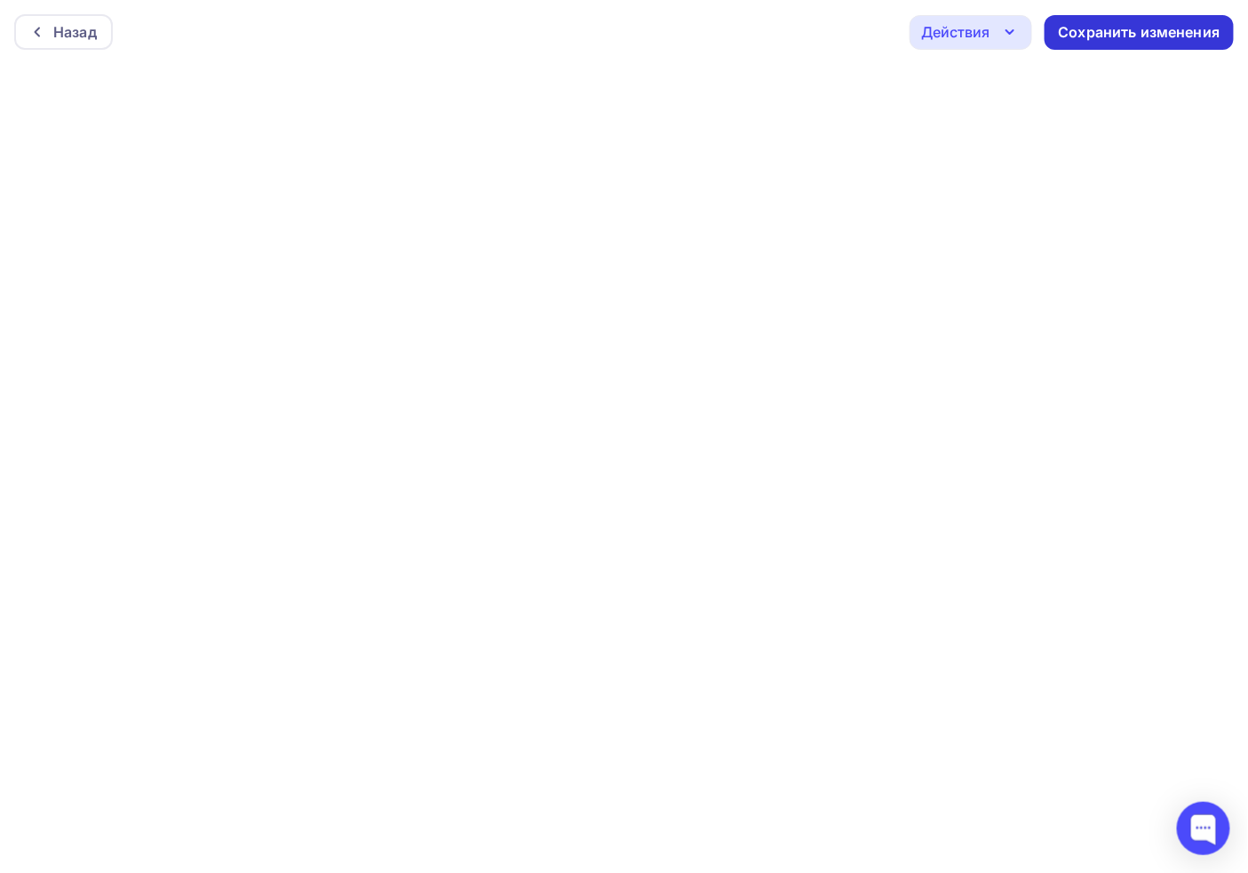
click at [1147, 22] on div "Сохранить изменения" at bounding box center [1140, 32] width 162 height 20
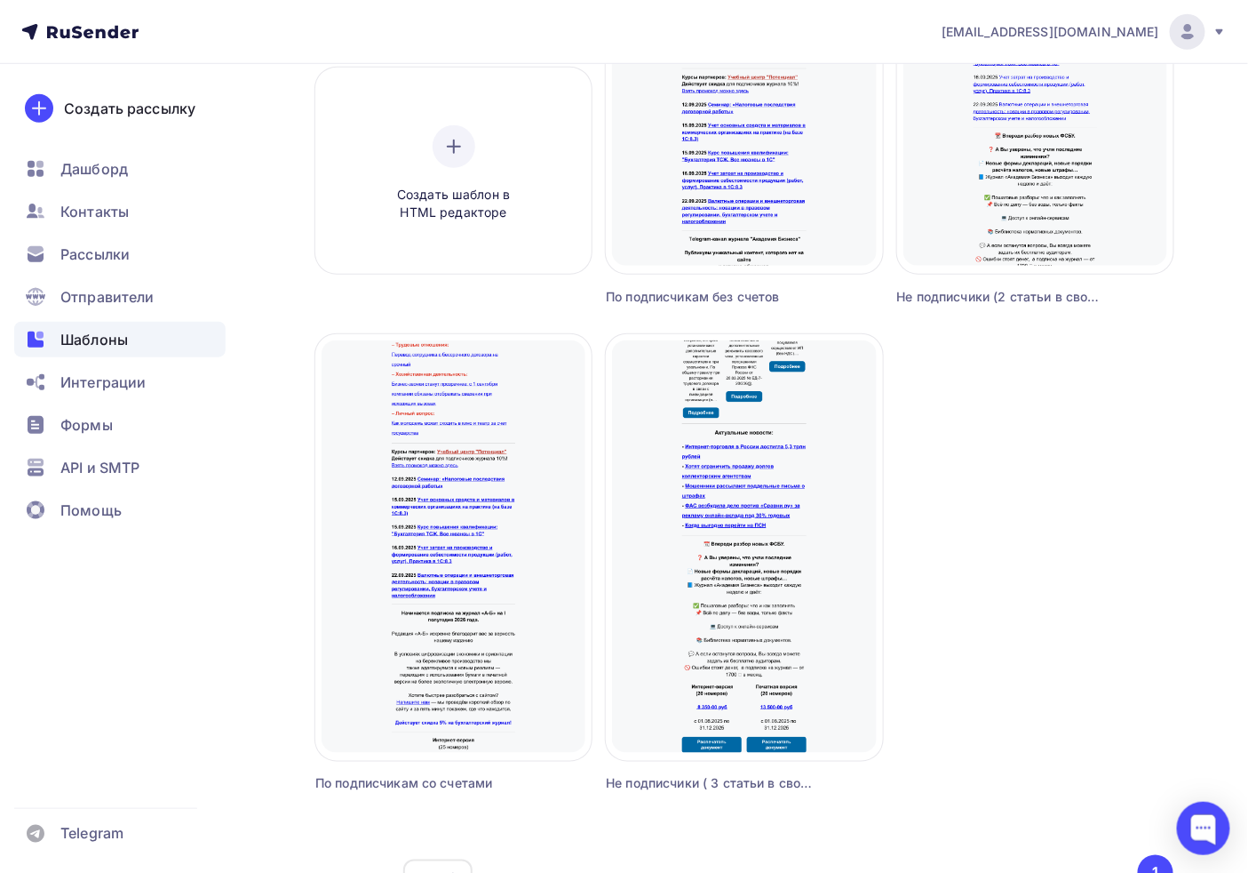
scroll to position [395, 0]
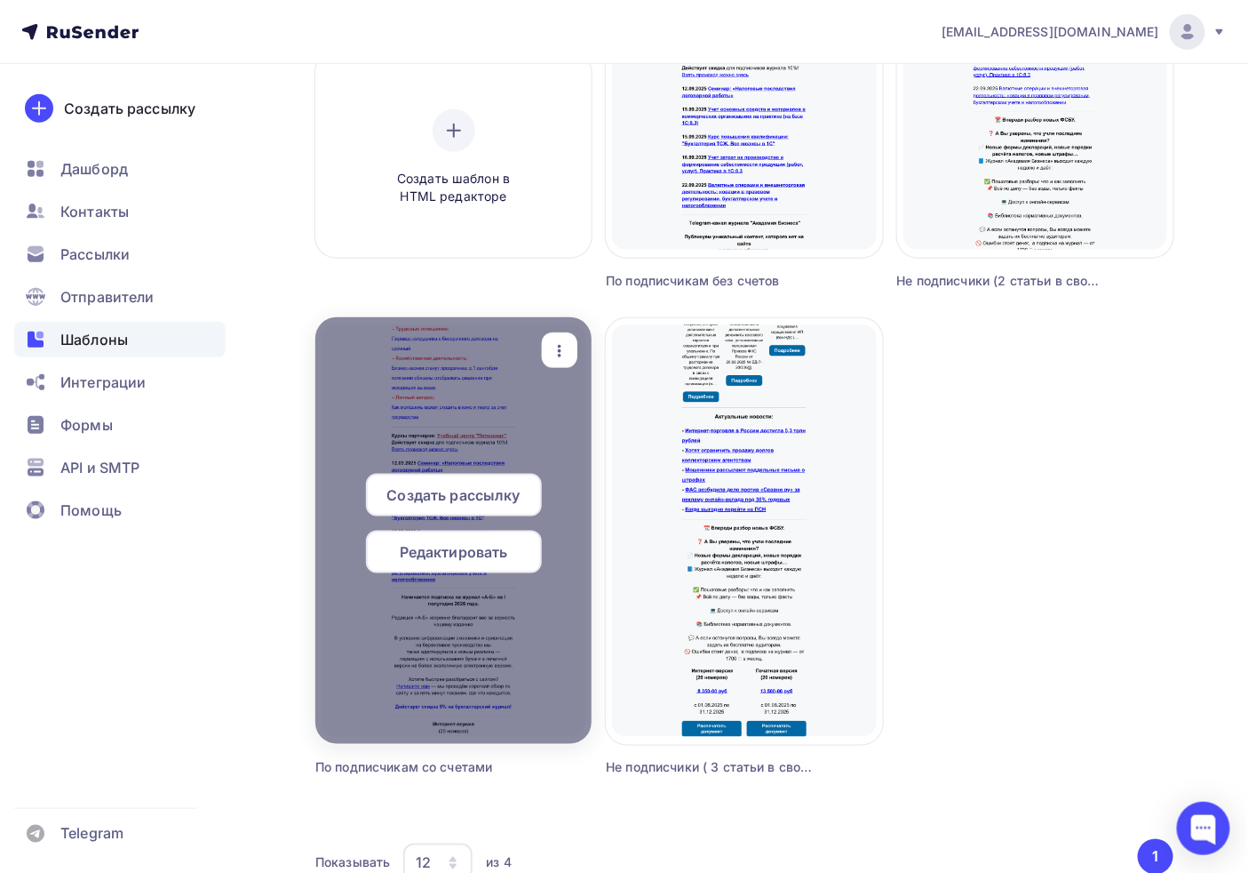
click at [458, 558] on span "Редактировать" at bounding box center [454, 551] width 108 height 21
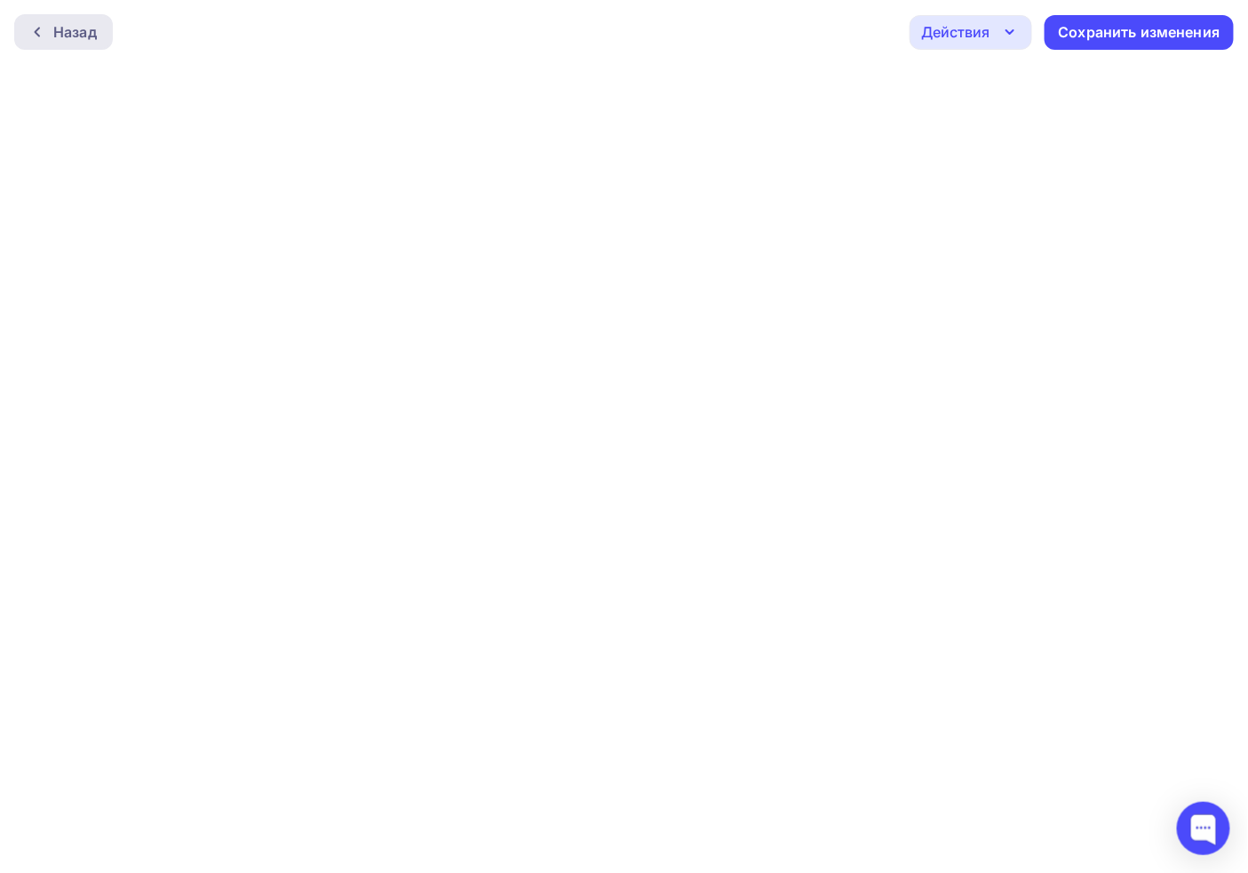
click at [55, 40] on div "Назад" at bounding box center [75, 31] width 44 height 21
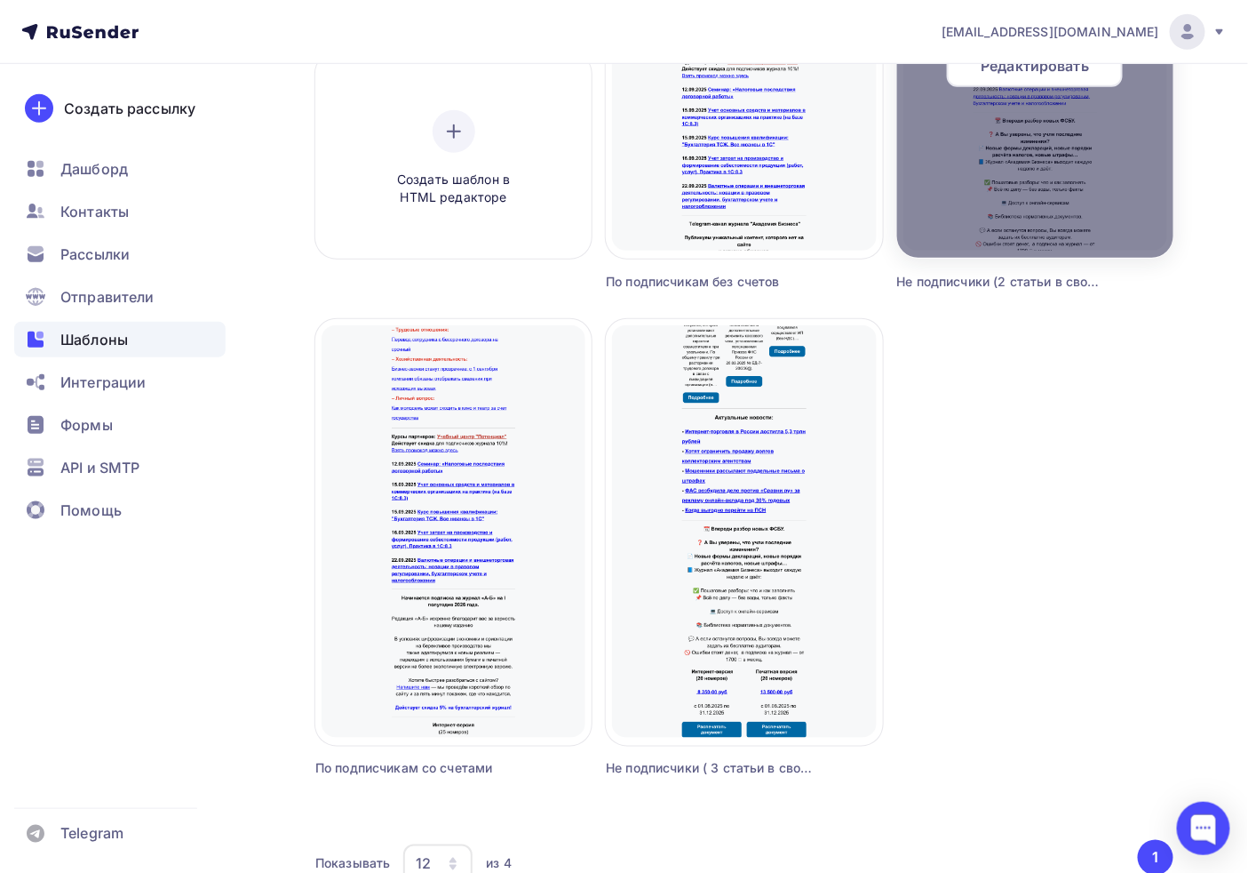
scroll to position [395, 0]
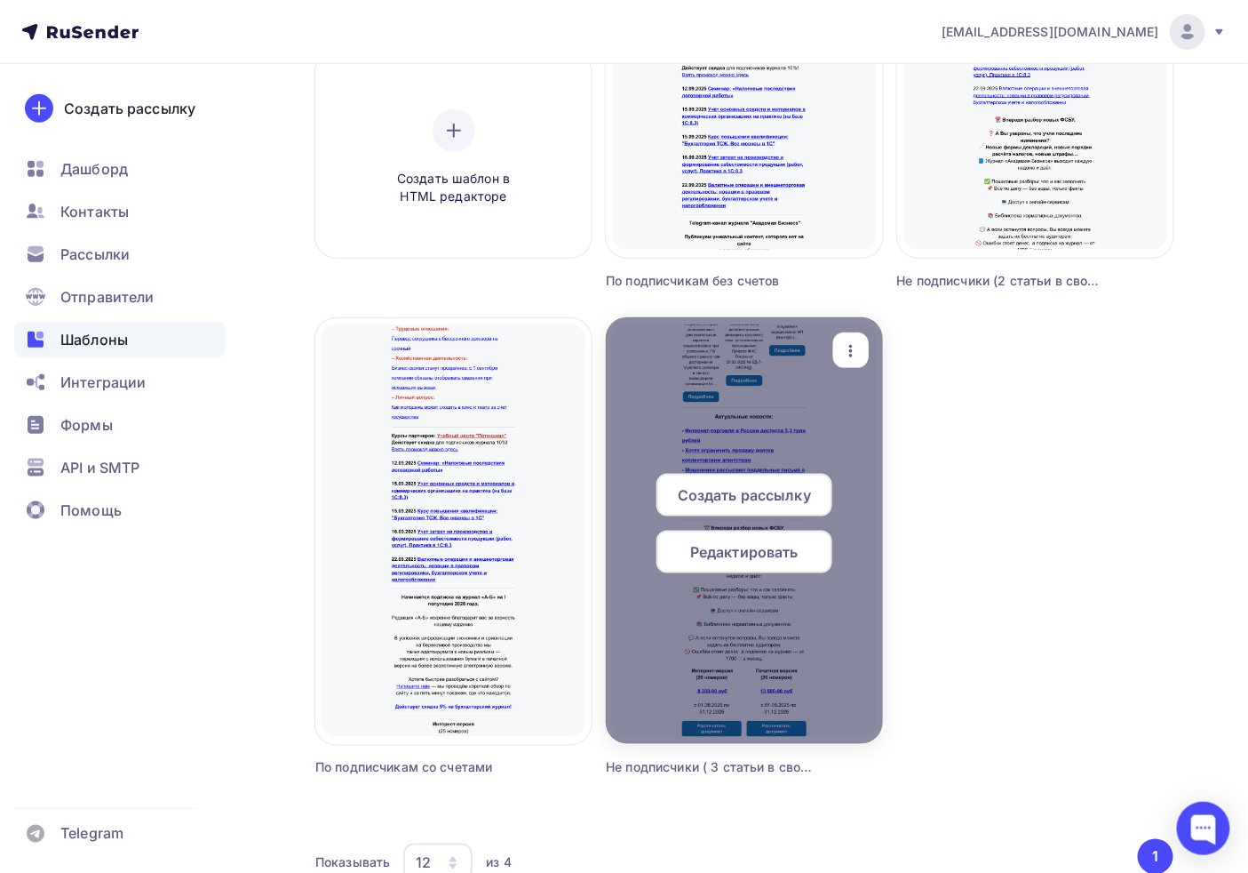
click at [736, 547] on span "Редактировать" at bounding box center [744, 551] width 108 height 21
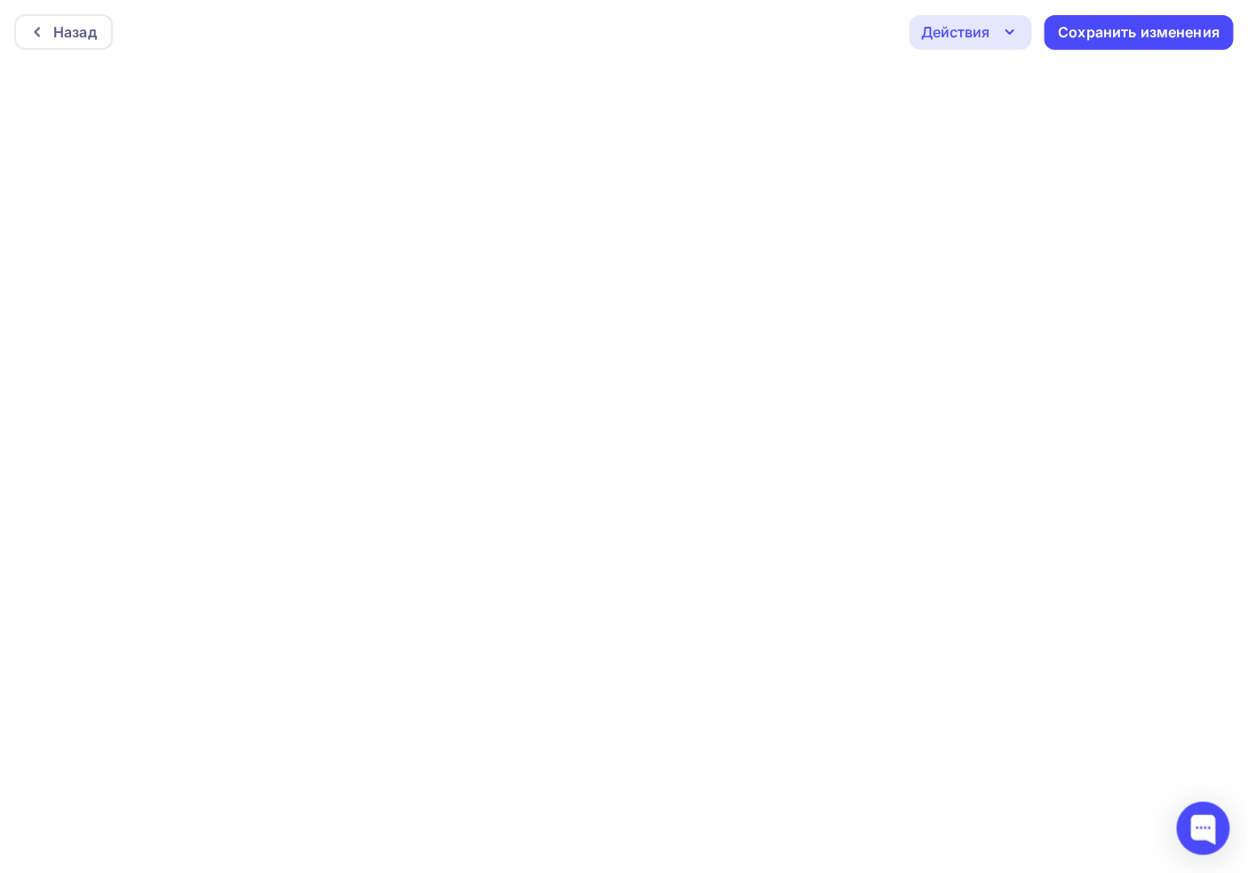
scroll to position [4, 0]
click at [1158, 20] on div "Сохранить изменения" at bounding box center [1140, 28] width 162 height 20
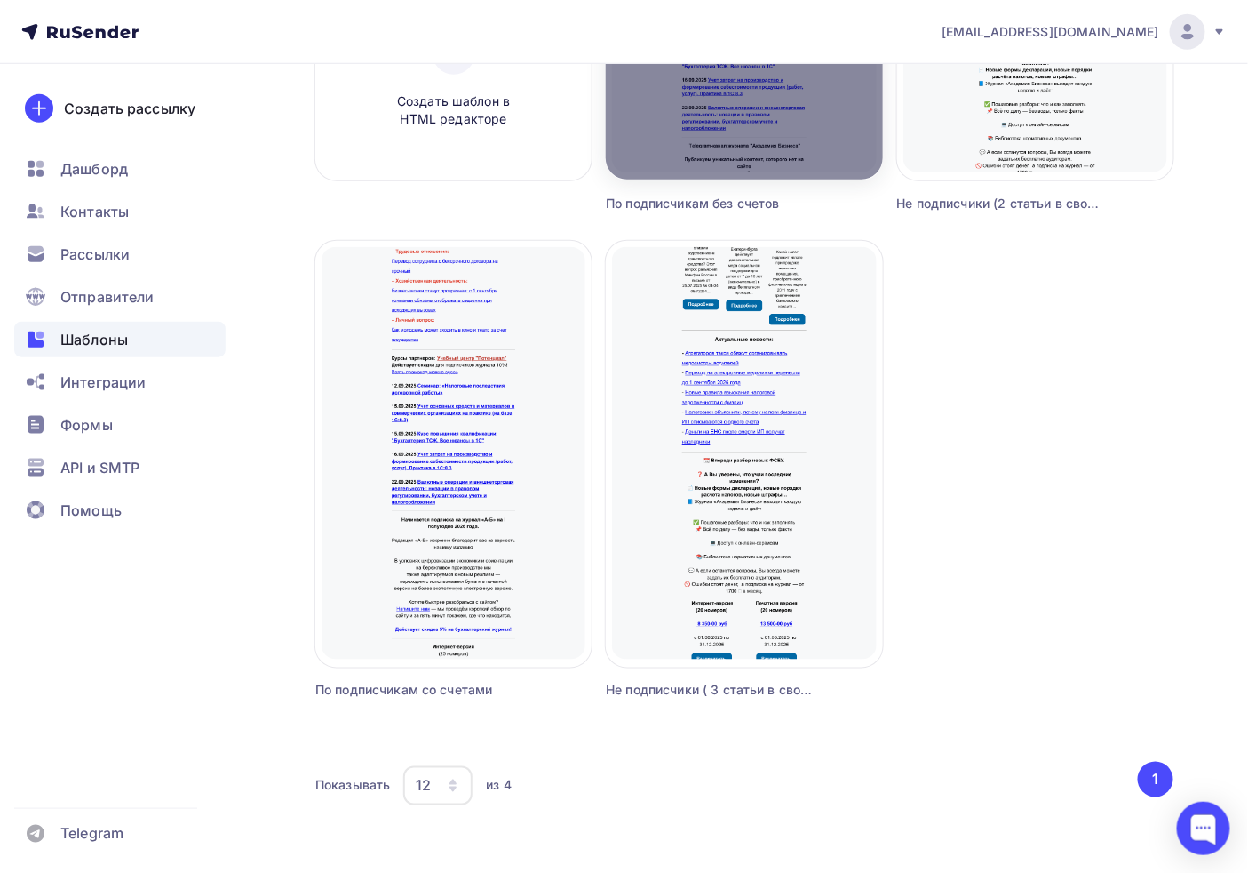
scroll to position [498, 0]
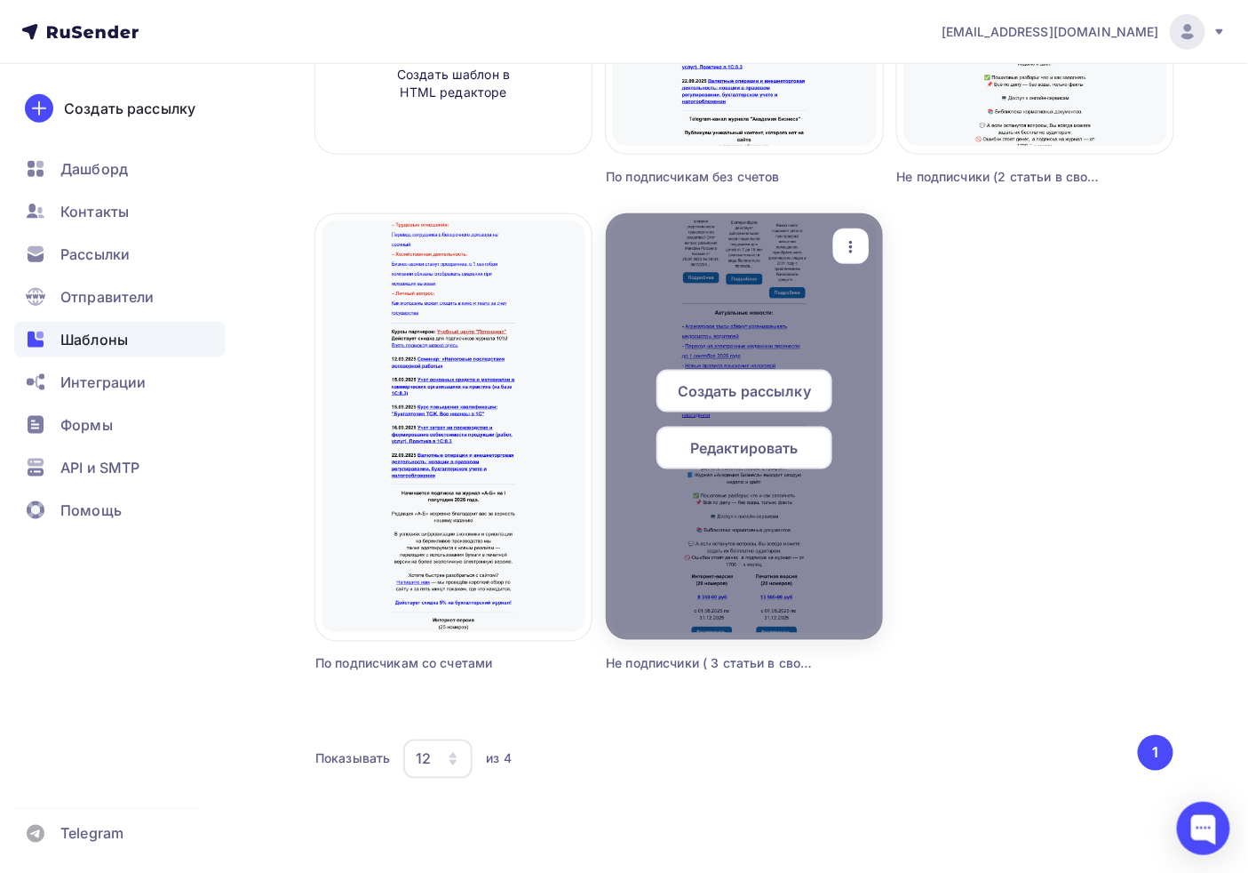
click at [764, 398] on span "Создать рассылку" at bounding box center [744, 390] width 133 height 21
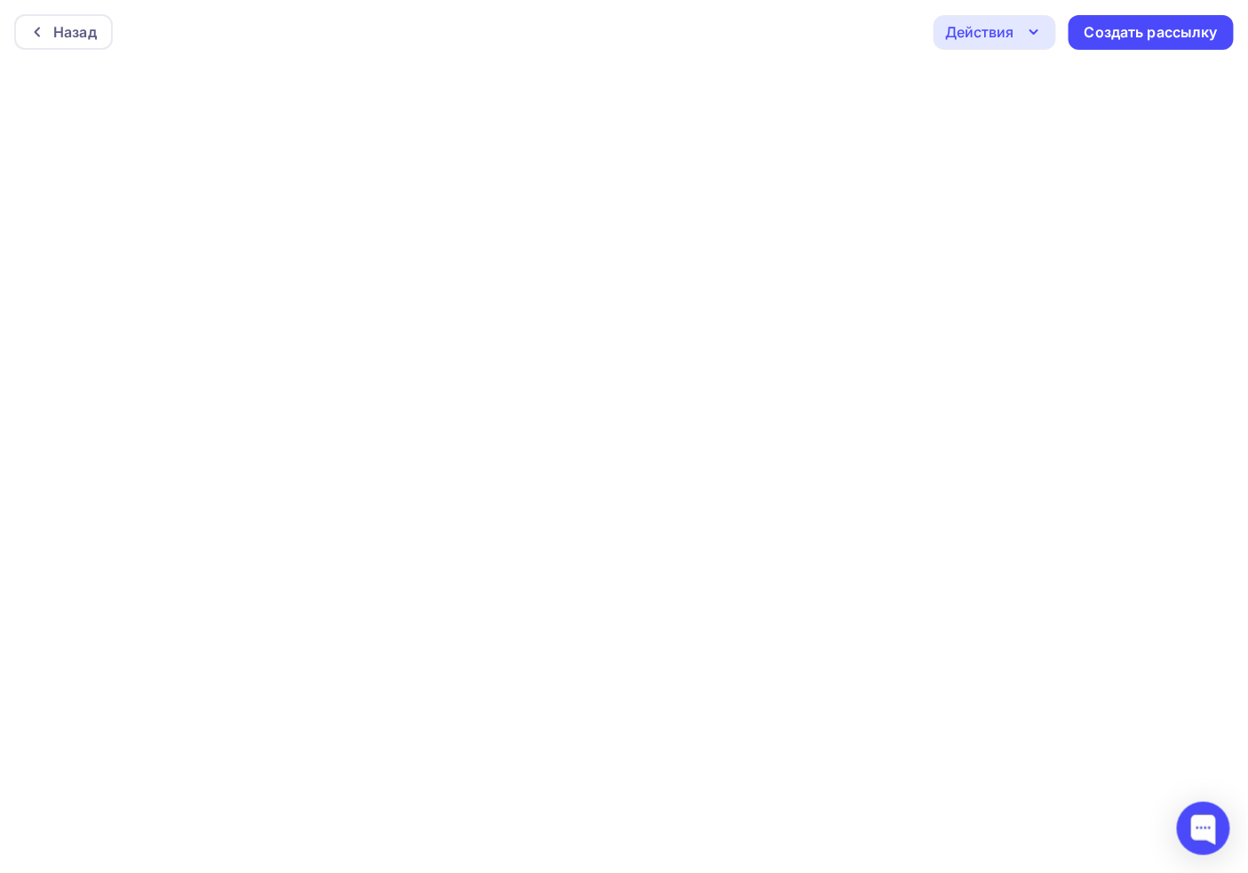
click at [1035, 28] on icon "button" at bounding box center [1034, 31] width 21 height 21
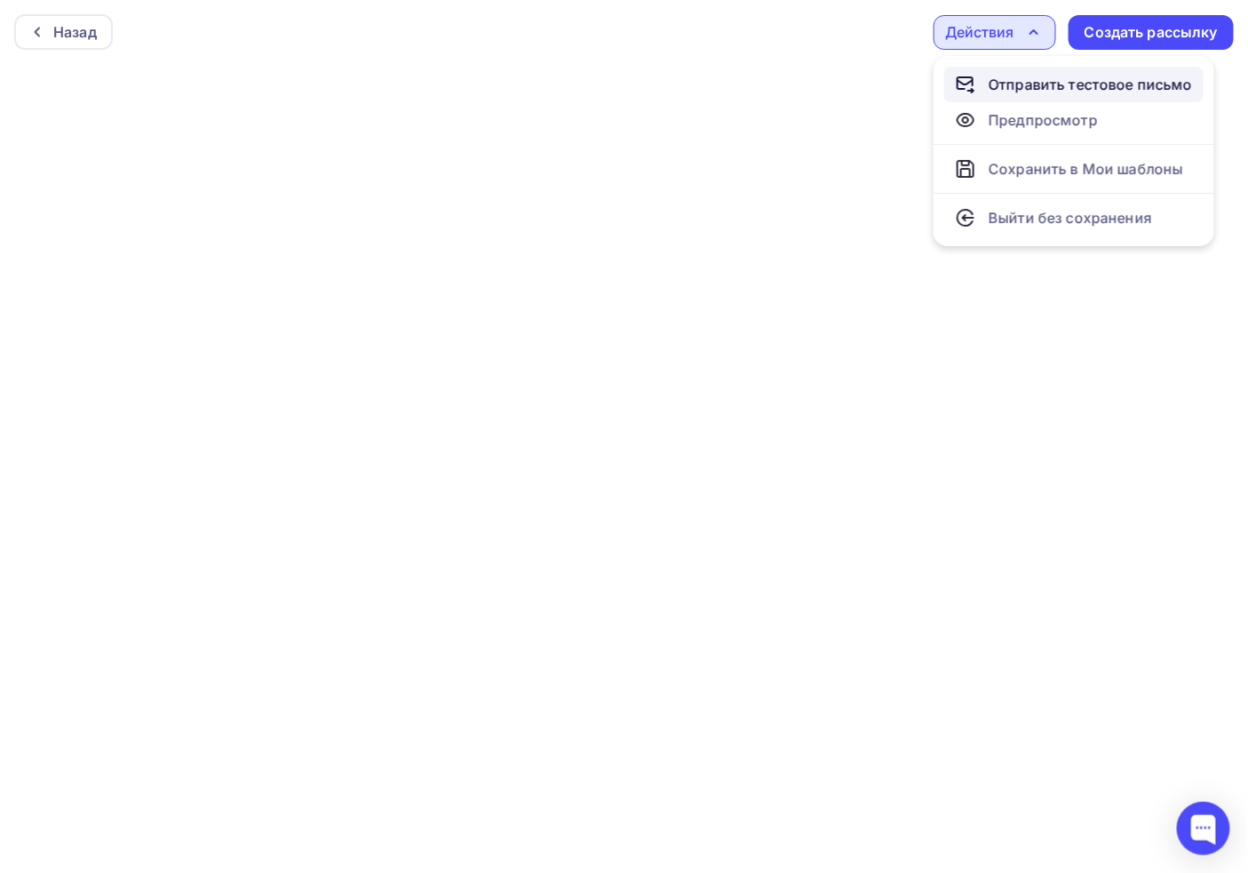
click at [1063, 74] on div "Отправить тестовое письмо" at bounding box center [1091, 84] width 204 height 21
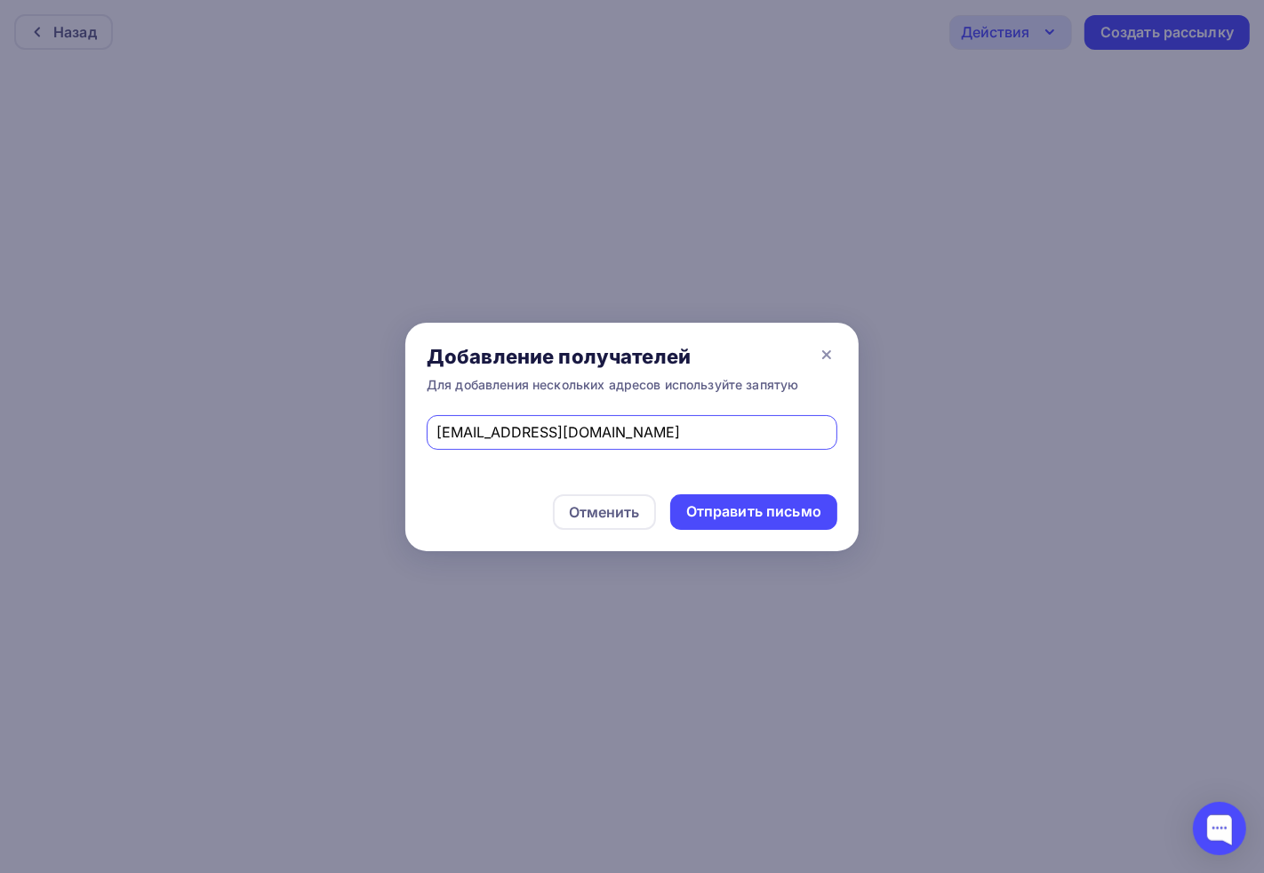
click at [515, 437] on input "[EMAIL_ADDRESS][DOMAIN_NAME]" at bounding box center [632, 431] width 390 height 21
type input "[EMAIL_ADDRESS][DOMAIN_NAME]"
click at [723, 513] on div "Отправить письмо" at bounding box center [753, 511] width 135 height 20
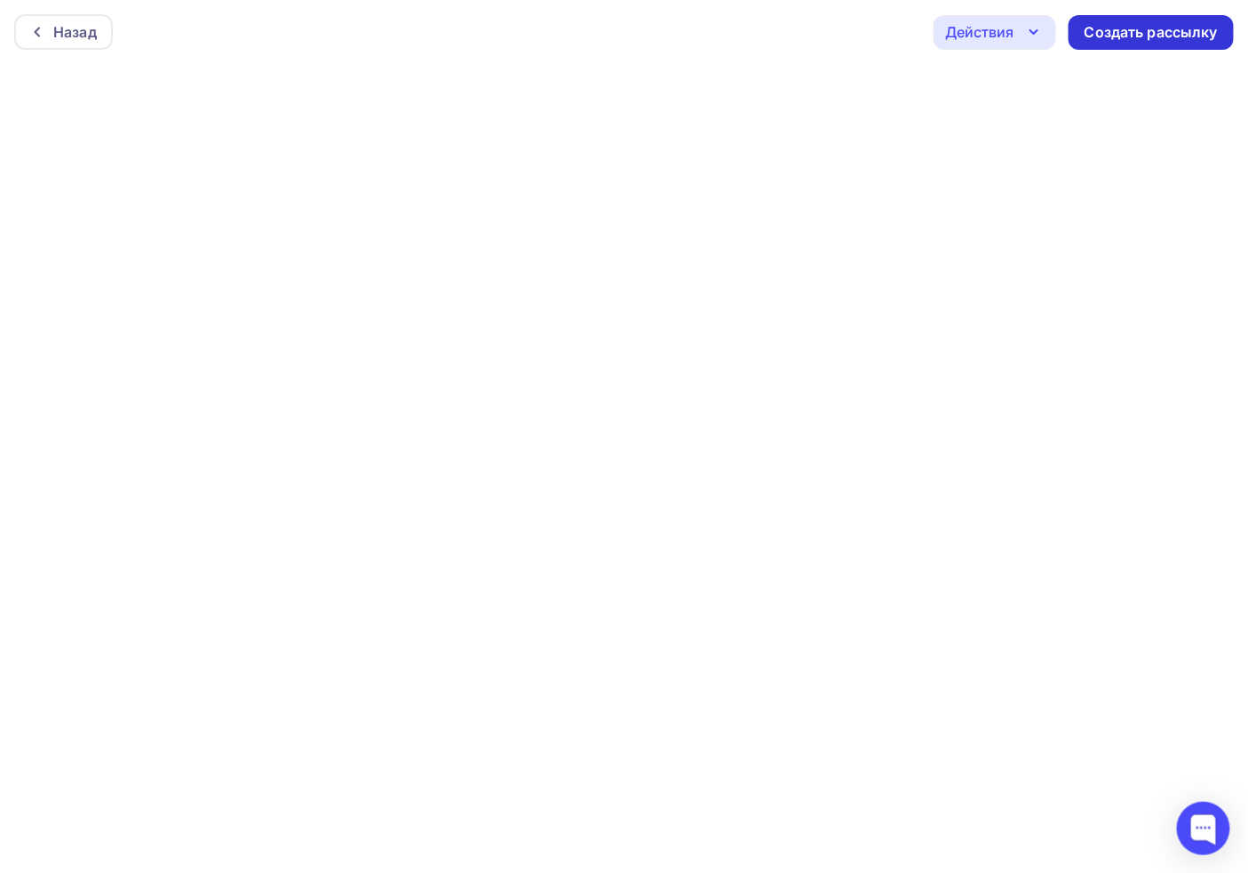
click at [1184, 45] on div "Создать рассылку" at bounding box center [1151, 32] width 165 height 35
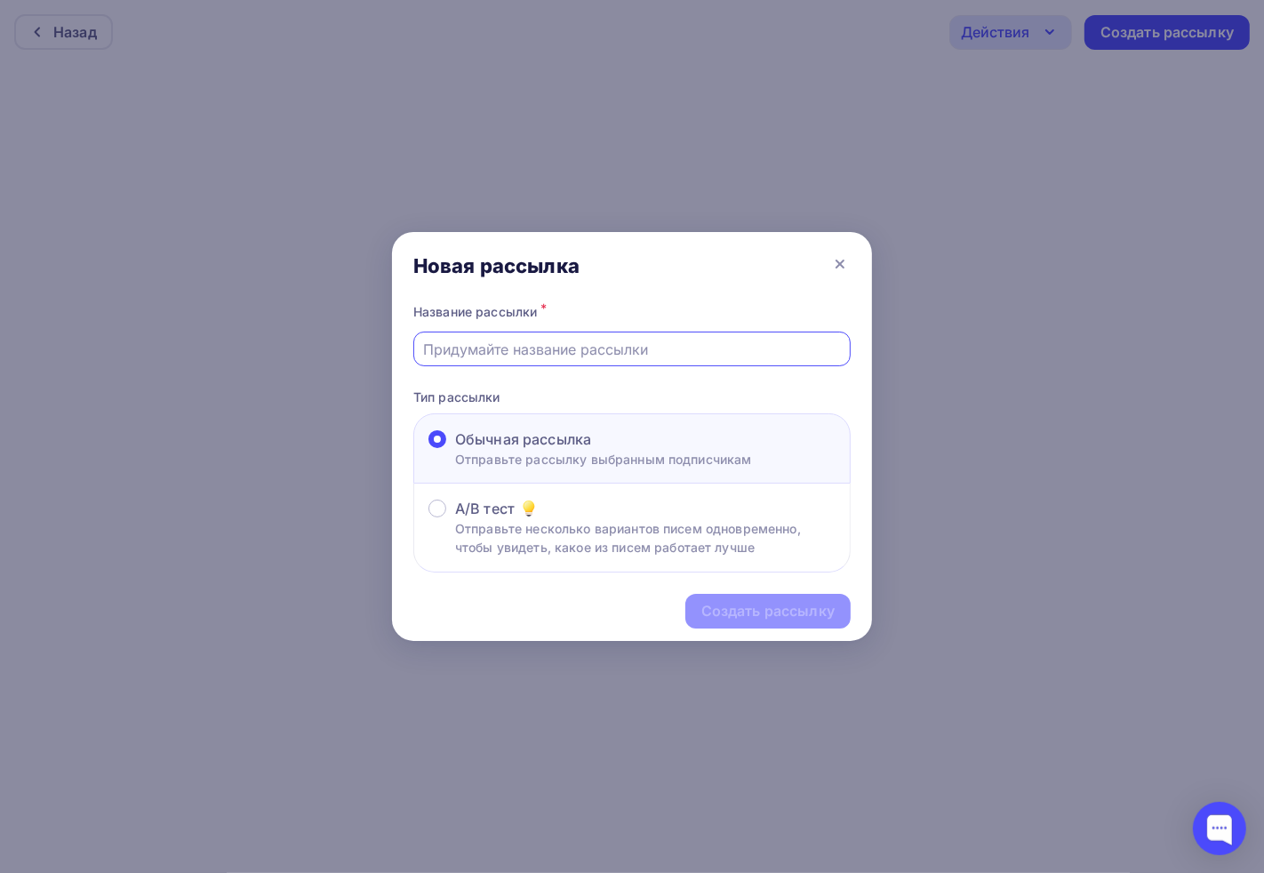
click at [593, 347] on input "text" at bounding box center [632, 349] width 417 height 21
click at [596, 349] on input "text" at bounding box center [632, 349] width 417 height 21
click at [538, 306] on div "Название рассылки *" at bounding box center [631, 311] width 437 height 25
click at [503, 308] on div "Название рассылки *" at bounding box center [631, 311] width 437 height 25
click at [502, 308] on div "Название рассылки *" at bounding box center [631, 311] width 437 height 25
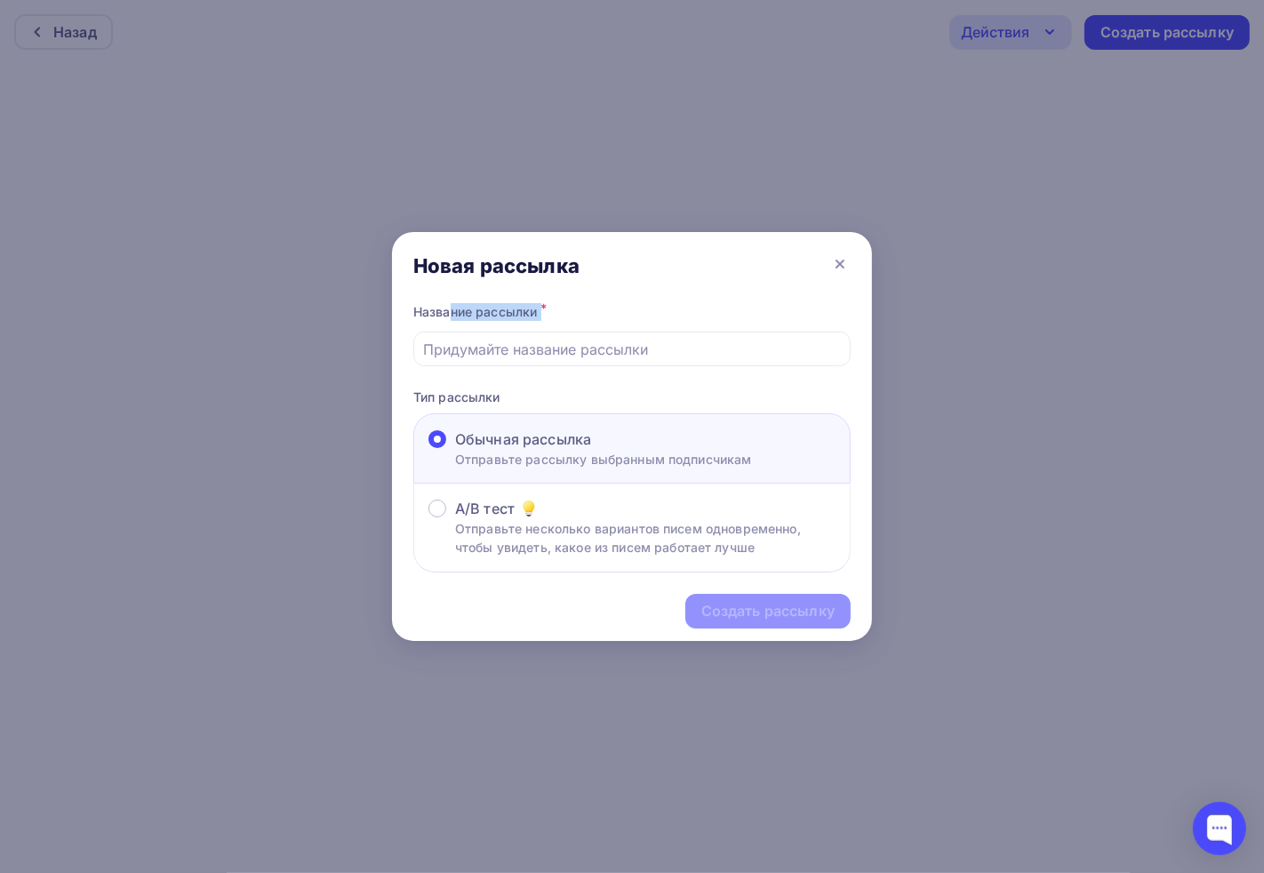
click at [501, 308] on div "Название рассылки *" at bounding box center [631, 311] width 437 height 25
click at [490, 269] on div "Новая рассылка" at bounding box center [496, 265] width 166 height 25
click at [490, 356] on input "text" at bounding box center [632, 349] width 417 height 21
click at [499, 323] on div "Название рассылки *" at bounding box center [631, 311] width 437 height 25
click at [505, 364] on div at bounding box center [631, 348] width 437 height 35
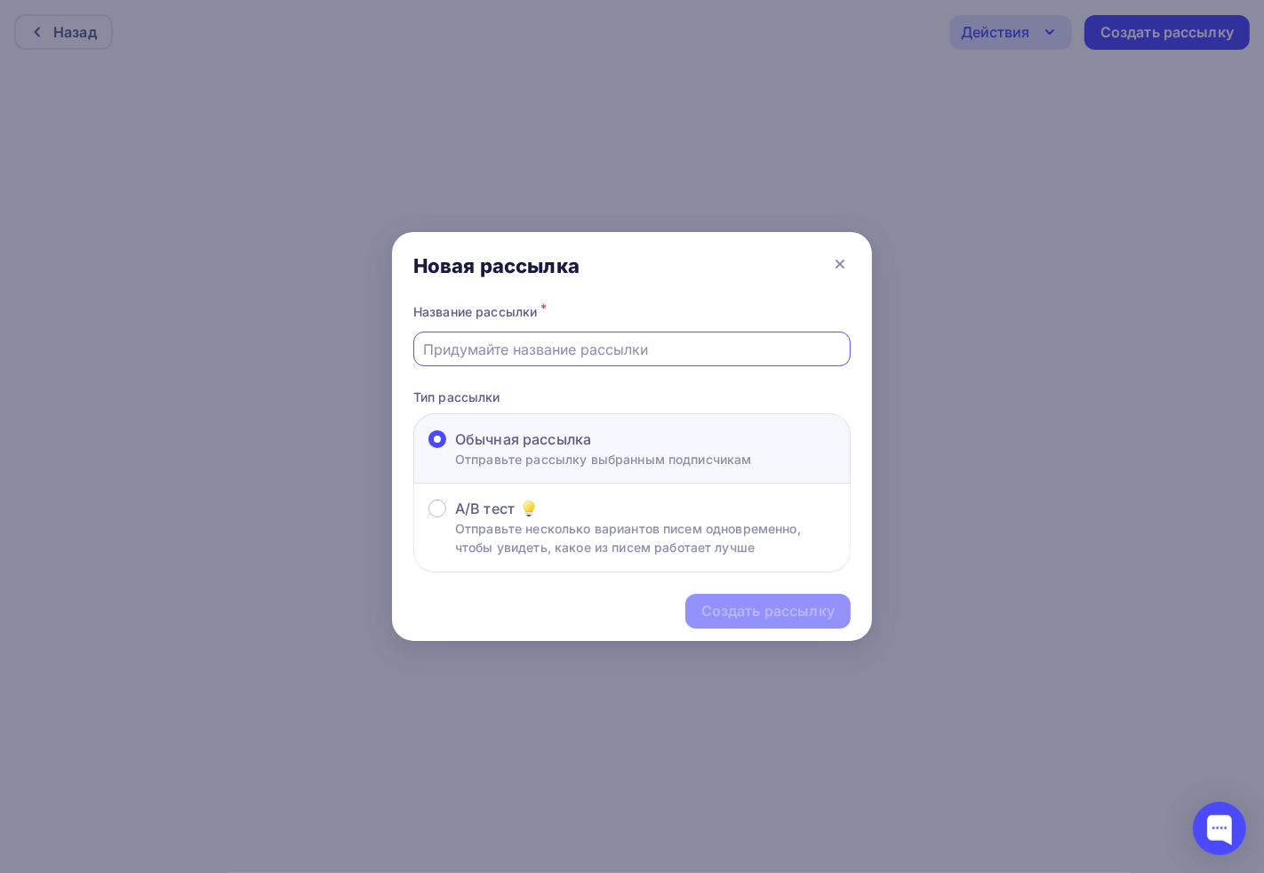
click at [496, 345] on input "text" at bounding box center [632, 349] width 417 height 21
type input "Б"
type input "По сводной базе"
click at [756, 610] on div "Создать рассылку" at bounding box center [767, 611] width 133 height 20
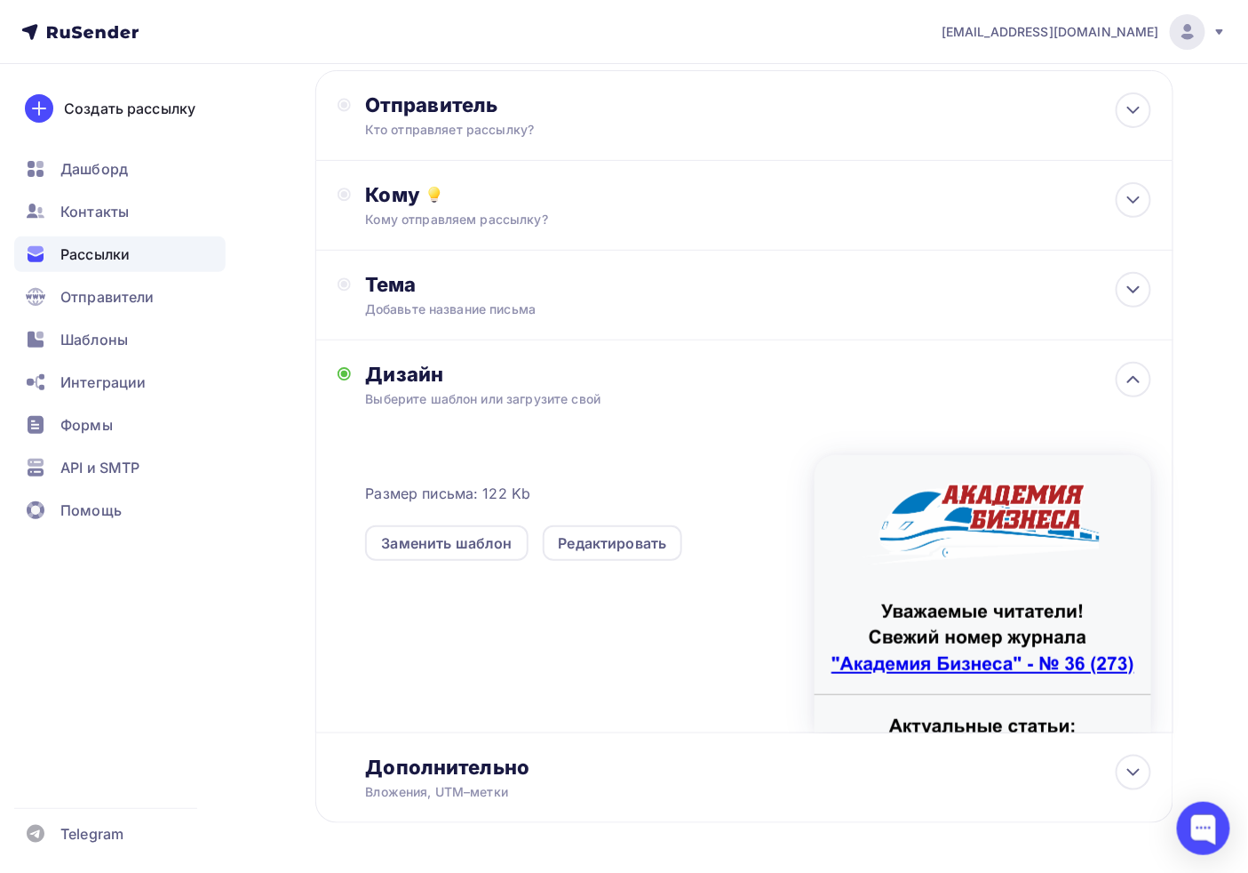
scroll to position [59, 0]
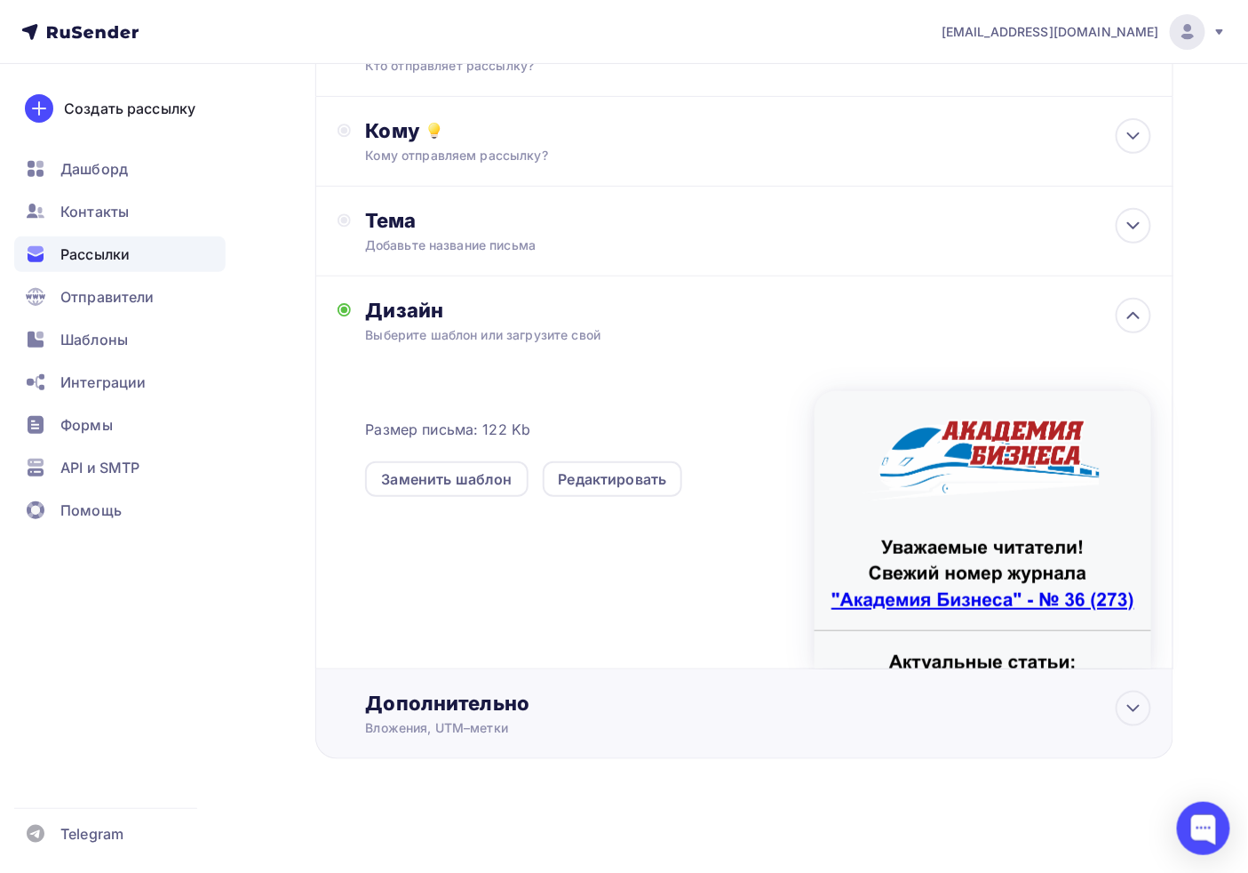
click at [509, 738] on div "Дополнительно Вложения, UTM–метки Вложения Добавить файл Максимальный суммарный…" at bounding box center [744, 714] width 858 height 90
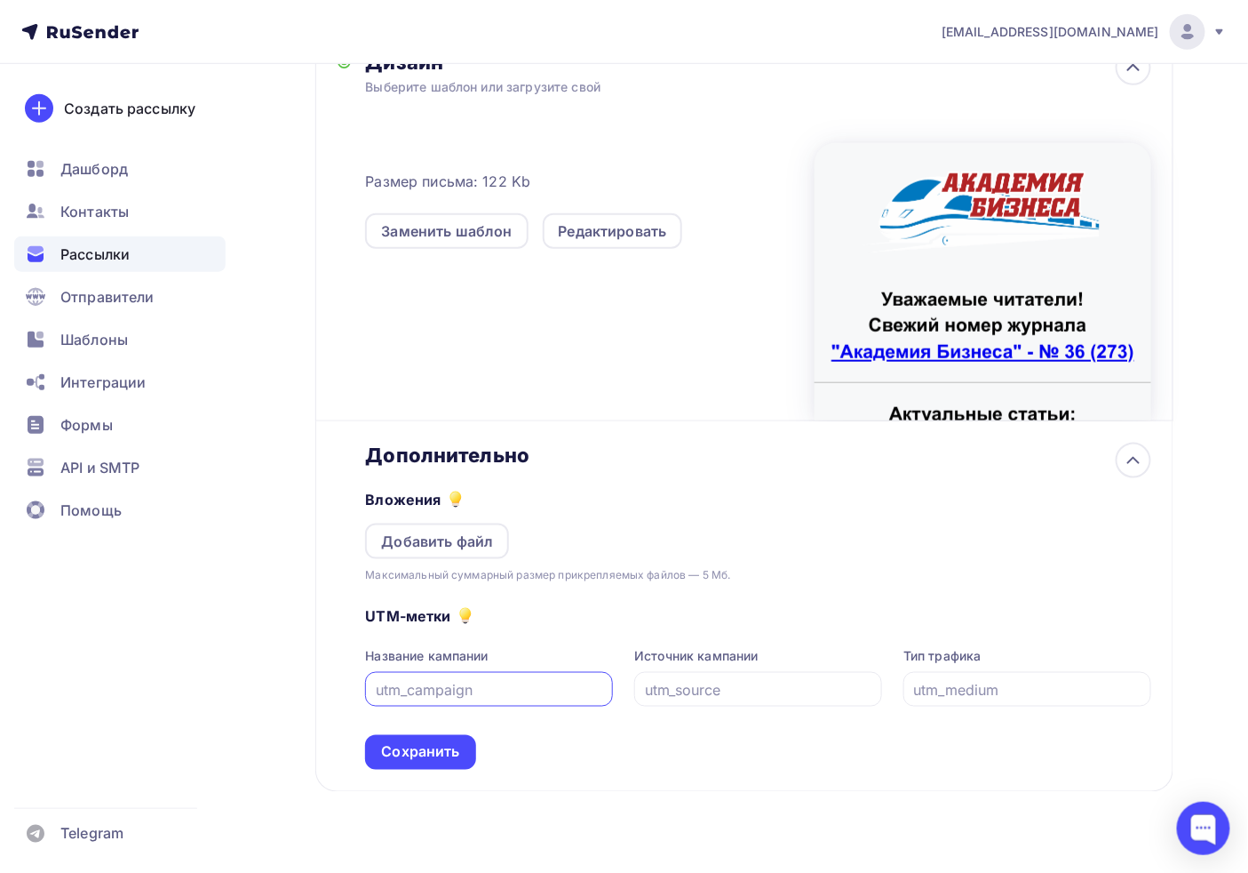
scroll to position [436, 0]
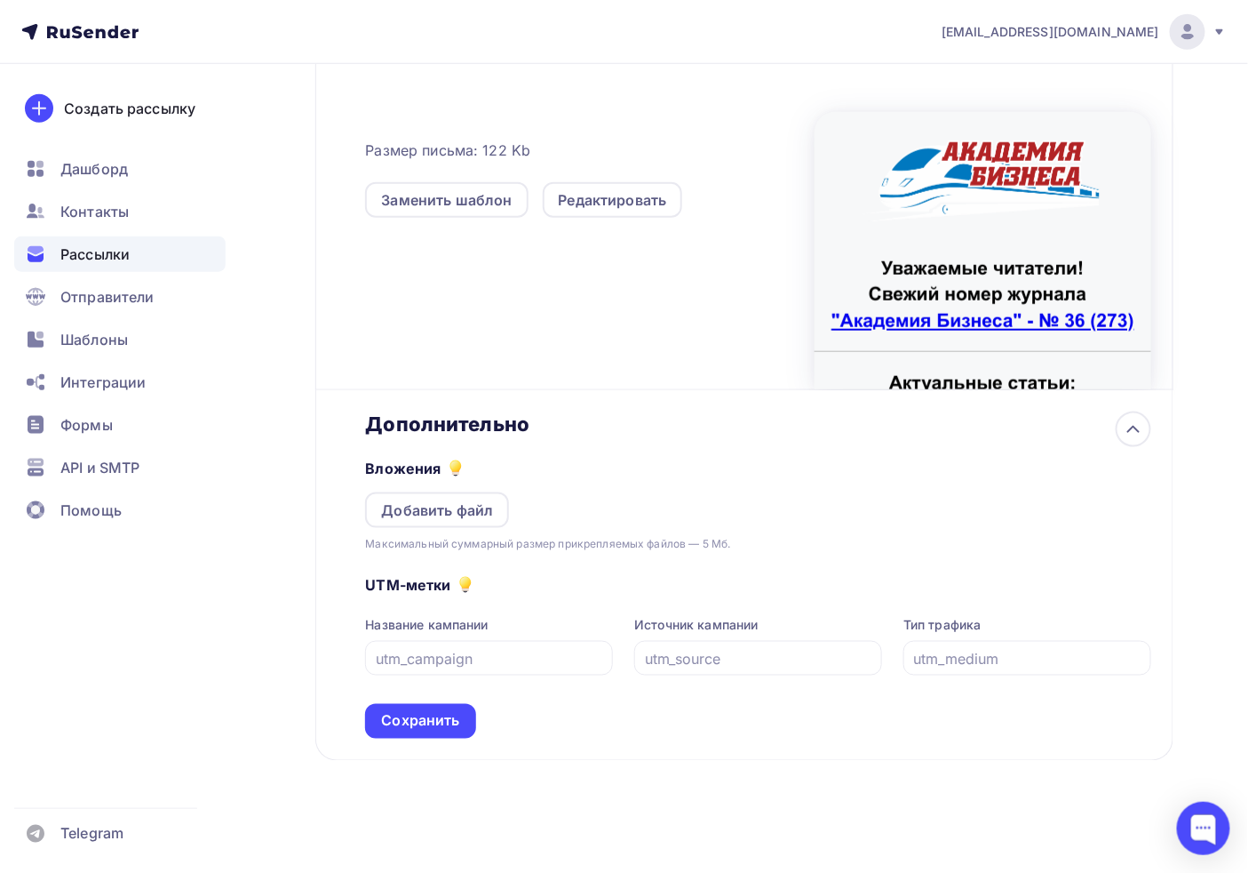
click at [449, 530] on div "Вложения Добавить файл Максимальный суммарный размер прикрепляемых файлов — 5 М…" at bounding box center [758, 494] width 786 height 116
click at [441, 522] on div "Добавить файл" at bounding box center [437, 510] width 144 height 36
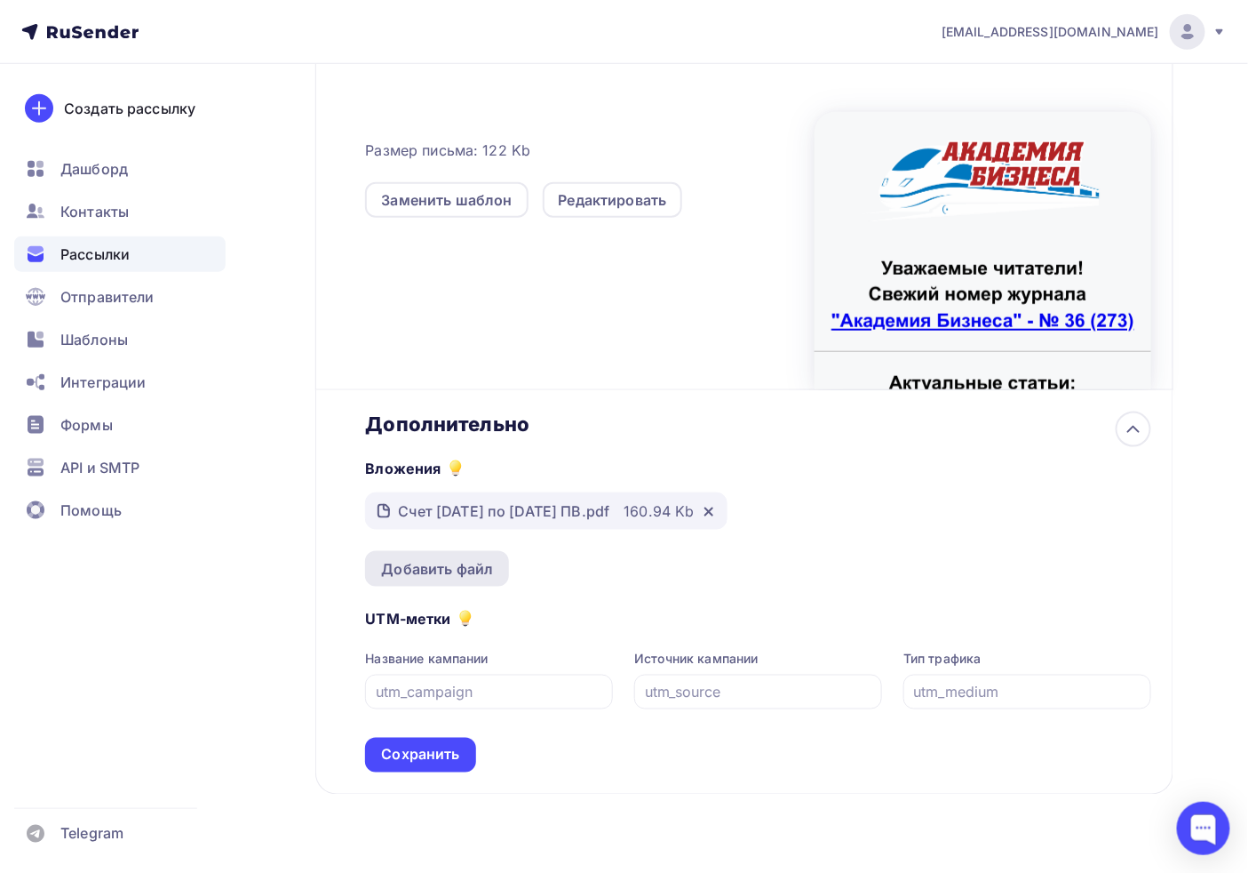
click at [445, 575] on div "Добавить файл" at bounding box center [437, 568] width 112 height 21
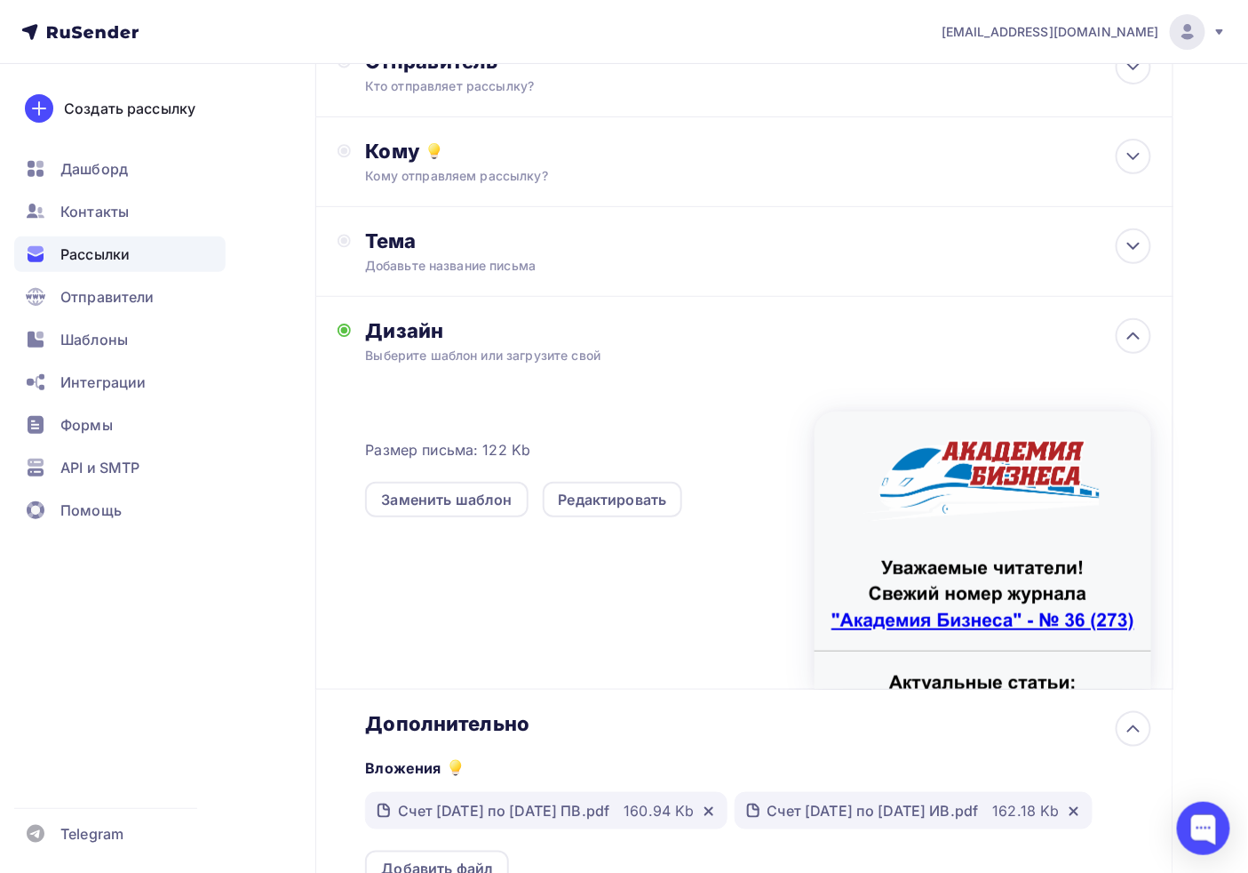
scroll to position [0, 0]
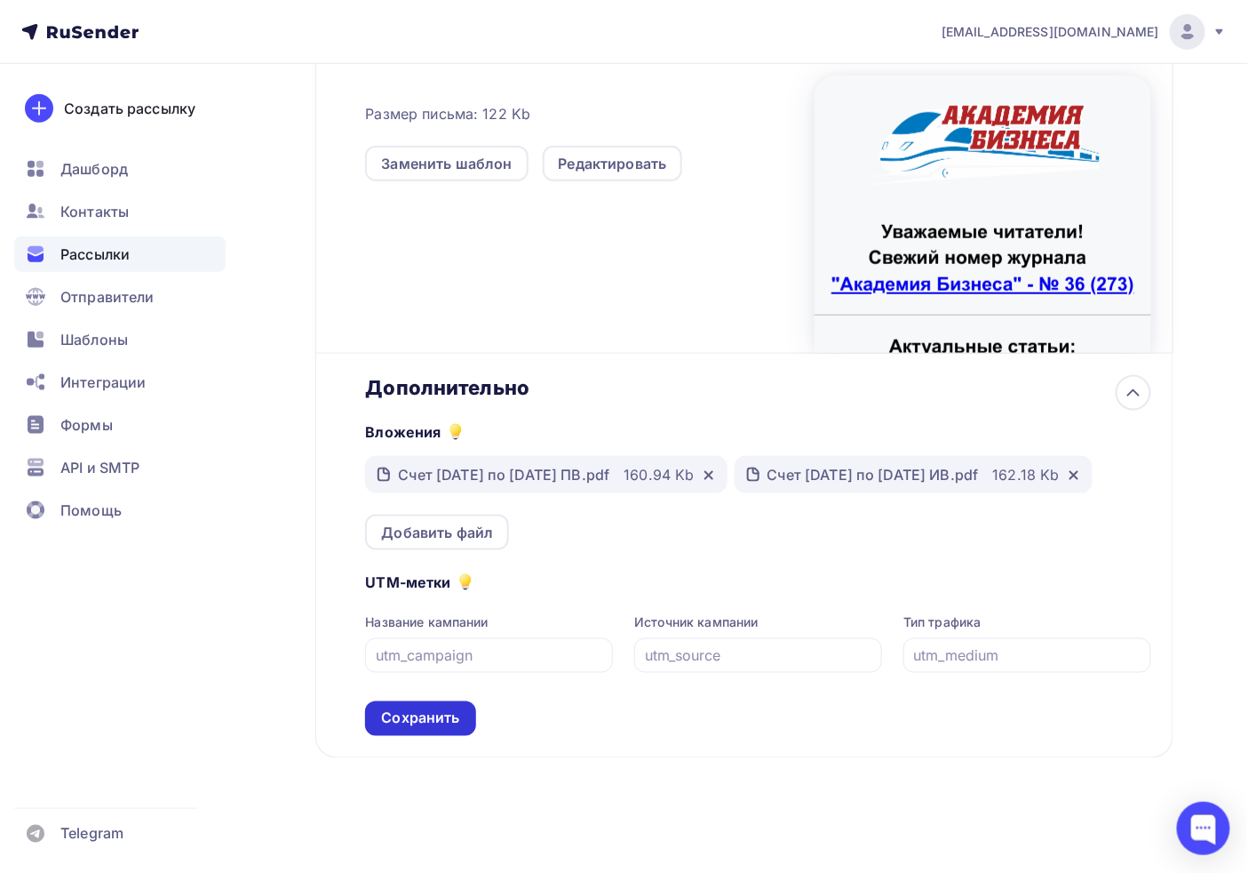
click at [427, 715] on div "Сохранить" at bounding box center [420, 718] width 78 height 20
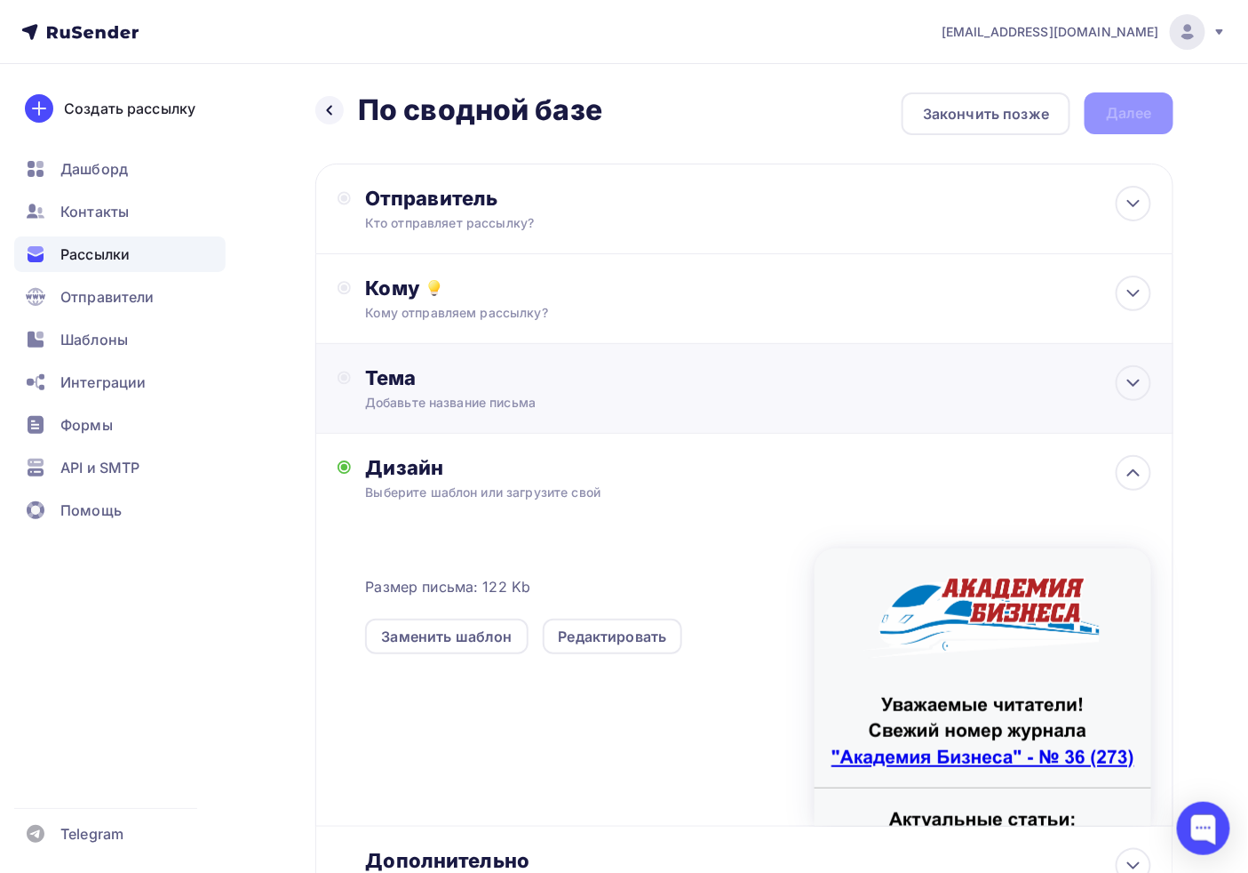
click at [436, 392] on div "Тема Добавьте название письма Тема * Рекомендуем использовать не более 150 симв…" at bounding box center [540, 388] width 351 height 46
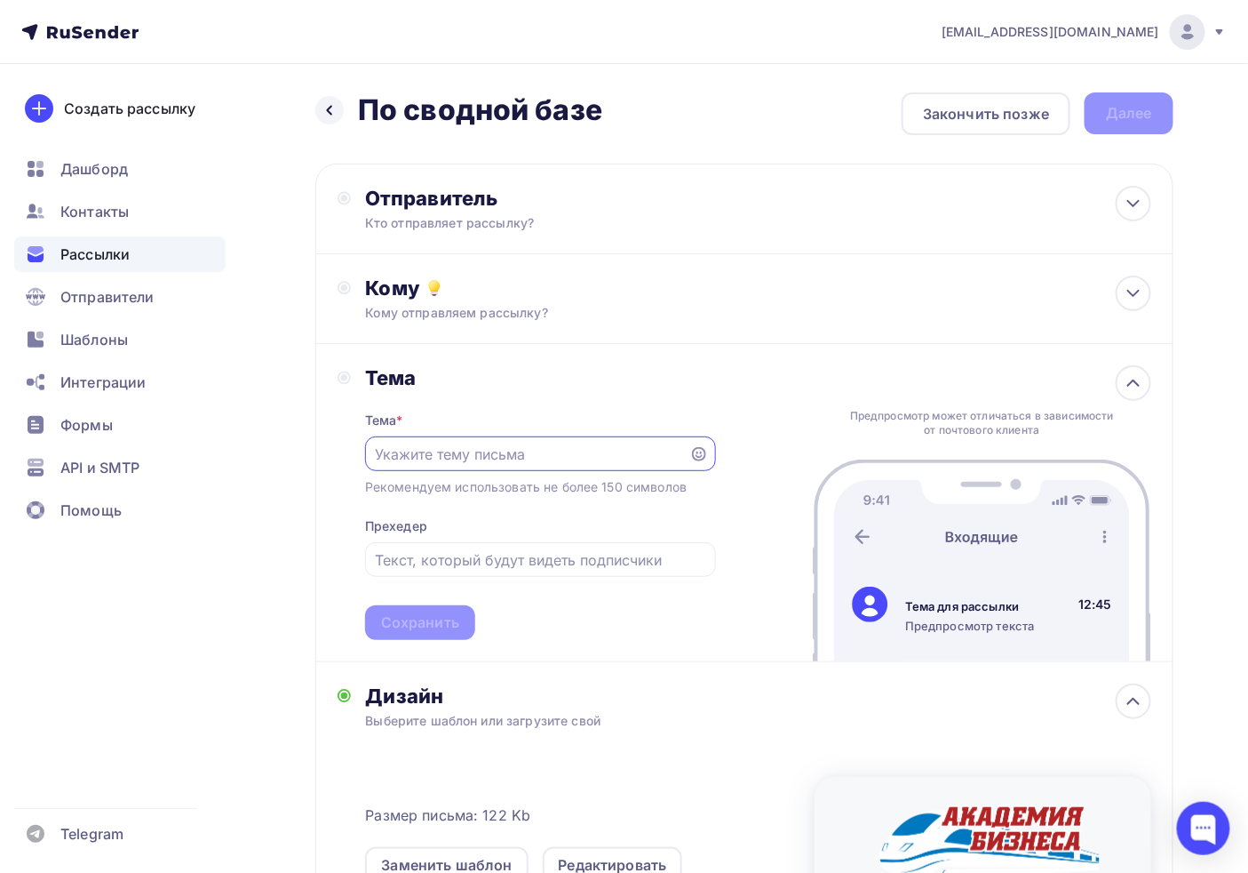
click at [462, 440] on div at bounding box center [540, 453] width 351 height 35
click at [463, 440] on div at bounding box center [540, 453] width 351 height 35
click at [502, 466] on div at bounding box center [540, 453] width 351 height 35
click at [501, 453] on input "text" at bounding box center [527, 453] width 304 height 21
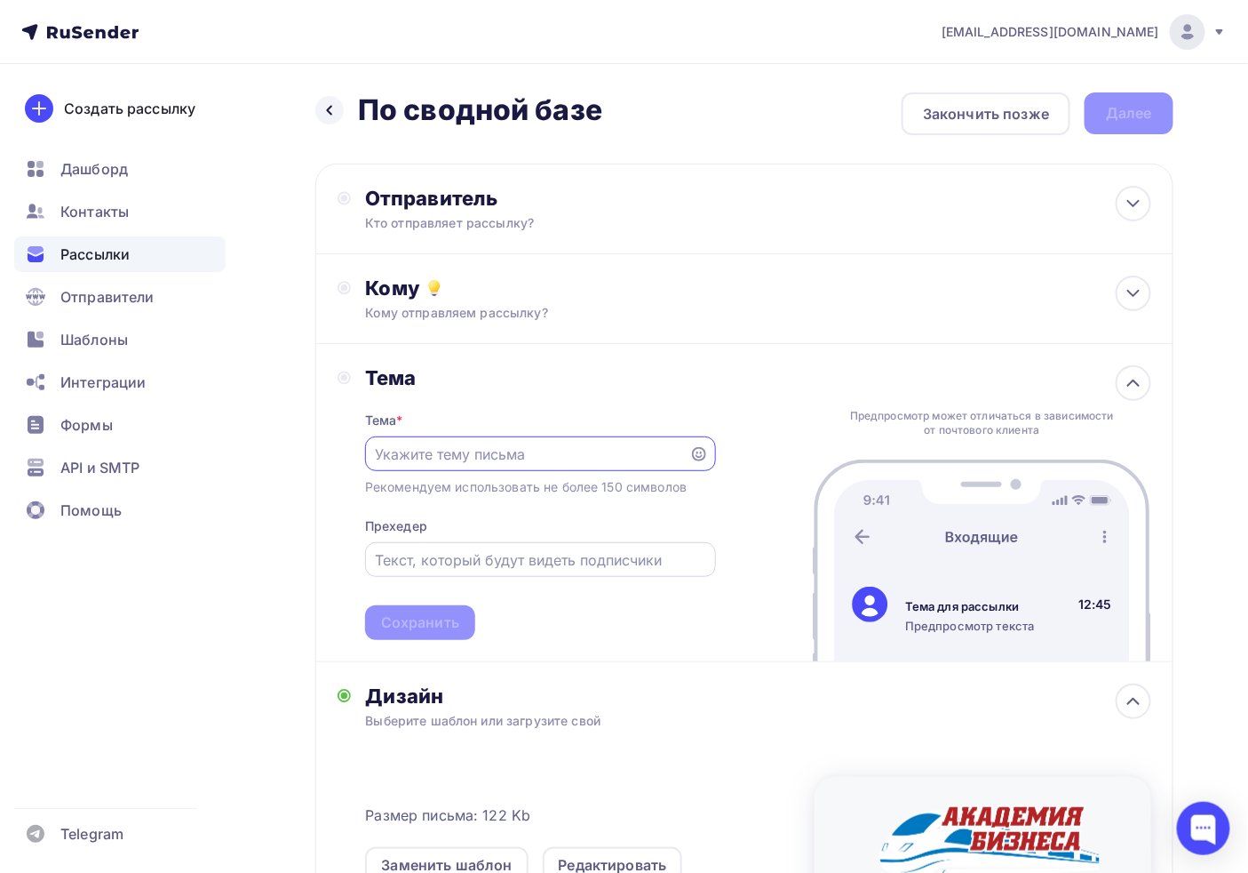
click at [439, 549] on input "text" at bounding box center [540, 559] width 331 height 21
type input "Уральский журнал для бухгалтера"
click at [453, 431] on div "Тема * Рекомендуем использовать не более 150 символов Прехедер Уральский журнал…" at bounding box center [540, 515] width 351 height 250
click at [467, 443] on input "text" at bounding box center [527, 453] width 304 height 21
paste input "Усиливаются налоговые проверки общепита"
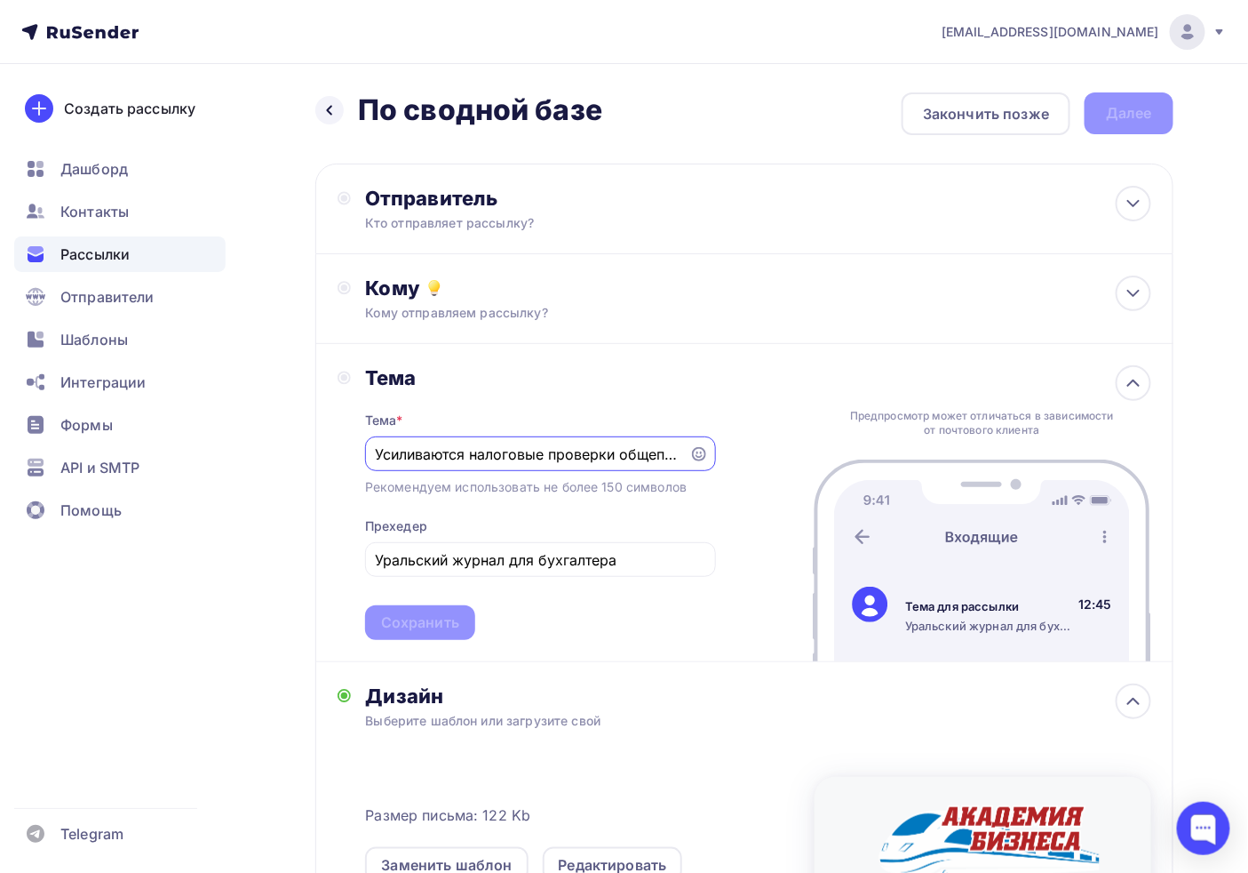
scroll to position [0, 12]
click at [475, 447] on input "Усиливаются налоговые проверки общепита" at bounding box center [527, 453] width 304 height 21
drag, startPoint x: 427, startPoint y: 444, endPoint x: 193, endPoint y: 440, distance: 234.6
click at [167, 440] on div "[EMAIL_ADDRESS][DOMAIN_NAME] Аккаунт Тарифы Выйти Создать рассылку [GEOGRAPHIC_…" at bounding box center [624, 629] width 1248 height 1259
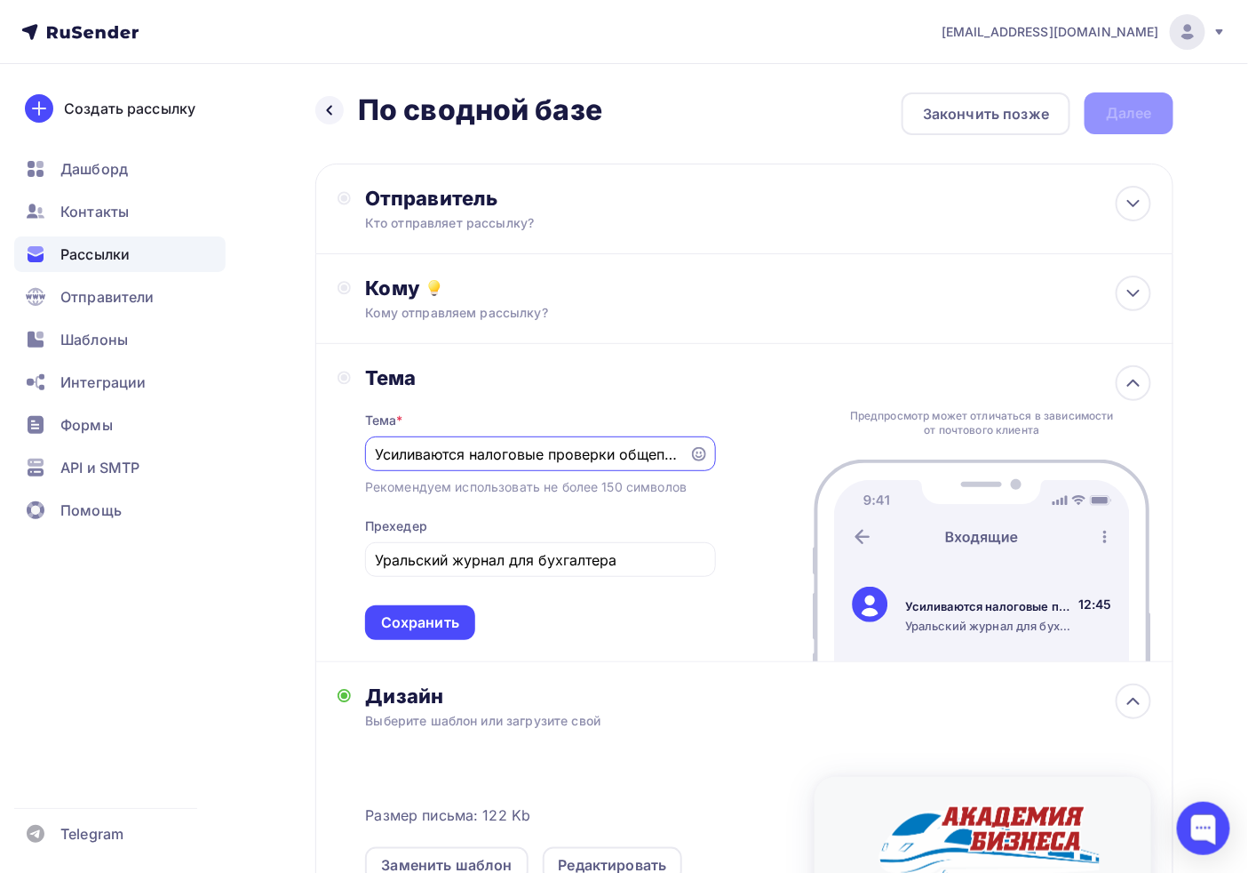
click at [439, 443] on input "Усиливаются налоговые проверки общепита" at bounding box center [527, 453] width 304 height 21
click at [371, 451] on div "Усиливаются налоговые проверки общепита" at bounding box center [540, 453] width 351 height 35
click at [379, 453] on input "Усиливаются налоговые проверки общепита" at bounding box center [527, 453] width 304 height 21
paste input "Свежий номер:"
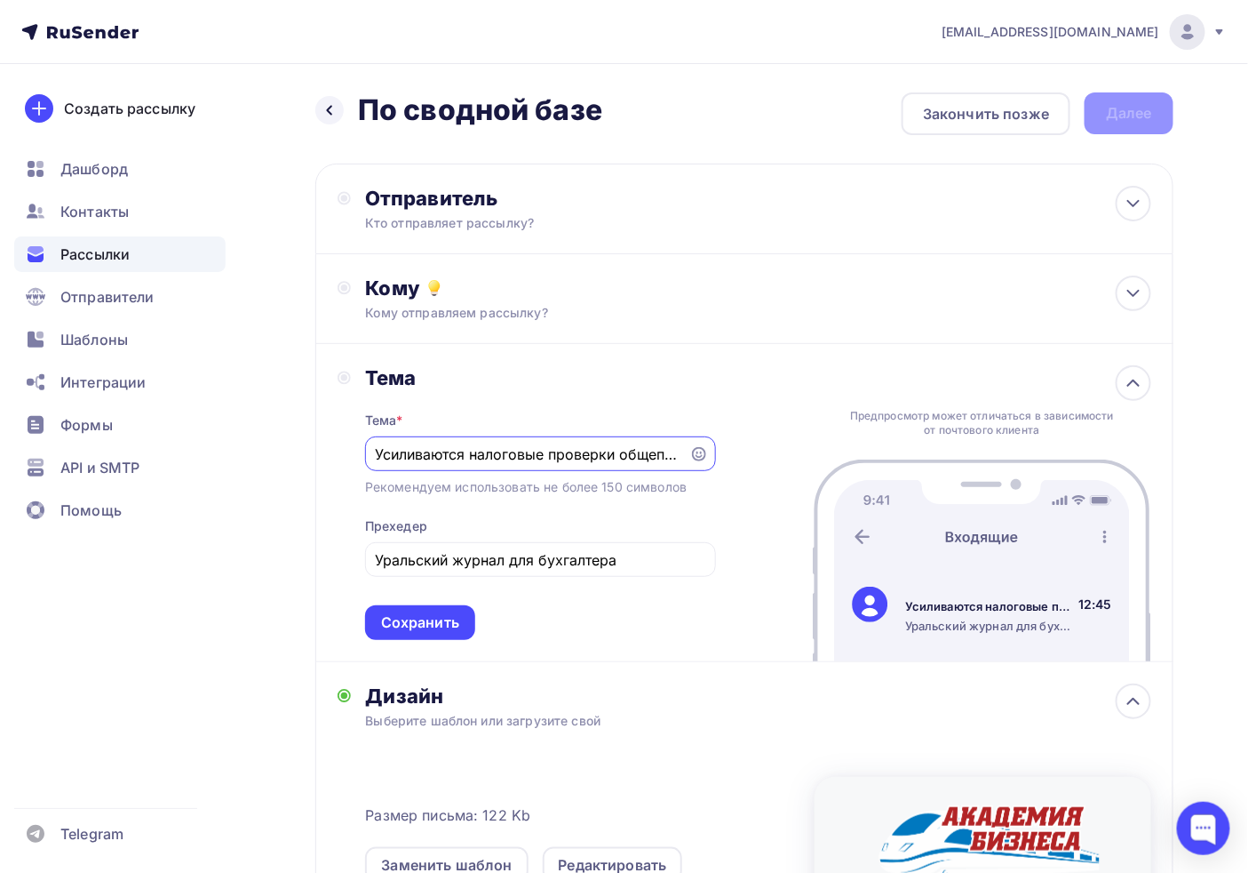
type input "Усиливаются налоговые проверки общепита"
click at [454, 447] on input "Усиливаются налоговые проверки общепита" at bounding box center [527, 453] width 304 height 21
click at [432, 302] on div "Кому Кому отправляем рассылку? Списки получателей Выберите список Все списки id…" at bounding box center [758, 298] width 786 height 46
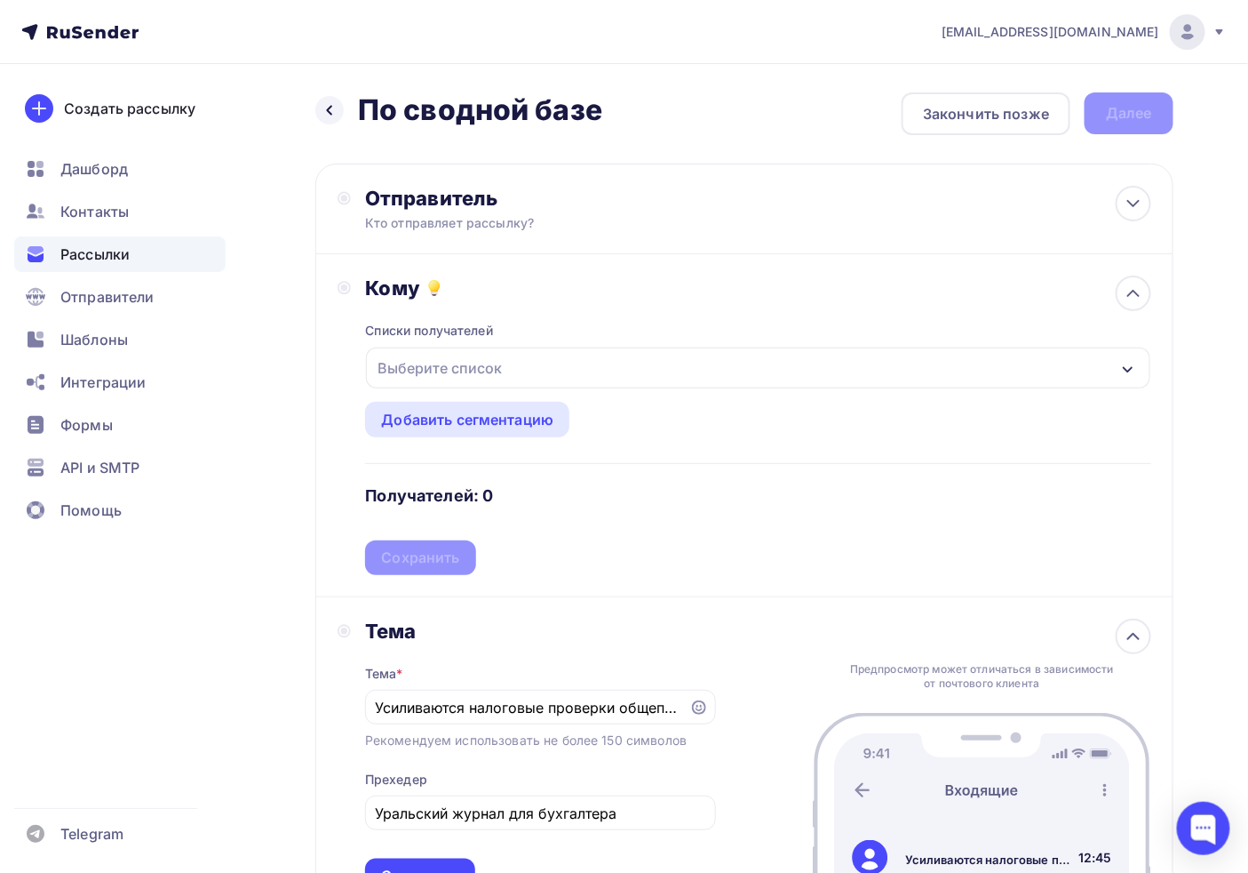
click at [436, 367] on div "Выберите список" at bounding box center [440, 368] width 139 height 32
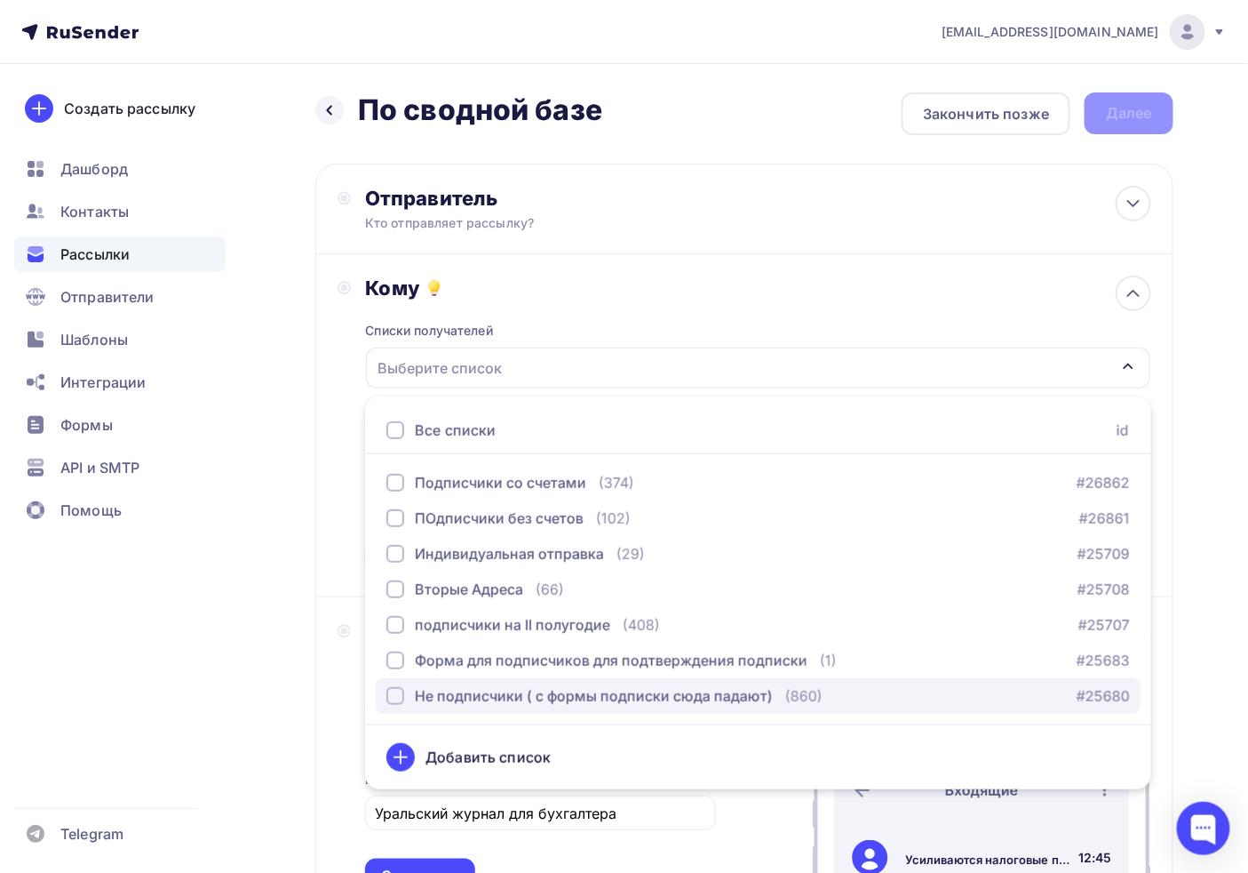
click at [507, 693] on div "Не подписчики ( с формы подписки сюда падают)" at bounding box center [594, 695] width 358 height 21
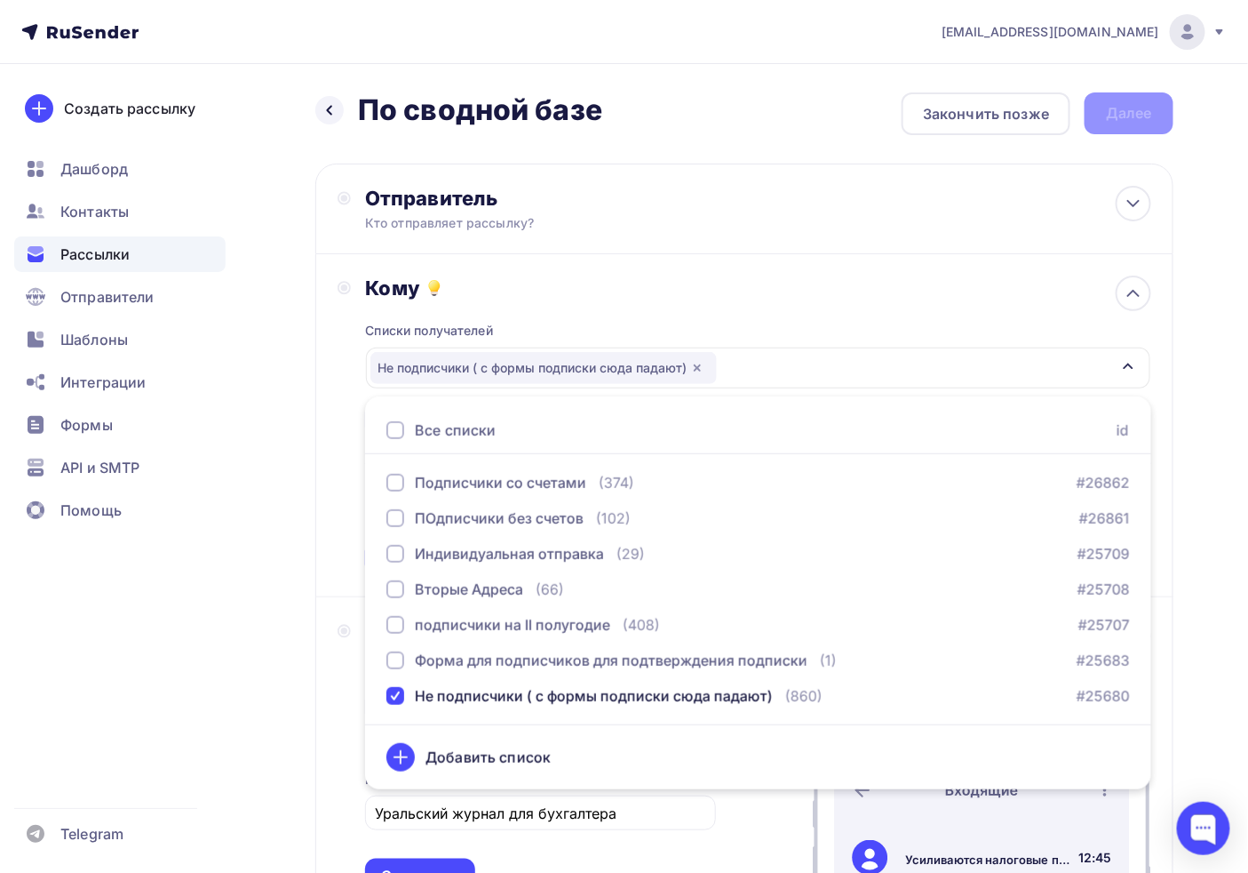
click at [823, 304] on div "Списки получателей Не подписчики ( с формы подписки сюда падают) Все списки id …" at bounding box center [758, 437] width 786 height 275
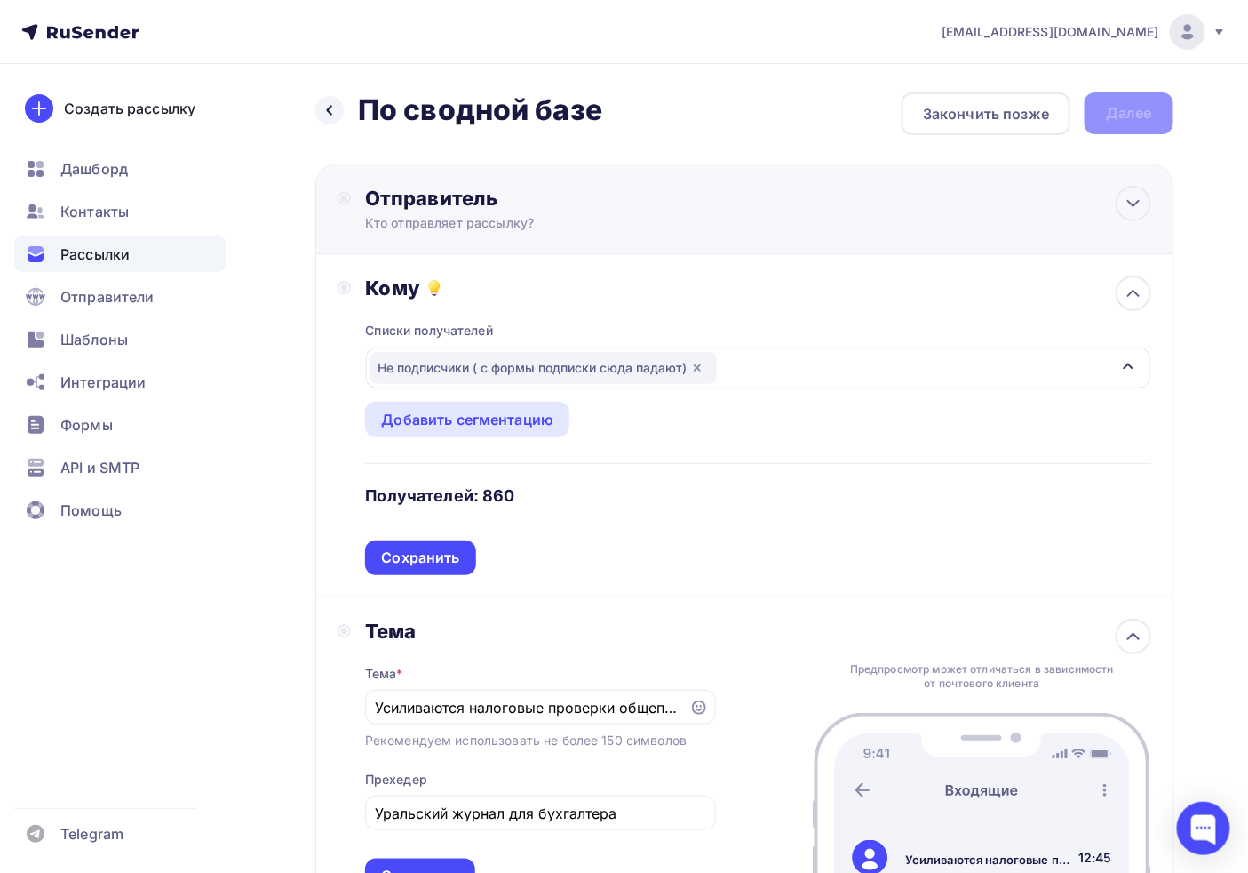
click at [454, 209] on div "Отправитель" at bounding box center [557, 198] width 385 height 25
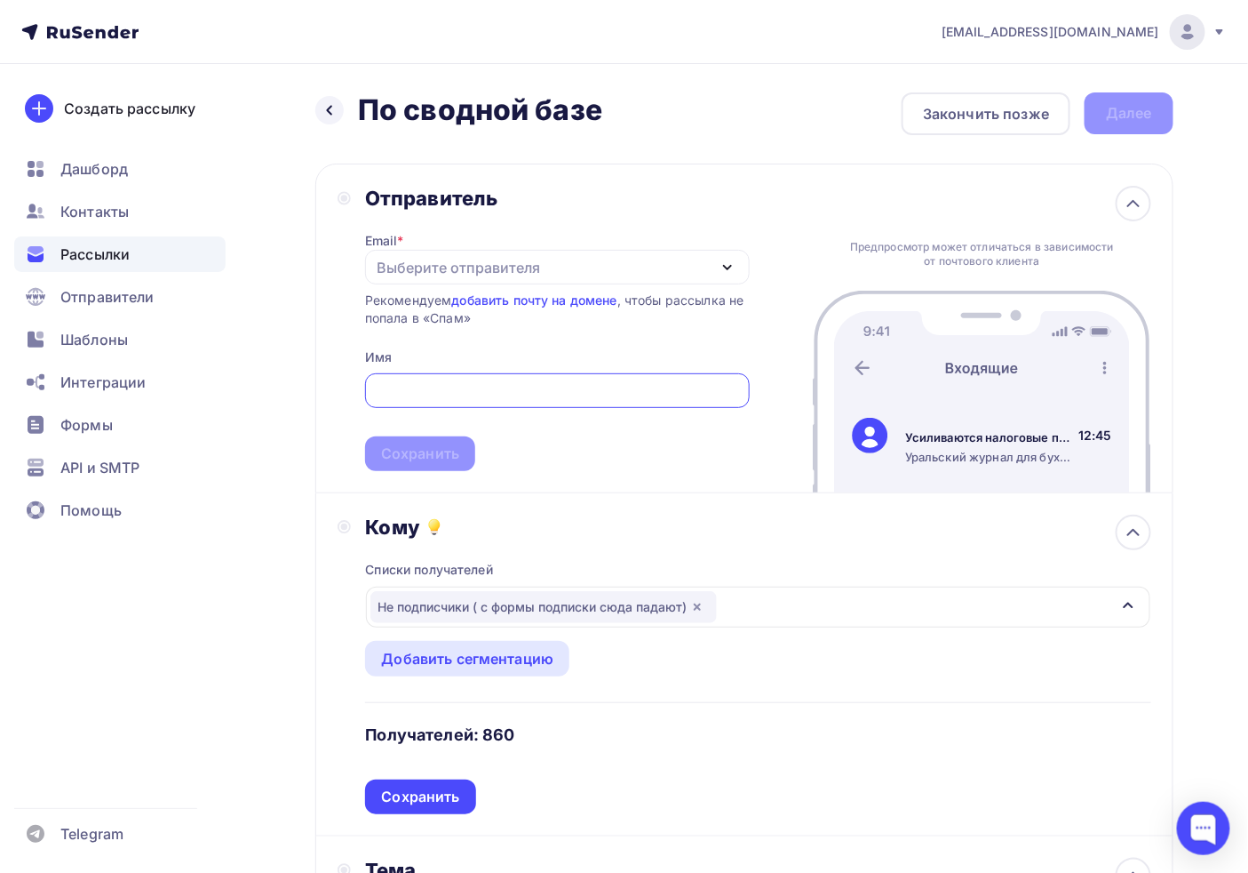
click at [402, 278] on div "Выберите отправителя" at bounding box center [557, 267] width 385 height 35
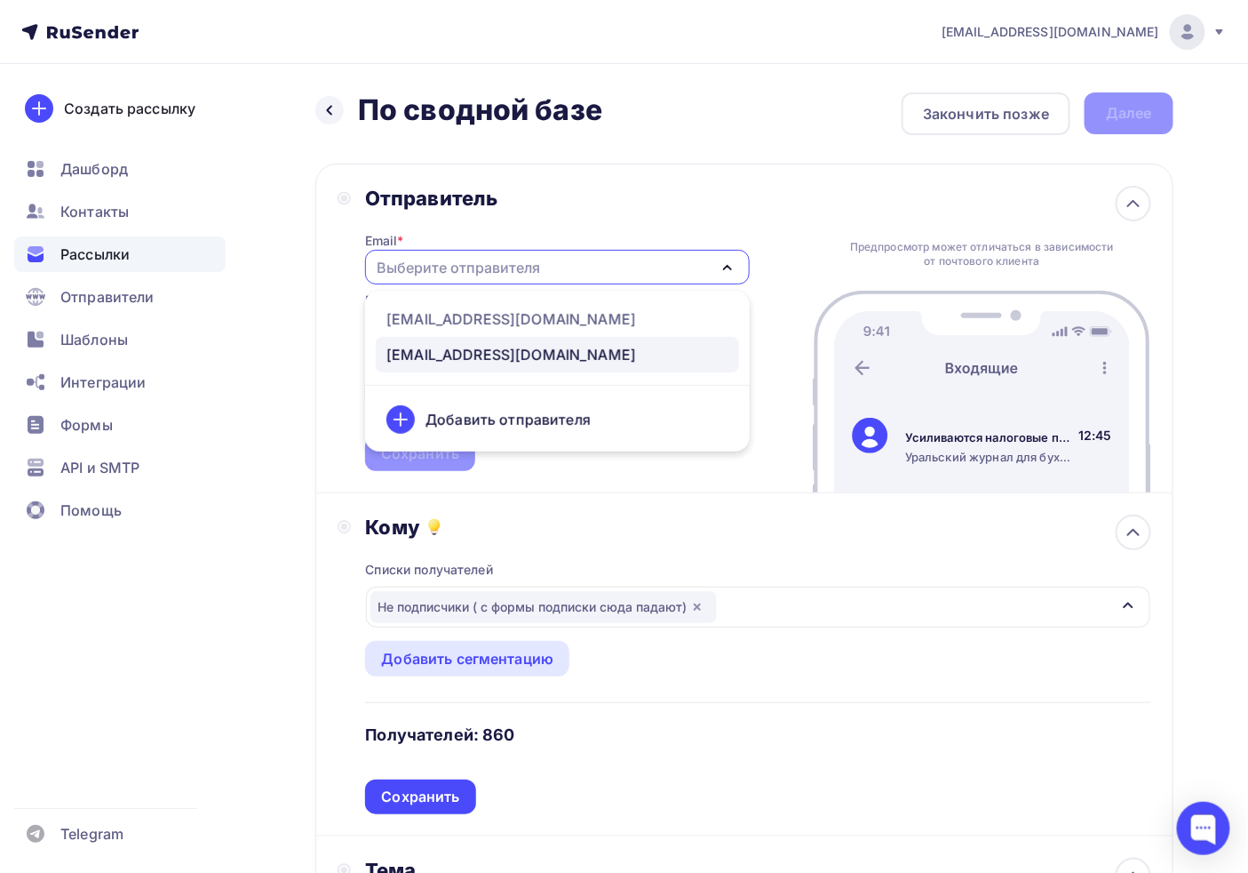
click at [438, 351] on div "[EMAIL_ADDRESS][DOMAIN_NAME]" at bounding box center [512, 354] width 250 height 21
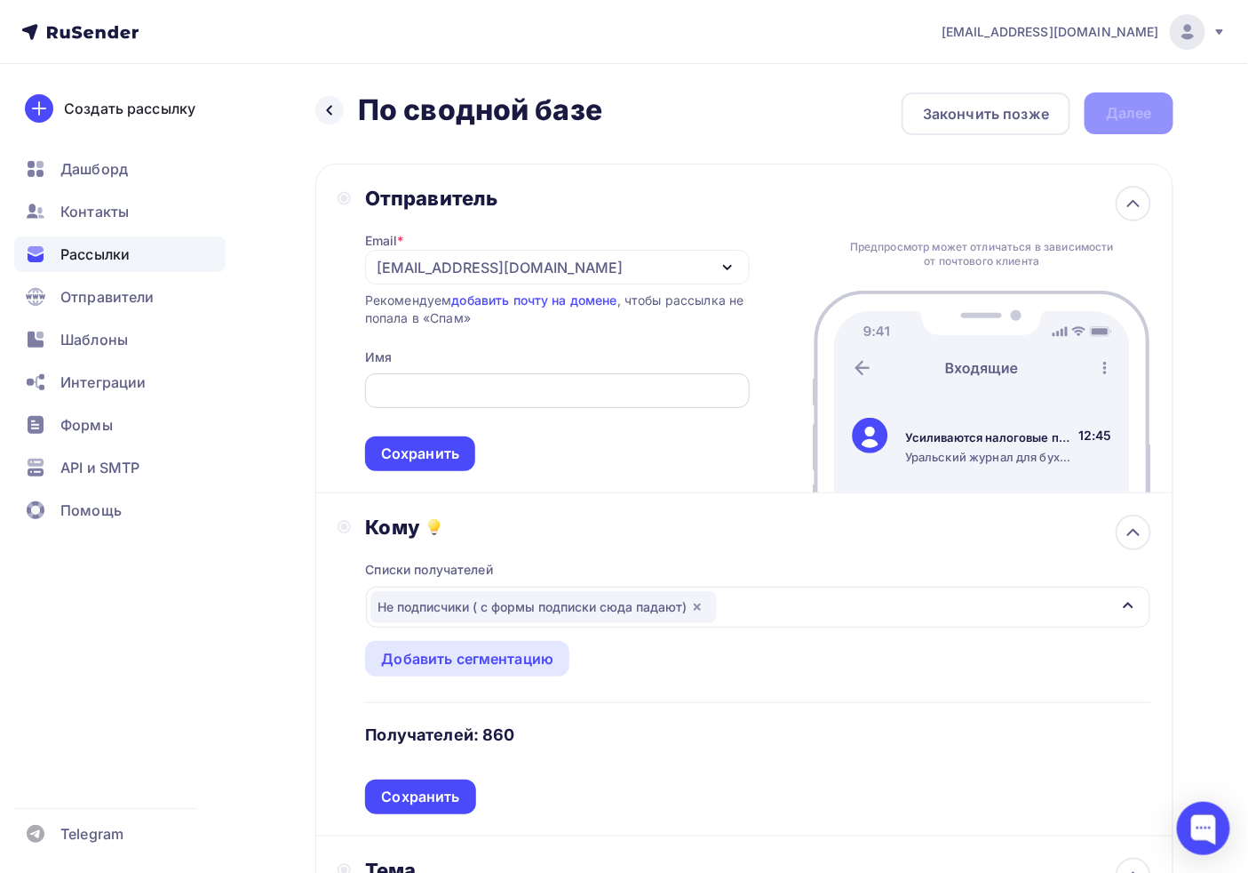
click at [439, 395] on input "text" at bounding box center [557, 390] width 364 height 21
click at [387, 352] on div "Имя" at bounding box center [378, 357] width 27 height 18
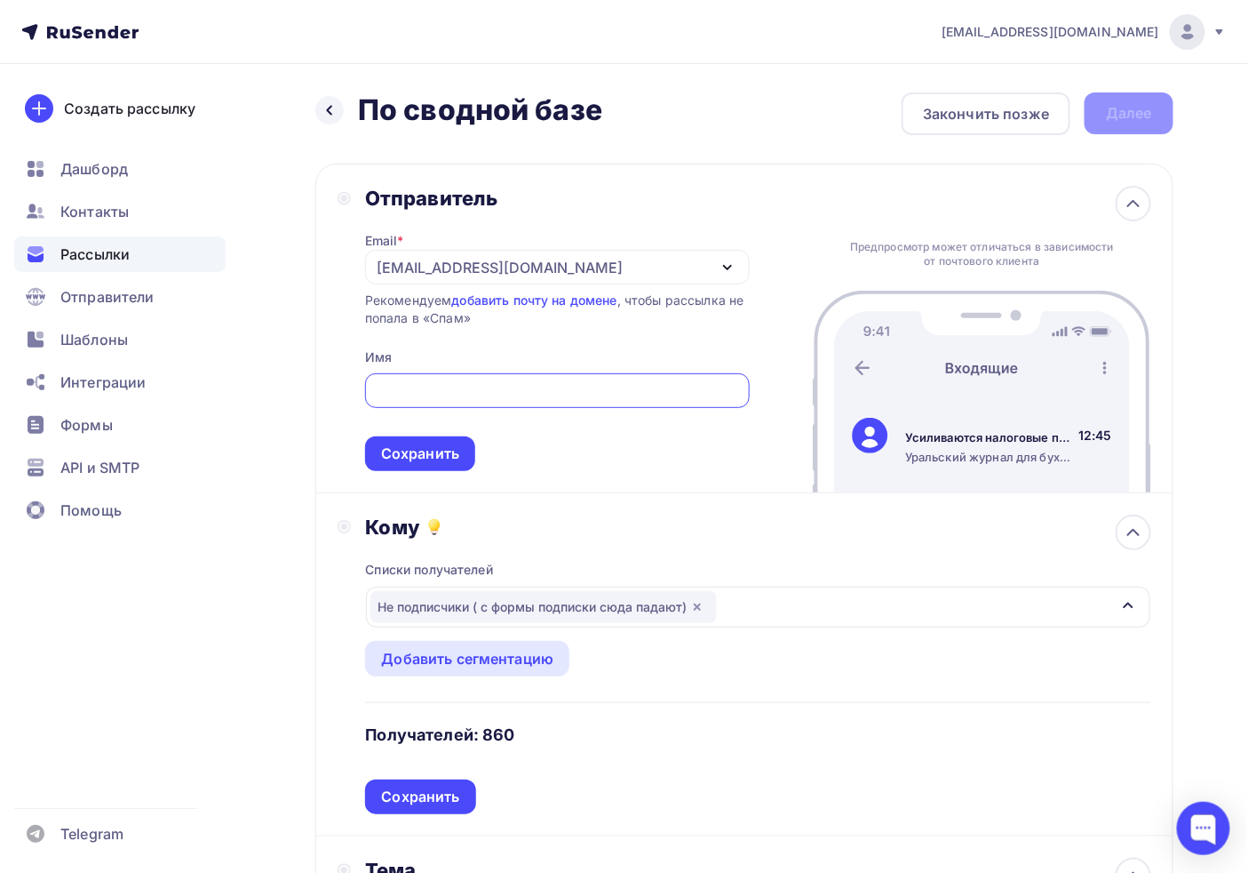
click at [397, 387] on input "text" at bounding box center [557, 390] width 364 height 21
click at [396, 387] on input "text" at bounding box center [557, 390] width 364 height 21
click at [388, 362] on div "Имя" at bounding box center [378, 357] width 27 height 18
click at [401, 393] on input "text" at bounding box center [557, 390] width 364 height 21
click at [443, 387] on input "text" at bounding box center [557, 390] width 364 height 21
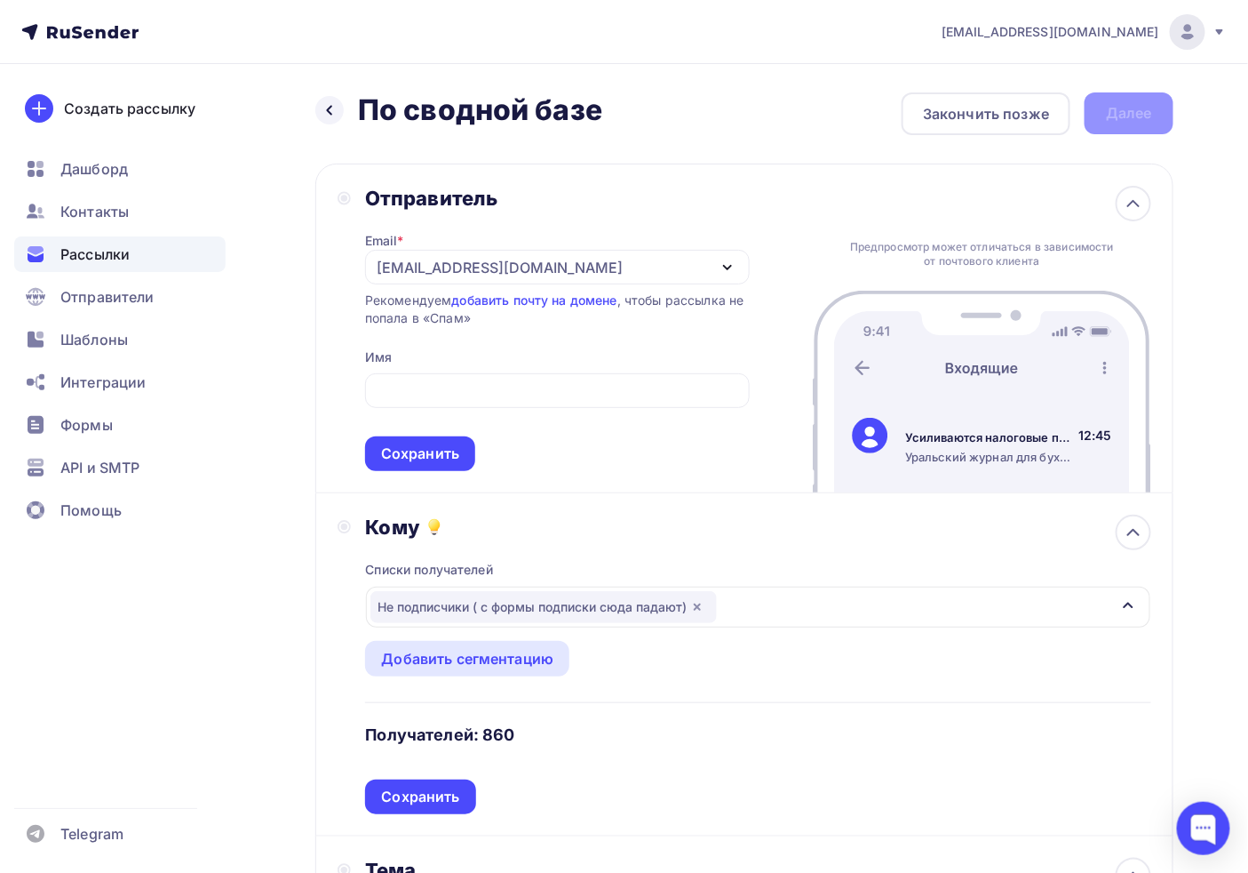
click at [403, 364] on div "Email * [EMAIL_ADDRESS][DOMAIN_NAME] [EMAIL_ADDRESS][DOMAIN_NAME] [EMAIL_ADDRES…" at bounding box center [557, 341] width 385 height 260
drag, startPoint x: 401, startPoint y: 353, endPoint x: 273, endPoint y: 349, distance: 128.0
click at [469, 367] on span "Сохранить" at bounding box center [557, 418] width 385 height 105
drag, startPoint x: 403, startPoint y: 353, endPoint x: 367, endPoint y: 367, distance: 38.3
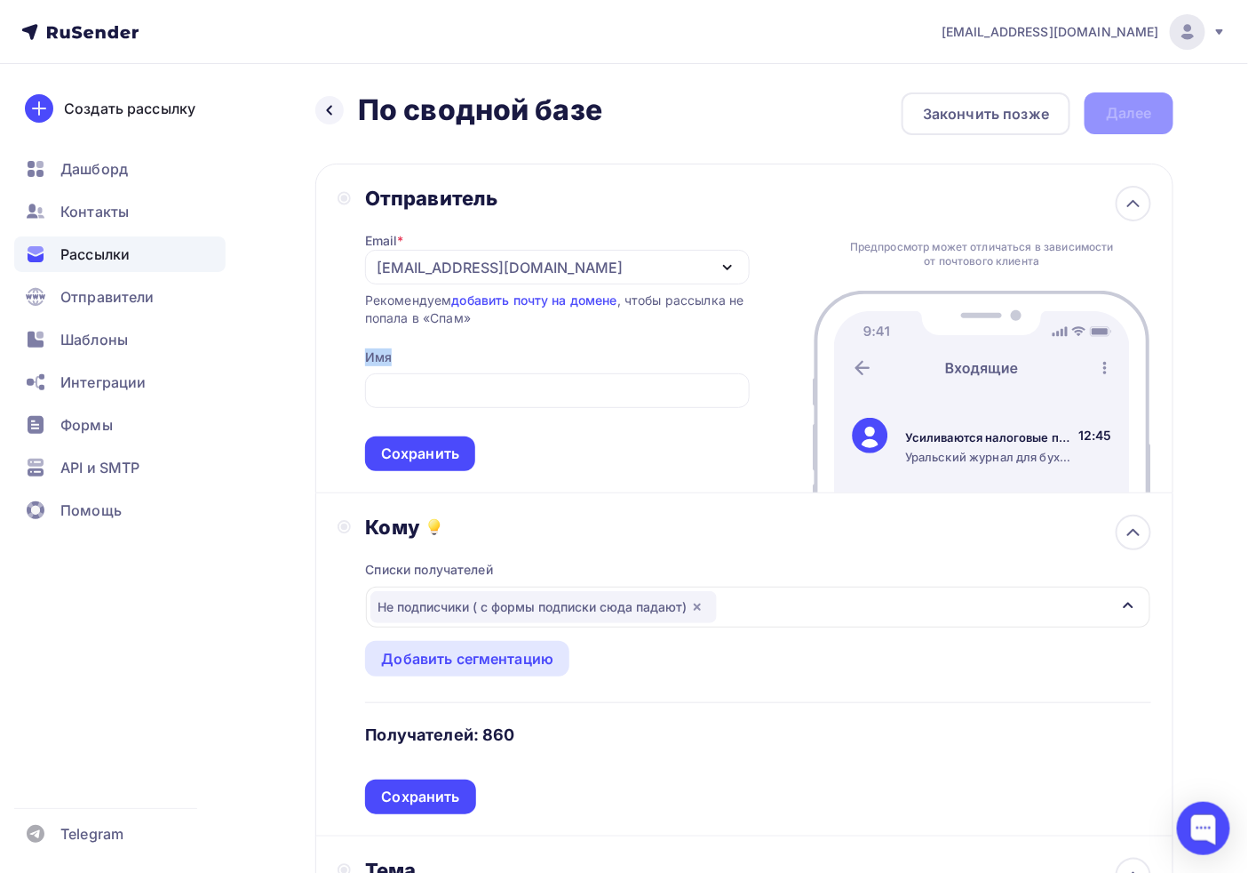
click at [435, 375] on div at bounding box center [557, 390] width 385 height 35
click at [442, 395] on input "text" at bounding box center [557, 390] width 364 height 21
click at [419, 361] on div "Email * [EMAIL_ADDRESS][DOMAIN_NAME] [EMAIL_ADDRESS][DOMAIN_NAME] [EMAIL_ADDRES…" at bounding box center [557, 341] width 385 height 260
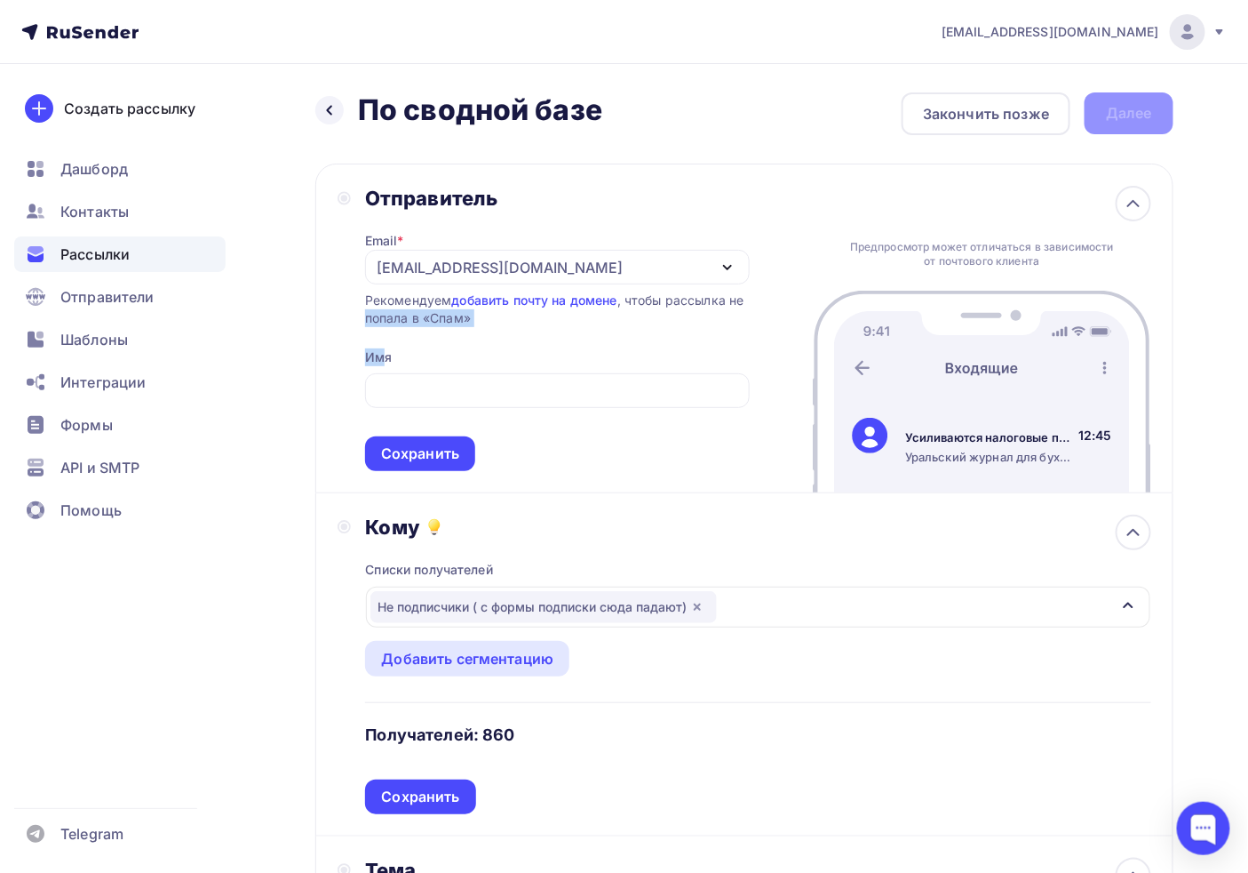
drag, startPoint x: 387, startPoint y: 353, endPoint x: 348, endPoint y: 332, distance: 43.3
click at [348, 332] on div "Отправитель Email * [EMAIL_ADDRESS][DOMAIN_NAME] [EMAIL_ADDRESS][DOMAIN_NAME] […" at bounding box center [544, 328] width 412 height 285
drag, startPoint x: 443, startPoint y: 361, endPoint x: 425, endPoint y: 359, distance: 17.9
click at [443, 361] on div "Email * [EMAIL_ADDRESS][DOMAIN_NAME] [EMAIL_ADDRESS][DOMAIN_NAME] [EMAIL_ADDRES…" at bounding box center [557, 341] width 385 height 260
drag, startPoint x: 412, startPoint y: 355, endPoint x: 306, endPoint y: 348, distance: 106.9
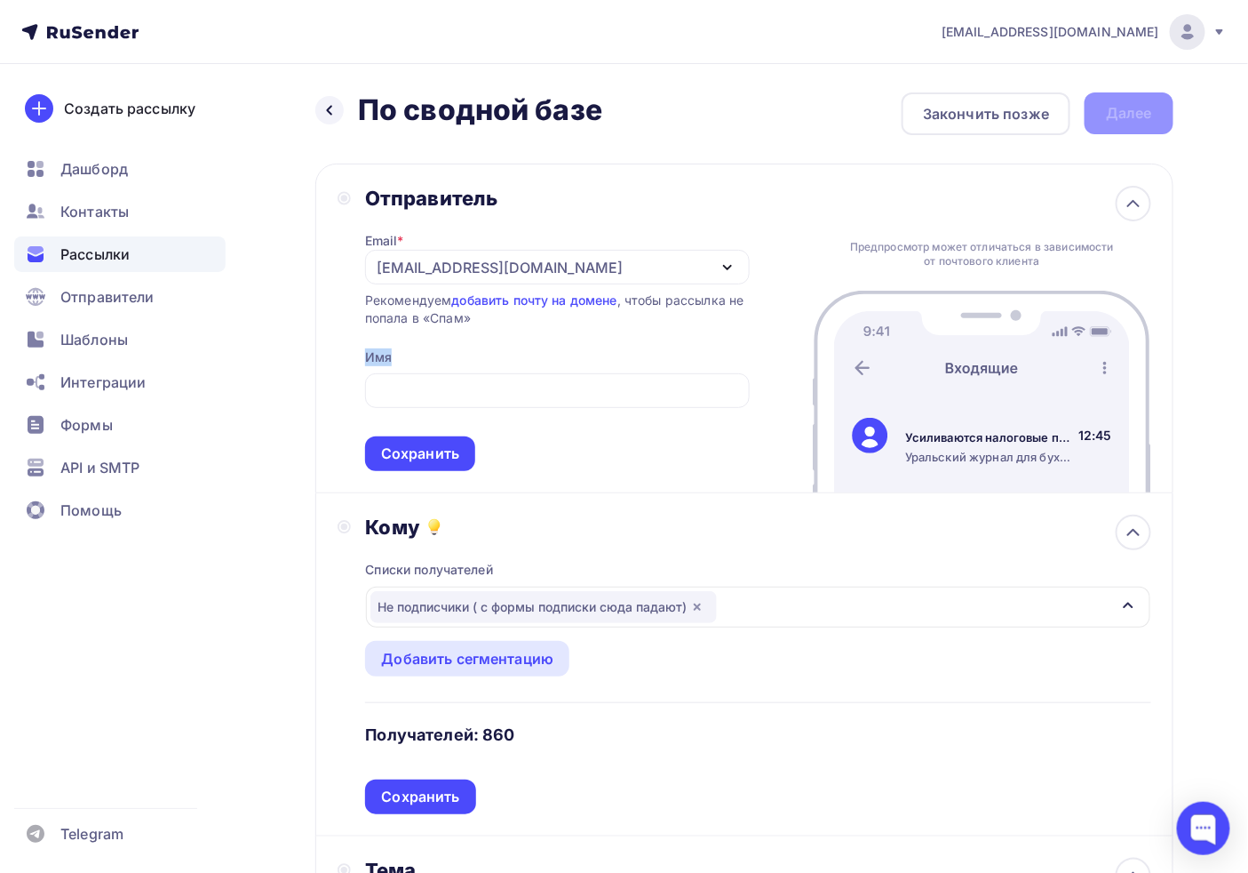
click at [433, 375] on div at bounding box center [557, 390] width 385 height 35
click at [368, 342] on div "Email * [EMAIL_ADDRESS][DOMAIN_NAME] [EMAIL_ADDRESS][DOMAIN_NAME] [EMAIL_ADDRES…" at bounding box center [557, 341] width 385 height 260
click at [374, 362] on div "Имя" at bounding box center [378, 357] width 27 height 18
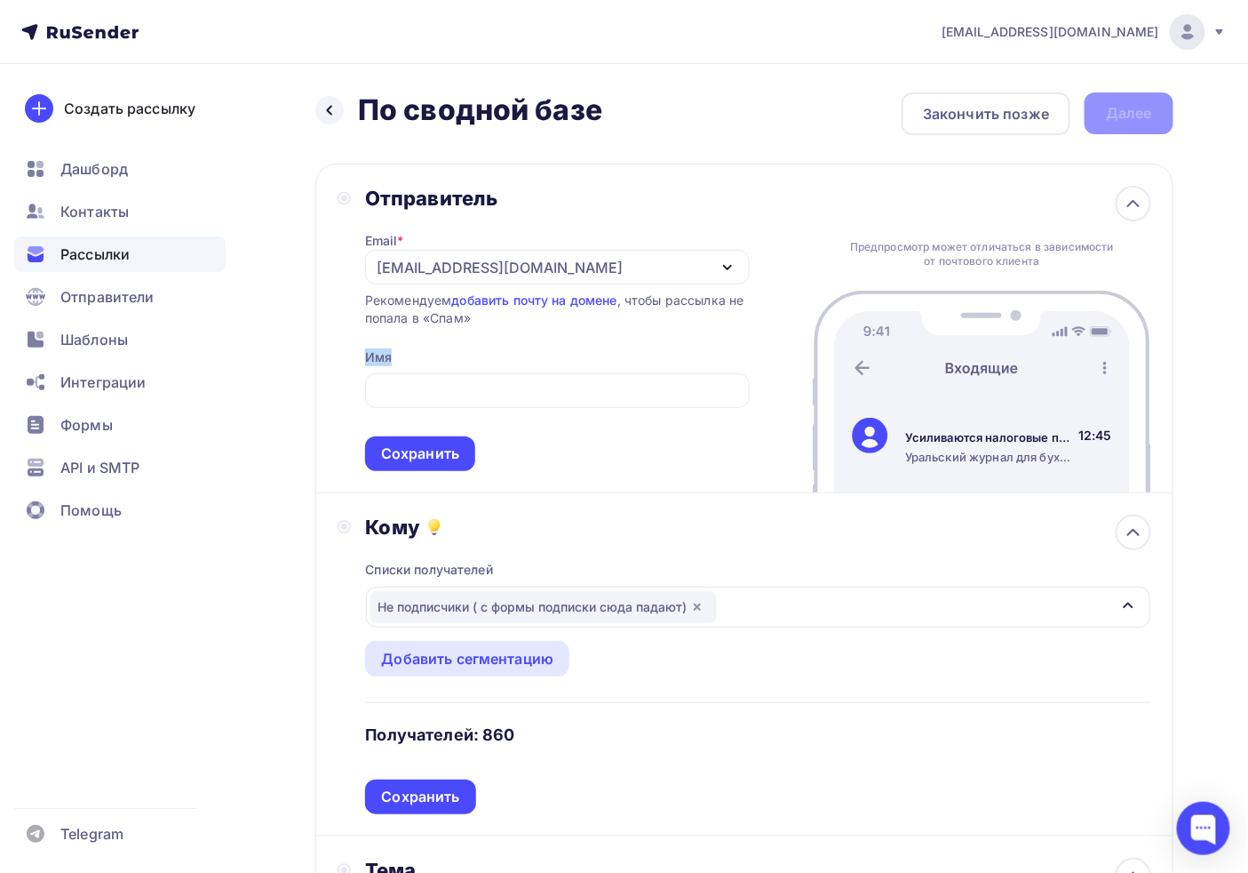
click at [374, 362] on div "Имя" at bounding box center [378, 357] width 27 height 18
click at [440, 389] on input "text" at bounding box center [557, 390] width 364 height 21
type input "У"
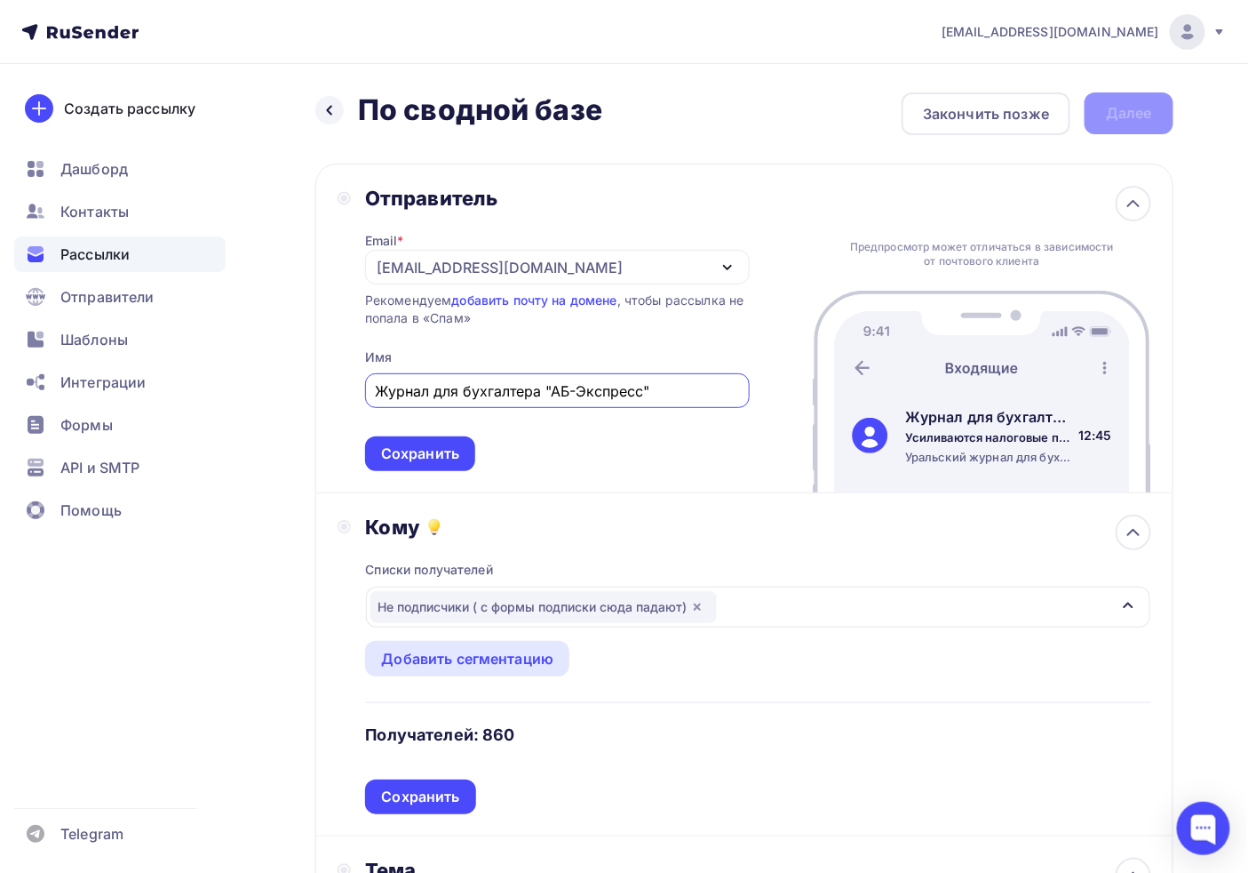
type input "Журнал для бухгалтера "АБ-Экспресс""
click at [677, 386] on input "Журнал для бухгалтера "АБ-Экспресс"" at bounding box center [557, 390] width 364 height 21
click at [447, 443] on div "Сохранить" at bounding box center [420, 453] width 78 height 20
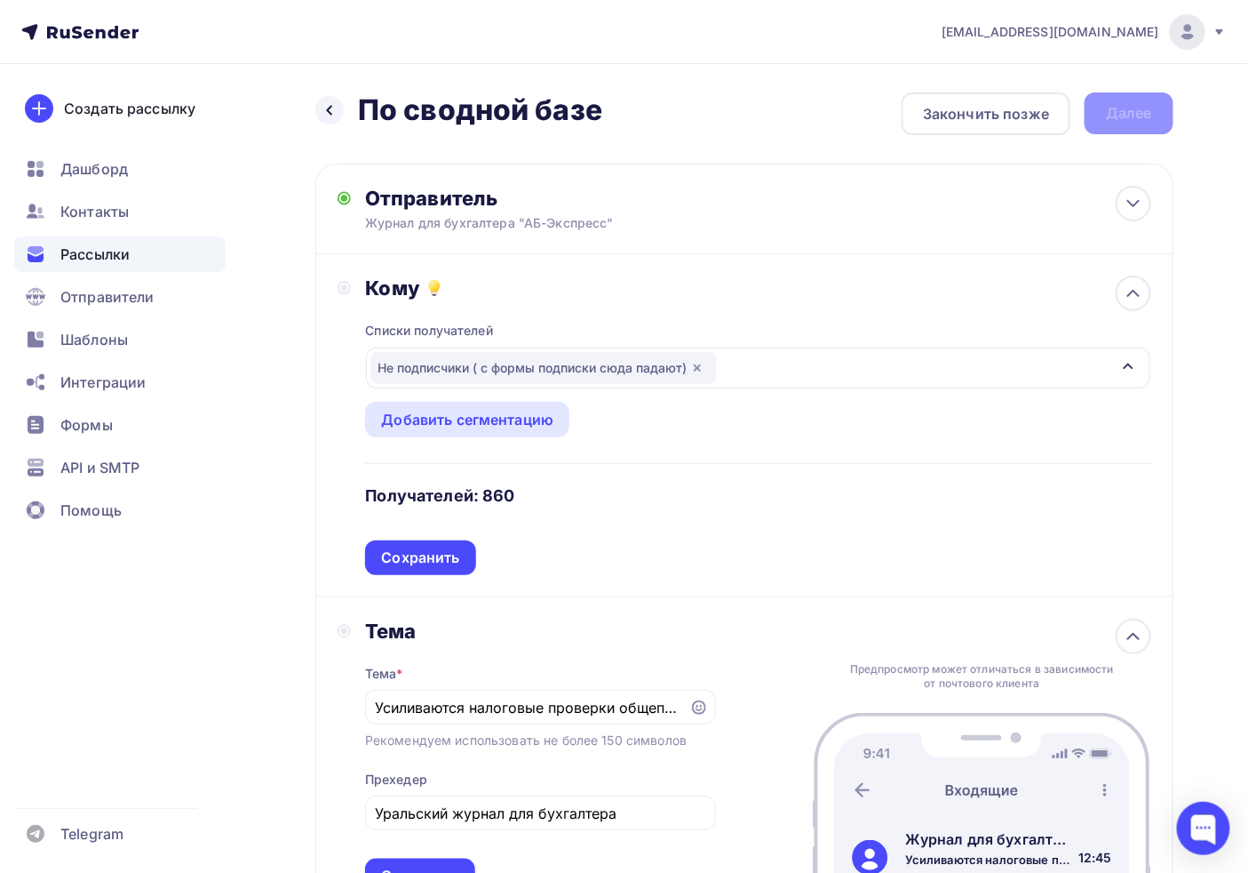
click at [340, 275] on div "Кому Списки получателей Не подписчики ( с формы подписки сюда падают) Все списк…" at bounding box center [745, 424] width 814 height 299
click at [358, 287] on div "Кому Списки получателей Не подписчики ( с формы подписки сюда падают) Все списк…" at bounding box center [745, 424] width 814 height 299
click at [350, 289] on circle at bounding box center [345, 288] width 12 height 12
click at [419, 538] on div "Списки получателей Не подписчики ( с формы подписки сюда падают) Все списки id …" at bounding box center [758, 437] width 786 height 275
click at [456, 571] on div "Сохранить" at bounding box center [420, 557] width 110 height 35
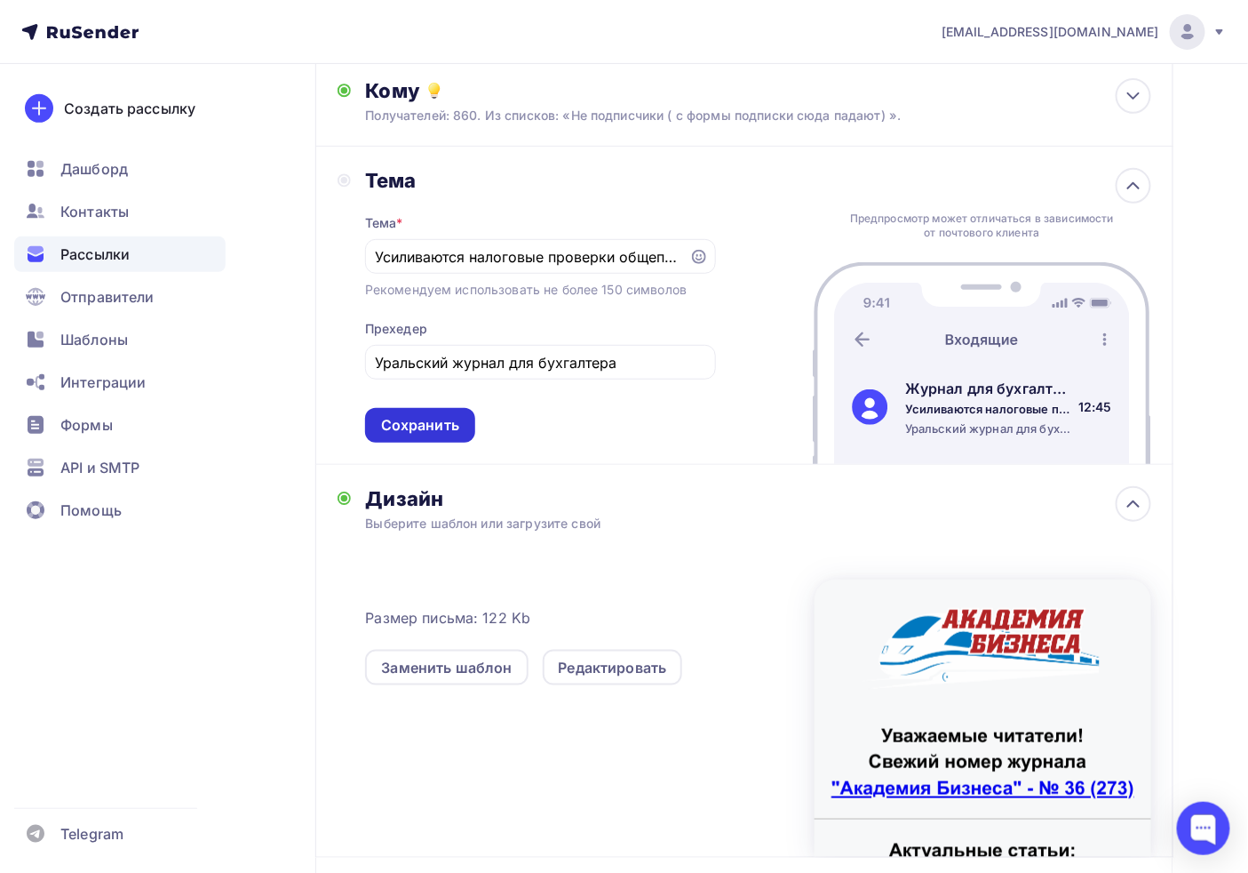
click at [438, 422] on div "Сохранить" at bounding box center [420, 425] width 78 height 20
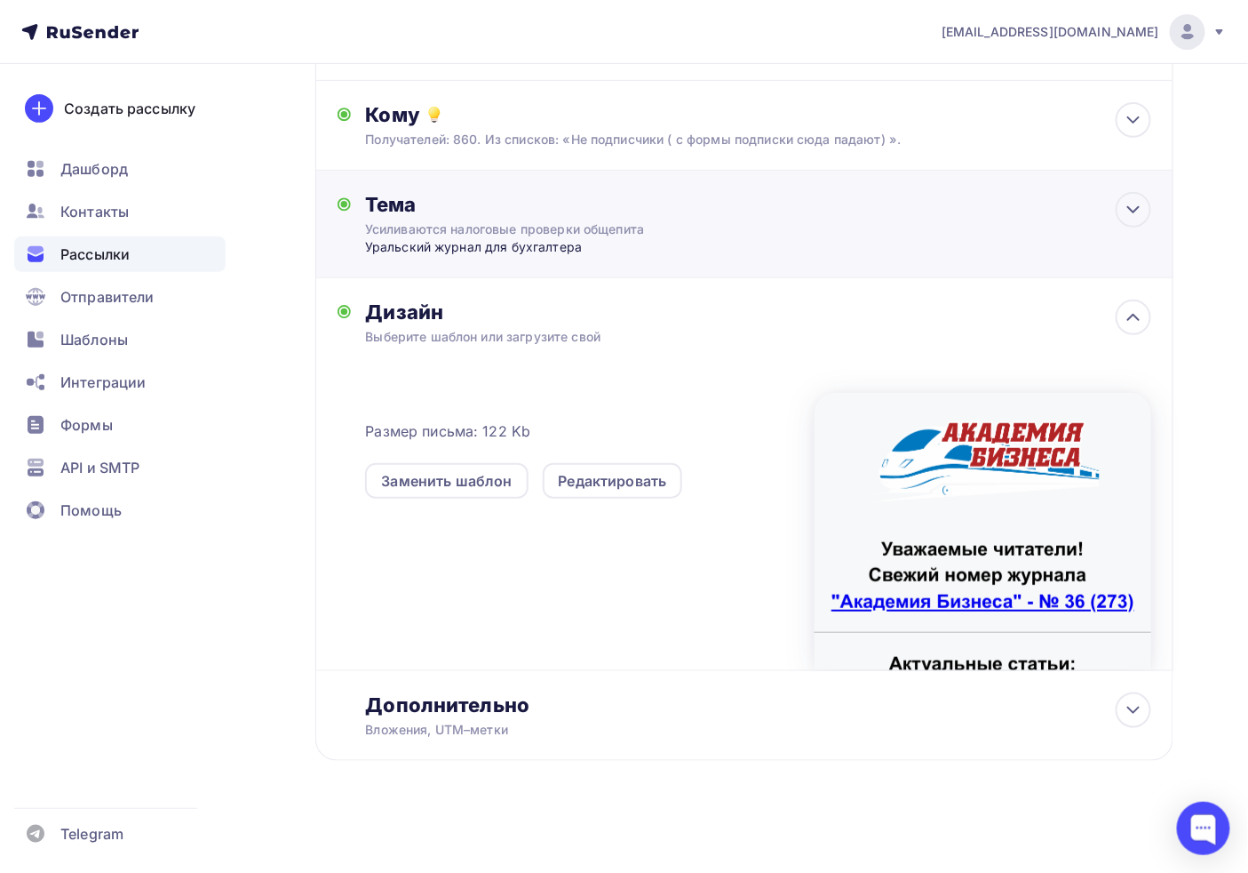
scroll to position [175, 0]
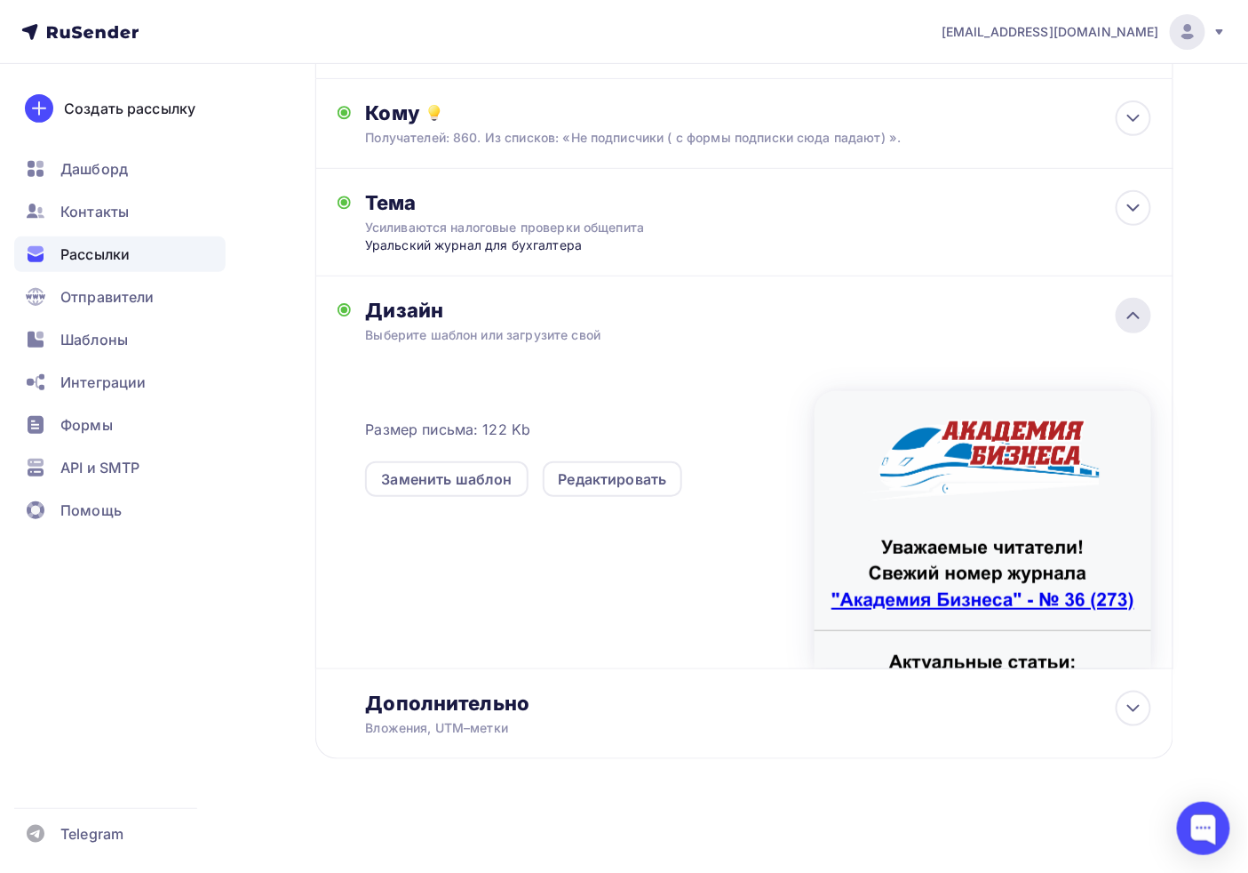
click at [1130, 313] on icon at bounding box center [1133, 315] width 21 height 21
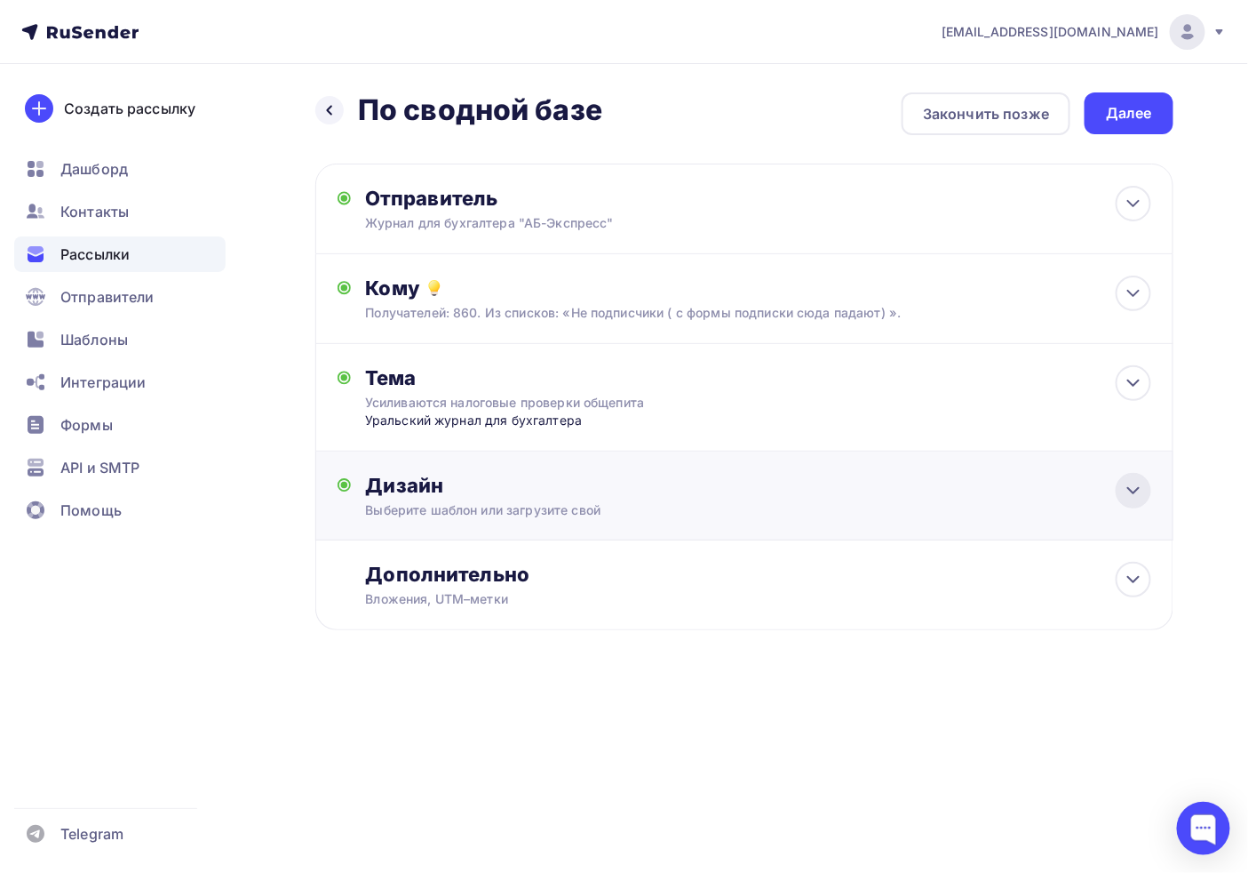
scroll to position [0, 0]
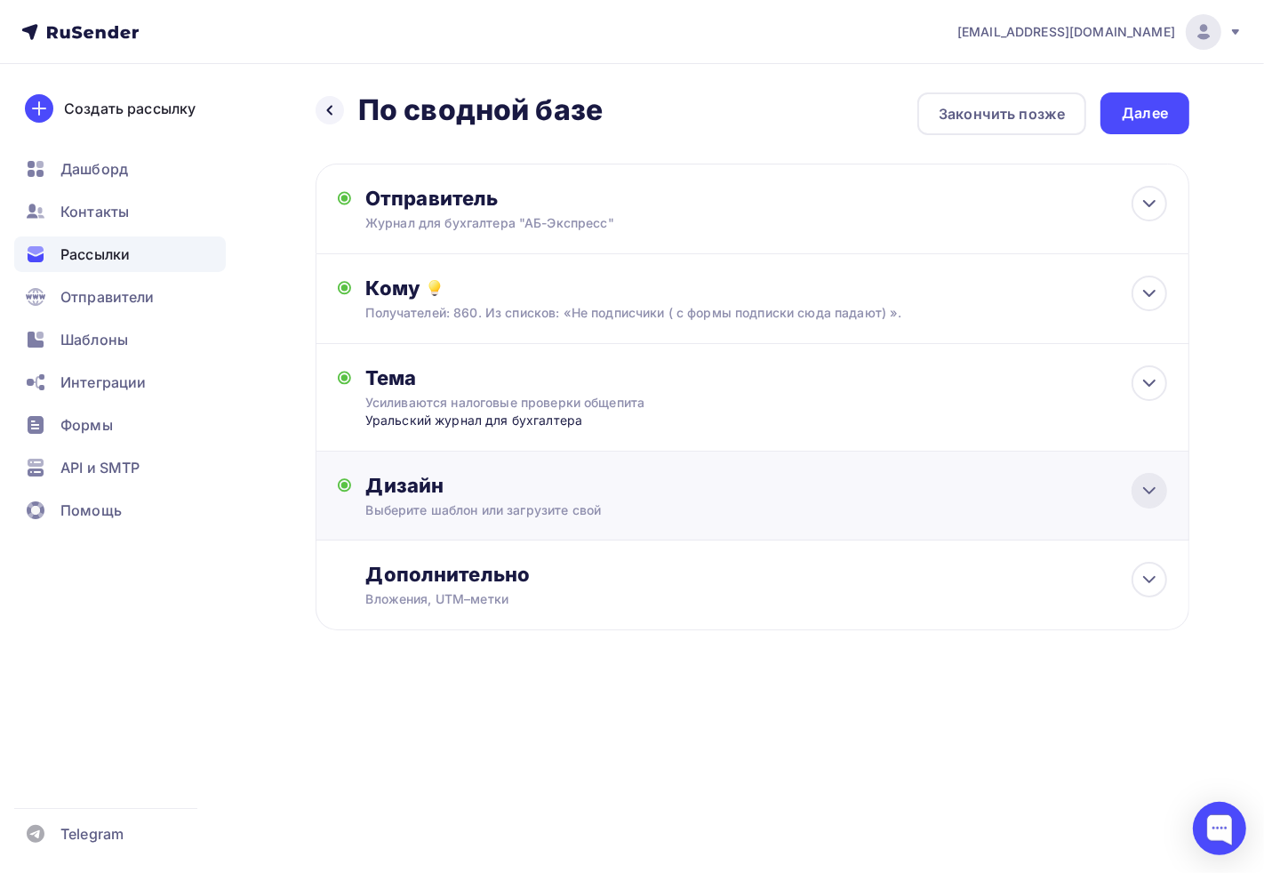
click at [1135, 496] on div at bounding box center [1149, 491] width 36 height 36
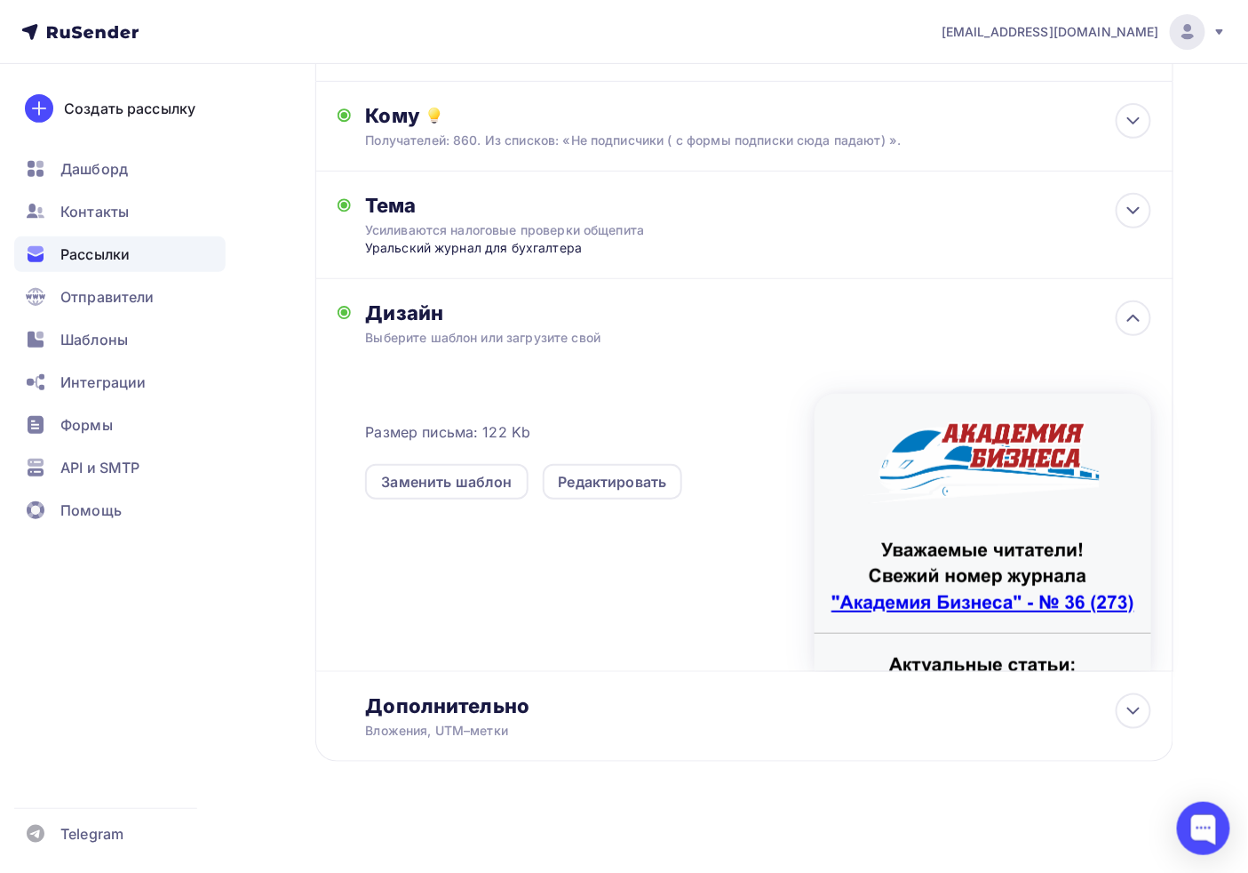
scroll to position [175, 0]
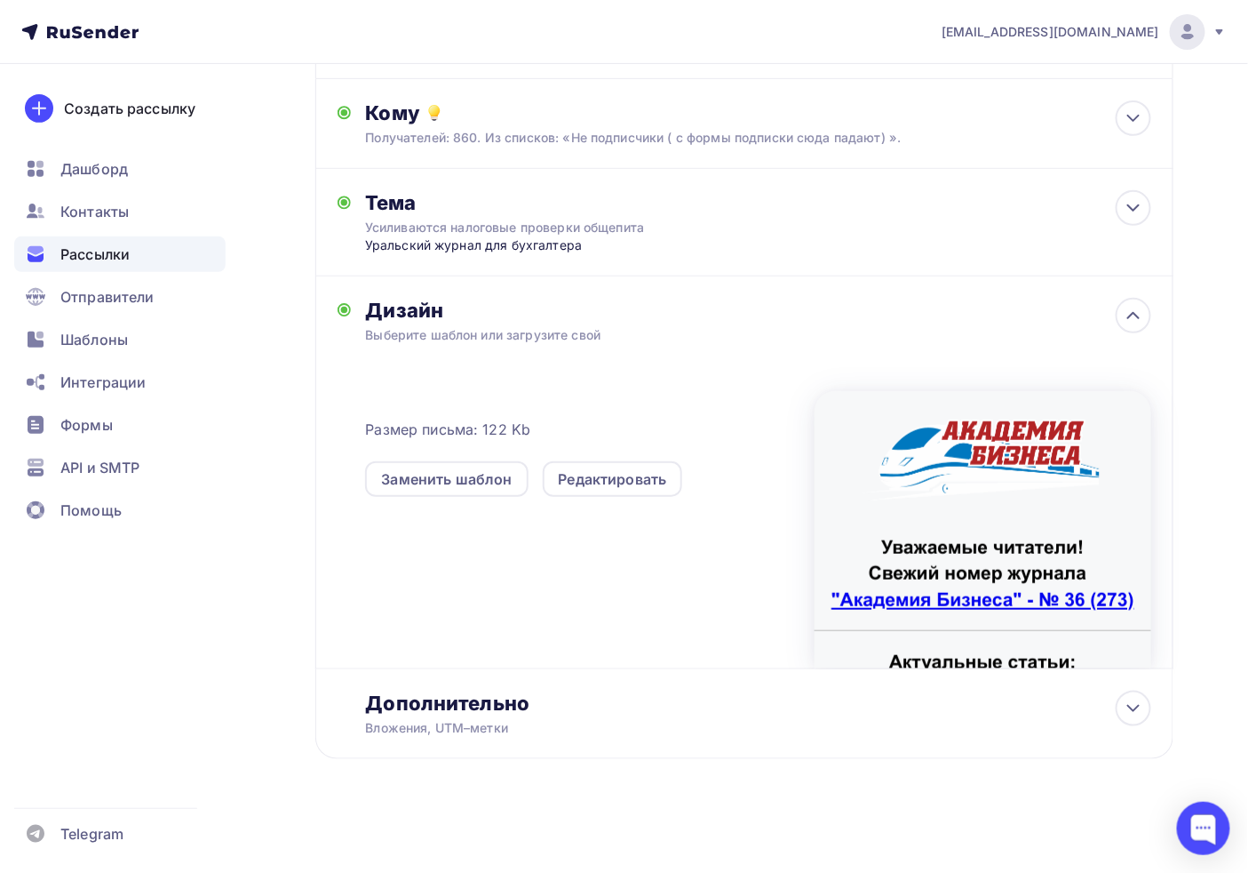
click at [985, 645] on div at bounding box center [983, 529] width 337 height 277
click at [1213, 199] on div "Назад По сводной базе По сводной базе Закончить позже Далее Отправитель Журнал …" at bounding box center [624, 381] width 1248 height 985
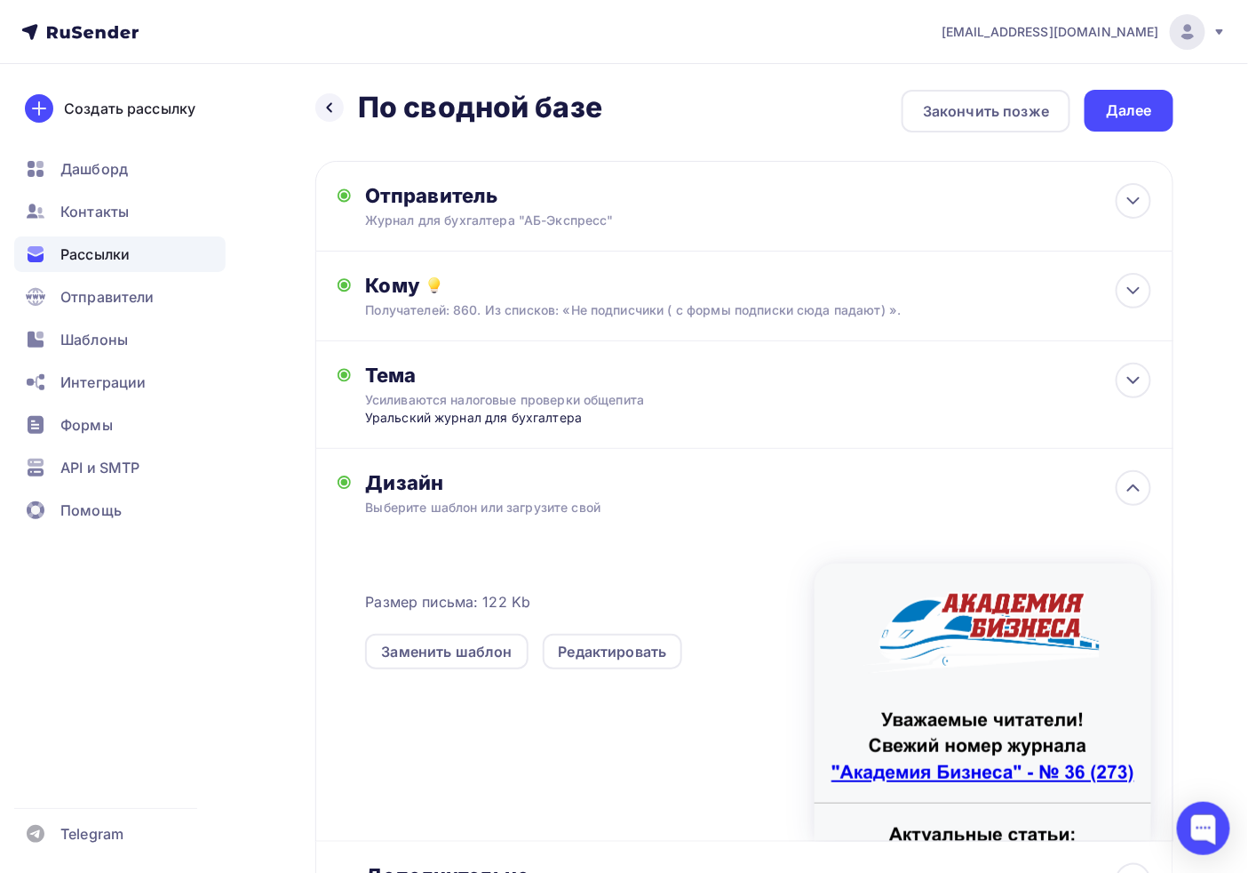
scroll to position [0, 0]
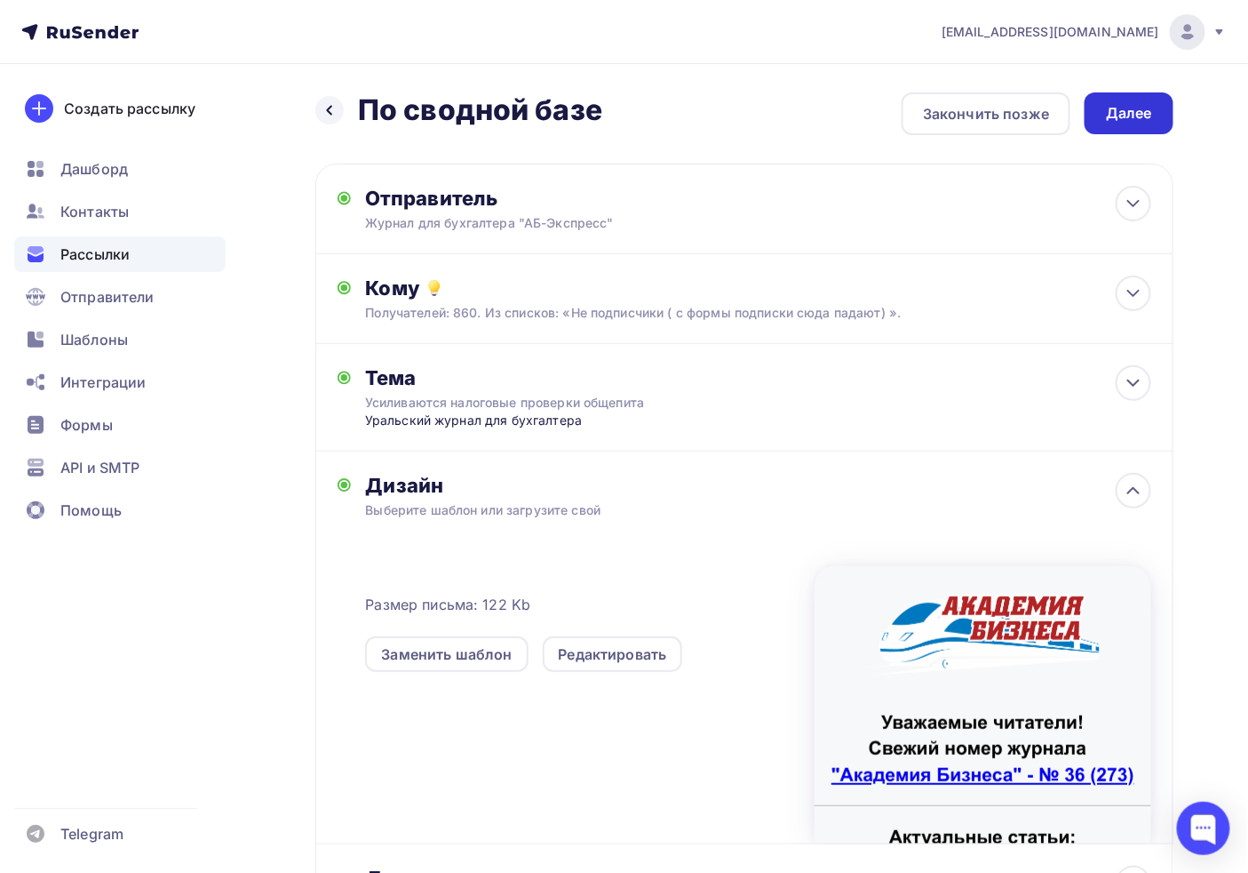
click at [1121, 116] on div "Далее" at bounding box center [1129, 113] width 46 height 20
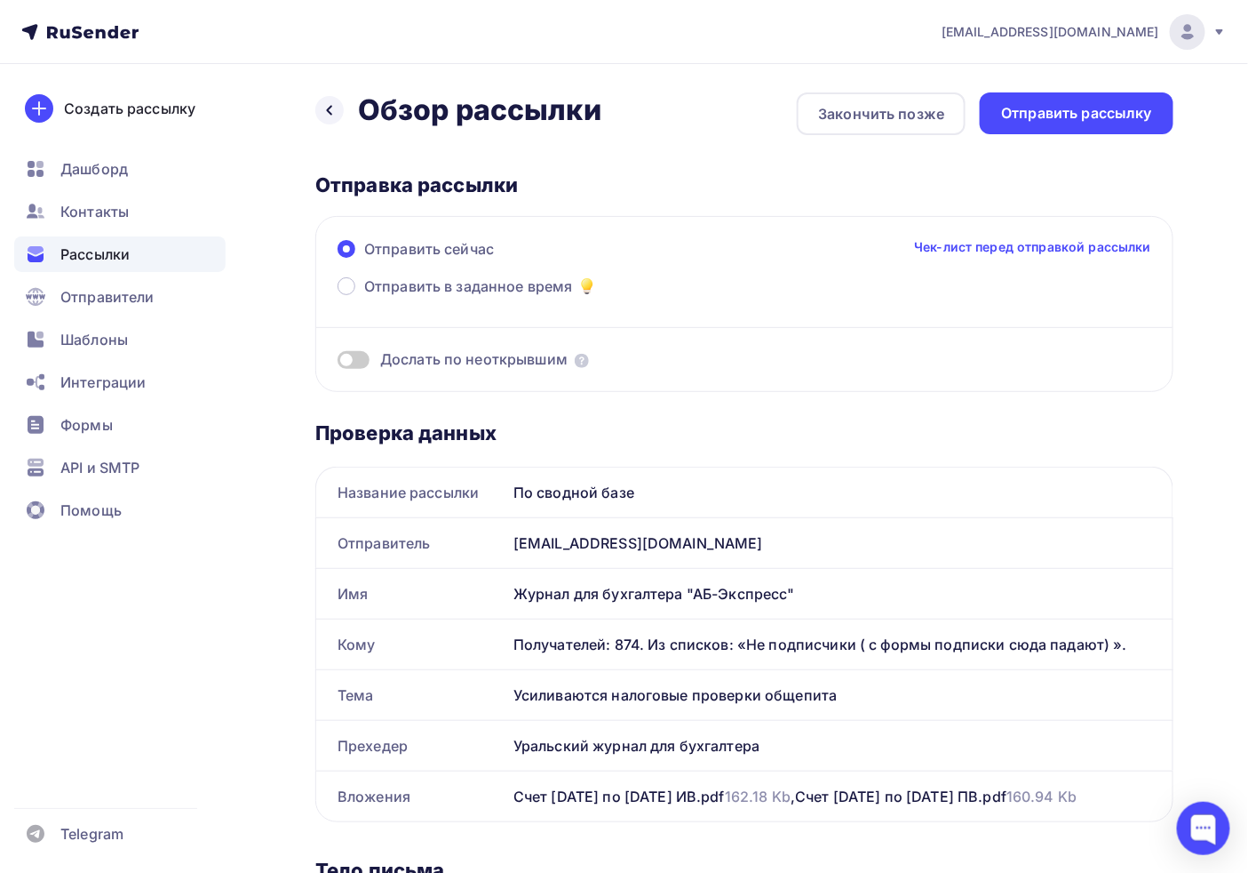
drag, startPoint x: 315, startPoint y: 179, endPoint x: 556, endPoint y: 167, distance: 241.1
click at [556, 167] on div "Назад Обзор рассылки Обзор рассылки Закончить позже Отправить рассылку Отправка…" at bounding box center [744, 870] width 858 height 1556
click at [377, 167] on div "Назад Обзор рассылки Обзор рассылки Закончить позже Отправить рассылку Отправка…" at bounding box center [744, 870] width 858 height 1556
click at [382, 182] on div "Отправка рассылки" at bounding box center [744, 184] width 858 height 25
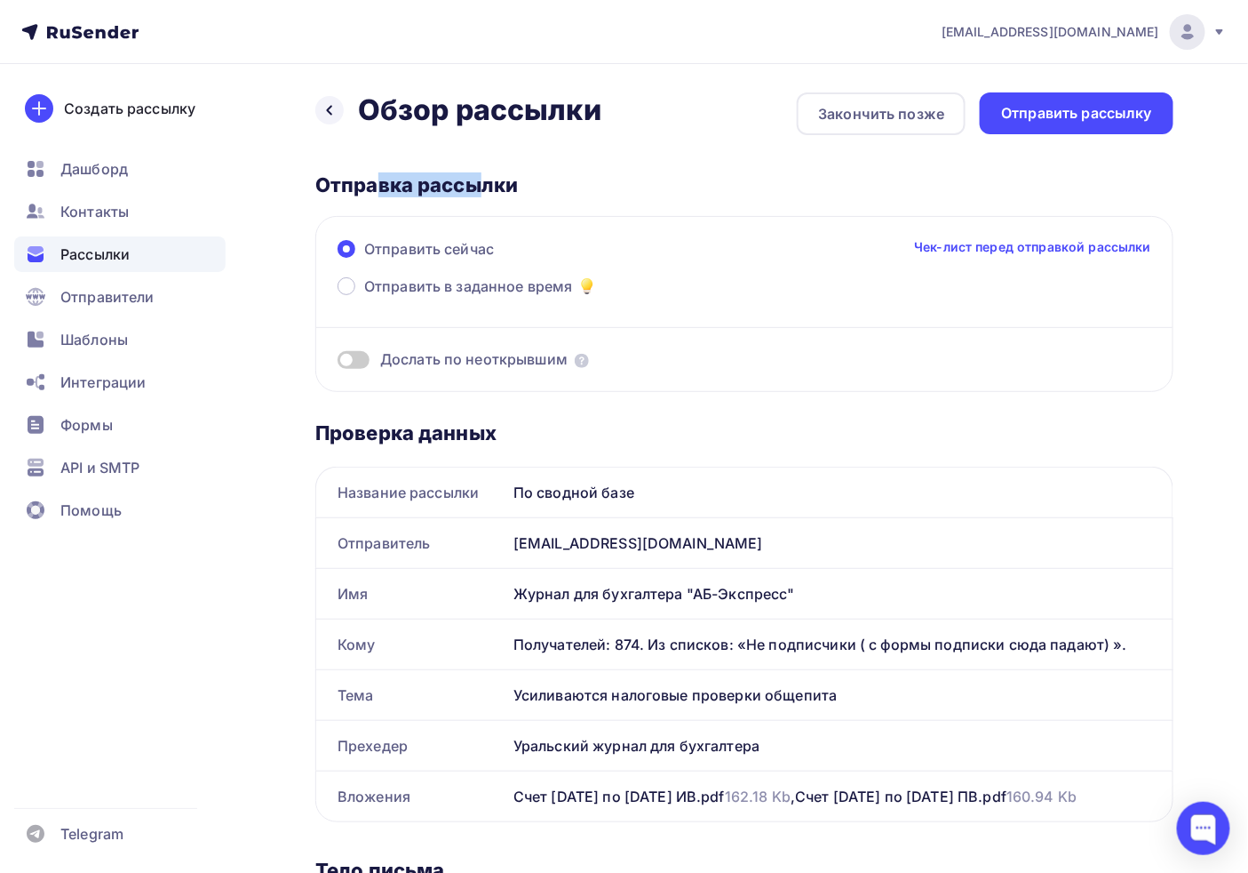
click at [382, 182] on div "Отправка рассылки" at bounding box center [744, 184] width 858 height 25
click at [383, 183] on div "Отправка рассылки" at bounding box center [744, 184] width 858 height 25
click at [463, 194] on div "Отправка рассылки" at bounding box center [744, 184] width 858 height 25
click at [464, 194] on div "Отправка рассылки" at bounding box center [744, 184] width 858 height 25
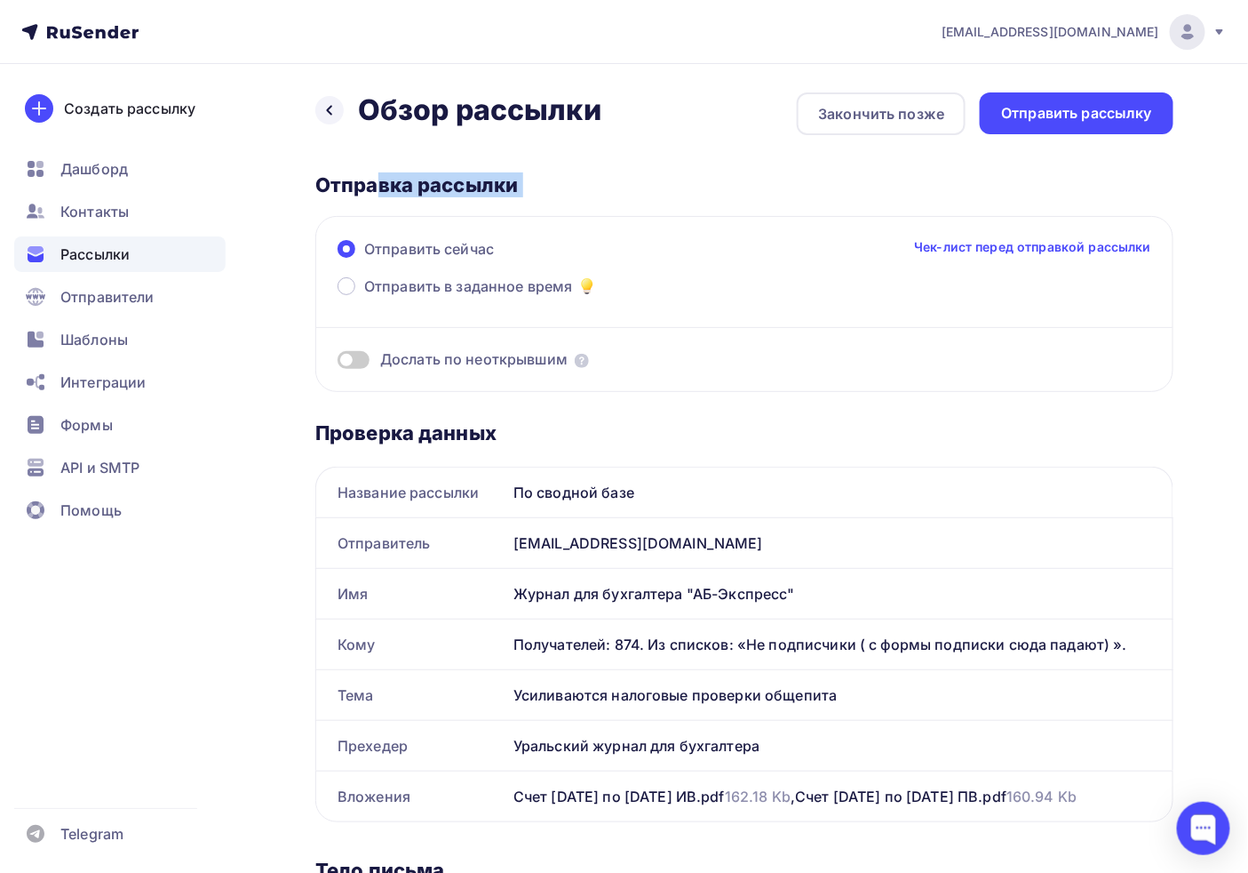
click at [439, 163] on div "Назад Обзор рассылки Обзор рассылки Закончить позже Отправить рассылку Отправка…" at bounding box center [744, 870] width 858 height 1556
click at [400, 288] on span "Отправить в заданное время" at bounding box center [468, 285] width 209 height 21
click at [364, 297] on input "Отправить в заданное время" at bounding box center [364, 297] width 0 height 0
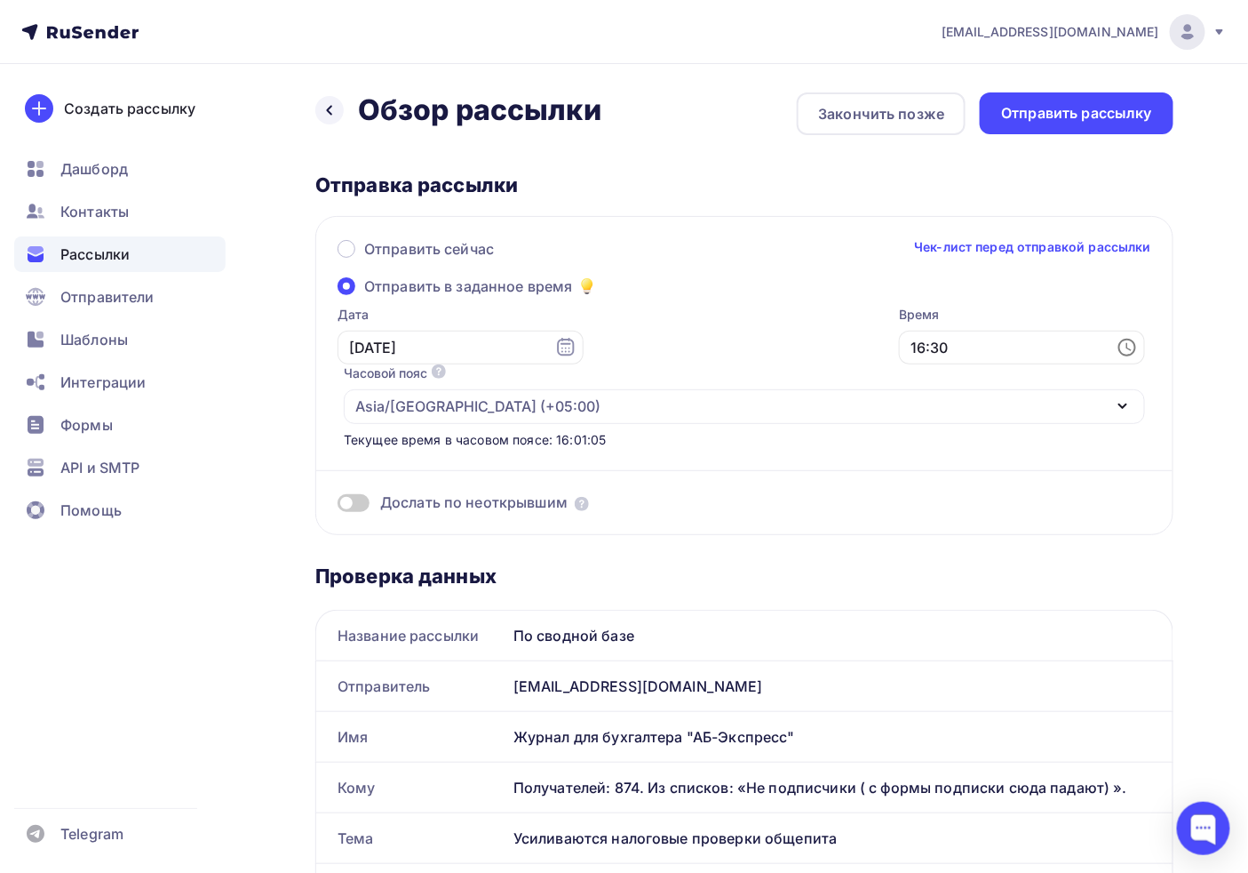
click at [357, 276] on label "Отправить в заданное время" at bounding box center [468, 287] width 260 height 25
click at [364, 297] on input "Отправить в заданное время" at bounding box center [364, 297] width 0 height 0
click at [451, 353] on input "[DATE]" at bounding box center [461, 348] width 246 height 34
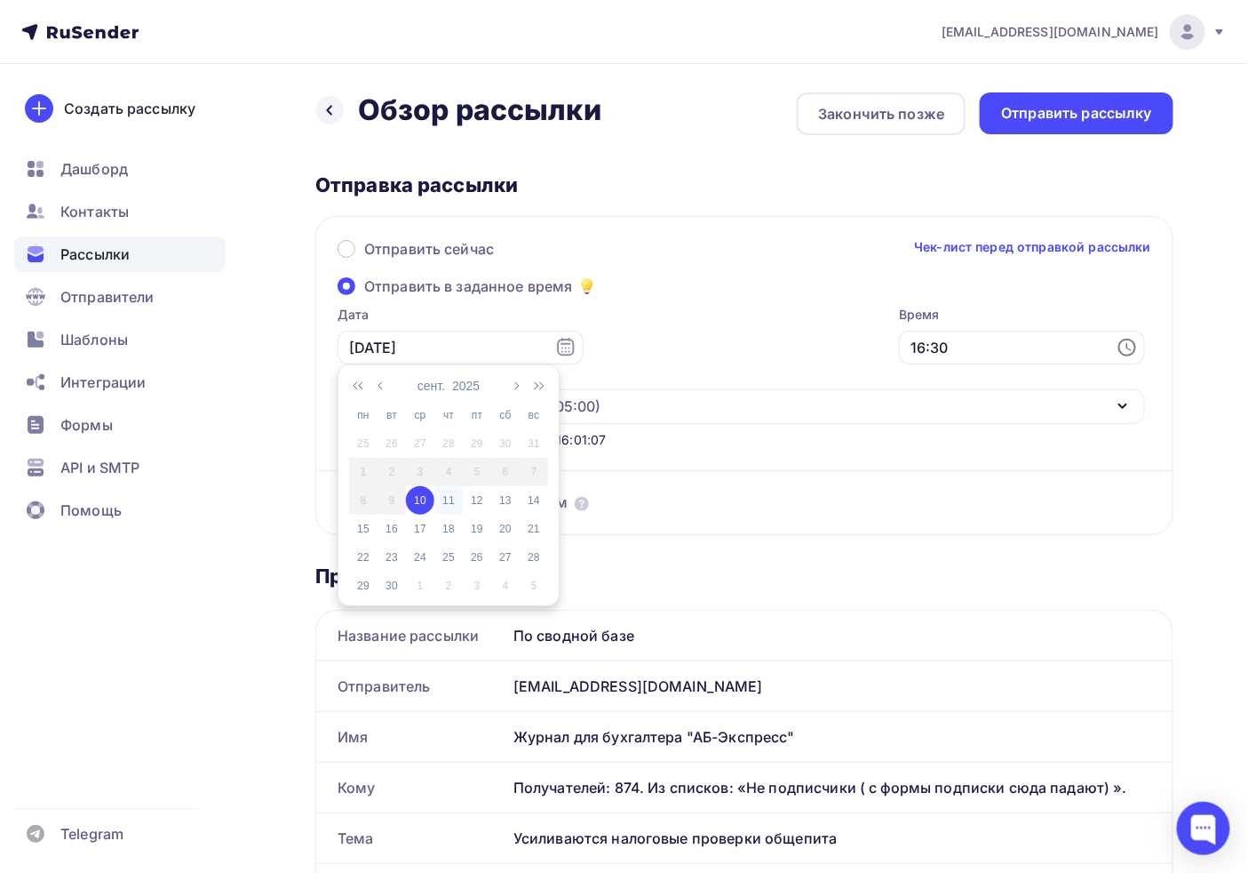
click at [443, 502] on div "11" at bounding box center [449, 500] width 28 height 16
type input "[DATE]"
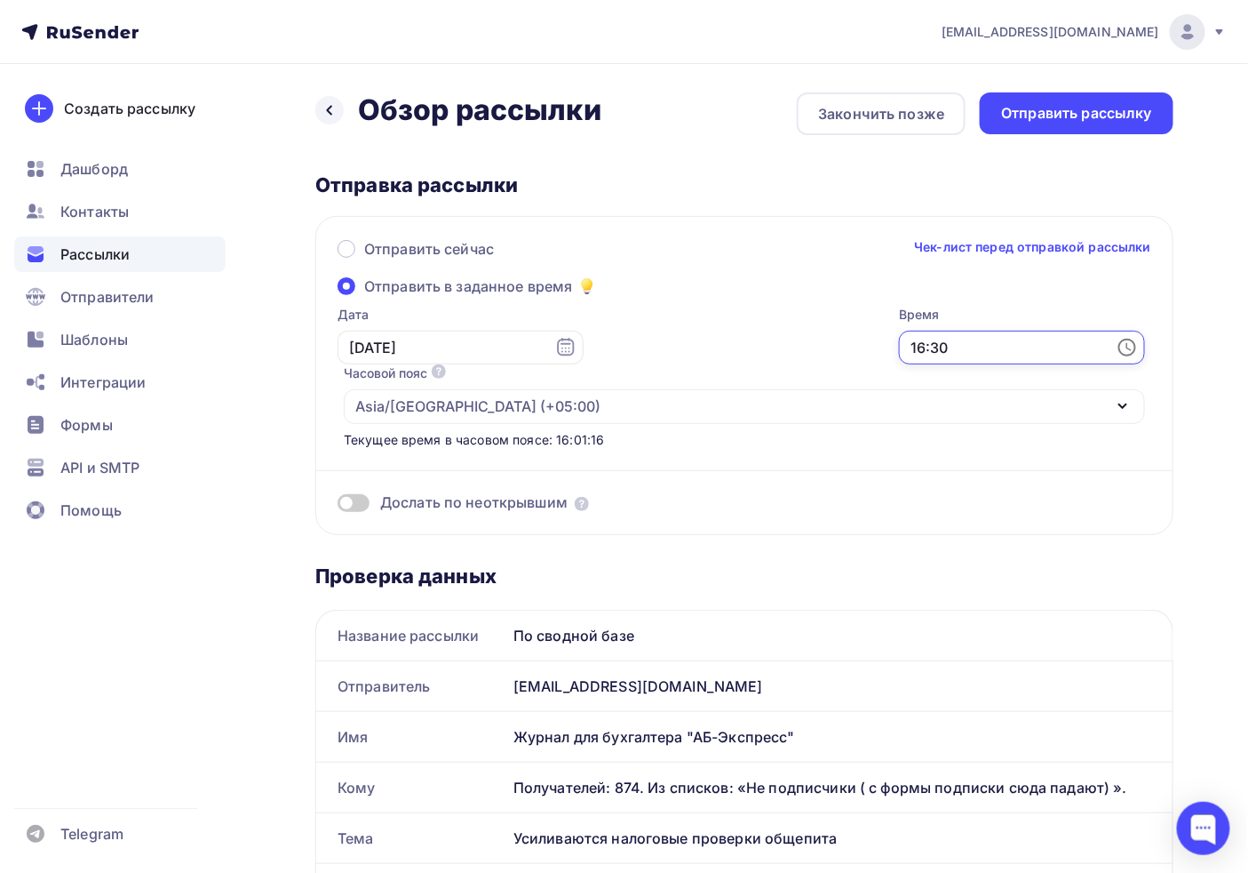
drag, startPoint x: 634, startPoint y: 354, endPoint x: 494, endPoint y: 345, distance: 139.8
click at [494, 345] on div "Дата [DATE] Время 16:30 Часовой пояс По умолчанию используется часовой пояс из …" at bounding box center [735, 377] width 820 height 143
type input "10:00"
click at [899, 311] on label "Время" at bounding box center [1022, 315] width 246 height 18
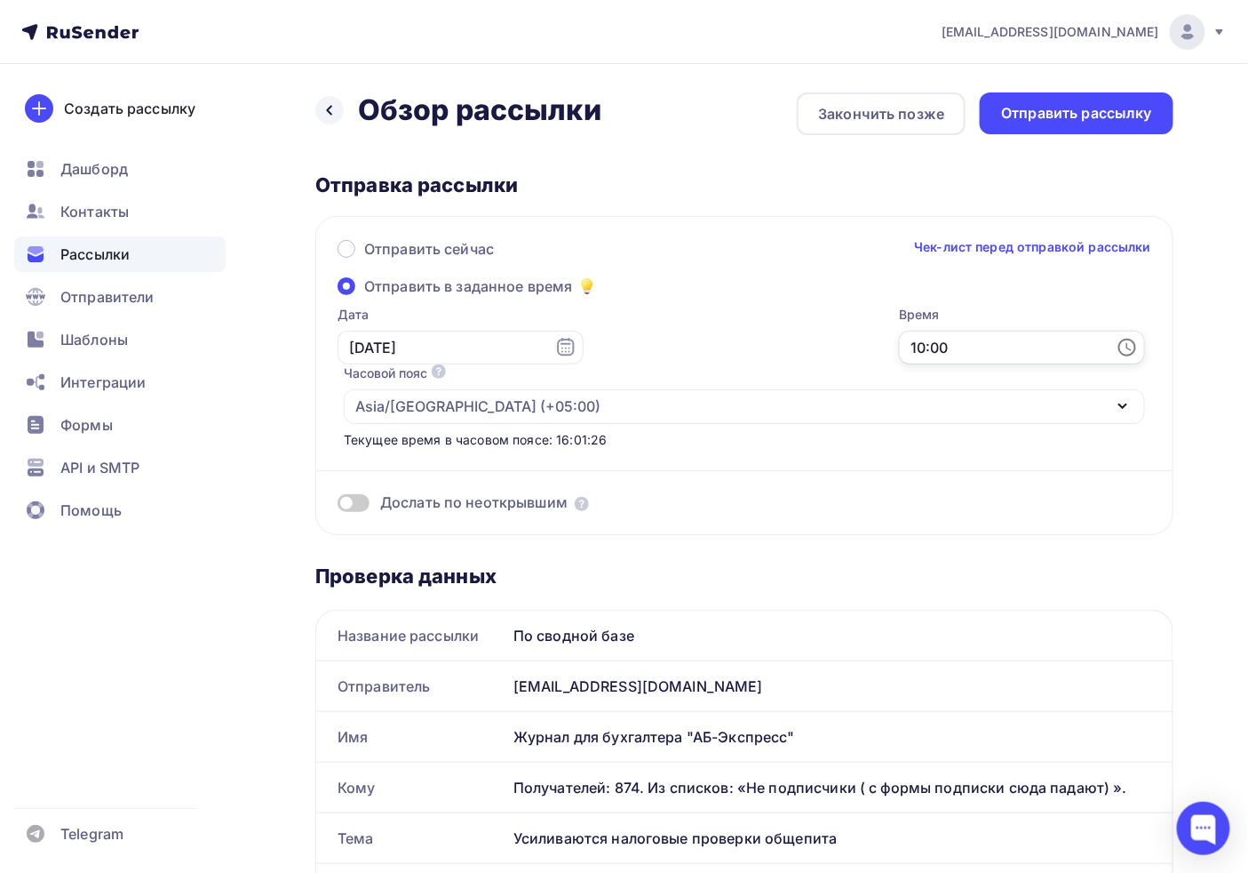
click at [899, 362] on input "10:00" at bounding box center [1022, 348] width 246 height 34
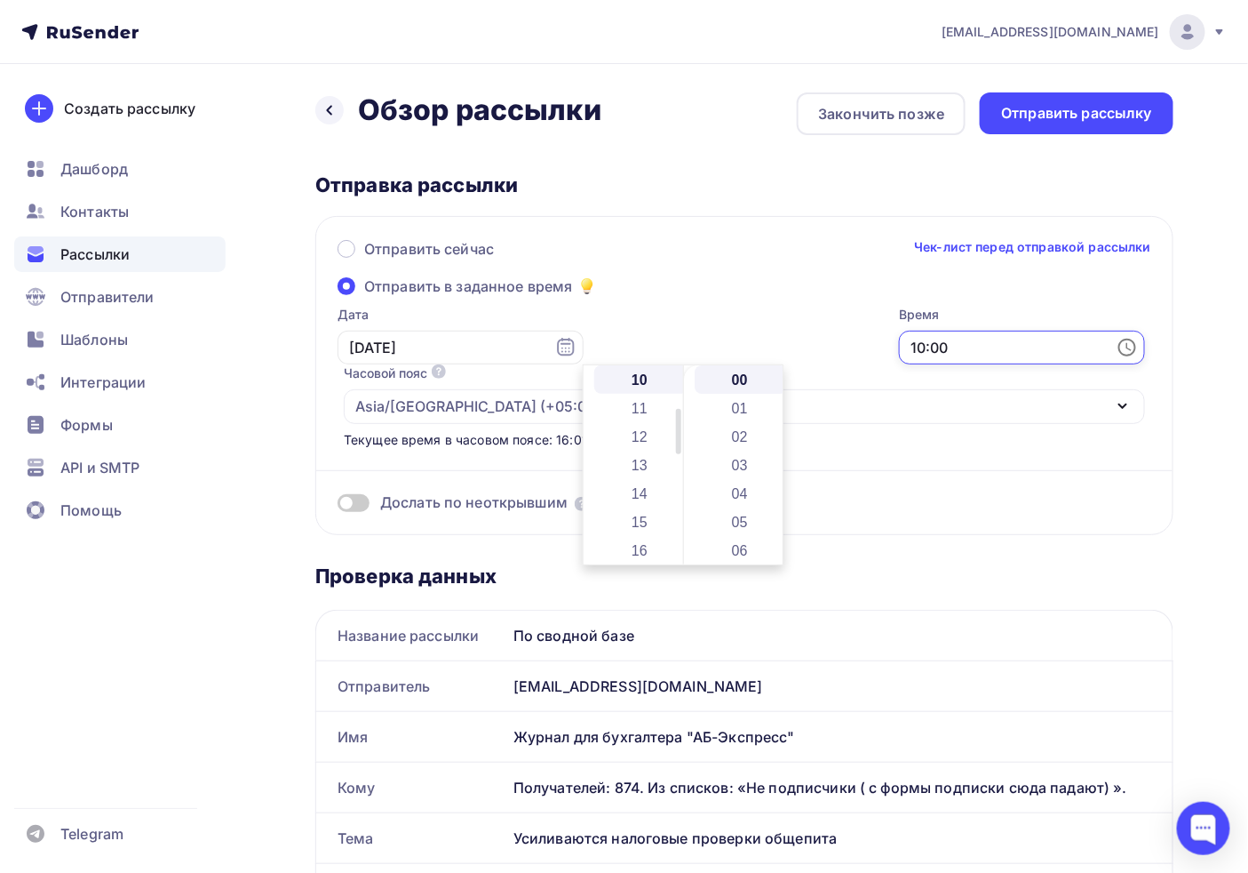
scroll to position [0, 0]
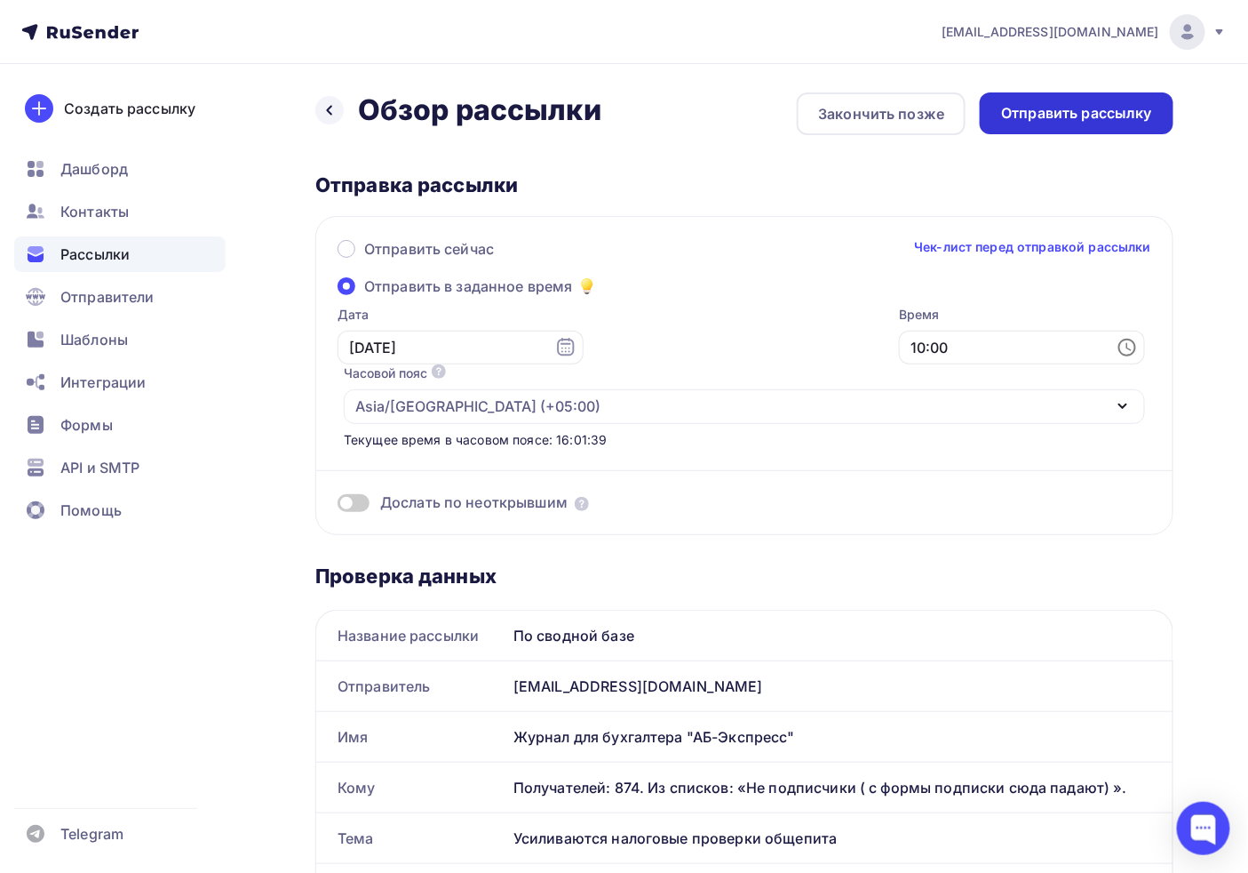
click at [1045, 121] on div "Отправить рассылку" at bounding box center [1076, 113] width 151 height 20
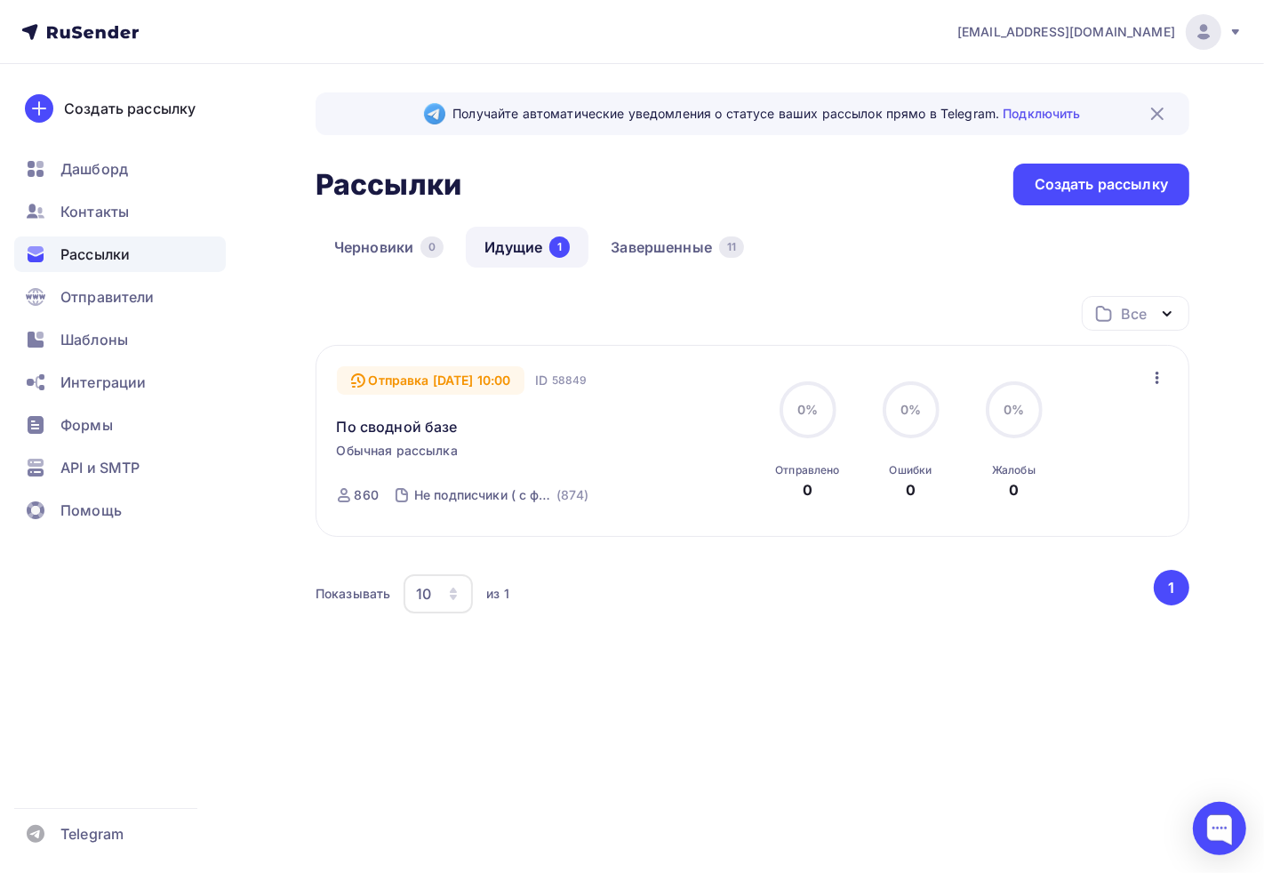
click at [592, 731] on div "Получайте автоматические уведомления о статусе ваших рассылок прямо в Telegram.…" at bounding box center [632, 429] width 1264 height 730
